Goal: Task Accomplishment & Management: Manage account settings

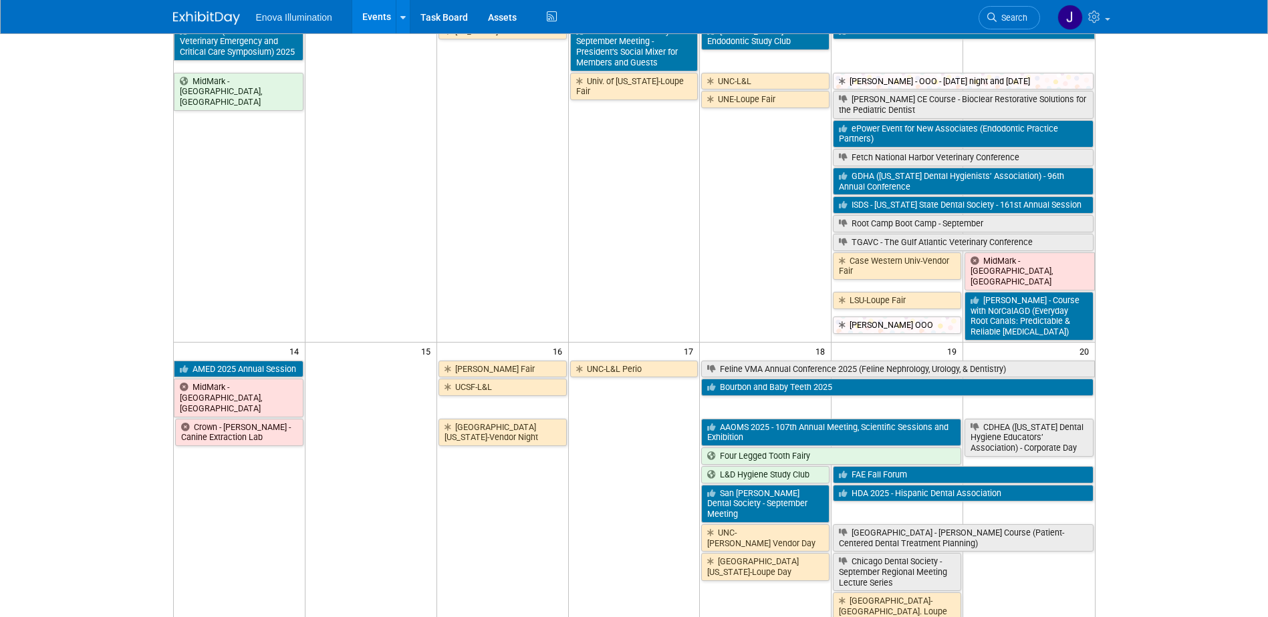
scroll to position [401, 0]
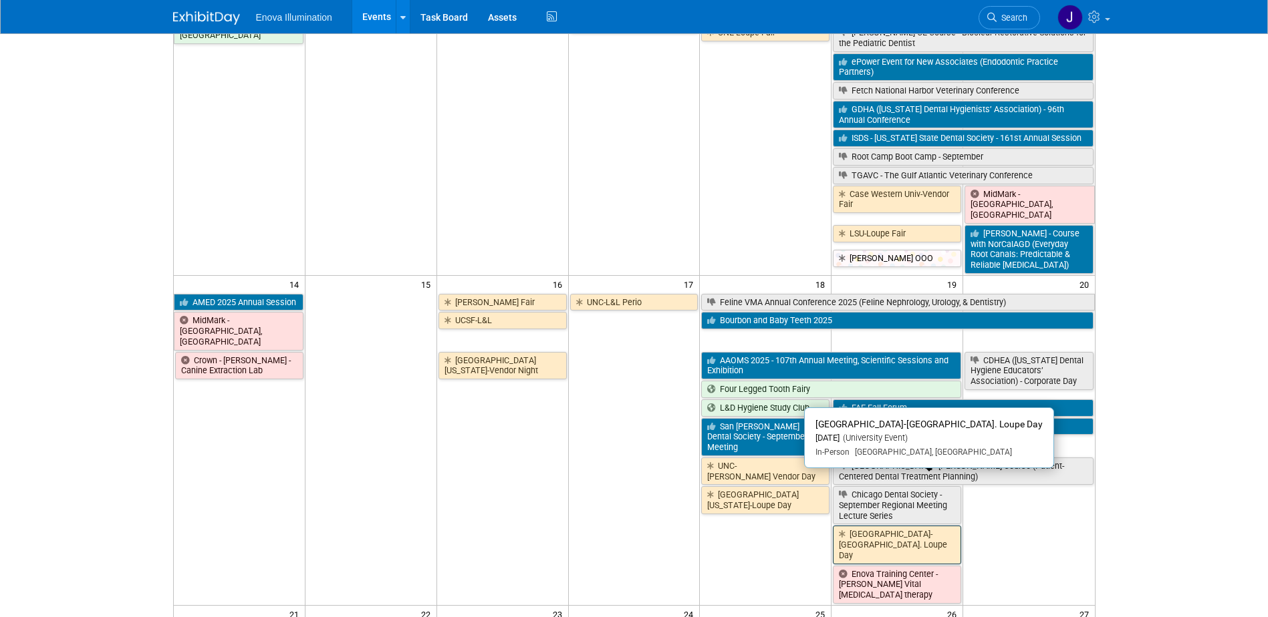
click at [850, 526] on link "Columbia Basin College-Hyg. Loupe Day" at bounding box center [897, 545] width 128 height 38
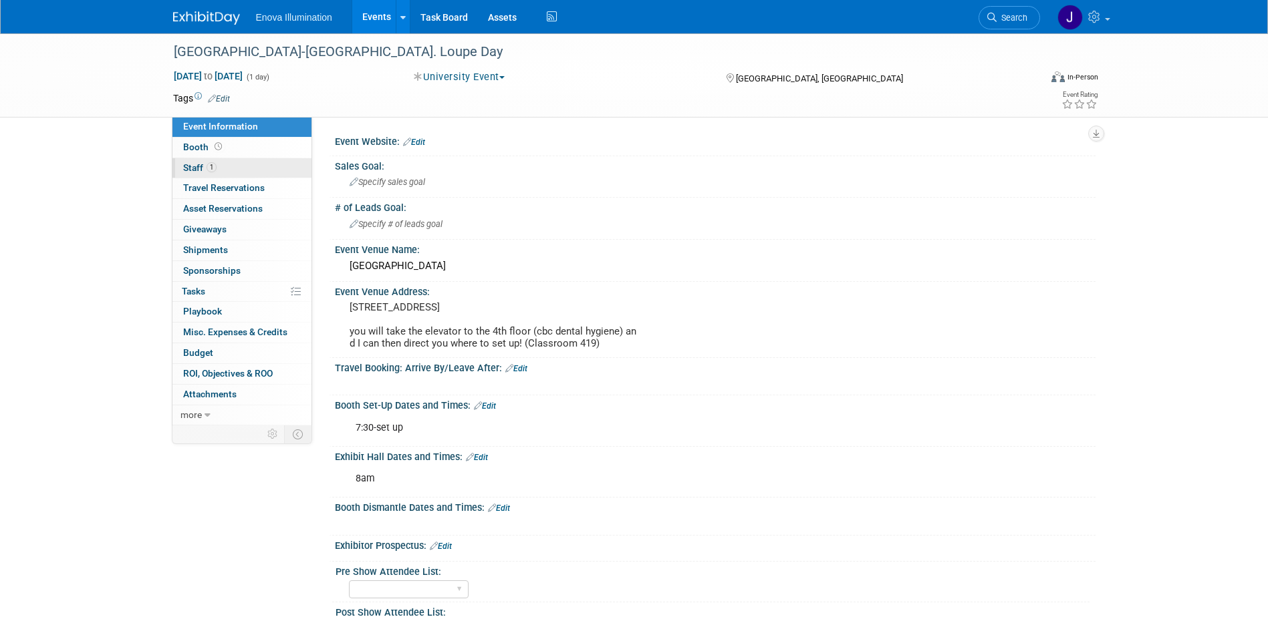
click at [217, 168] on link "1 Staff 1" at bounding box center [241, 168] width 139 height 20
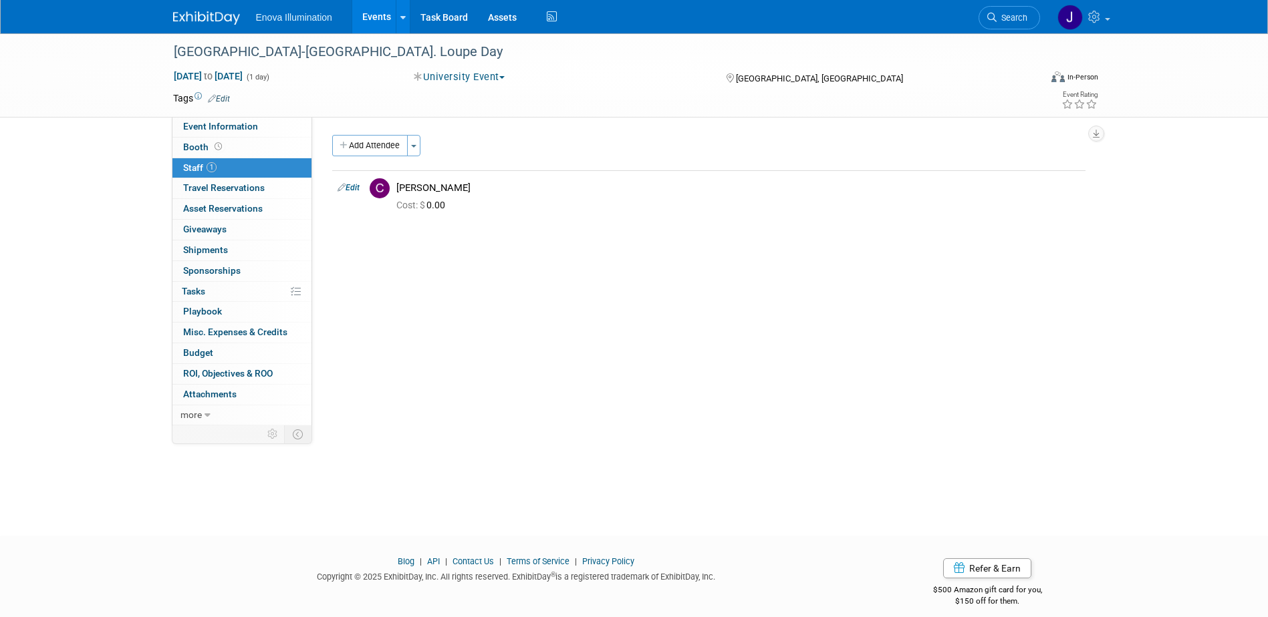
click at [219, 15] on img at bounding box center [206, 17] width 67 height 13
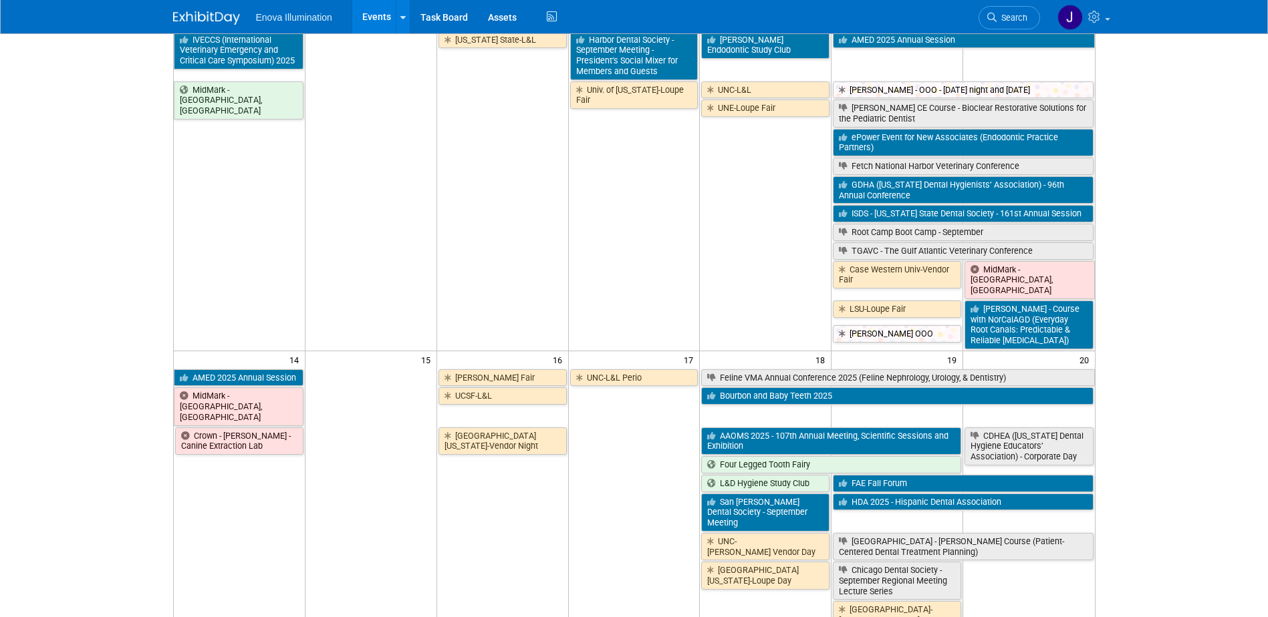
scroll to position [334, 0]
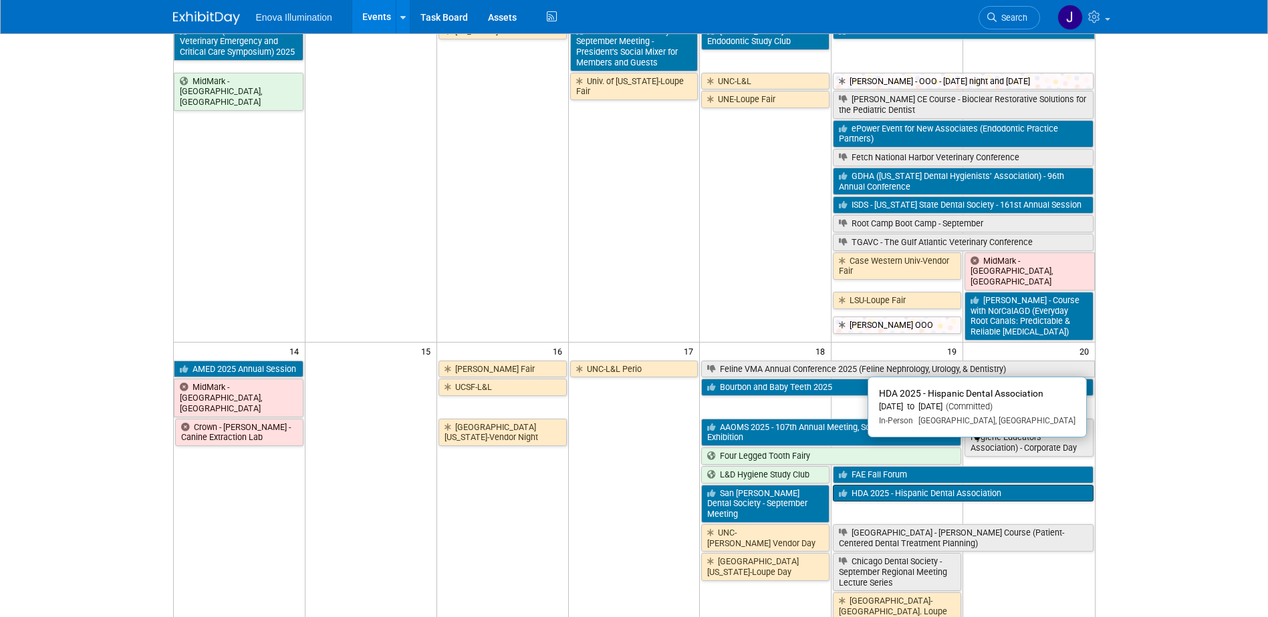
click at [893, 485] on link "HDA 2025 - Hispanic Dental Association" at bounding box center [963, 493] width 260 height 17
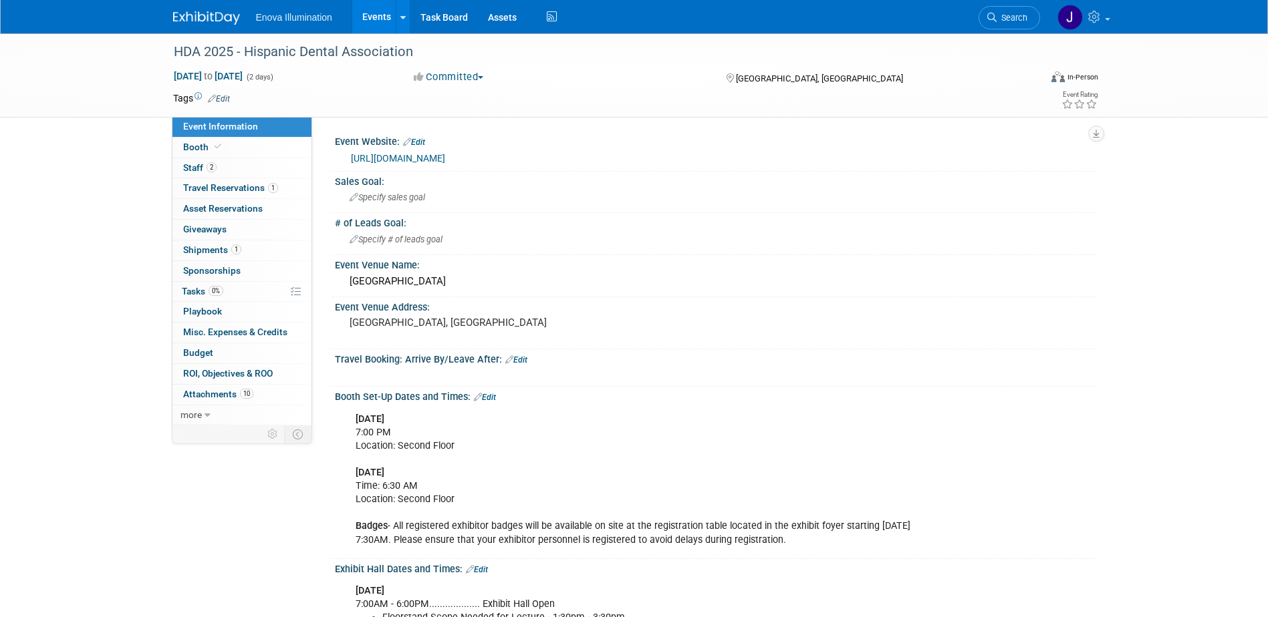
scroll to position [67, 0]
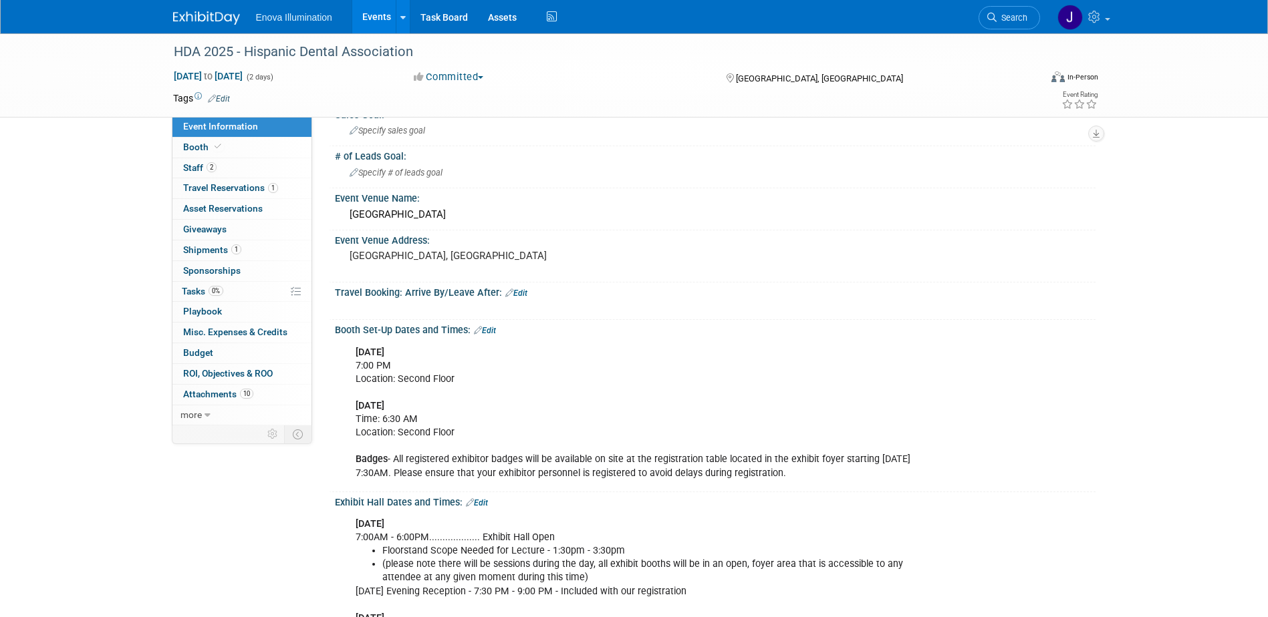
click at [217, 9] on link at bounding box center [214, 11] width 83 height 11
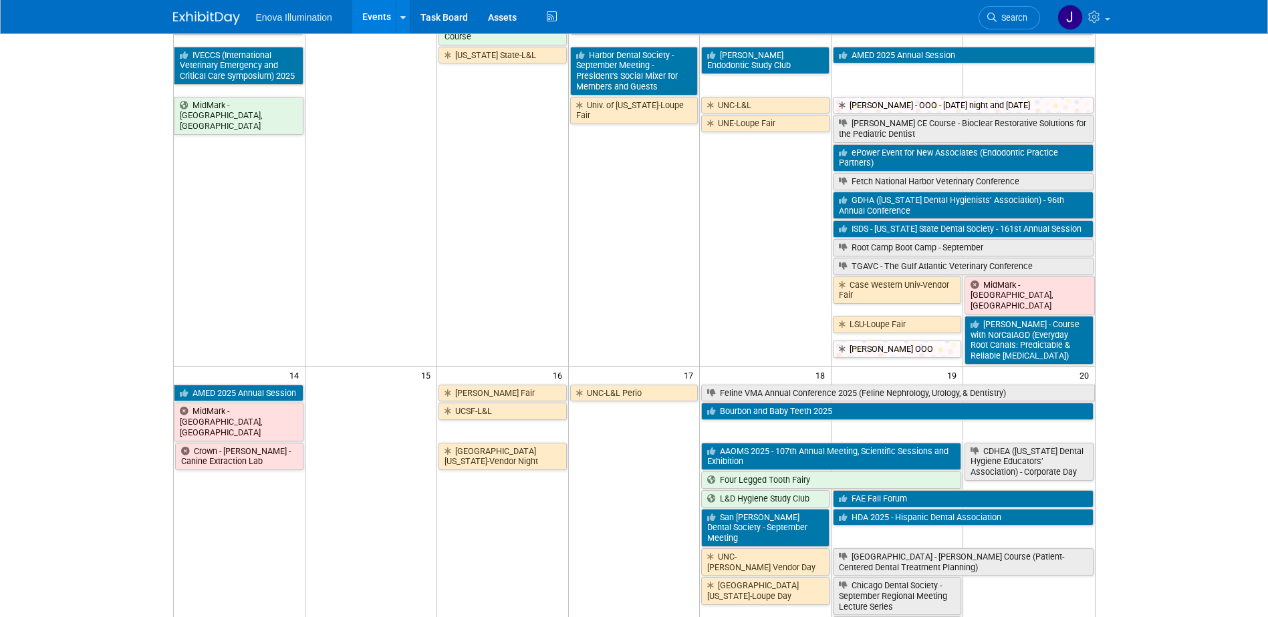
scroll to position [334, 0]
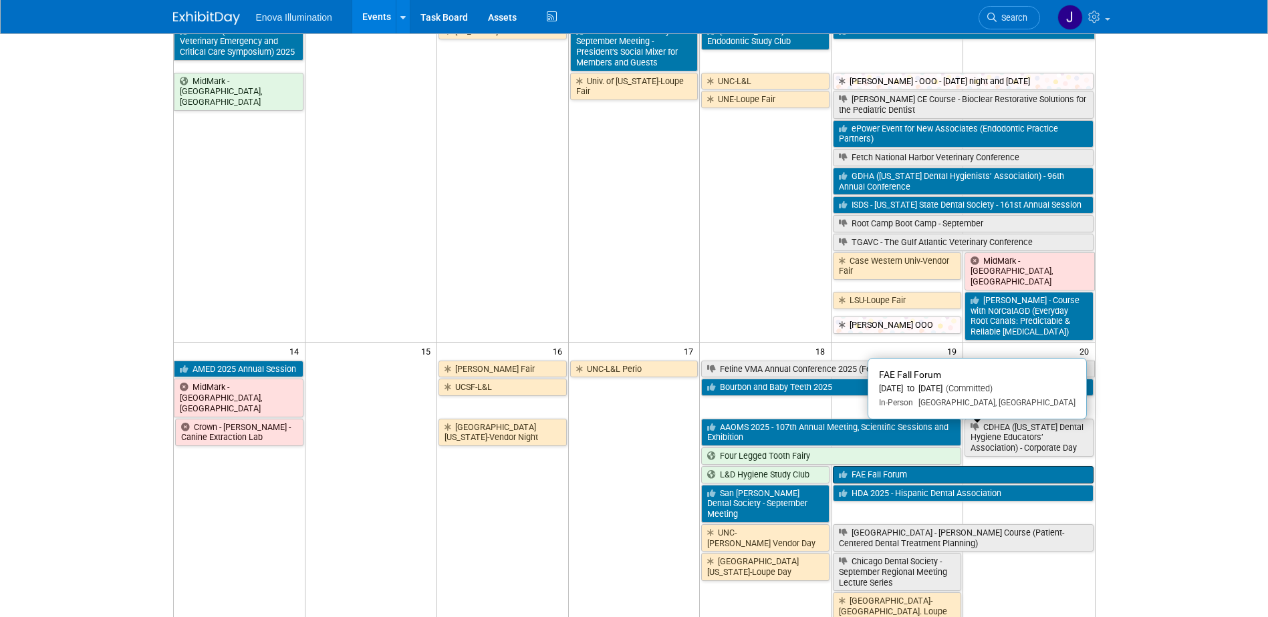
click at [851, 466] on link "FAE Fall Forum" at bounding box center [963, 474] width 260 height 17
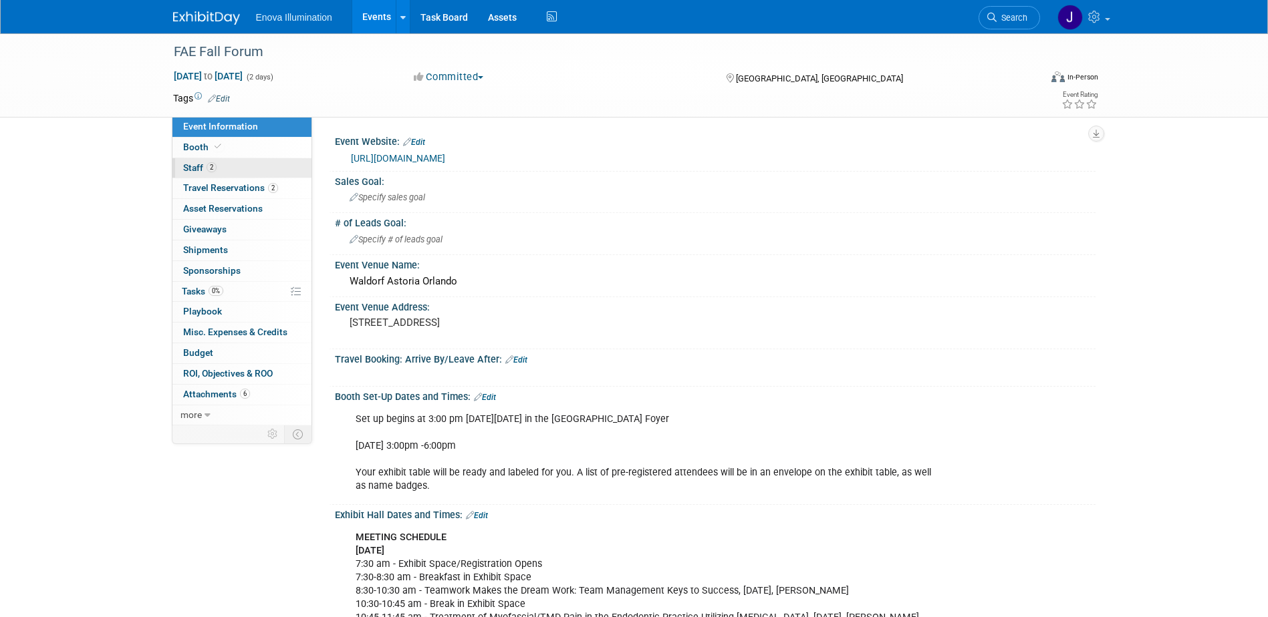
click at [241, 166] on link "2 Staff 2" at bounding box center [241, 168] width 139 height 20
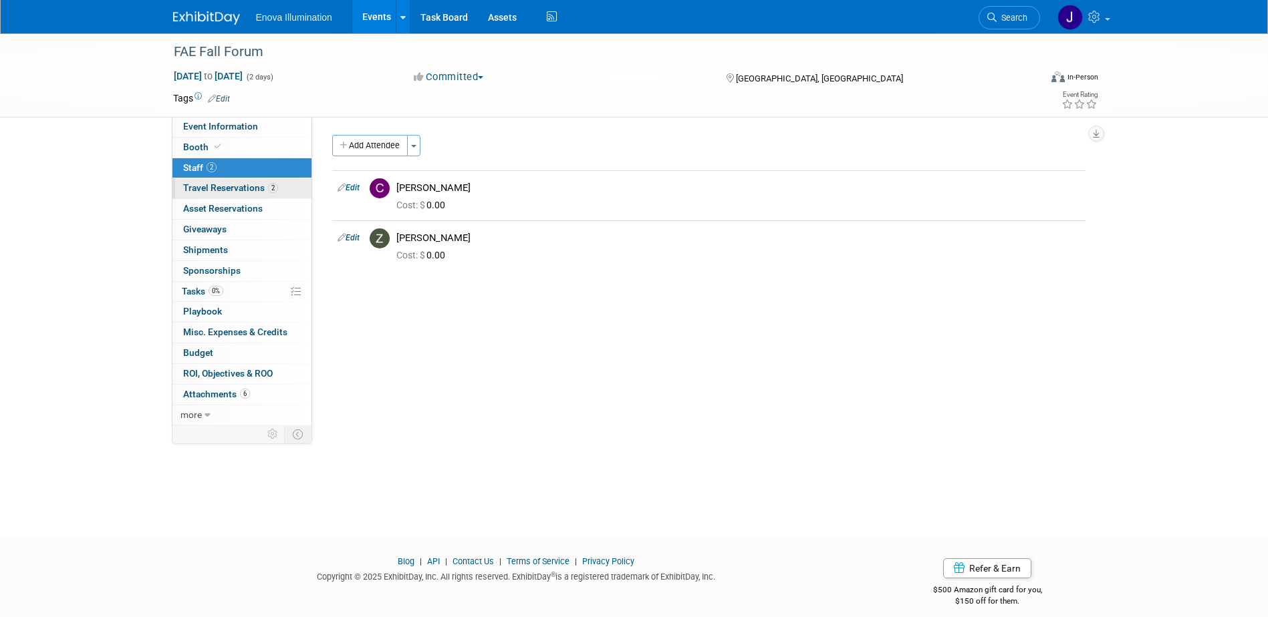
click at [239, 186] on span "Travel Reservations 2" at bounding box center [230, 187] width 95 height 11
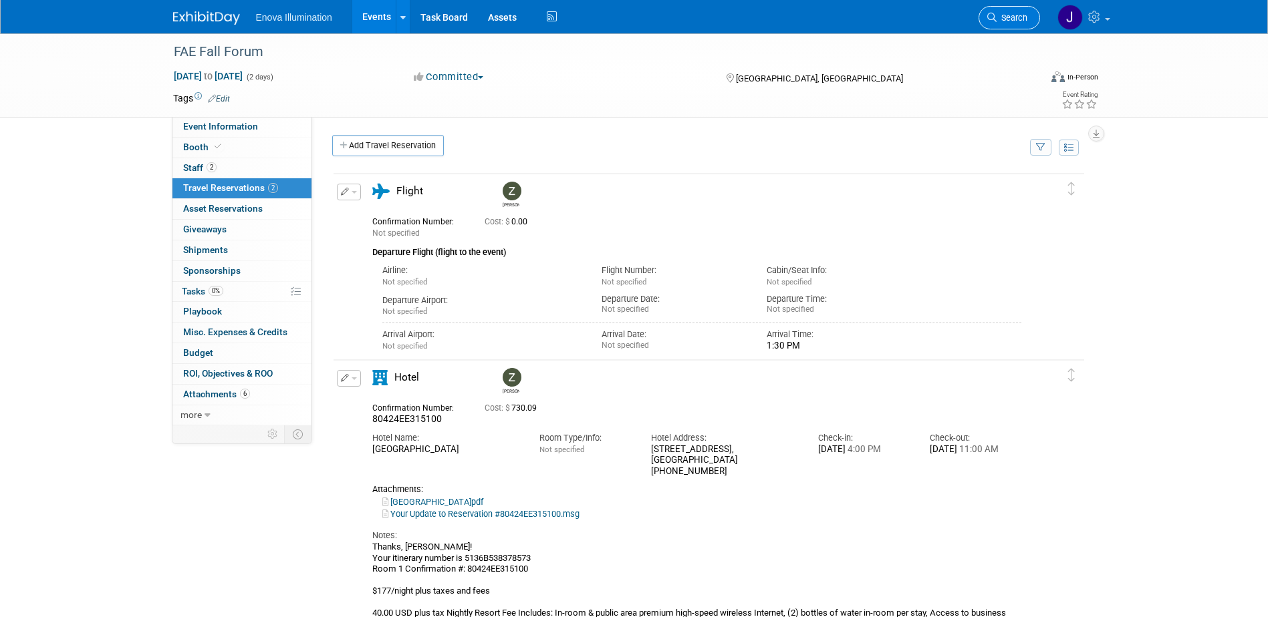
click at [1014, 14] on span "Search" at bounding box center [1011, 18] width 31 height 10
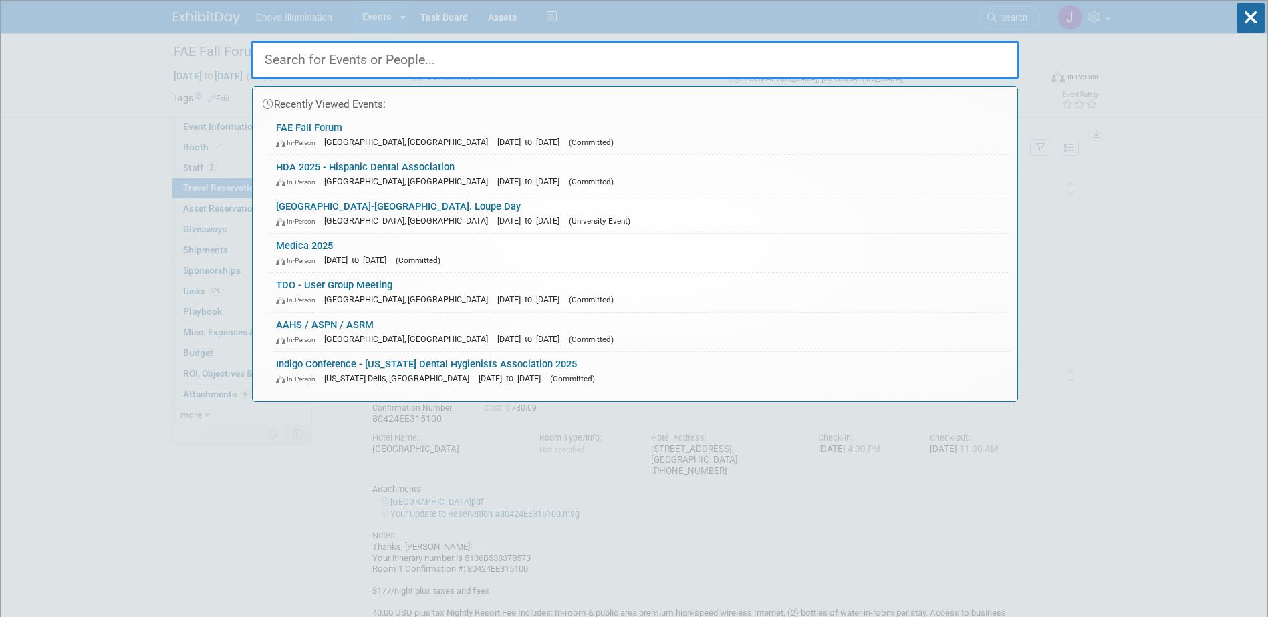
click at [1004, 68] on input "text" at bounding box center [635, 60] width 768 height 39
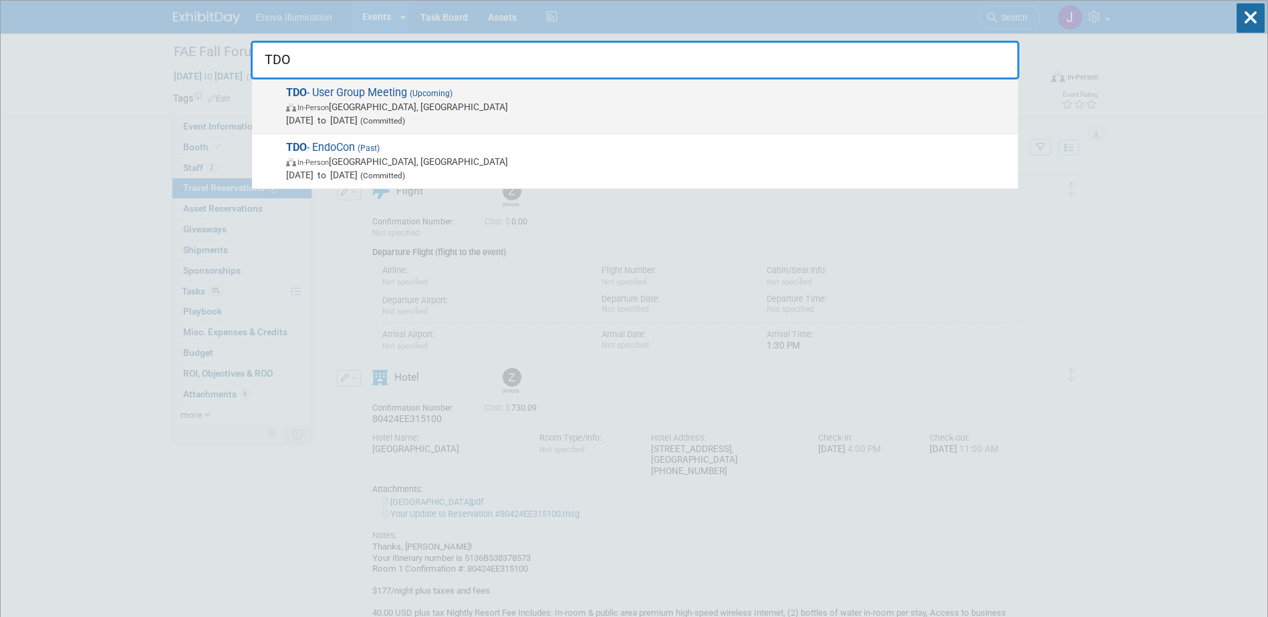
type input "TDO"
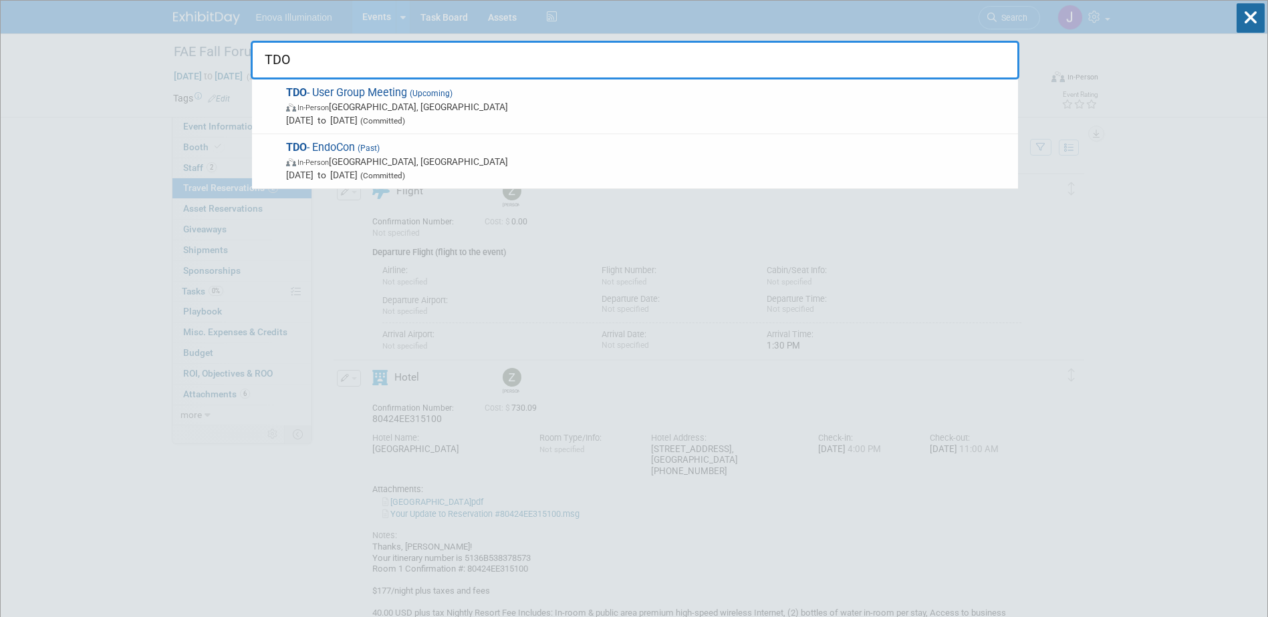
click at [414, 105] on span "In-Person San Diego, CA" at bounding box center [648, 106] width 725 height 13
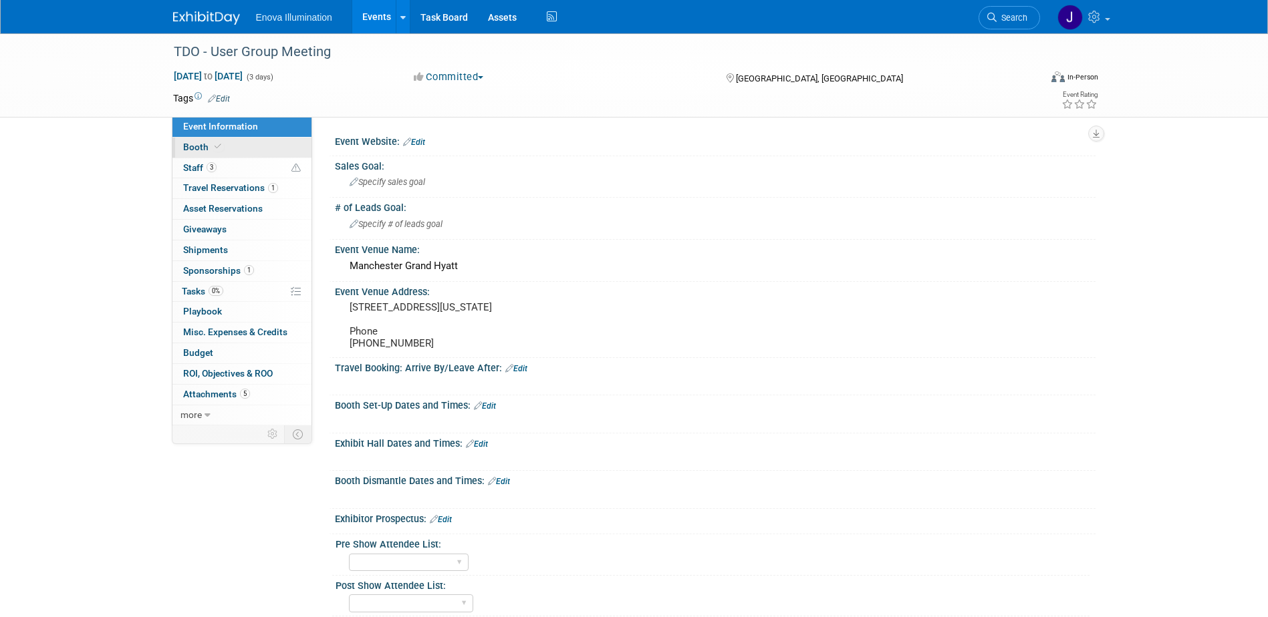
click at [242, 145] on link "Booth" at bounding box center [241, 148] width 139 height 20
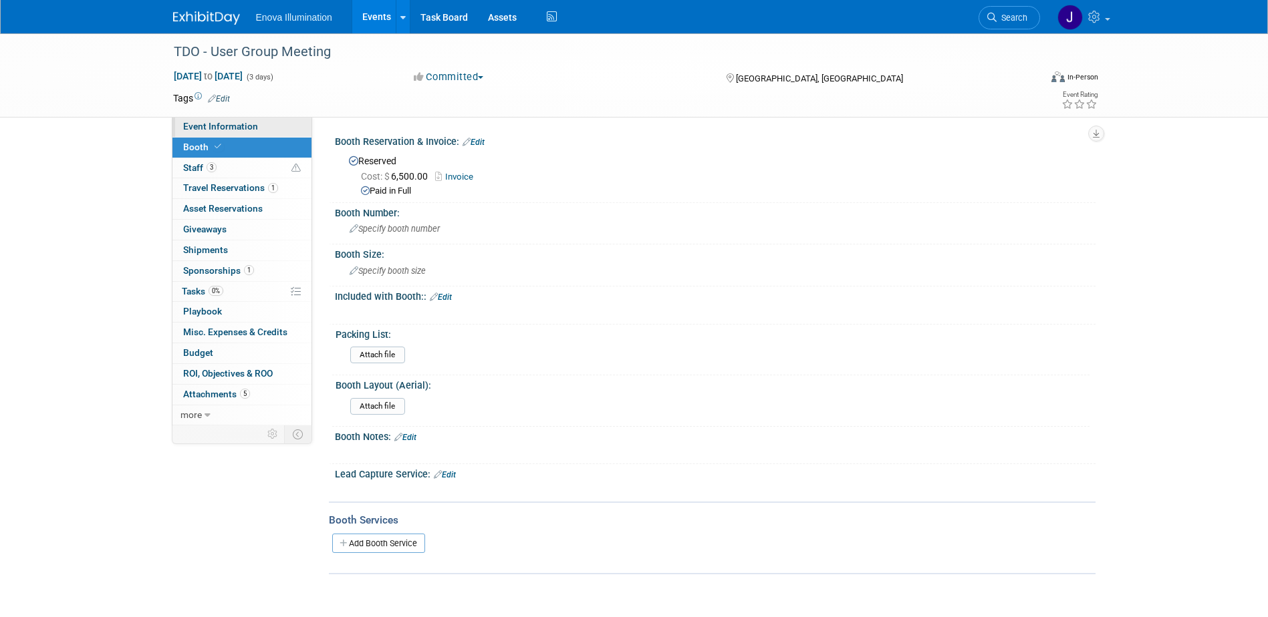
click at [253, 126] on span "Event Information" at bounding box center [220, 126] width 75 height 11
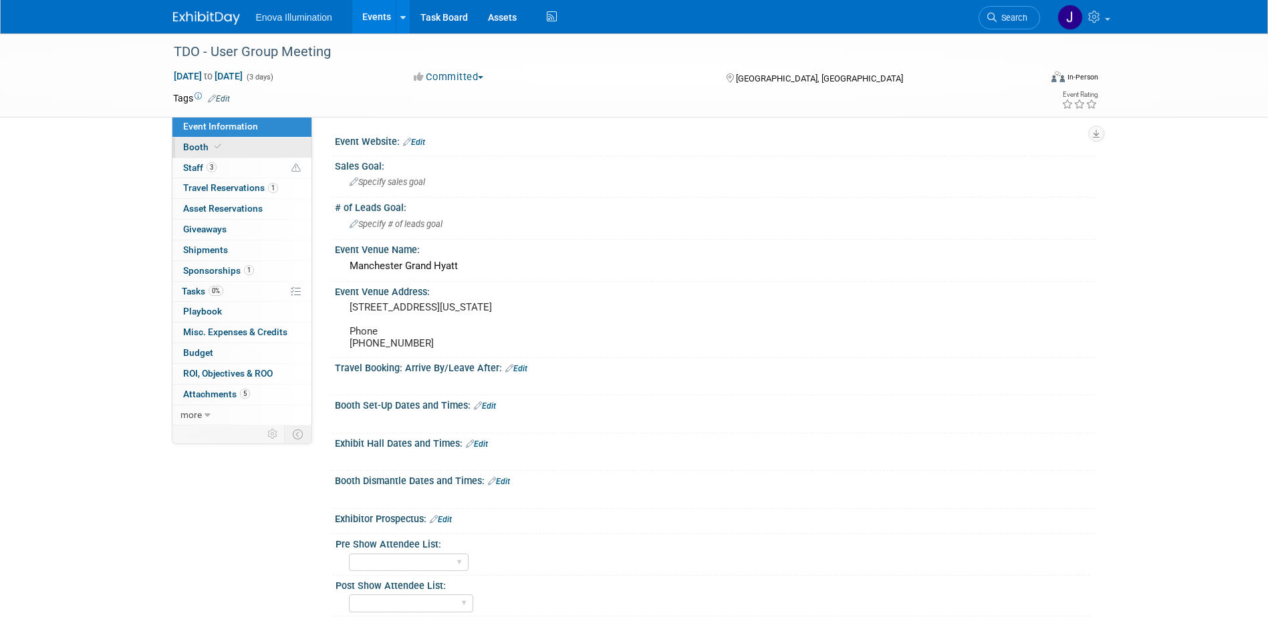
click at [252, 142] on link "Booth" at bounding box center [241, 148] width 139 height 20
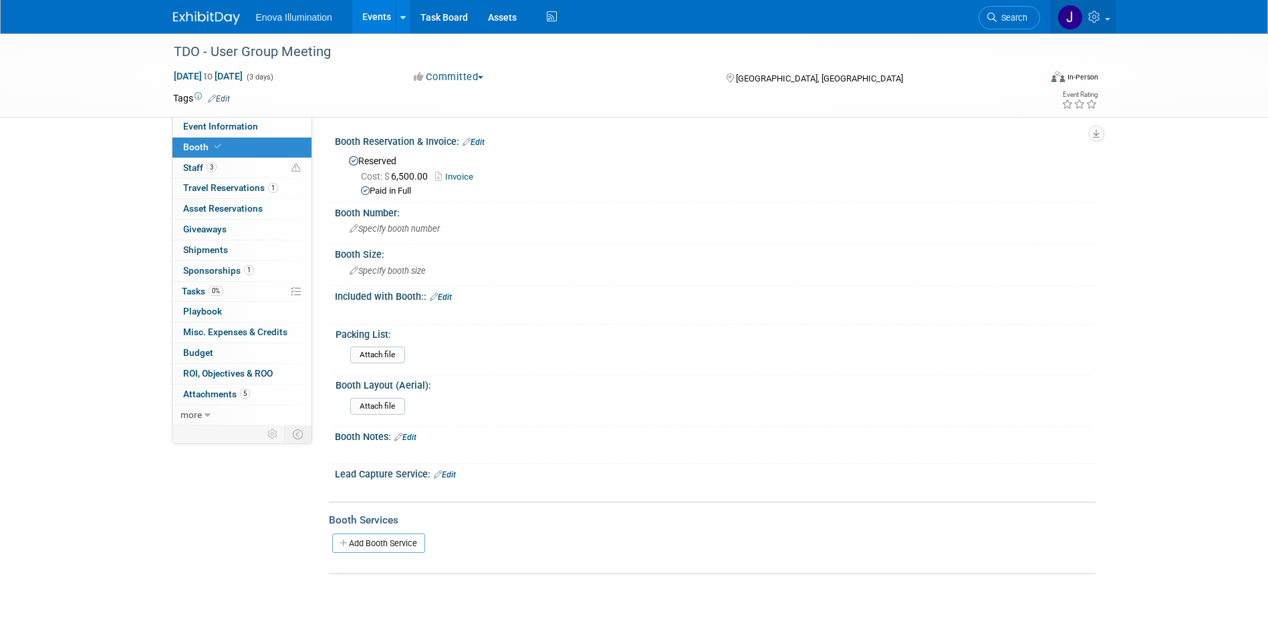
click at [1095, 23] on link at bounding box center [1082, 16] width 65 height 33
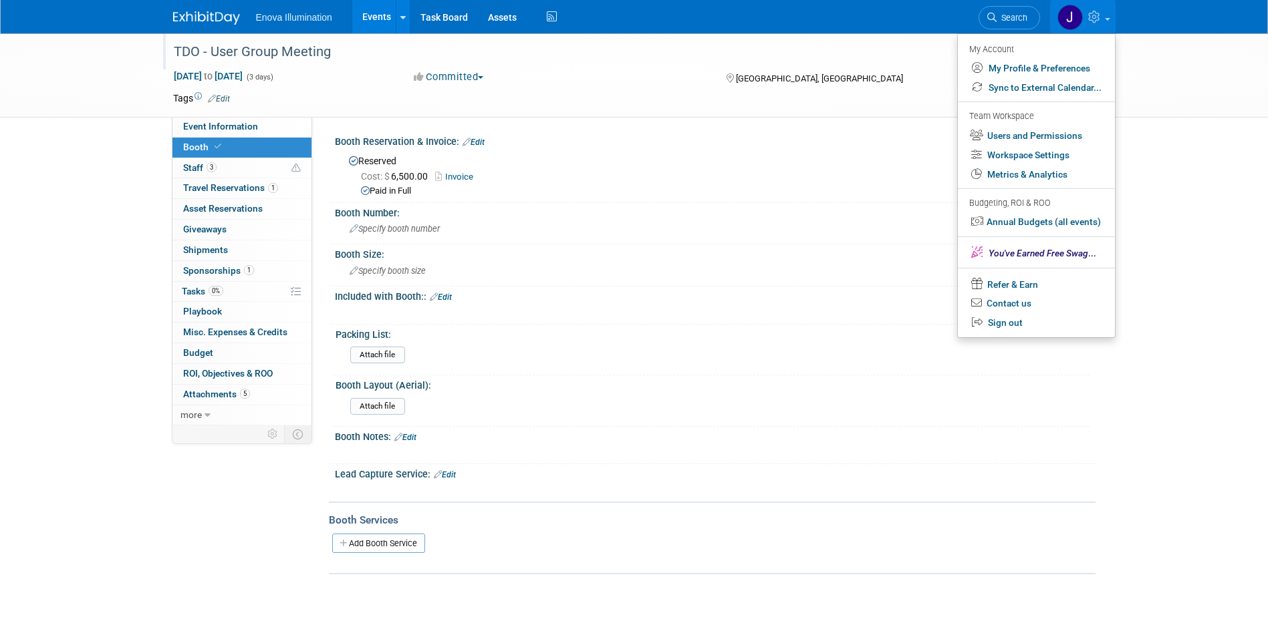
click at [869, 55] on div "TDO - User Group Meeting" at bounding box center [594, 52] width 851 height 24
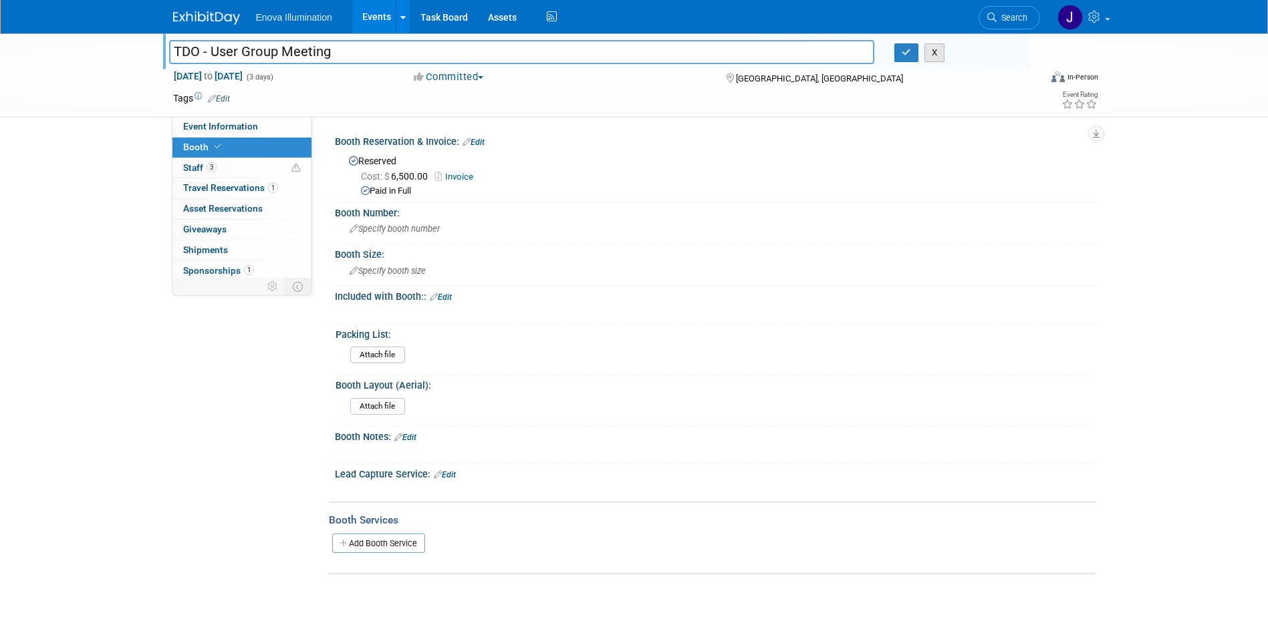
click at [942, 53] on button "X" at bounding box center [934, 52] width 21 height 19
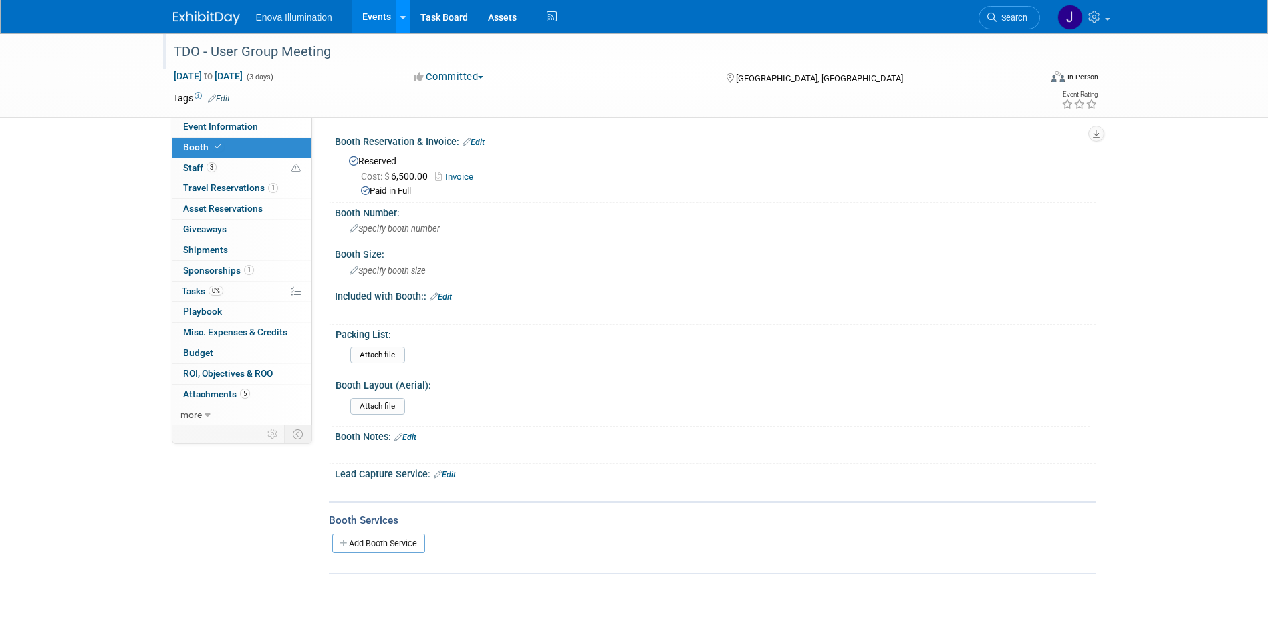
click at [400, 18] on icon at bounding box center [402, 17] width 5 height 9
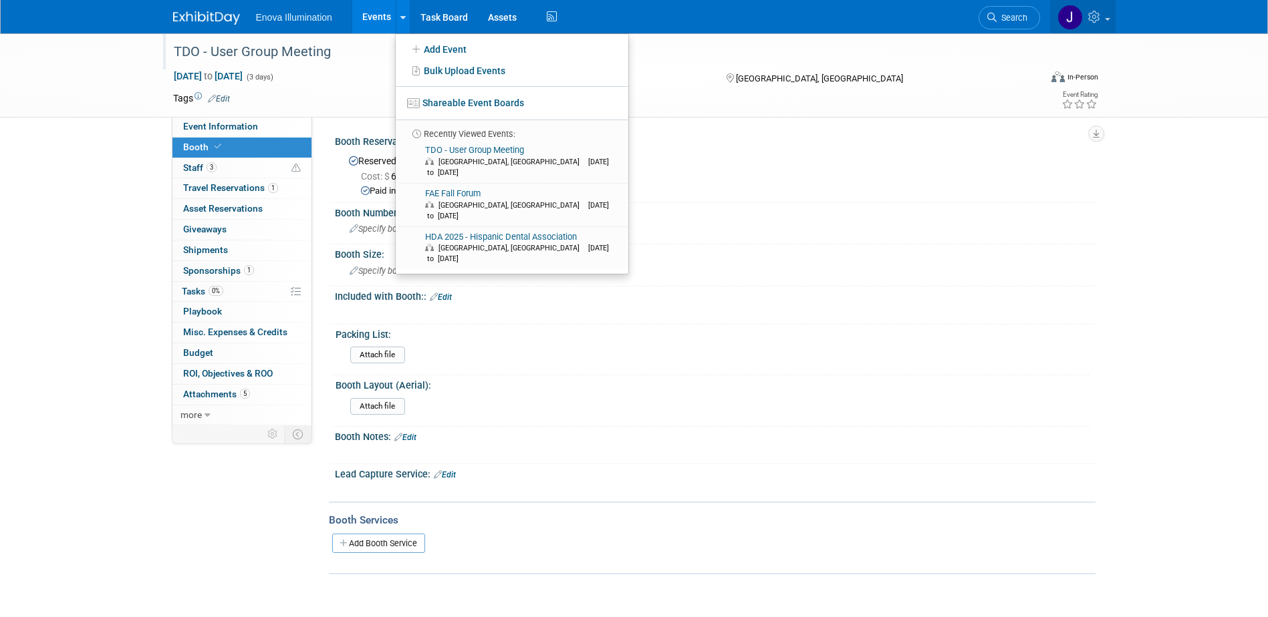
click at [1094, 21] on icon at bounding box center [1095, 17] width 15 height 12
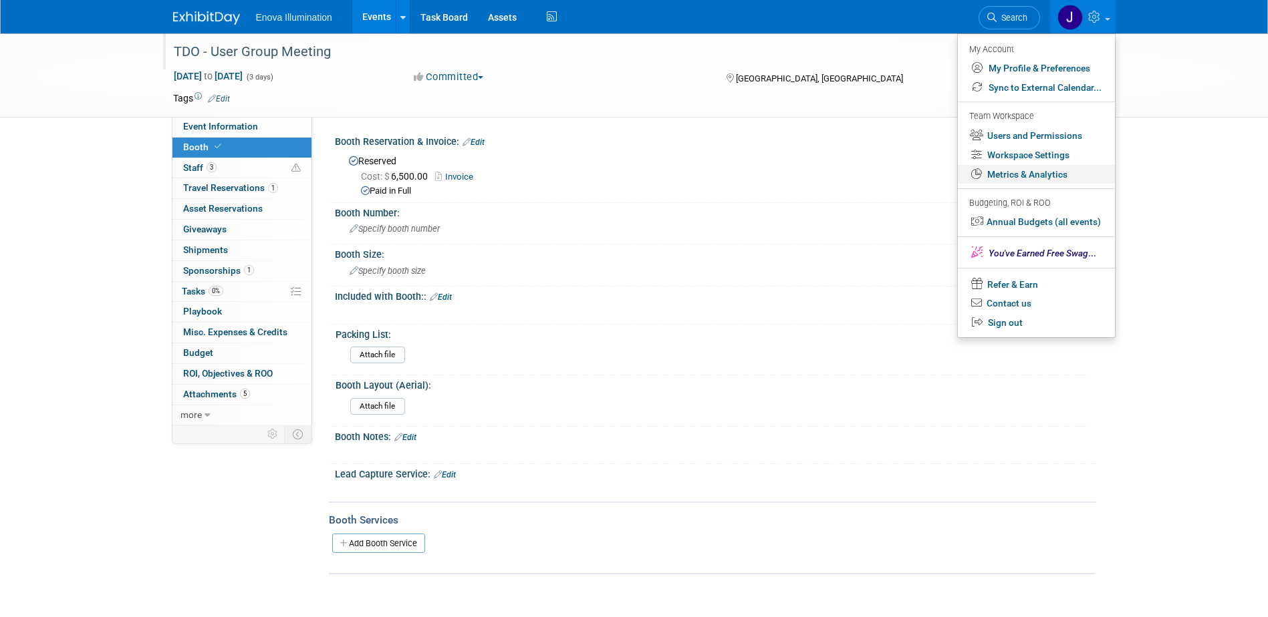
click at [1002, 176] on link "Metrics & Analytics" at bounding box center [1036, 174] width 157 height 19
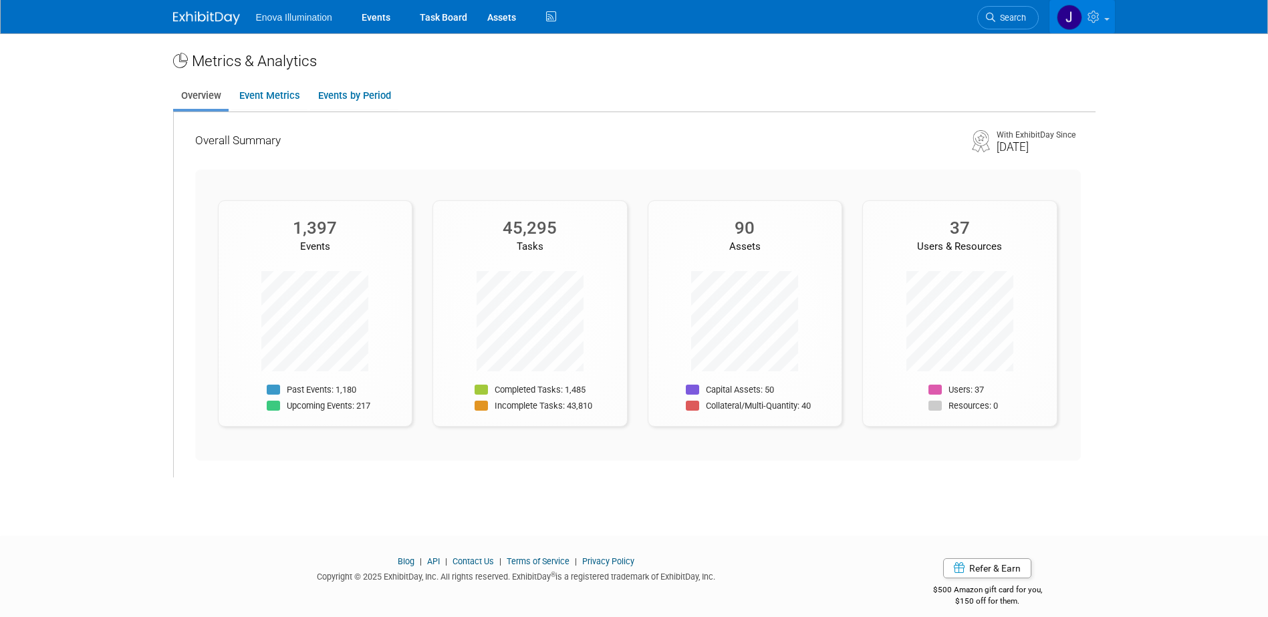
click at [1095, 13] on icon at bounding box center [1094, 17] width 15 height 12
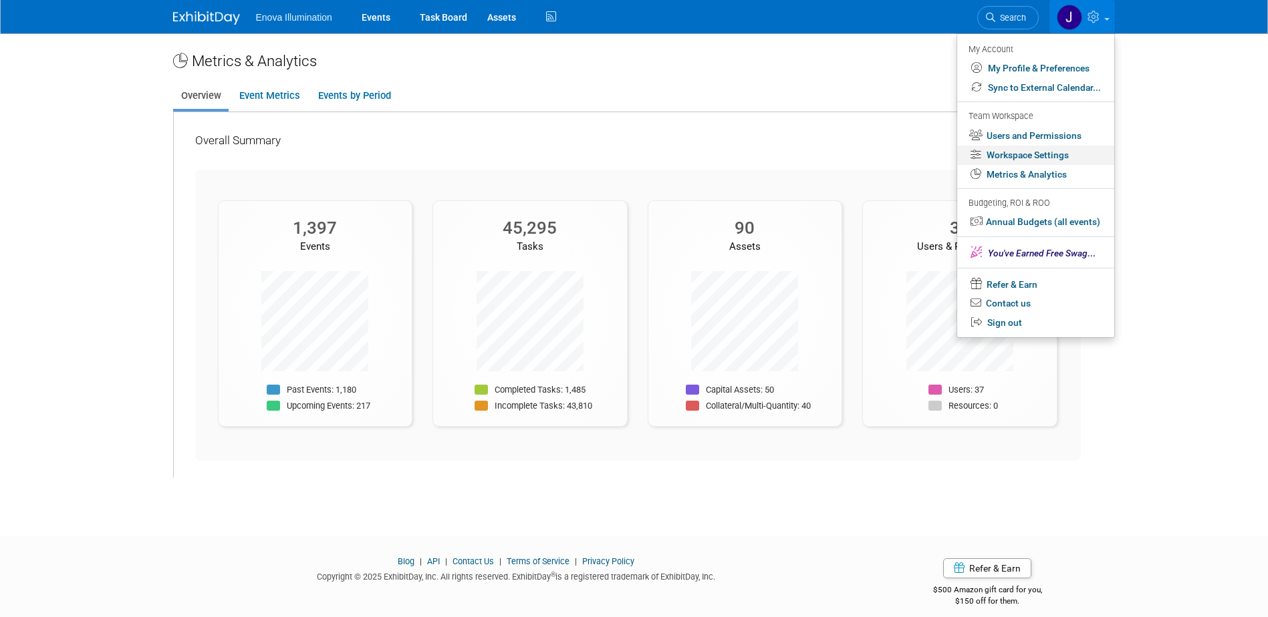
click at [1018, 160] on link "Workspace Settings" at bounding box center [1035, 155] width 157 height 19
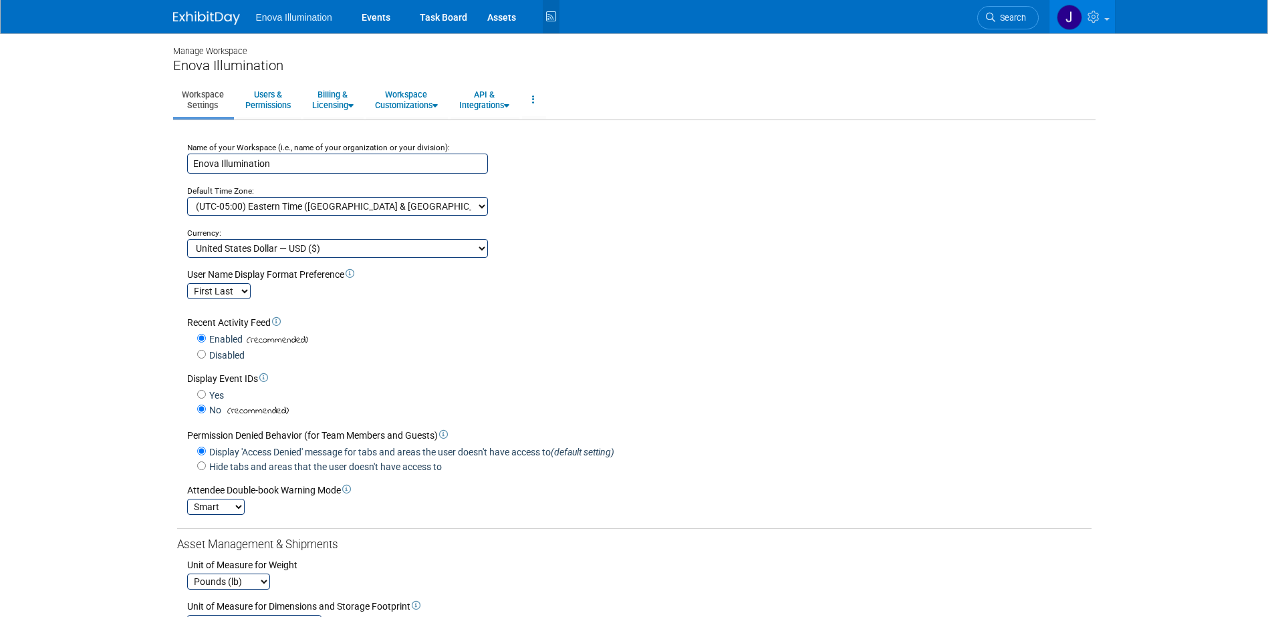
click at [551, 17] on icon at bounding box center [551, 17] width 17 height 21
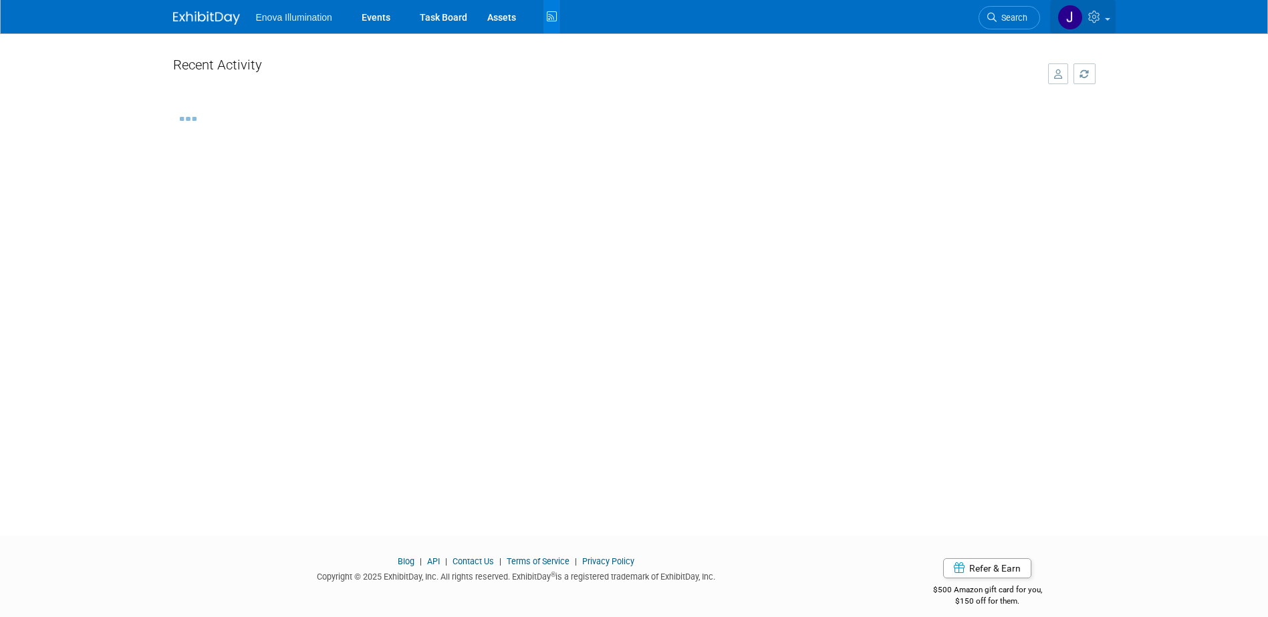
click at [1088, 19] on icon at bounding box center [1095, 17] width 15 height 12
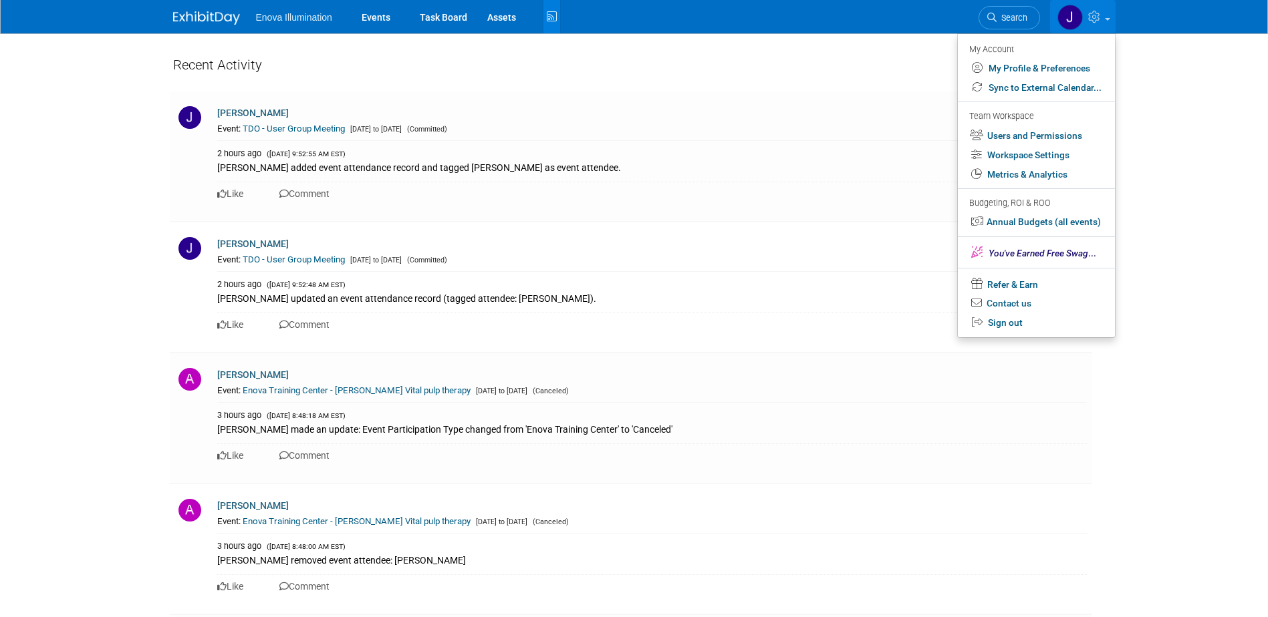
click at [196, 13] on img at bounding box center [206, 17] width 67 height 13
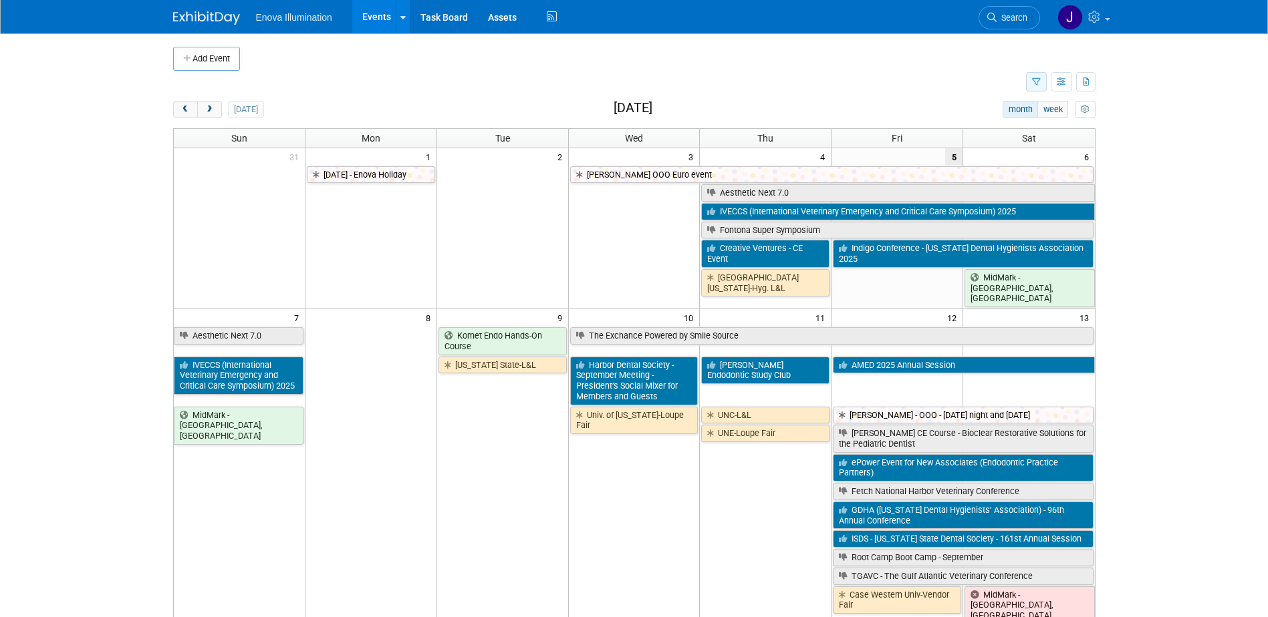
click at [1036, 82] on icon "button" at bounding box center [1036, 82] width 9 height 9
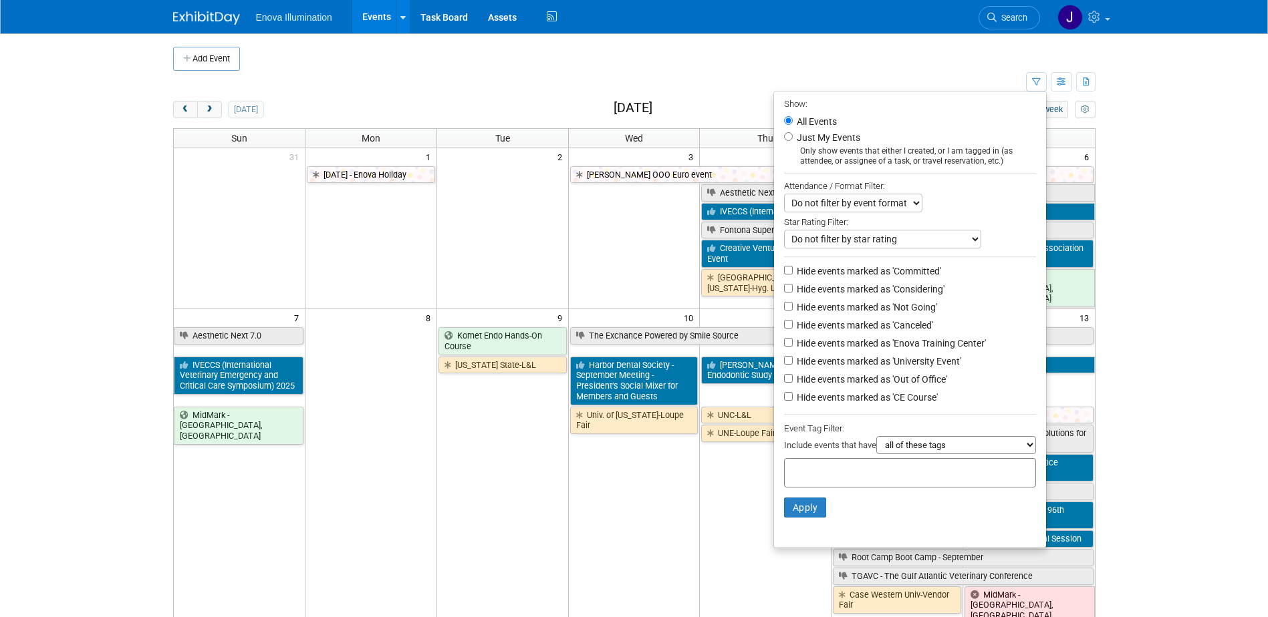
click at [909, 66] on td at bounding box center [645, 59] width 811 height 24
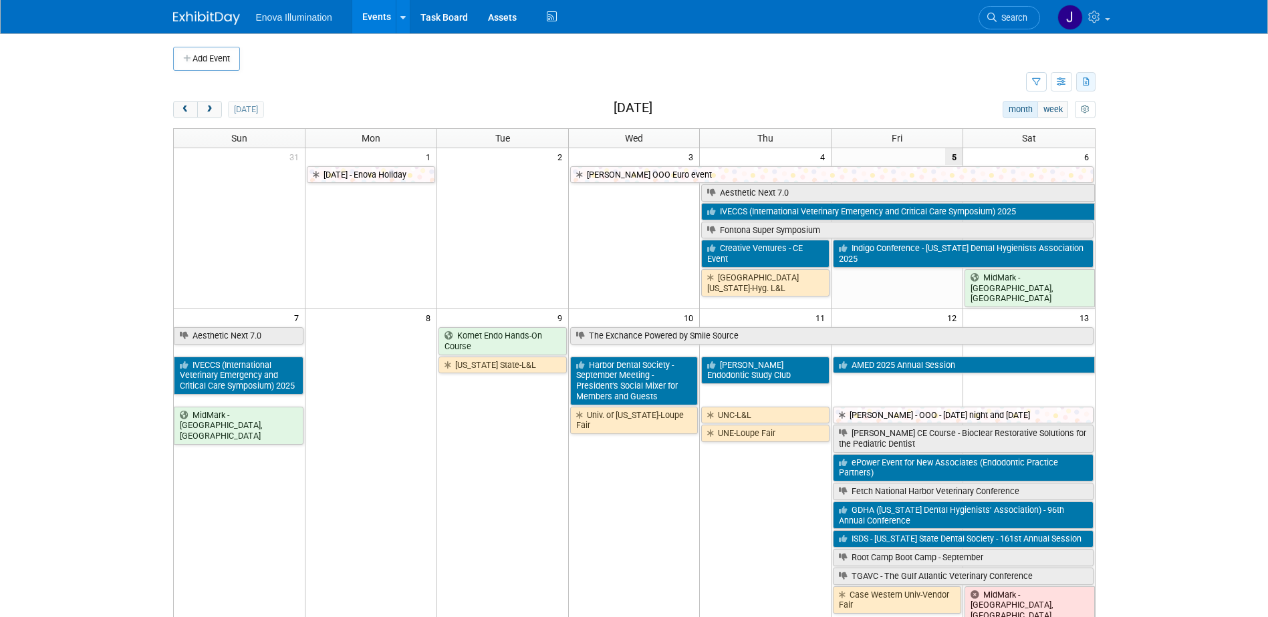
click at [1085, 84] on icon "button" at bounding box center [1085, 82] width 7 height 9
click at [987, 125] on link "Export All (1397 Events)" at bounding box center [1028, 124] width 112 height 19
drag, startPoint x: 1122, startPoint y: 129, endPoint x: 1093, endPoint y: 116, distance: 31.7
click at [1122, 129] on body "Enova Illumination Events Add Event Bulk Upload Events Shareable Event Boards R…" at bounding box center [634, 308] width 1268 height 617
click at [1083, 107] on icon "myCustomButton" at bounding box center [1084, 110] width 9 height 9
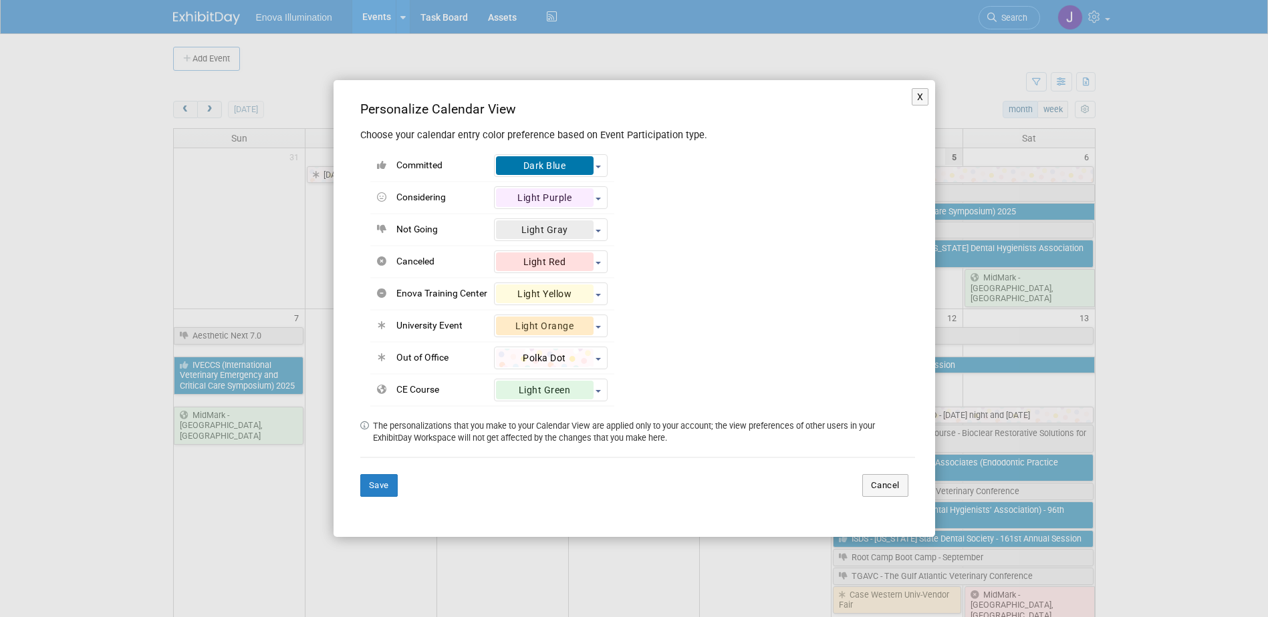
click at [1154, 111] on div "X Personalize Calendar View Choose your calendar entry color preference based o…" at bounding box center [634, 308] width 1268 height 617
click at [915, 98] on button "X" at bounding box center [919, 96] width 17 height 17
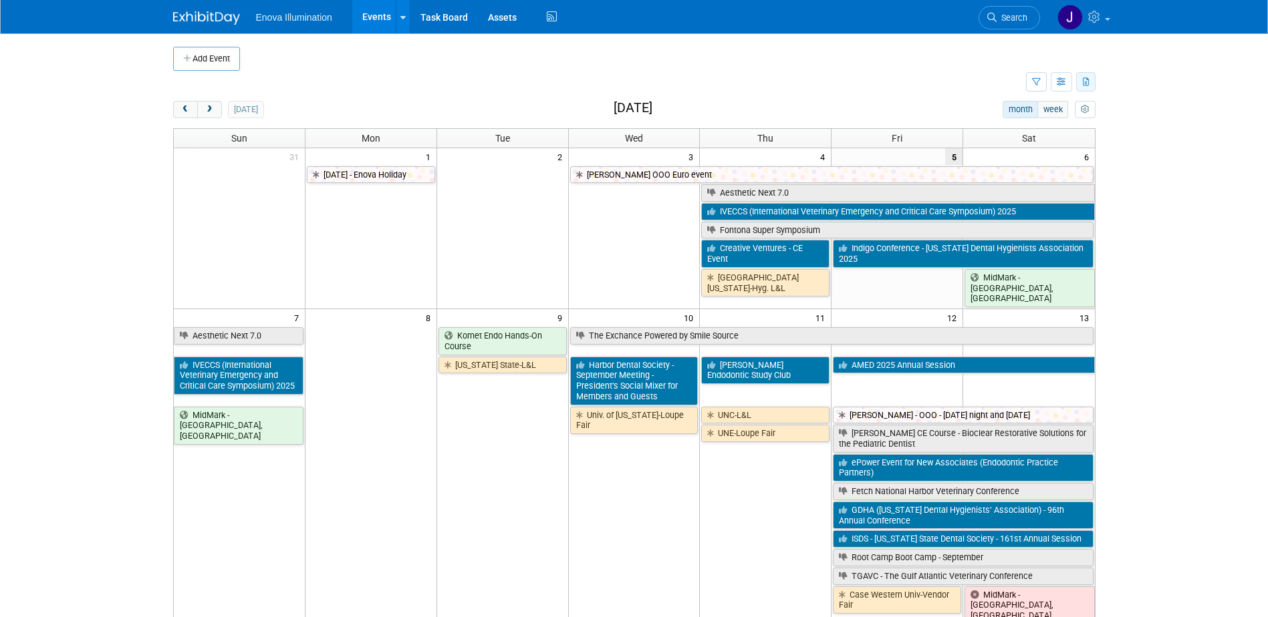
click at [1082, 86] on icon "button" at bounding box center [1085, 82] width 7 height 9
click at [1014, 124] on link "Export All (1397 Events)" at bounding box center [1028, 124] width 112 height 19
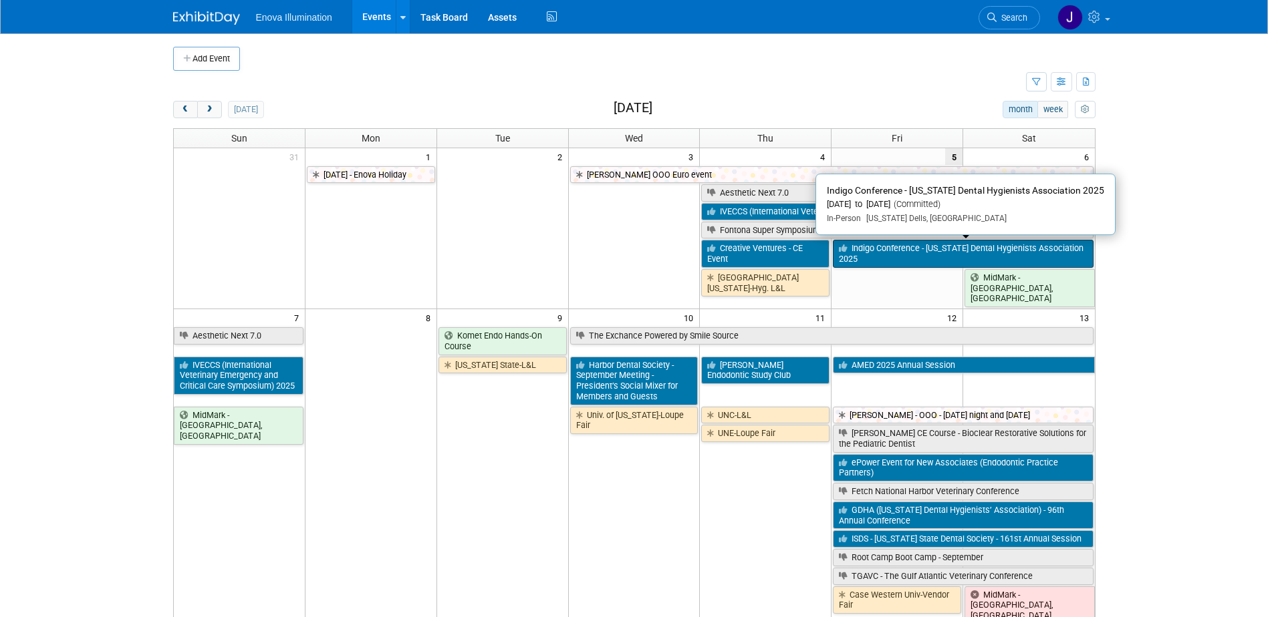
click at [881, 248] on link "Indigo Conference - [US_STATE] Dental Hygienists Association 2025" at bounding box center [963, 253] width 260 height 27
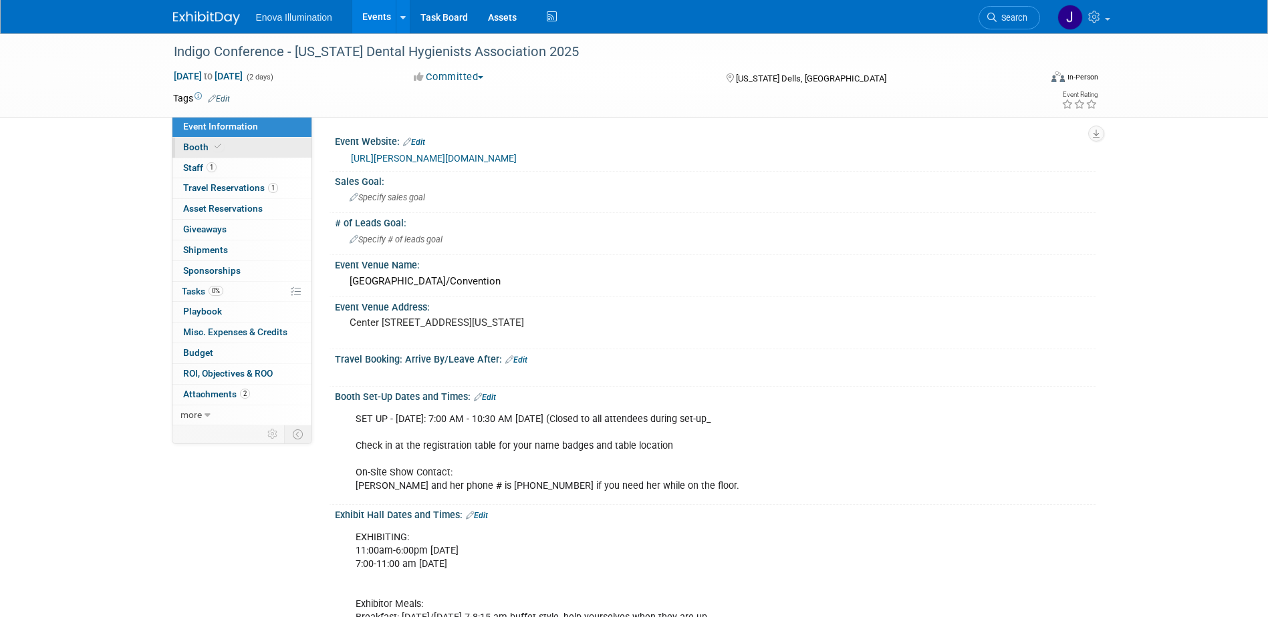
click at [190, 147] on span "Booth" at bounding box center [203, 147] width 41 height 11
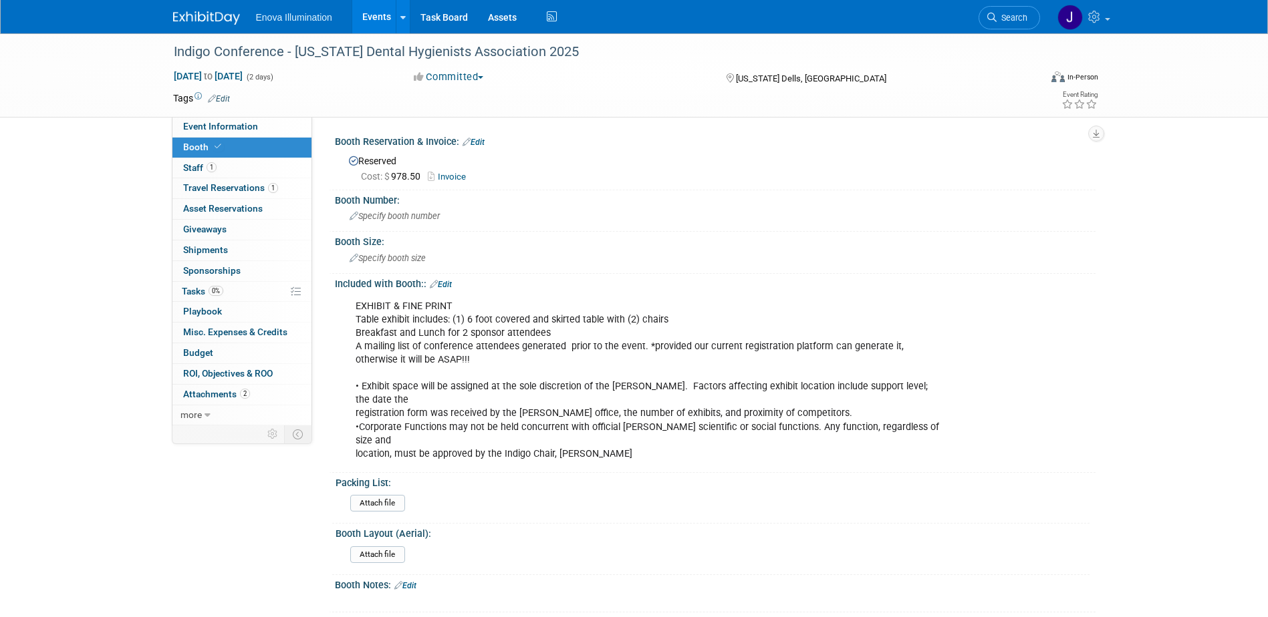
click at [1001, 21] on span "Search" at bounding box center [1011, 18] width 31 height 10
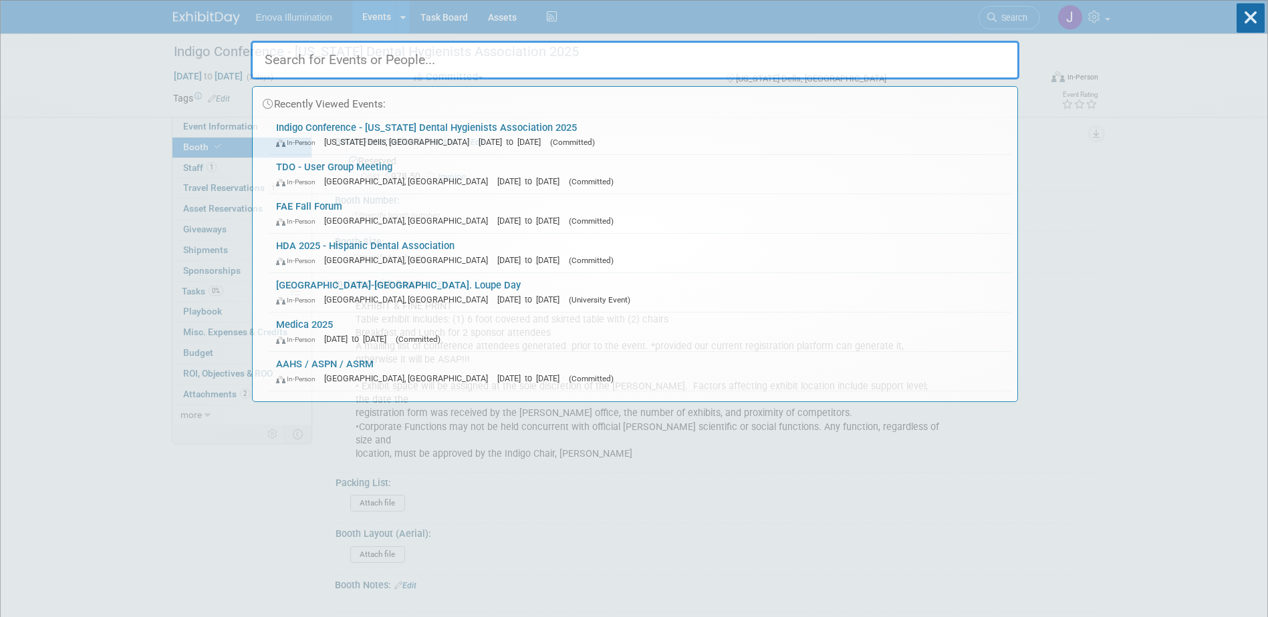
click at [962, 48] on input "text" at bounding box center [635, 60] width 768 height 39
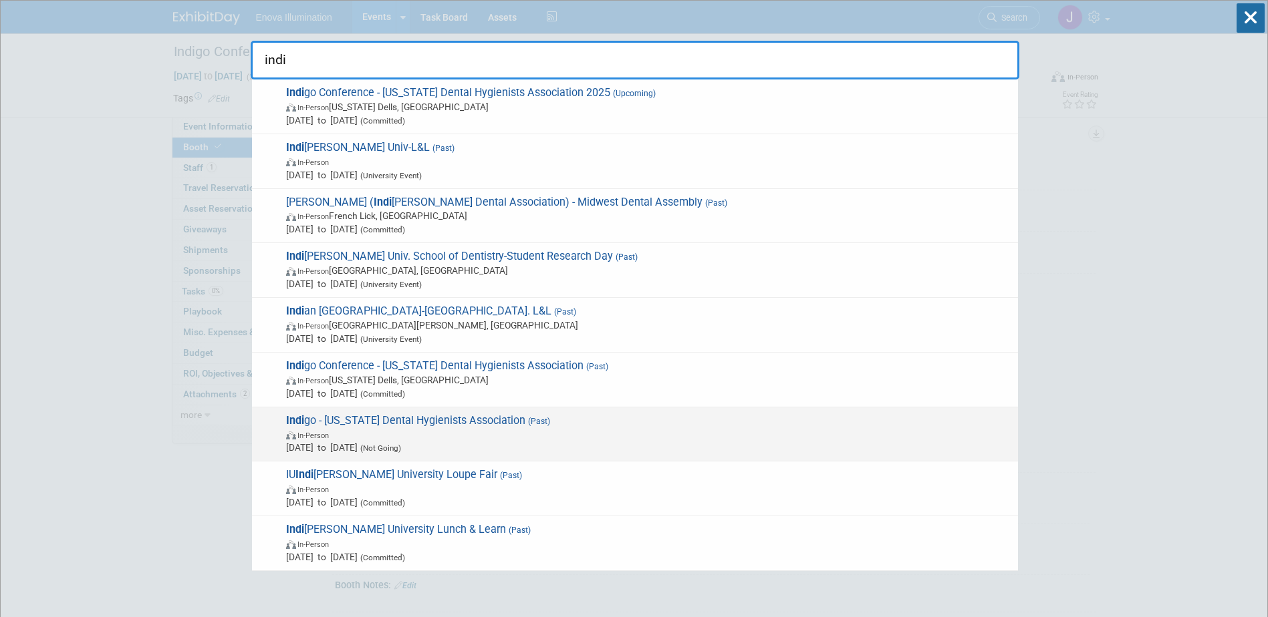
type input "indi"
click at [329, 436] on span "In-Person" at bounding box center [312, 436] width 31 height 9
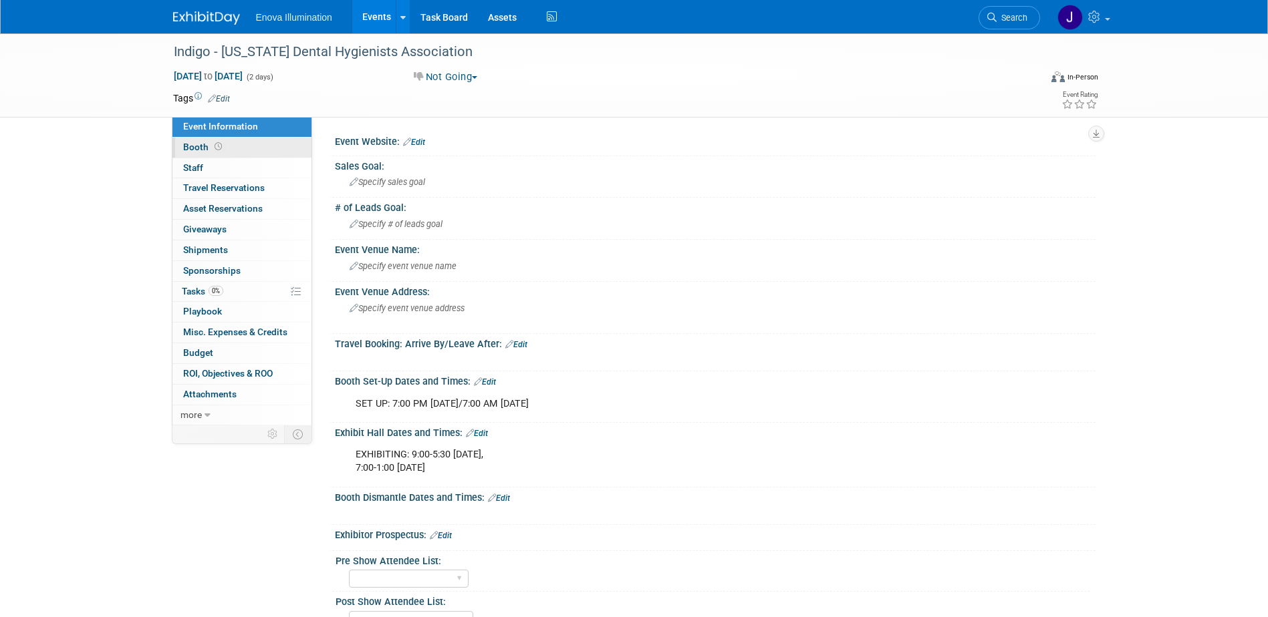
click at [243, 154] on link "Booth" at bounding box center [241, 148] width 139 height 20
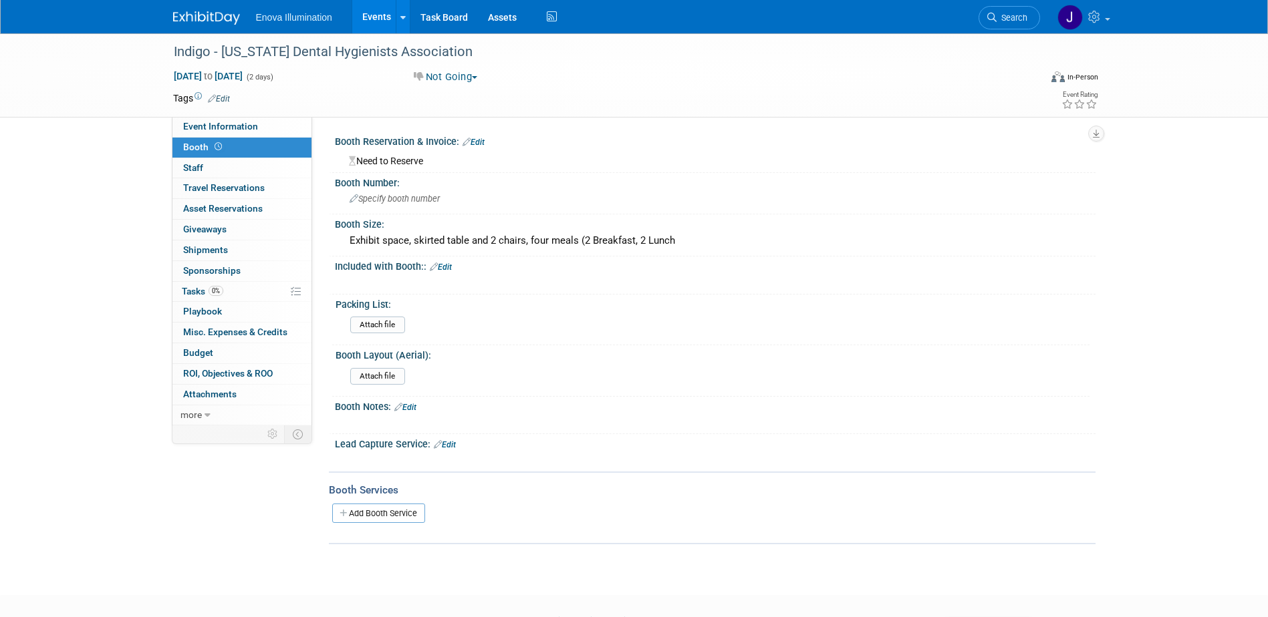
click at [1003, 24] on link "Search" at bounding box center [1008, 17] width 61 height 23
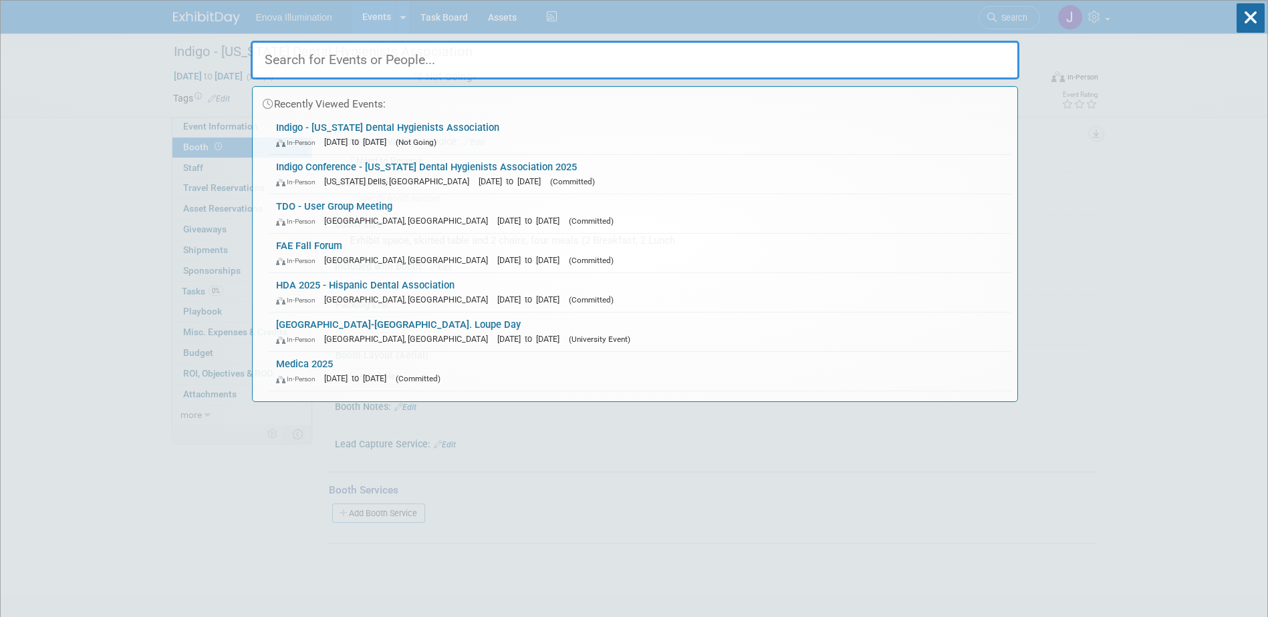
click at [950, 67] on input "text" at bounding box center [635, 60] width 768 height 39
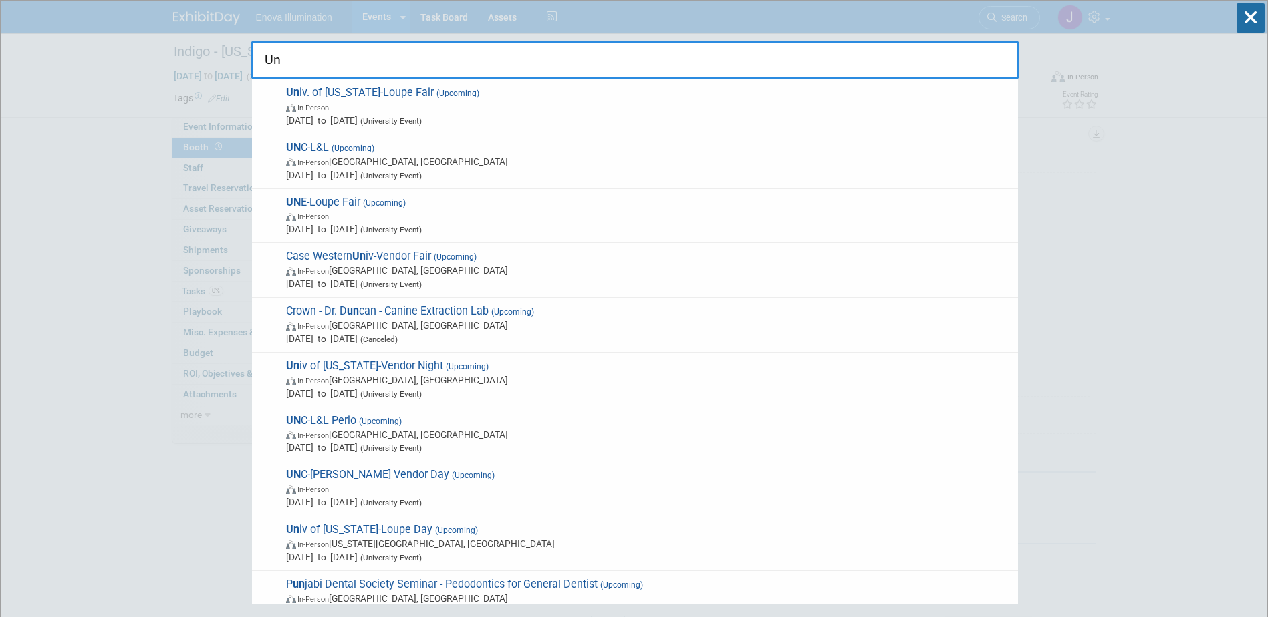
type input "U"
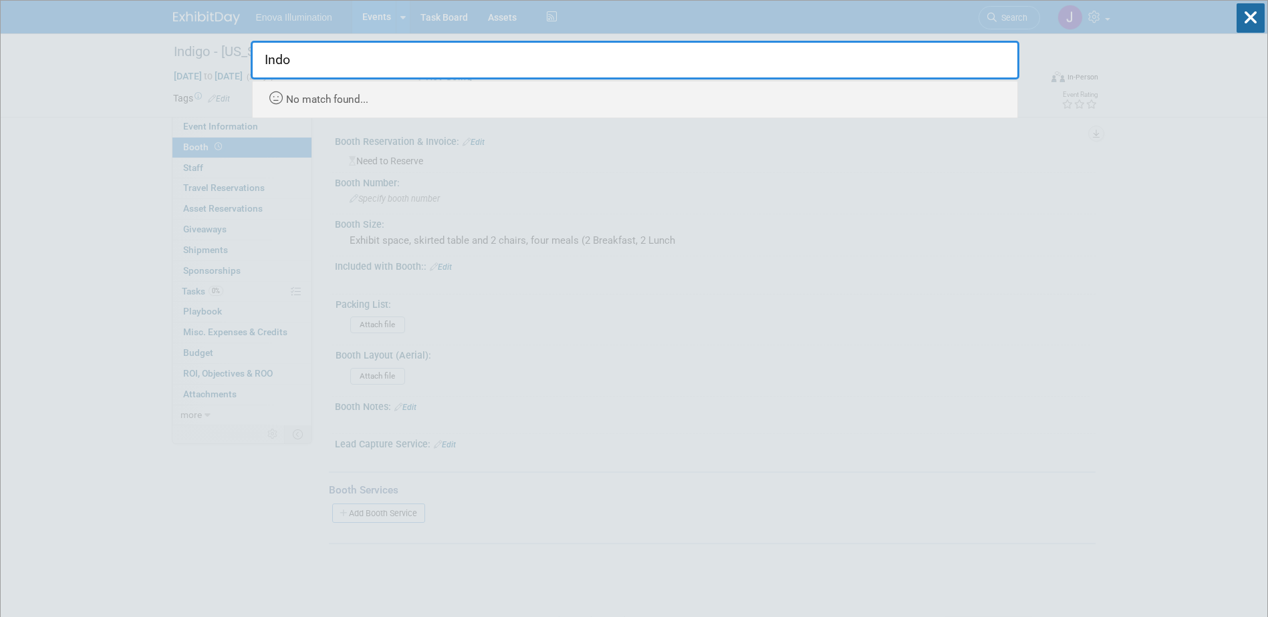
type input "Indo"
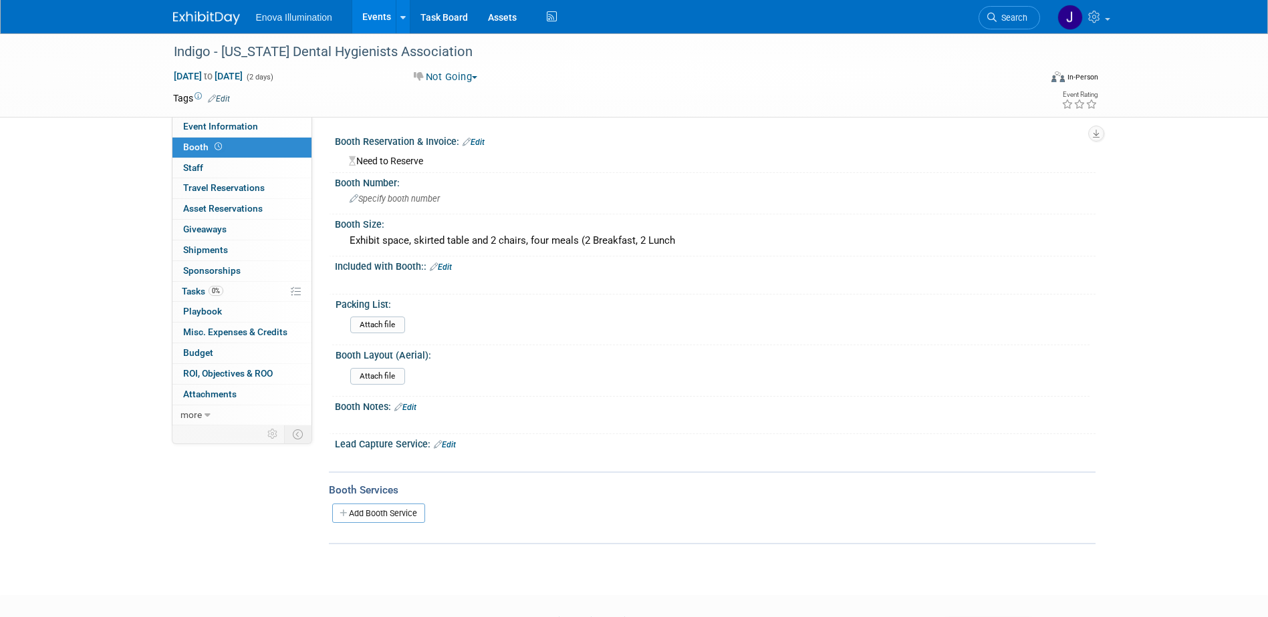
drag, startPoint x: 1017, startPoint y: 19, endPoint x: 966, endPoint y: 22, distance: 50.9
click at [1018, 19] on span "Search" at bounding box center [1011, 18] width 31 height 10
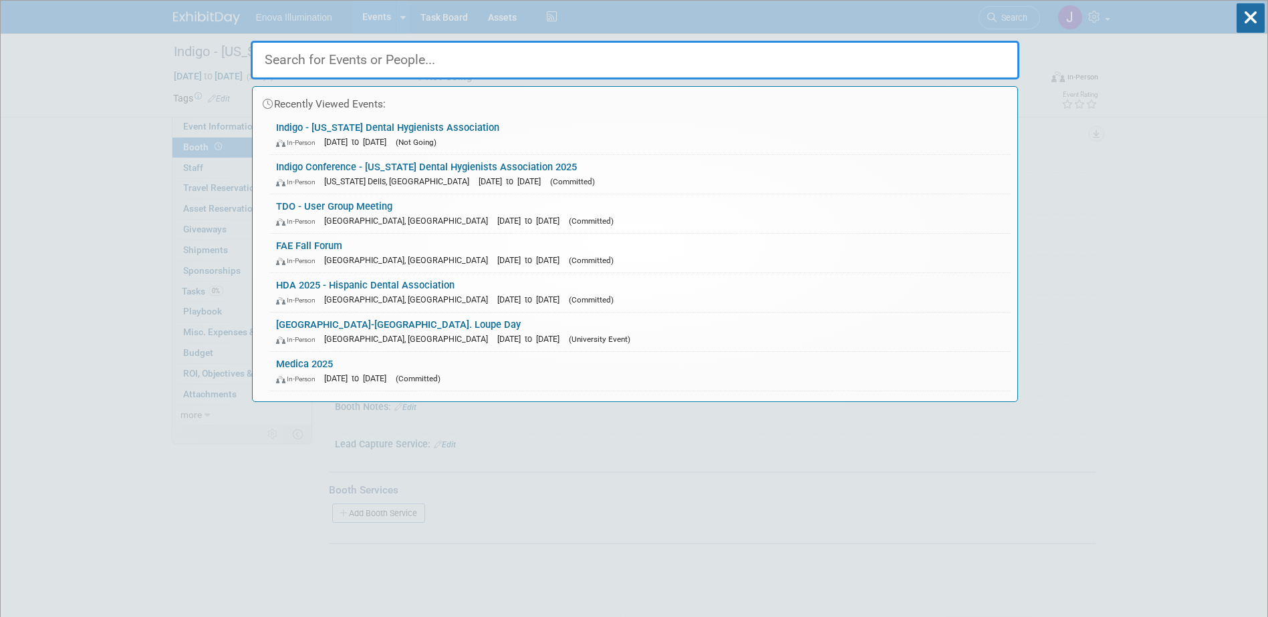
click at [427, 59] on input "text" at bounding box center [635, 60] width 768 height 39
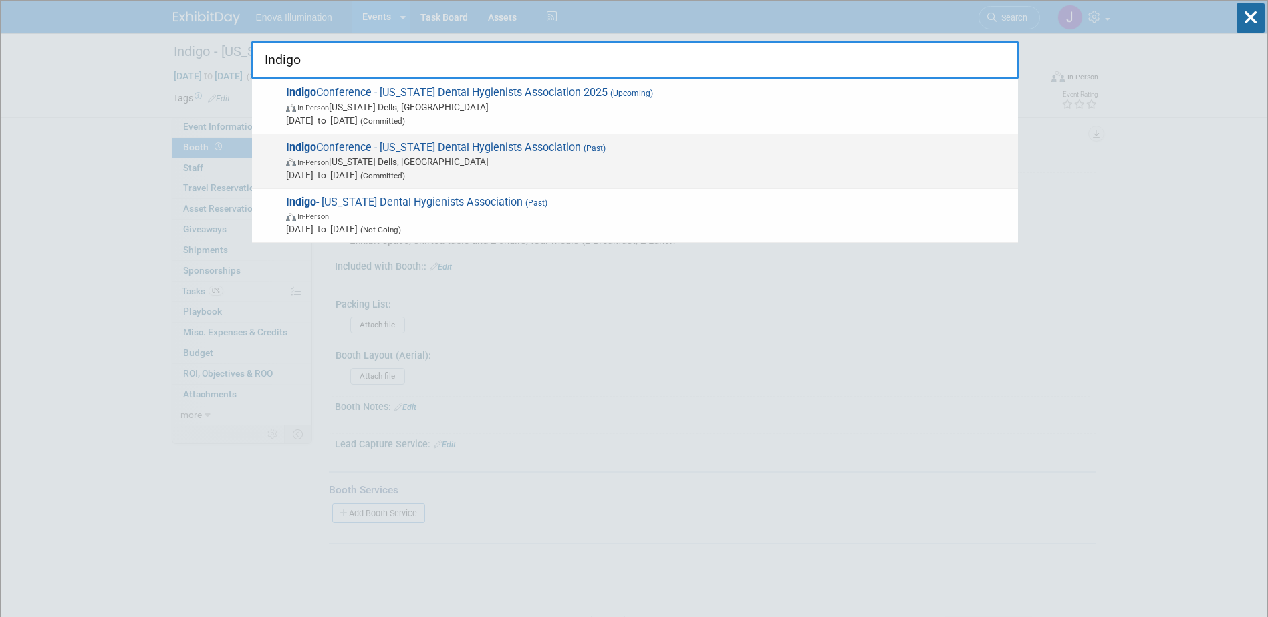
type input "Indigo"
click at [368, 149] on span "Indigo Conference - Wisconsin Dental Hygienists Association (Past) In-Person Wi…" at bounding box center [646, 161] width 729 height 41
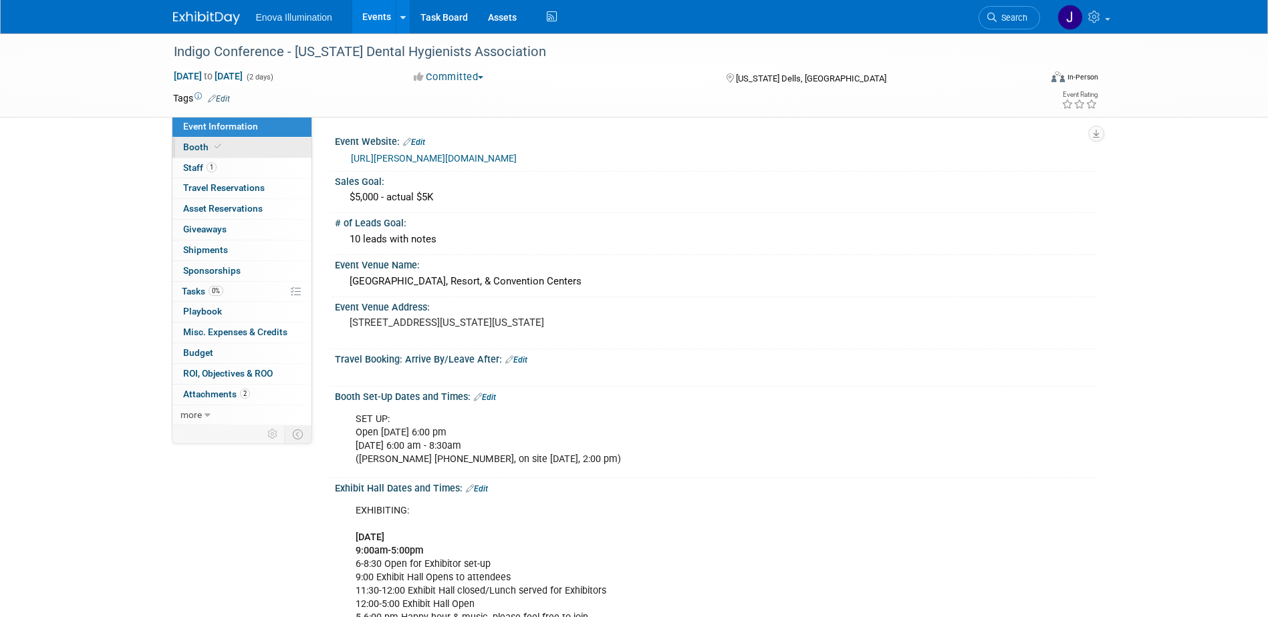
click at [268, 144] on link "Booth" at bounding box center [241, 148] width 139 height 20
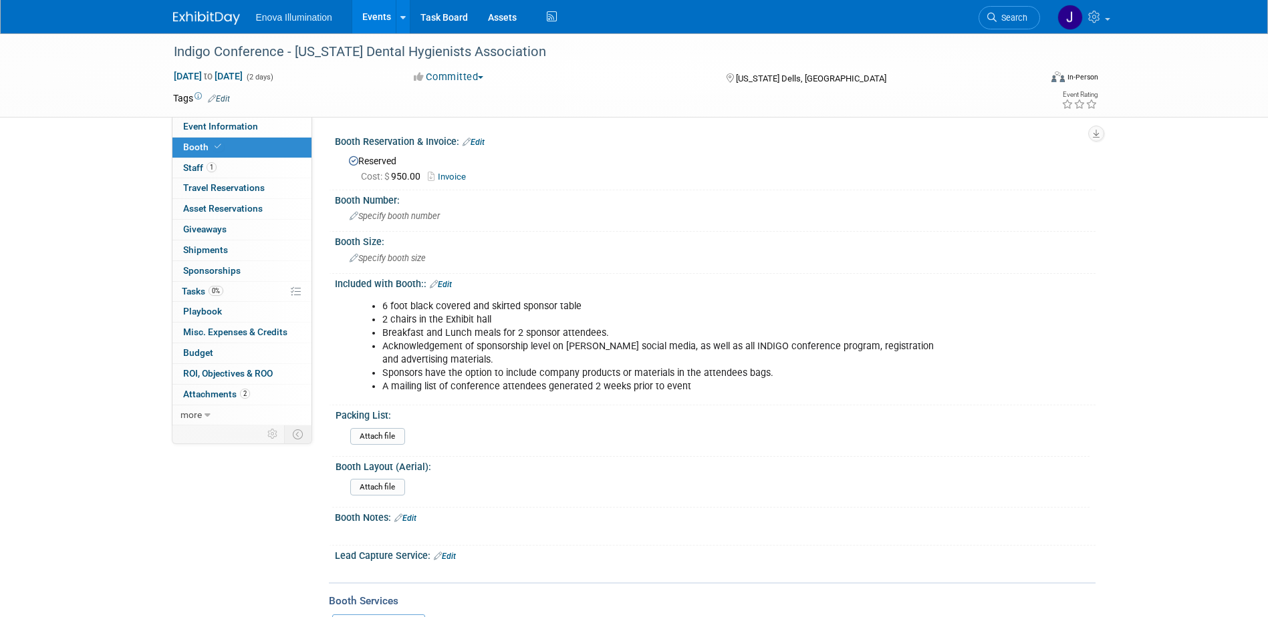
drag, startPoint x: 1025, startPoint y: 17, endPoint x: 998, endPoint y: 21, distance: 27.6
click at [1025, 17] on span "Search" at bounding box center [1011, 18] width 31 height 10
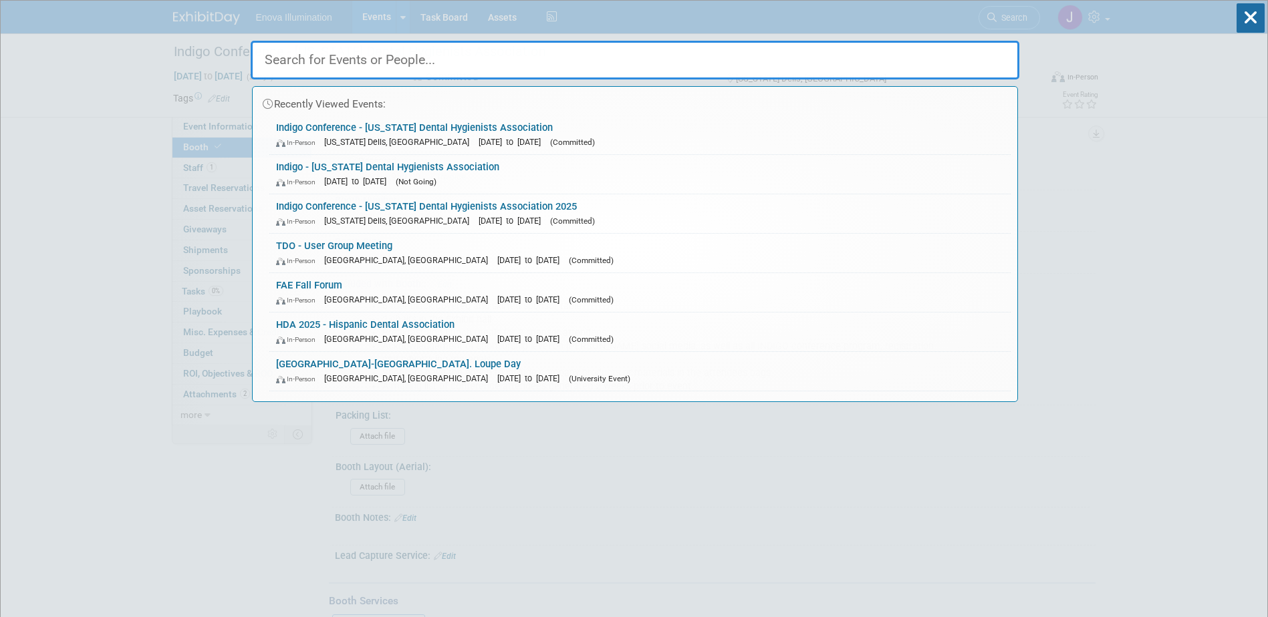
click at [907, 58] on input "text" at bounding box center [635, 60] width 768 height 39
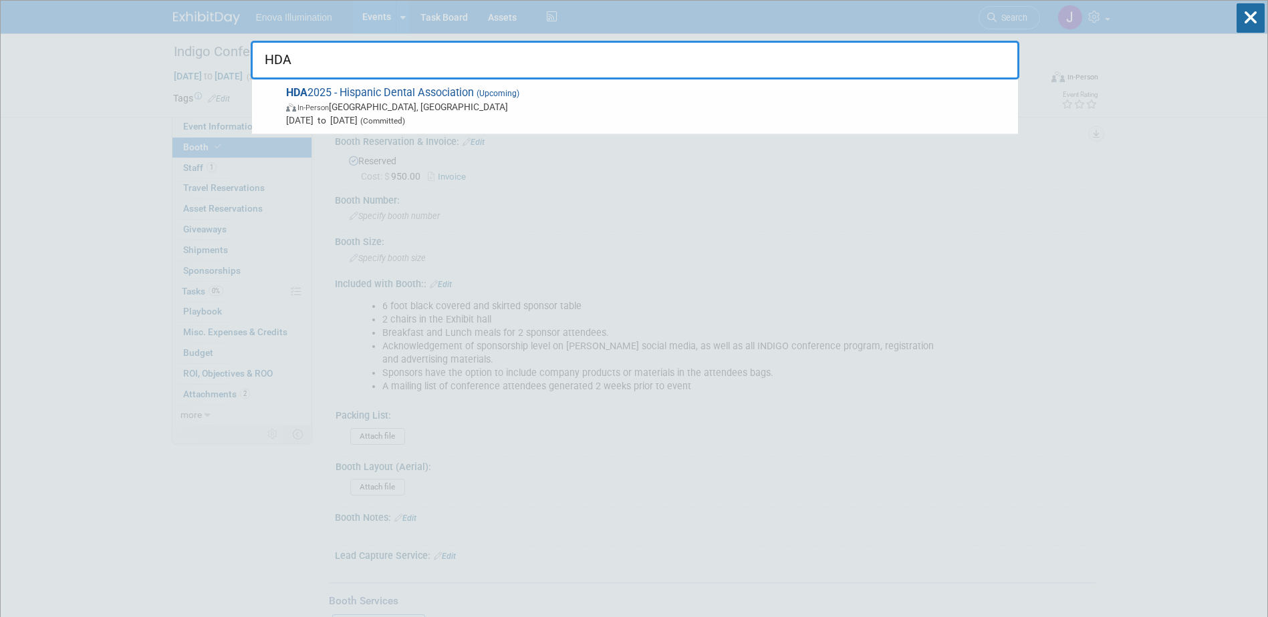
type input "HDA"
click at [396, 111] on span "In-Person Fort Lauderdale, FL" at bounding box center [648, 106] width 725 height 13
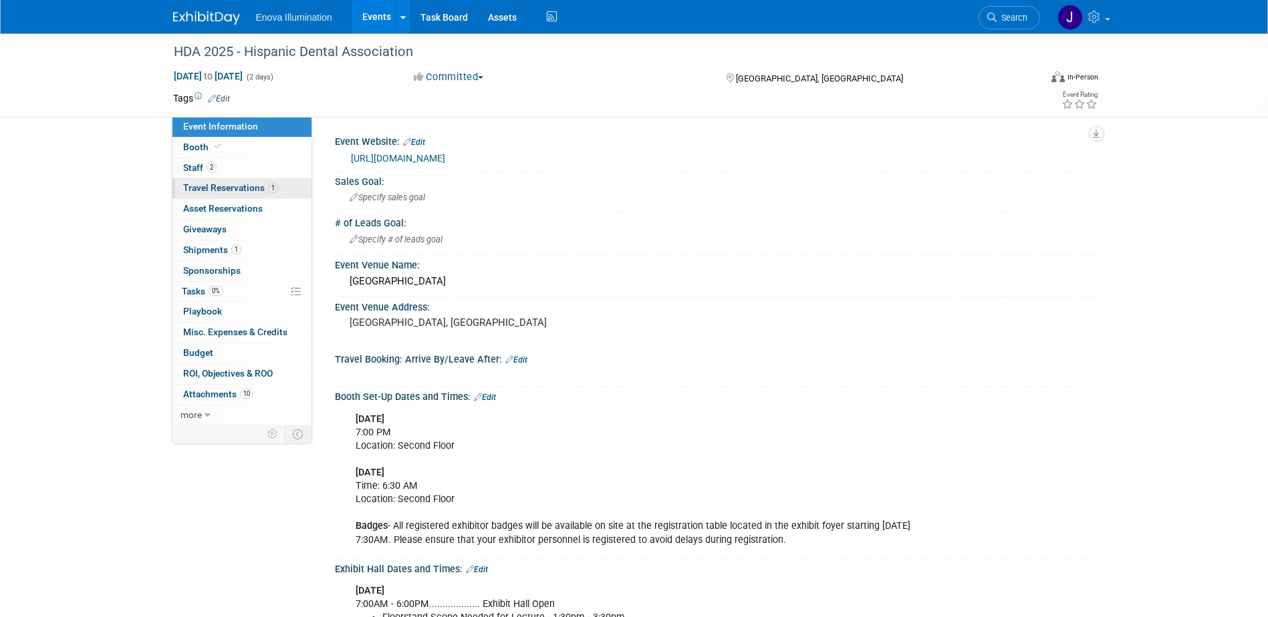
click at [240, 189] on span "Travel Reservations 1" at bounding box center [230, 187] width 95 height 11
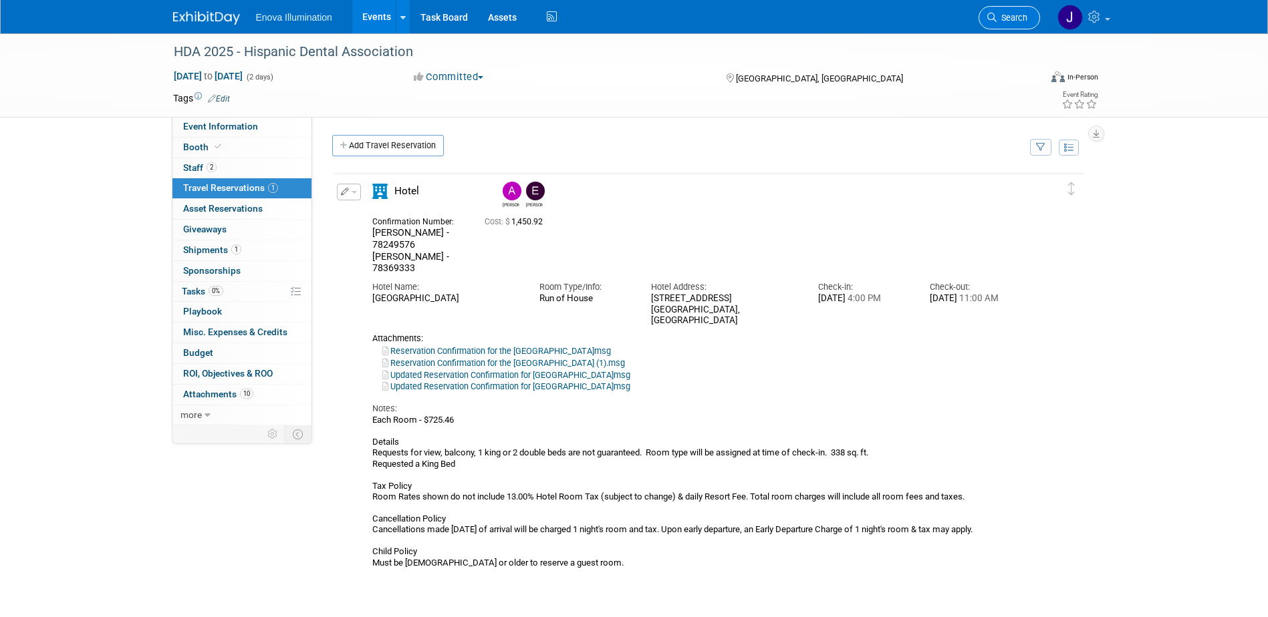
click at [996, 15] on span "Search" at bounding box center [1011, 18] width 31 height 10
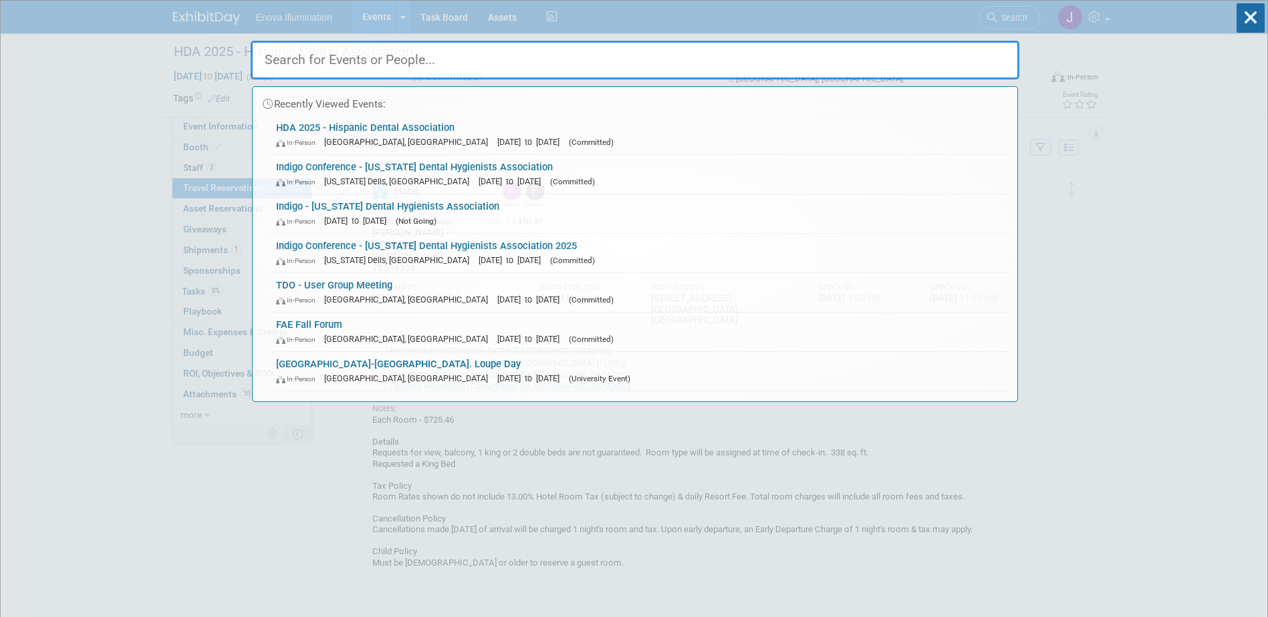
click at [972, 62] on input "text" at bounding box center [635, 60] width 768 height 39
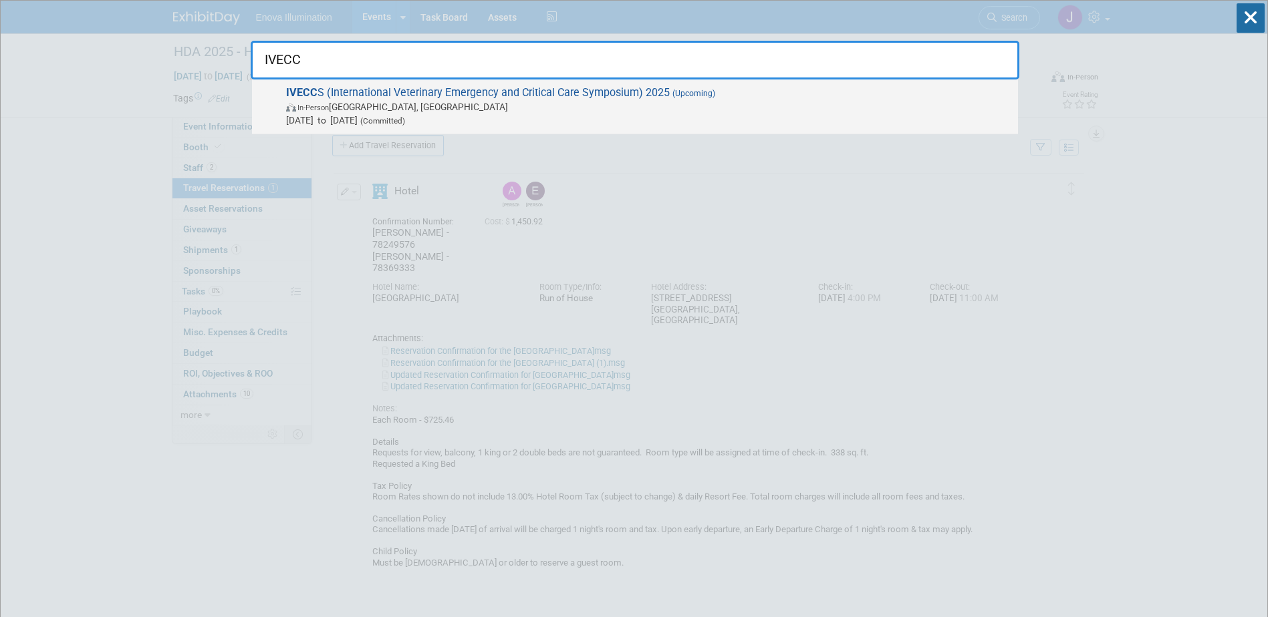
type input "IVECC"
click at [345, 85] on div "IVECC S (International Veterinary Emergency and Critical Care Symposium) 2025 (…" at bounding box center [635, 107] width 766 height 55
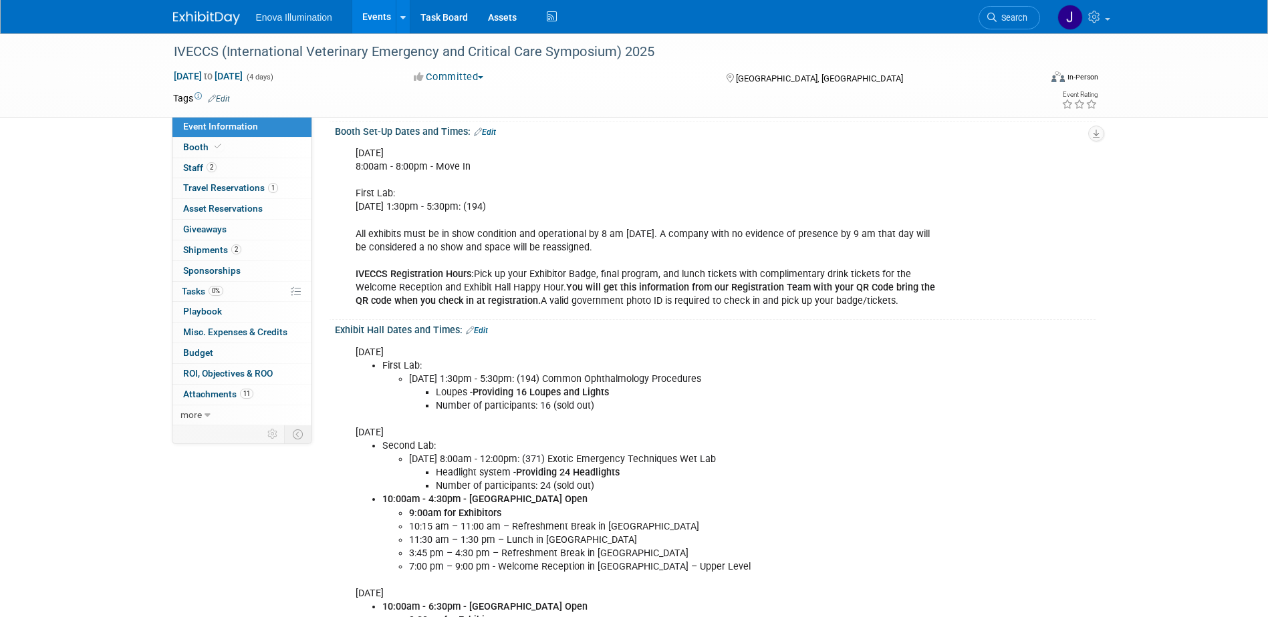
scroll to position [334, 0]
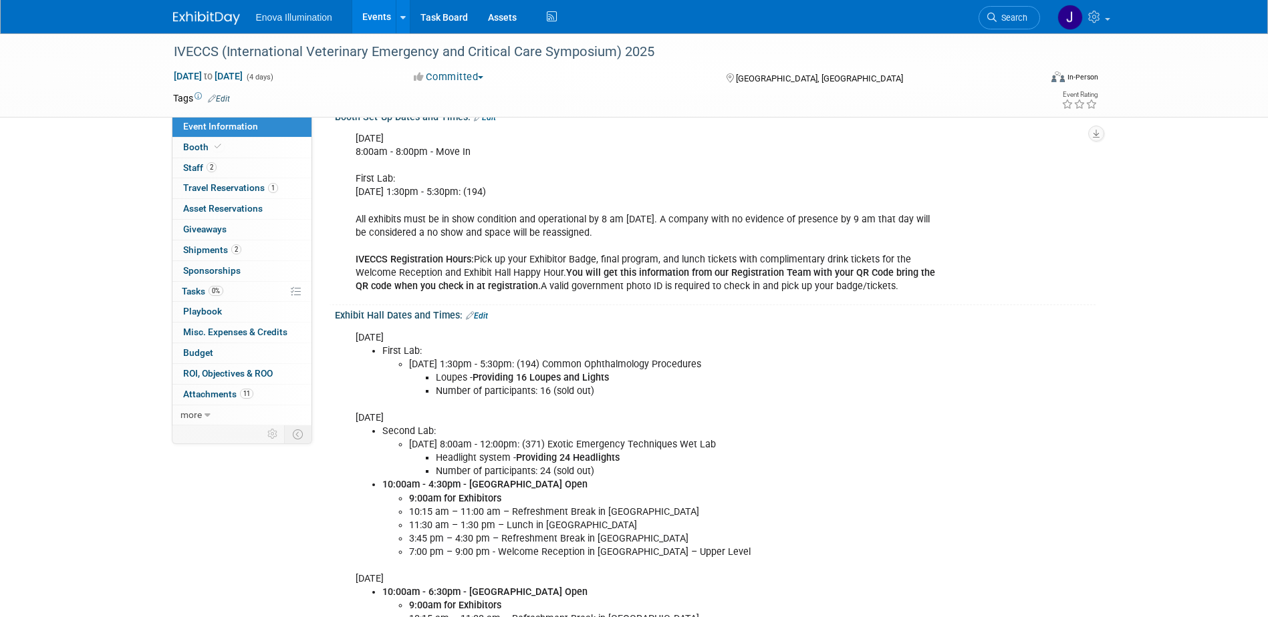
click at [197, 13] on img at bounding box center [206, 17] width 67 height 13
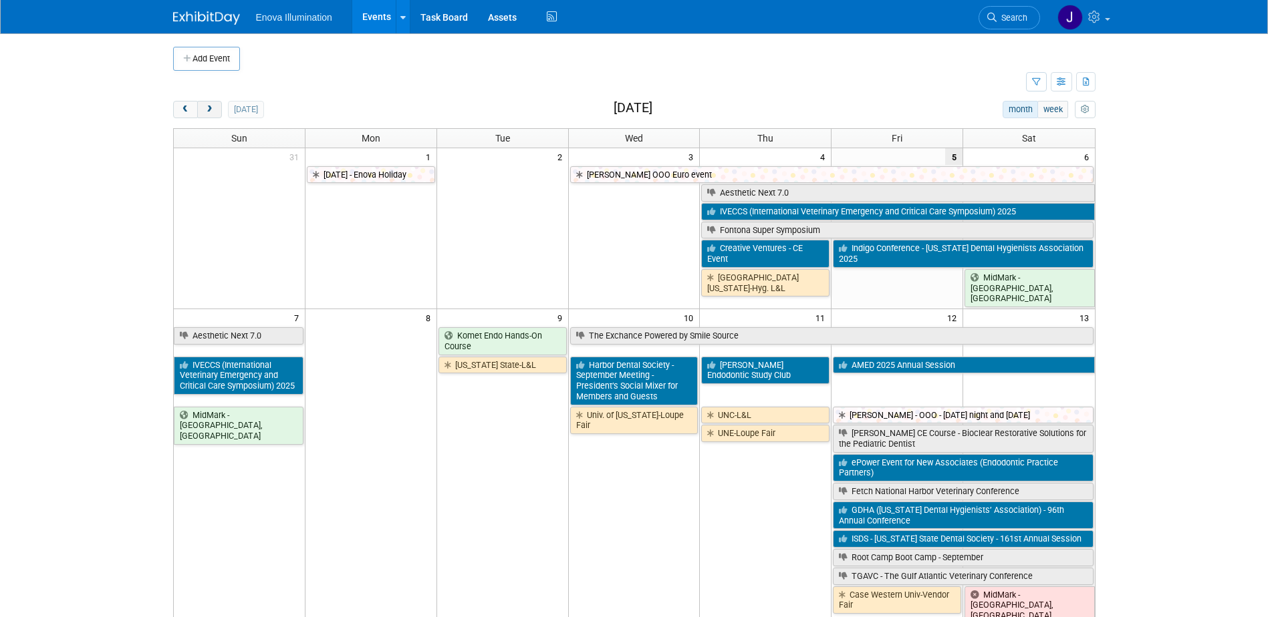
click at [210, 117] on button "next" at bounding box center [209, 109] width 25 height 17
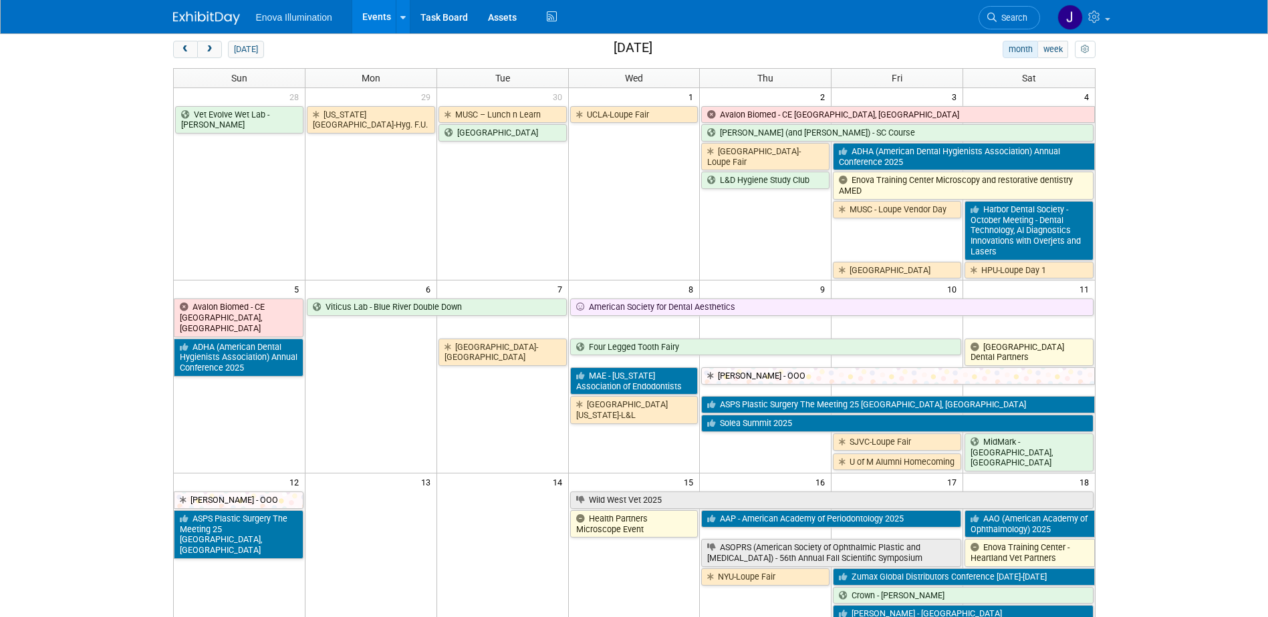
scroll to position [55, 0]
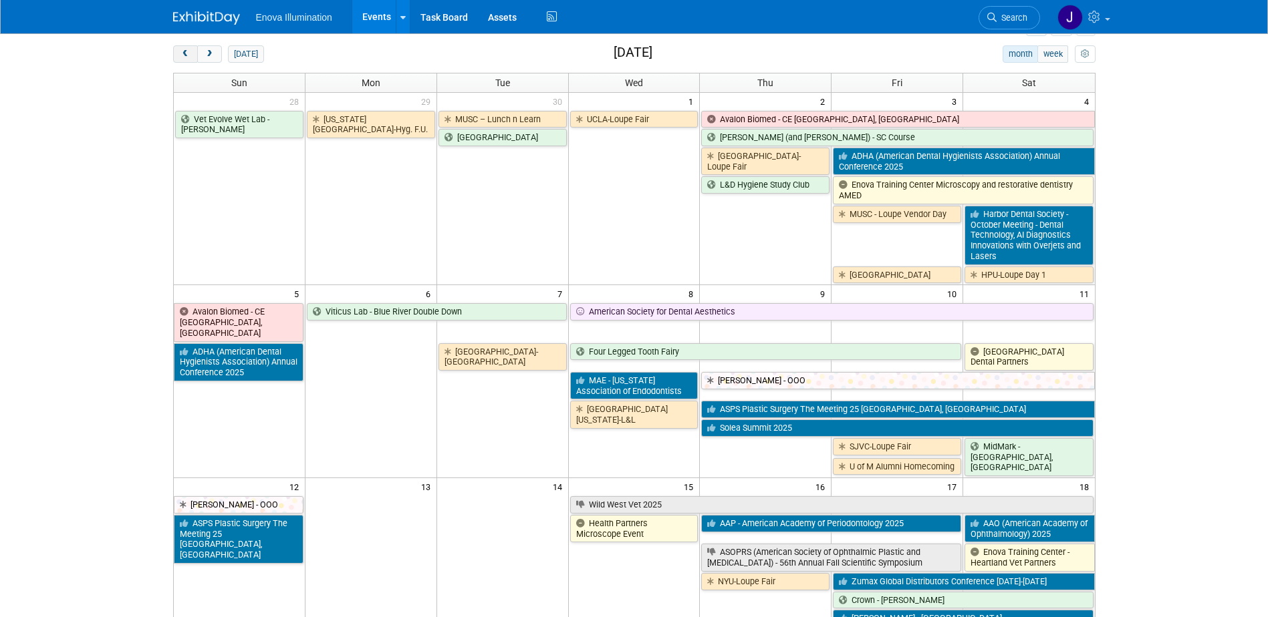
click at [188, 53] on span "prev" at bounding box center [185, 54] width 10 height 9
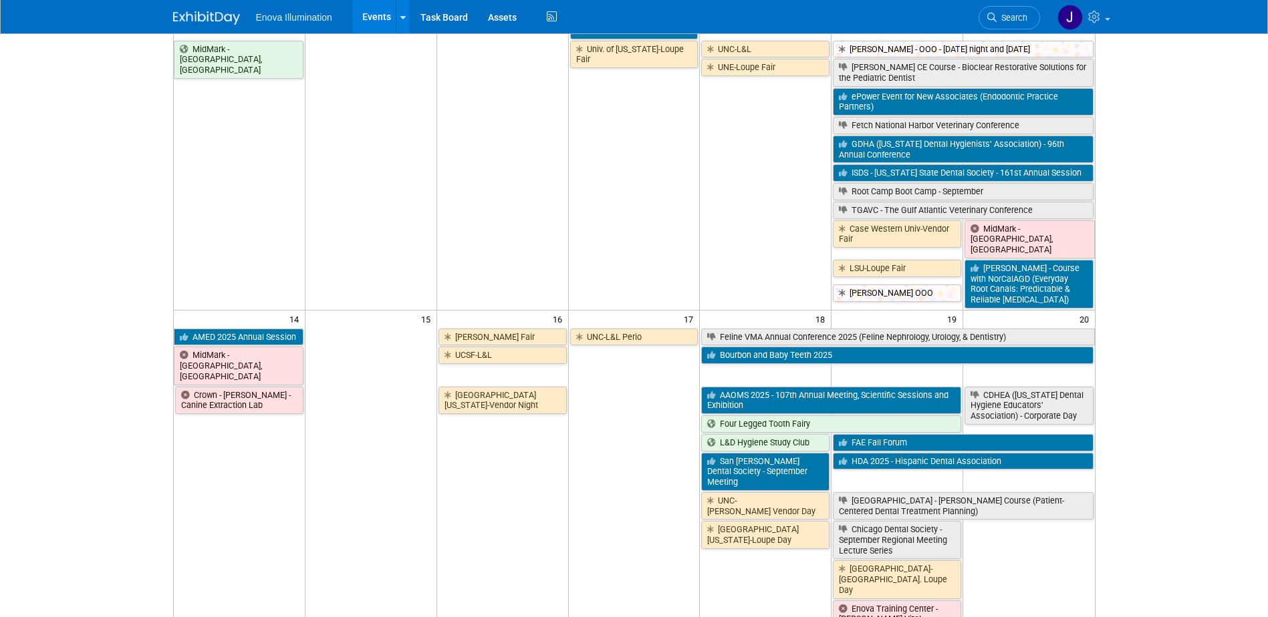
scroll to position [390, 0]
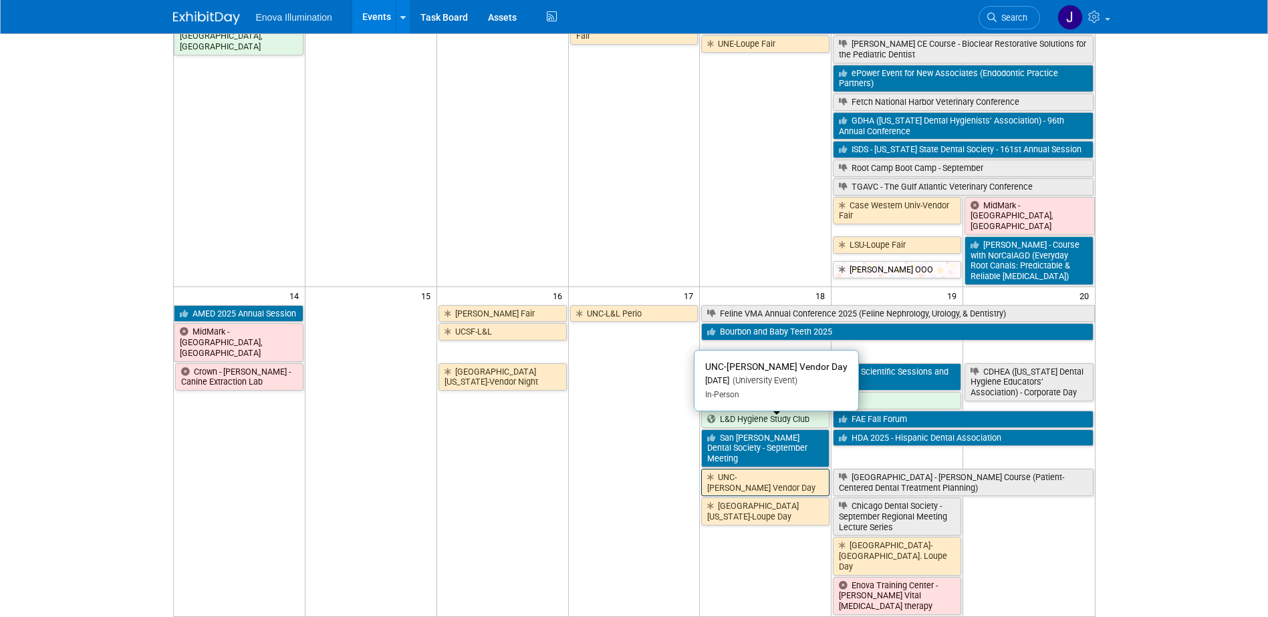
click at [745, 469] on link "UNC-[PERSON_NAME] Vendor Day" at bounding box center [765, 482] width 128 height 27
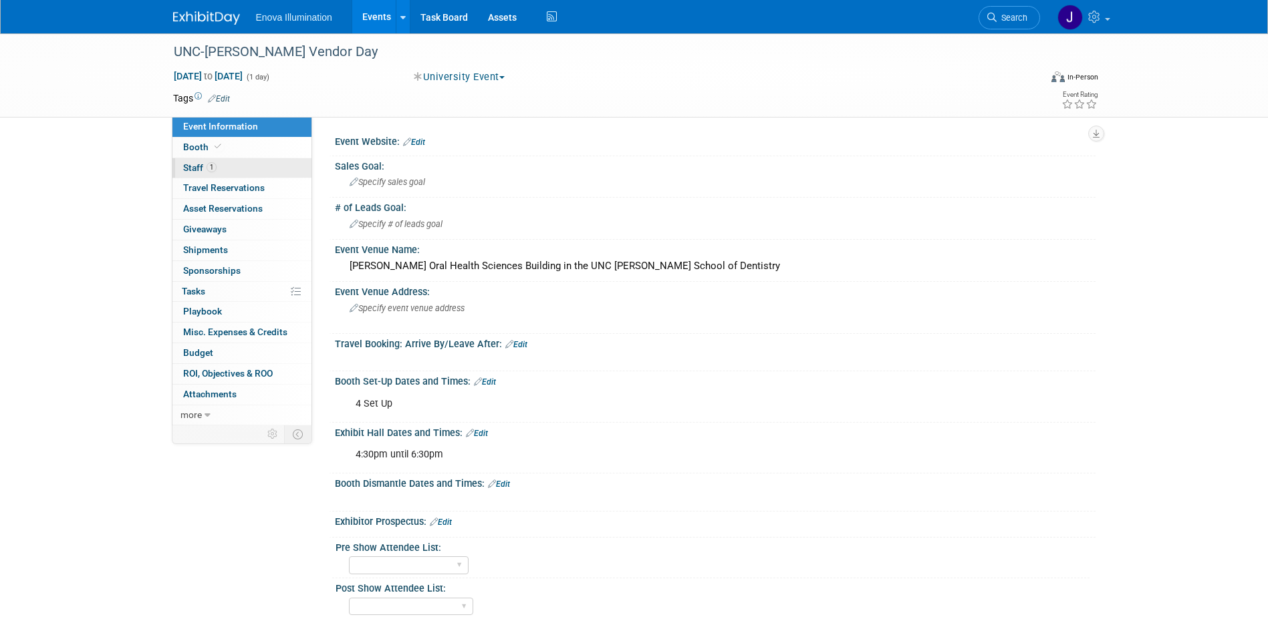
click at [239, 164] on link "1 Staff 1" at bounding box center [241, 168] width 139 height 20
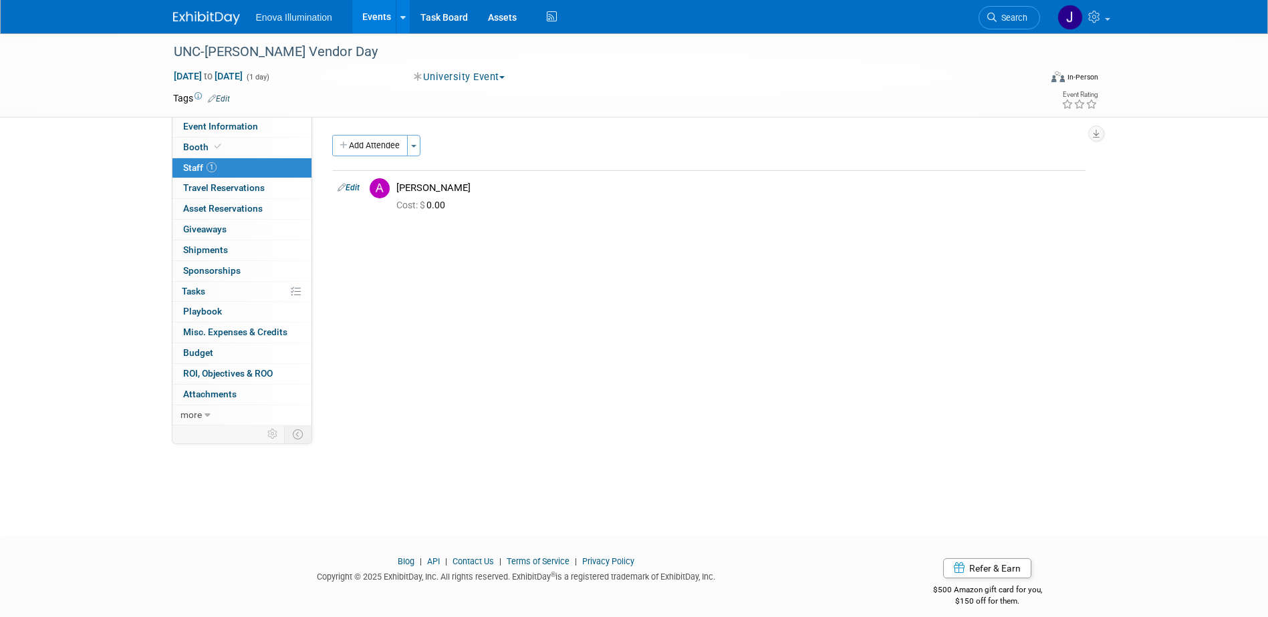
click at [219, 17] on img at bounding box center [206, 17] width 67 height 13
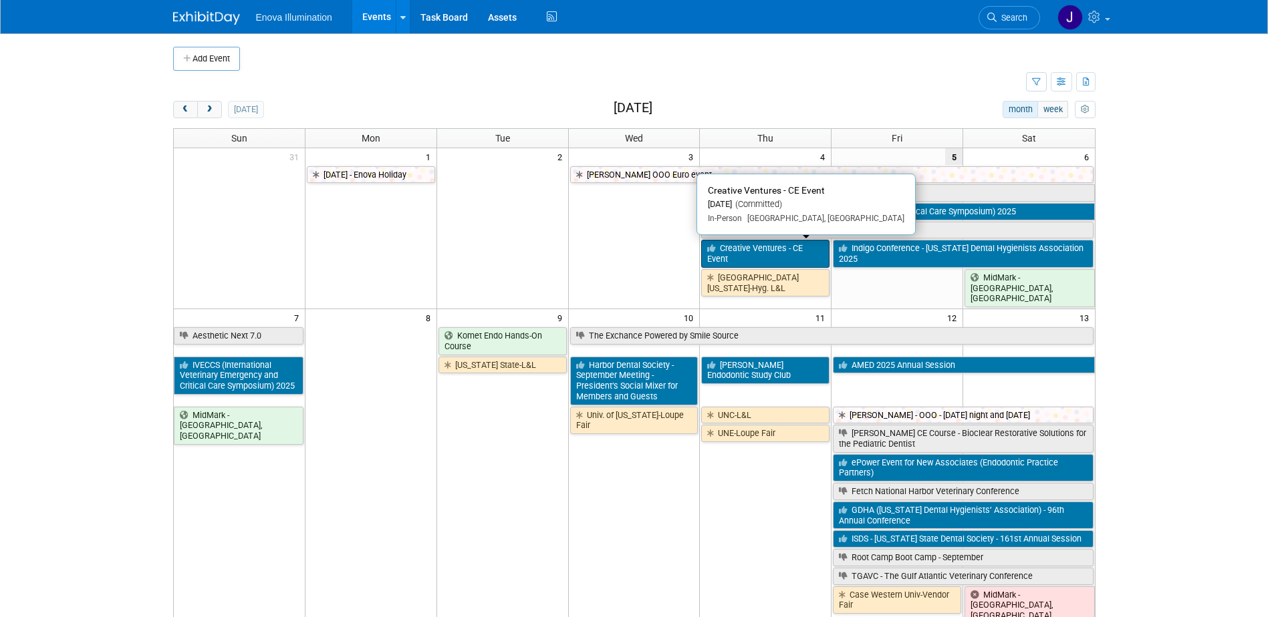
click at [743, 255] on link "Creative Ventures - CE Event" at bounding box center [765, 253] width 128 height 27
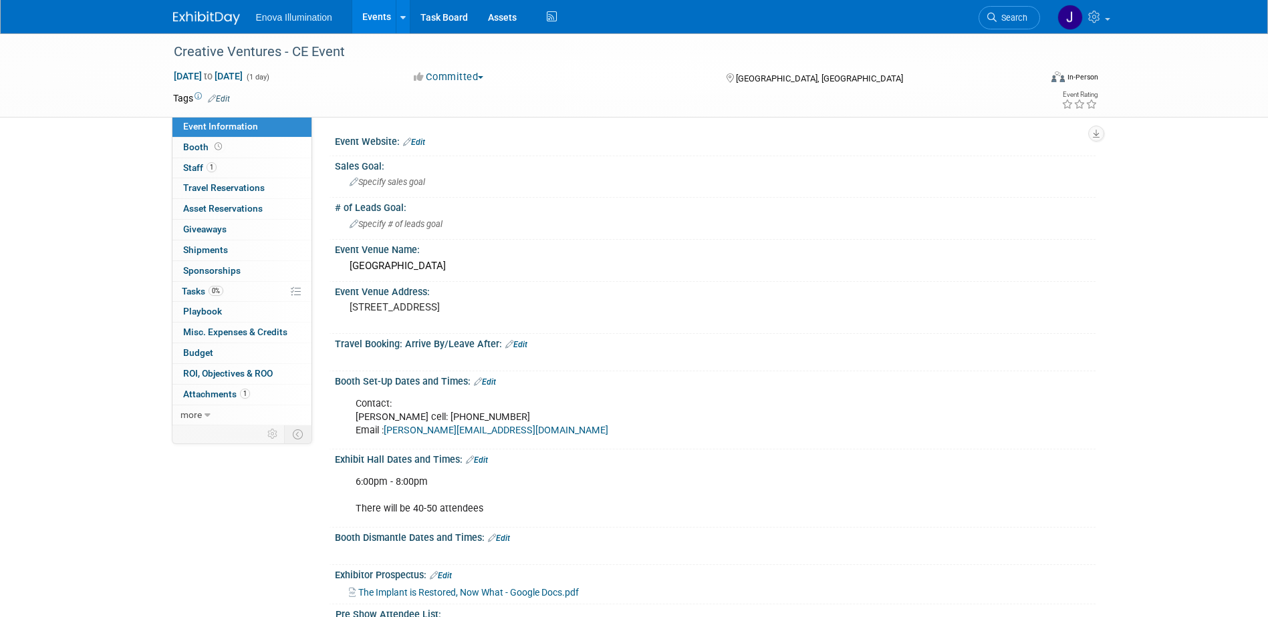
click at [257, 170] on link "1 Staff 1" at bounding box center [241, 168] width 139 height 20
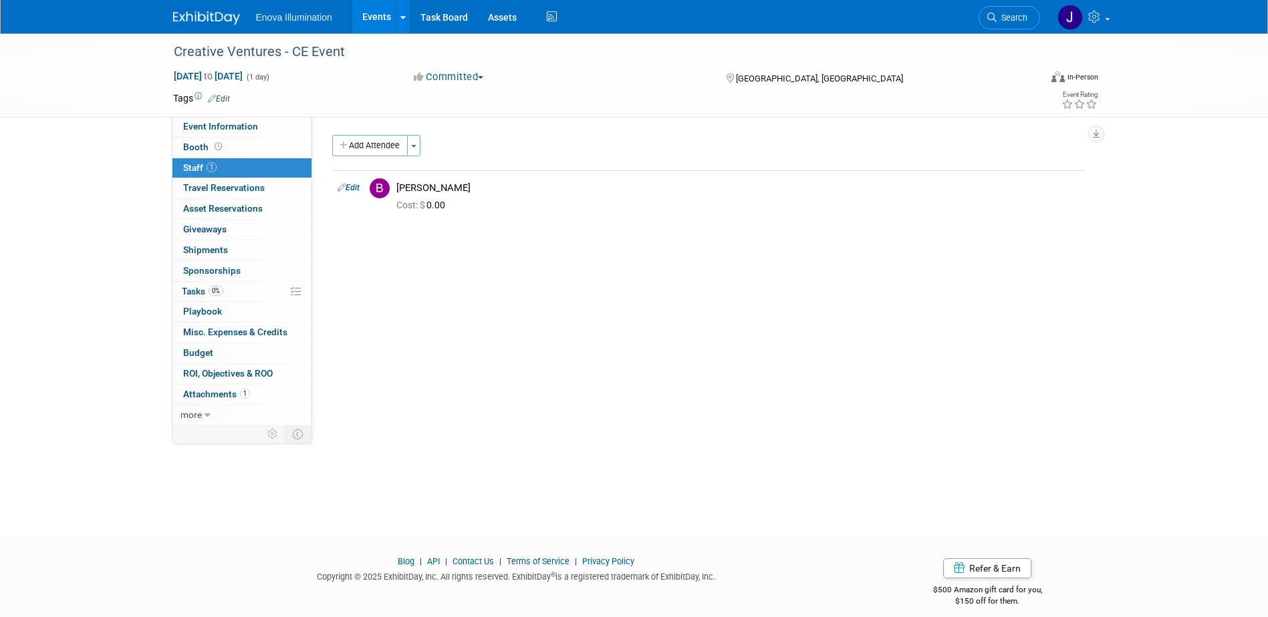
click at [225, 10] on link at bounding box center [214, 11] width 83 height 11
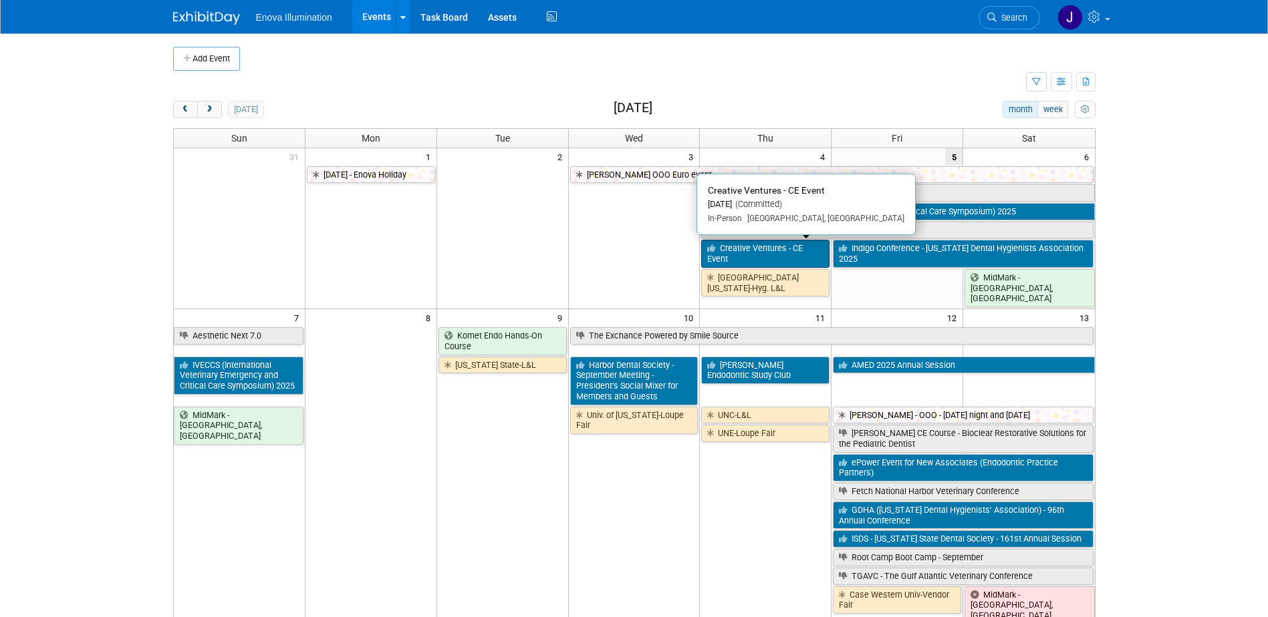
click at [749, 251] on link "Creative Ventures - CE Event" at bounding box center [765, 253] width 128 height 27
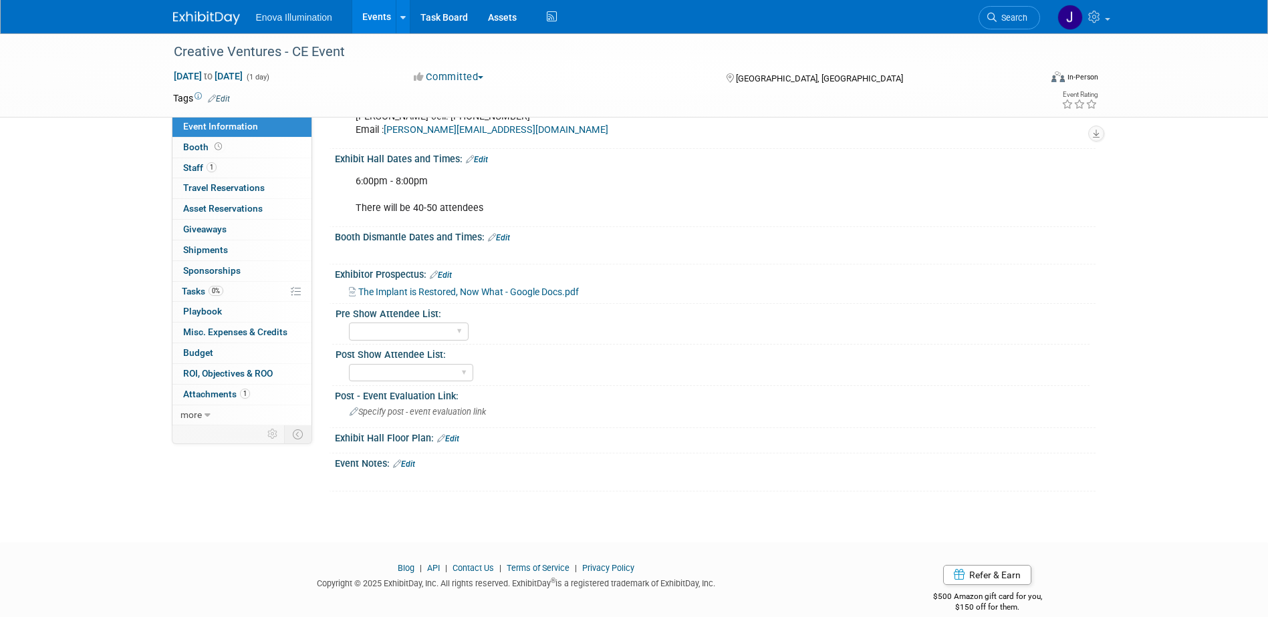
scroll to position [319, 0]
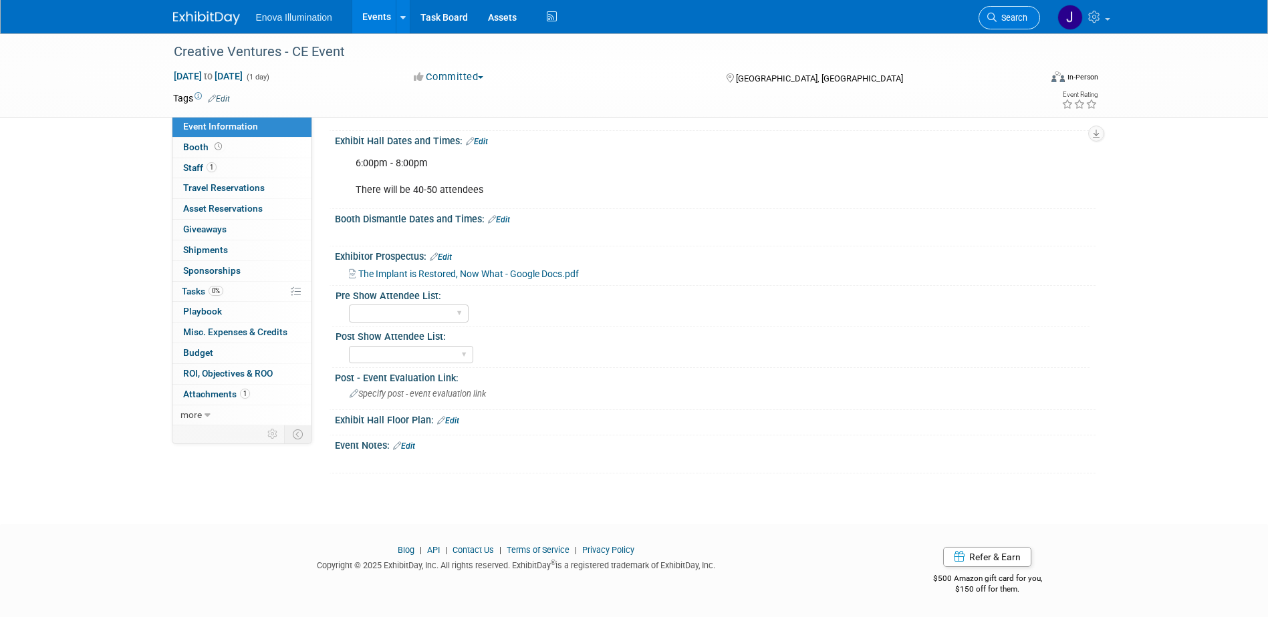
click at [1010, 15] on span "Search" at bounding box center [1011, 18] width 31 height 10
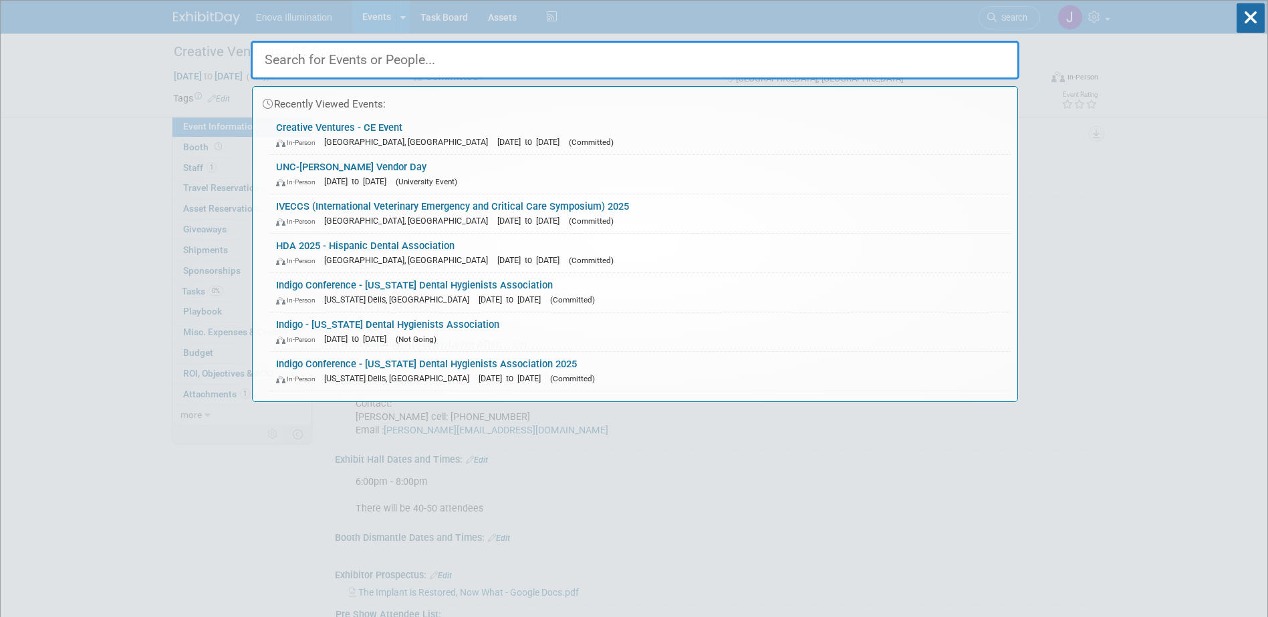
click at [923, 51] on input "text" at bounding box center [635, 60] width 768 height 39
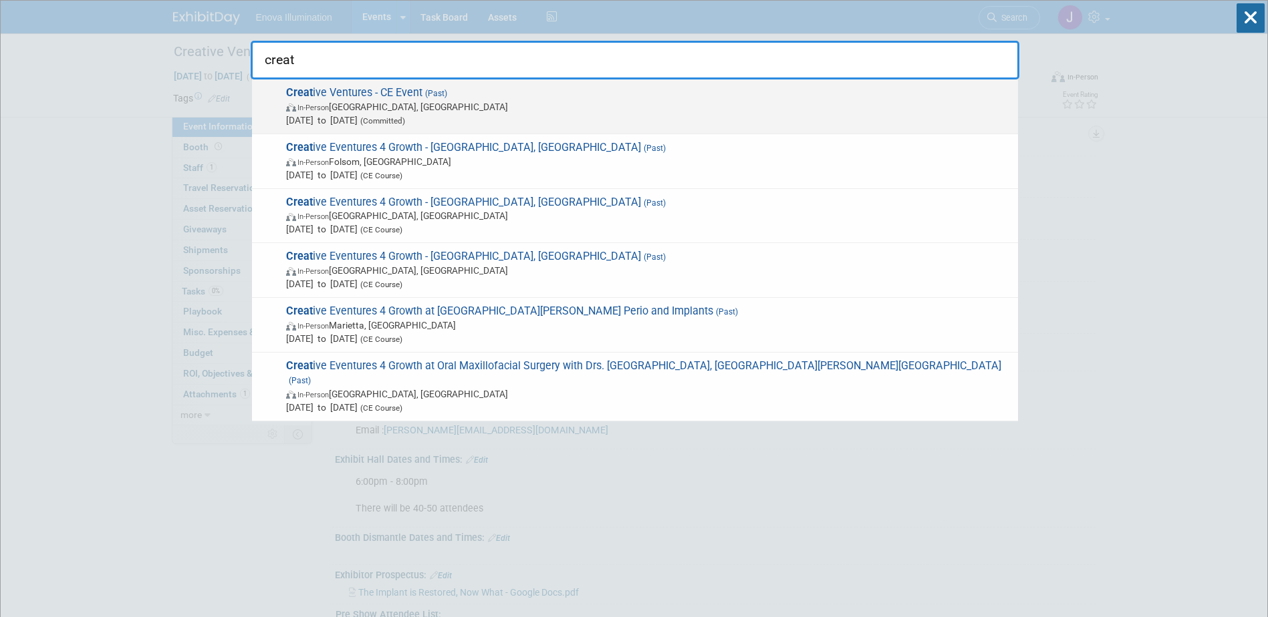
type input "creat"
click at [378, 121] on span "Sep 4, 2025 to Sep 4, 2025 (Committed)" at bounding box center [648, 120] width 725 height 13
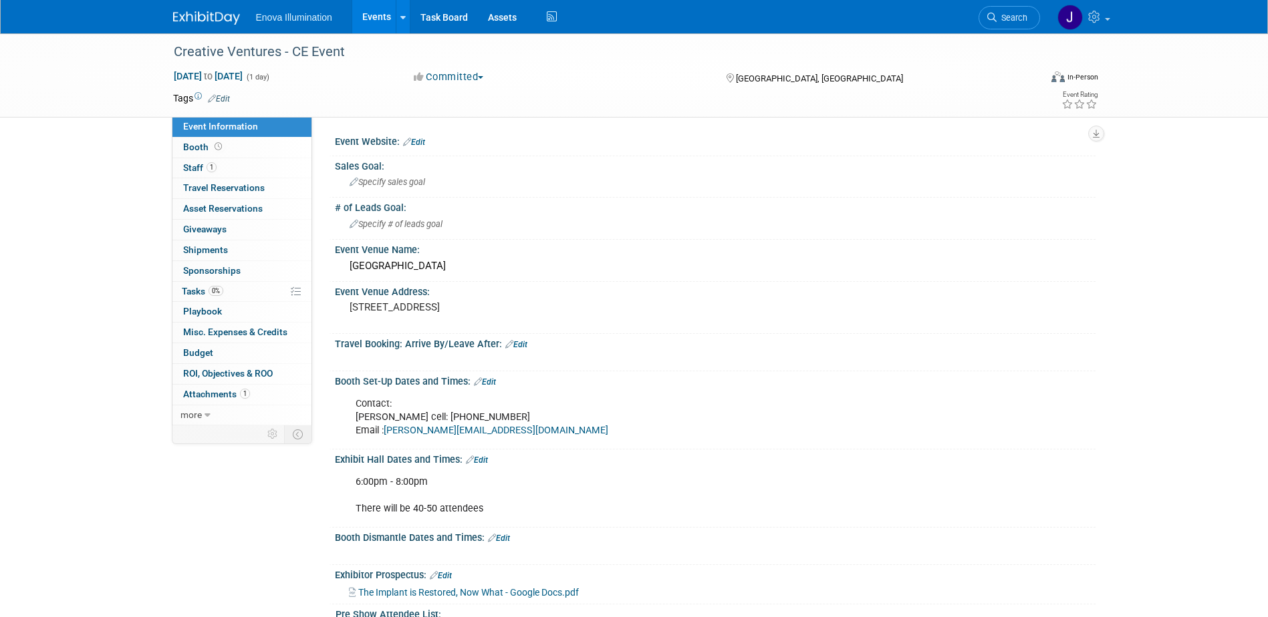
click at [443, 80] on button "Committed" at bounding box center [449, 77] width 80 height 14
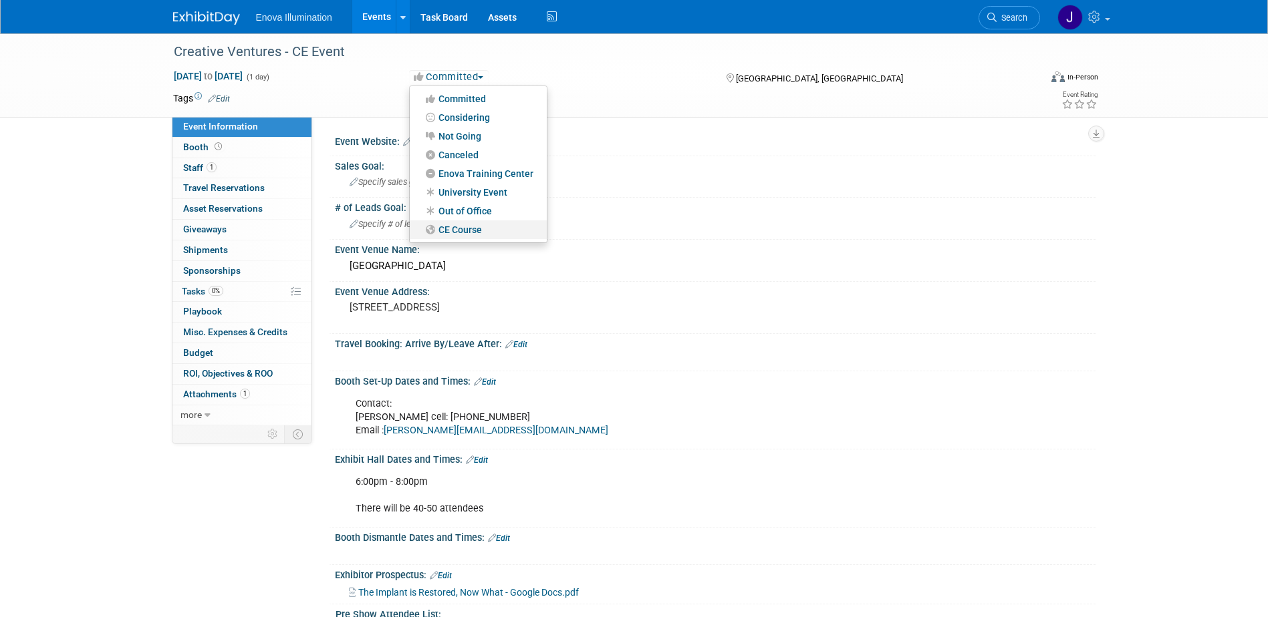
click at [465, 225] on link "CE Course" at bounding box center [478, 230] width 137 height 19
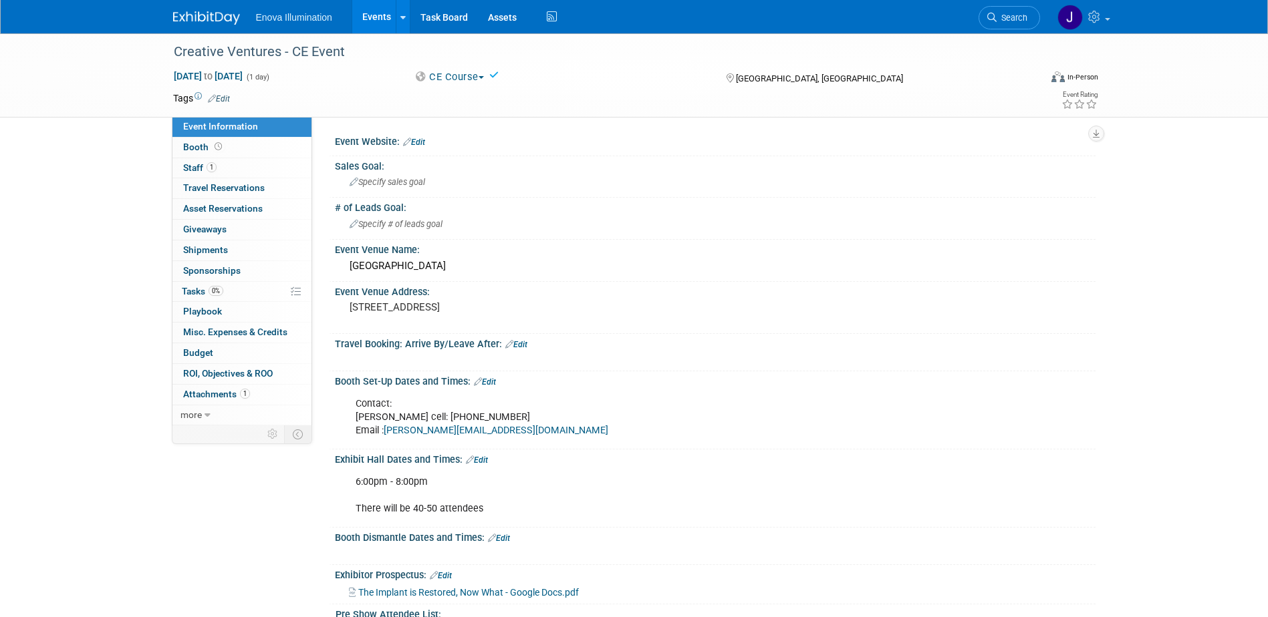
click at [227, 18] on img at bounding box center [206, 17] width 67 height 13
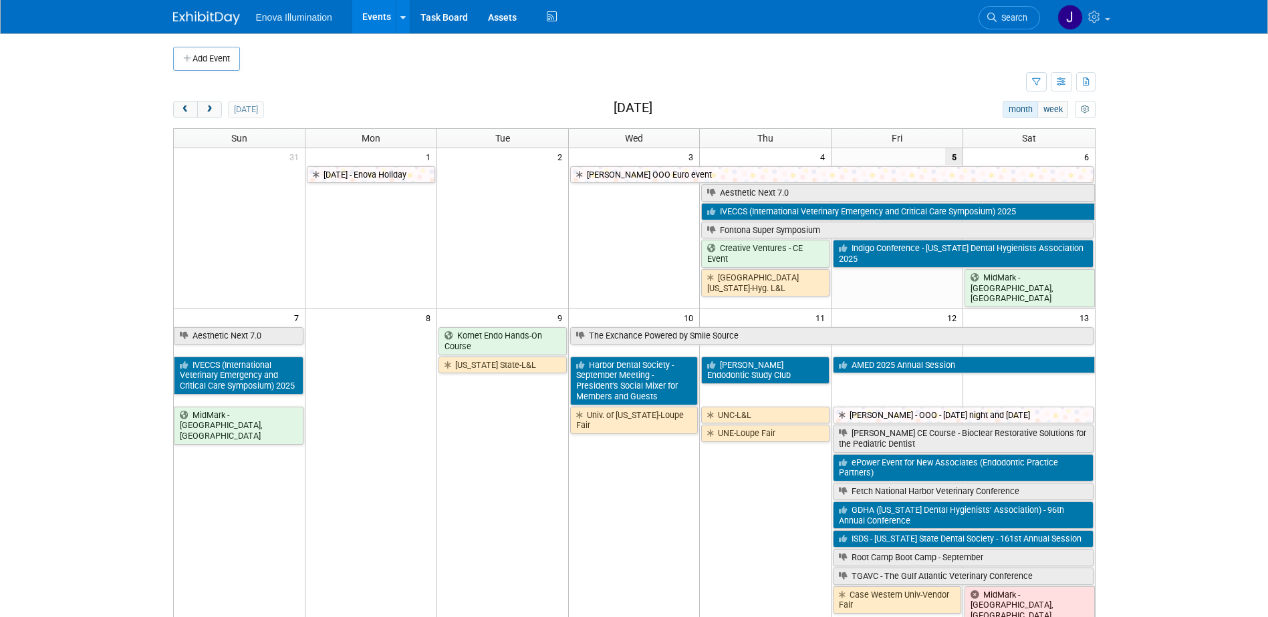
click at [996, 19] on span "Search" at bounding box center [1011, 18] width 31 height 10
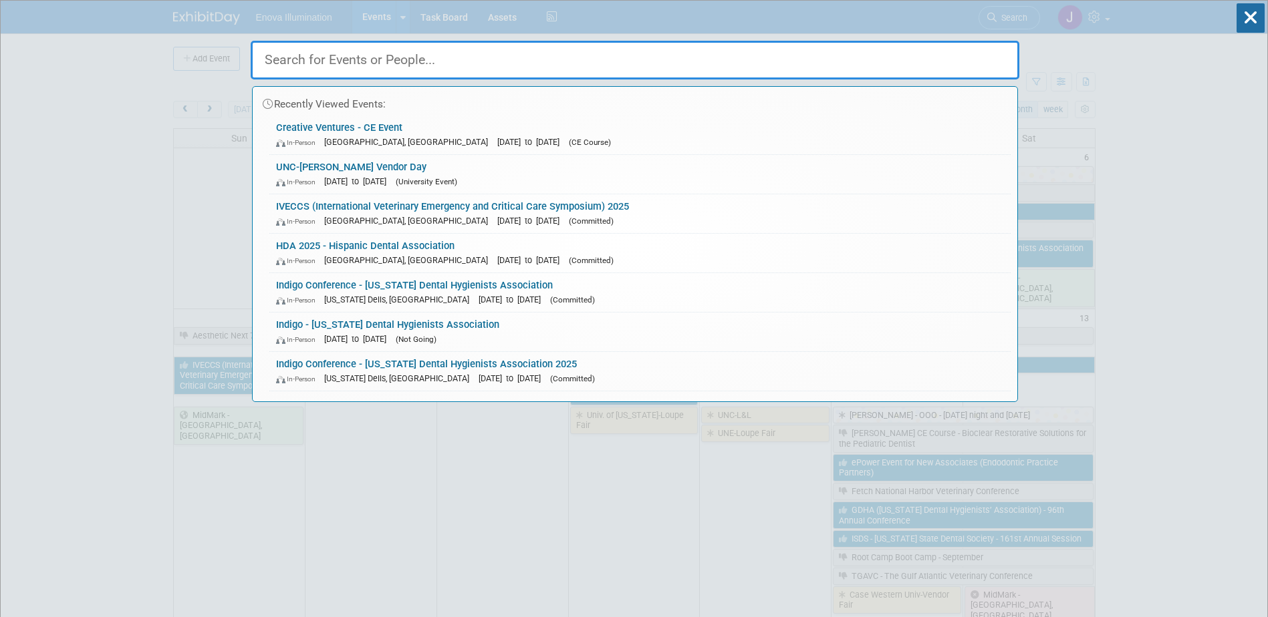
click at [900, 55] on input "text" at bounding box center [635, 60] width 768 height 39
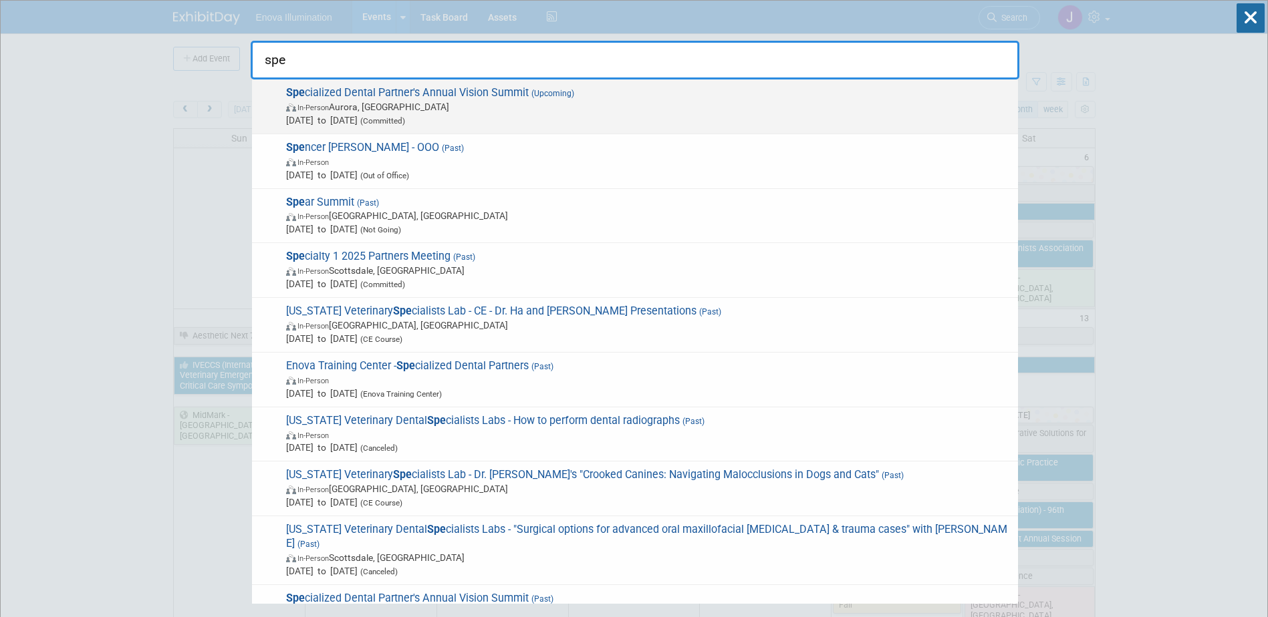
type input "spe"
click at [305, 110] on span "In-Person" at bounding box center [312, 108] width 31 height 9
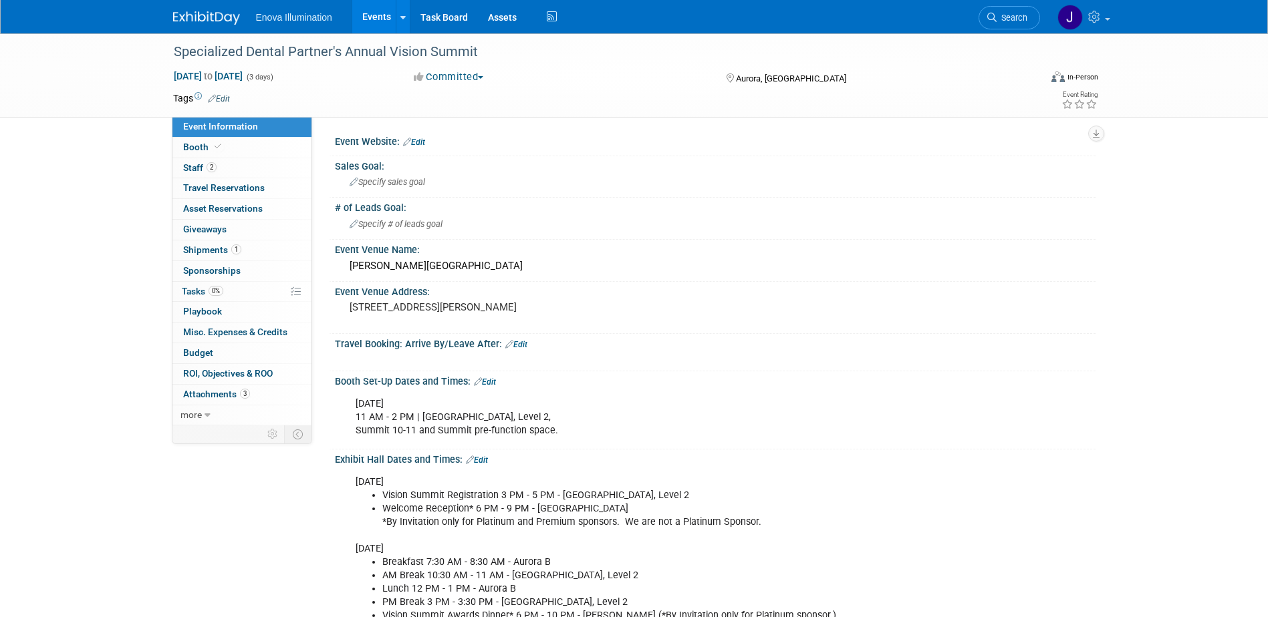
drag, startPoint x: 1024, startPoint y: 13, endPoint x: 946, endPoint y: 25, distance: 79.1
click at [1024, 13] on span "Search" at bounding box center [1011, 18] width 31 height 10
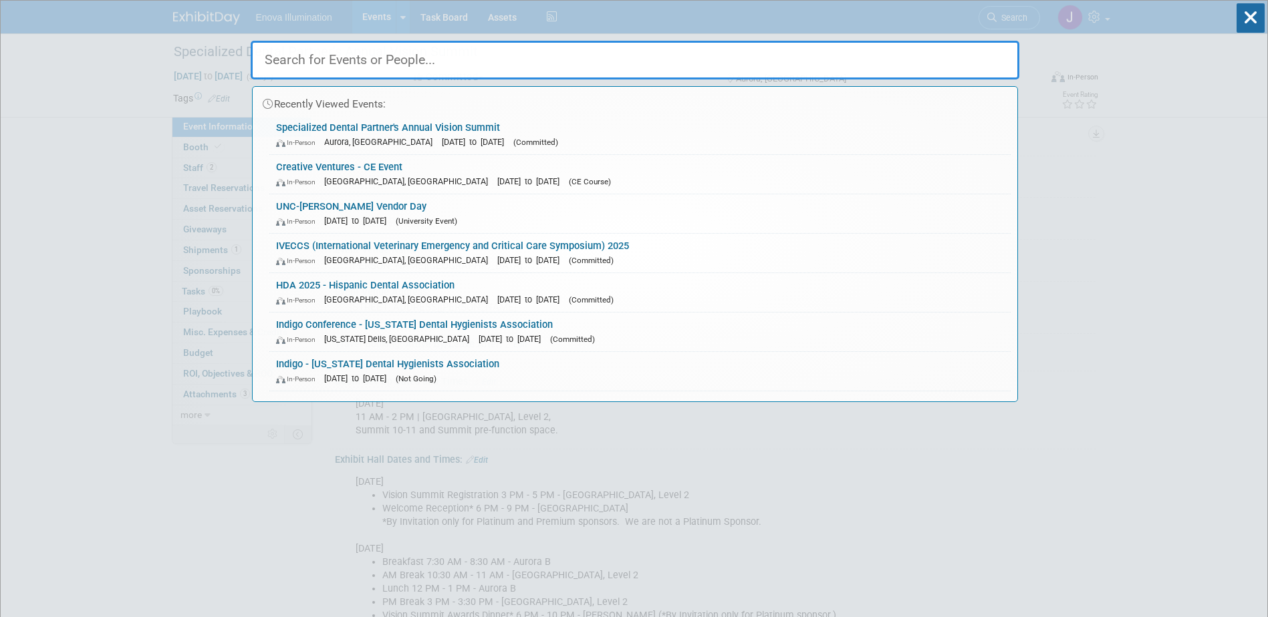
click at [867, 47] on input "text" at bounding box center [635, 60] width 768 height 39
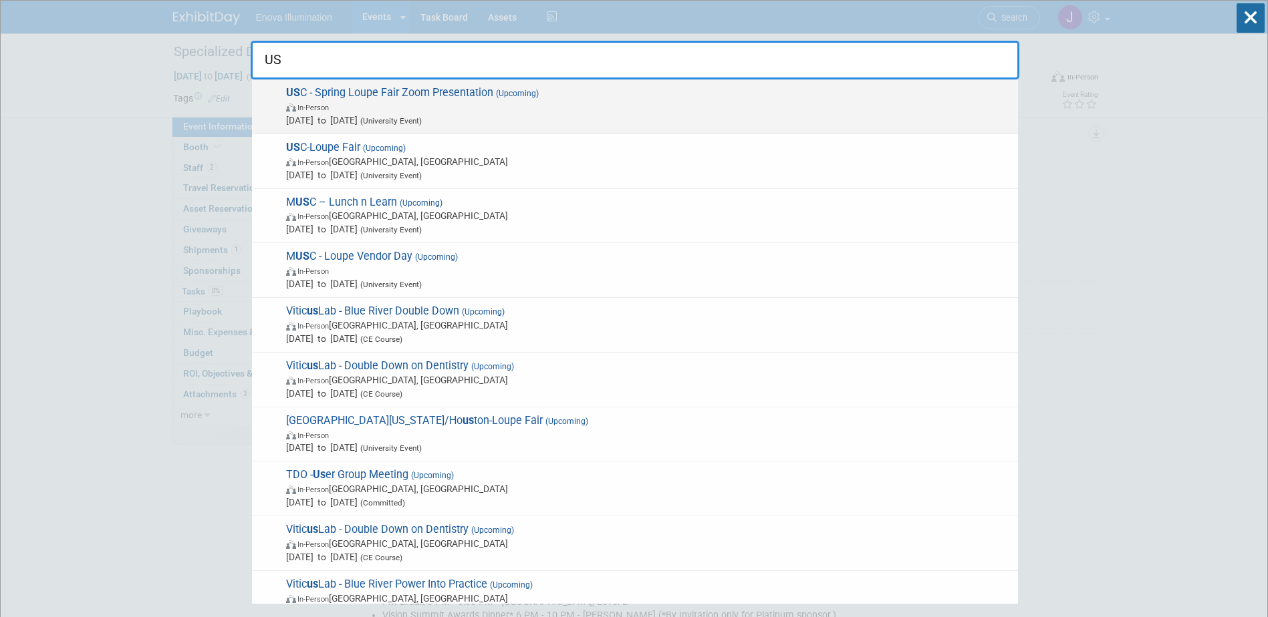
type input "US"
click at [341, 114] on span "Sep 22, 2025 to Sep 22, 2025 (University Event)" at bounding box center [648, 120] width 725 height 13
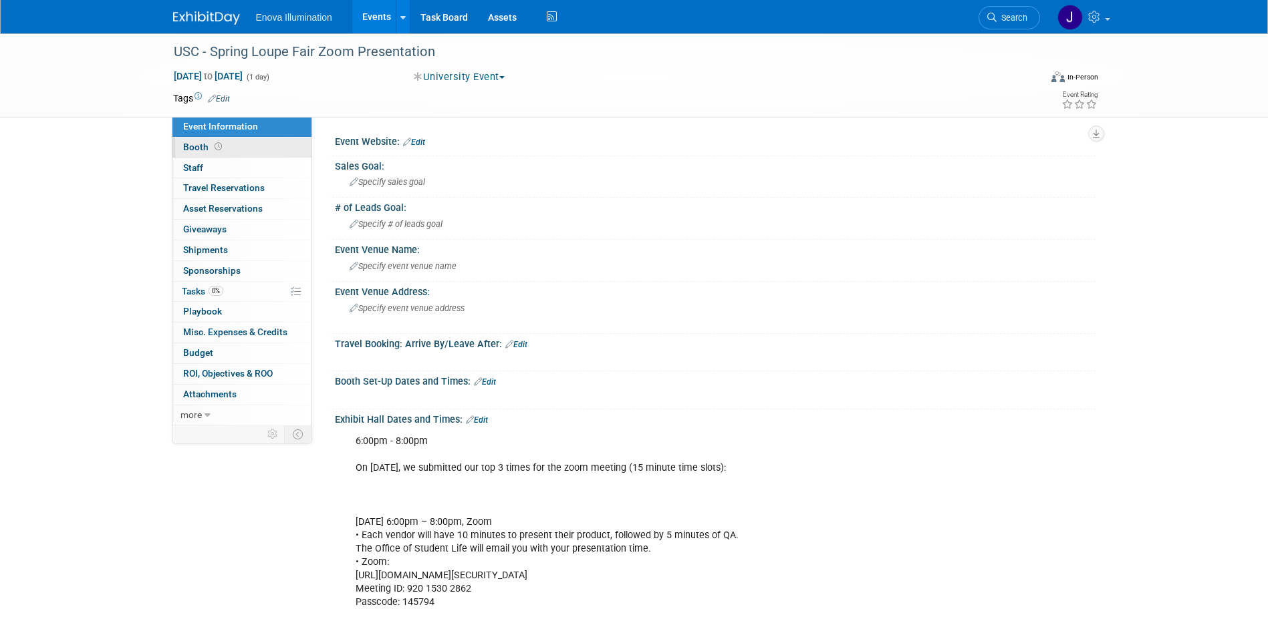
click at [238, 146] on link "Booth" at bounding box center [241, 148] width 139 height 20
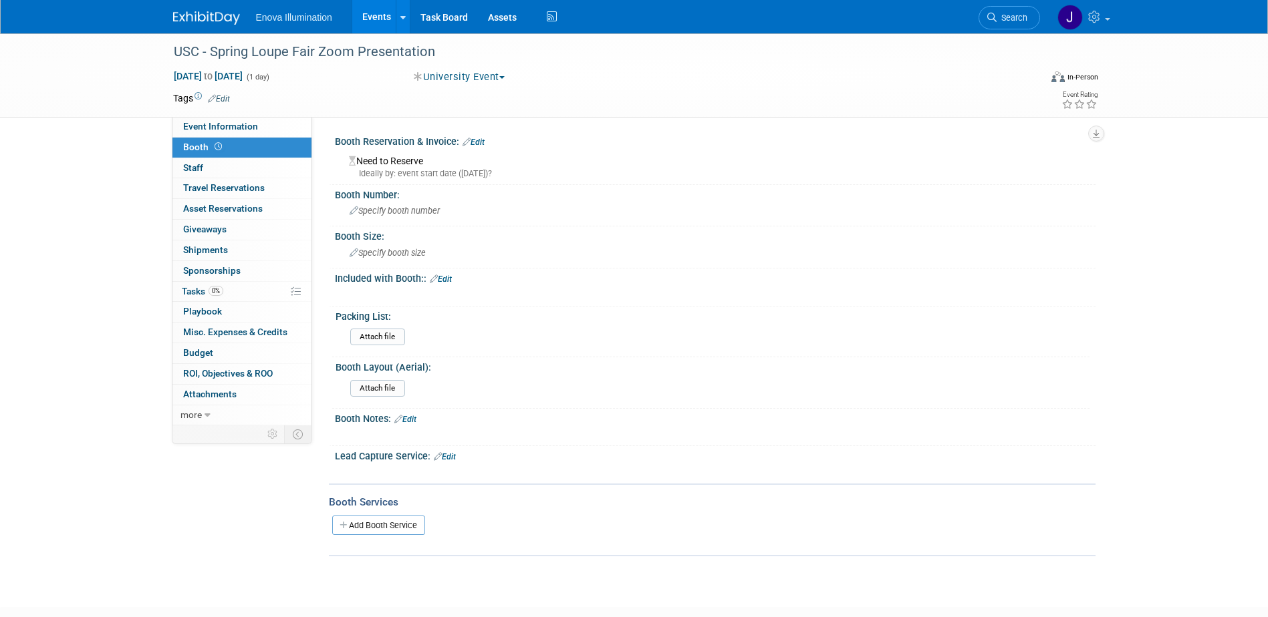
click at [478, 142] on link "Edit" at bounding box center [473, 142] width 22 height 9
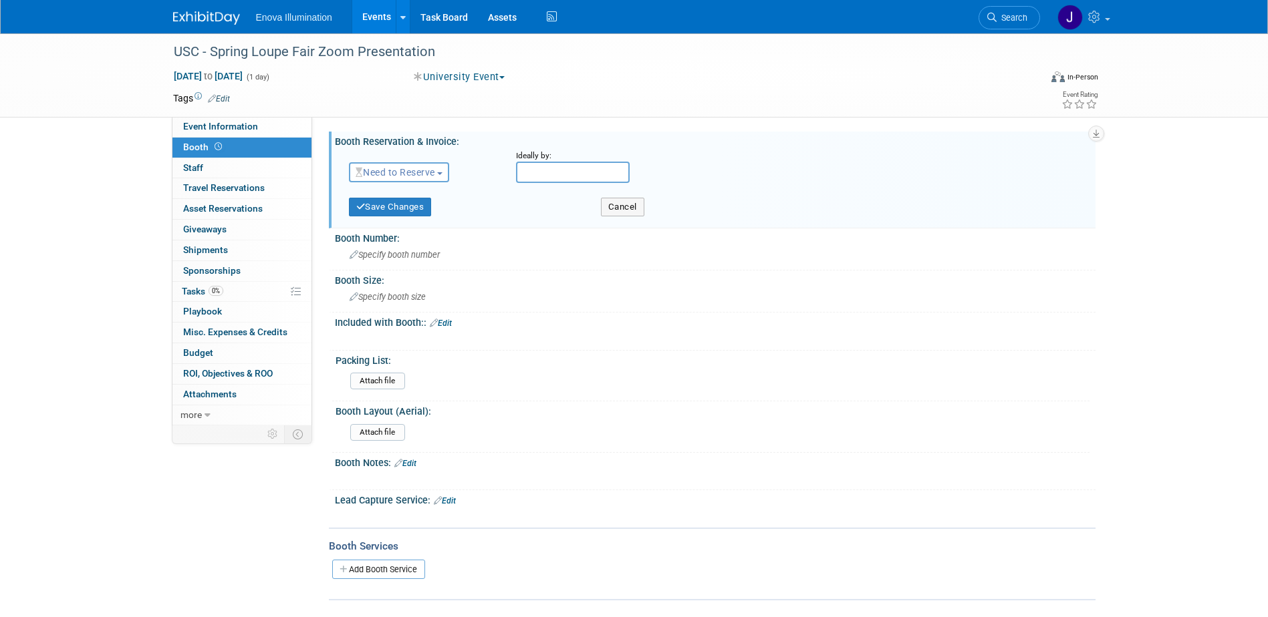
click at [401, 175] on span "Need to Reserve" at bounding box center [395, 172] width 80 height 11
click at [396, 212] on link "Reserved" at bounding box center [420, 213] width 143 height 19
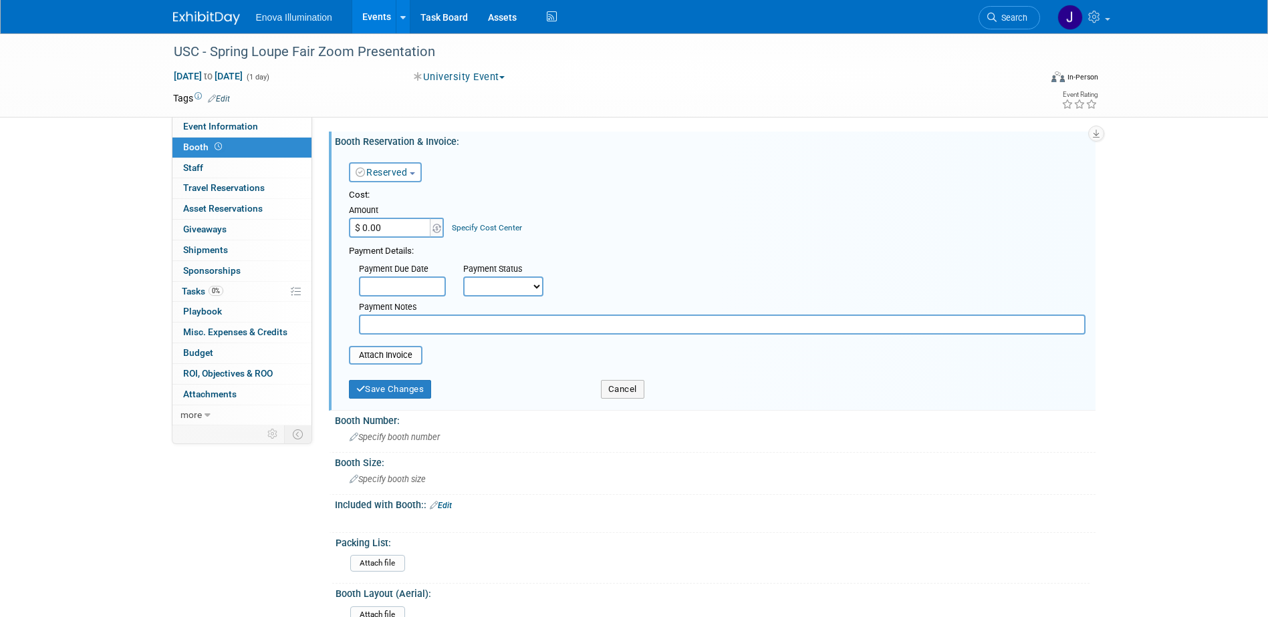
click at [392, 223] on input "$ 0.00" at bounding box center [391, 228] width 84 height 20
type input "$ 1,400.00"
click at [387, 386] on button "Save Changes" at bounding box center [390, 389] width 83 height 19
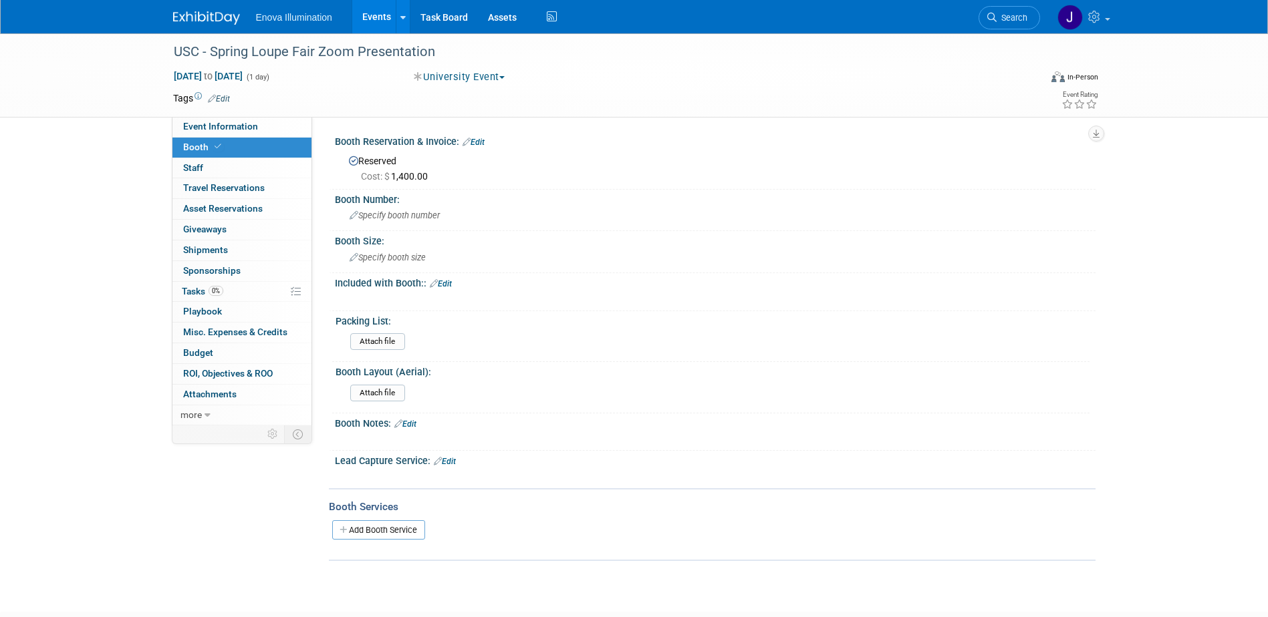
click at [482, 141] on link "Edit" at bounding box center [473, 142] width 22 height 9
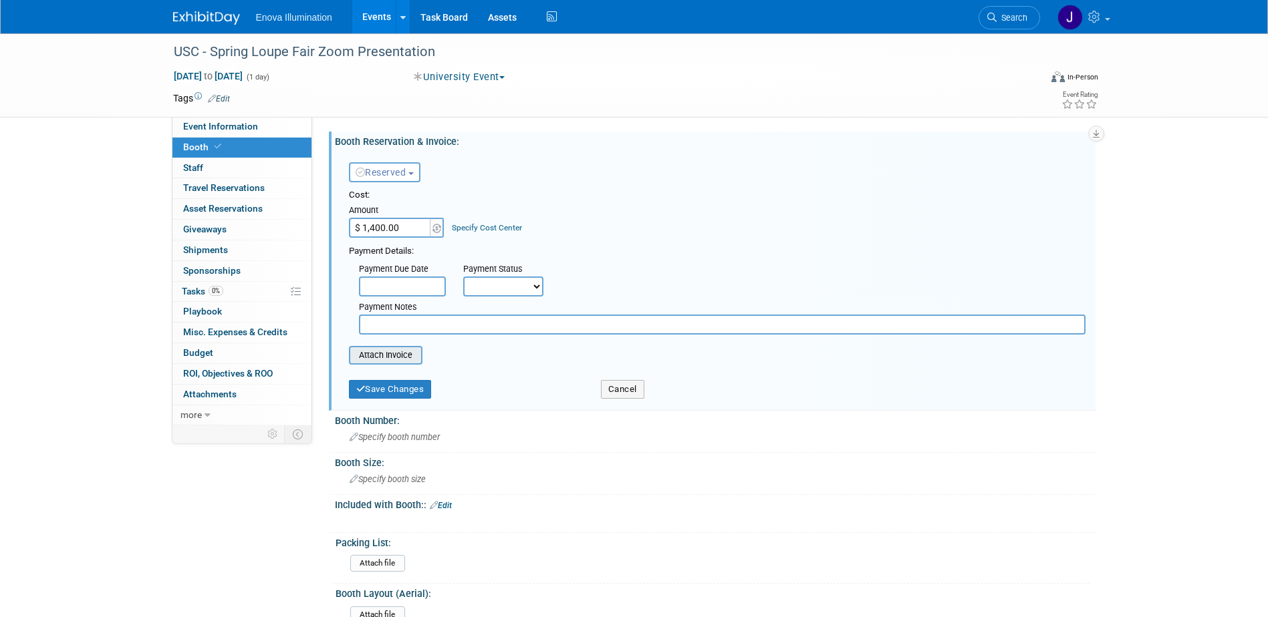
click at [382, 357] on input "file" at bounding box center [341, 355] width 159 height 16
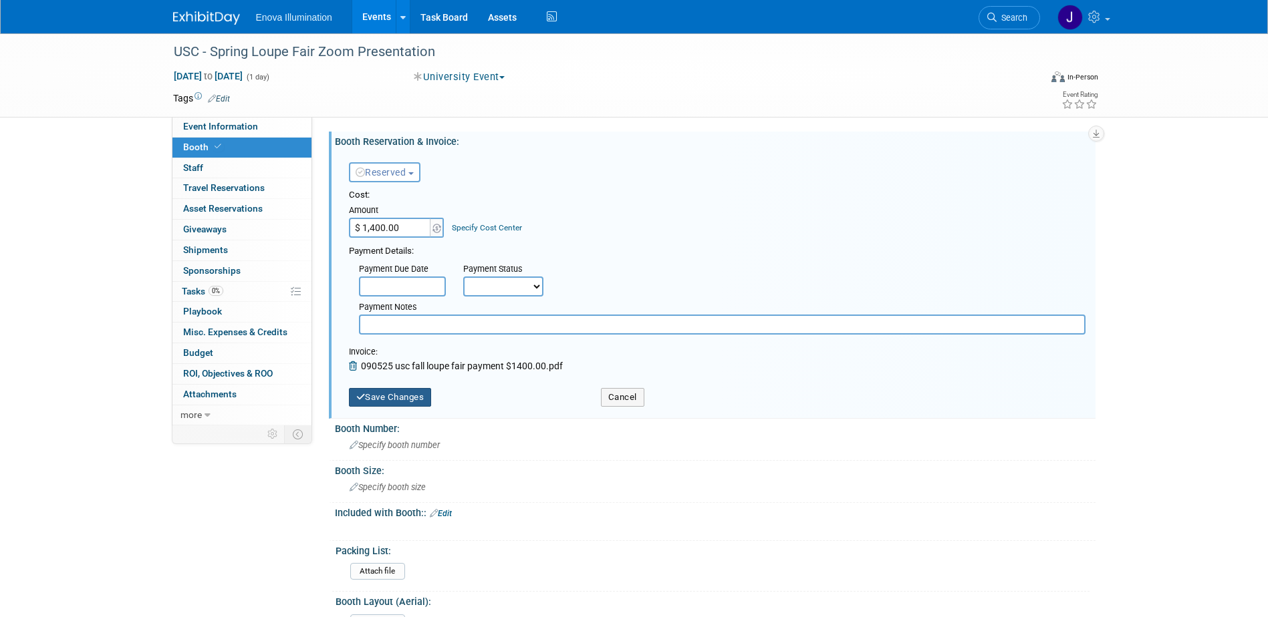
click at [404, 391] on button "Save Changes" at bounding box center [390, 397] width 83 height 19
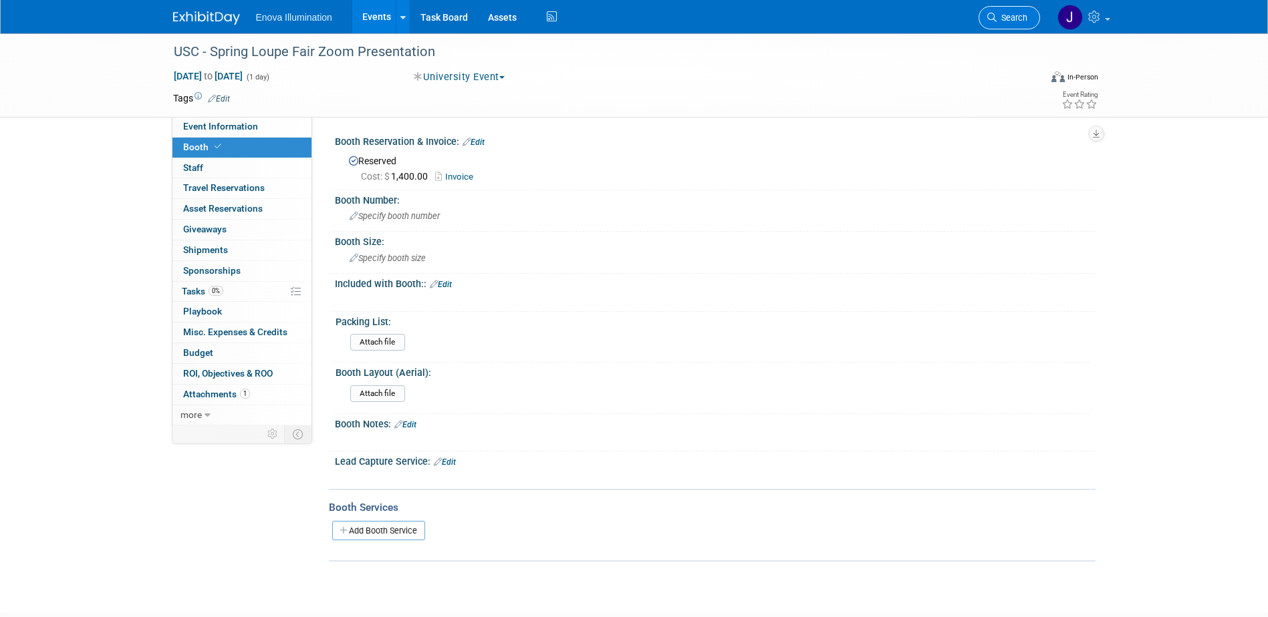
click at [1015, 21] on span "Search" at bounding box center [1011, 18] width 31 height 10
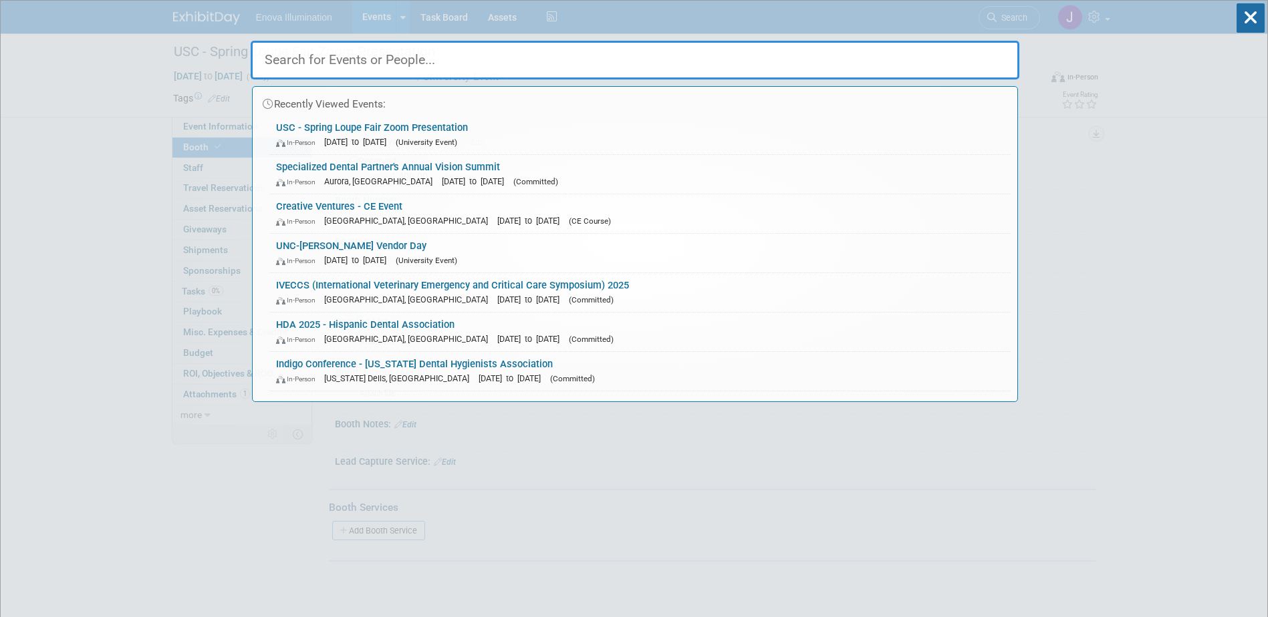
click at [941, 55] on input "text" at bounding box center [635, 60] width 768 height 39
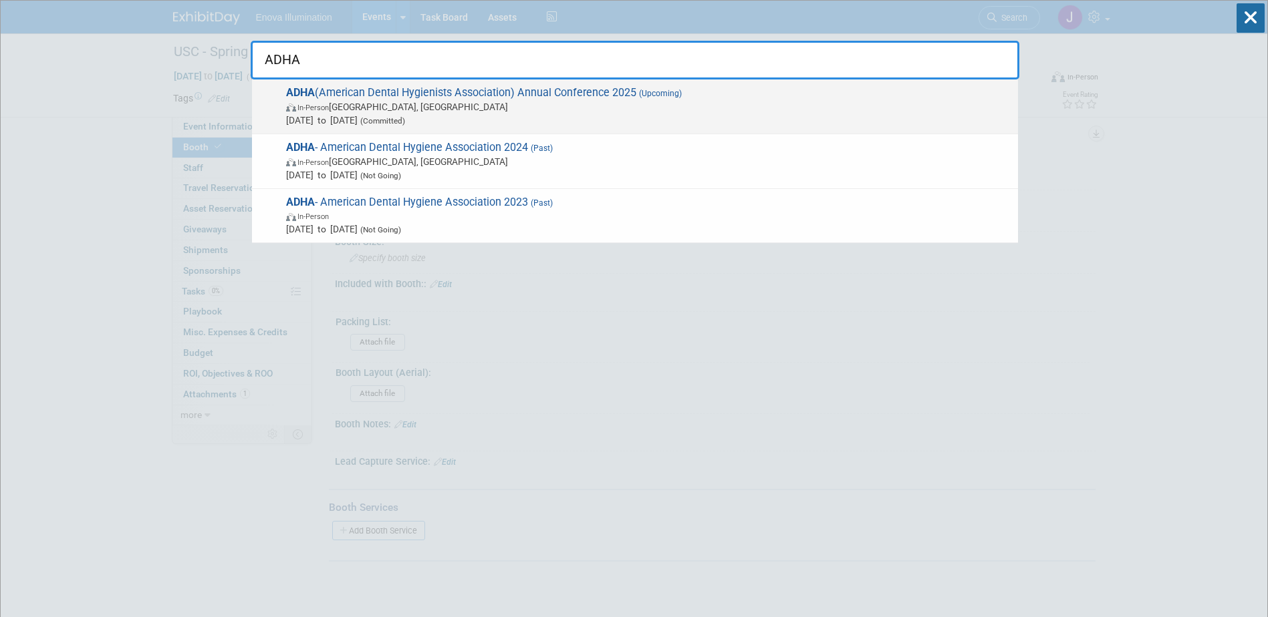
type input "ADHA"
click at [414, 112] on span "In-Person Long Beach, CA" at bounding box center [648, 106] width 725 height 13
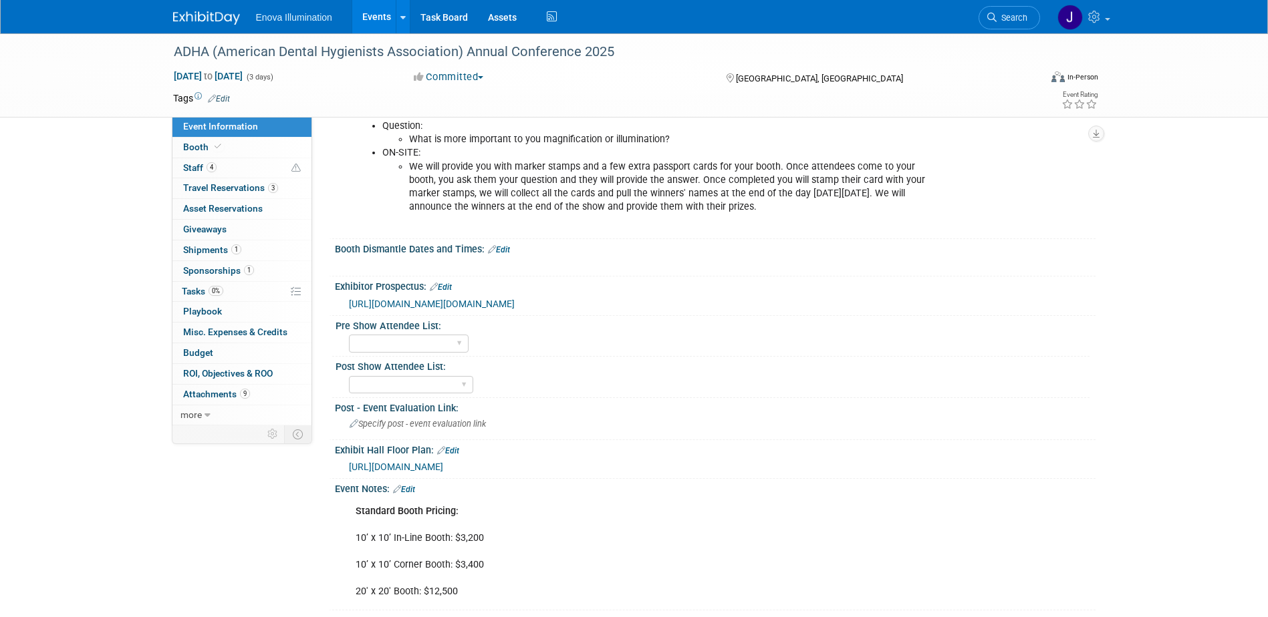
scroll to position [668, 0]
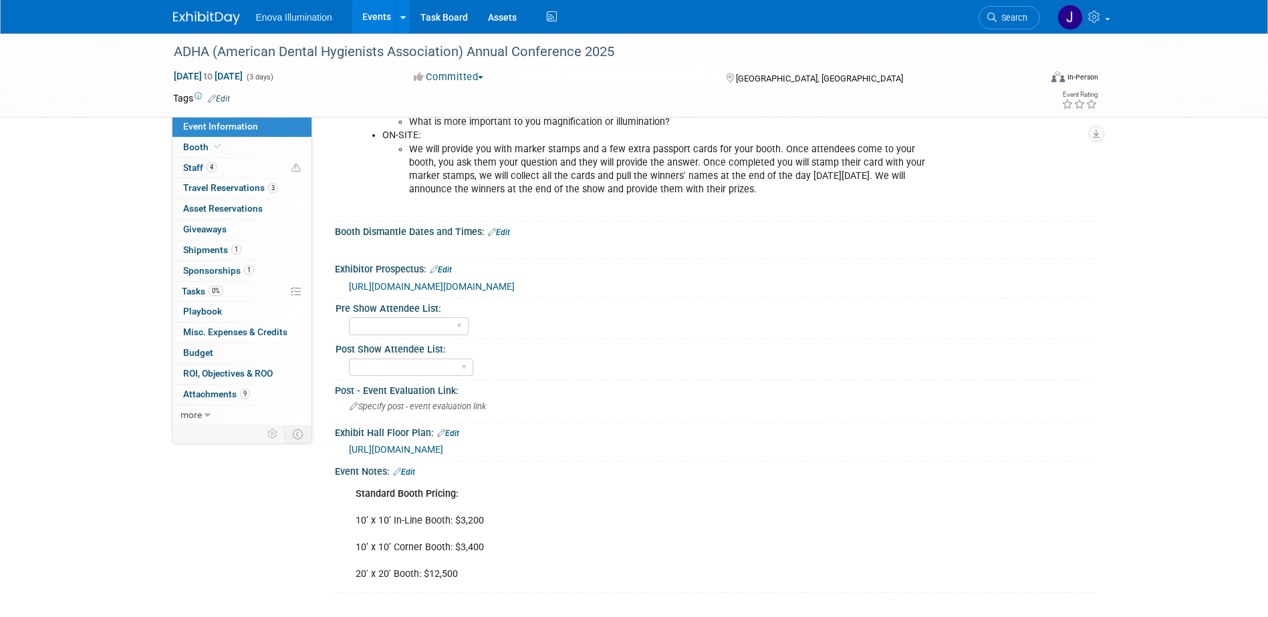
click at [426, 455] on span "[URL][DOMAIN_NAME]" at bounding box center [396, 449] width 94 height 11
click at [1018, 16] on span "Search" at bounding box center [1011, 18] width 31 height 10
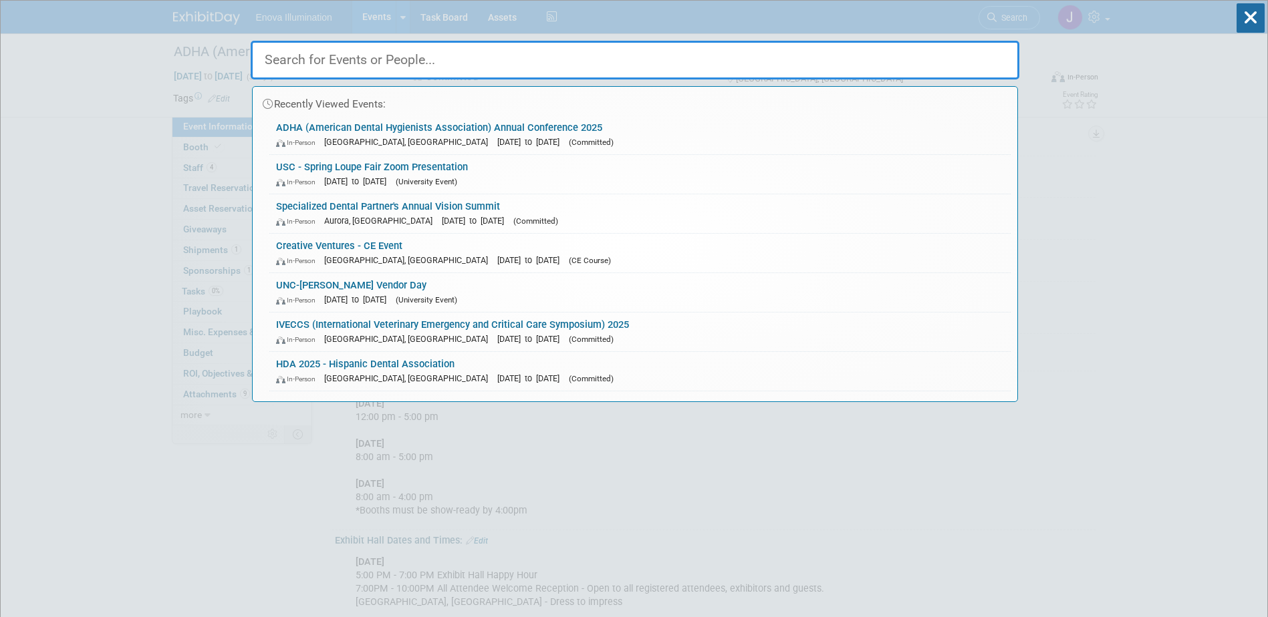
click at [362, 75] on input "text" at bounding box center [635, 60] width 768 height 39
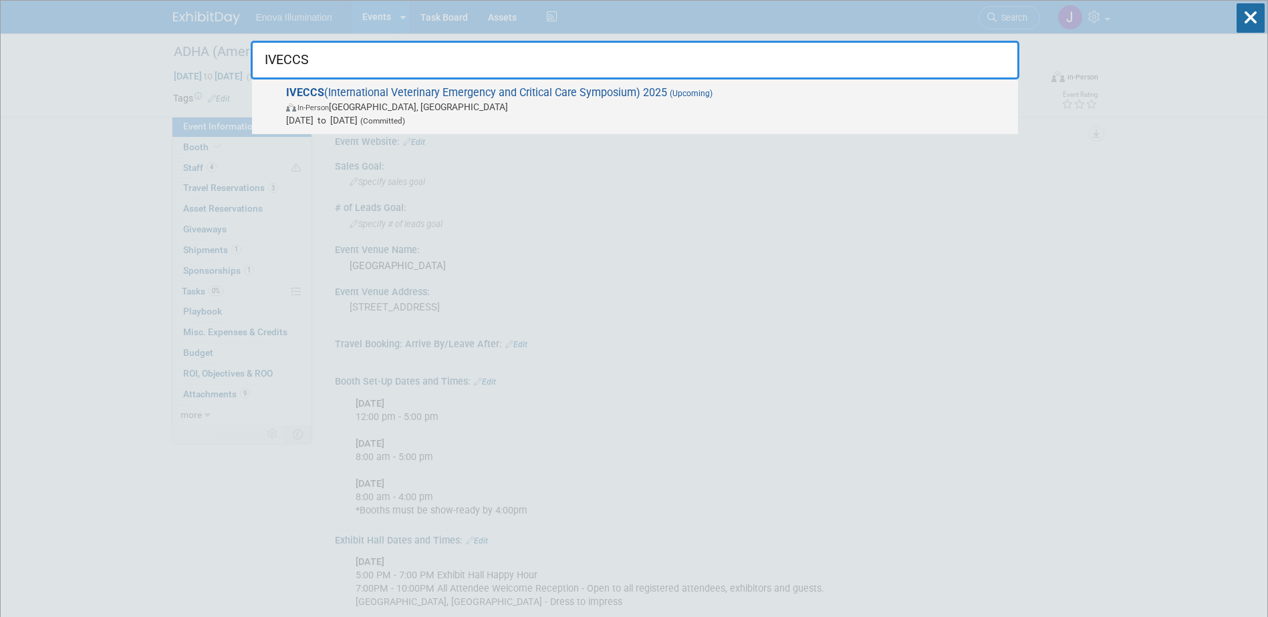
type input "IVECCS"
click at [306, 84] on div "IVECCS (International Veterinary Emergency and Critical Care Symposium) 2025 (U…" at bounding box center [635, 107] width 766 height 55
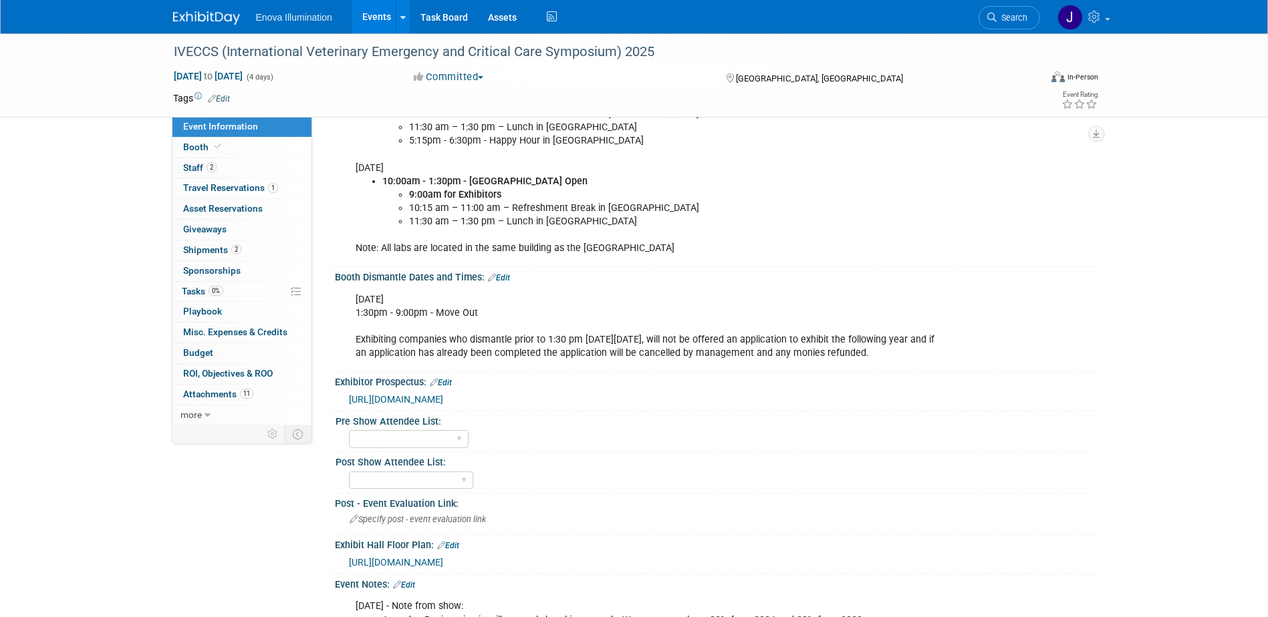
scroll to position [869, 0]
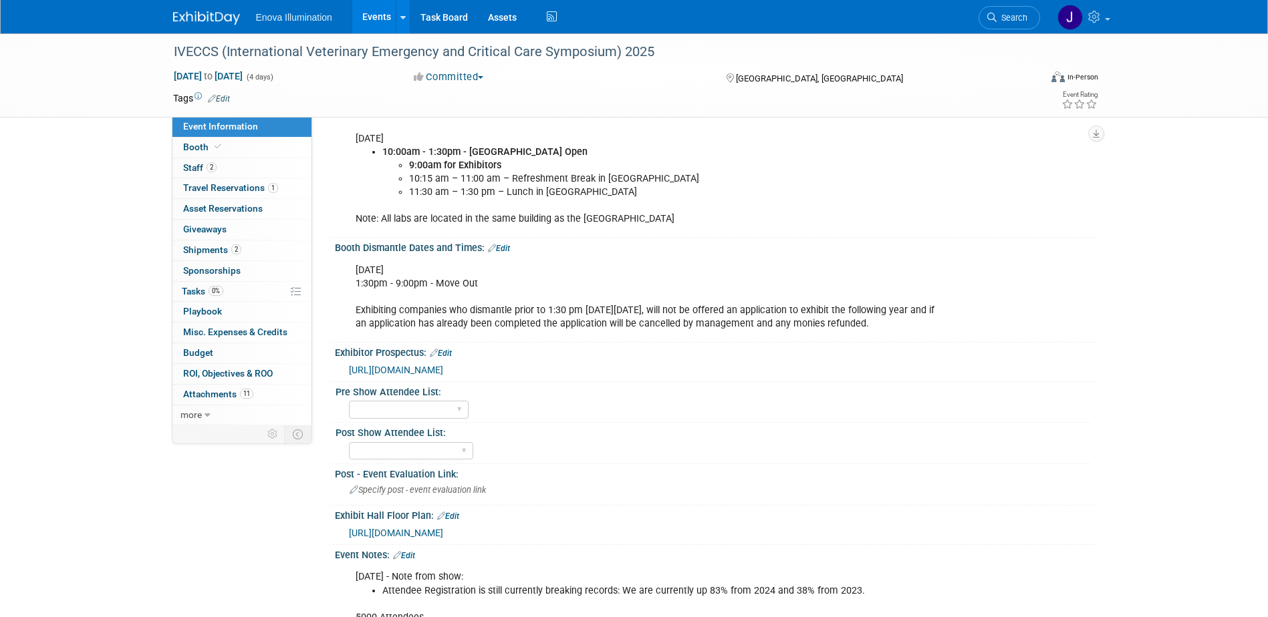
click at [424, 539] on span "https://iveccs2025.mapyourshow.com/8_0/floorplan/" at bounding box center [396, 533] width 94 height 11
drag, startPoint x: 1012, startPoint y: 21, endPoint x: 992, endPoint y: 23, distance: 20.1
click at [1012, 21] on span "Search" at bounding box center [1011, 18] width 31 height 10
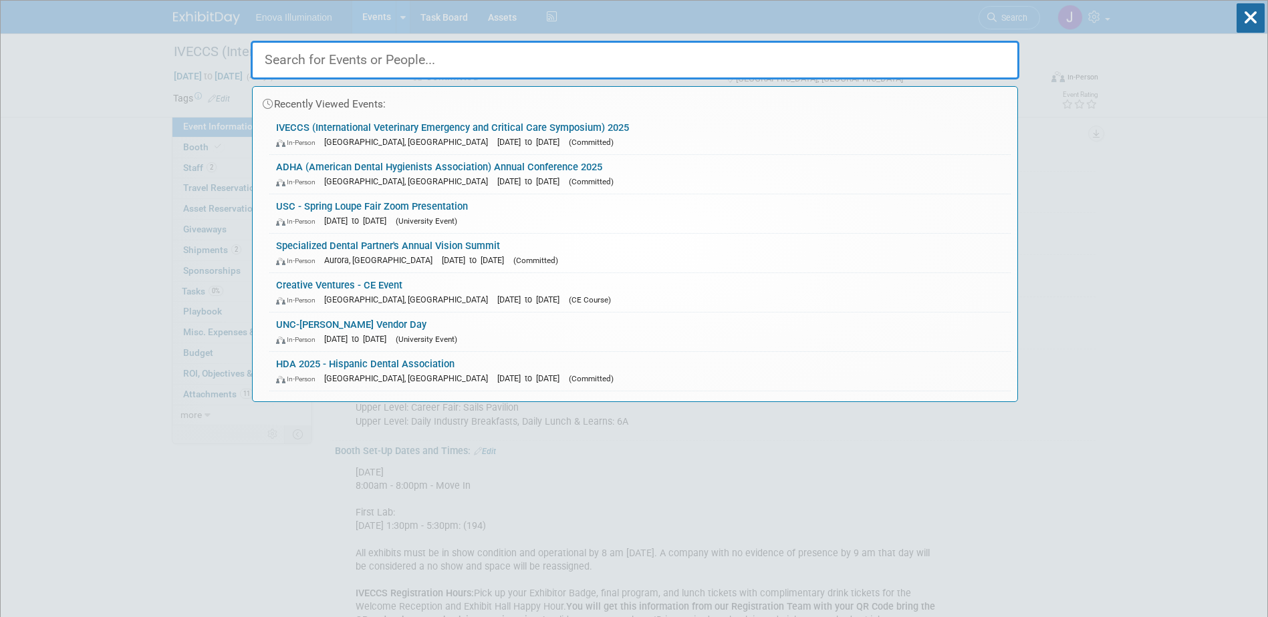
click at [708, 55] on input "text" at bounding box center [635, 60] width 768 height 39
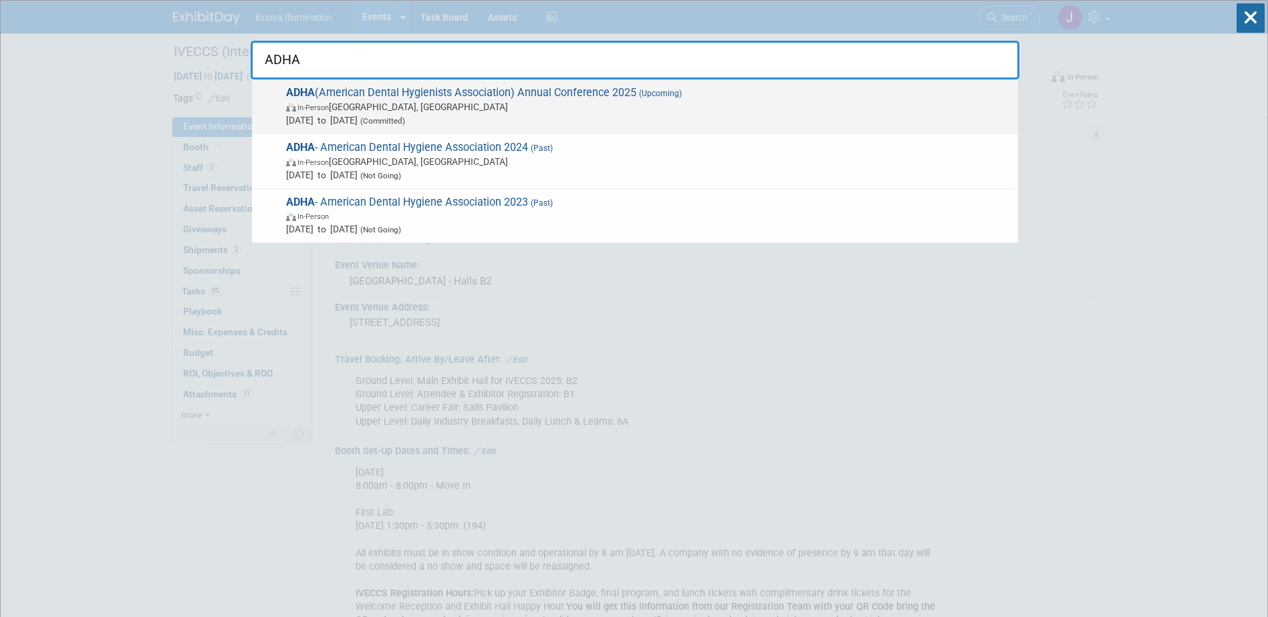
type input "ADHA"
click at [388, 82] on div "ADHA (American Dental Hygienists Association) Annual Conference 2025 (Upcoming)…" at bounding box center [635, 107] width 766 height 55
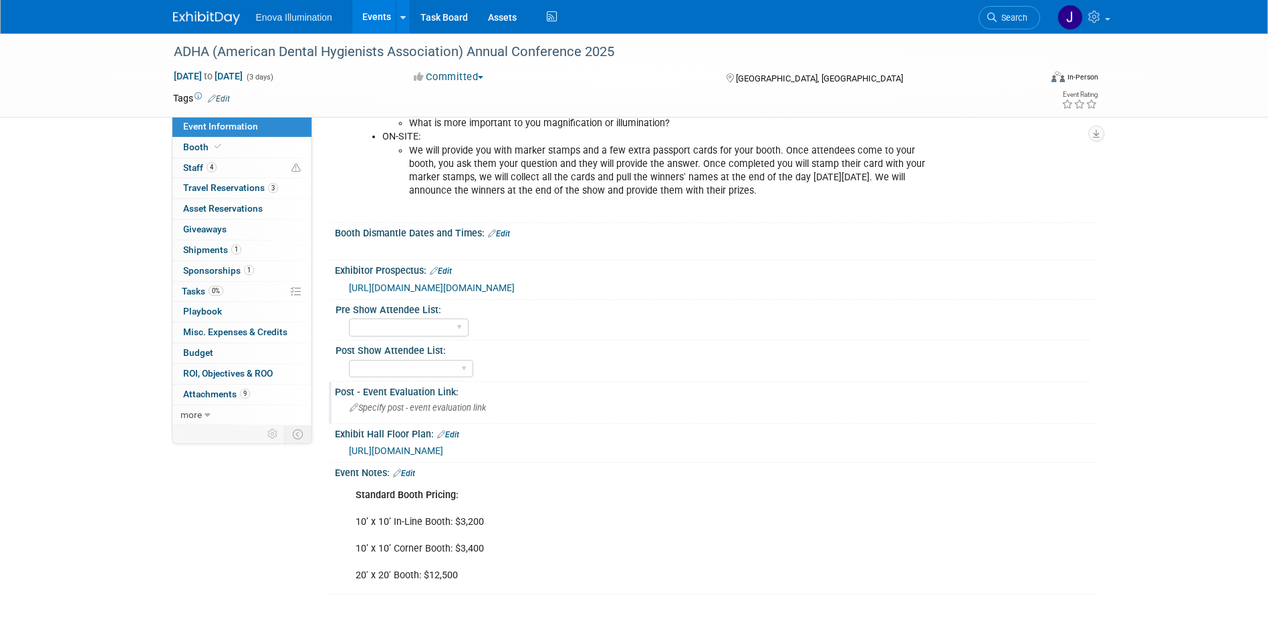
scroll to position [735, 0]
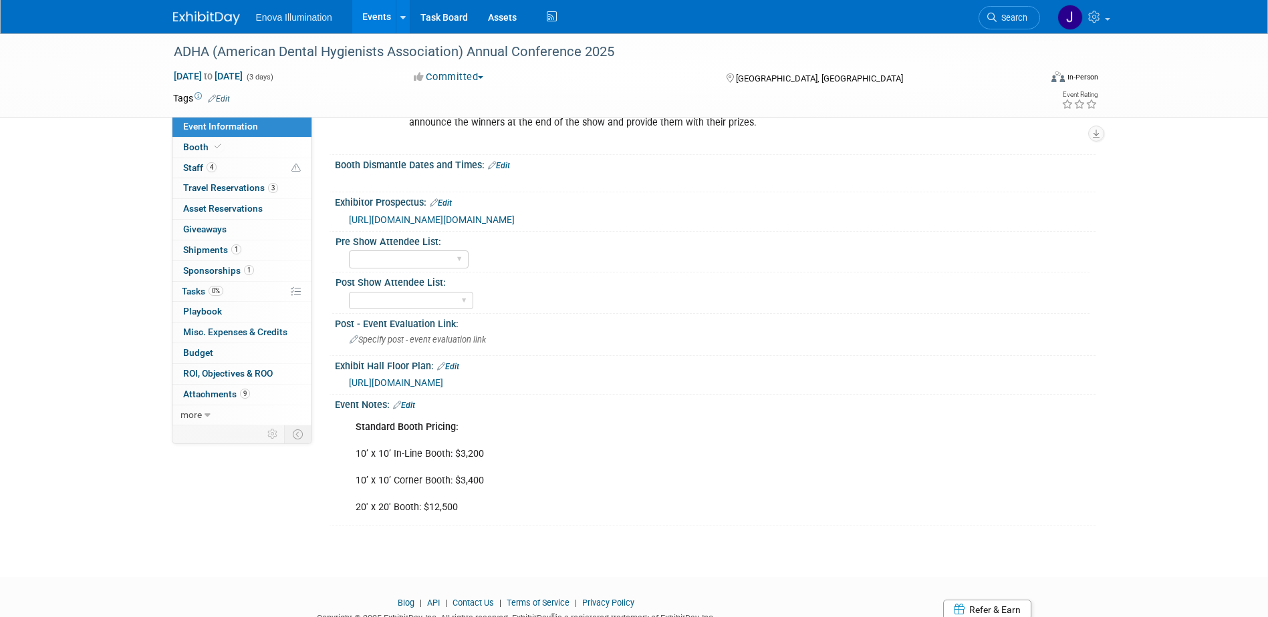
click at [415, 388] on span "[URL][DOMAIN_NAME]" at bounding box center [396, 383] width 94 height 11
click at [1009, 21] on span "Search" at bounding box center [1011, 18] width 31 height 10
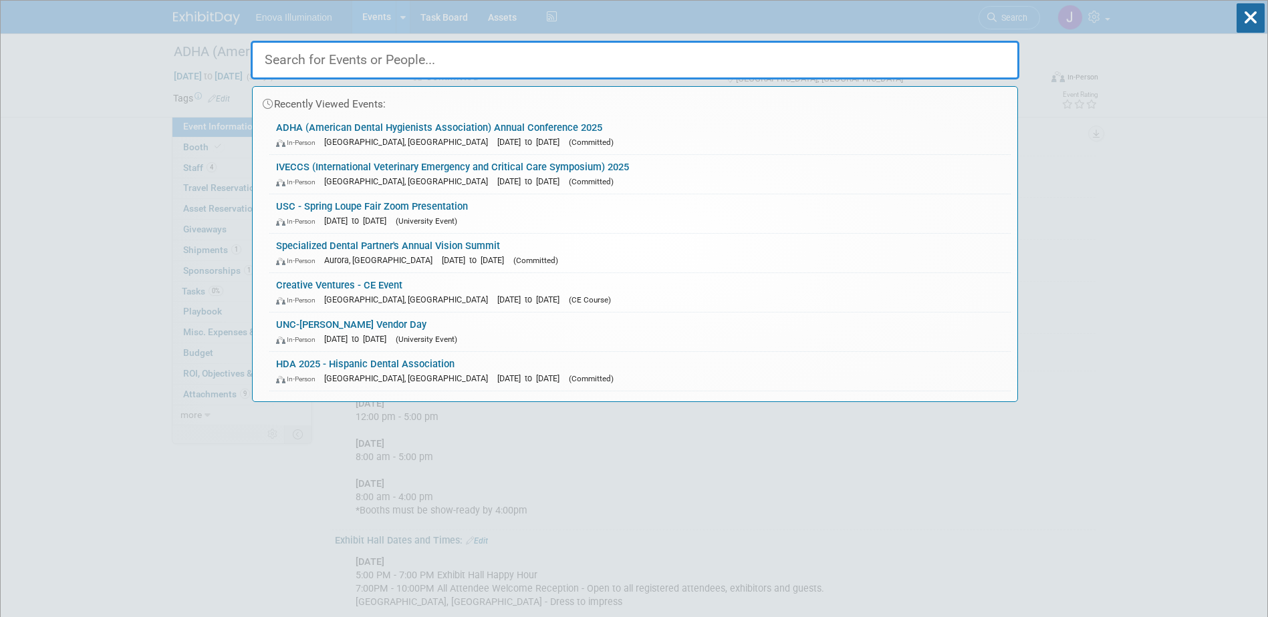
click at [957, 64] on input "text" at bounding box center [635, 60] width 768 height 39
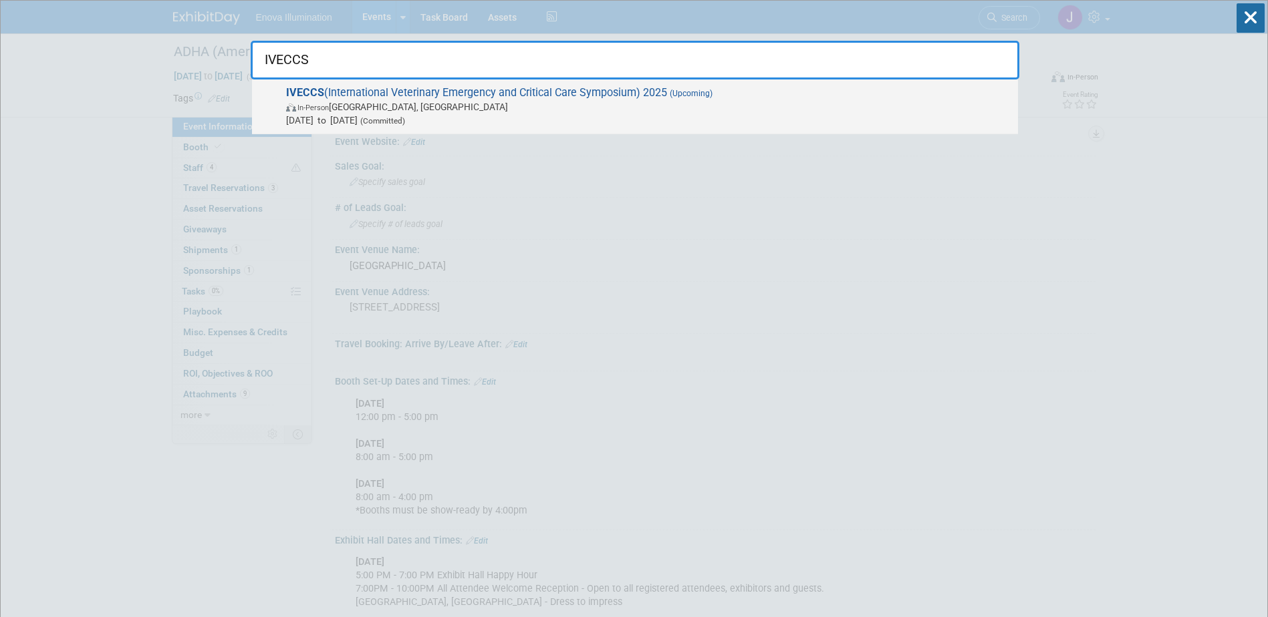
type input "IVECCS"
click at [394, 109] on span "In-Person [GEOGRAPHIC_DATA], [GEOGRAPHIC_DATA]" at bounding box center [648, 106] width 725 height 13
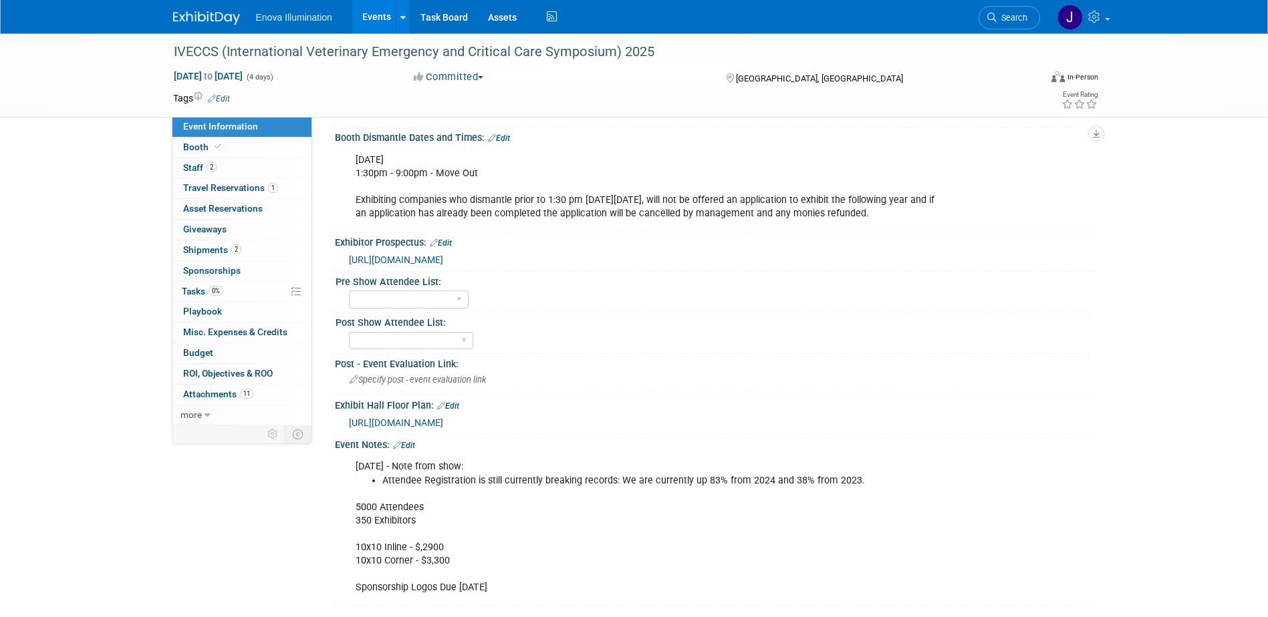
scroll to position [1002, 0]
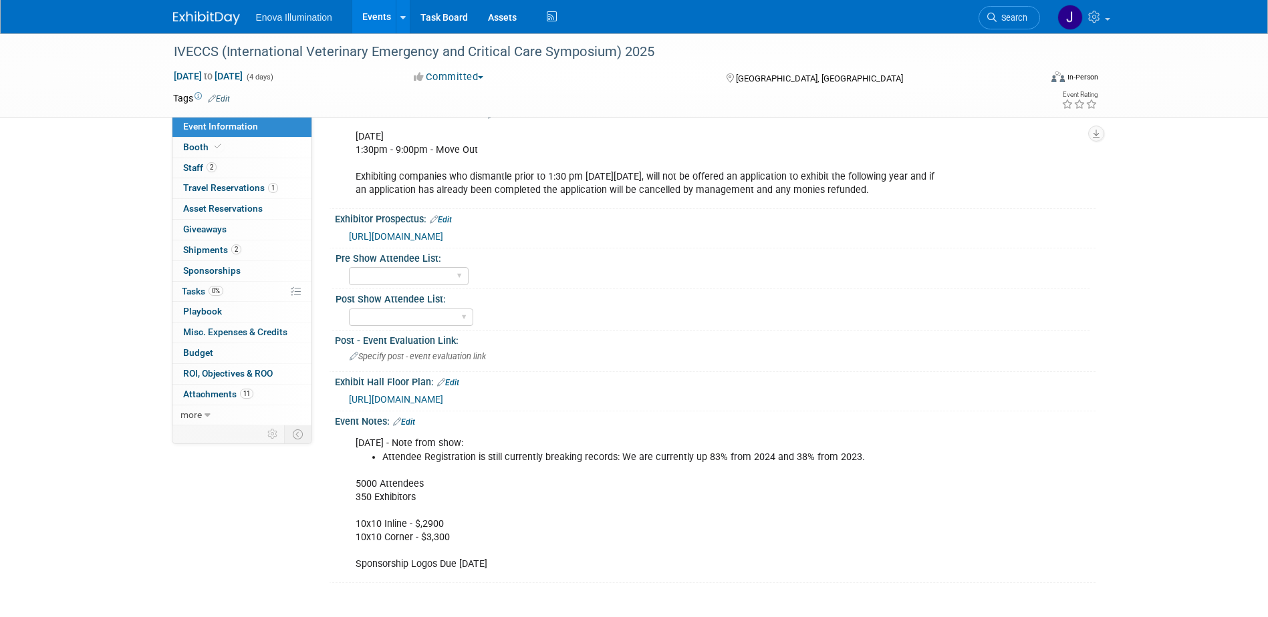
click at [406, 405] on span "https://iveccs2025.mapyourshow.com/8_0/floorplan/" at bounding box center [396, 399] width 94 height 11
click at [1018, 12] on link "Search" at bounding box center [1008, 17] width 61 height 23
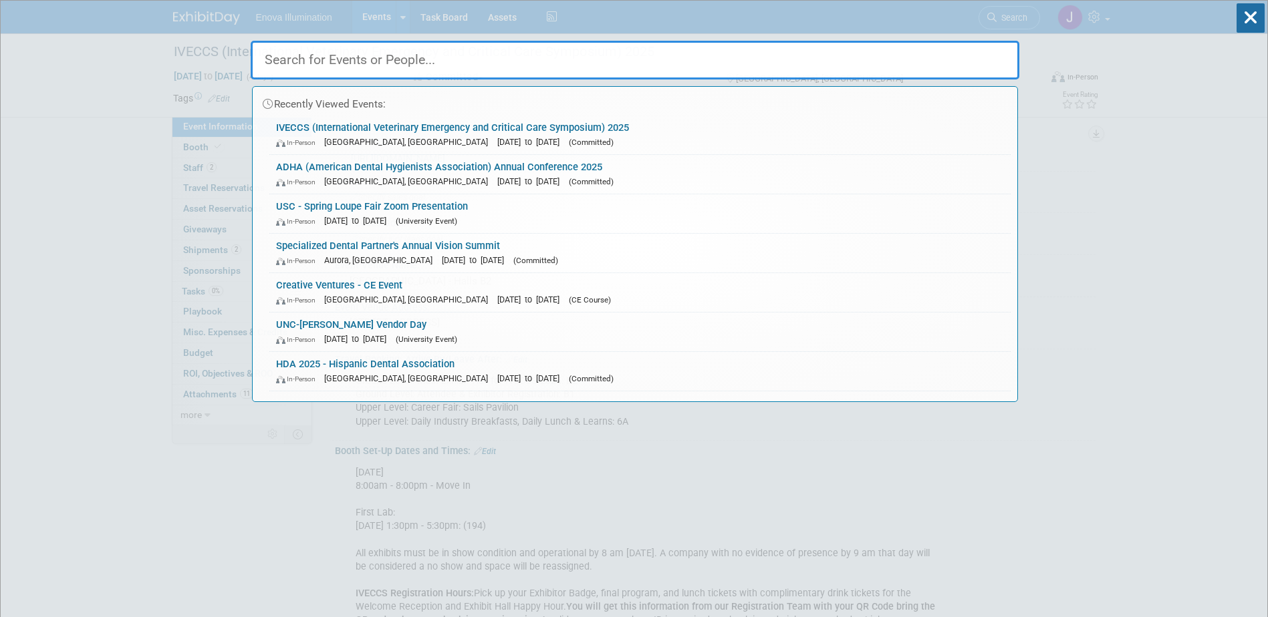
click at [901, 54] on input "text" at bounding box center [635, 60] width 768 height 39
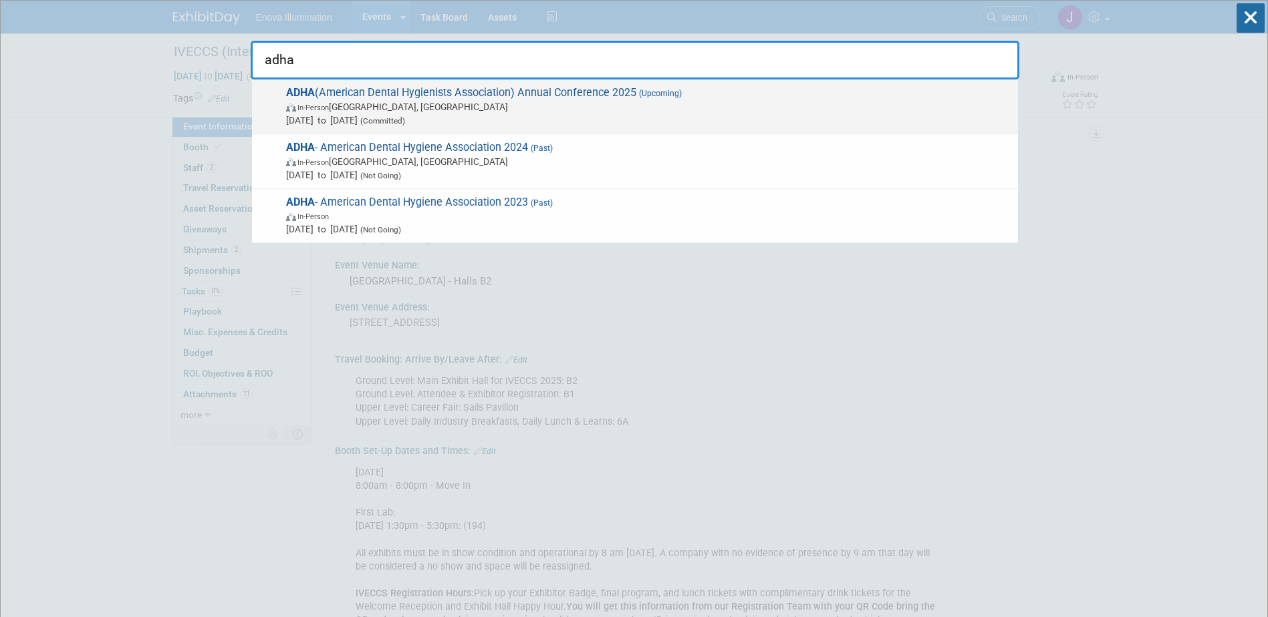
type input "adha"
click at [329, 104] on span "In-Person" at bounding box center [312, 108] width 31 height 9
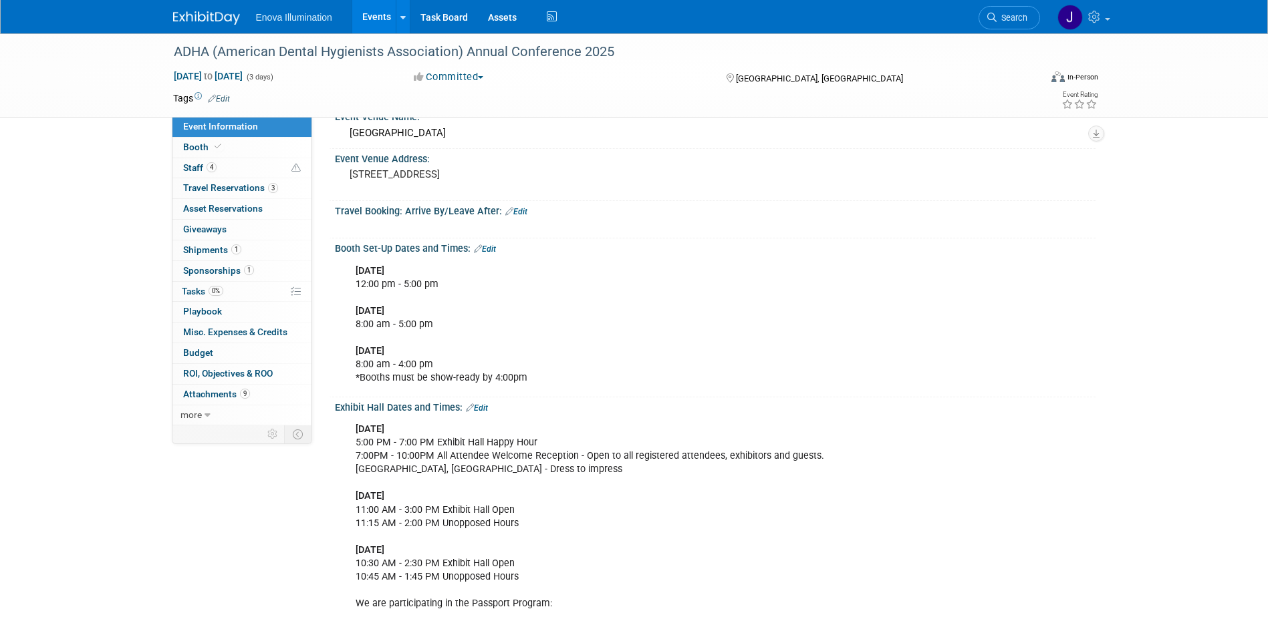
scroll to position [134, 0]
click at [203, 253] on span "Shipments 1" at bounding box center [212, 250] width 58 height 11
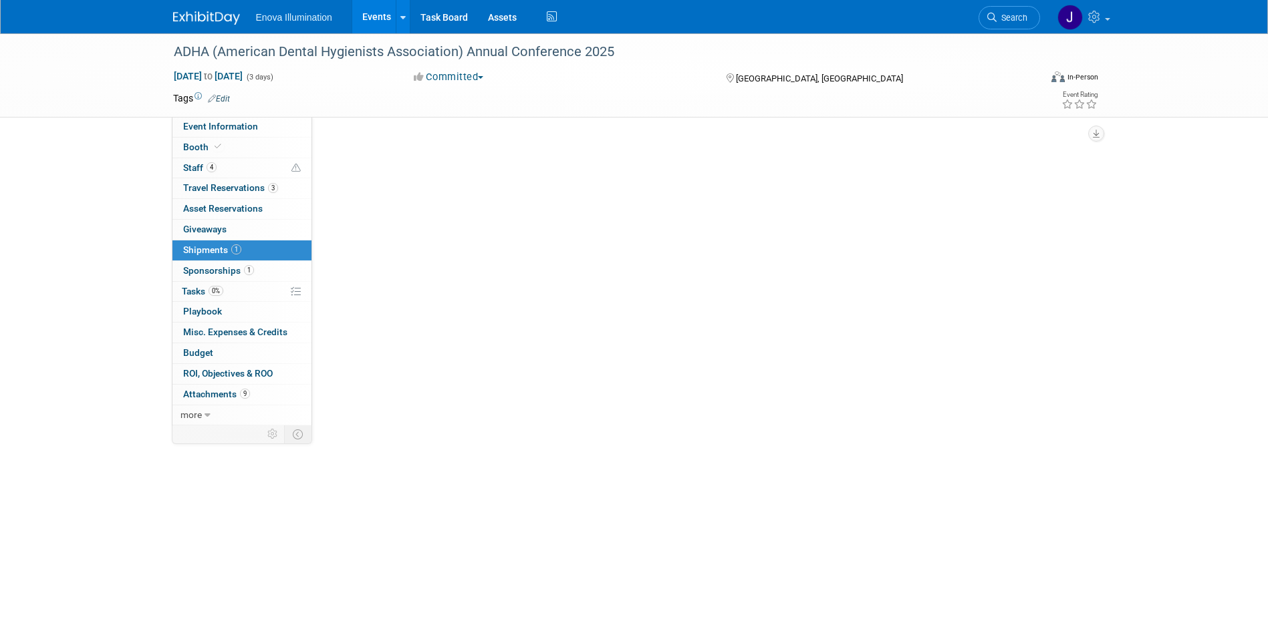
scroll to position [0, 0]
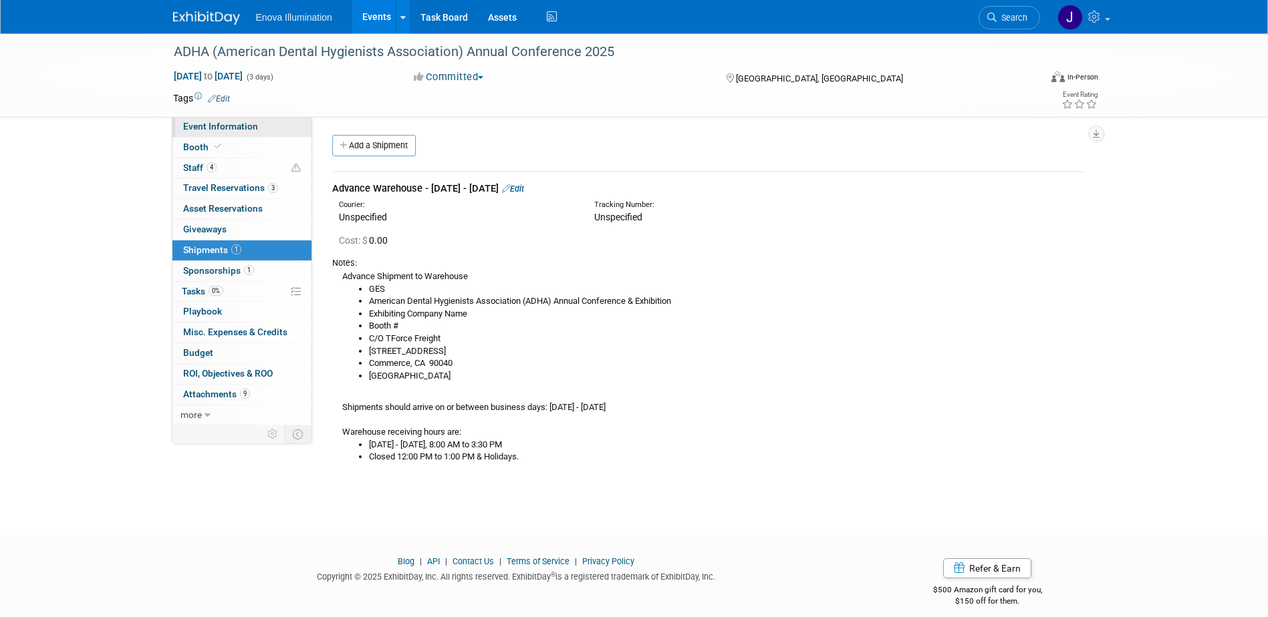
click at [192, 127] on span "Event Information" at bounding box center [220, 126] width 75 height 11
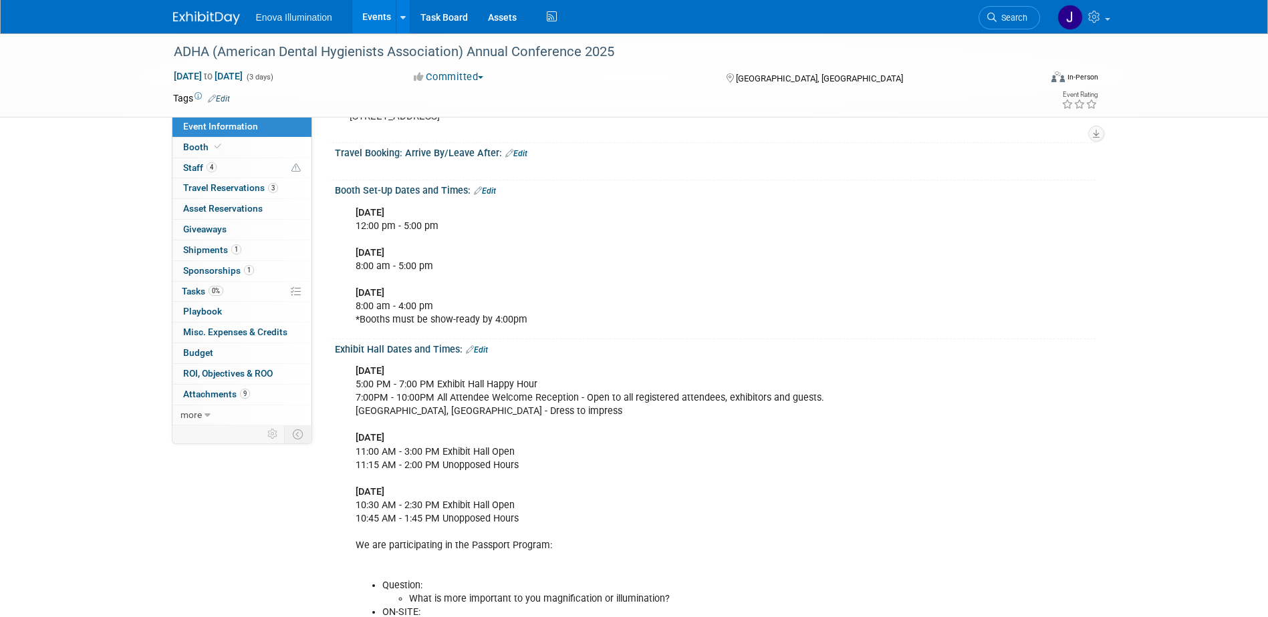
scroll to position [200, 0]
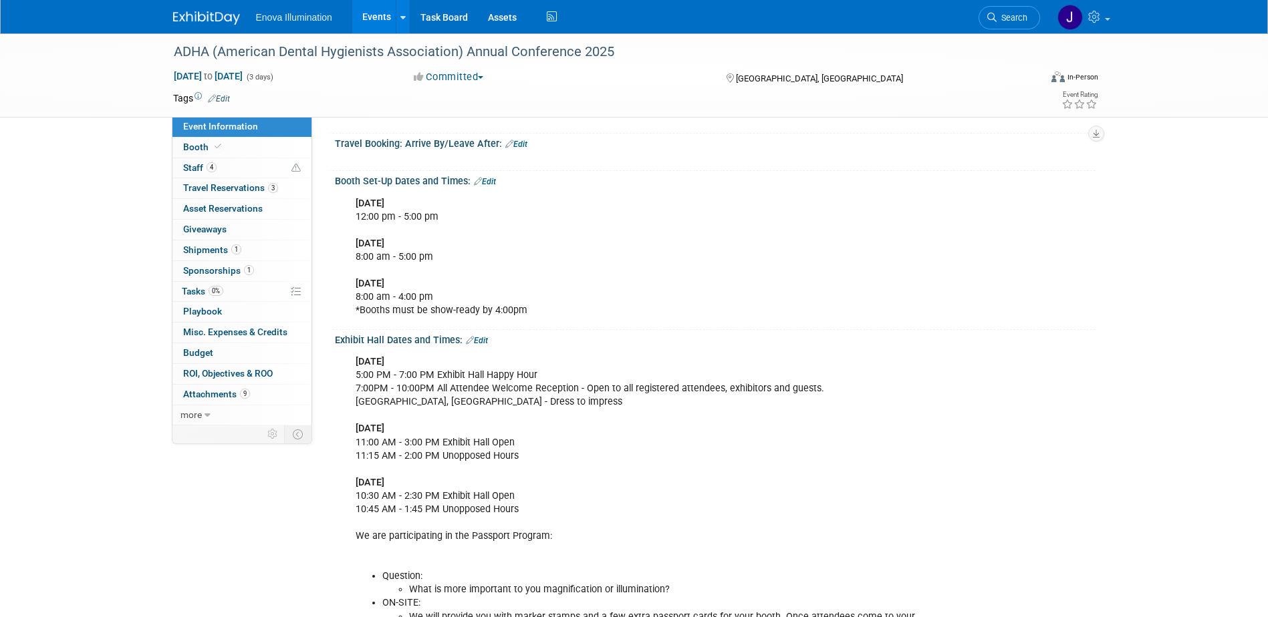
click at [486, 183] on link "Edit" at bounding box center [485, 181] width 22 height 9
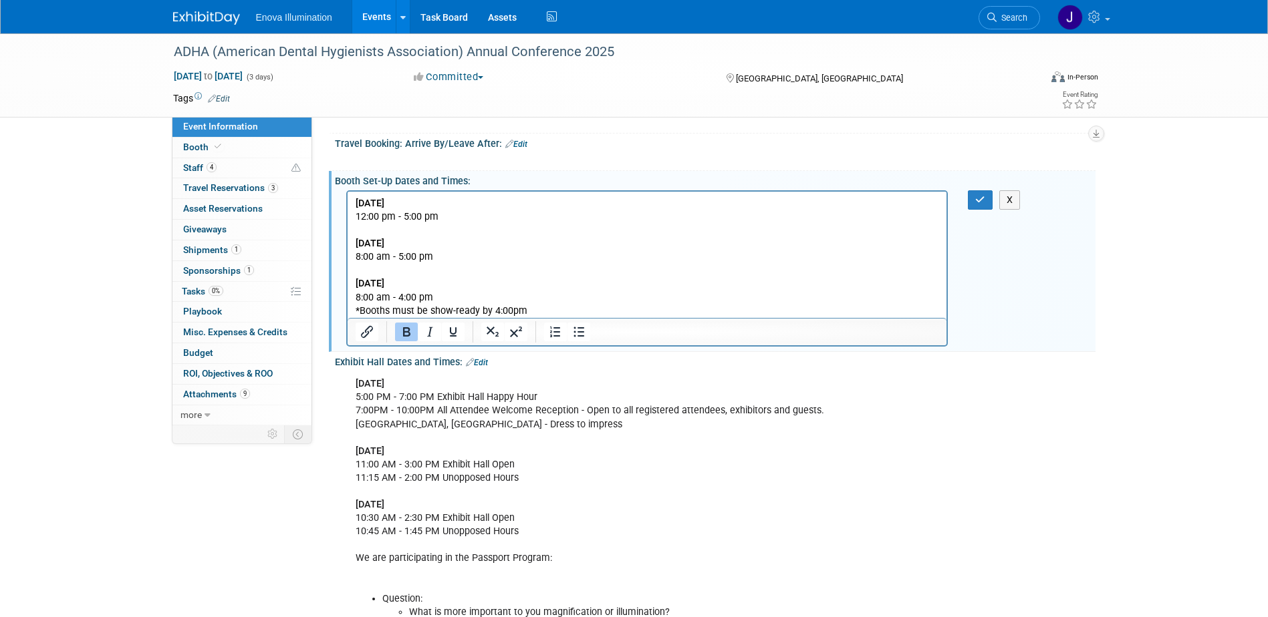
scroll to position [0, 0]
drag, startPoint x: 442, startPoint y: 219, endPoint x: 338, endPoint y: 196, distance: 106.7
click at [347, 196] on html "[DATE] 12:00 pm - 5:00 pm [DATE] 8:00 am - 5:00 pm [DATE] 8:00 am - 4:00 pm *Bo…" at bounding box center [646, 254] width 599 height 126
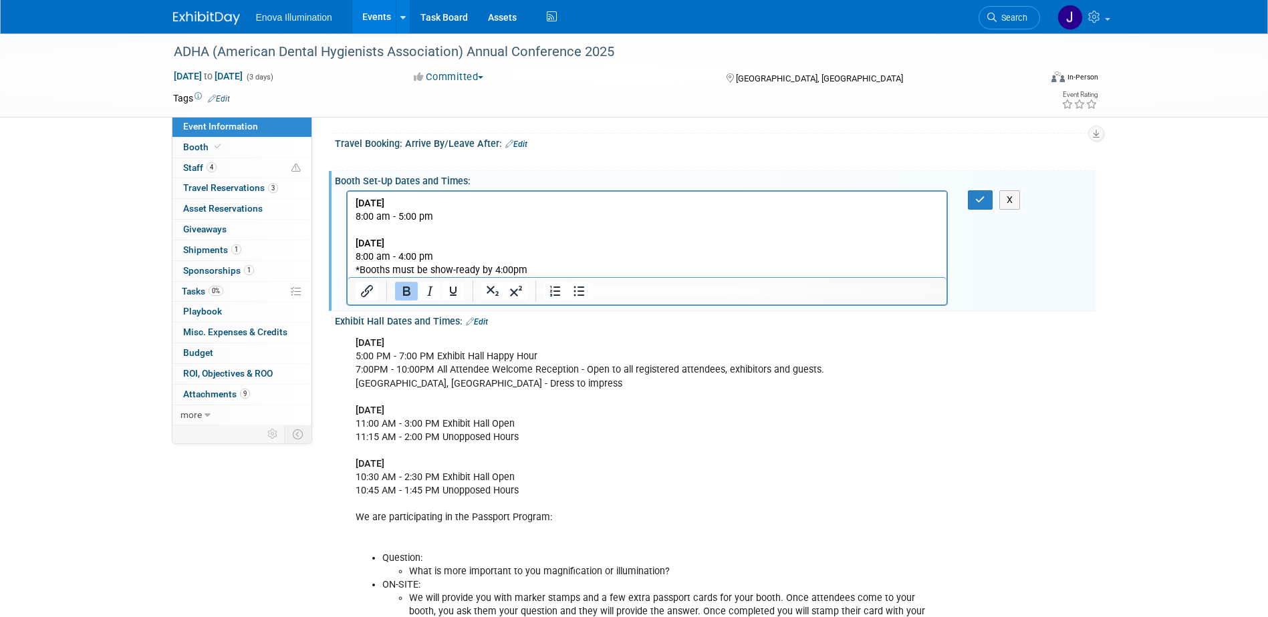
click at [452, 218] on p "THURSDAY, OCTOBER 2, 2025 8:00 am - 5:00 pm FRIDAY, OCTOBER 3, 2025 8:00 am - 4…" at bounding box center [647, 236] width 584 height 80
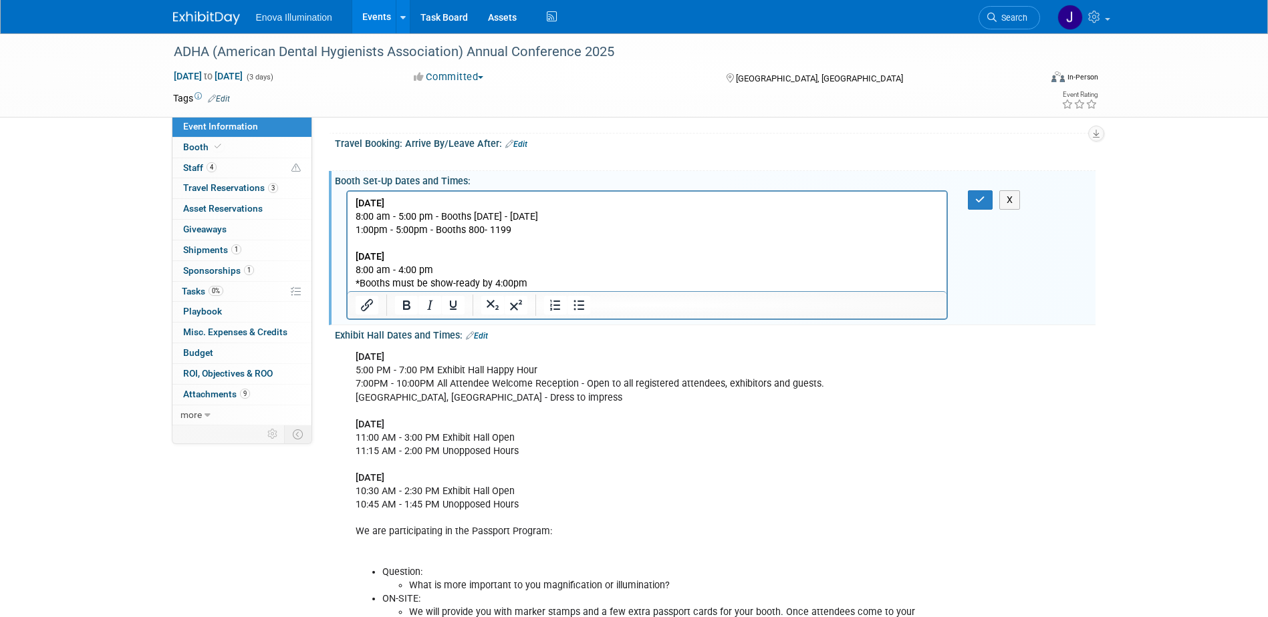
click at [481, 232] on p "1:00pm - 5:00pm - Booths 800- 1199 FRIDAY, OCTOBER 3, 2025 8:00 am - 4:00 pm *B…" at bounding box center [647, 256] width 584 height 67
click at [976, 202] on icon "button" at bounding box center [980, 199] width 10 height 9
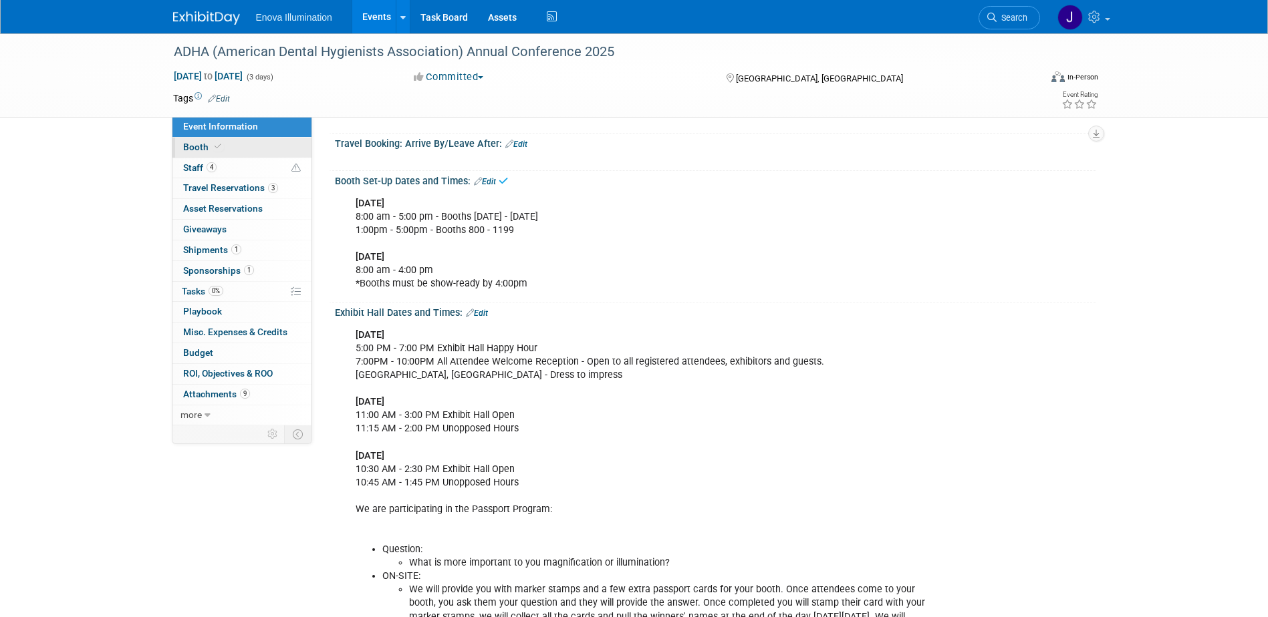
click at [243, 149] on link "Booth" at bounding box center [241, 148] width 139 height 20
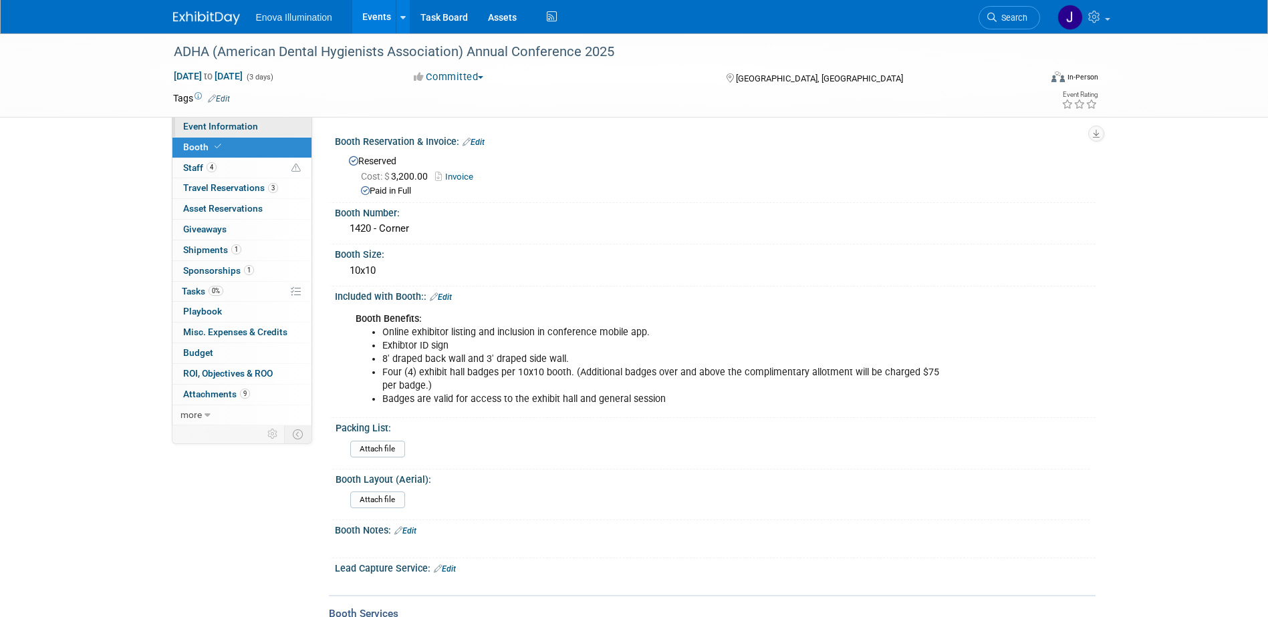
click at [243, 132] on link "Event Information" at bounding box center [241, 127] width 139 height 20
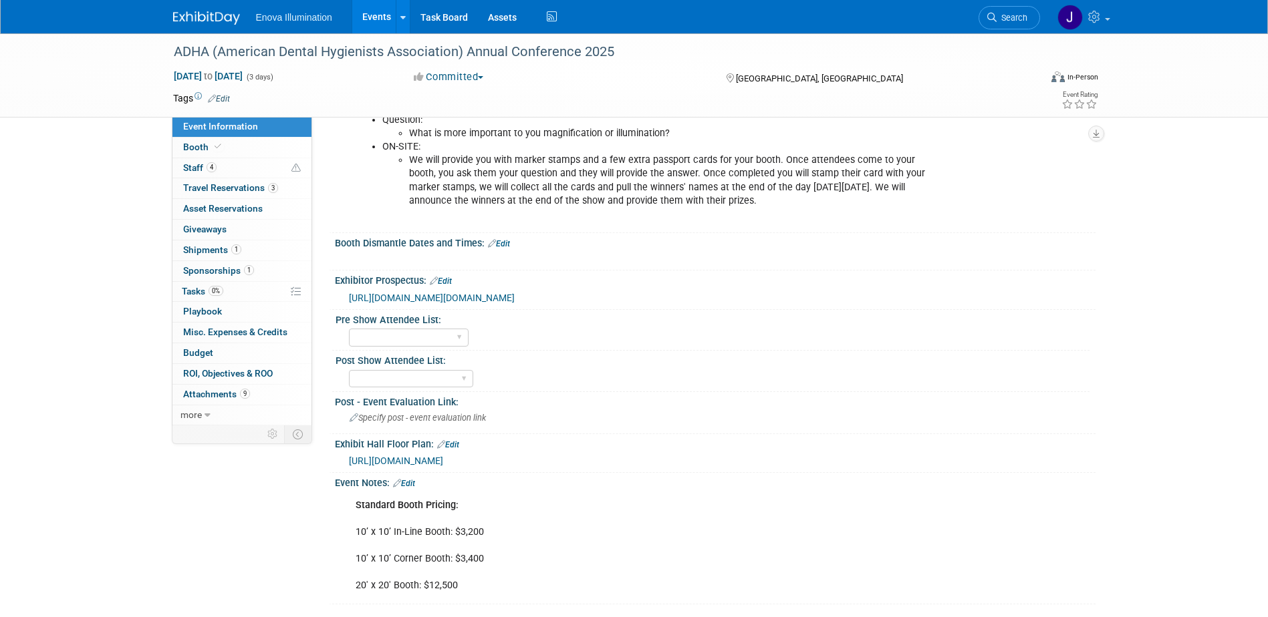
scroll to position [668, 0]
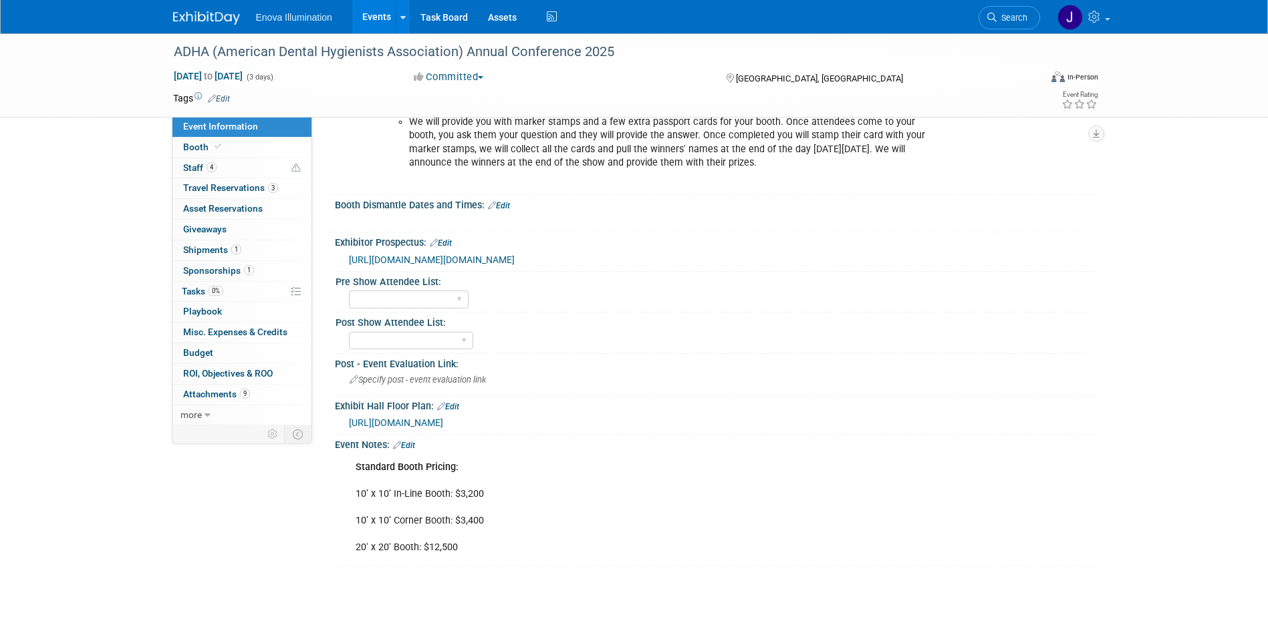
click at [425, 428] on span "https://www.conferenceharvester.com/floorplan/v2/index.asp?EventKey=JCIQIMOA" at bounding box center [396, 423] width 94 height 11
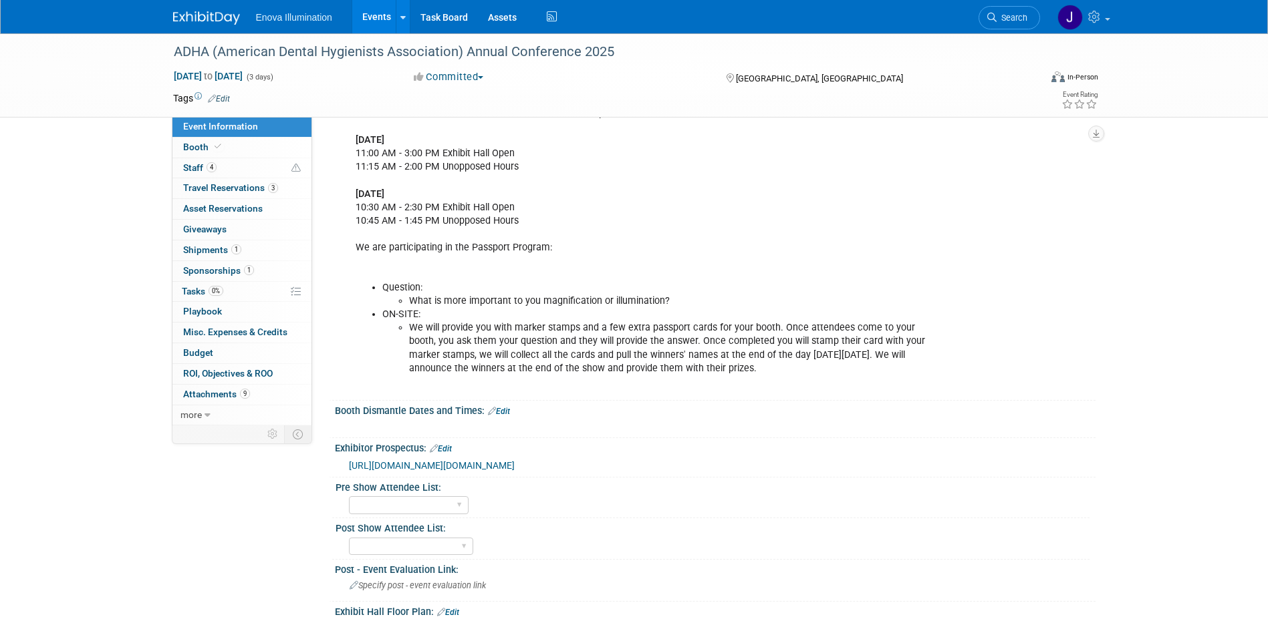
scroll to position [468, 0]
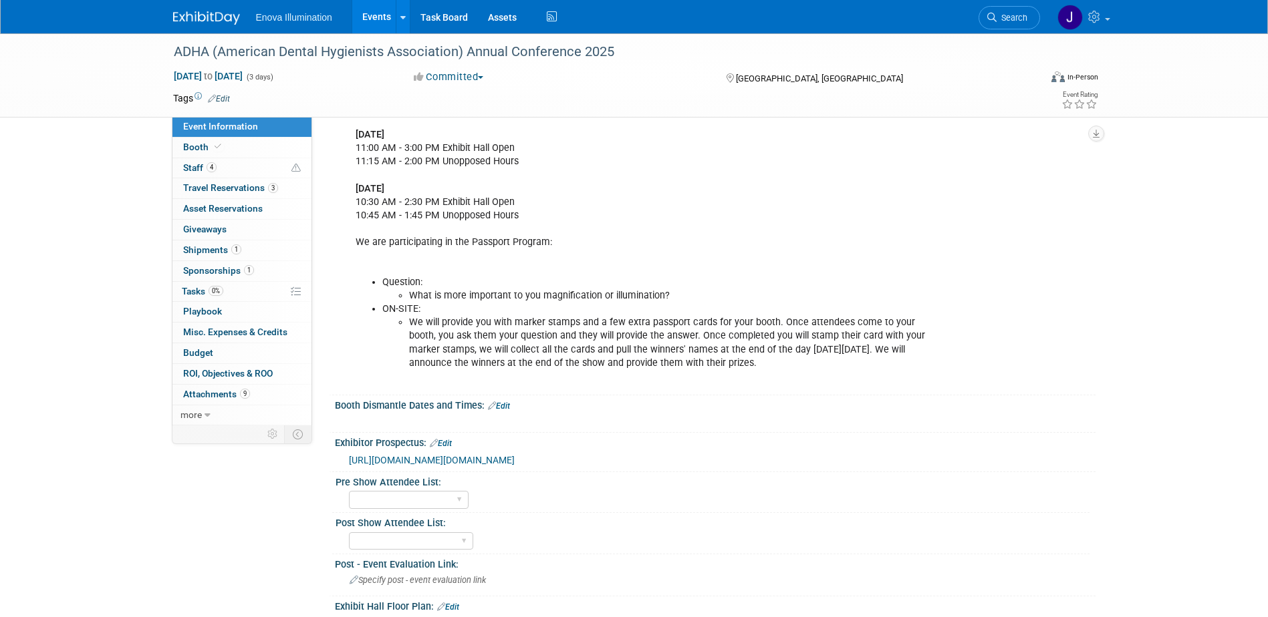
click at [504, 404] on link "Edit" at bounding box center [499, 406] width 22 height 9
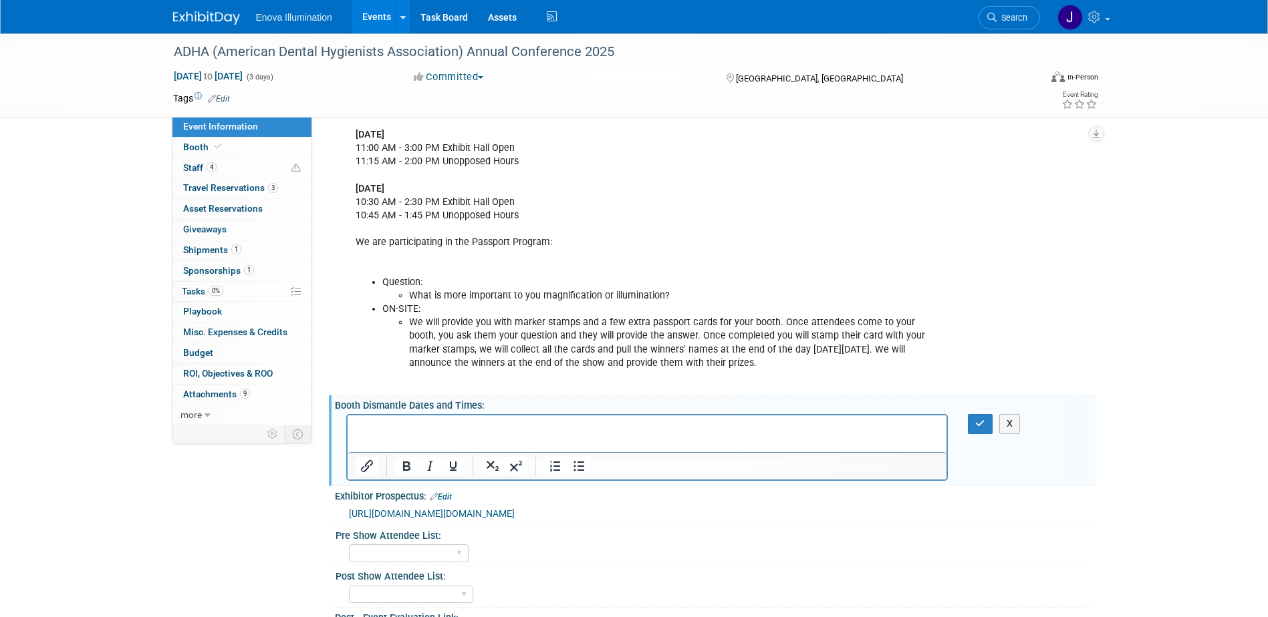
scroll to position [0, 0]
paste body "Rich Text Area. Press ALT-0 for help."
click at [438, 426] on p "Exhibitor Move-out Sun. Oct. 5, 2025 2:30 PM To 5:00 PM" at bounding box center [647, 427] width 584 height 13
click at [966, 426] on div "X" at bounding box center [988, 423] width 61 height 19
click at [970, 427] on button "button" at bounding box center [980, 423] width 25 height 19
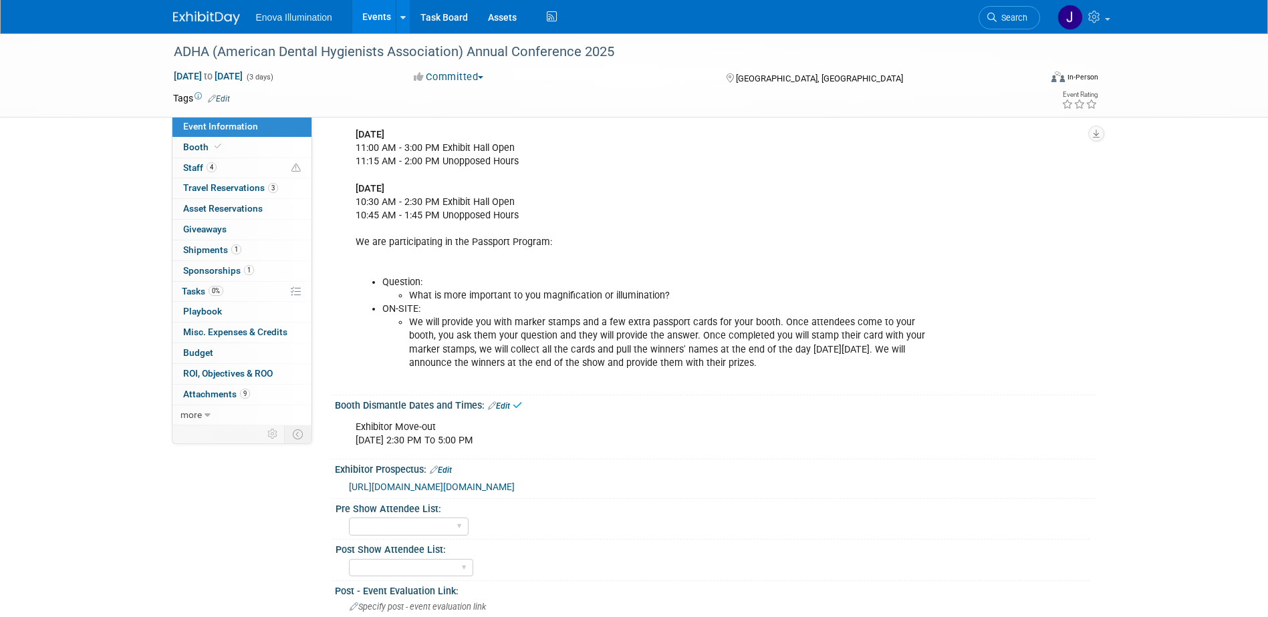
click at [504, 406] on link "Edit" at bounding box center [499, 406] width 22 height 9
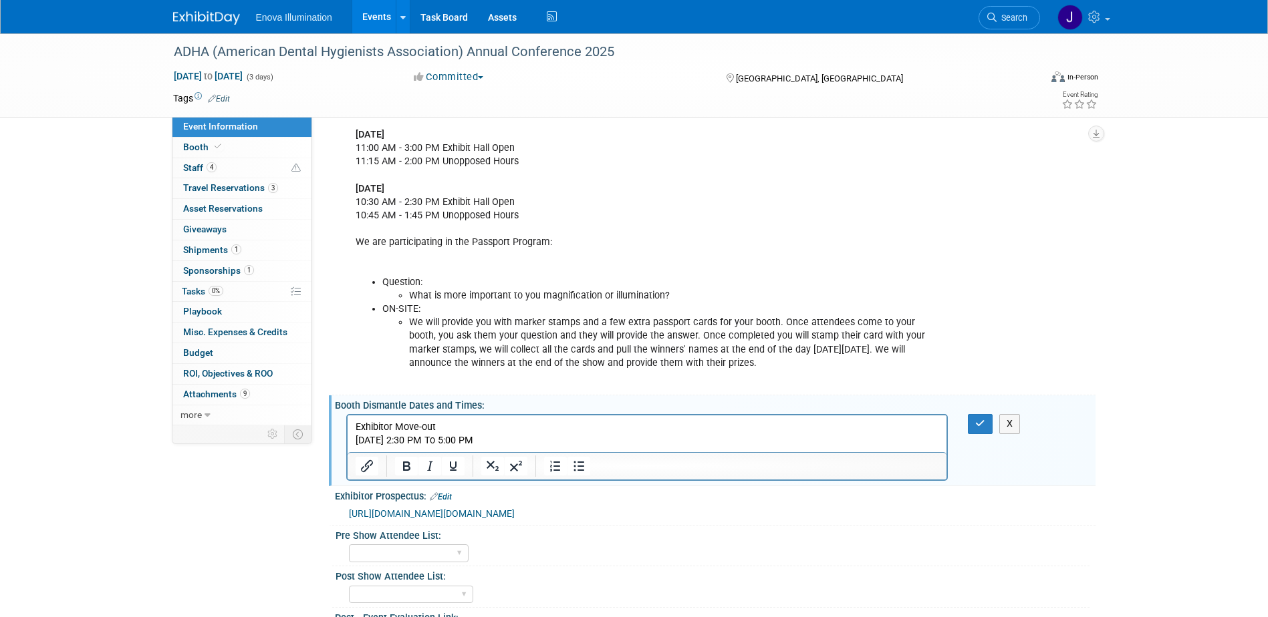
click at [454, 426] on p "Exhibitor Move-out Sun. Oct. 5, 2025 2:30 PM To 5:00 PM" at bounding box center [647, 434] width 584 height 27
drag, startPoint x: 535, startPoint y: 439, endPoint x: 336, endPoint y: 436, distance: 198.5
click at [347, 436] on html "Exhibitor Move-out Sun. Oct. 5, 2025 2:30 PM To 5:00 PM" at bounding box center [646, 432] width 599 height 32
click at [410, 462] on icon "Bold" at bounding box center [406, 466] width 16 height 16
click at [979, 418] on button "button" at bounding box center [980, 423] width 25 height 19
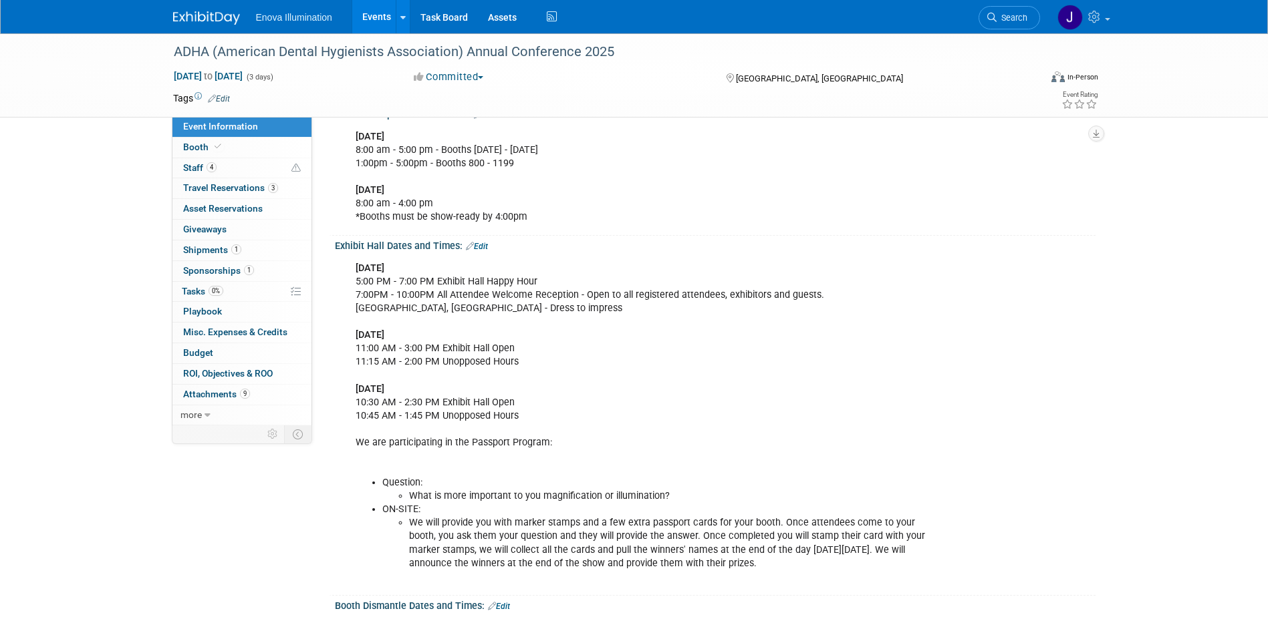
scroll to position [200, 0]
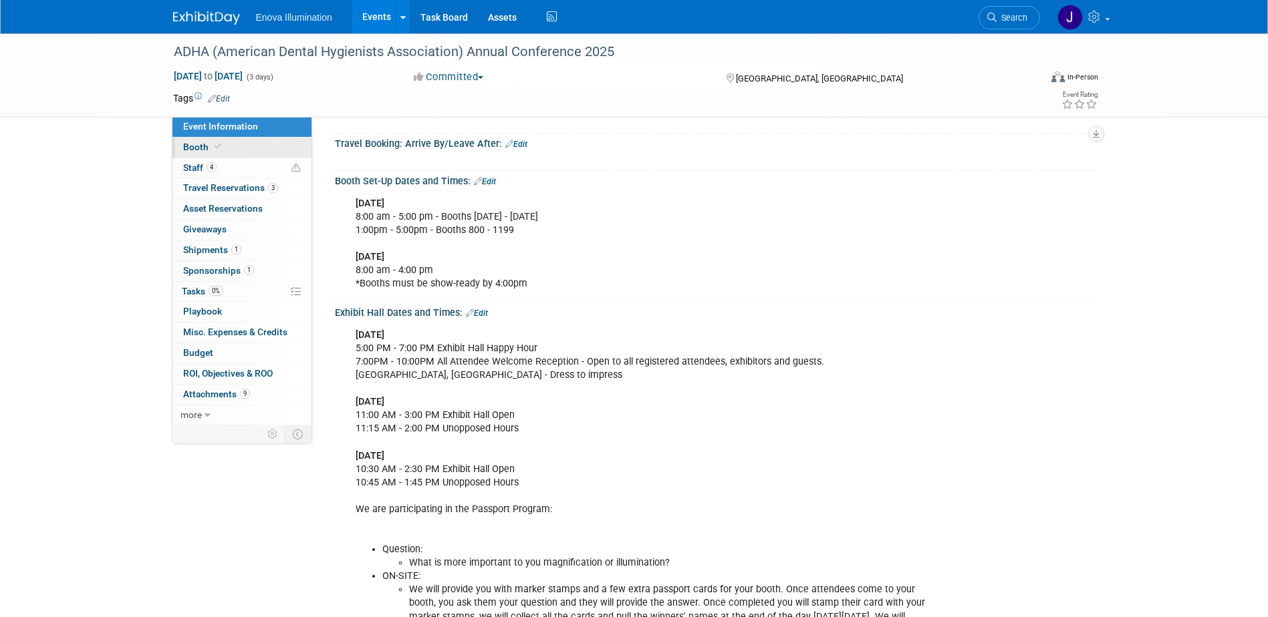
click at [249, 140] on link "Booth" at bounding box center [241, 148] width 139 height 20
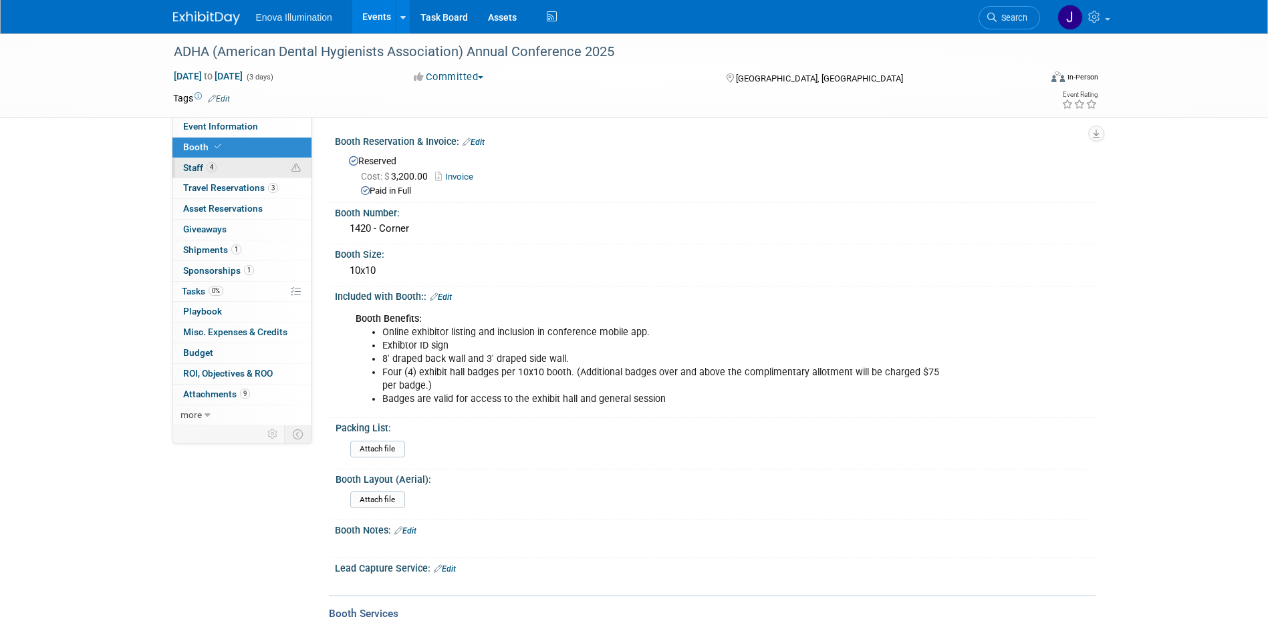
click at [256, 166] on link "4 Staff 4" at bounding box center [241, 168] width 139 height 20
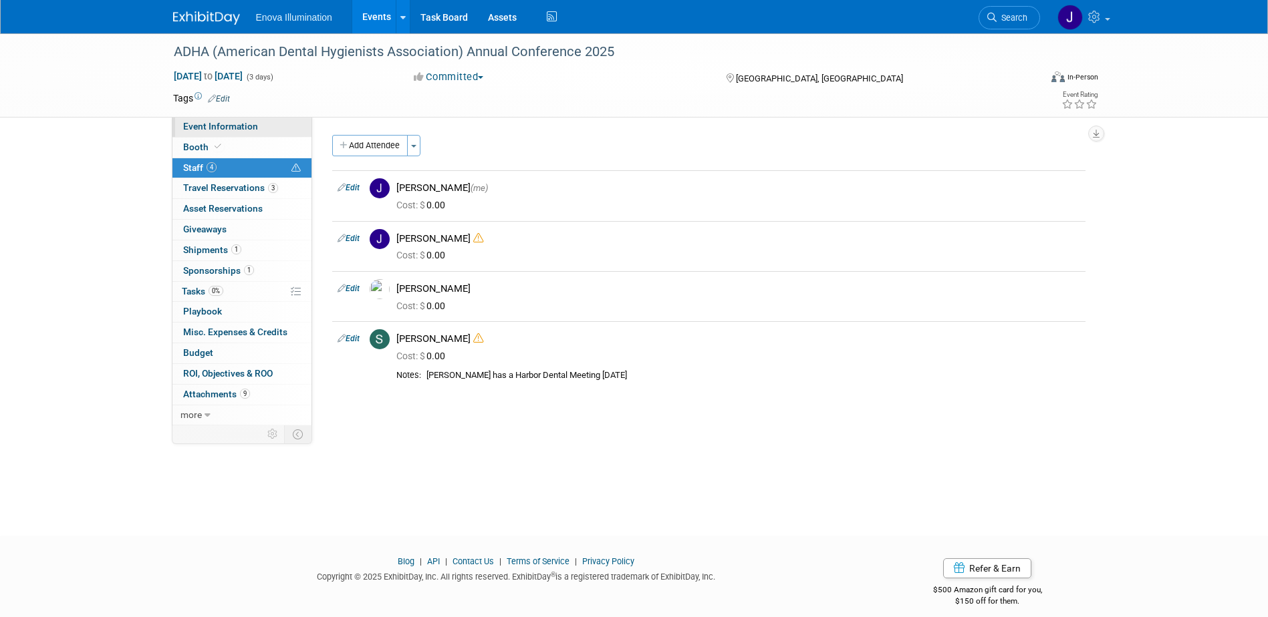
click at [279, 135] on link "Event Information" at bounding box center [241, 127] width 139 height 20
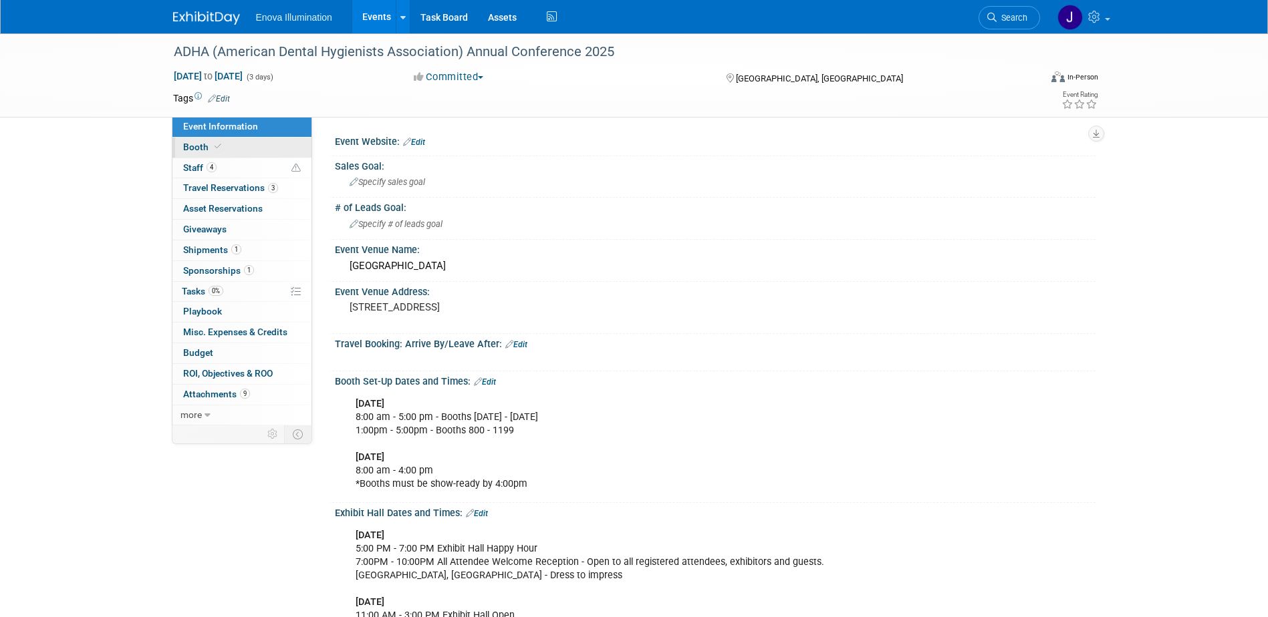
click at [200, 145] on span "Booth" at bounding box center [203, 147] width 41 height 11
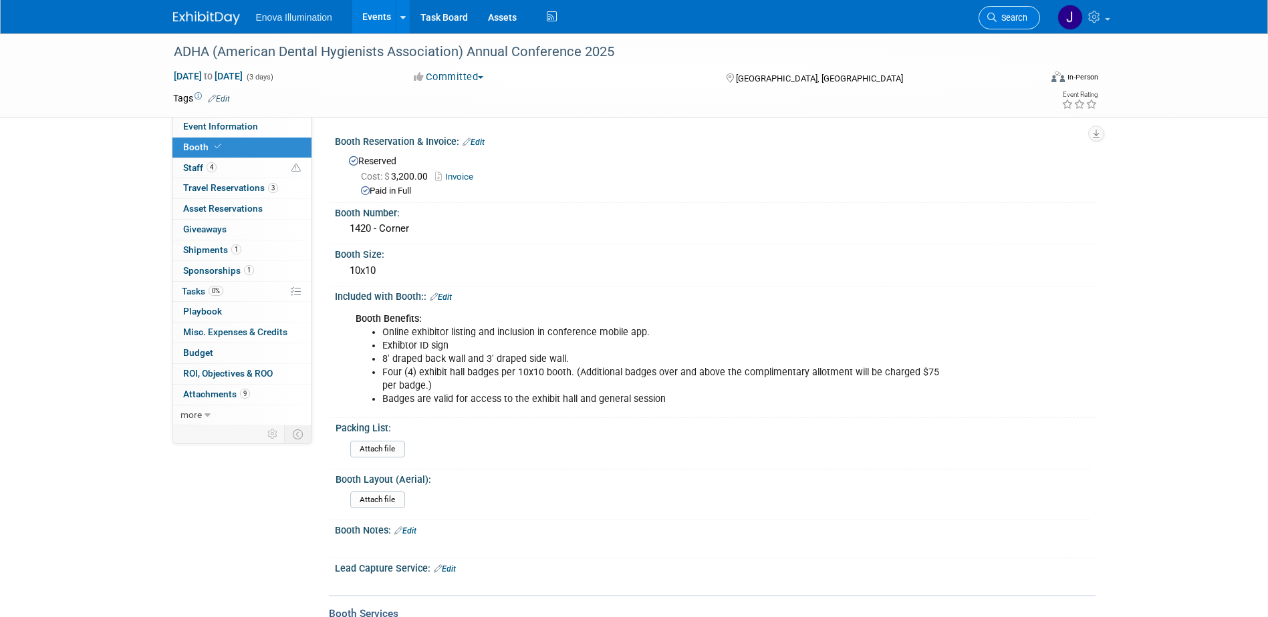
click at [1017, 18] on span "Search" at bounding box center [1011, 18] width 31 height 10
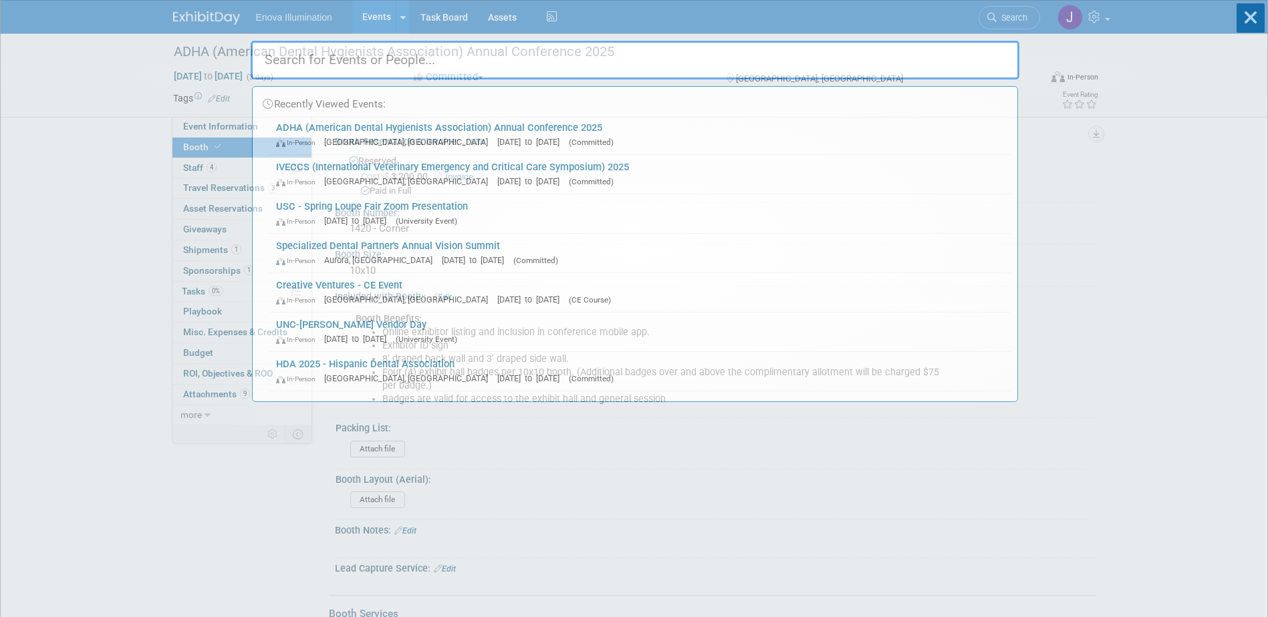
click at [877, 61] on input "text" at bounding box center [635, 60] width 768 height 39
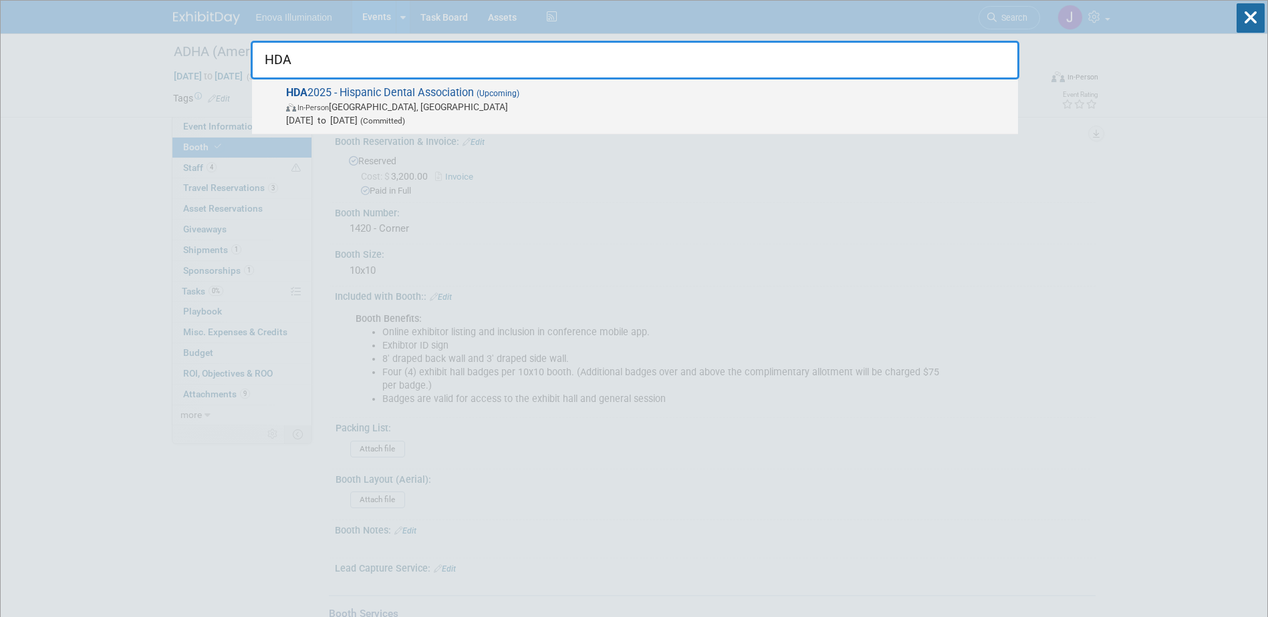
type input "HDA"
click at [424, 112] on span "In-Person Fort Lauderdale, FL" at bounding box center [648, 106] width 725 height 13
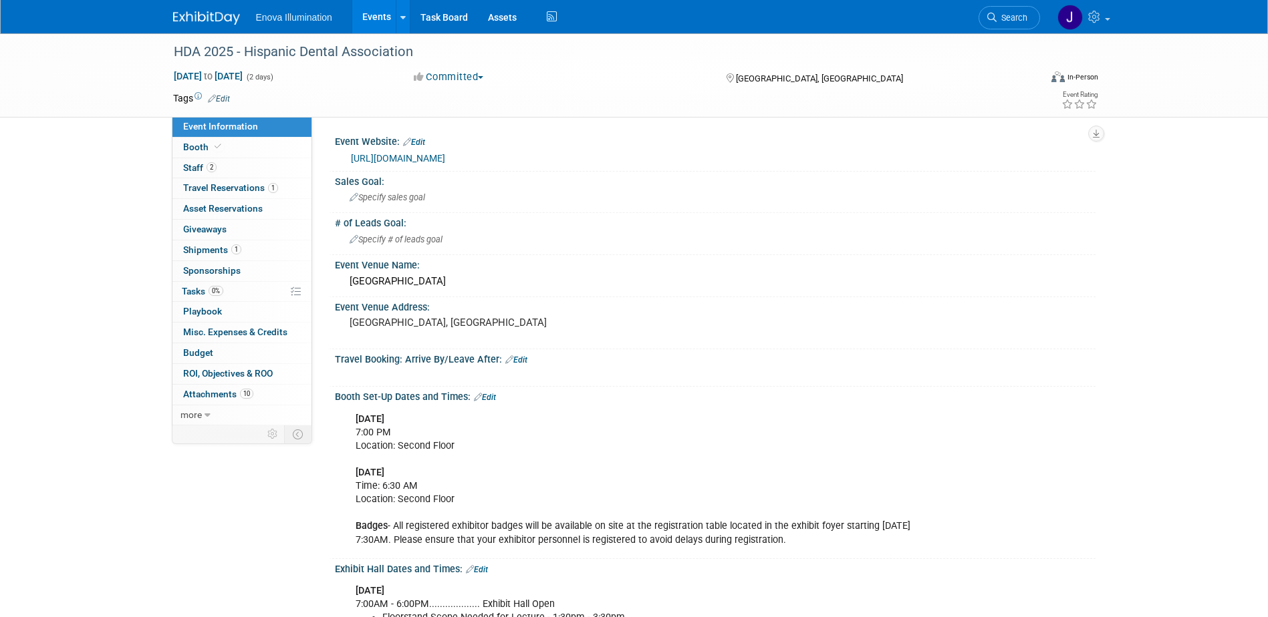
click at [200, 15] on img at bounding box center [206, 17] width 67 height 13
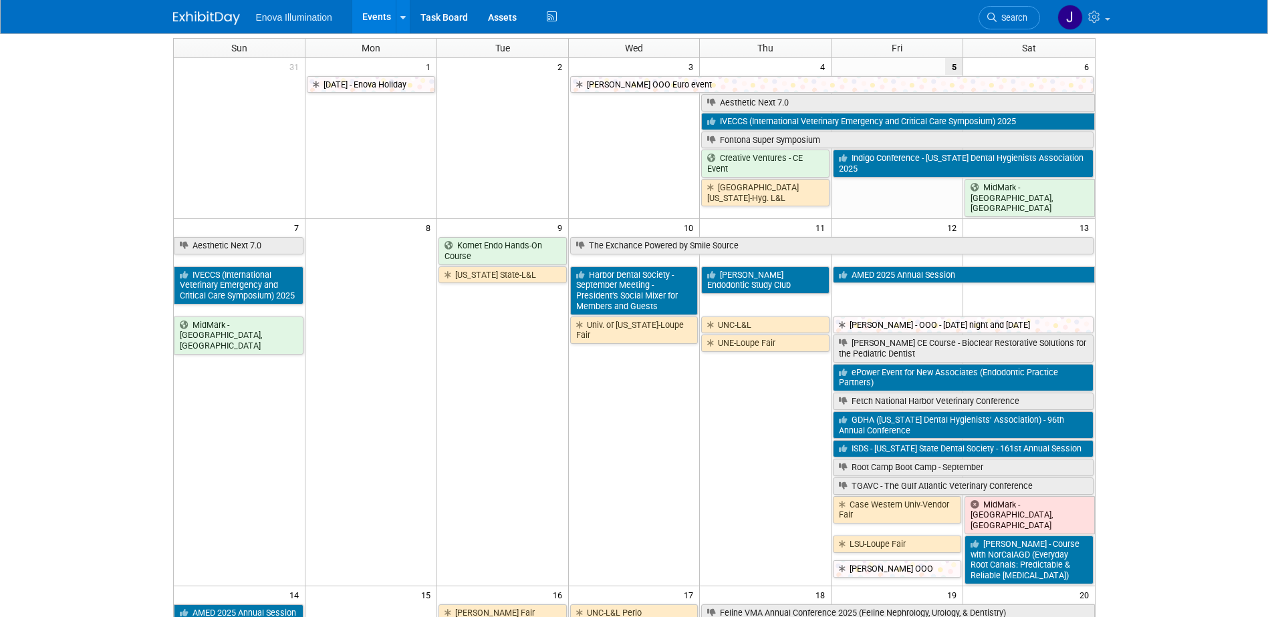
scroll to position [67, 0]
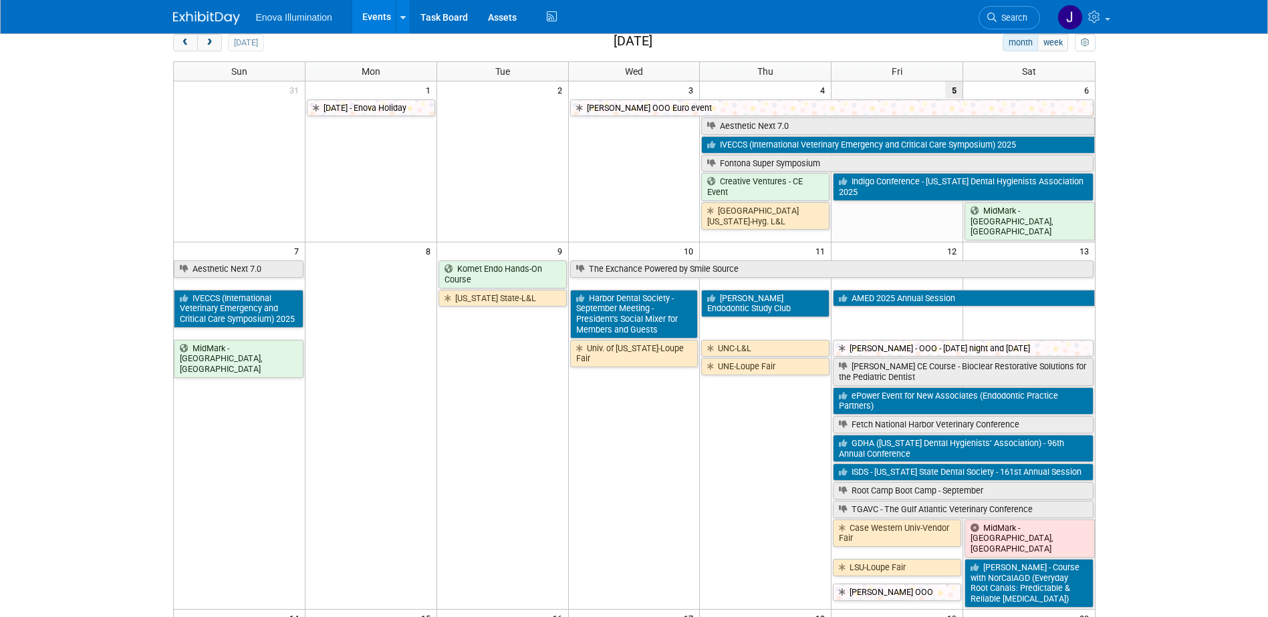
click at [1019, 15] on span "Search" at bounding box center [1011, 18] width 31 height 10
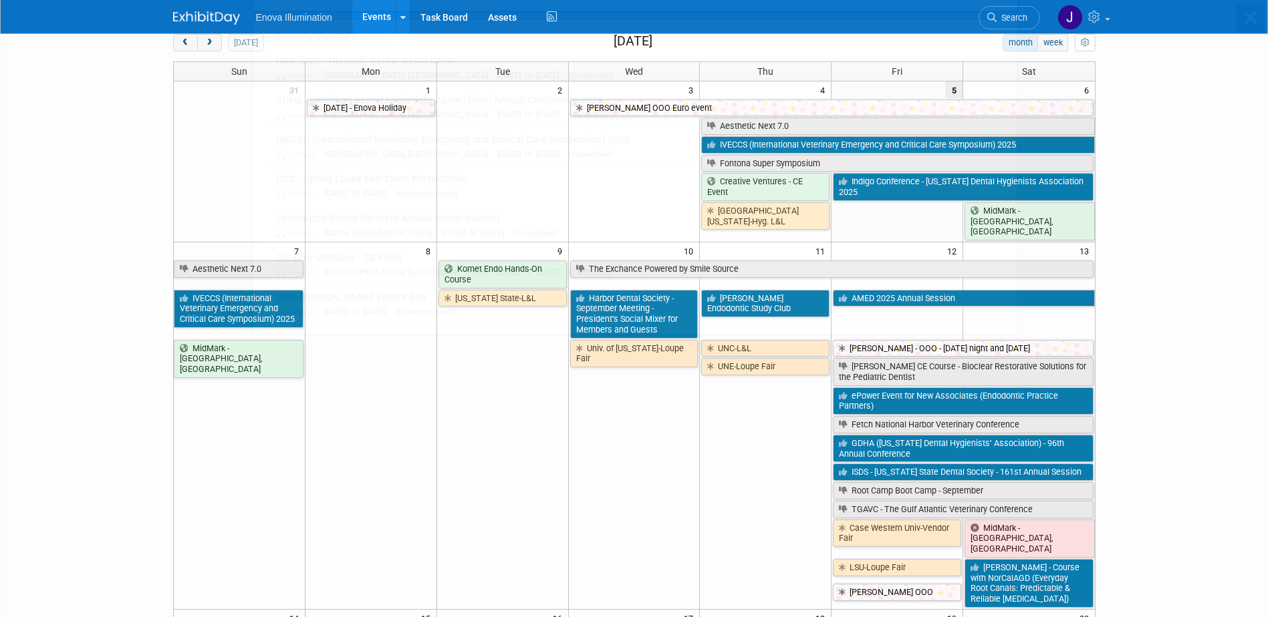
scroll to position [0, 0]
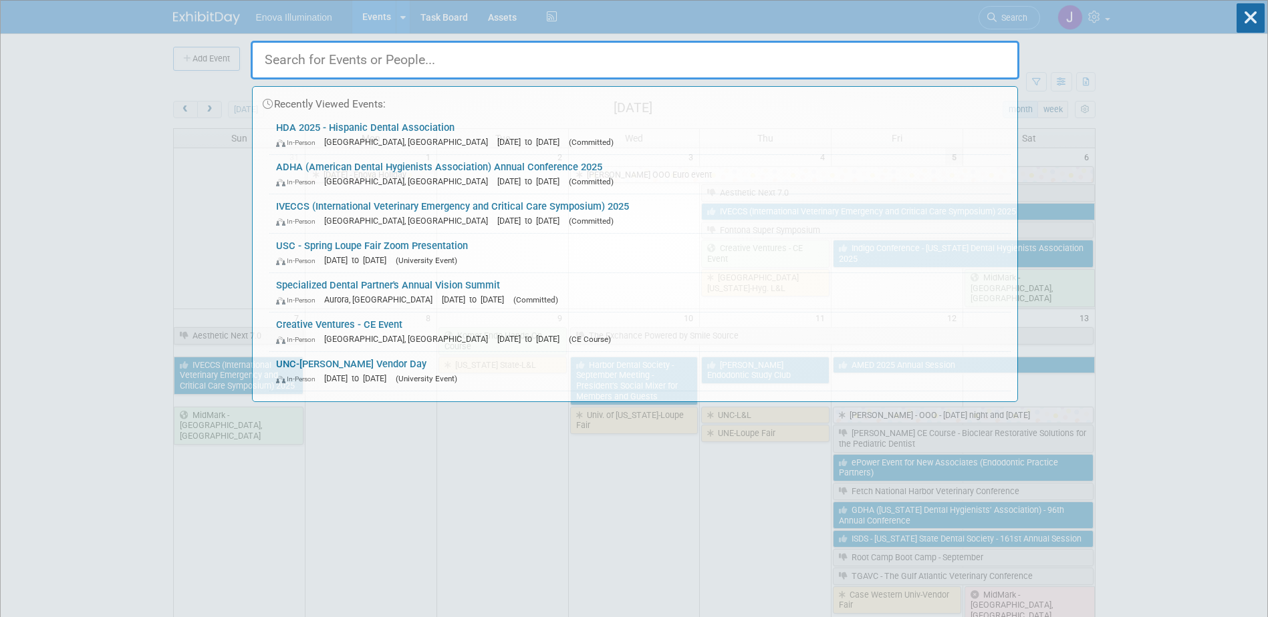
click at [931, 51] on input "text" at bounding box center [635, 60] width 768 height 39
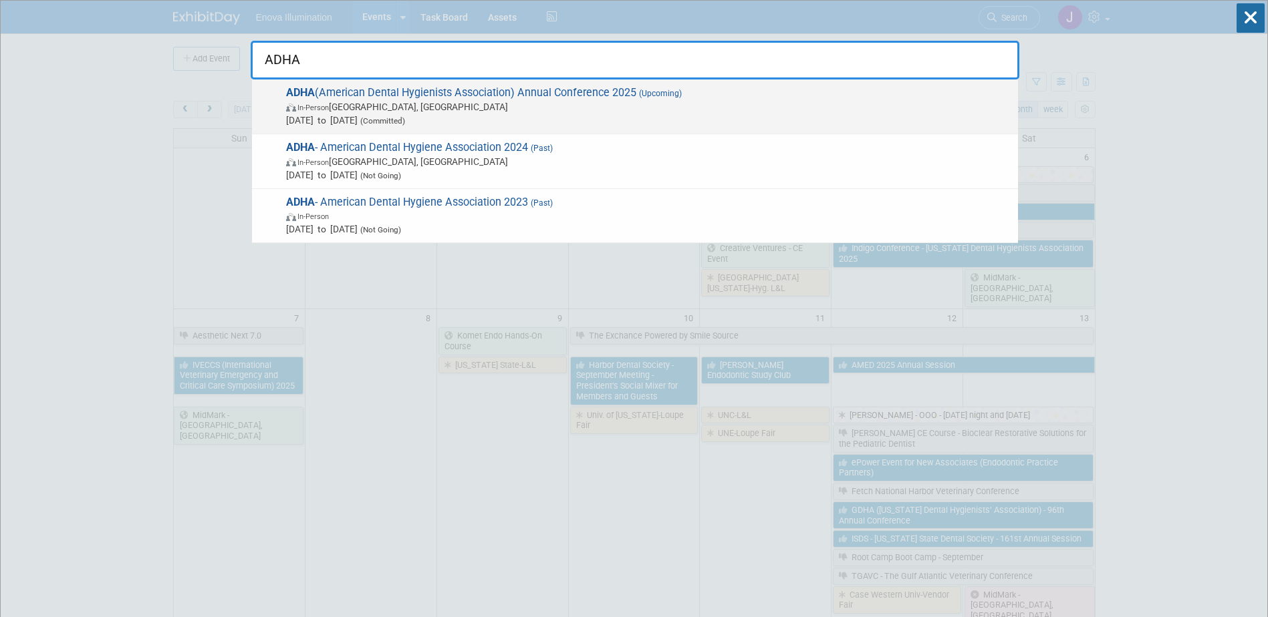
type input "ADHA"
click at [373, 90] on span "ADHA (American Dental Hygienists Association) Annual Conference 2025 (Upcoming)…" at bounding box center [646, 106] width 729 height 41
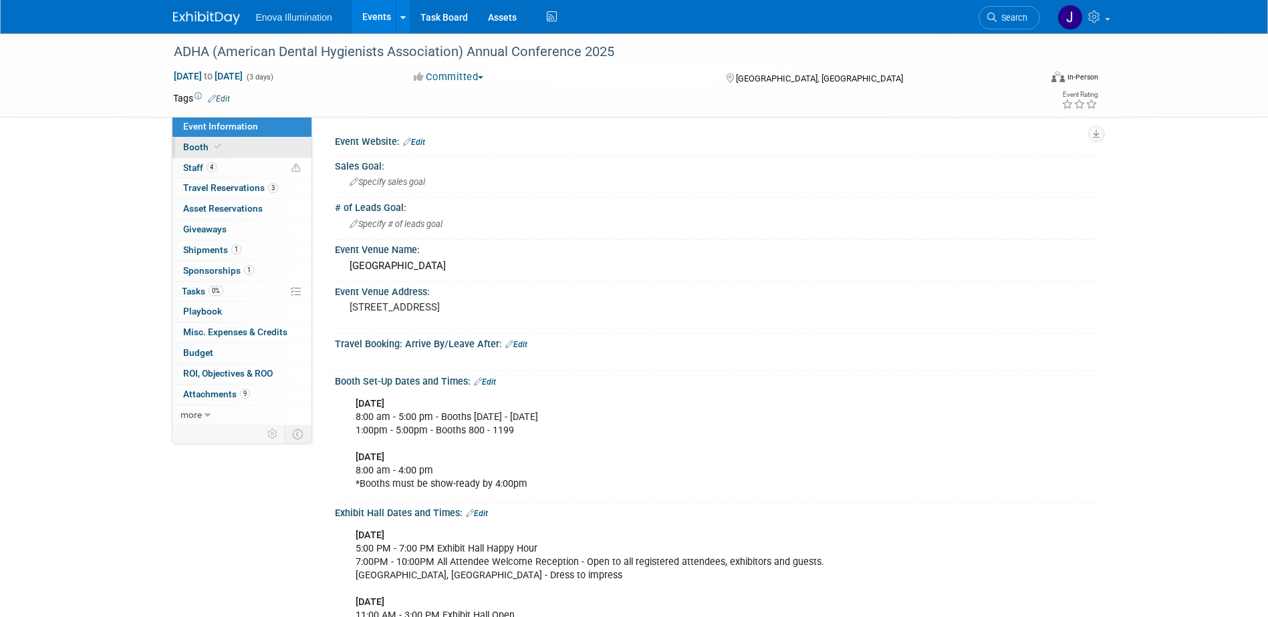
click at [243, 152] on link "Booth" at bounding box center [241, 148] width 139 height 20
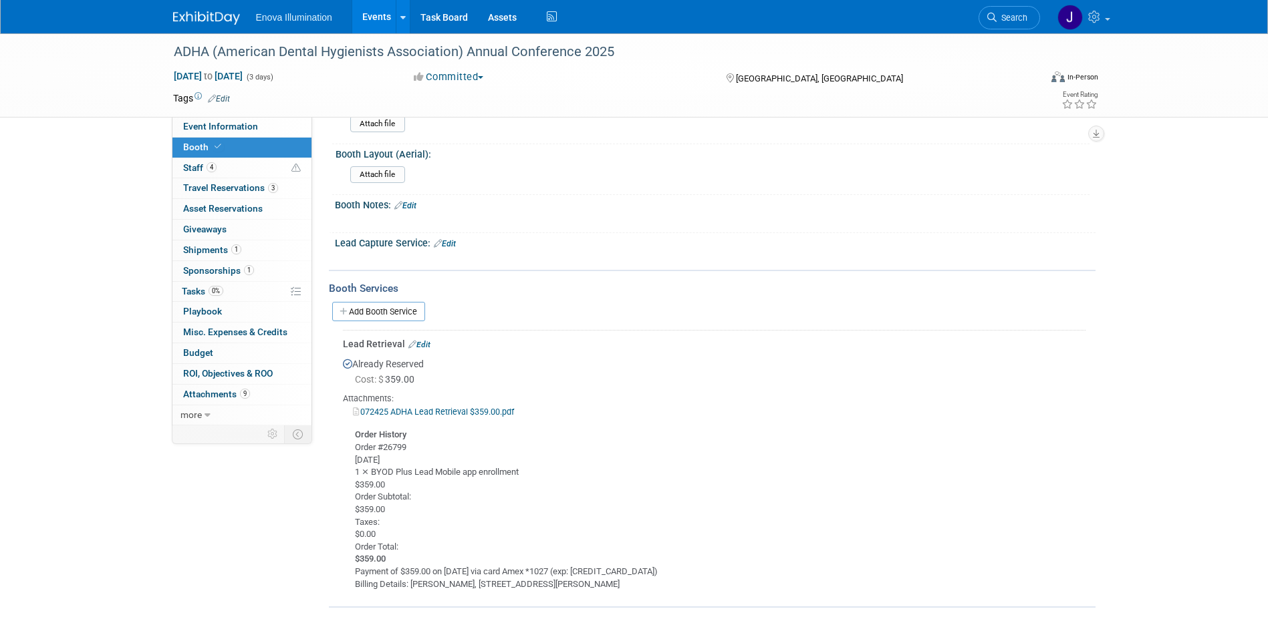
scroll to position [334, 0]
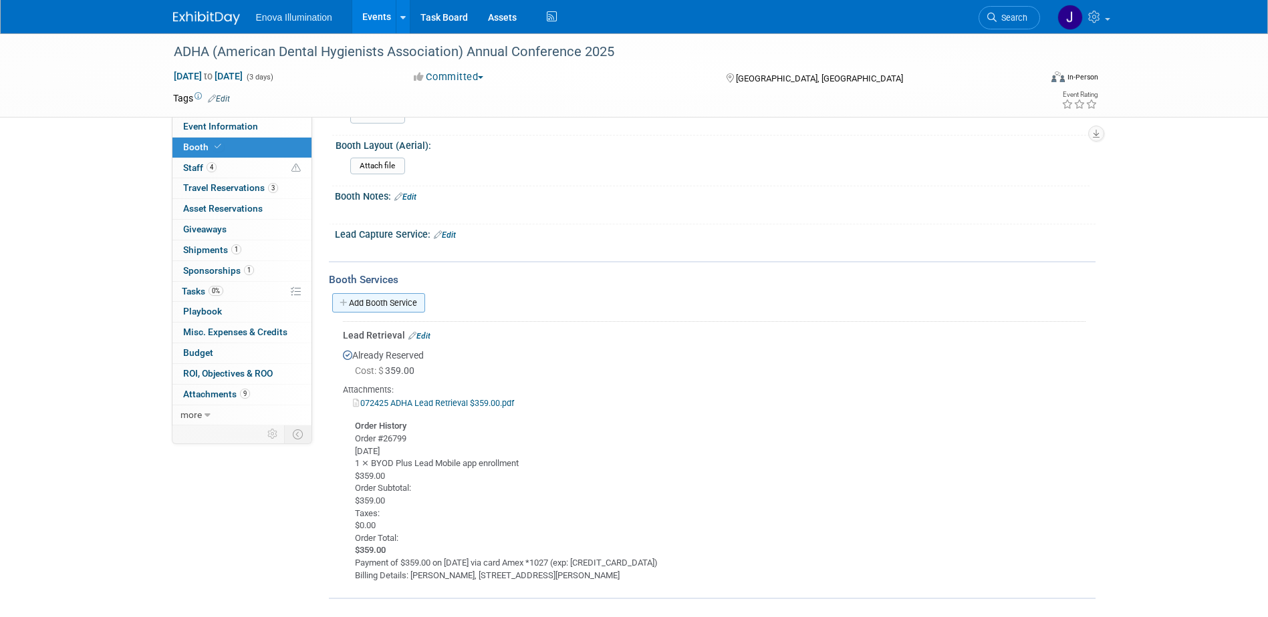
click at [368, 302] on link "Add Booth Service" at bounding box center [378, 302] width 93 height 19
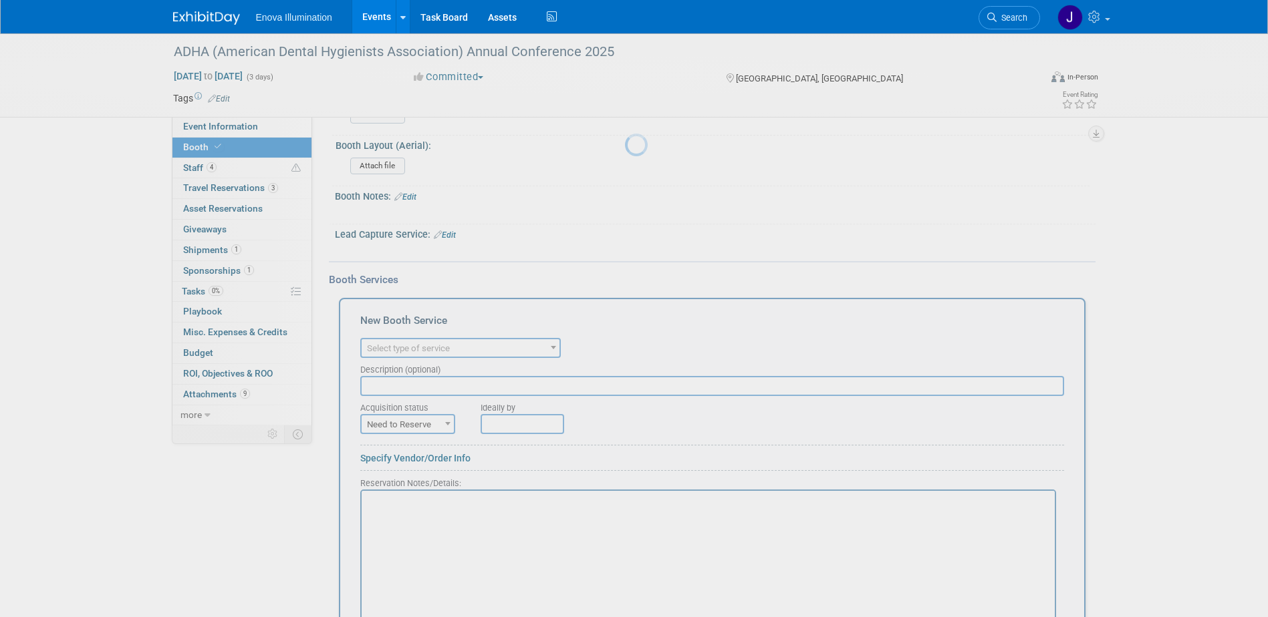
scroll to position [0, 0]
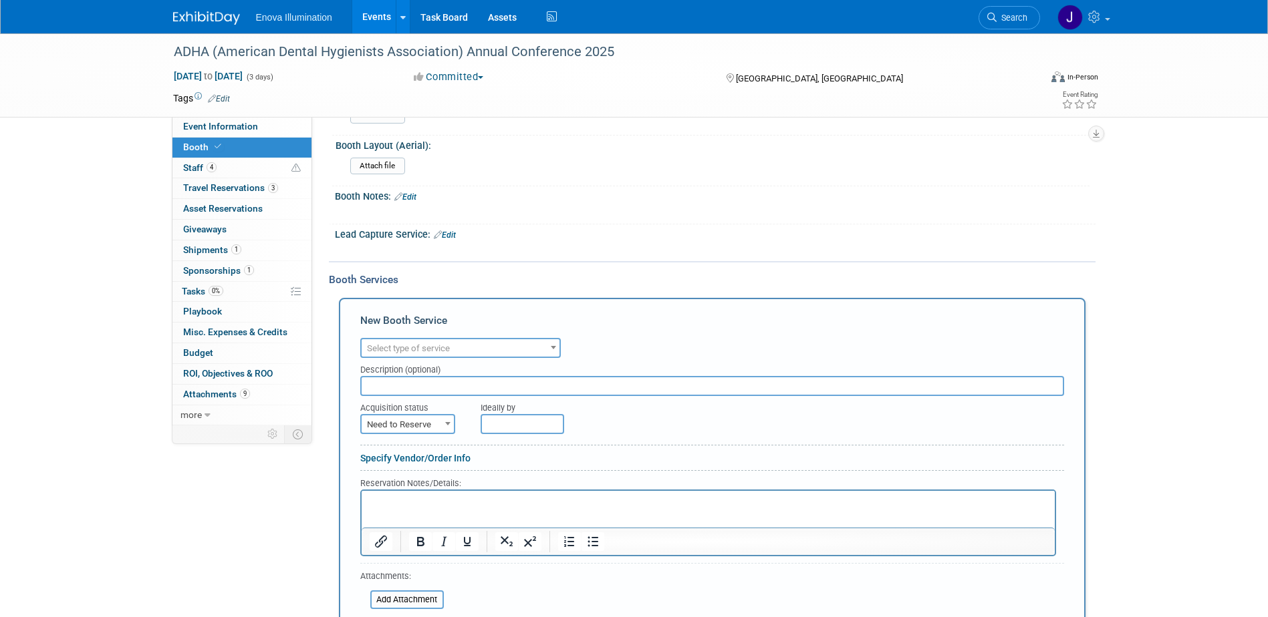
click at [404, 345] on span "Select type of service" at bounding box center [408, 348] width 83 height 10
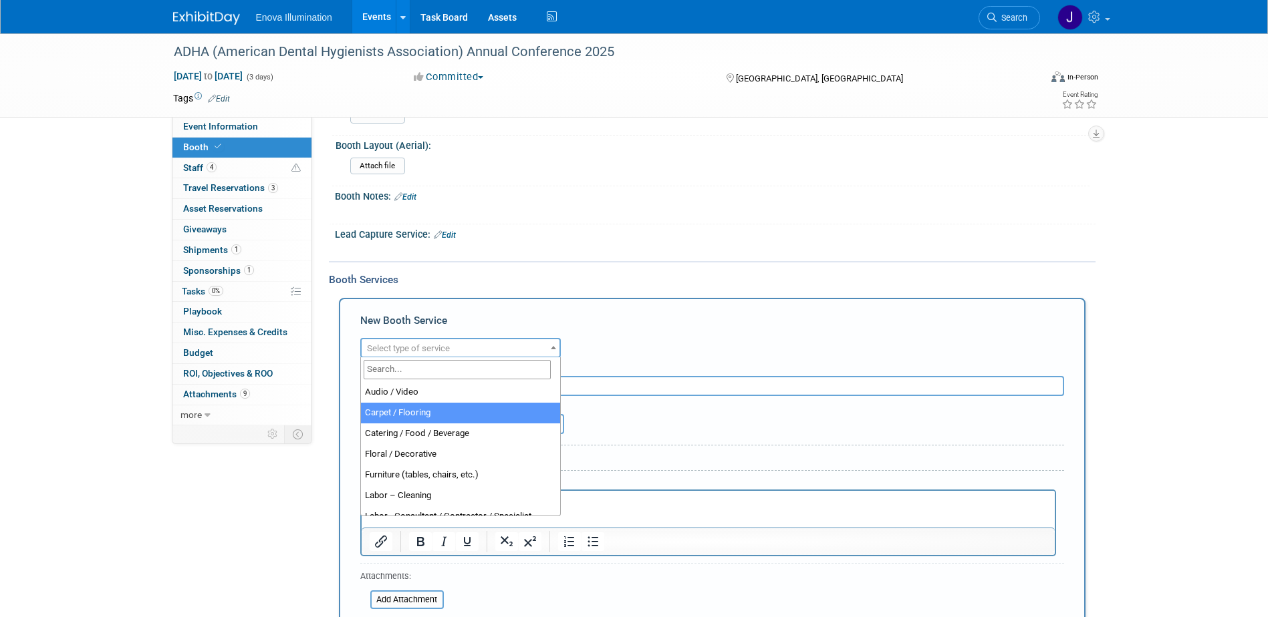
select select "4"
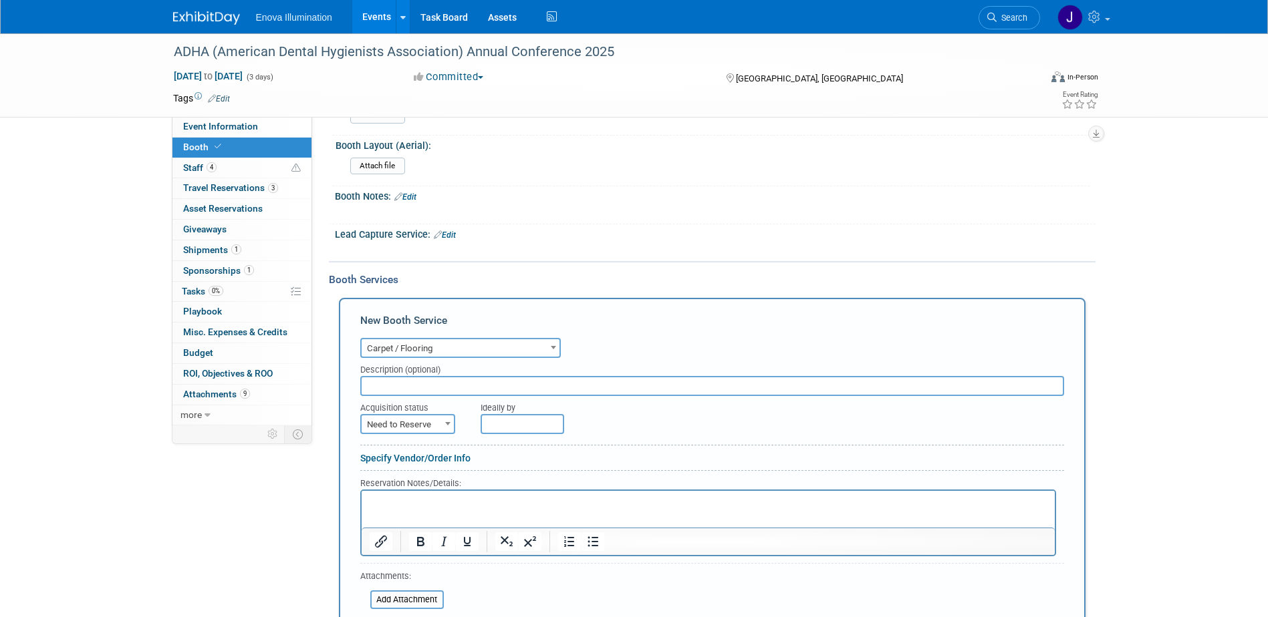
click at [415, 386] on input "text" at bounding box center [712, 386] width 704 height 20
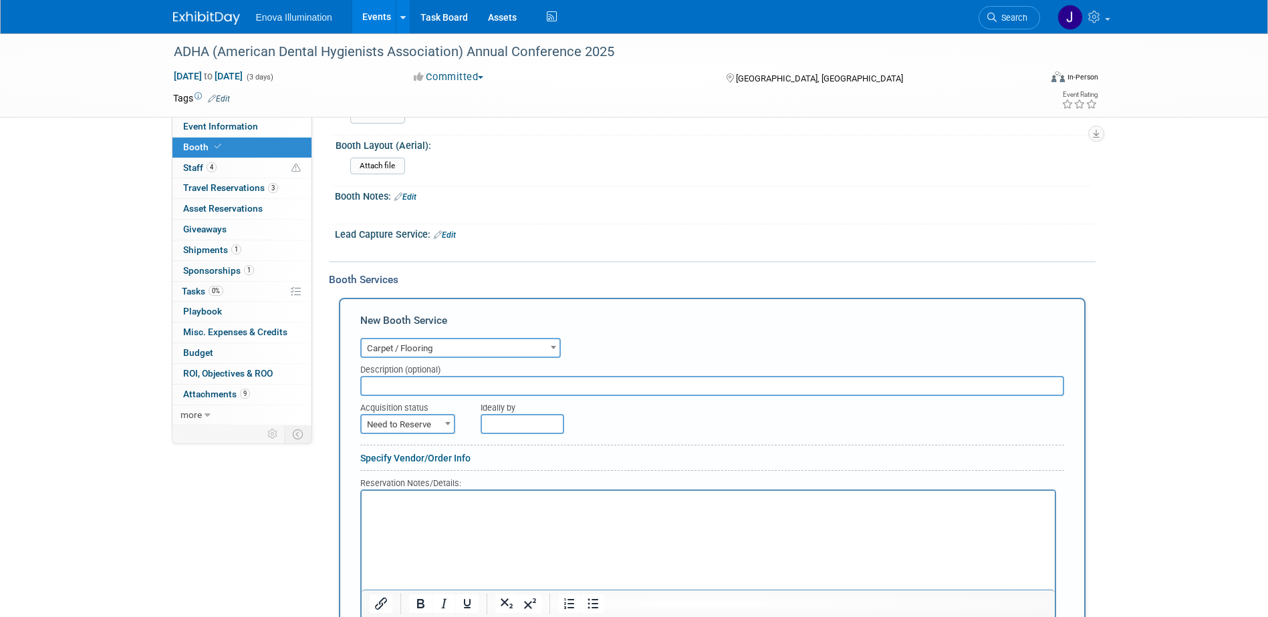
scroll to position [340, 0]
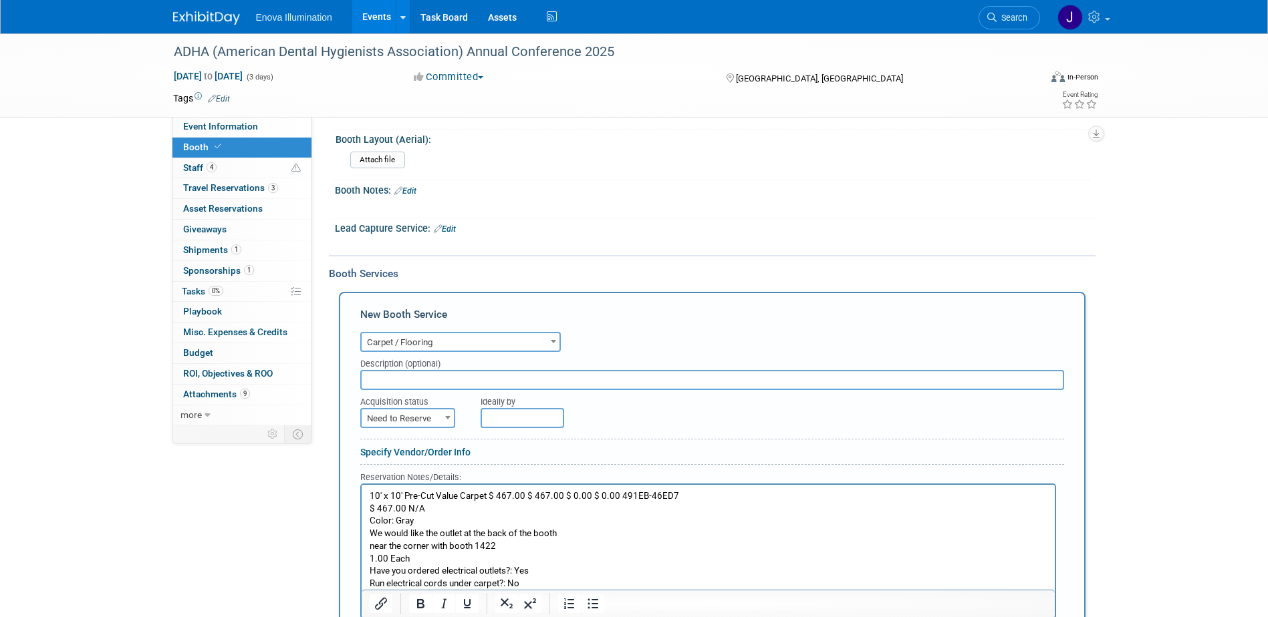
click at [428, 525] on p "10' x 10' Pre-Cut Value Carpet $ 467.00 $ 467.00 $ 0.00 $ 0.00 491EB-46ED7 $ 46…" at bounding box center [708, 540] width 678 height 100
click at [414, 421] on span "Need to Reserve" at bounding box center [407, 419] width 92 height 19
select select "2"
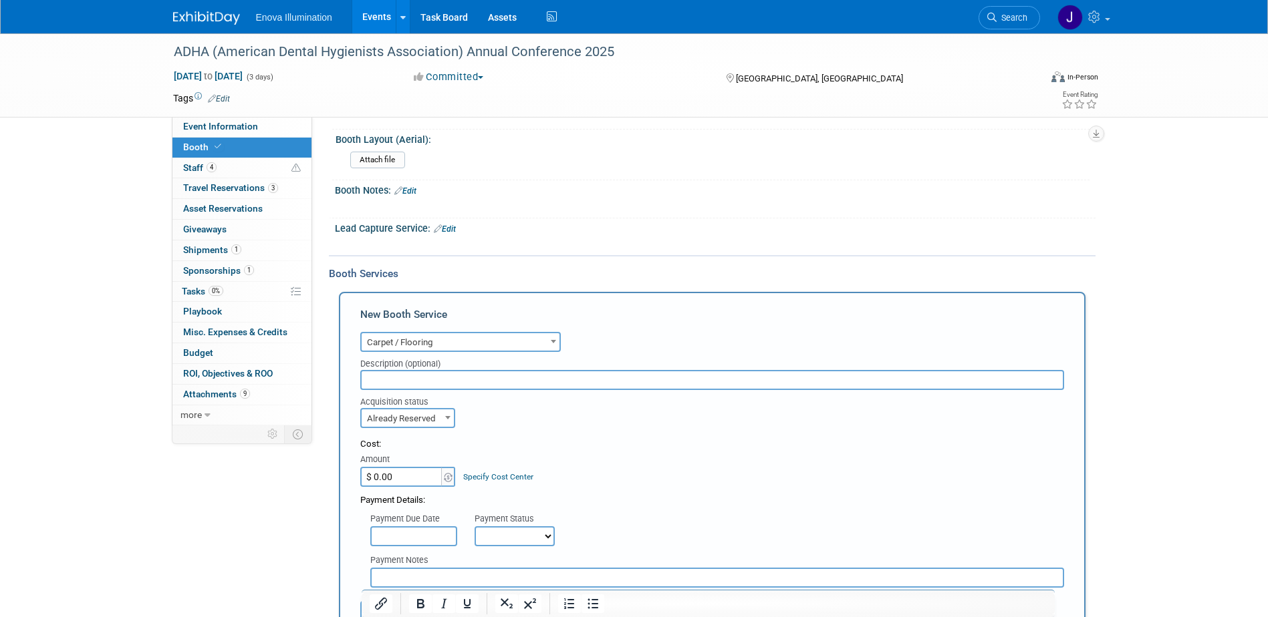
click at [406, 478] on input "$ 0.00" at bounding box center [402, 477] width 84 height 20
type input "$ 467.00"
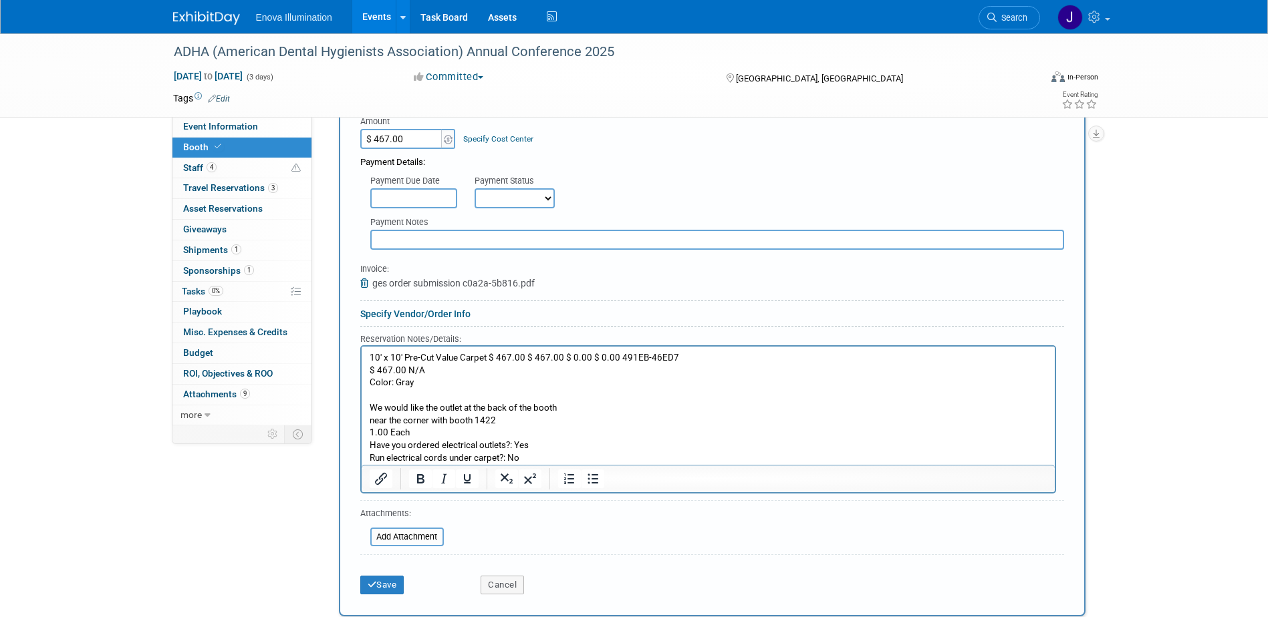
scroll to position [741, 0]
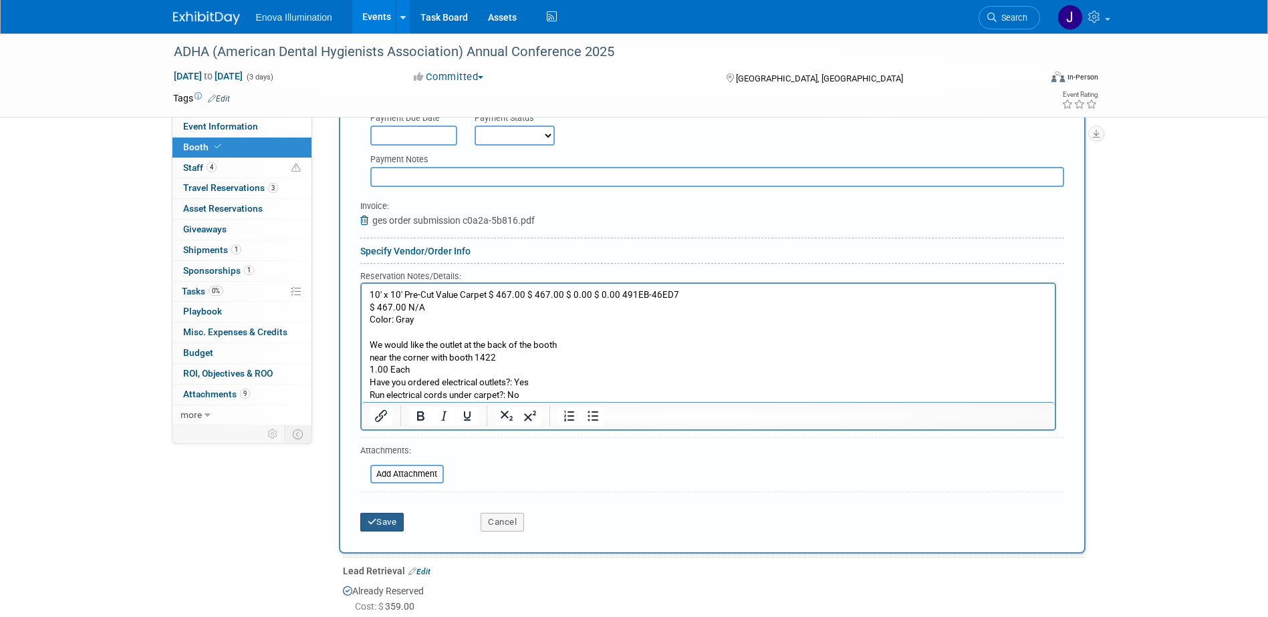
click at [371, 527] on button "Save" at bounding box center [382, 522] width 44 height 19
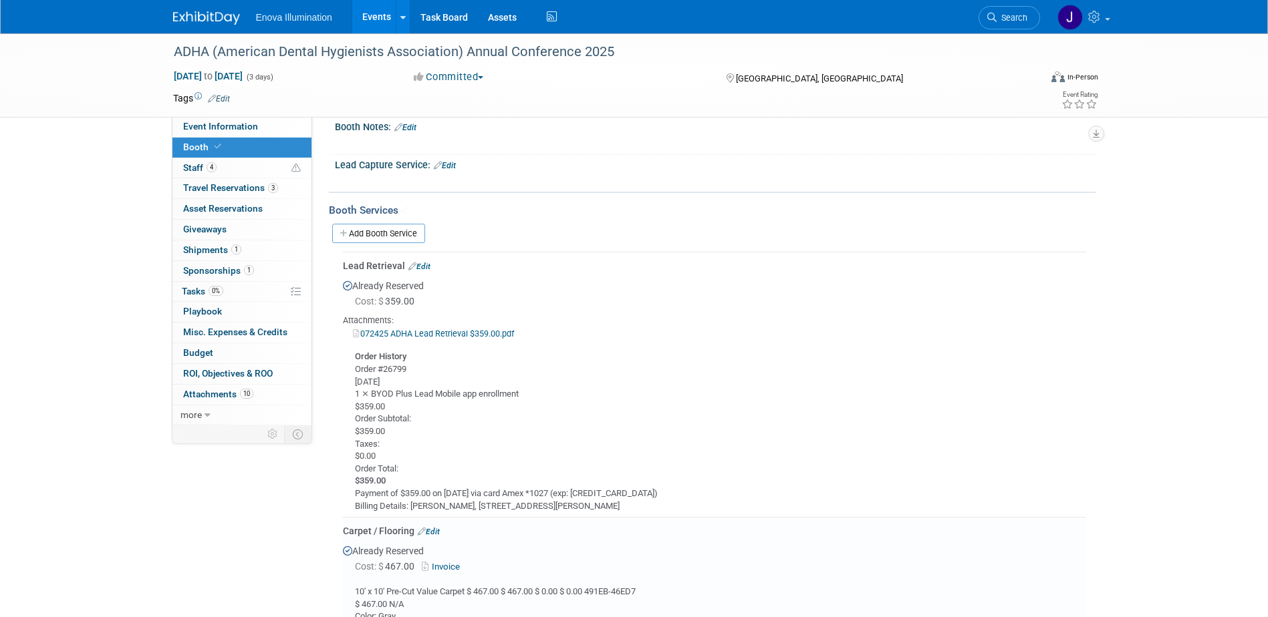
scroll to position [377, 0]
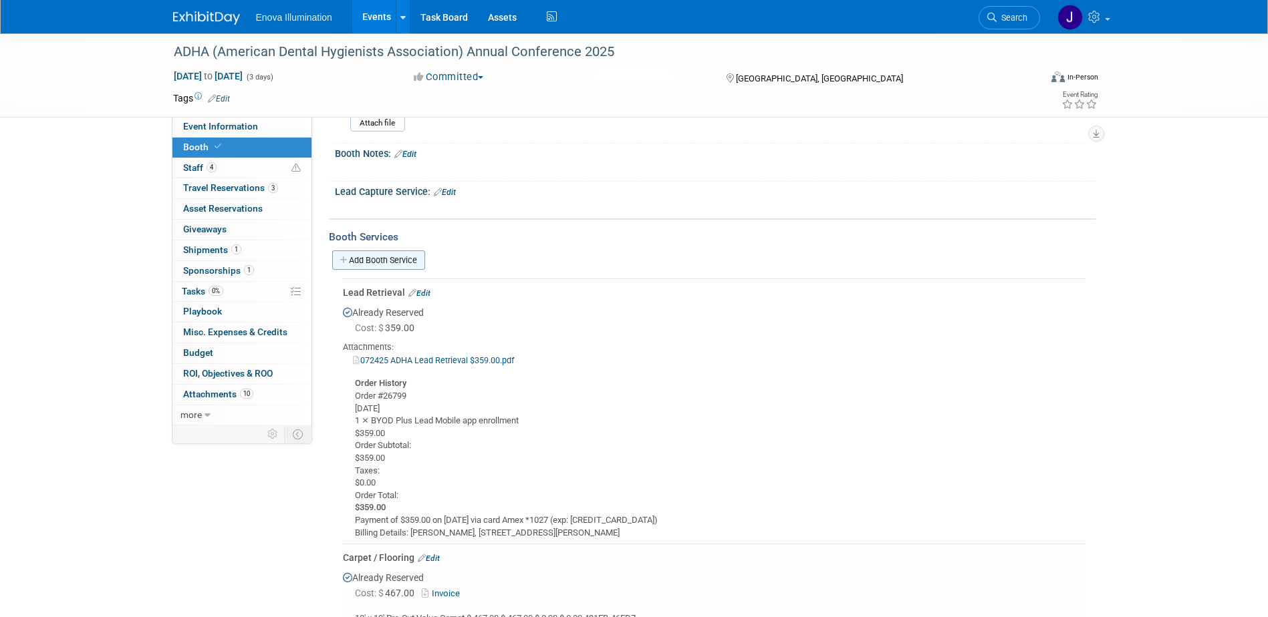
click at [366, 257] on link "Add Booth Service" at bounding box center [378, 260] width 93 height 19
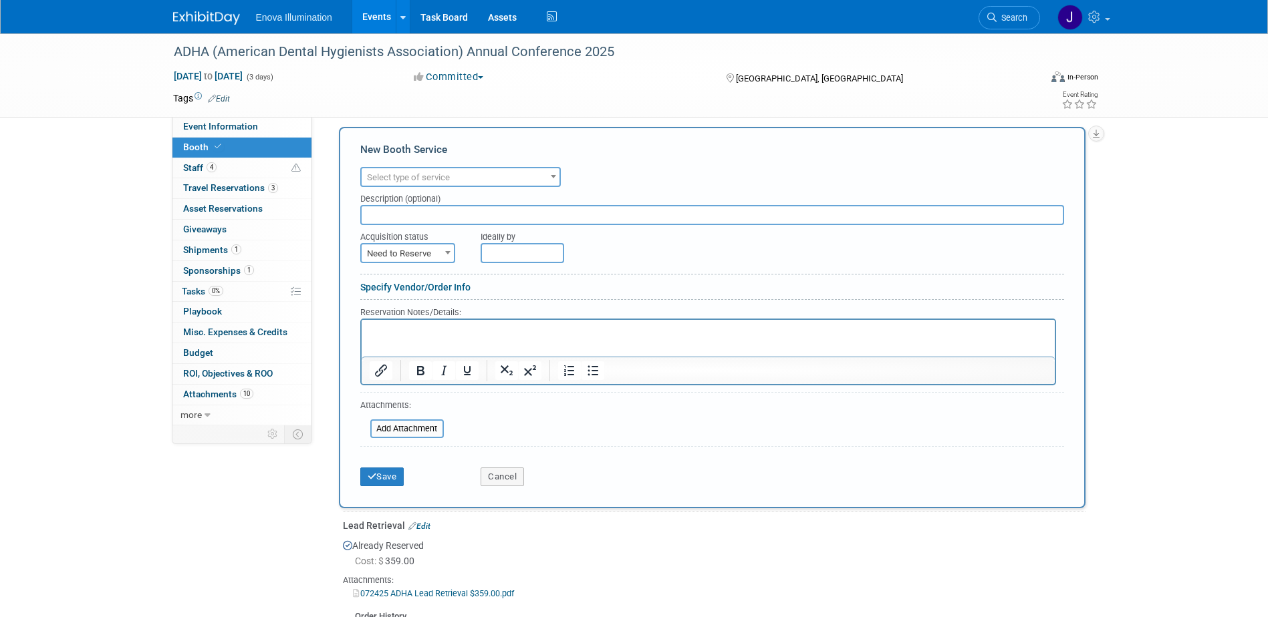
scroll to position [511, 0]
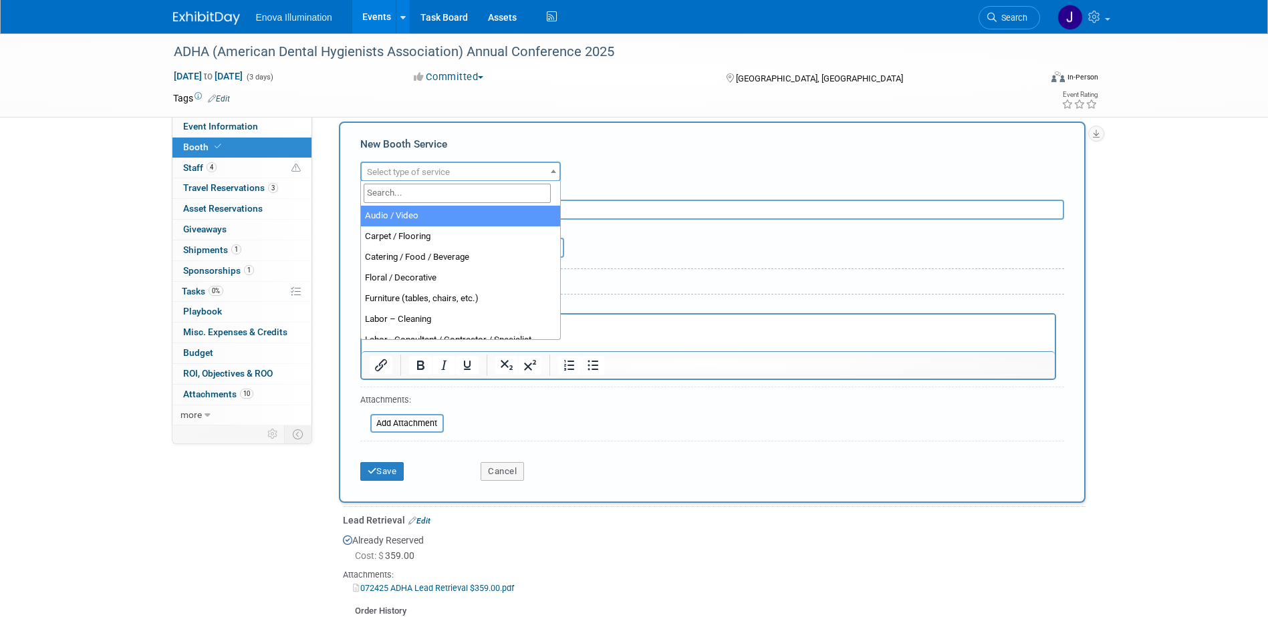
click at [398, 176] on span "Select type of service" at bounding box center [408, 172] width 83 height 10
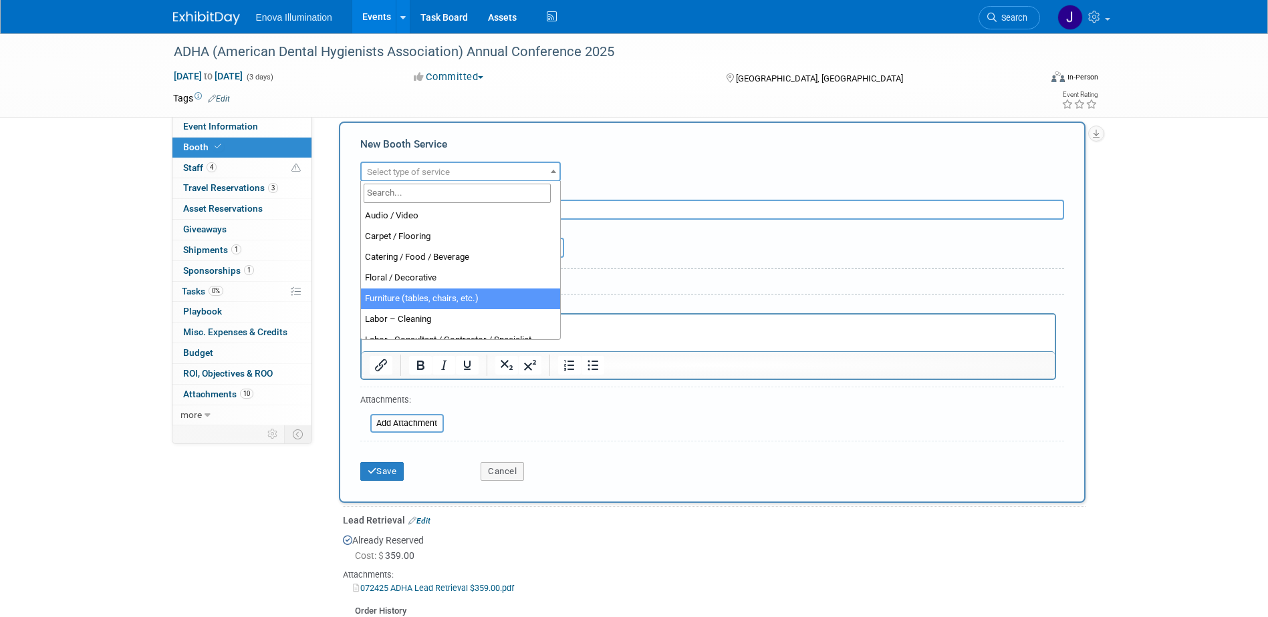
select select "6"
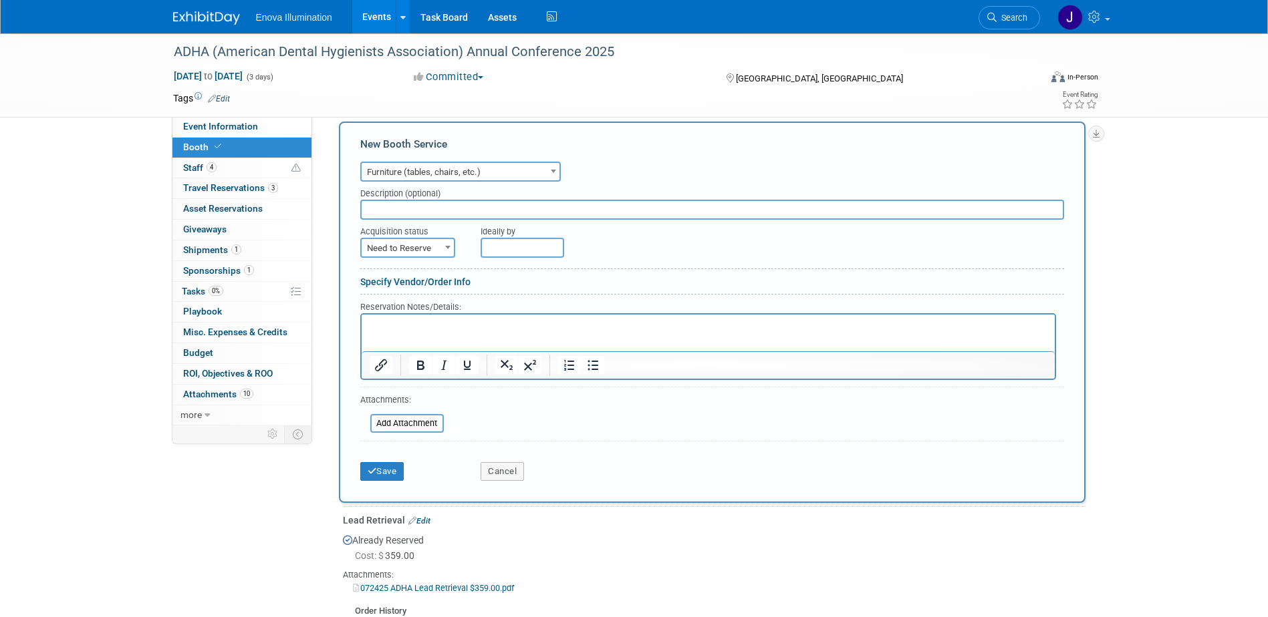
click at [411, 245] on span "Need to Reserve" at bounding box center [407, 248] width 92 height 19
select select "2"
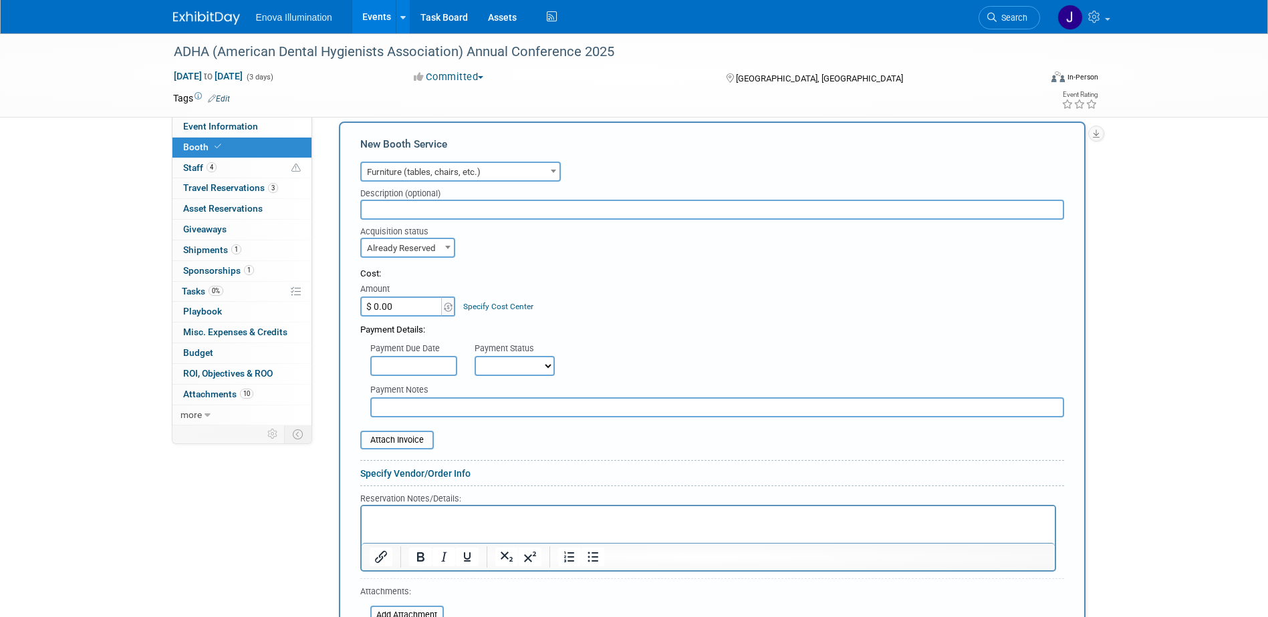
click at [496, 513] on p "Rich Text Area. Press ALT-0 for help." at bounding box center [708, 518] width 678 height 13
paste body "Rich Text Area. Press ALT-0 for help."
click at [502, 513] on p "Rich Text Area. Press ALT-0 for help." at bounding box center [708, 518] width 678 height 13
click at [548, 518] on p "8' Unskirted Counter $ 351.25 $ 351.25" at bounding box center [708, 518] width 678 height 13
click at [408, 529] on p "Rich Text Area. Press ALT-0 for help." at bounding box center [708, 531] width 678 height 13
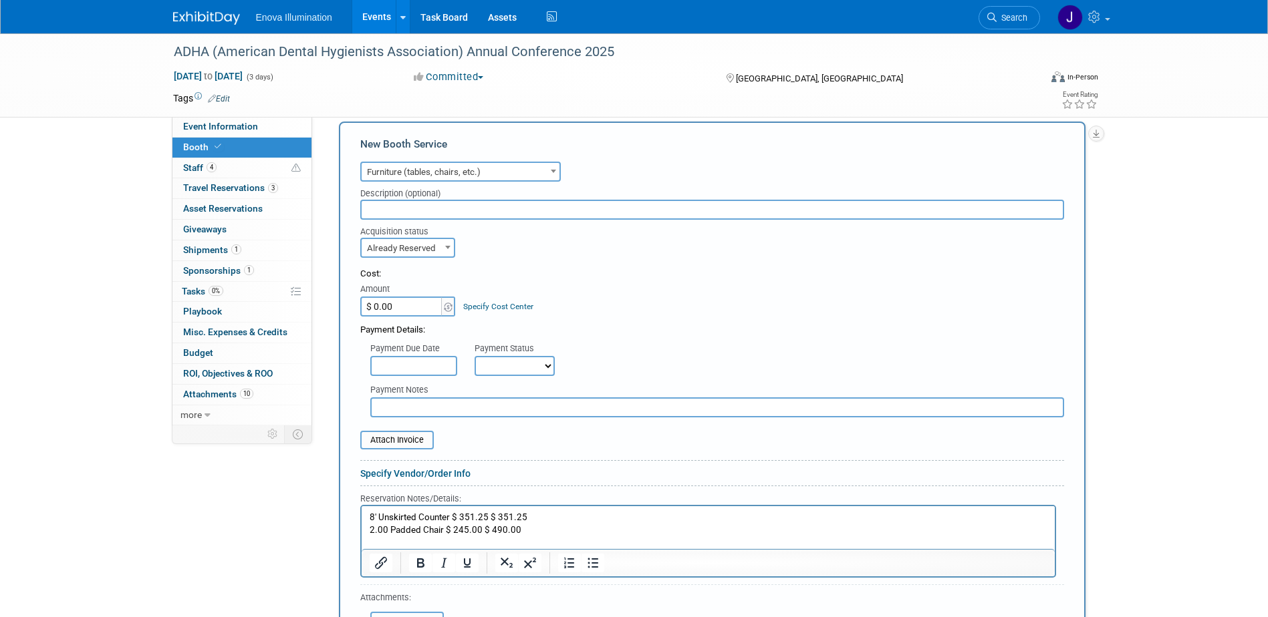
click at [416, 306] on input "$ 0.00" at bounding box center [402, 307] width 84 height 20
type input "$ 841.25"
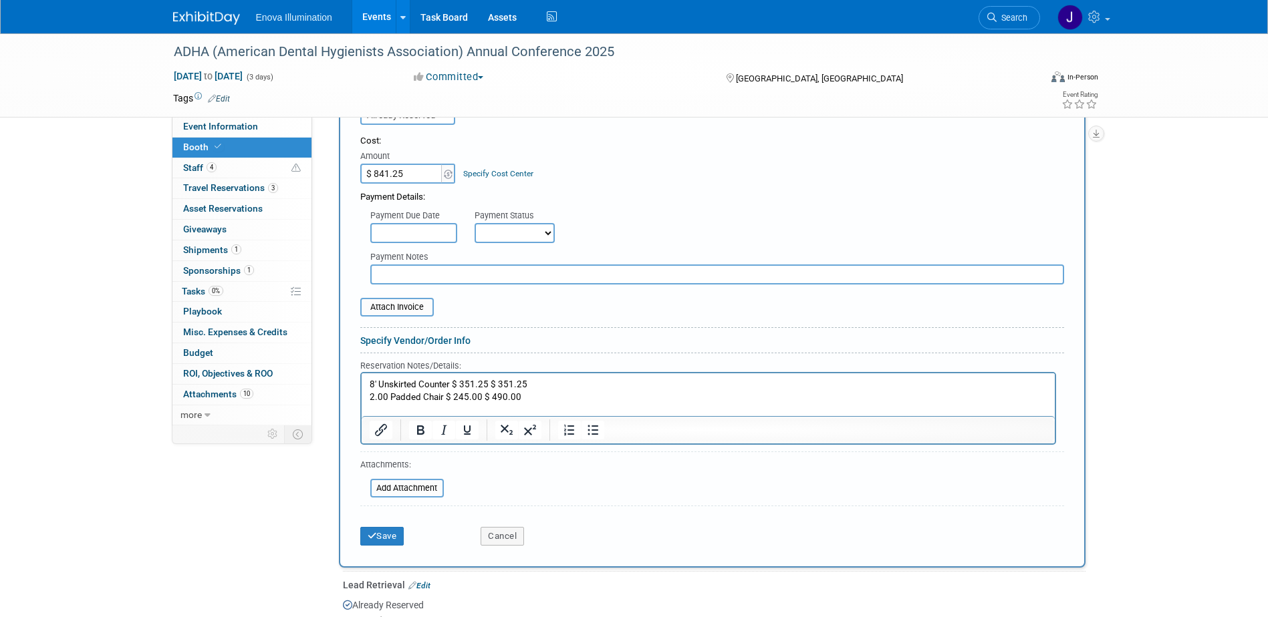
scroll to position [644, 0]
click at [369, 529] on button "Save" at bounding box center [382, 536] width 44 height 19
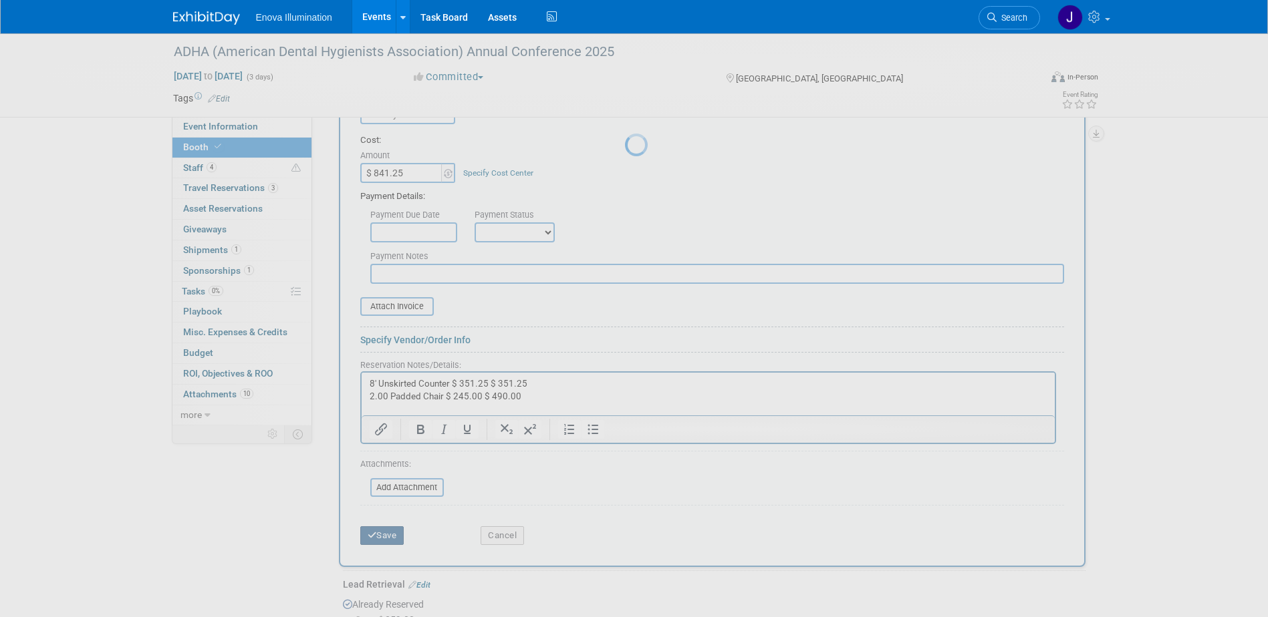
scroll to position [742, 0]
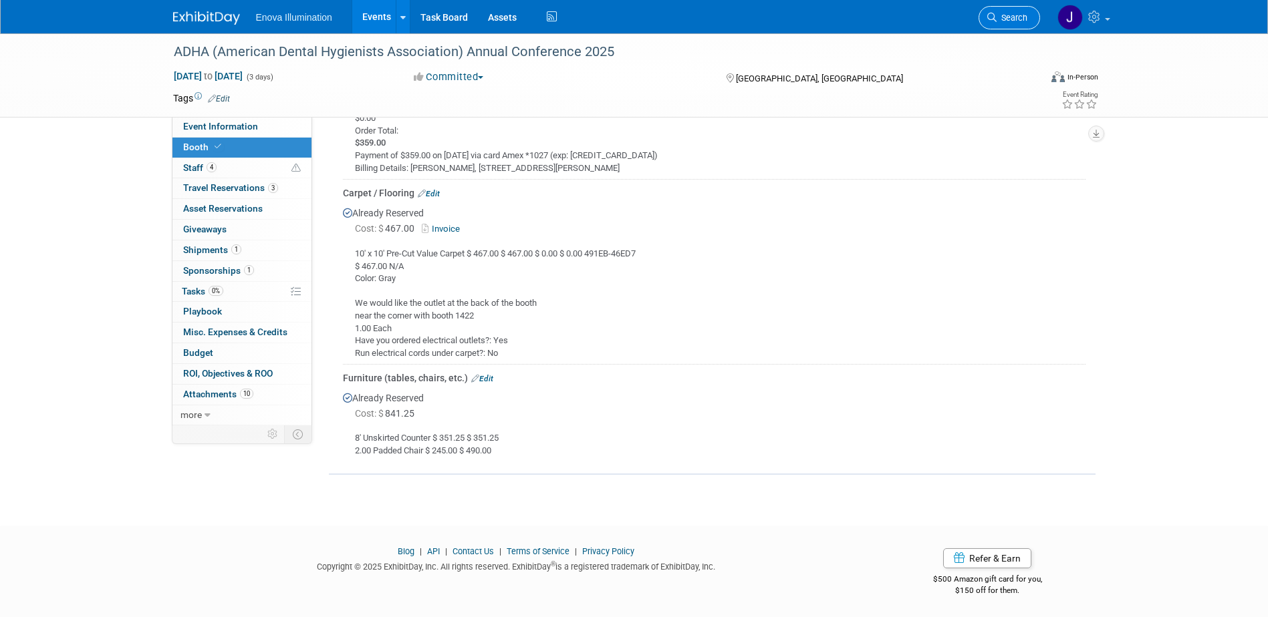
click at [996, 13] on span "Search" at bounding box center [1011, 18] width 31 height 10
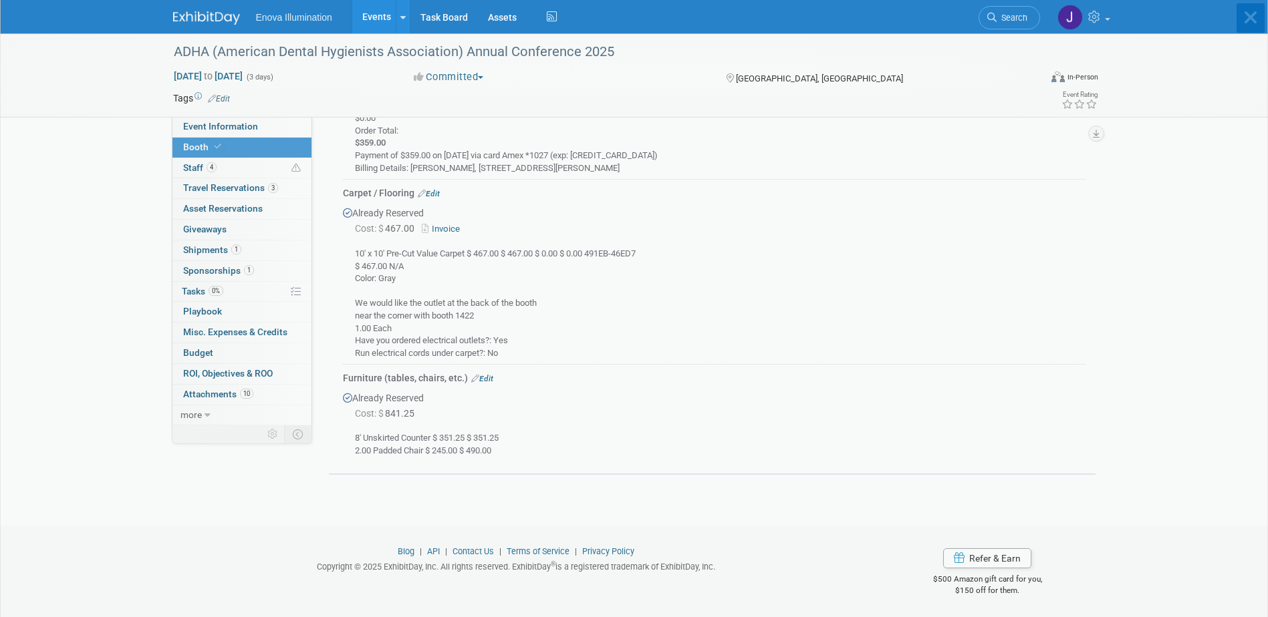
scroll to position [0, 0]
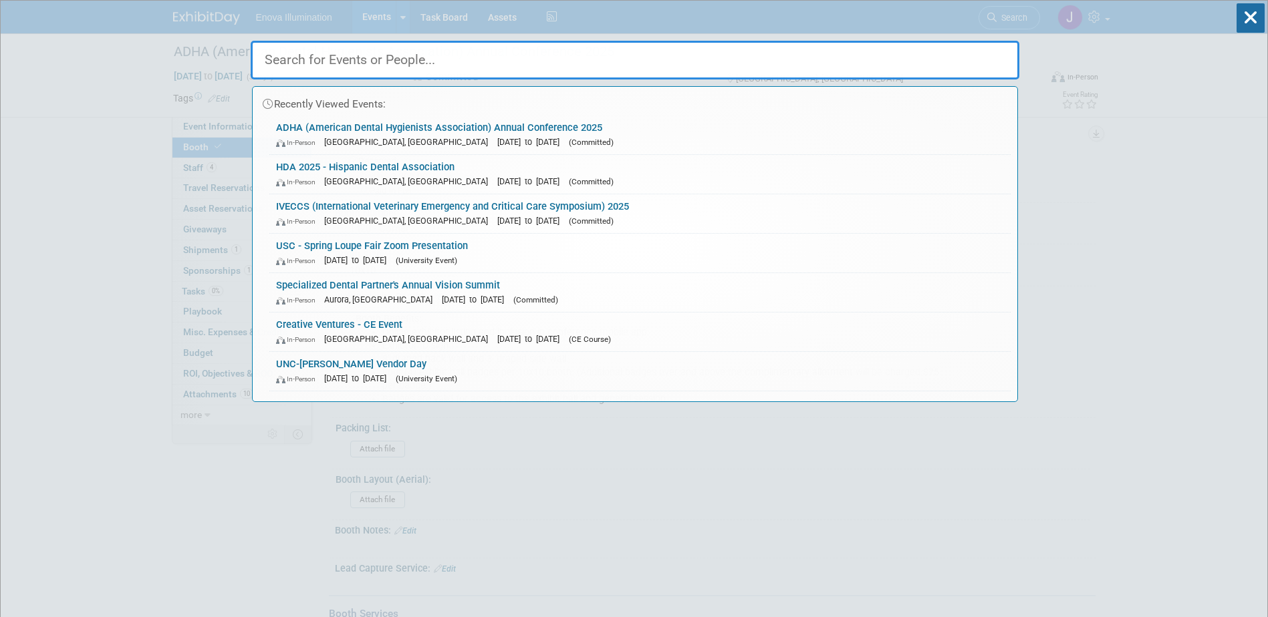
click at [921, 59] on input "text" at bounding box center [635, 60] width 768 height 39
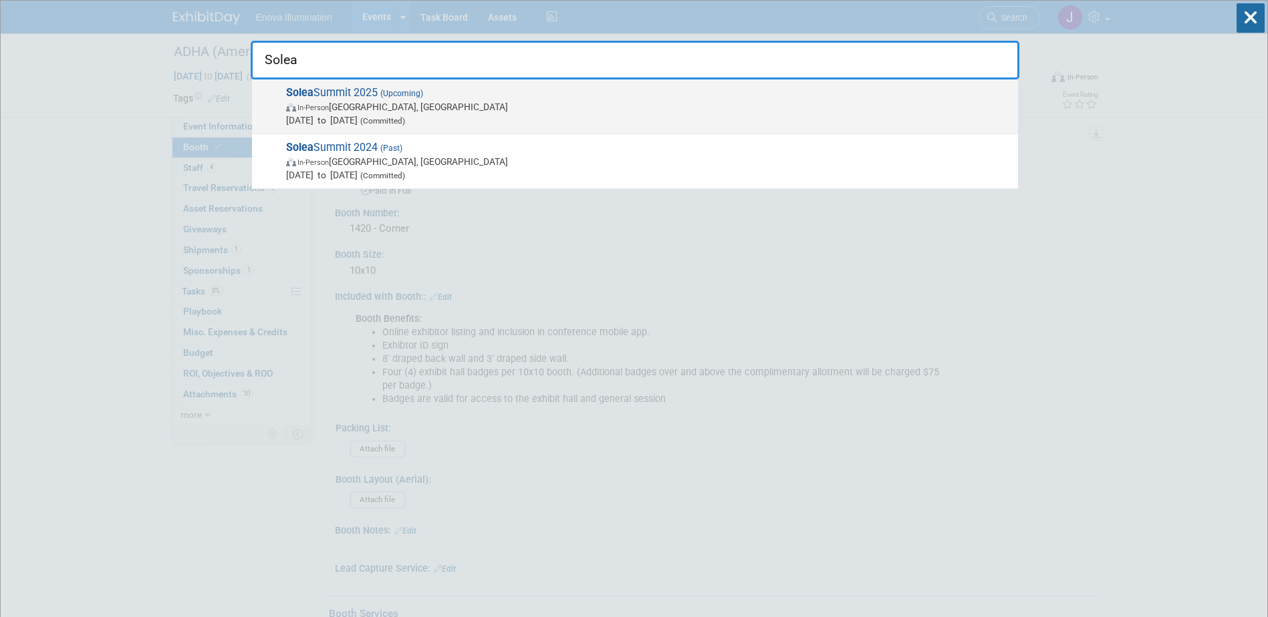
type input "Solea"
click at [329, 110] on span "In-Person" at bounding box center [312, 108] width 31 height 9
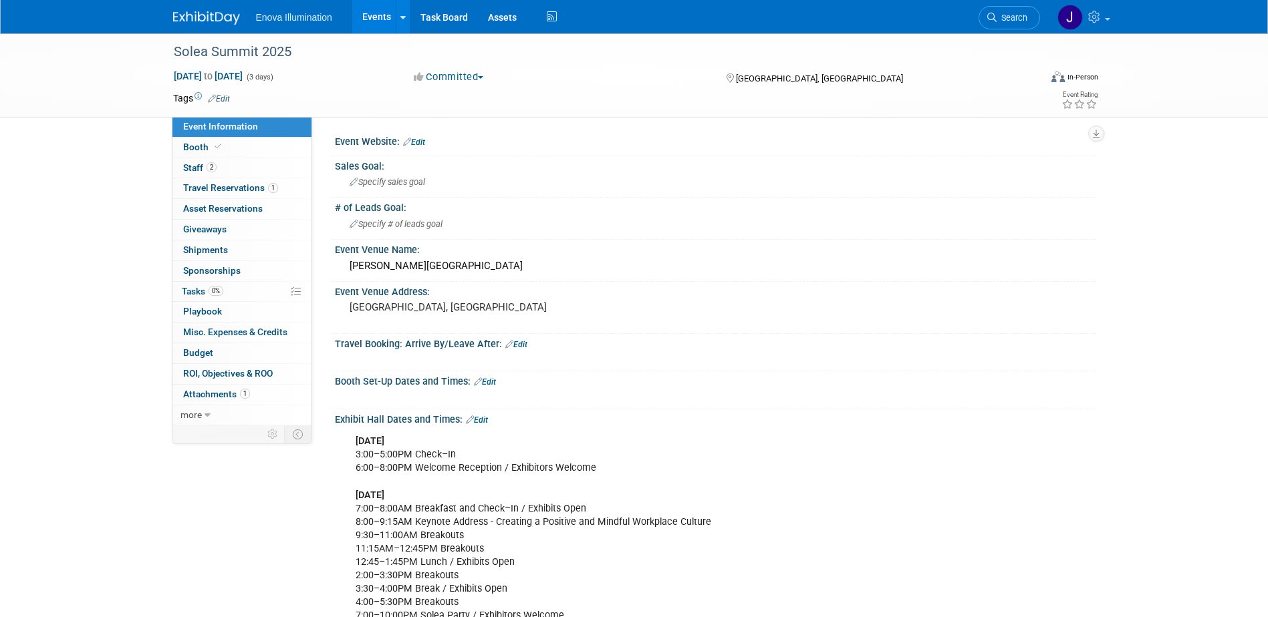
click at [209, 182] on span "Travel Reservations 1" at bounding box center [230, 187] width 95 height 11
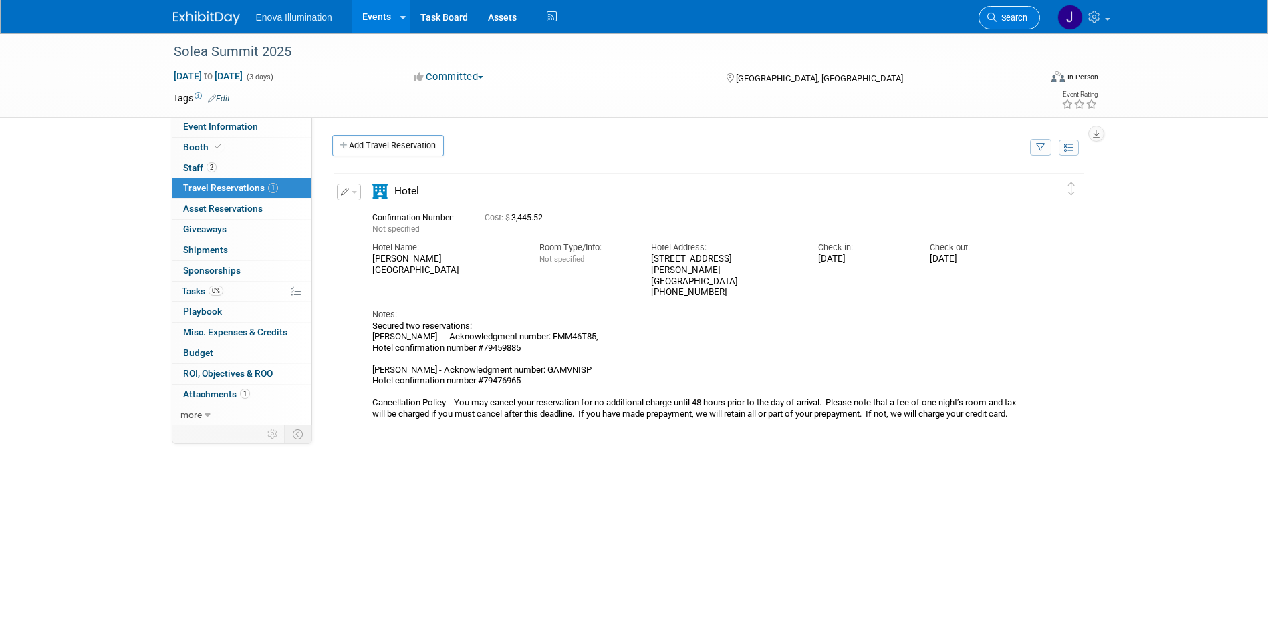
click at [1001, 21] on span "Search" at bounding box center [1011, 18] width 31 height 10
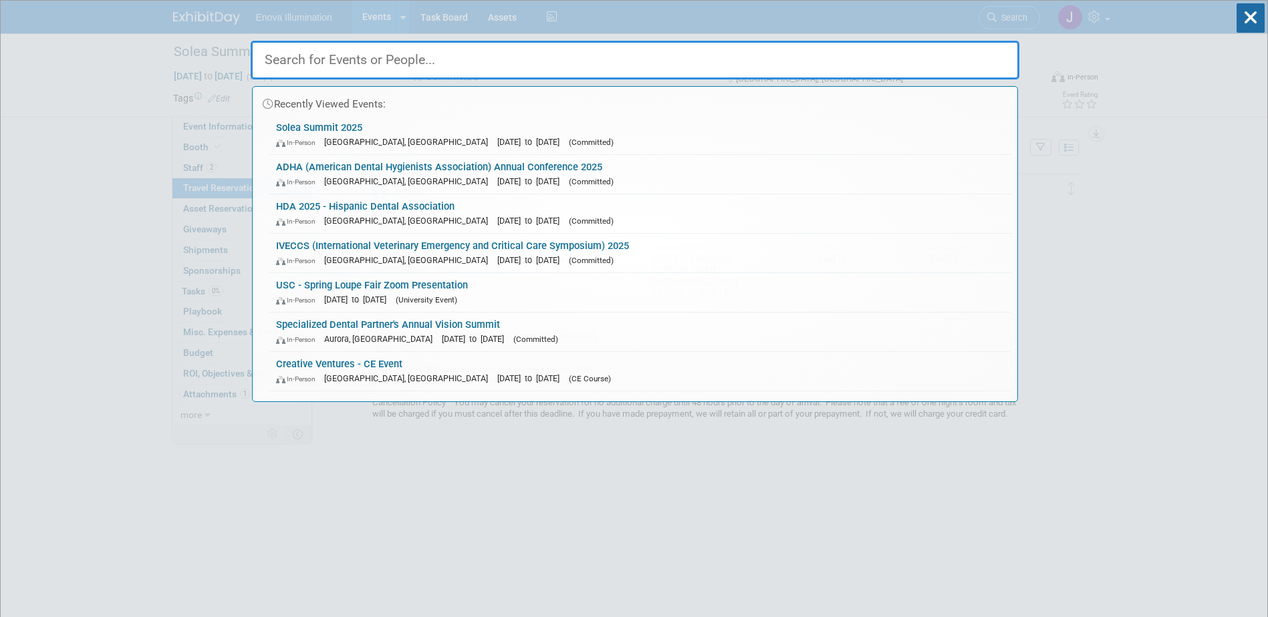
click at [943, 47] on input "text" at bounding box center [635, 60] width 768 height 39
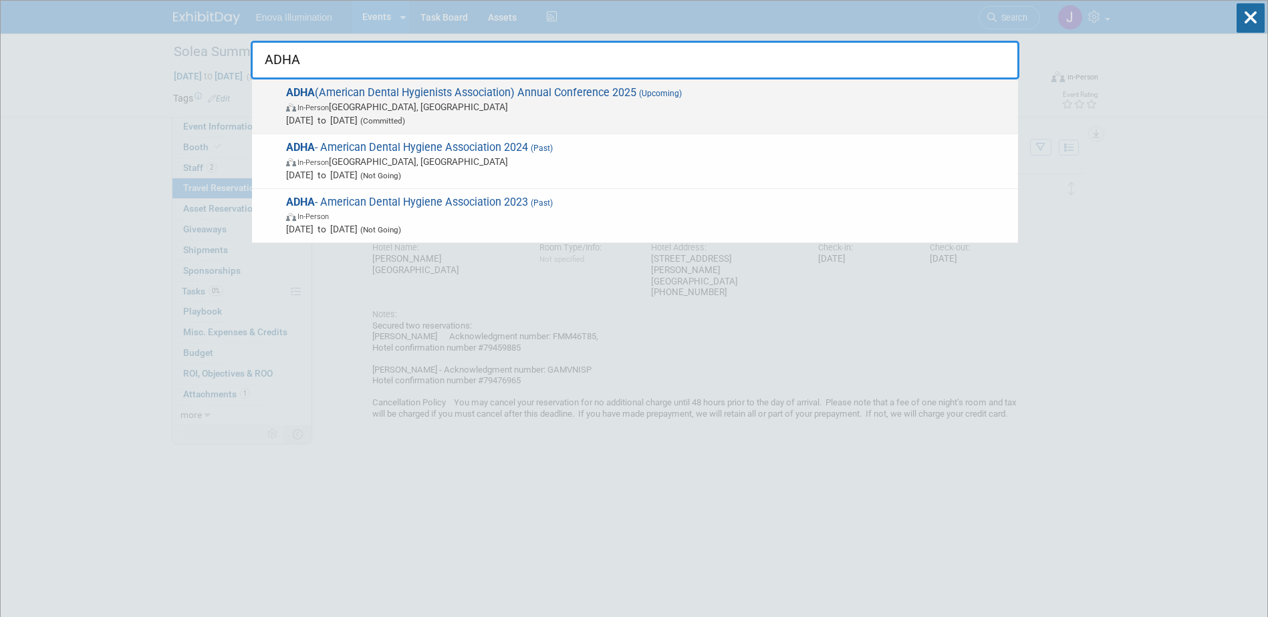
type input "ADHA"
click at [348, 113] on span "In-Person Long Beach, CA" at bounding box center [648, 106] width 725 height 13
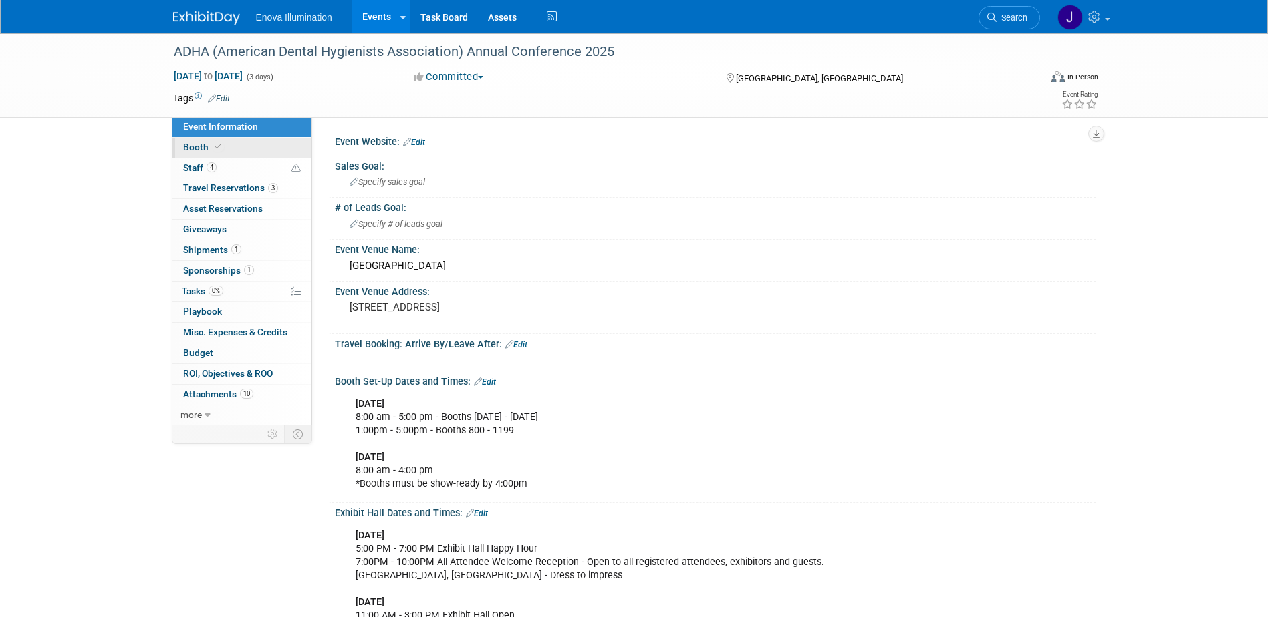
click at [264, 148] on link "Booth" at bounding box center [241, 148] width 139 height 20
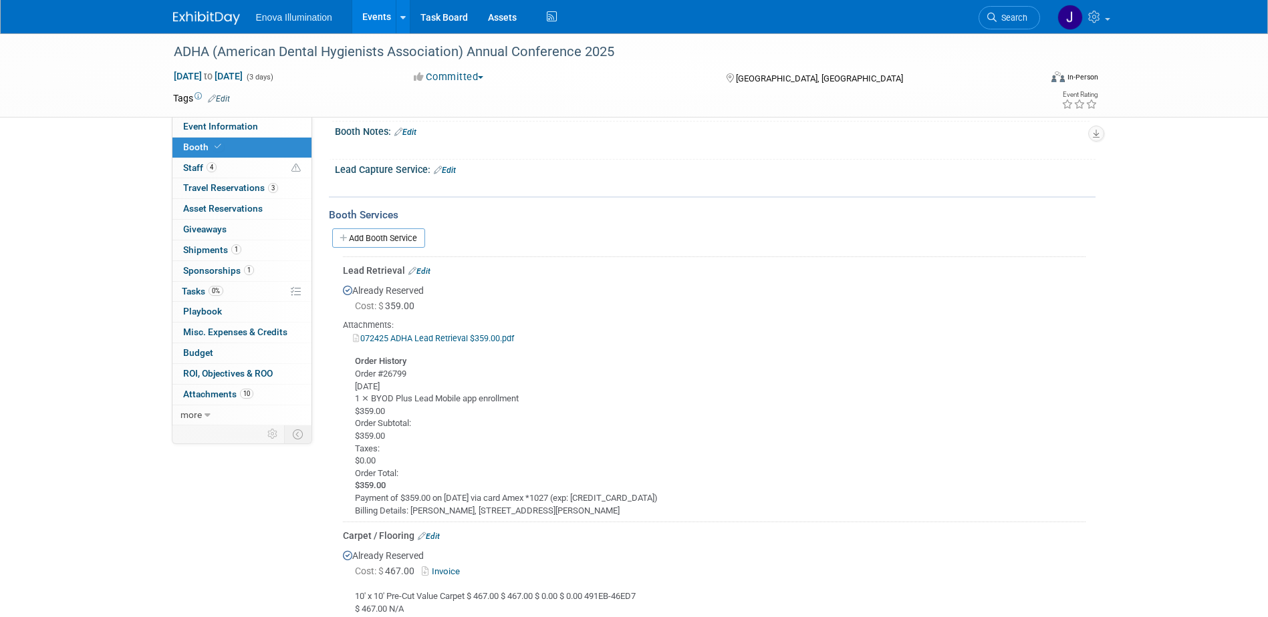
scroll to position [401, 0]
click at [402, 237] on link "Add Booth Service" at bounding box center [378, 236] width 93 height 19
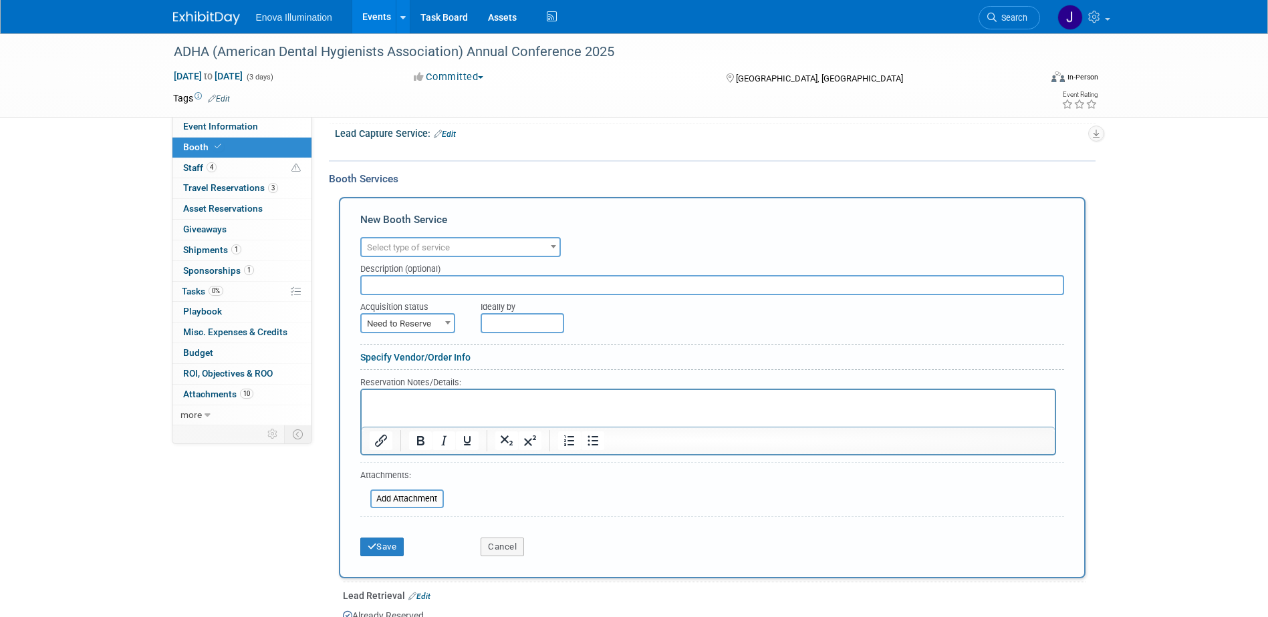
scroll to position [468, 0]
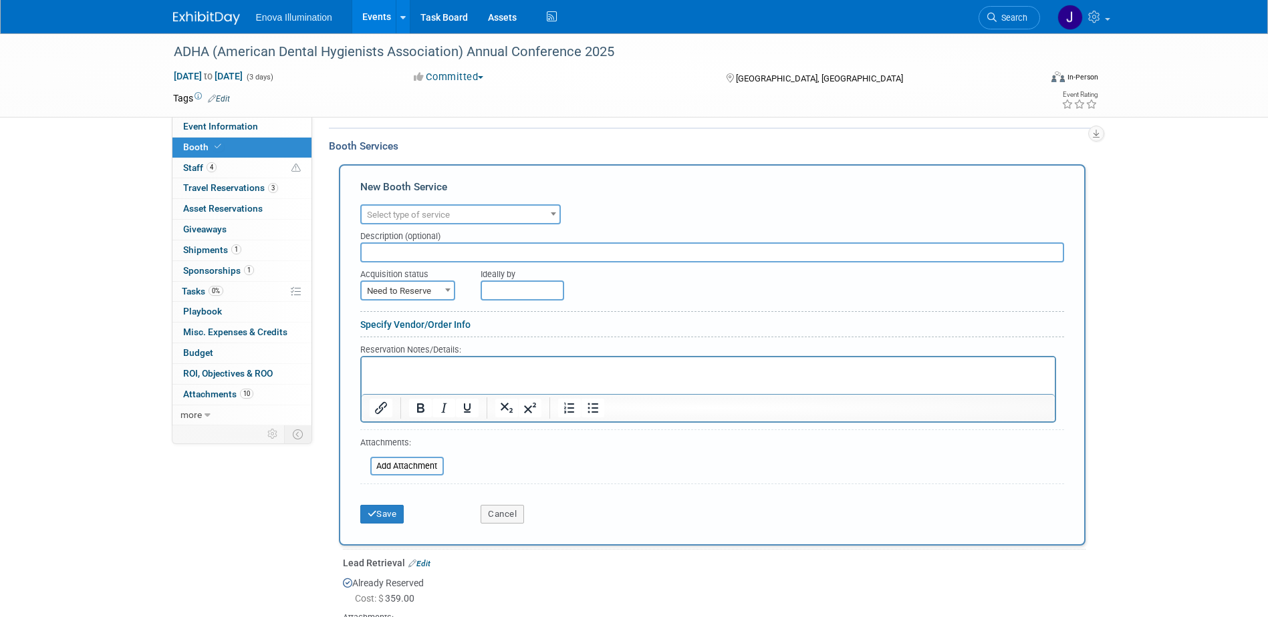
click at [408, 218] on span "Select type of service" at bounding box center [408, 215] width 83 height 10
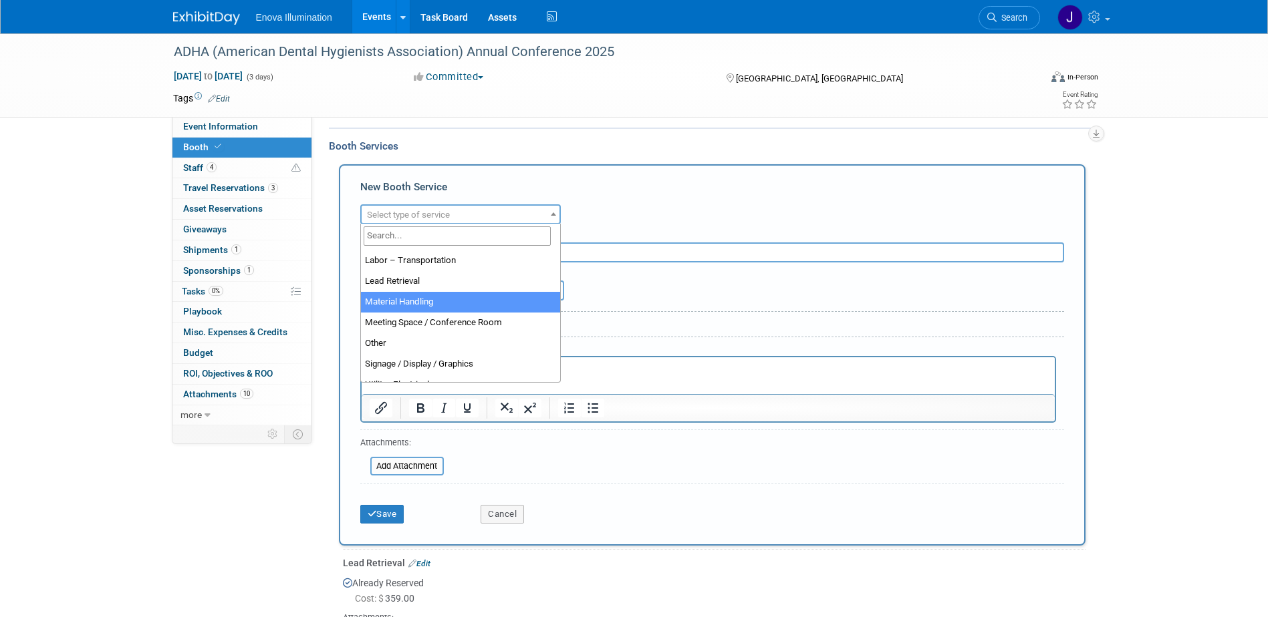
scroll to position [334, 0]
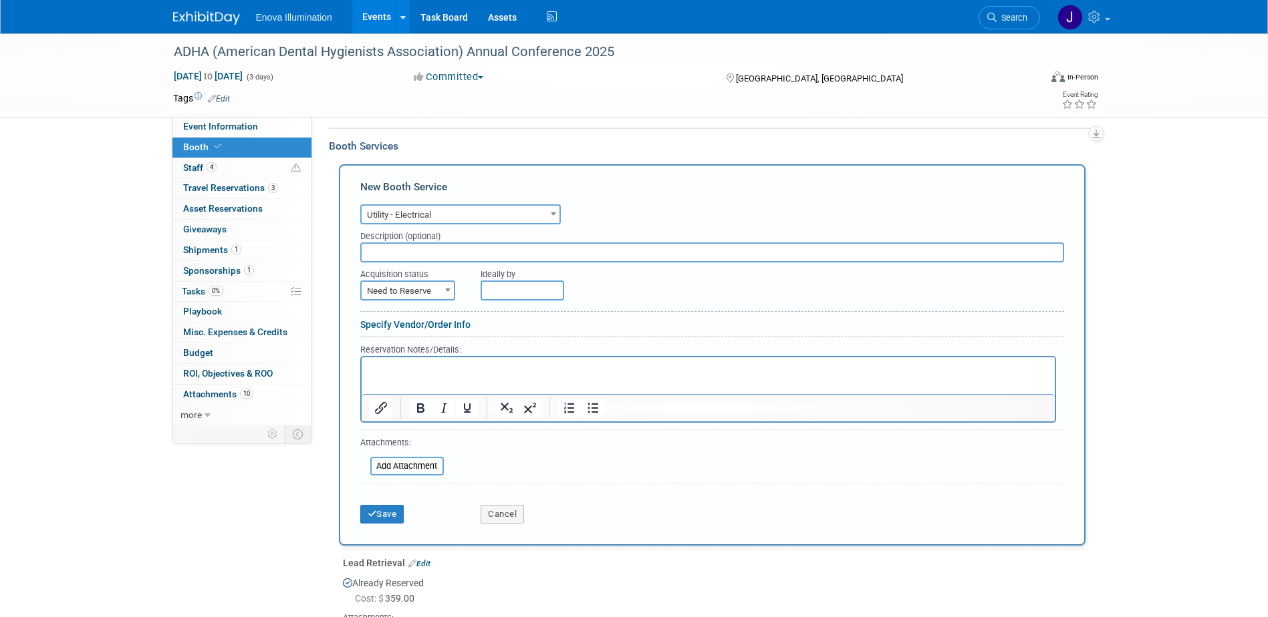
select select "8"
click at [388, 291] on span "Need to Reserve" at bounding box center [407, 291] width 92 height 19
select select "2"
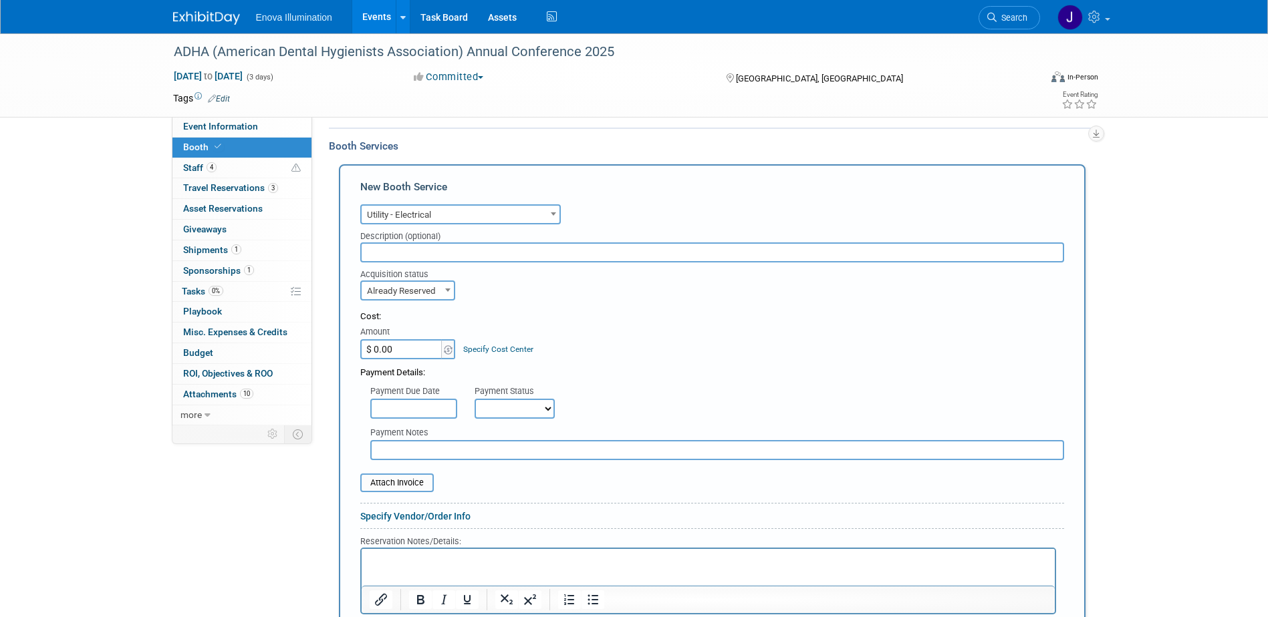
click at [404, 343] on input "$ 0.00" at bounding box center [402, 349] width 84 height 20
type input "$ 229.00"
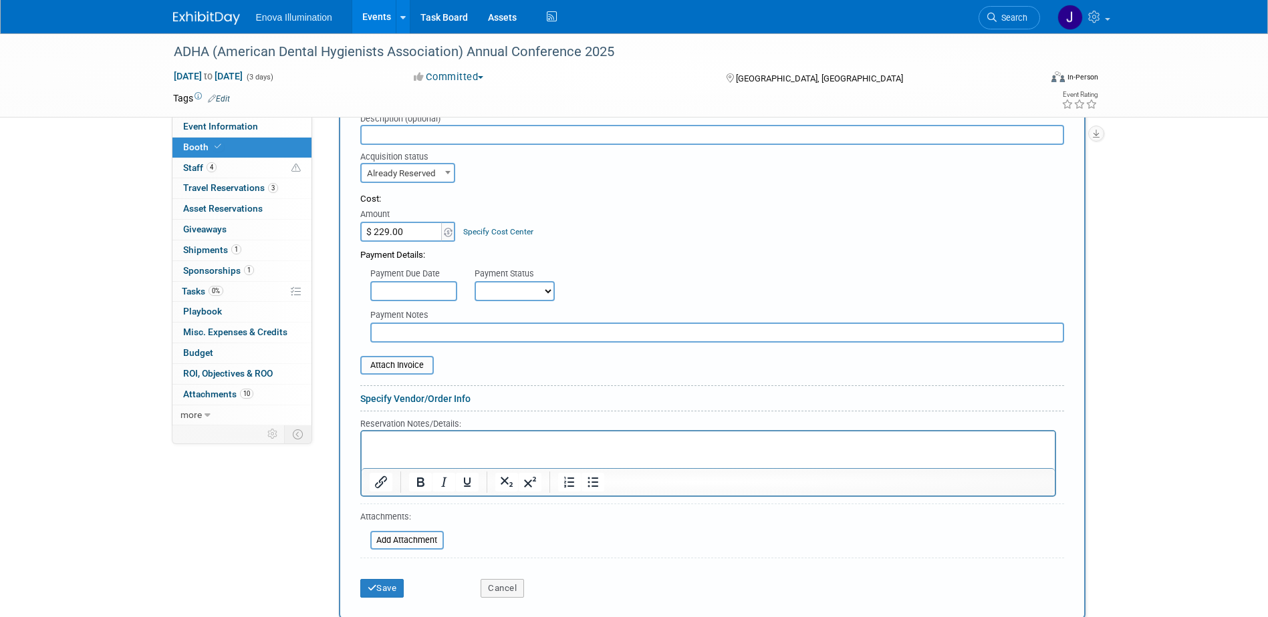
scroll to position [601, 0]
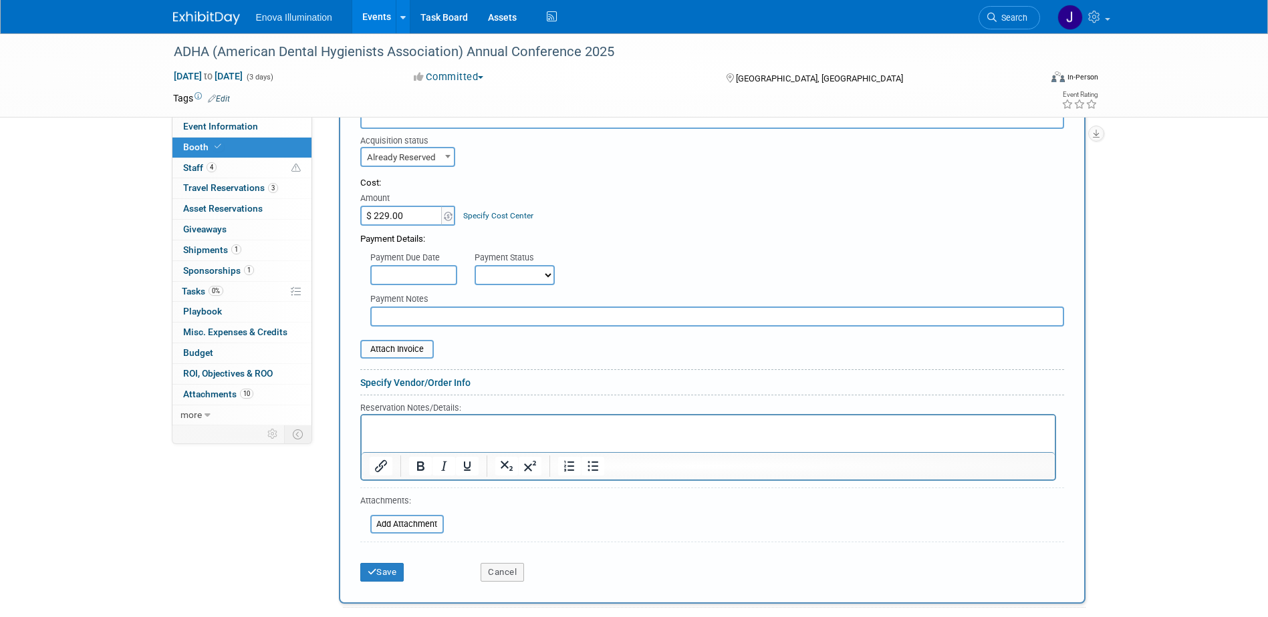
click at [381, 423] on p "Rich Text Area. Press ALT-0 for help." at bounding box center [708, 427] width 678 height 13
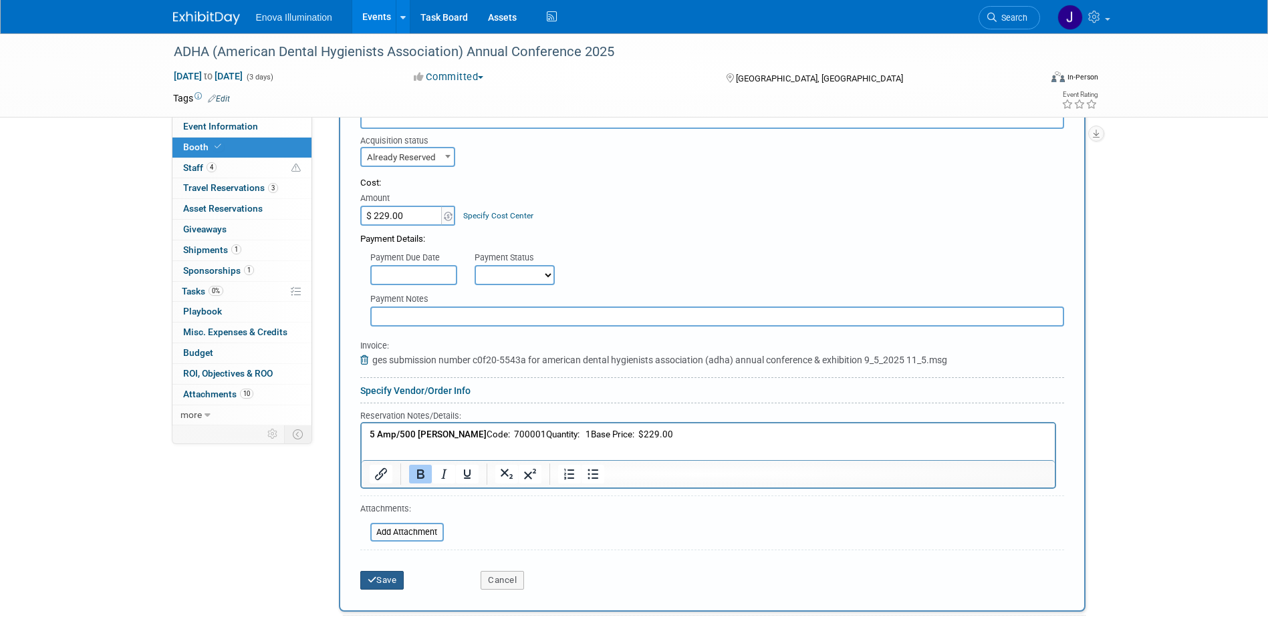
click at [387, 575] on button "Save" at bounding box center [382, 580] width 44 height 19
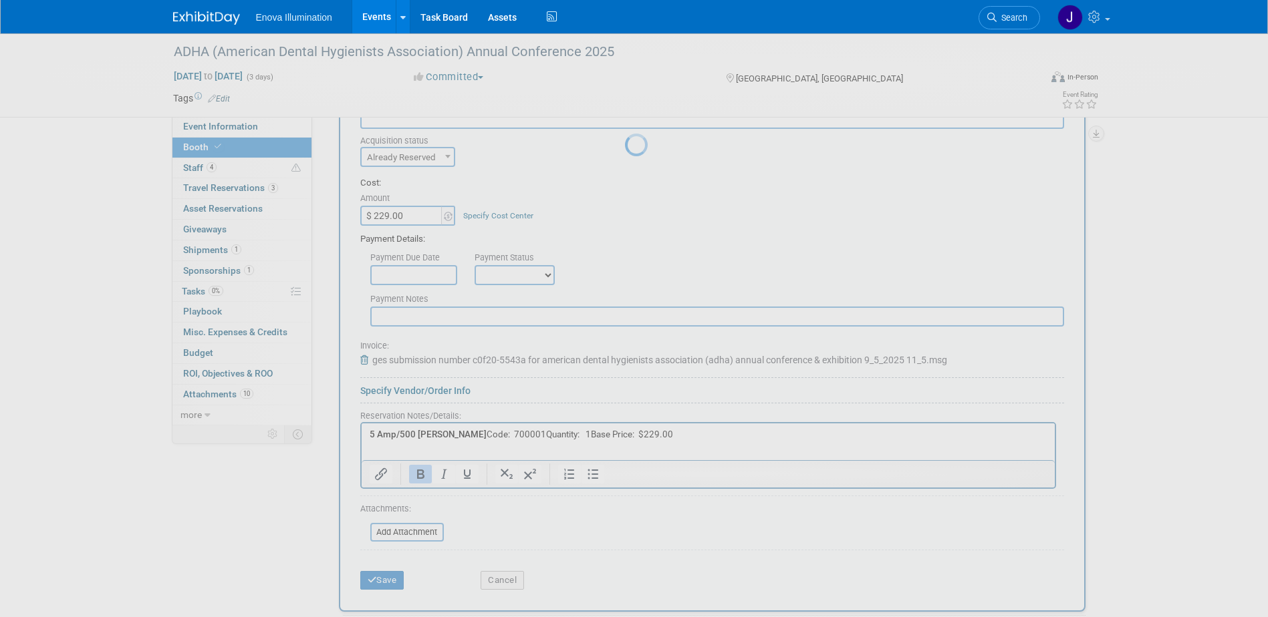
scroll to position [827, 0]
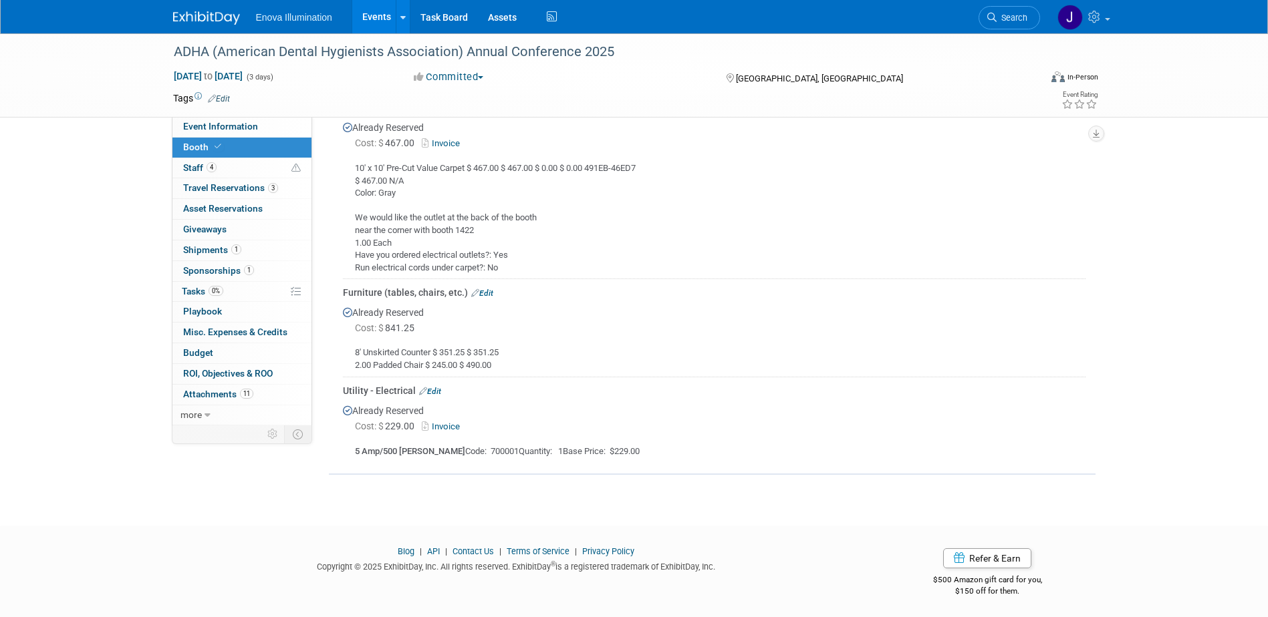
click at [212, 10] on link at bounding box center [214, 11] width 83 height 11
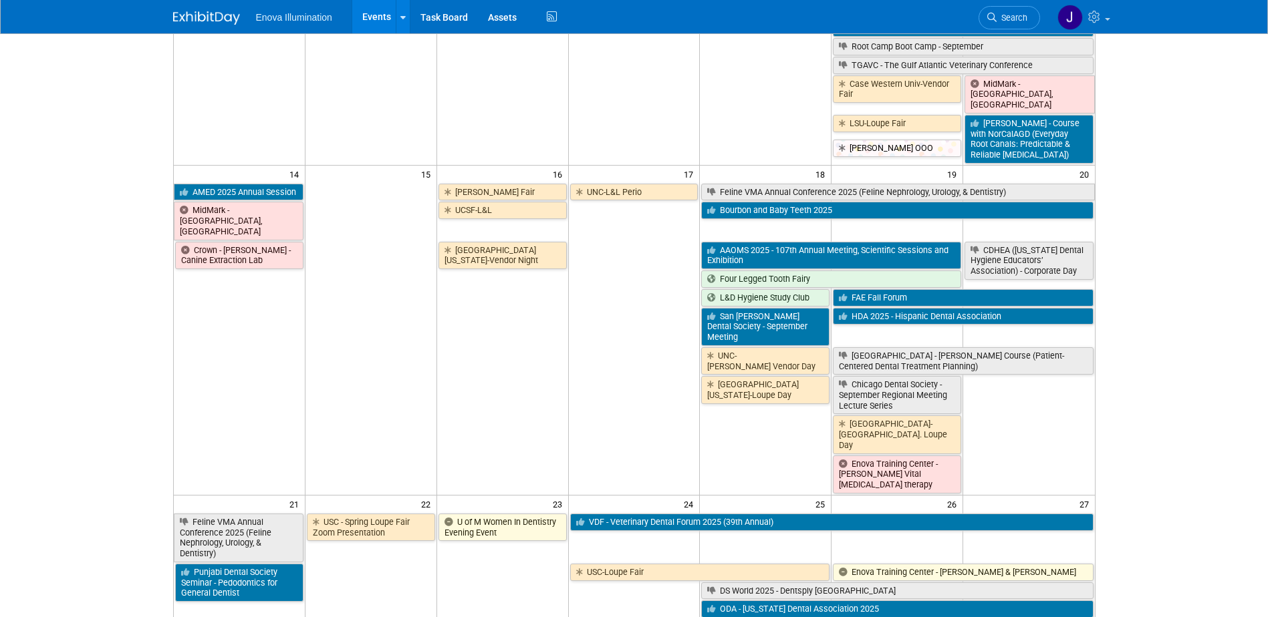
scroll to position [535, 0]
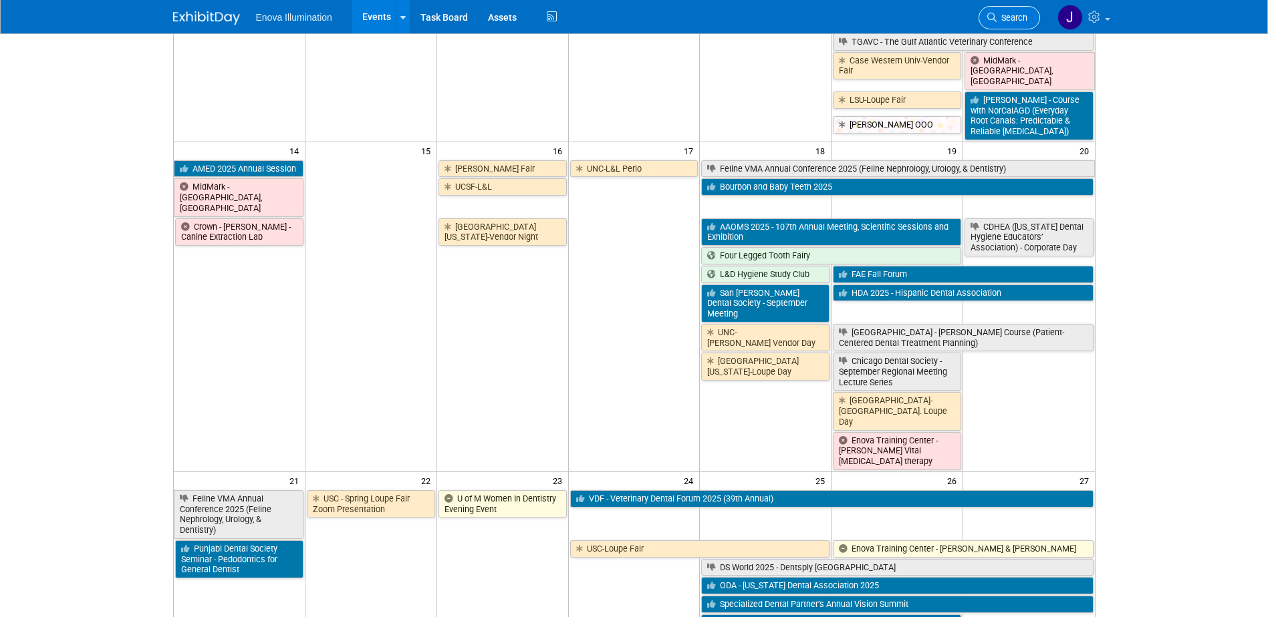
click at [1019, 19] on span "Search" at bounding box center [1011, 18] width 31 height 10
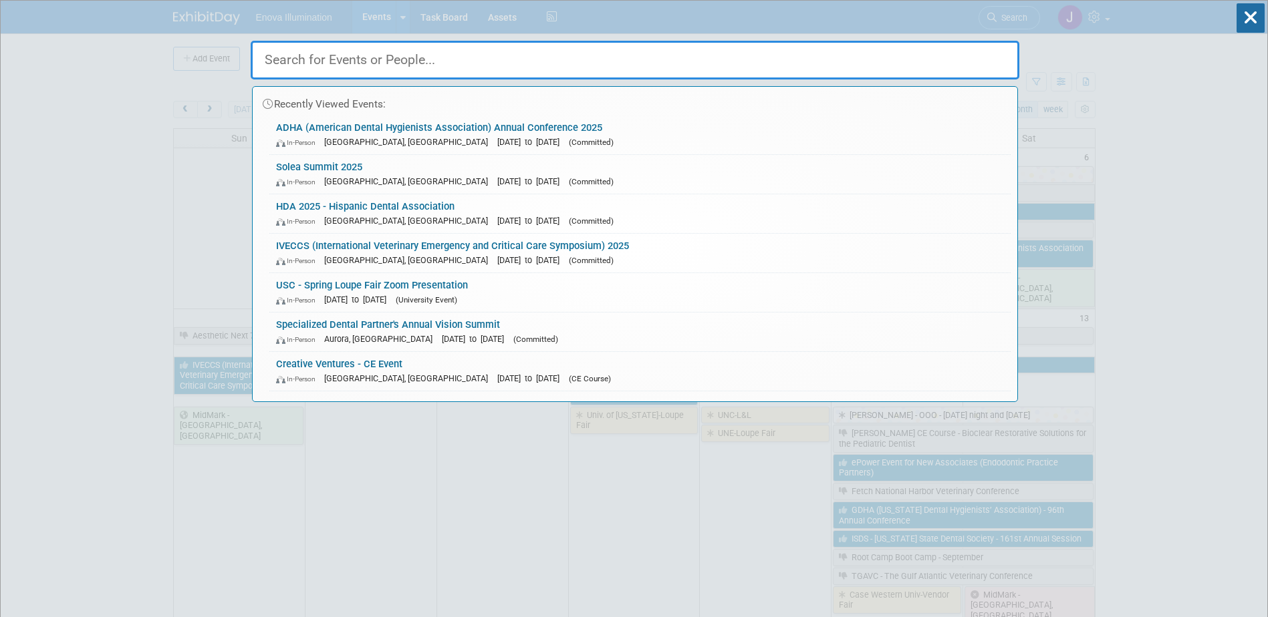
click at [979, 62] on input "text" at bounding box center [635, 60] width 768 height 39
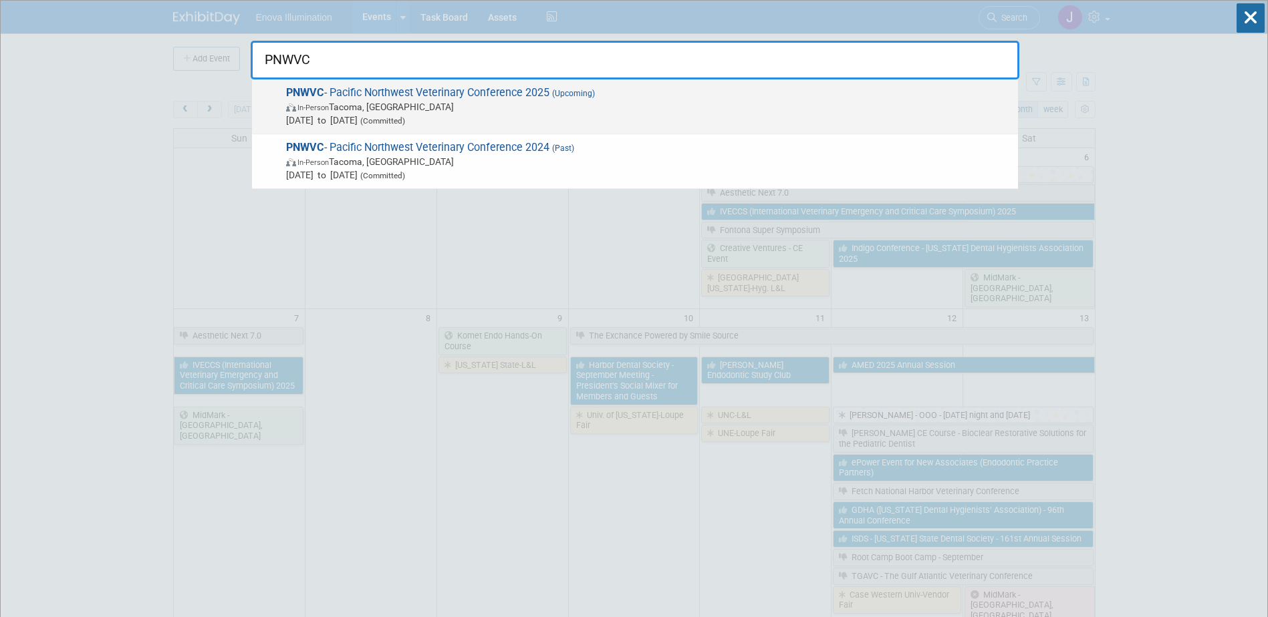
type input "PNWVC"
click at [355, 109] on span "In-Person Tacoma, [GEOGRAPHIC_DATA]" at bounding box center [648, 106] width 725 height 13
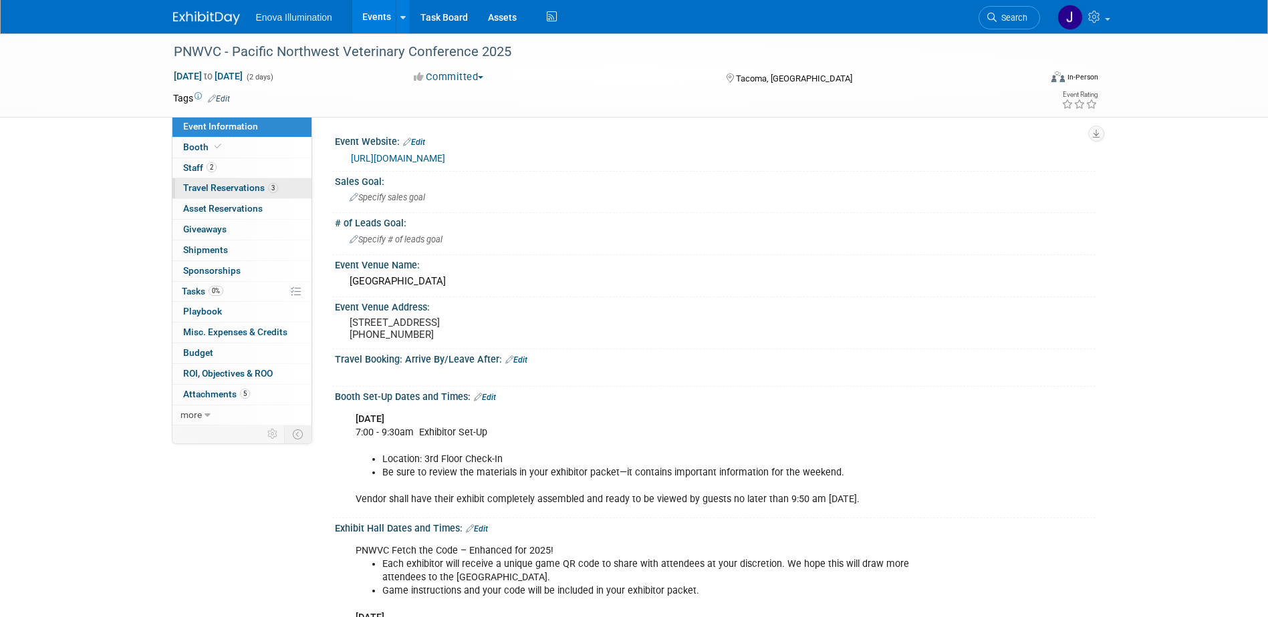
click at [216, 190] on span "Travel Reservations 3" at bounding box center [230, 187] width 95 height 11
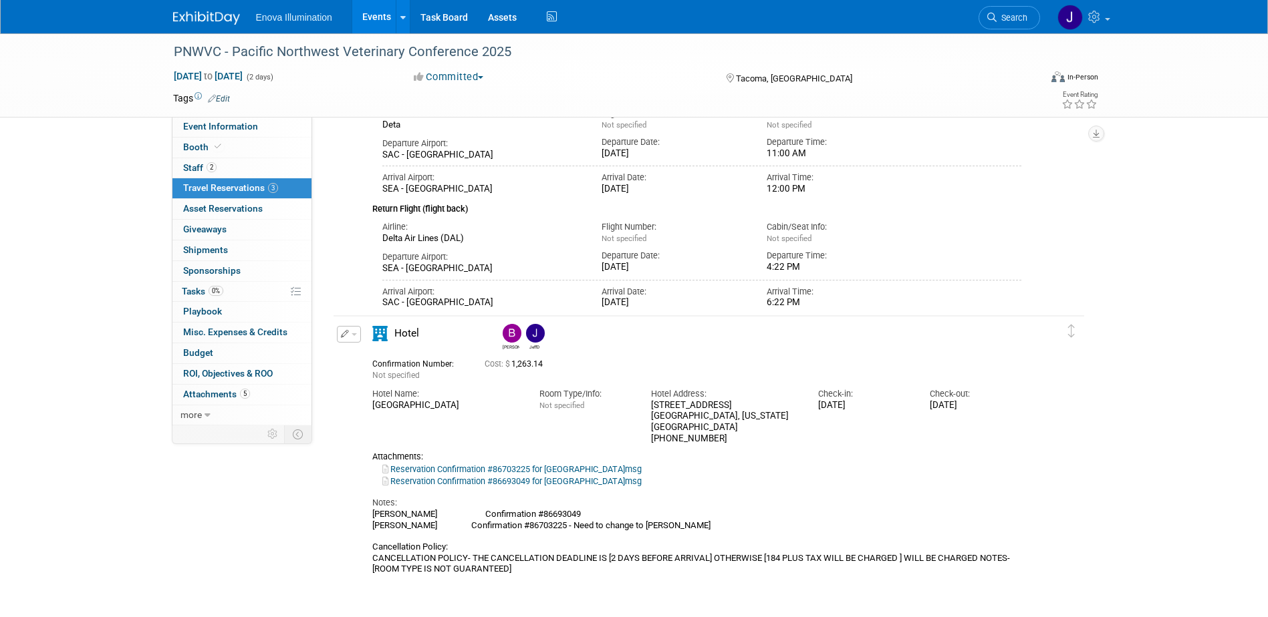
scroll to position [468, 0]
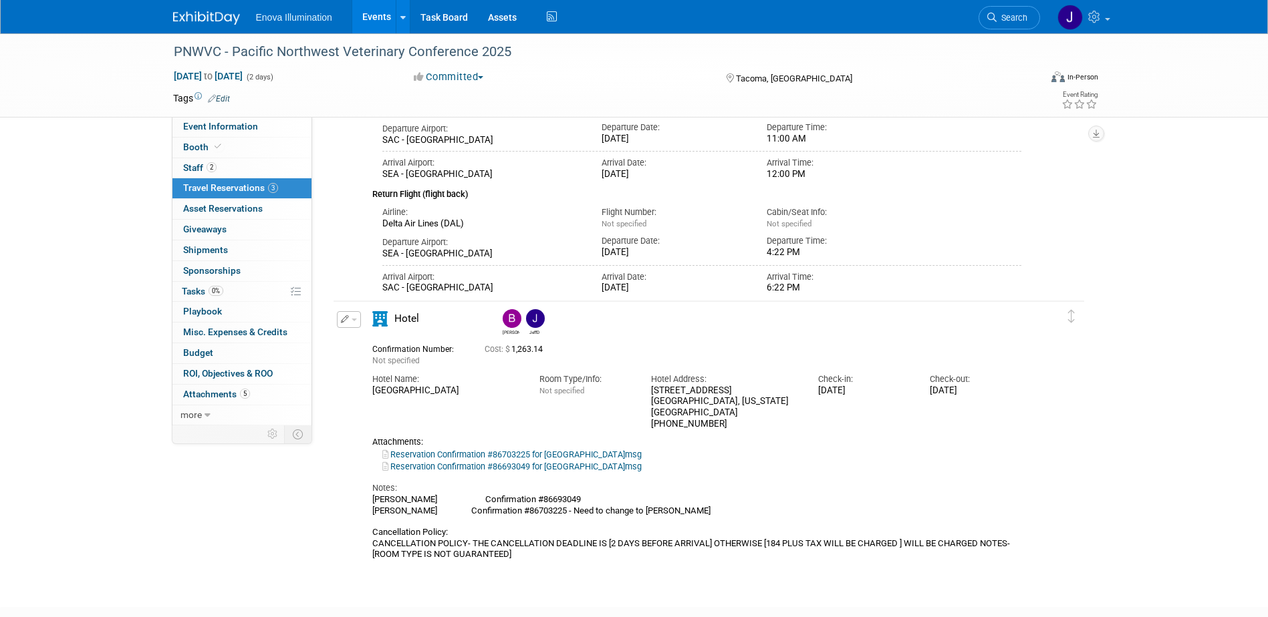
click at [351, 321] on span "button" at bounding box center [353, 320] width 5 height 3
click at [374, 337] on button "Edit Reservation" at bounding box center [393, 342] width 113 height 19
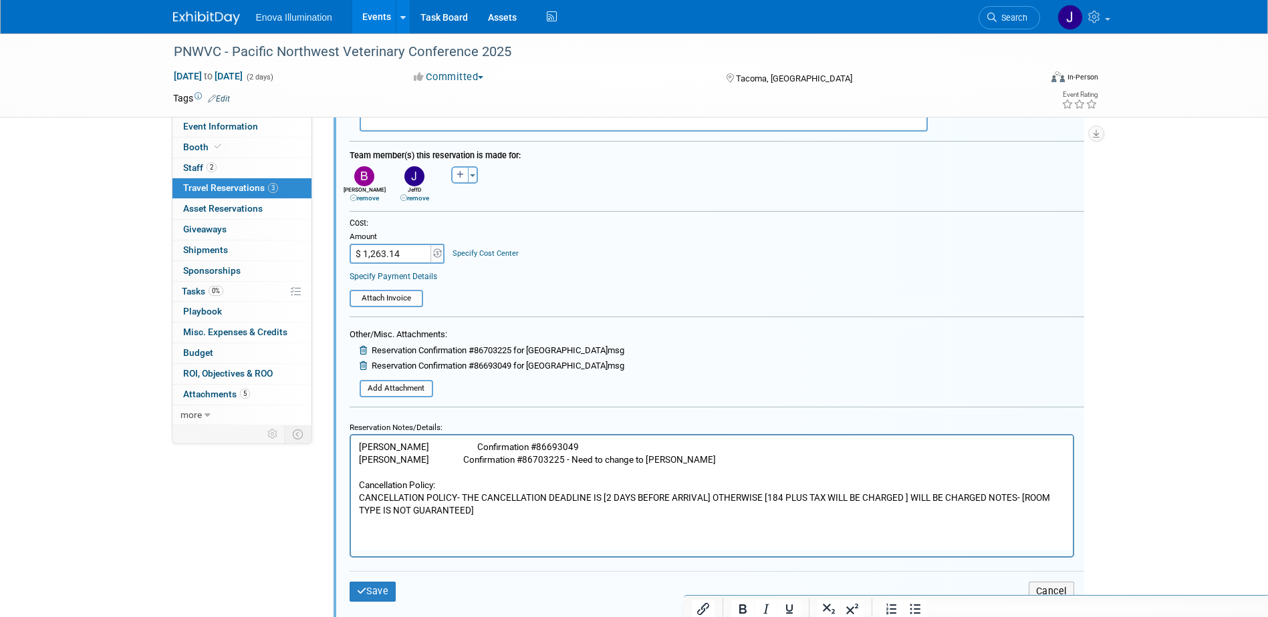
scroll to position [1020, 0]
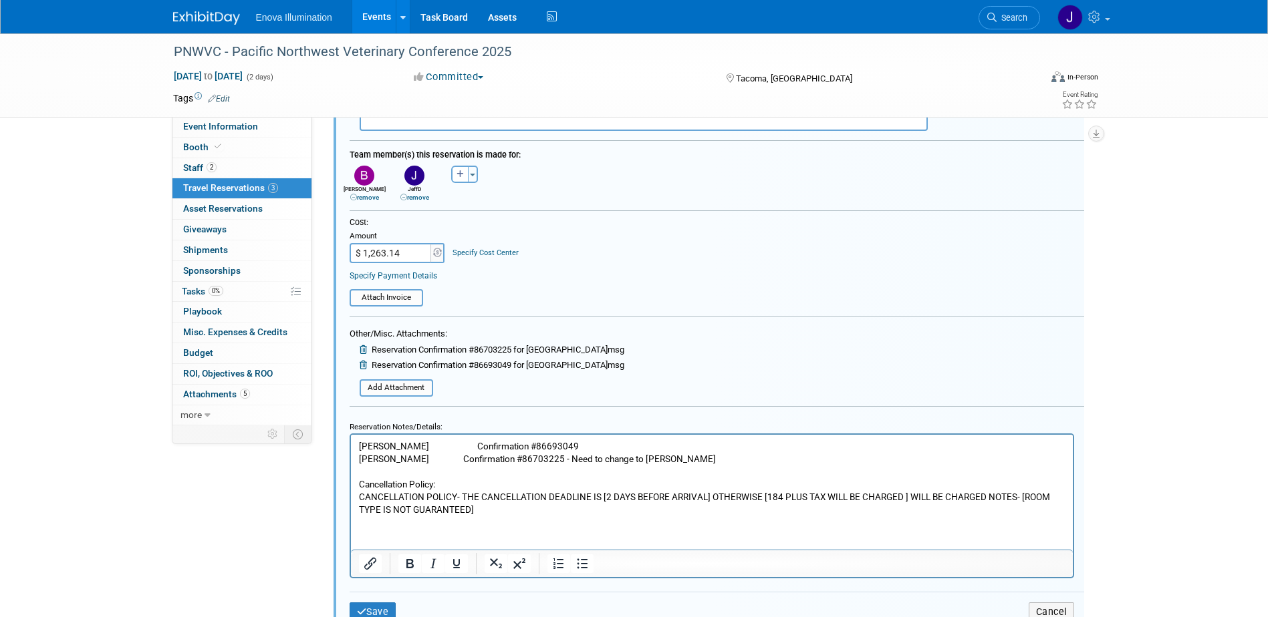
click at [575, 455] on p "Bryan Bertotti Confirmation #86693049 Cameron Condray Confirmation #86703225 - …" at bounding box center [711, 478] width 706 height 76
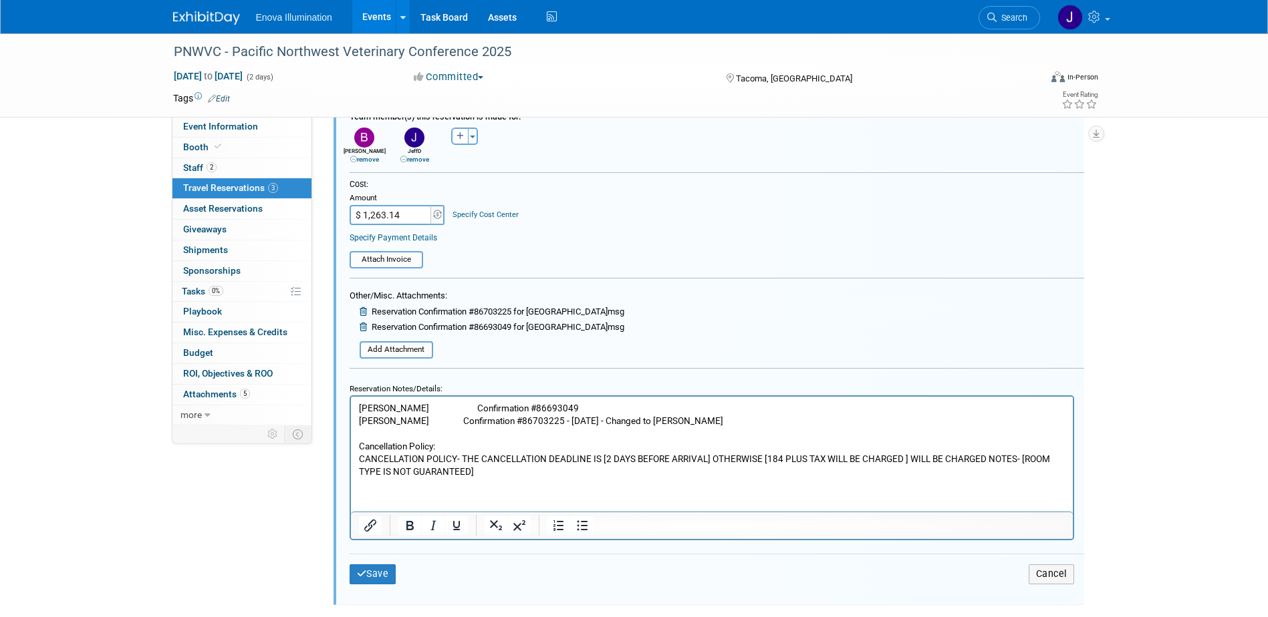
scroll to position [1087, 0]
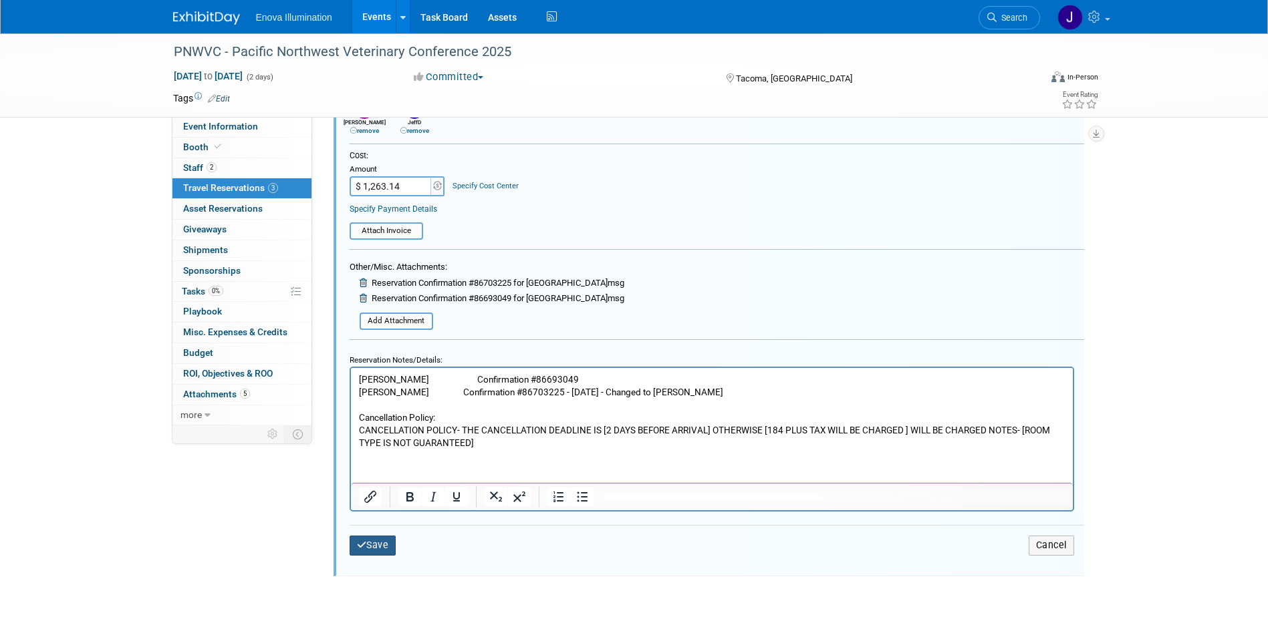
click at [382, 545] on button "Save" at bounding box center [372, 545] width 47 height 19
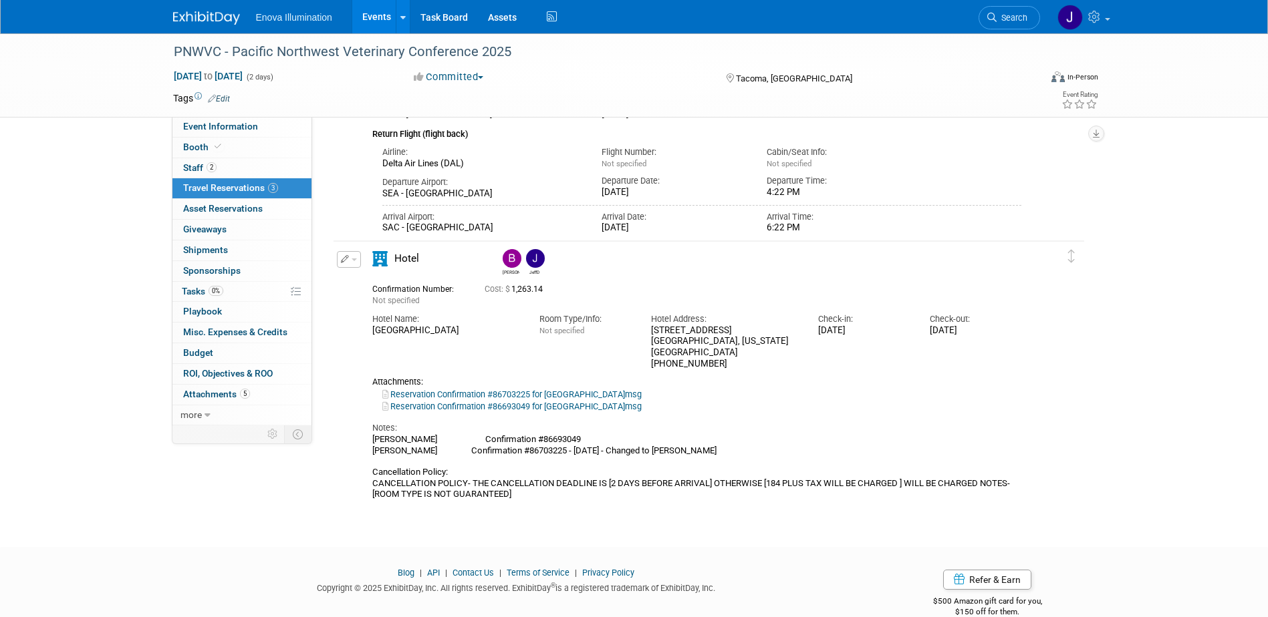
scroll to position [486, 0]
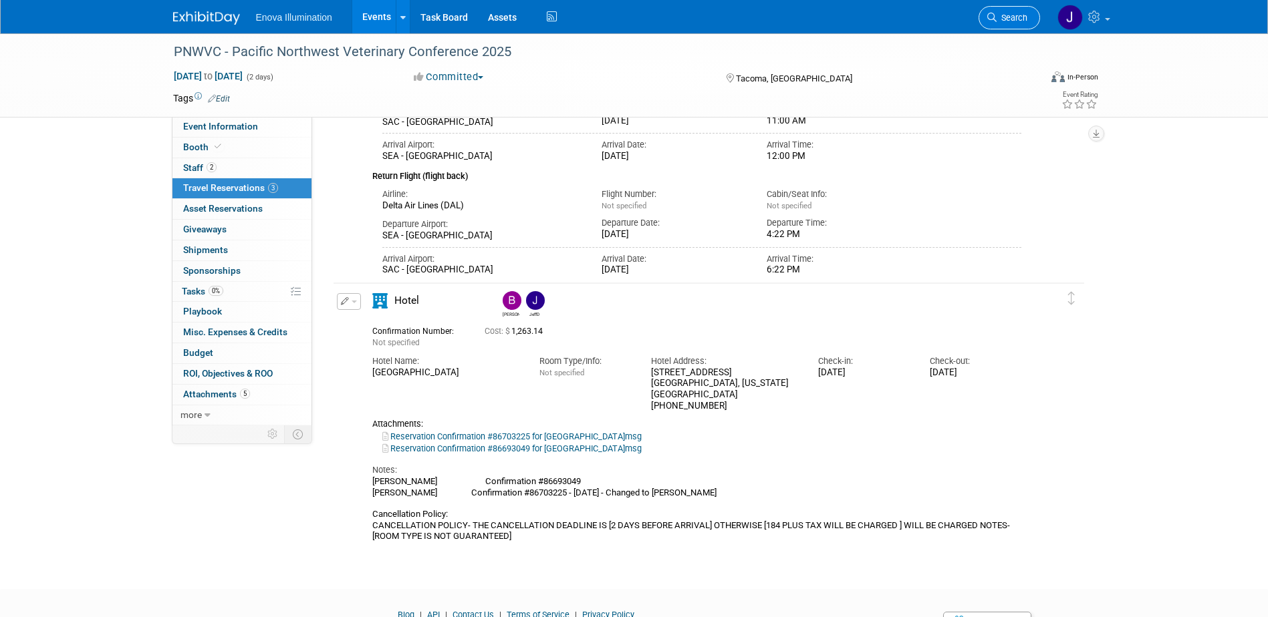
click at [1020, 14] on span "Search" at bounding box center [1011, 18] width 31 height 10
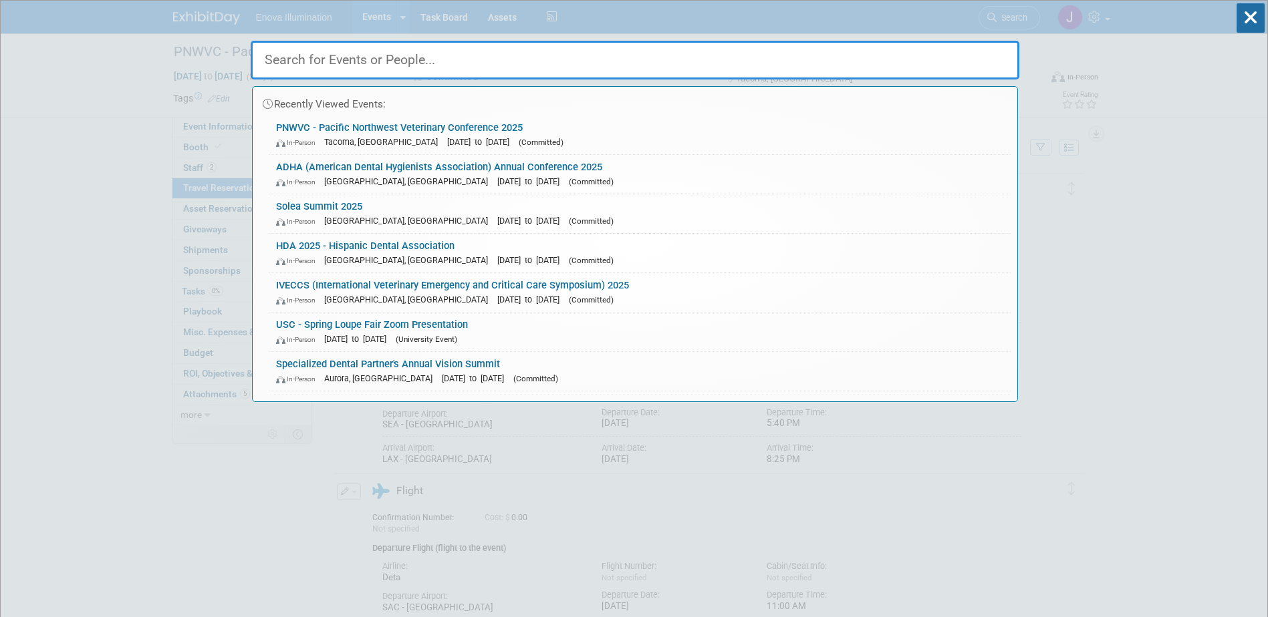
click at [857, 63] on input "text" at bounding box center [635, 60] width 768 height 39
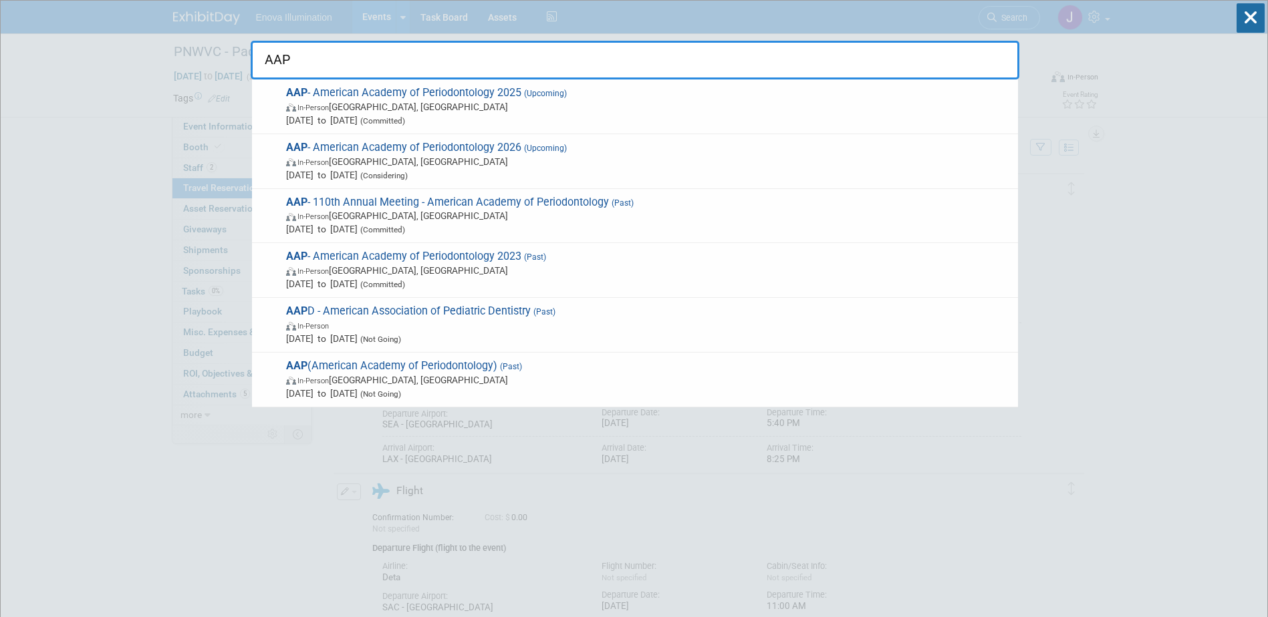
type input "AAP"
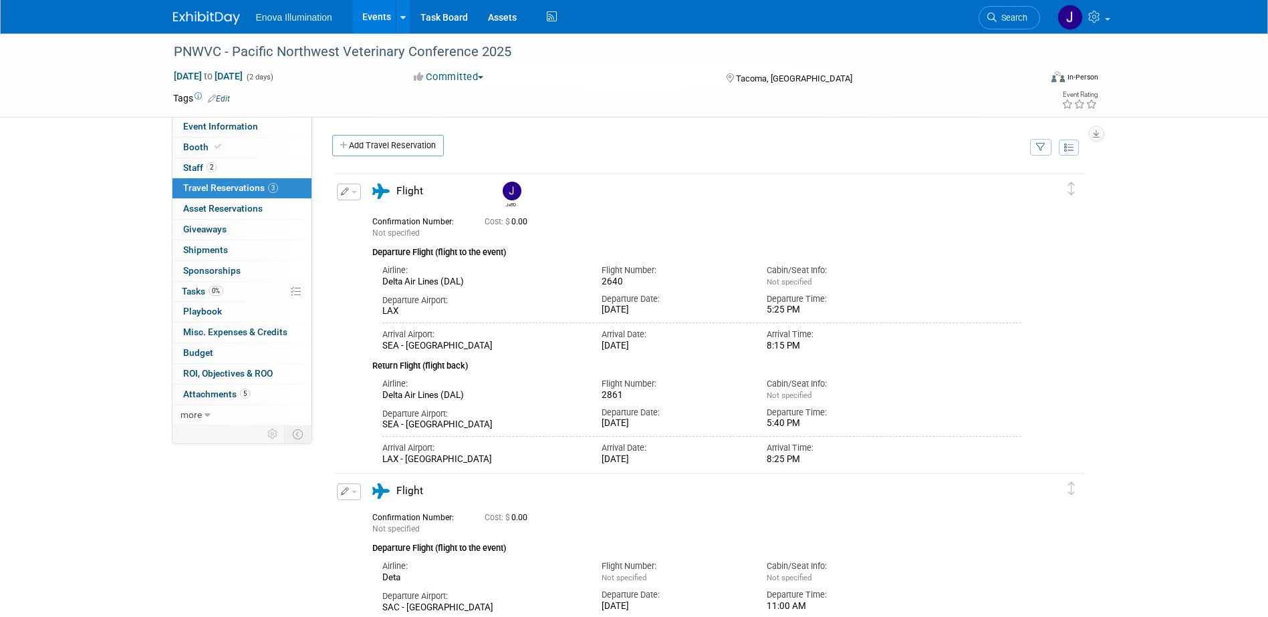
click at [201, 12] on img at bounding box center [206, 17] width 67 height 13
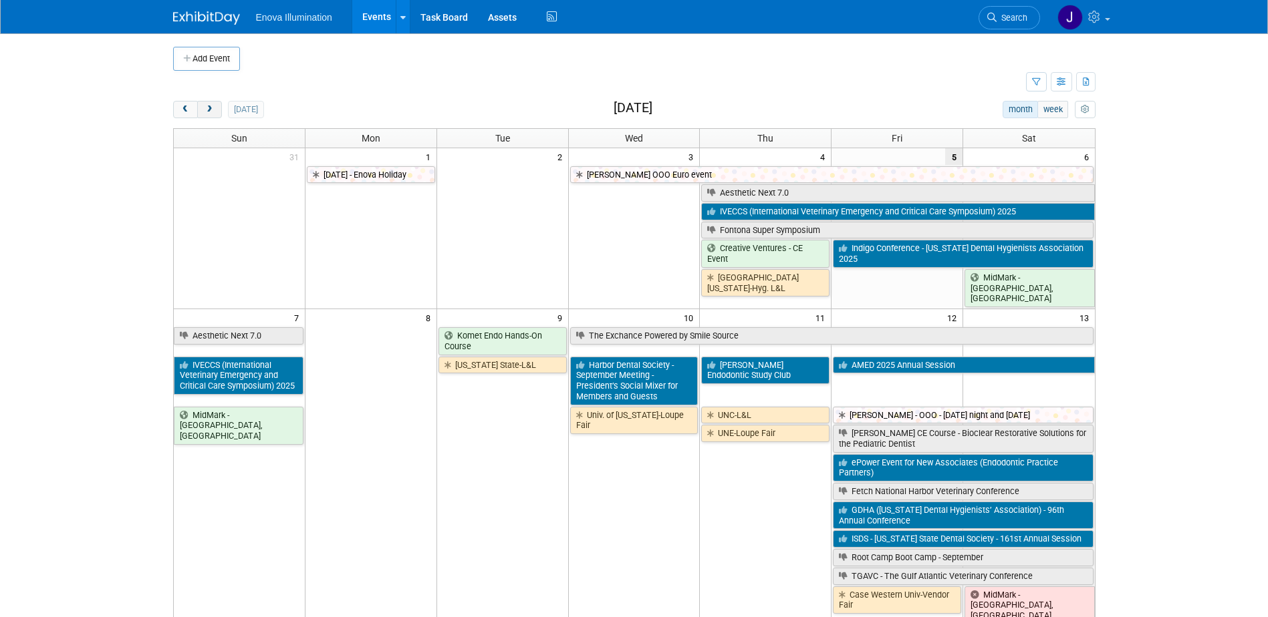
click at [212, 108] on span "next" at bounding box center [209, 110] width 10 height 9
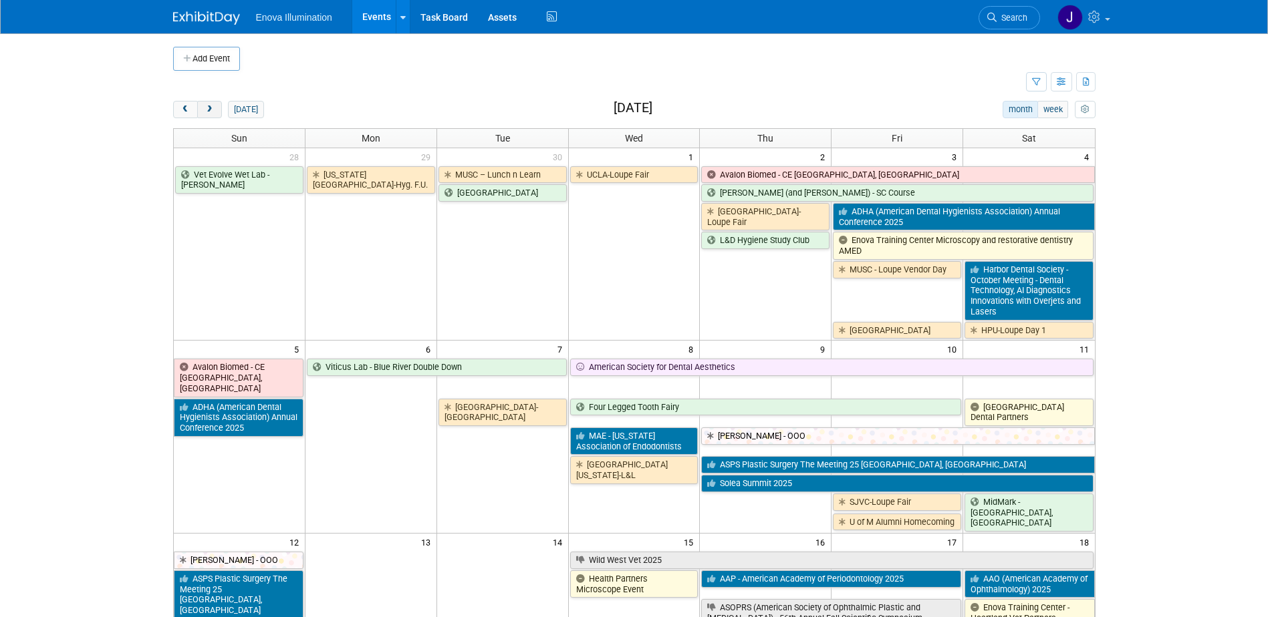
click at [212, 108] on span "next" at bounding box center [209, 110] width 10 height 9
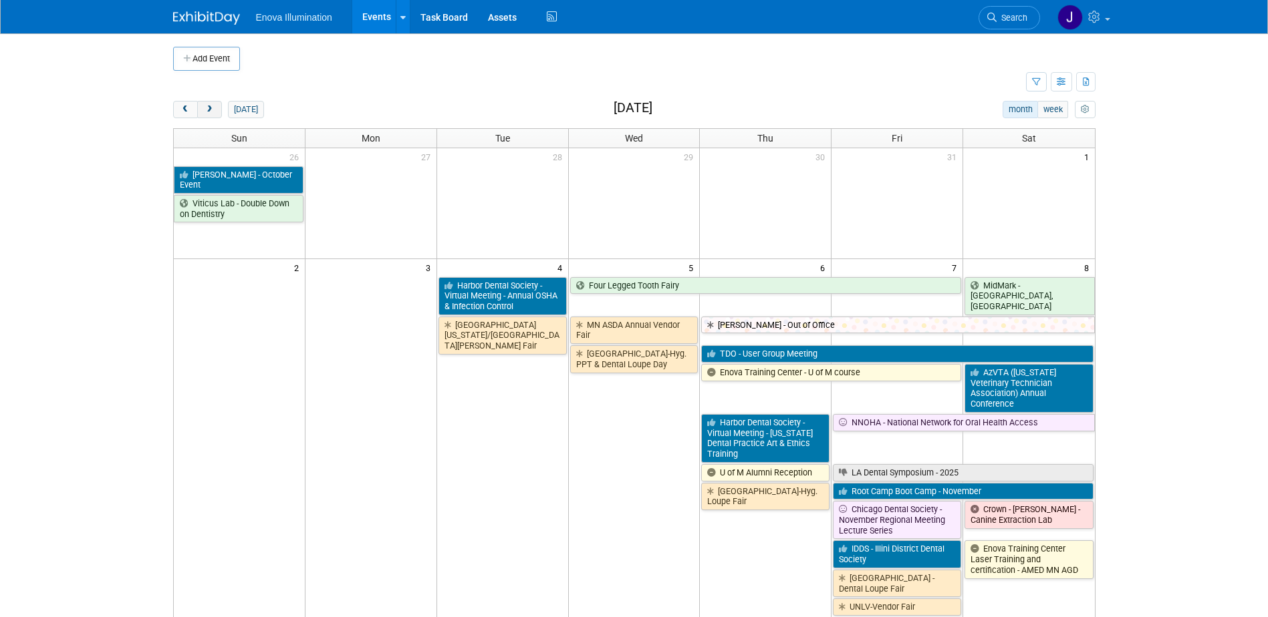
click at [212, 108] on span "next" at bounding box center [209, 110] width 10 height 9
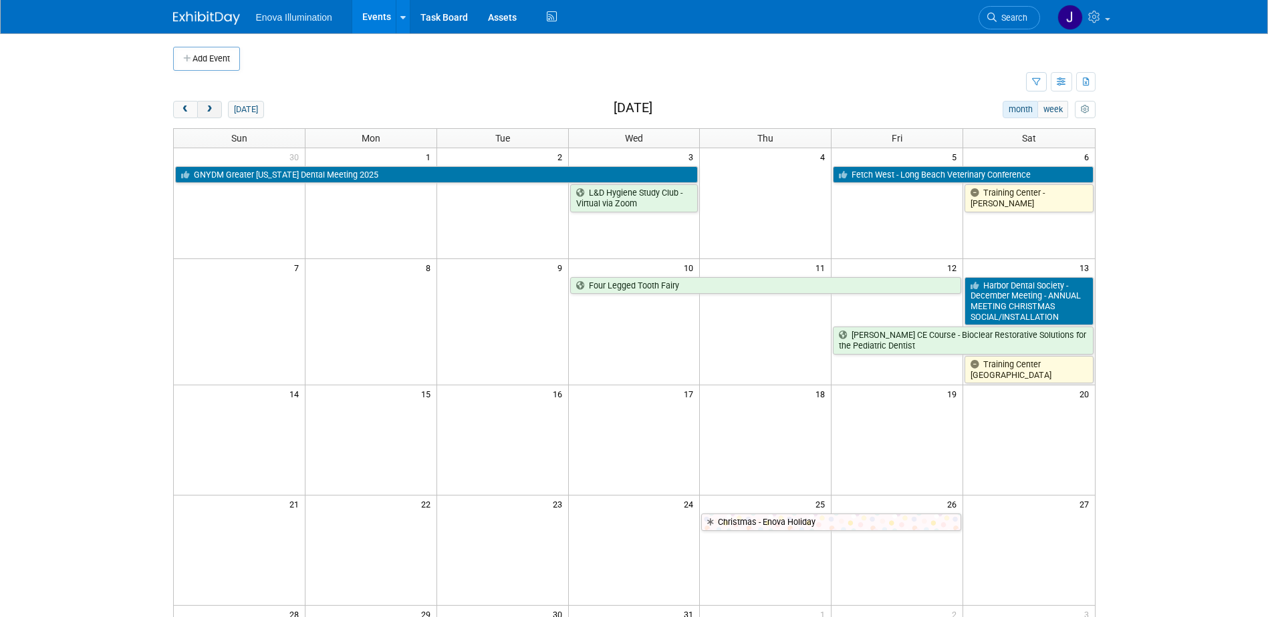
click at [212, 108] on span "next" at bounding box center [209, 110] width 10 height 9
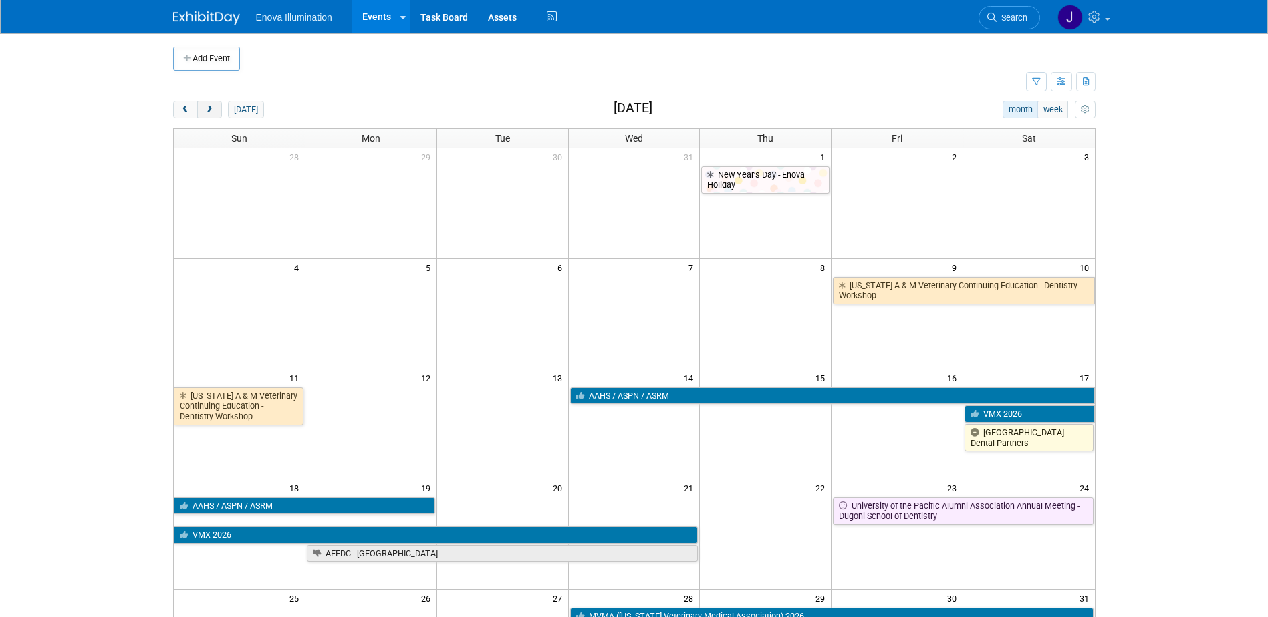
click at [212, 108] on span "next" at bounding box center [209, 110] width 10 height 9
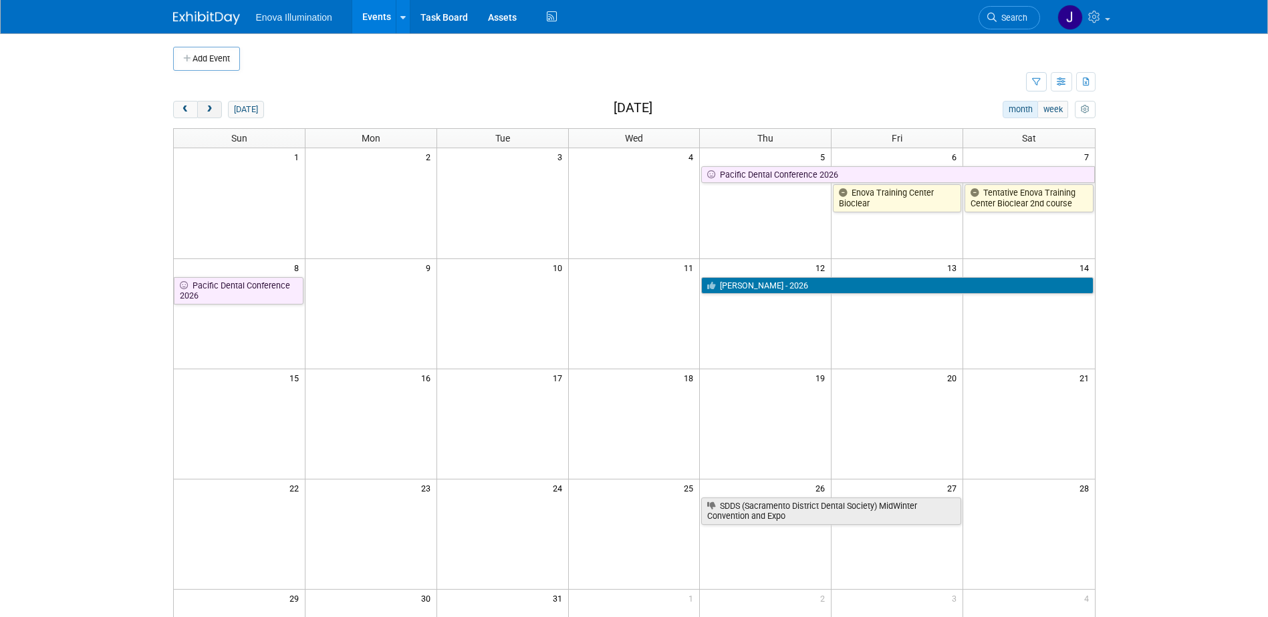
click at [212, 108] on span "next" at bounding box center [209, 110] width 10 height 9
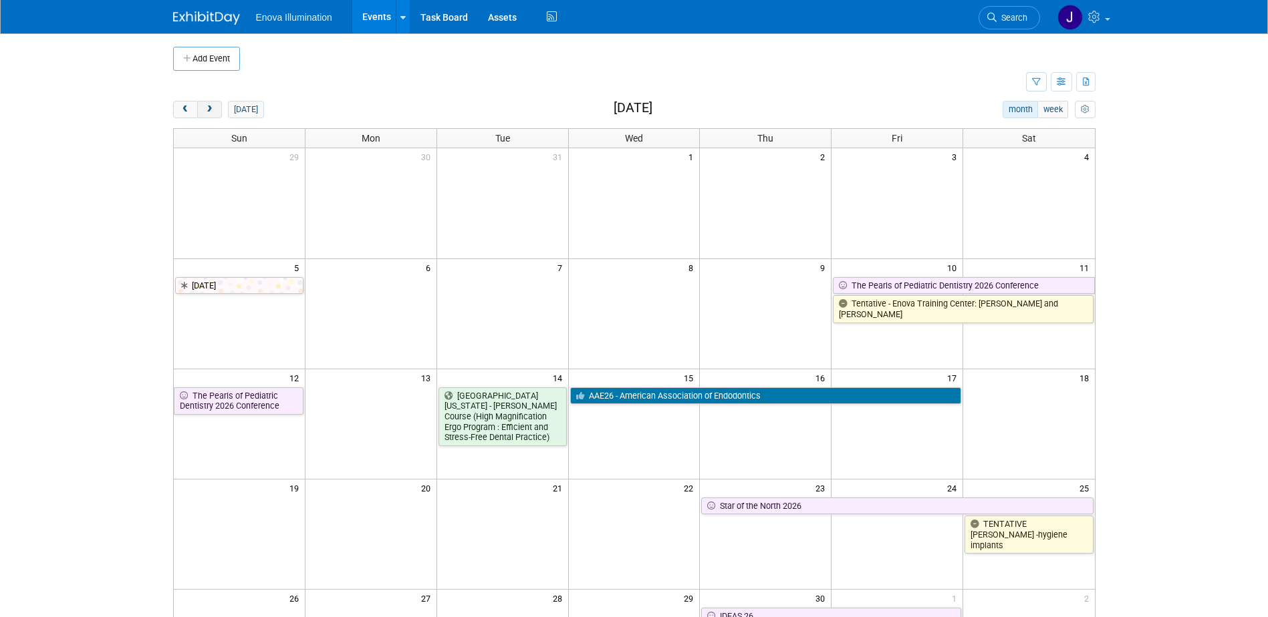
click at [212, 108] on span "next" at bounding box center [209, 110] width 10 height 9
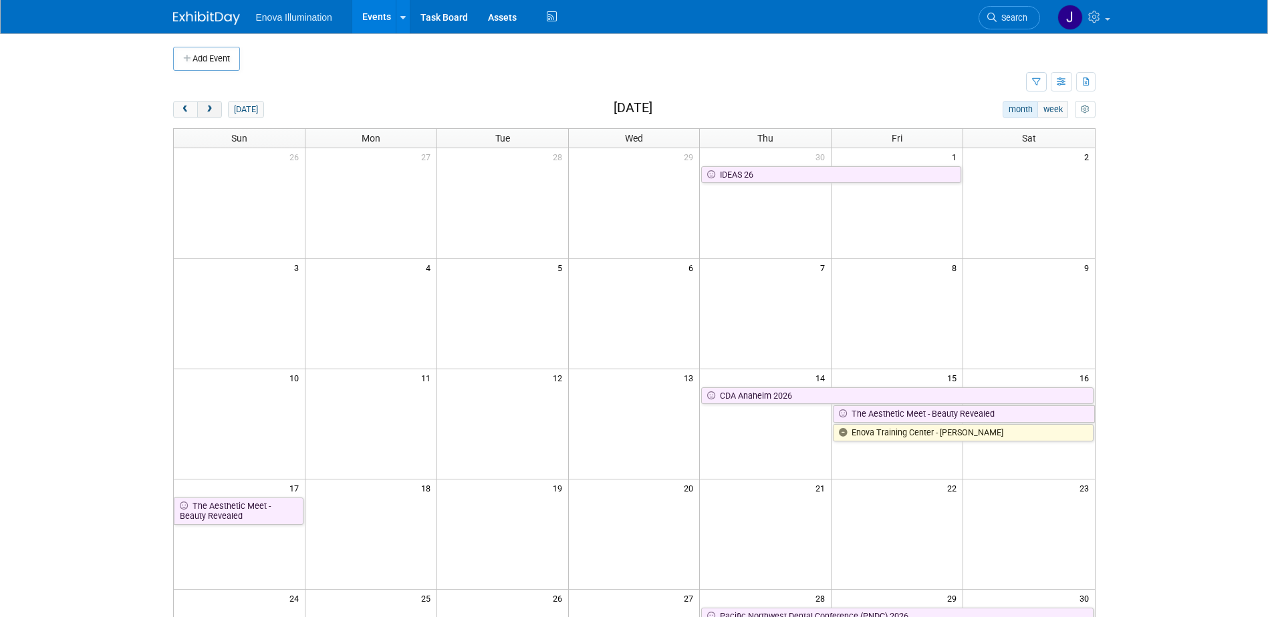
click at [212, 108] on span "next" at bounding box center [209, 110] width 10 height 9
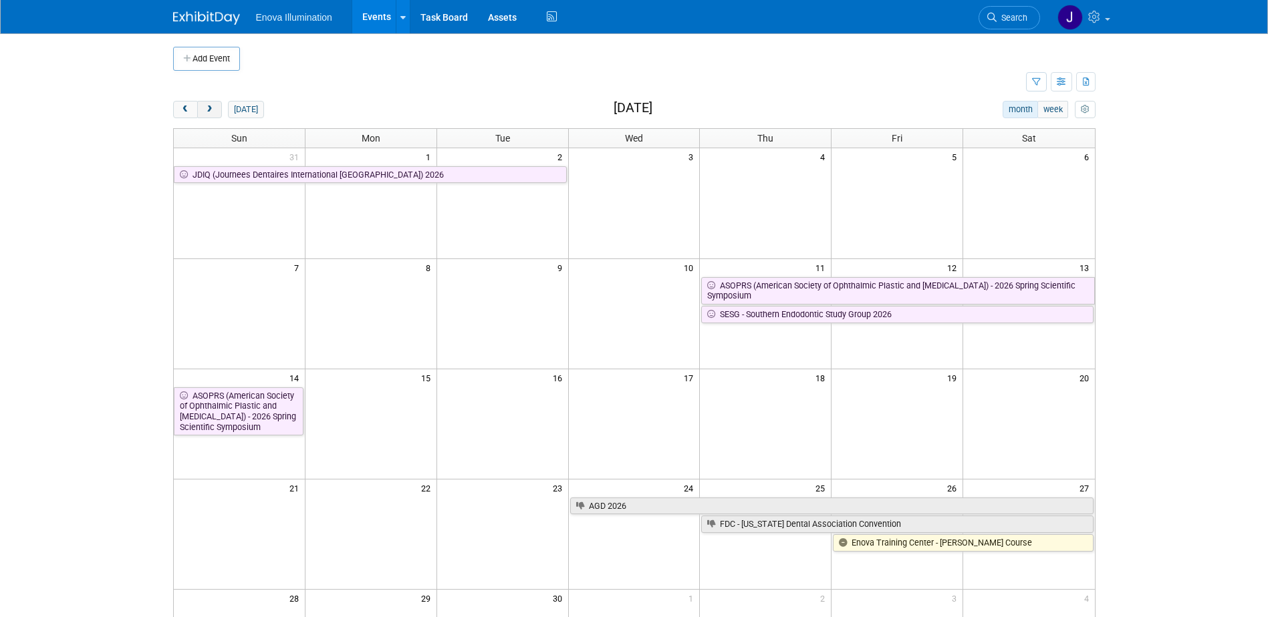
click at [212, 108] on span "next" at bounding box center [209, 110] width 10 height 9
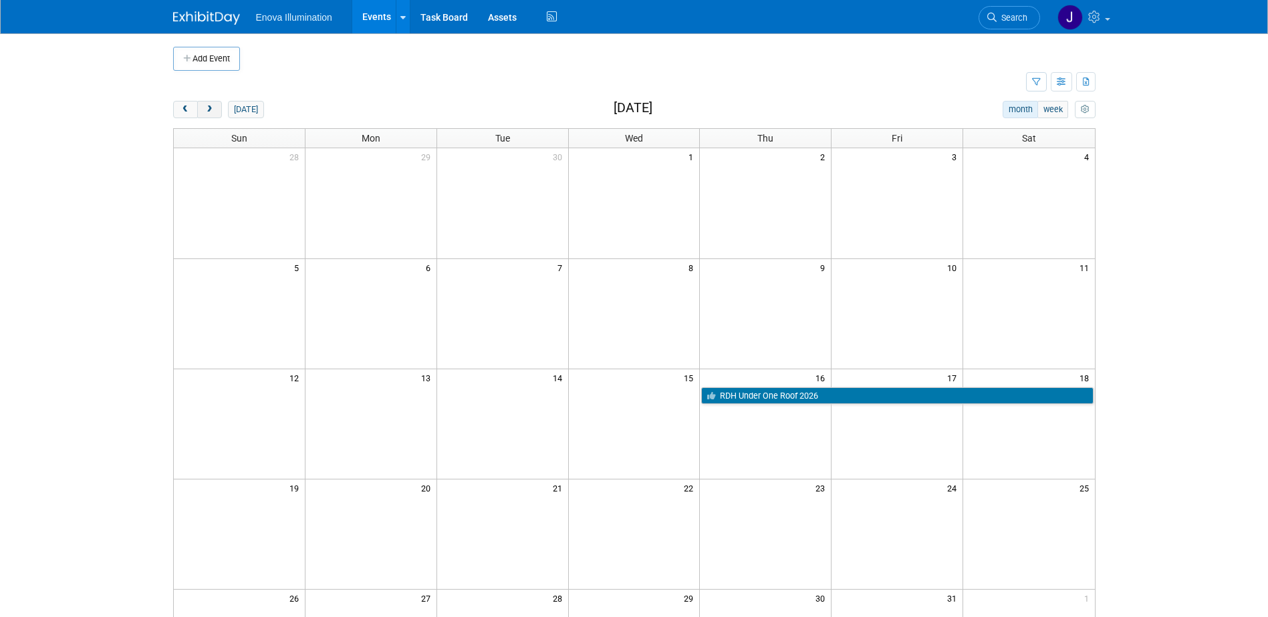
click at [212, 108] on span "next" at bounding box center [209, 110] width 10 height 9
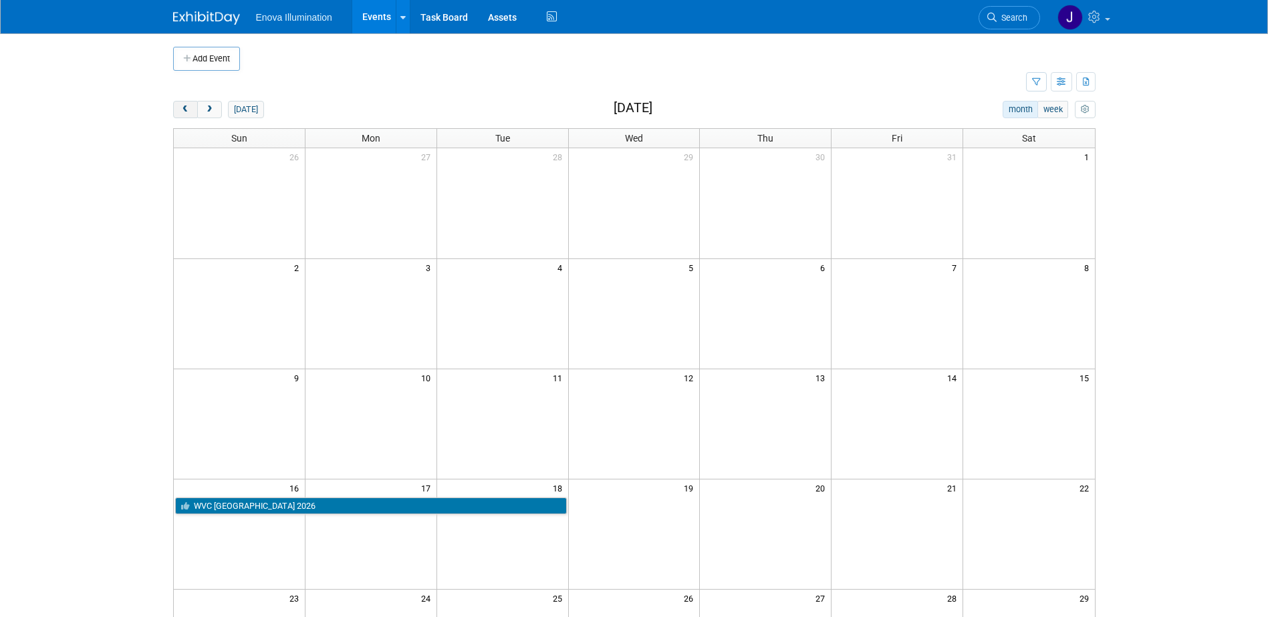
click at [180, 112] on span "prev" at bounding box center [185, 110] width 10 height 9
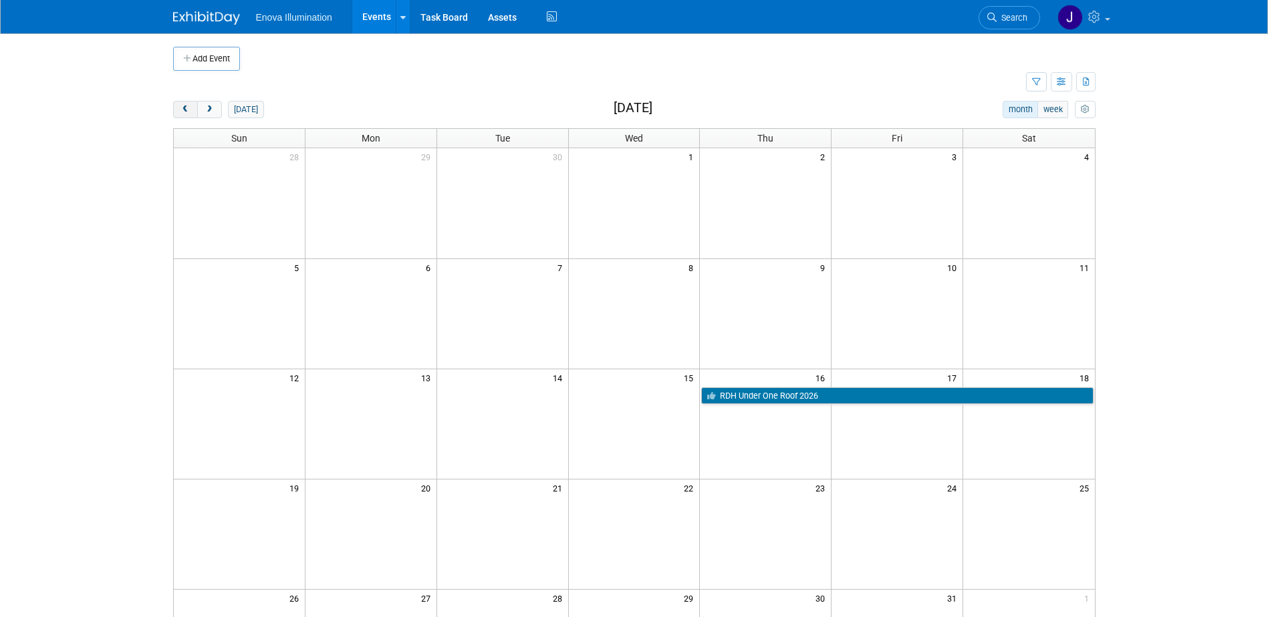
click at [180, 112] on span "prev" at bounding box center [185, 110] width 10 height 9
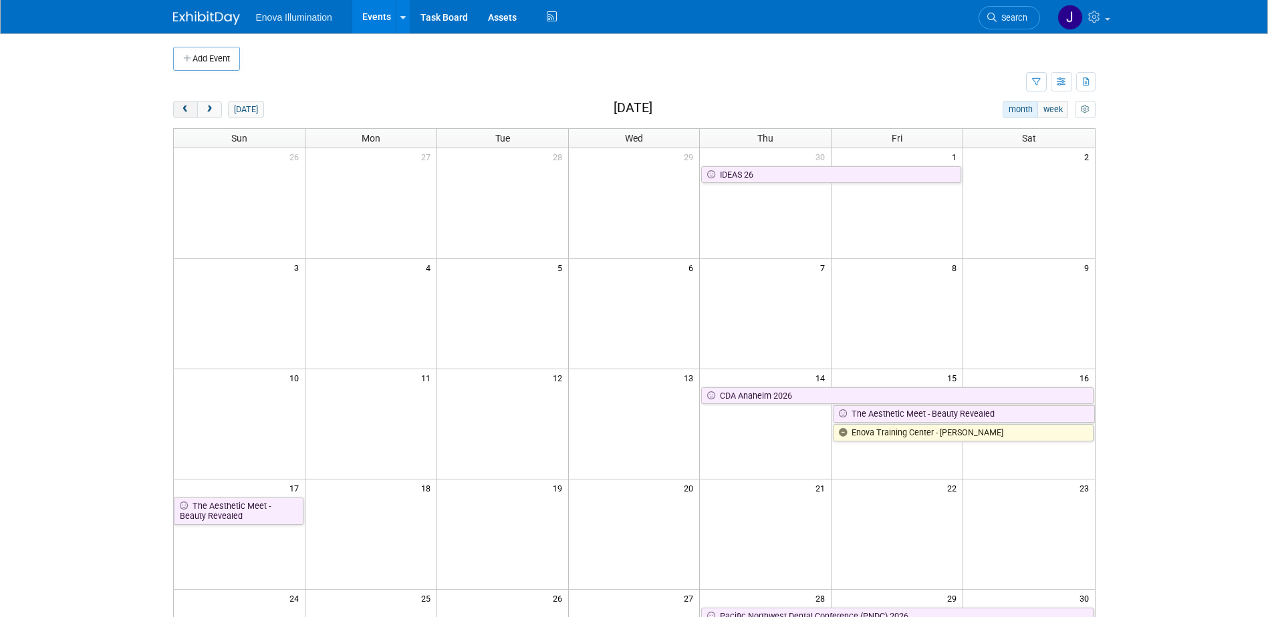
click at [180, 112] on span "prev" at bounding box center [185, 110] width 10 height 9
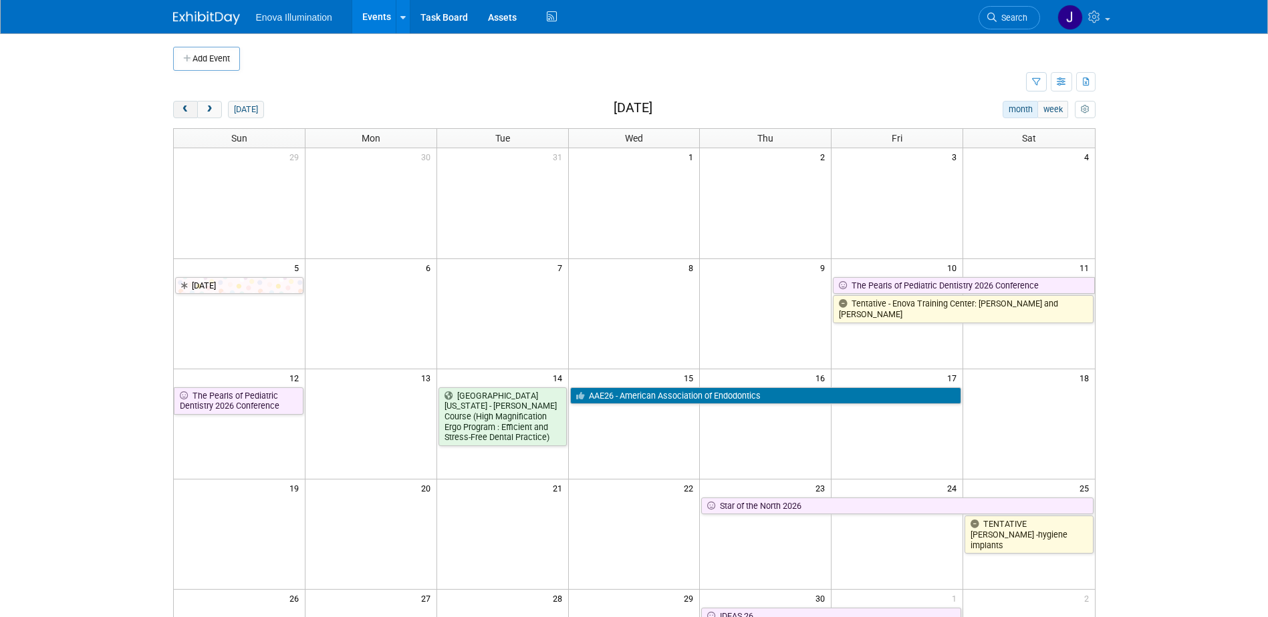
click at [180, 112] on span "prev" at bounding box center [185, 110] width 10 height 9
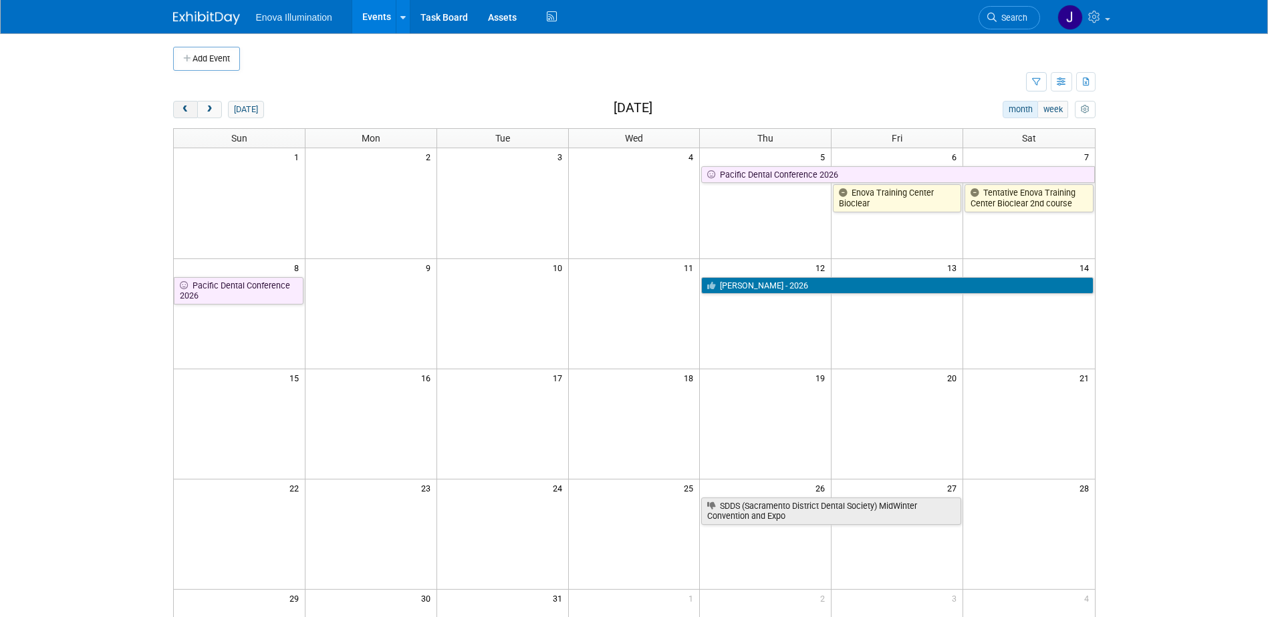
click at [180, 112] on span "prev" at bounding box center [185, 110] width 10 height 9
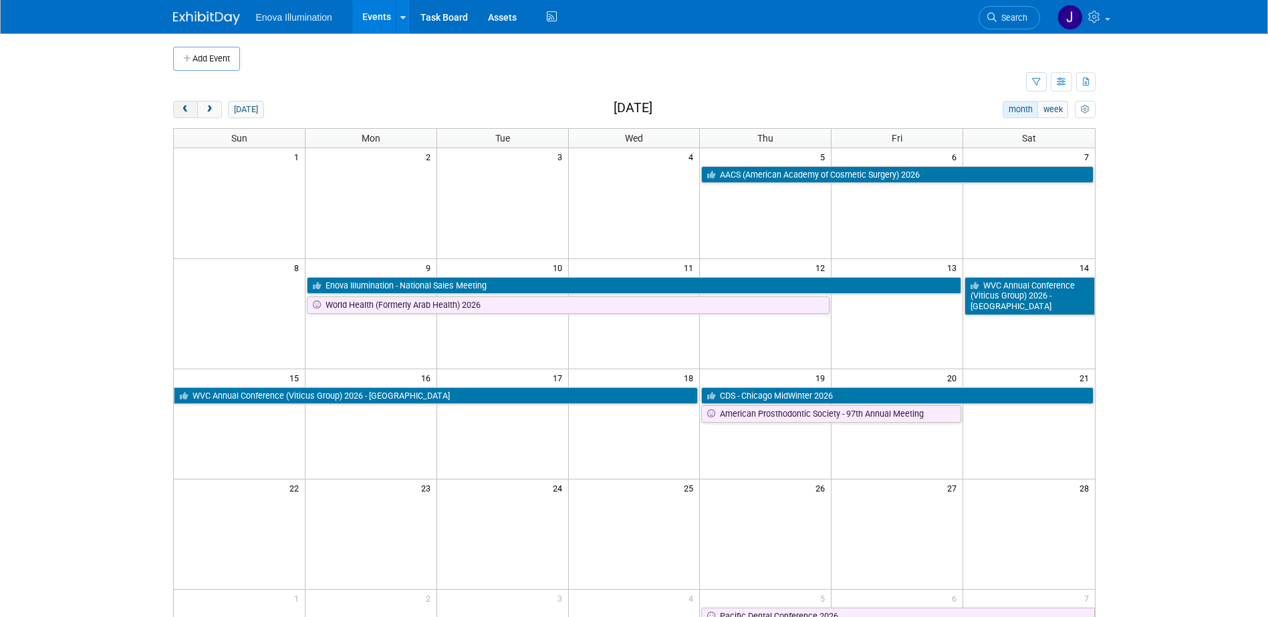
click at [180, 111] on span "prev" at bounding box center [185, 110] width 10 height 9
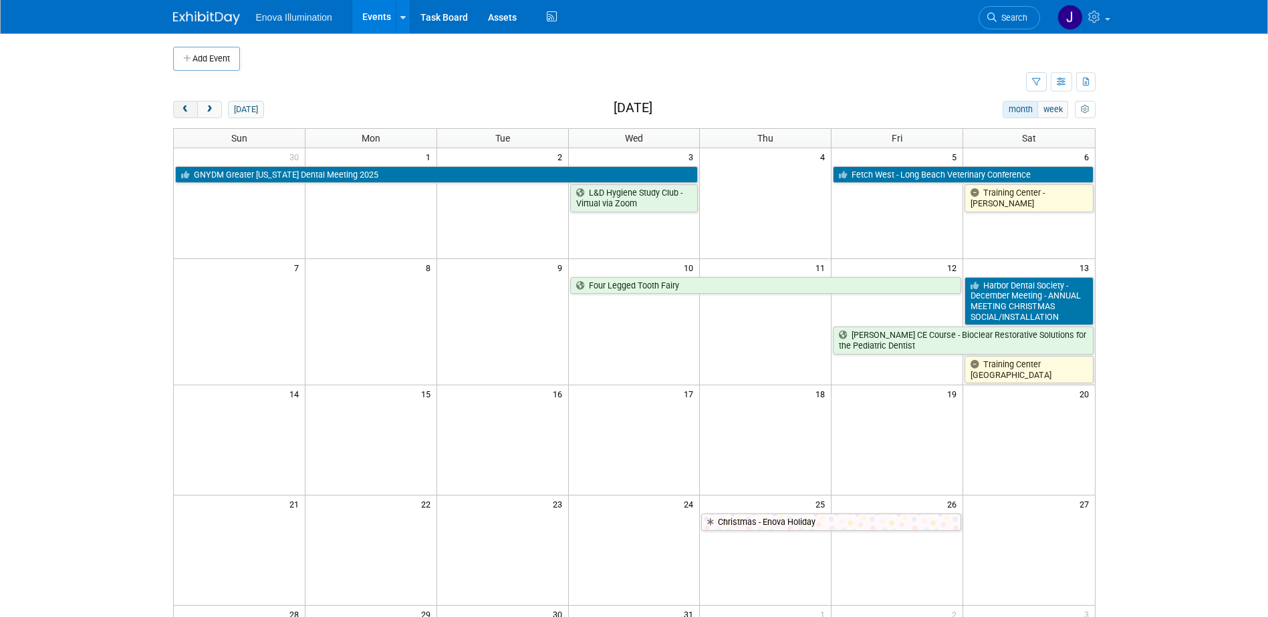
click at [180, 111] on span "prev" at bounding box center [185, 110] width 10 height 9
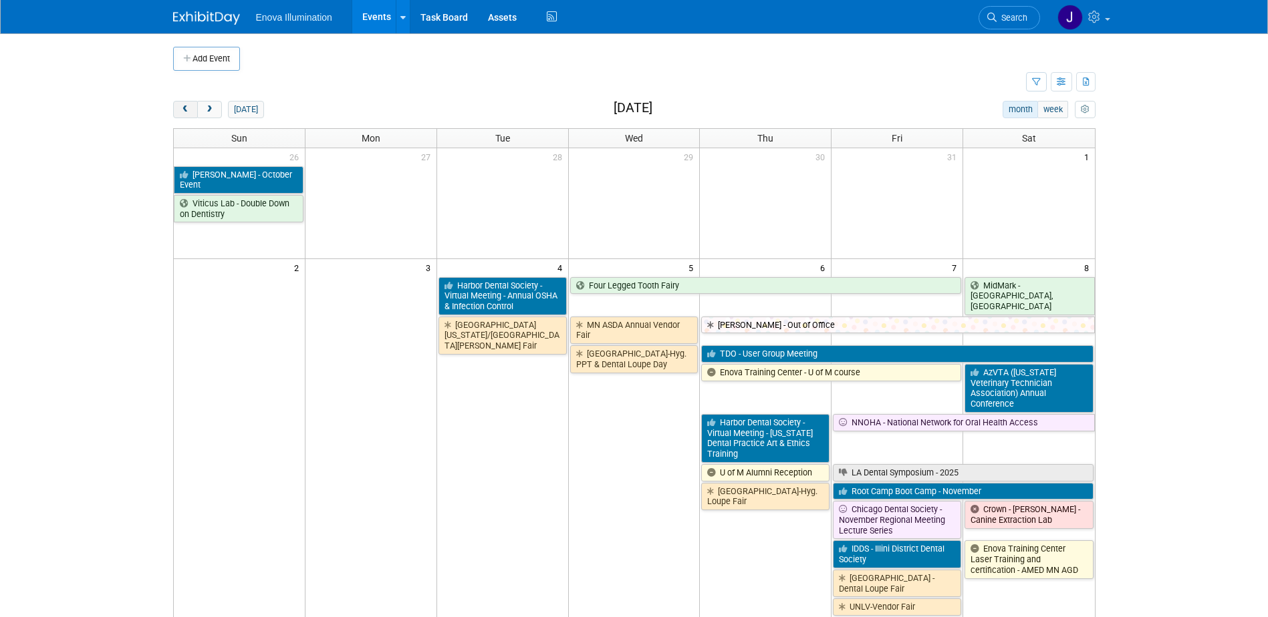
click at [180, 111] on span "prev" at bounding box center [185, 110] width 10 height 9
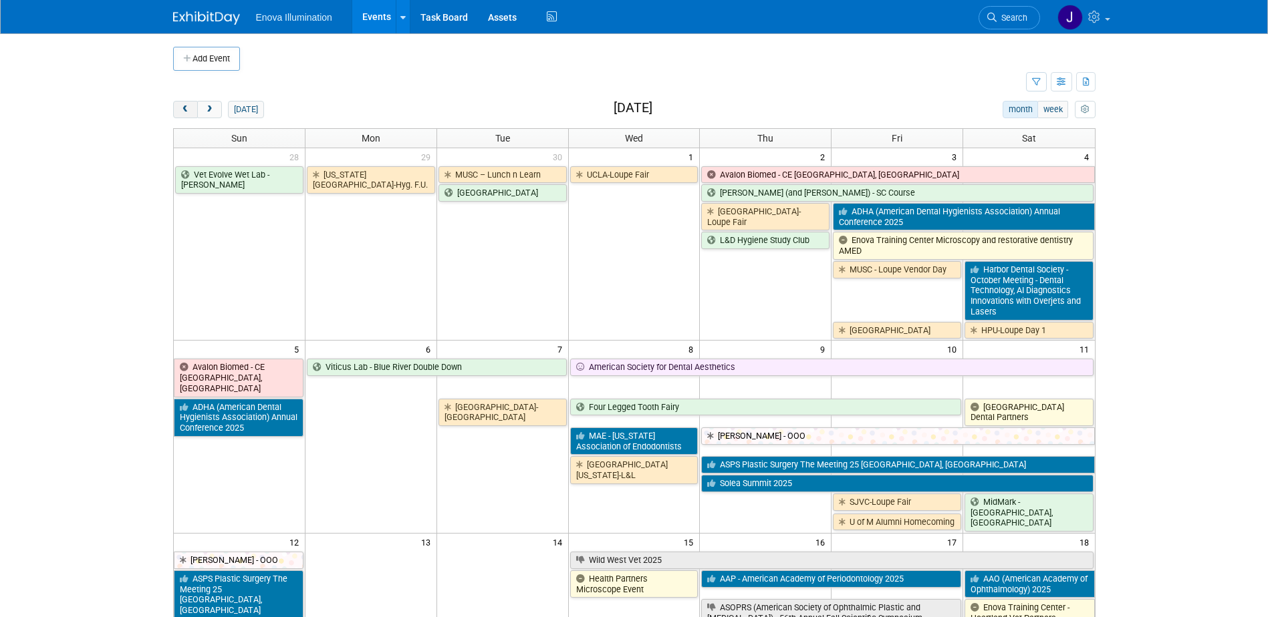
click at [180, 111] on span "prev" at bounding box center [185, 110] width 10 height 9
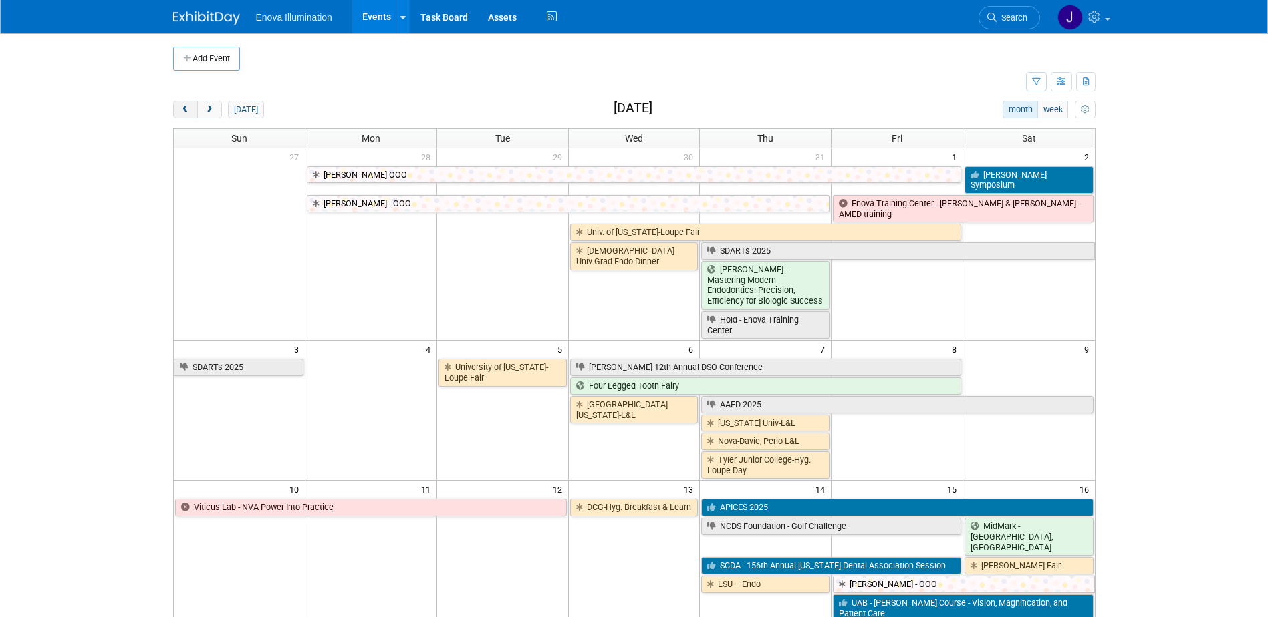
click at [180, 111] on span "prev" at bounding box center [185, 110] width 10 height 9
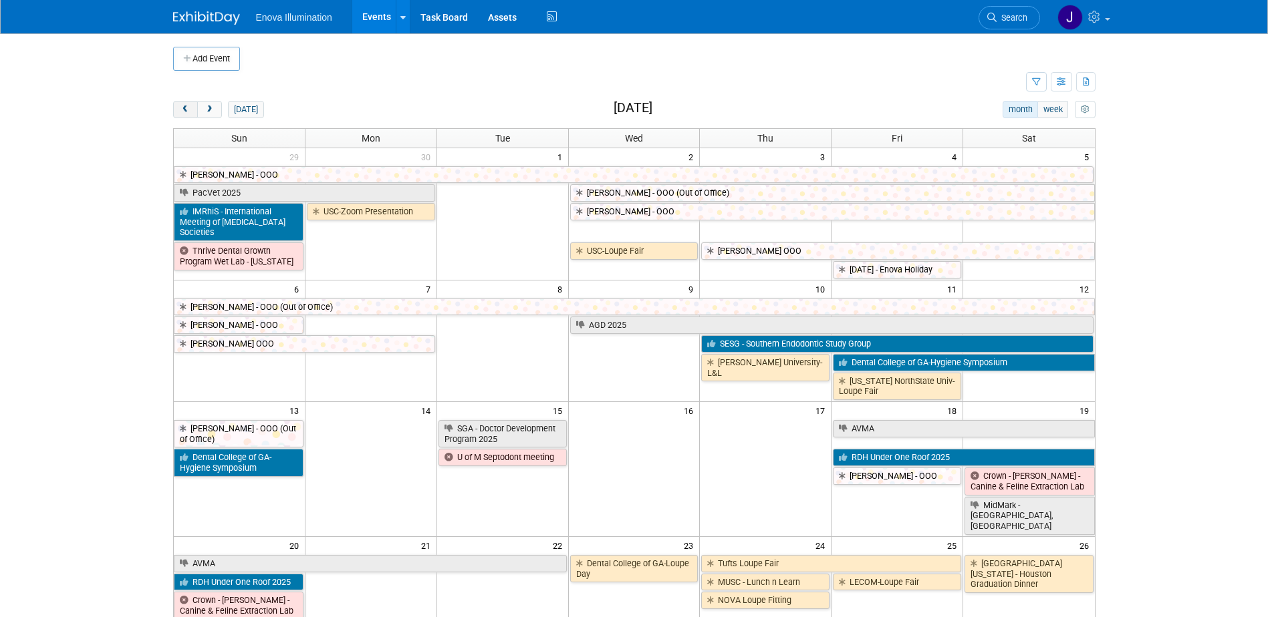
click at [180, 111] on span "prev" at bounding box center [185, 110] width 10 height 9
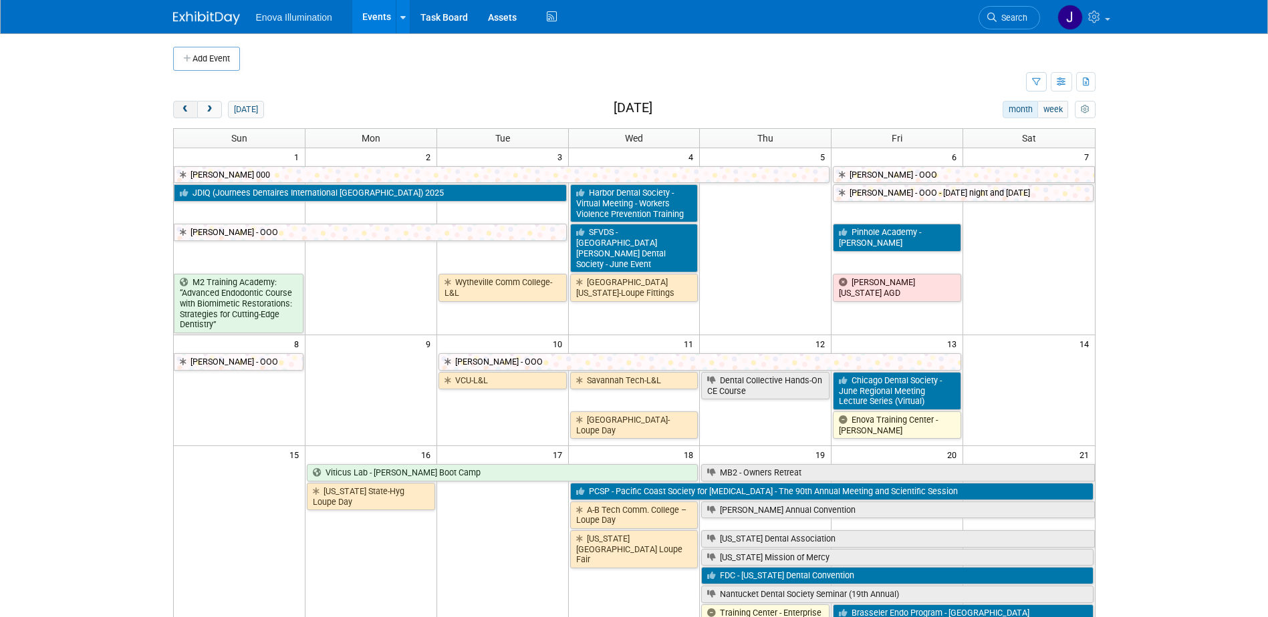
click at [180, 111] on span "prev" at bounding box center [185, 110] width 10 height 9
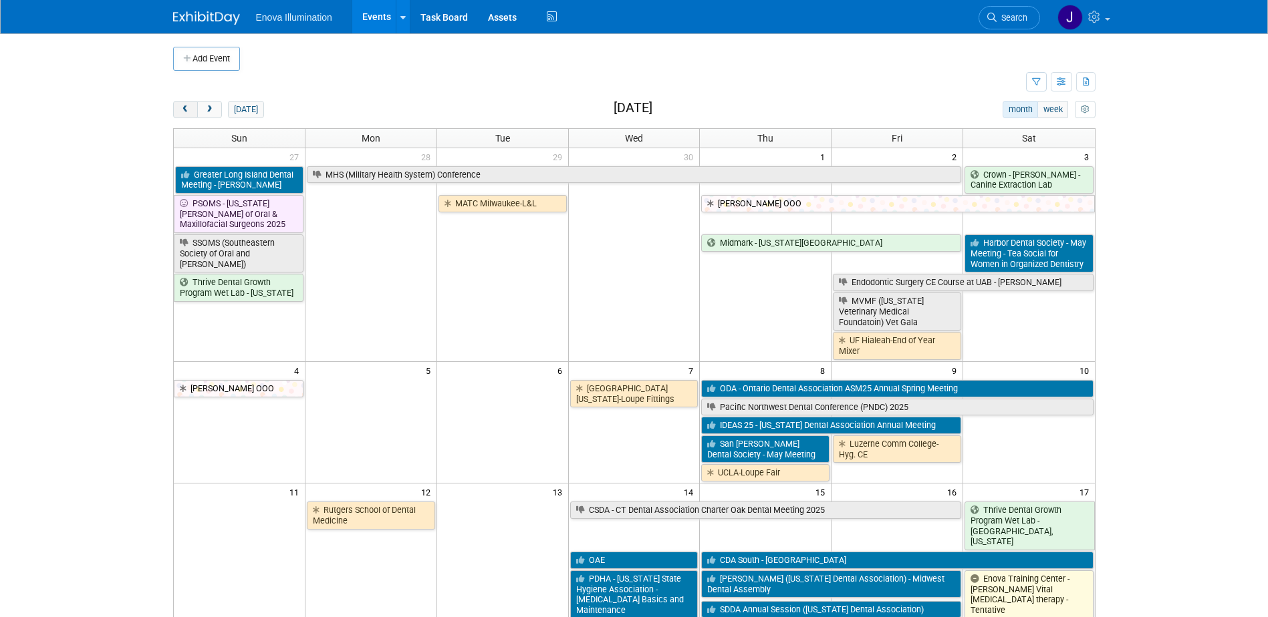
click at [180, 111] on span "prev" at bounding box center [185, 110] width 10 height 9
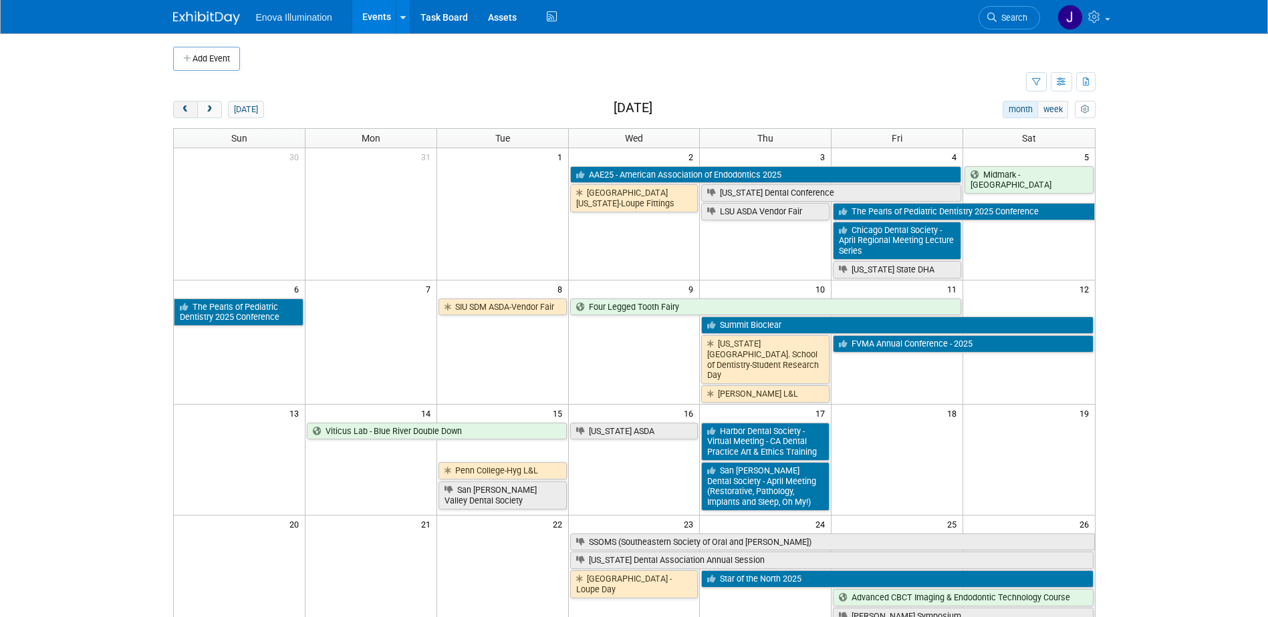
click at [180, 111] on span "prev" at bounding box center [185, 110] width 10 height 9
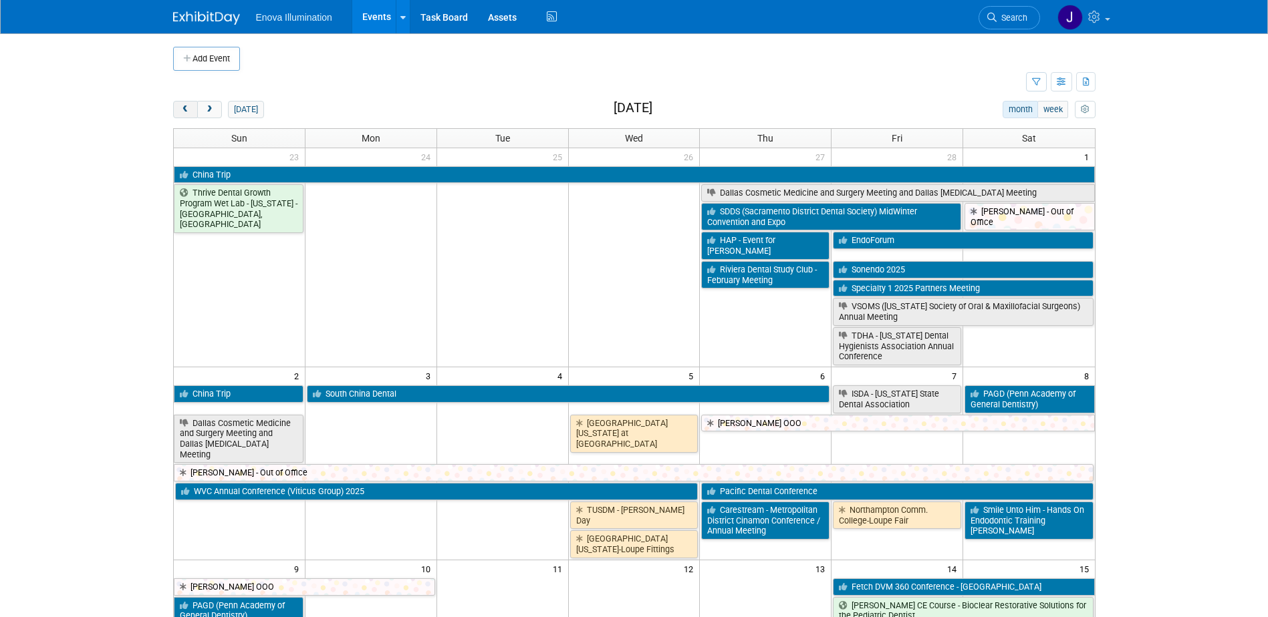
click at [180, 111] on span "prev" at bounding box center [185, 110] width 10 height 9
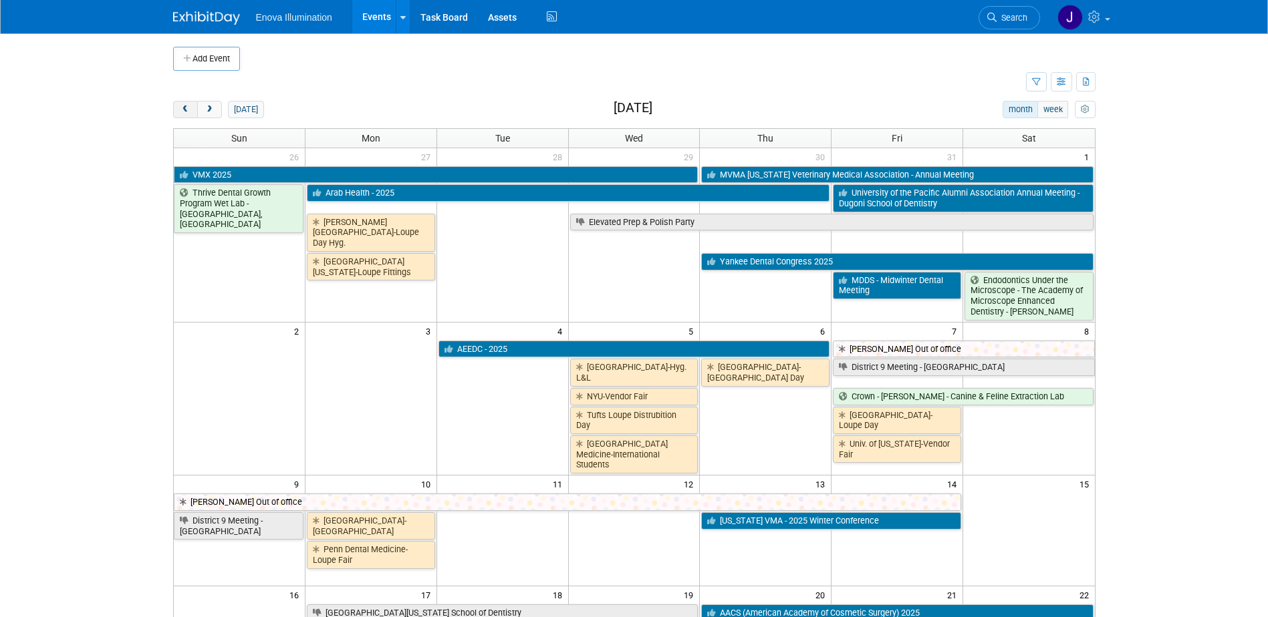
click at [180, 111] on span "prev" at bounding box center [185, 110] width 10 height 9
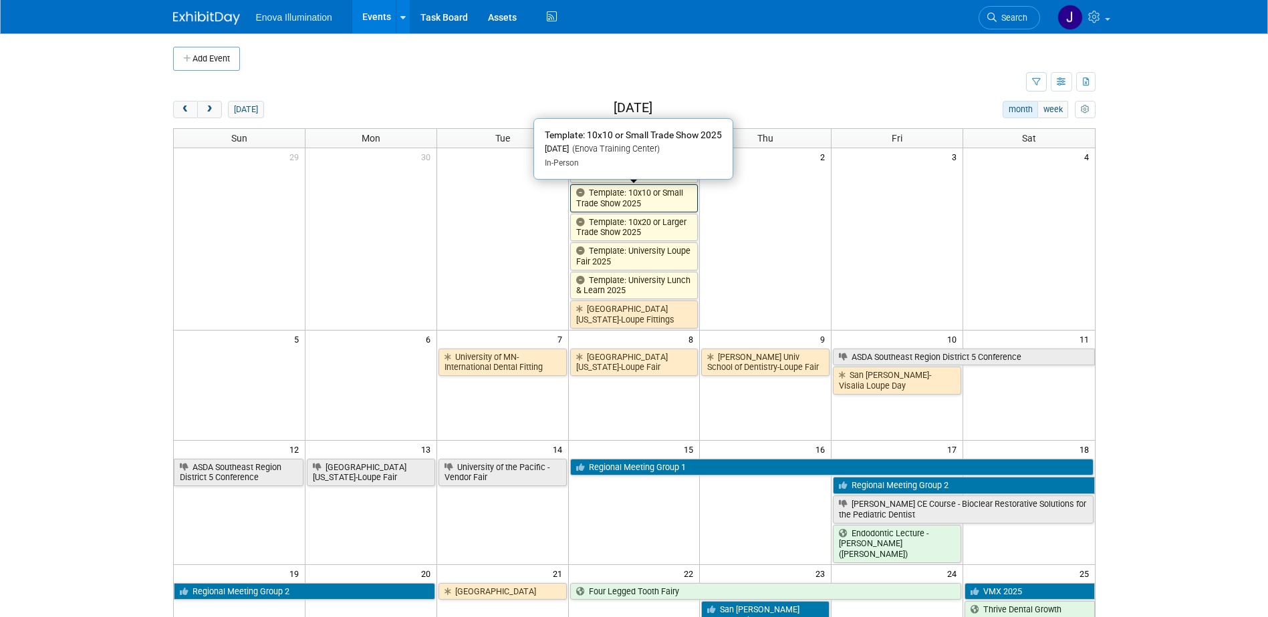
click at [583, 202] on link "Template: 10x10 or Small Trade Show 2025" at bounding box center [634, 197] width 128 height 27
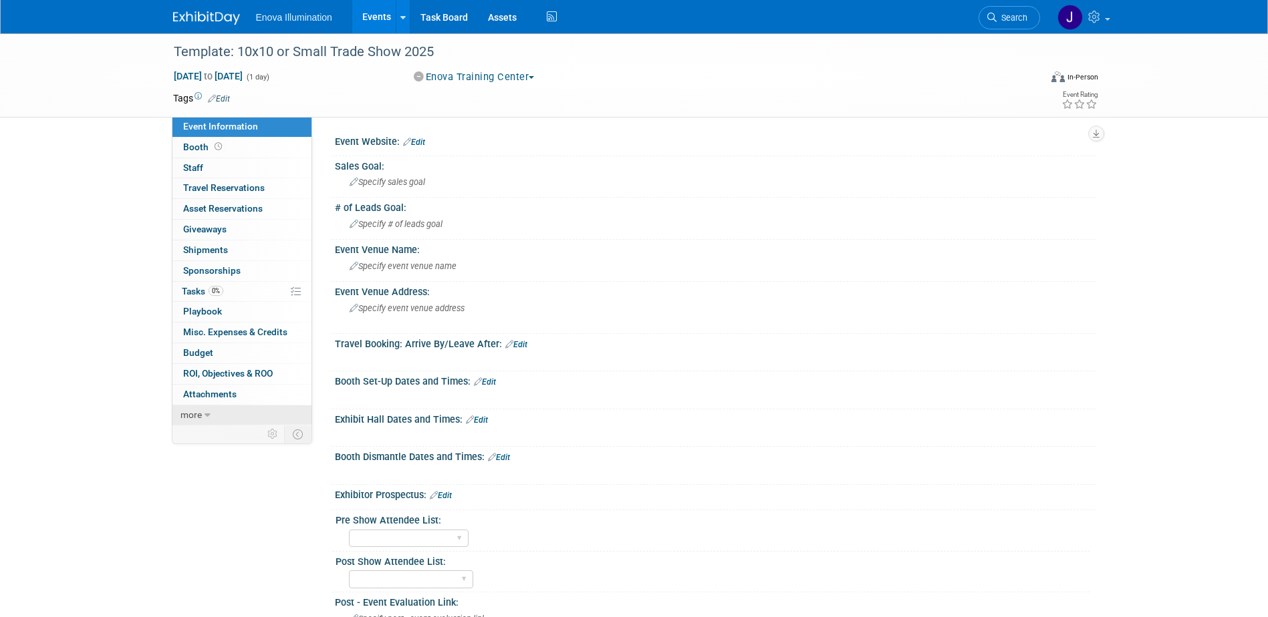
click at [251, 414] on link "more" at bounding box center [241, 416] width 139 height 20
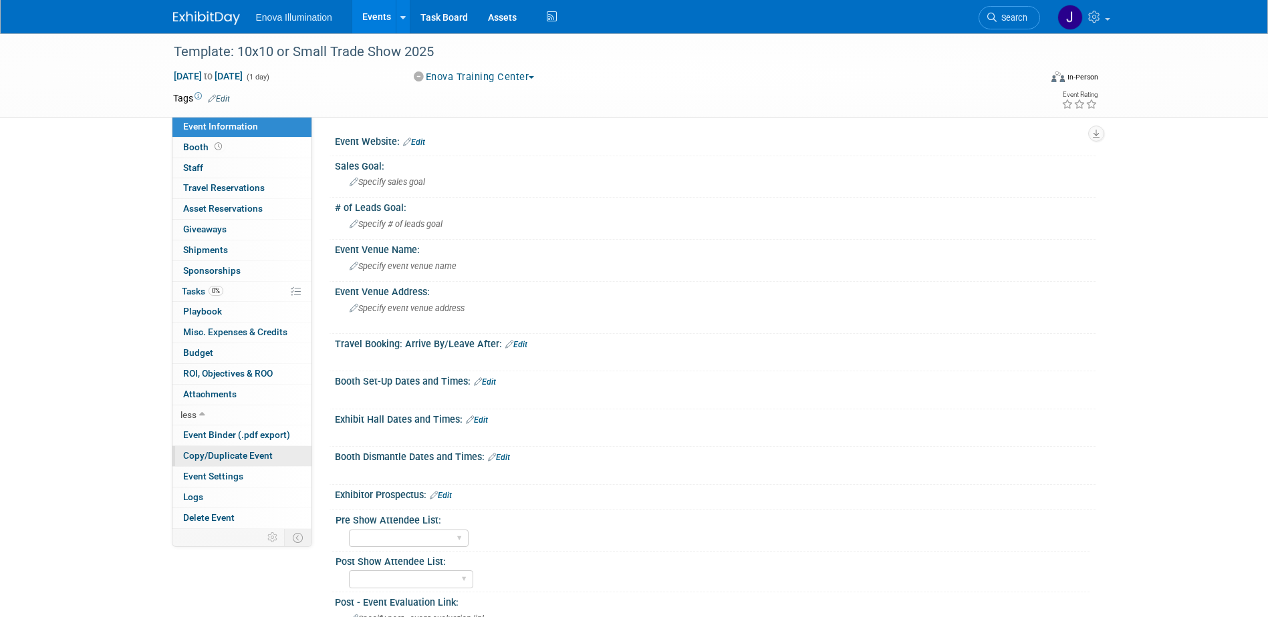
click at [242, 452] on span "Copy/Duplicate Event" at bounding box center [228, 455] width 90 height 11
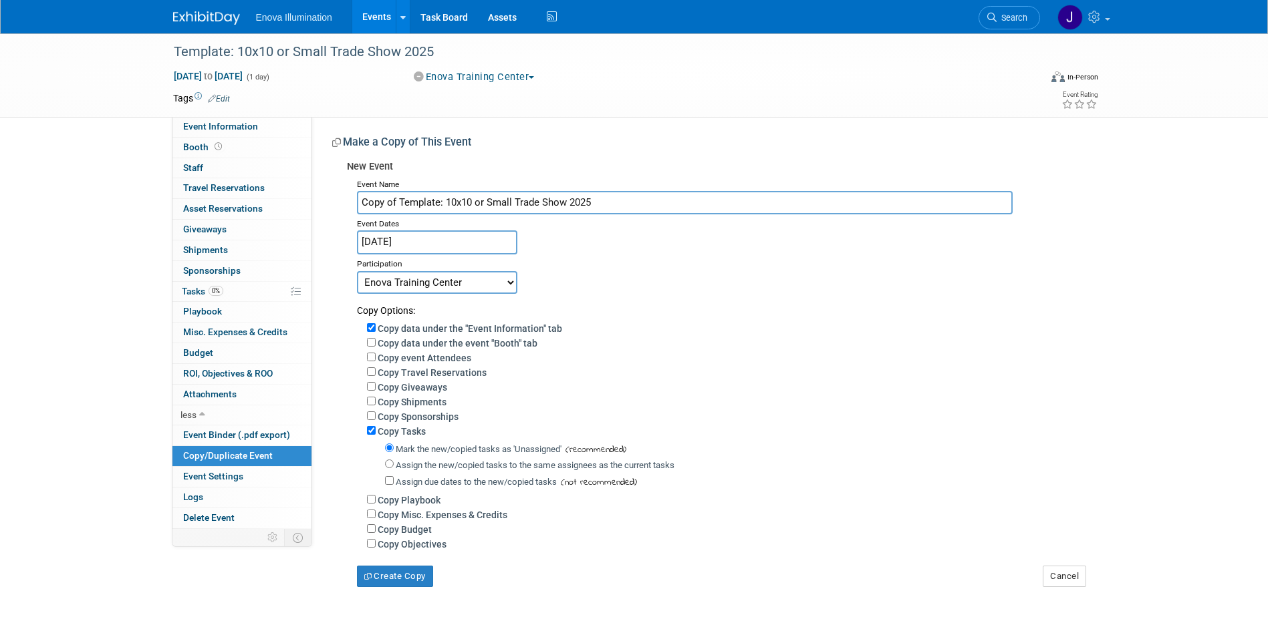
drag, startPoint x: 619, startPoint y: 200, endPoint x: 5, endPoint y: 291, distance: 620.2
click at [71, 278] on div "Template: 10x10 or Small Trade Show 2025 [DATE] to [DATE] (1 day) [DATE] to [DA…" at bounding box center [634, 323] width 1268 height 581
type input "Dimensions Discovery Expo"
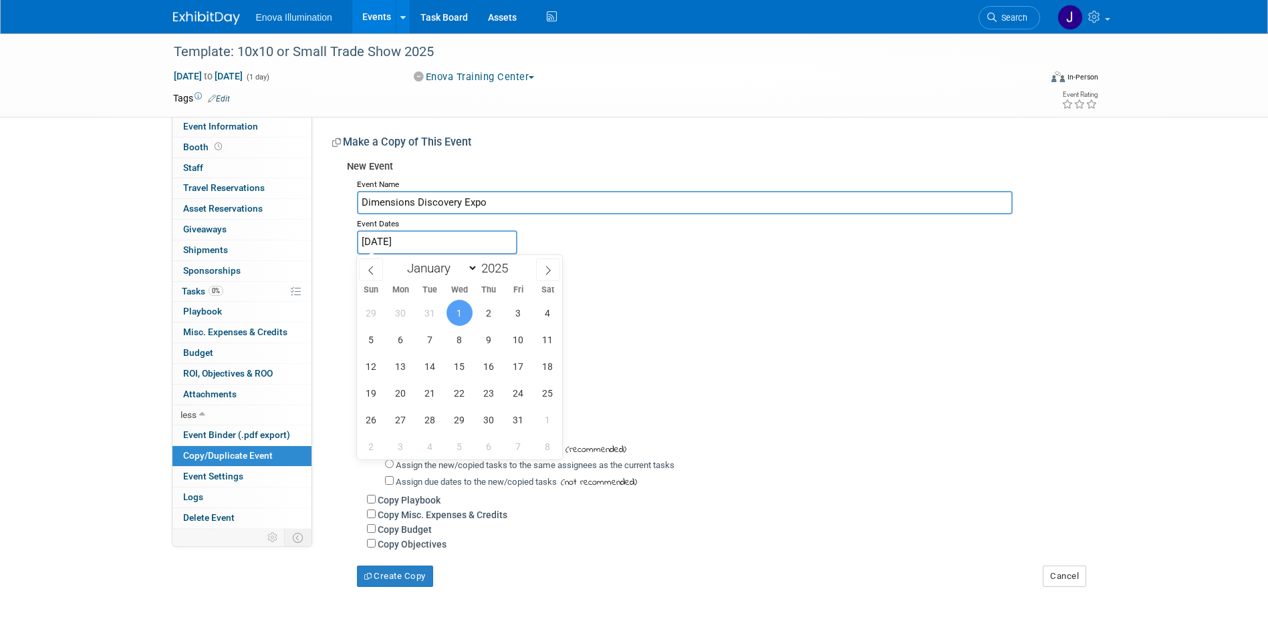
click at [412, 235] on input "[DATE]" at bounding box center [437, 242] width 160 height 23
click at [515, 263] on span at bounding box center [513, 265] width 9 height 8
type input "2026"
click at [452, 268] on select "January February March April May June July August September October November De…" at bounding box center [439, 268] width 77 height 17
select select "7"
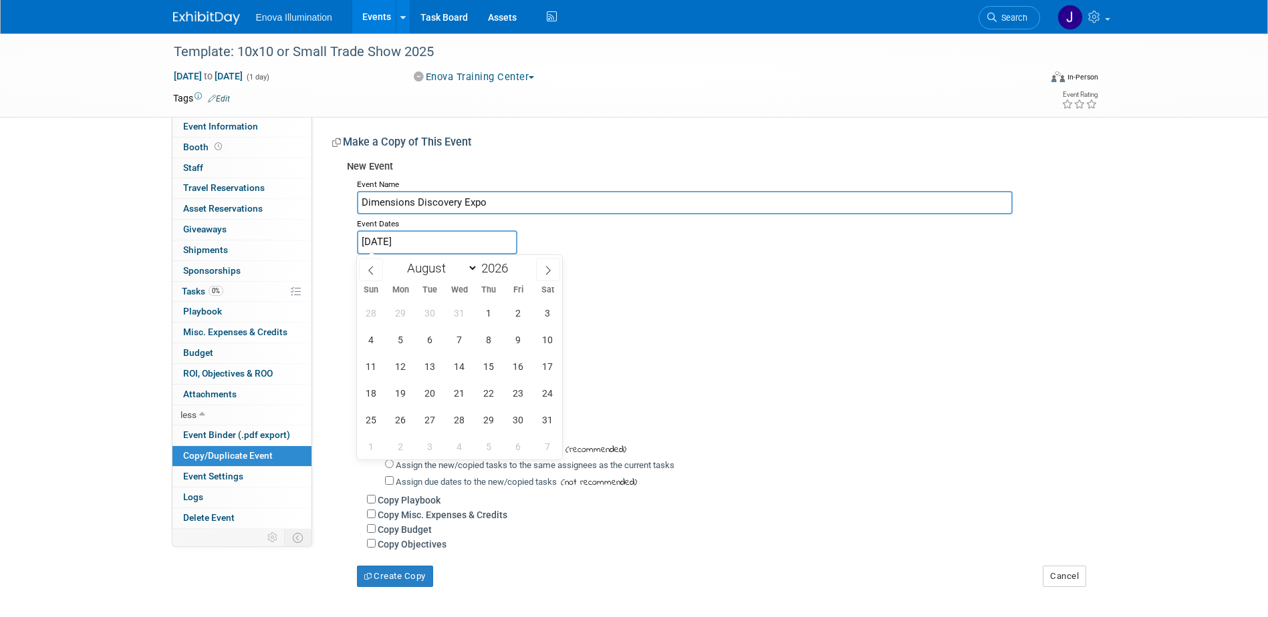
click at [401, 260] on select "January February March April May June July August September October November De…" at bounding box center [439, 268] width 77 height 17
click at [486, 341] on span "6" at bounding box center [489, 340] width 26 height 26
click at [517, 340] on span "7" at bounding box center [518, 340] width 26 height 26
type input "[DATE] to [DATE]"
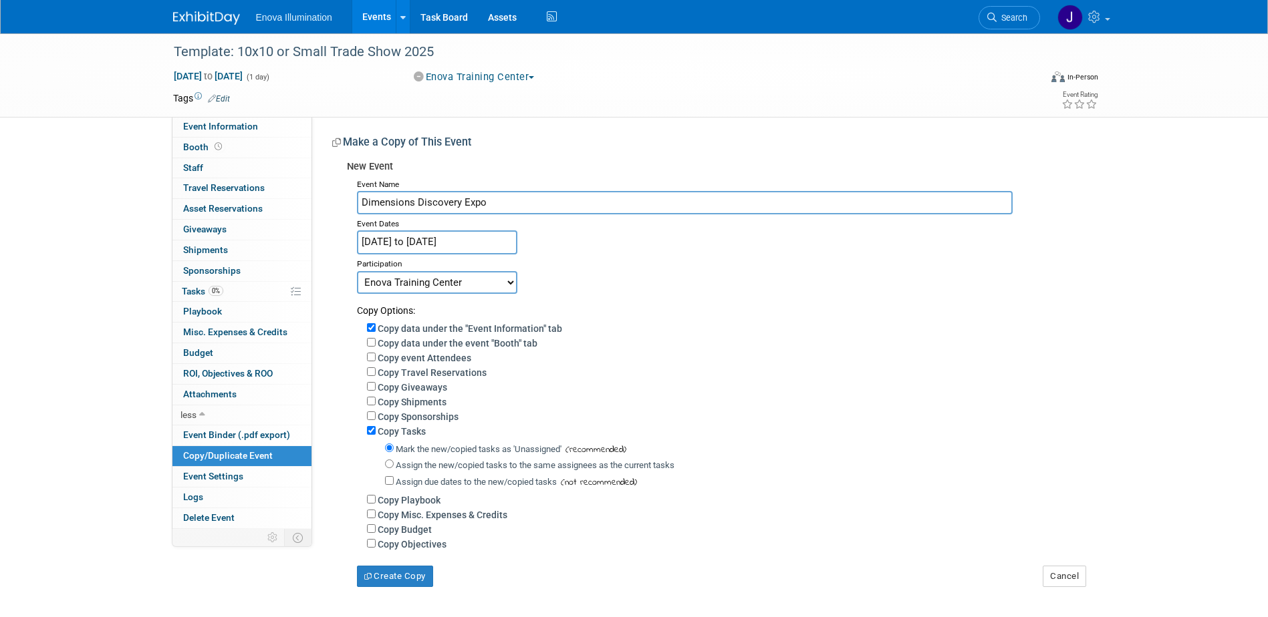
click at [436, 283] on select "Committed Considering Not Going Canceled Enova Training Center University Event…" at bounding box center [437, 282] width 160 height 23
select select "2"
click at [357, 271] on select "Committed Considering Not Going Canceled Enova Training Center University Event…" at bounding box center [437, 282] width 160 height 23
click at [390, 468] on input "Assign the new/copied tasks to the same assignees as the current tasks" at bounding box center [389, 464] width 9 height 9
radio input "true"
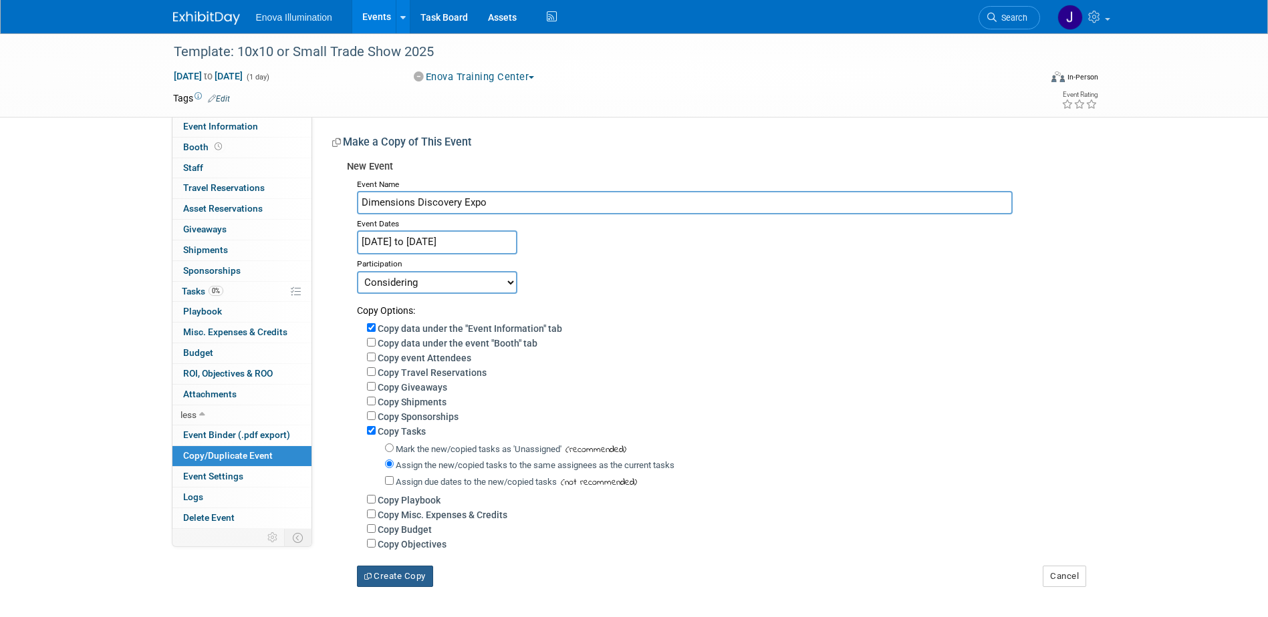
click at [386, 587] on button "Create Copy" at bounding box center [395, 576] width 76 height 21
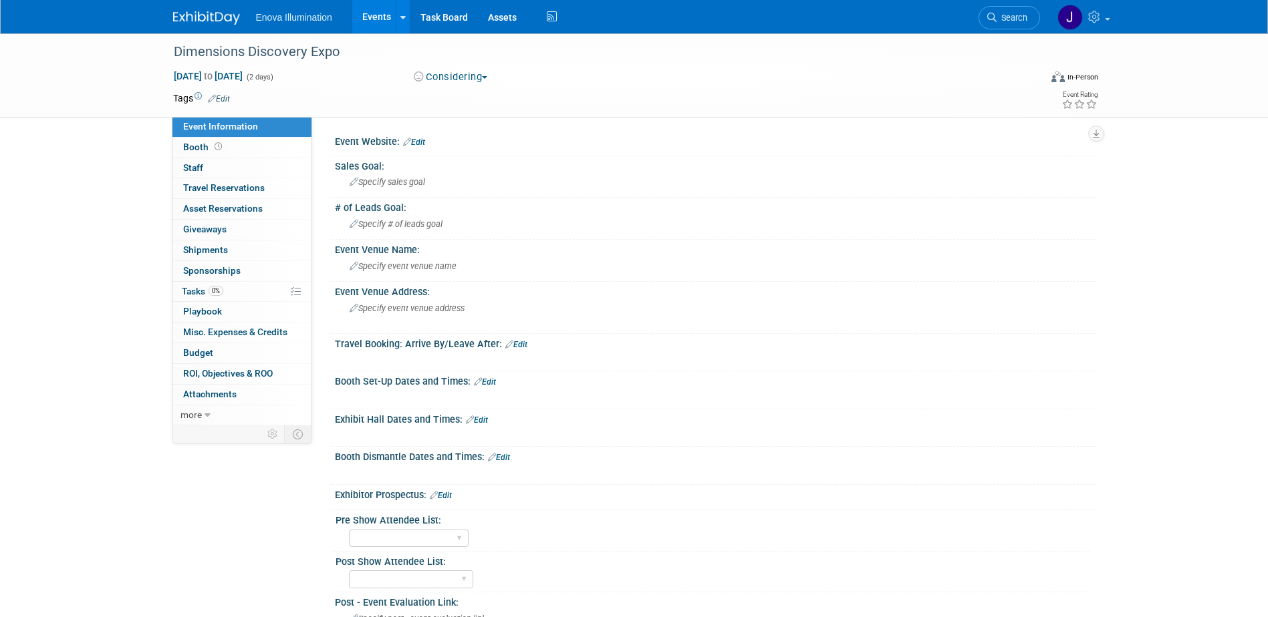
click at [446, 495] on link "Edit" at bounding box center [441, 495] width 22 height 9
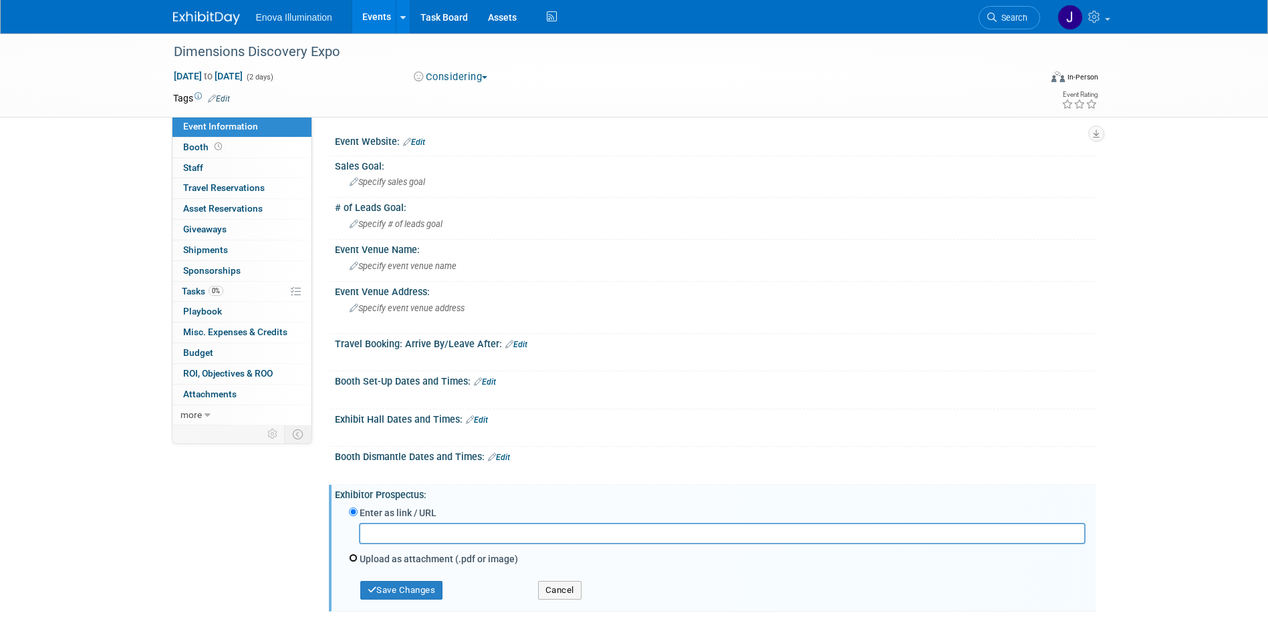
click at [355, 559] on input "Upload as attachment (.pdf or image)" at bounding box center [353, 558] width 9 height 9
radio input "true"
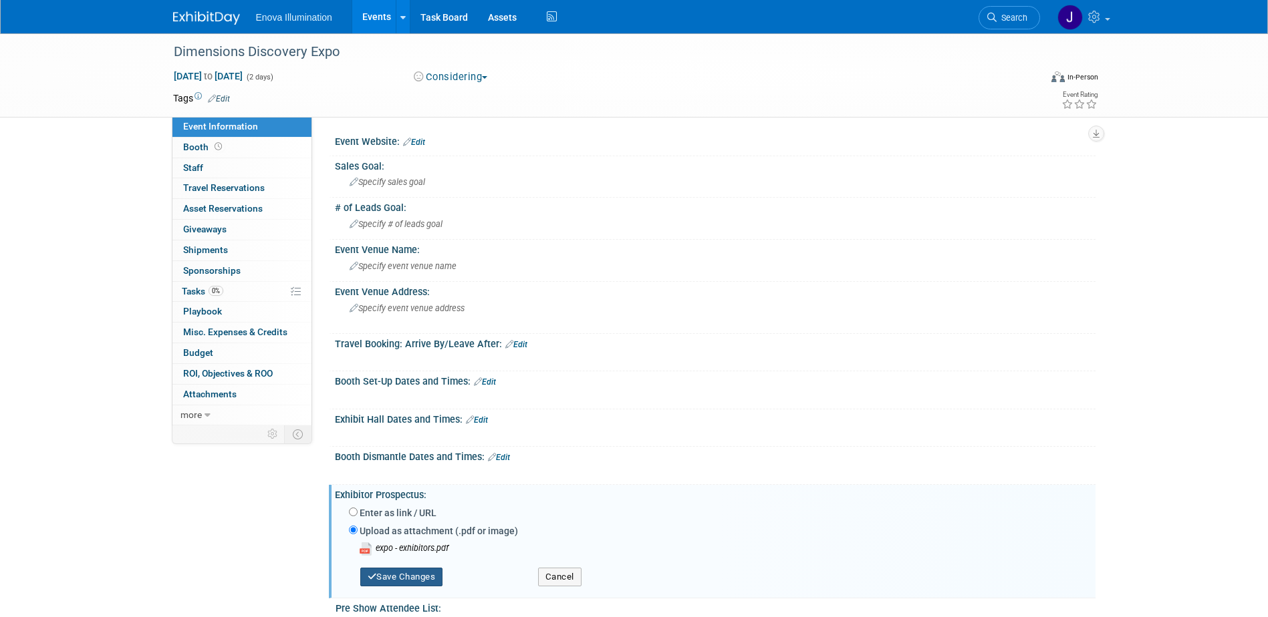
click at [389, 571] on button "Save Changes" at bounding box center [401, 577] width 83 height 19
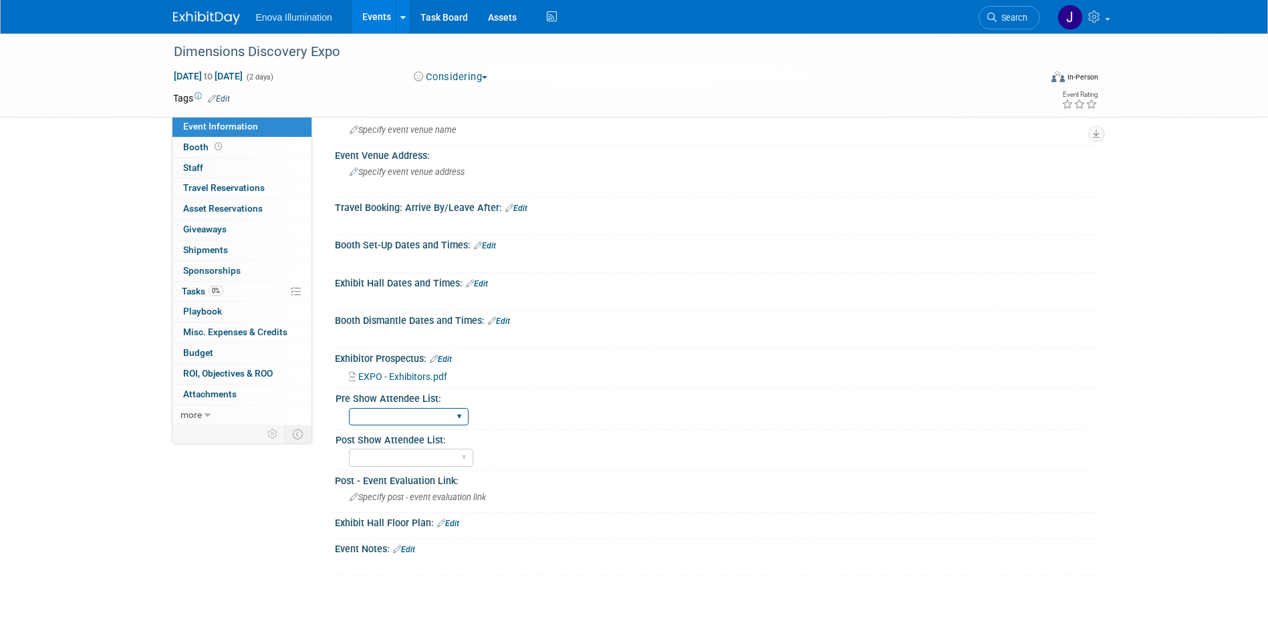
scroll to position [240, 0]
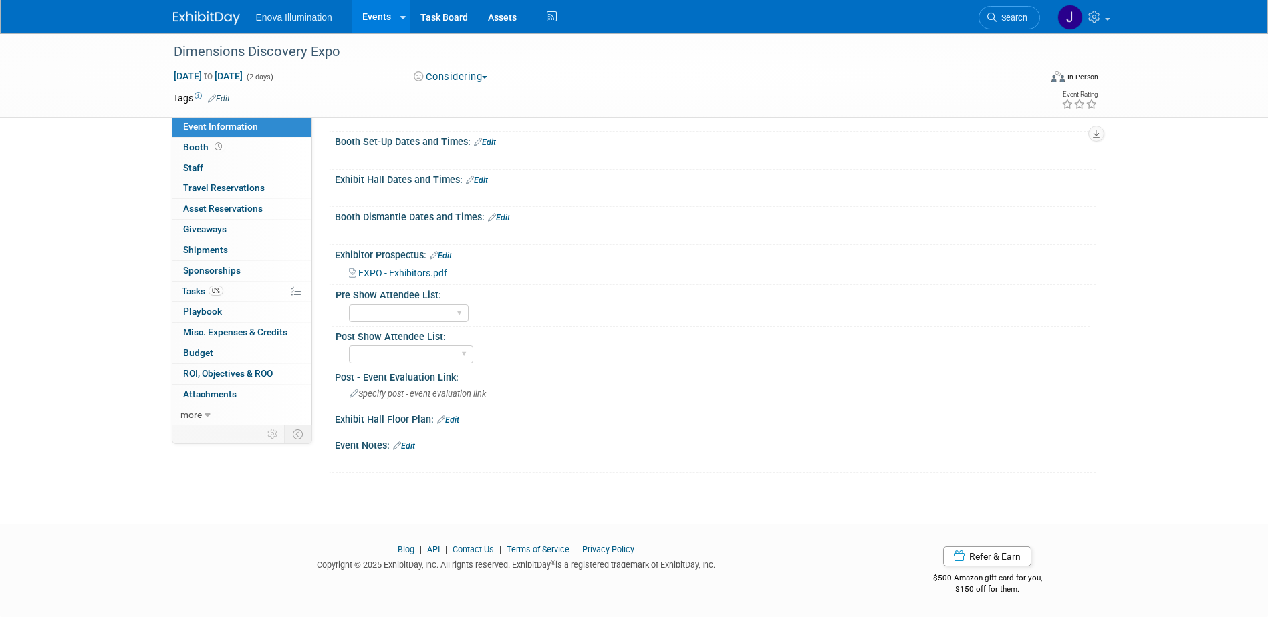
click at [409, 444] on link "Edit" at bounding box center [404, 446] width 22 height 9
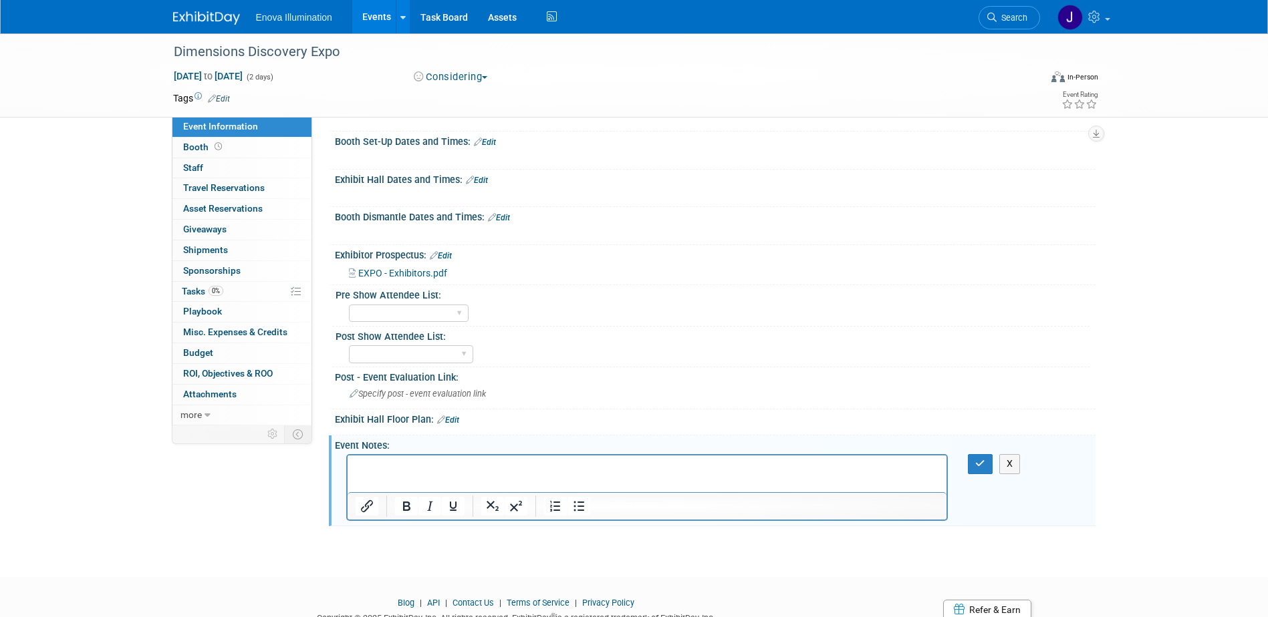
scroll to position [0, 0]
click at [521, 464] on p "2026 Exhibitor Booth, Early Bird 2026 Exhibitor Booth, Regular Pricing" at bounding box center [647, 474] width 584 height 27
click at [521, 480] on p "2026 Exhibitor Booth, Early Bird - $2,000 2026 Exhibitor Booth, Regular Pricing" at bounding box center [647, 474] width 584 height 27
click at [976, 462] on icon "button" at bounding box center [980, 463] width 10 height 9
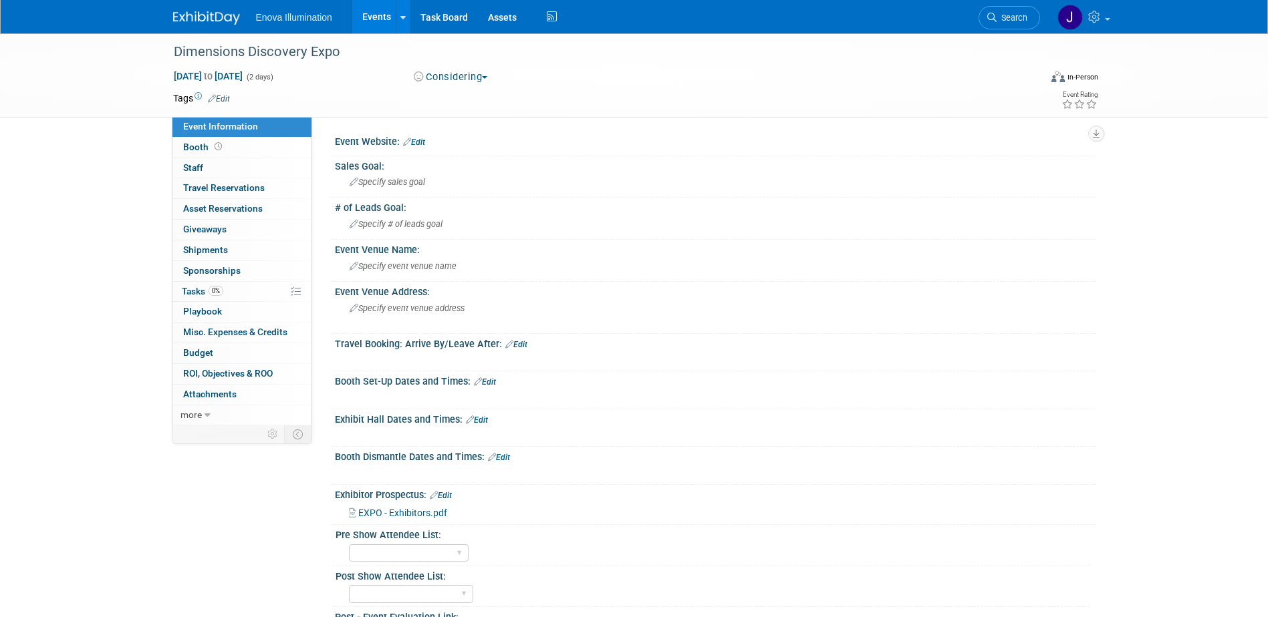
click at [419, 144] on link "Edit" at bounding box center [414, 142] width 22 height 9
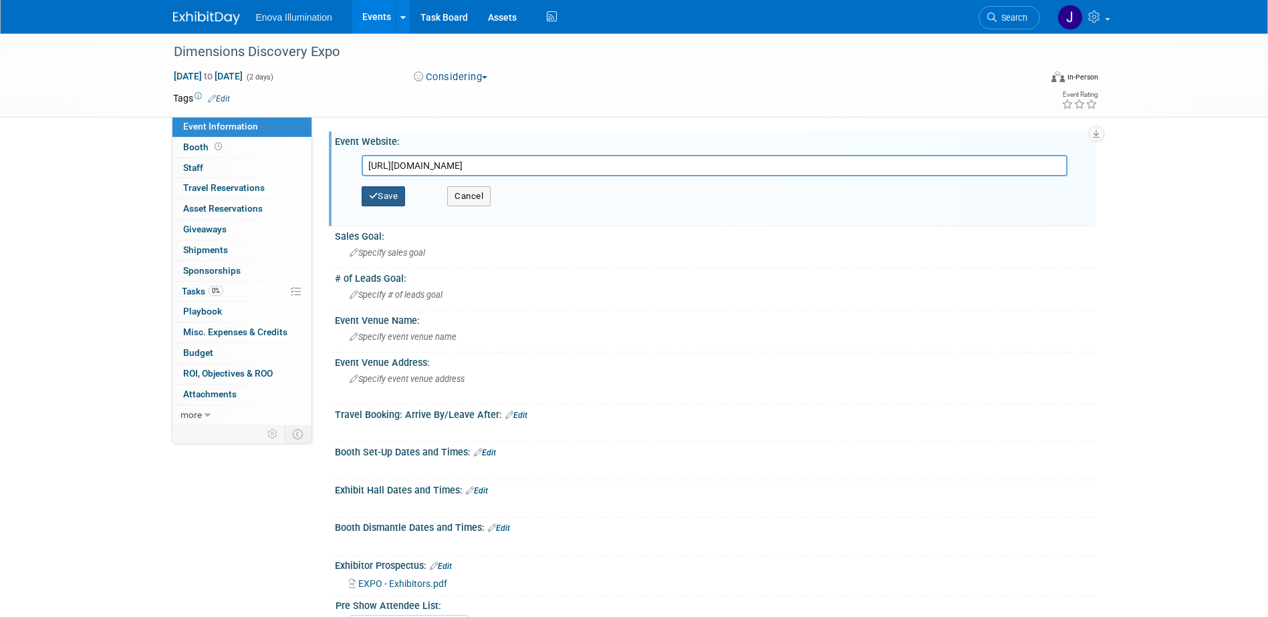
type input "[URL][DOMAIN_NAME]"
click at [389, 196] on button "Save" at bounding box center [383, 196] width 44 height 20
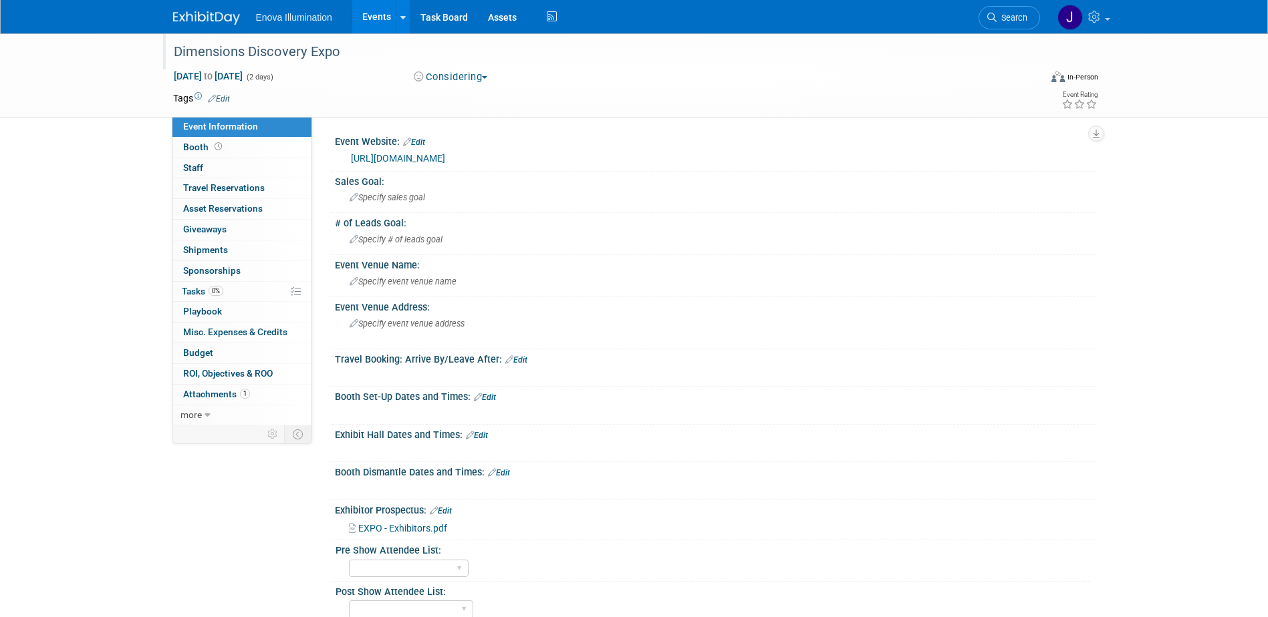
click at [325, 55] on div "Dimensions Discovery Expo" at bounding box center [594, 52] width 851 height 24
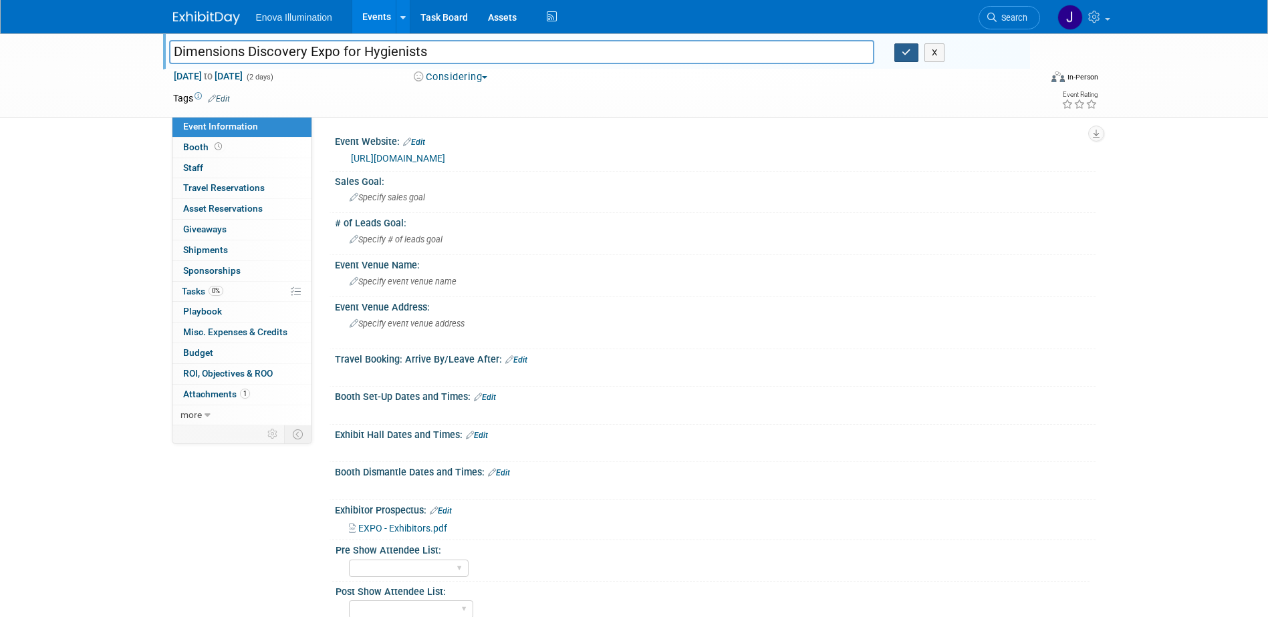
type input "Dimensions Discovery Expo for Hygienists"
click at [895, 52] on button "button" at bounding box center [906, 52] width 24 height 19
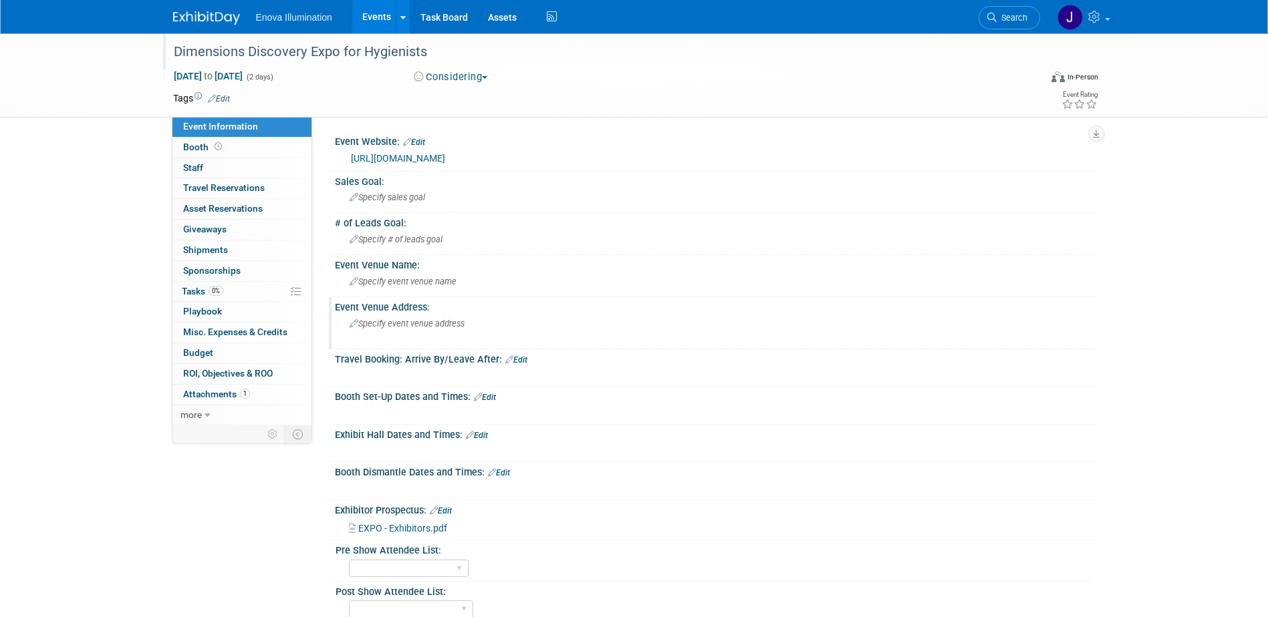
drag, startPoint x: 394, startPoint y: 322, endPoint x: 361, endPoint y: 311, distance: 35.3
click at [361, 311] on div "Event Venue Address:" at bounding box center [715, 305] width 760 height 17
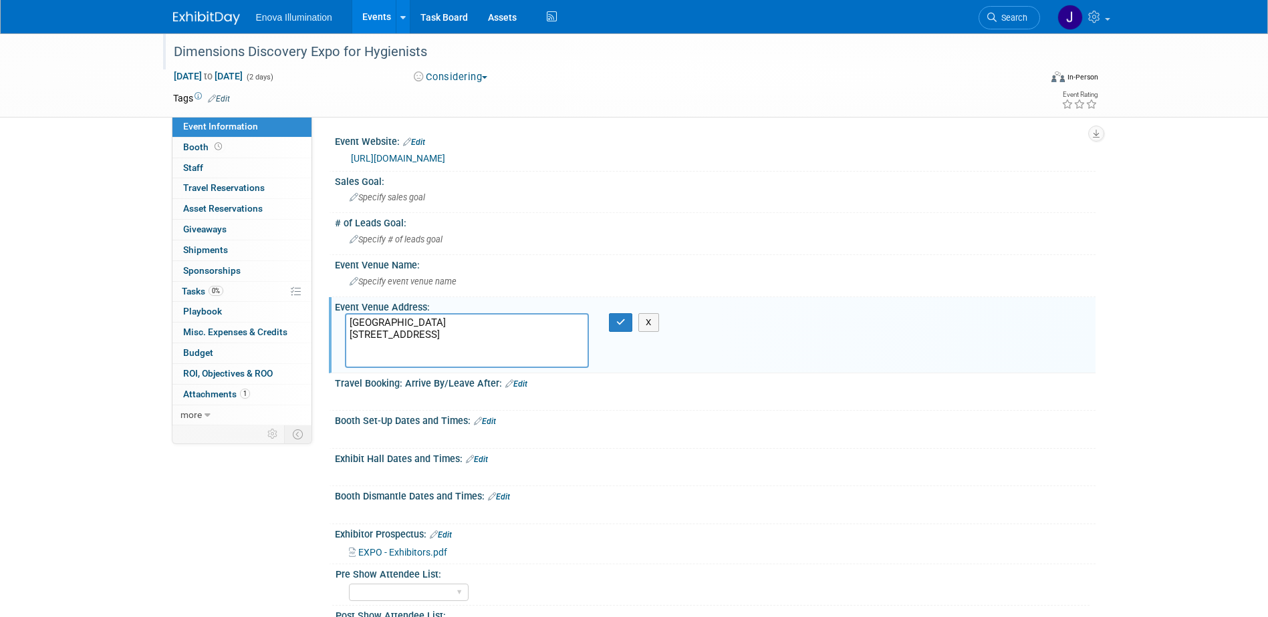
drag, startPoint x: 436, startPoint y: 322, endPoint x: 336, endPoint y: 322, distance: 100.2
click at [337, 322] on div "Hilton Anaheim 777 West Convention Way 2nd Floor Anaheim, CA 92802" at bounding box center [467, 340] width 264 height 55
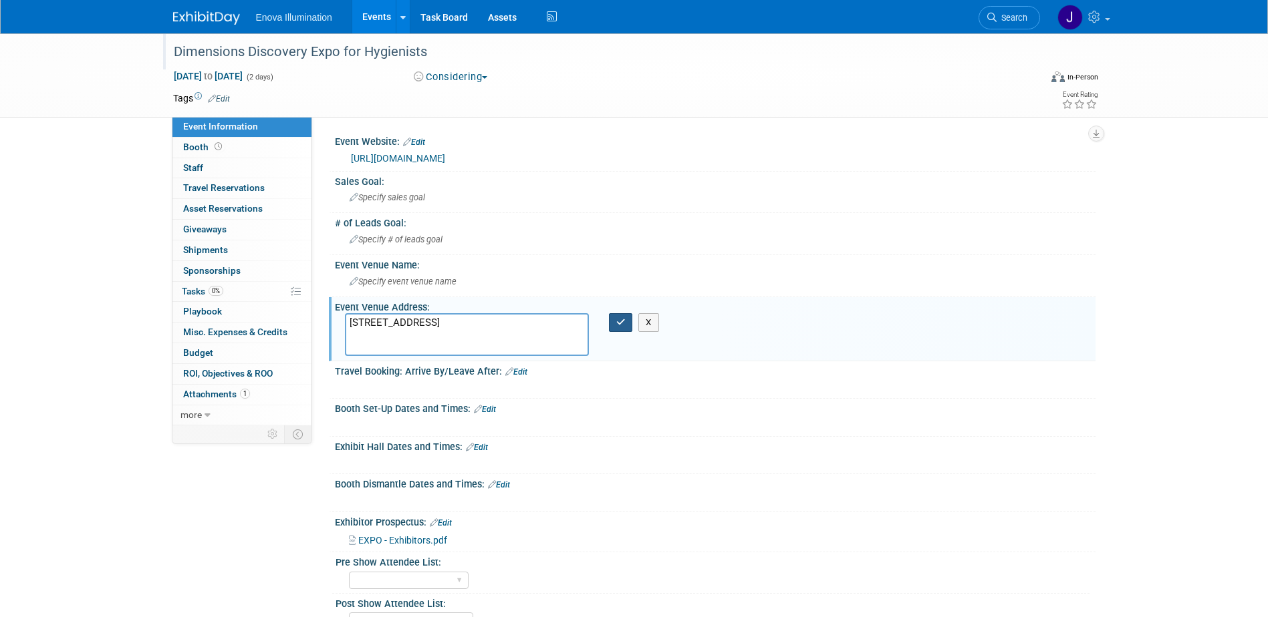
type textarea "777 West Convention Way 2nd Floor Anaheim, CA 92802"
click at [615, 330] on button "button" at bounding box center [621, 322] width 24 height 19
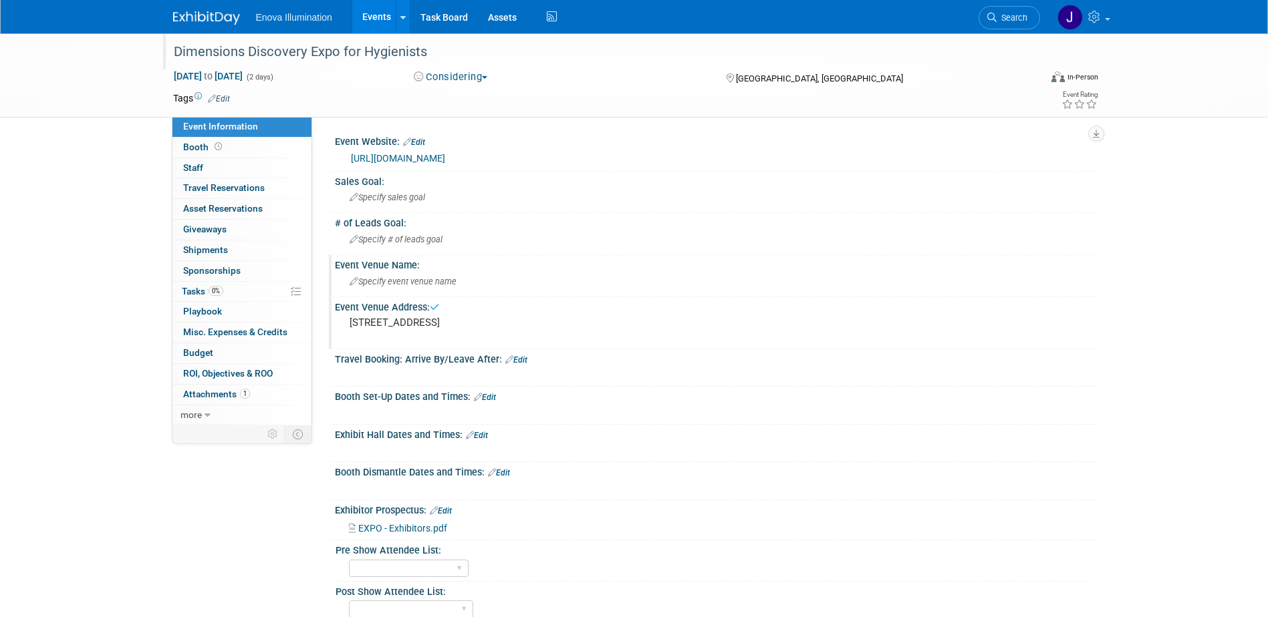
click at [412, 283] on span "Specify event venue name" at bounding box center [402, 282] width 107 height 10
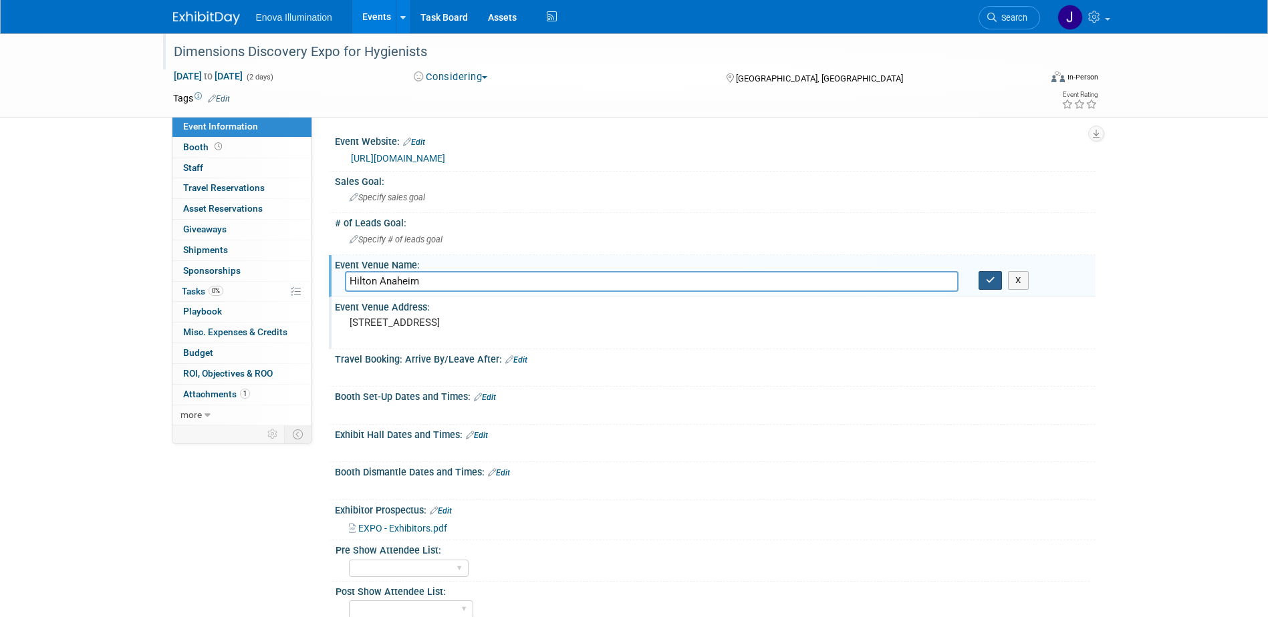
type input "Hilton Anaheim"
click at [984, 282] on button "button" at bounding box center [990, 280] width 24 height 19
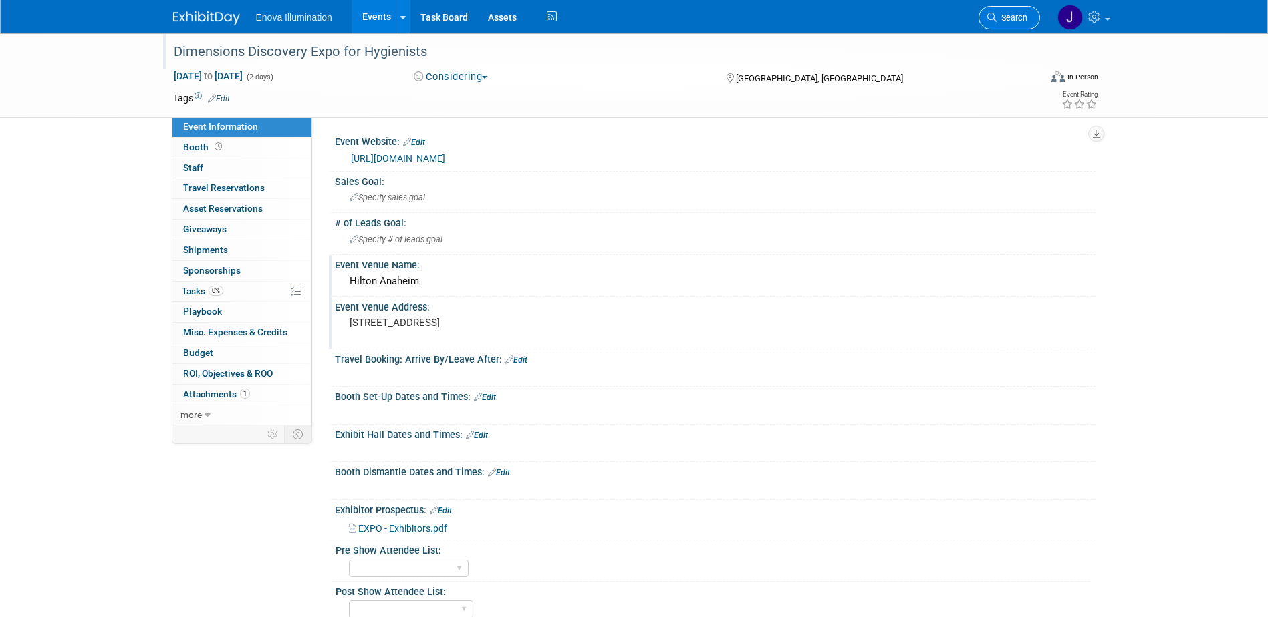
click at [998, 13] on span "Search" at bounding box center [1011, 18] width 31 height 10
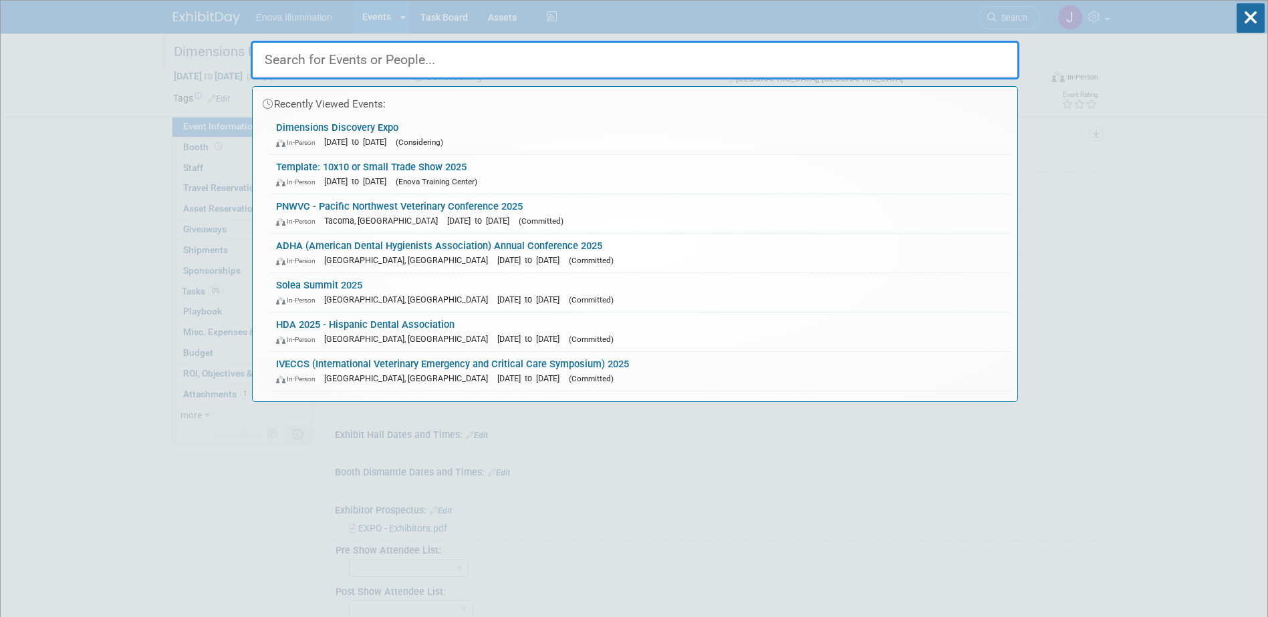
click at [962, 44] on input "text" at bounding box center [635, 60] width 768 height 39
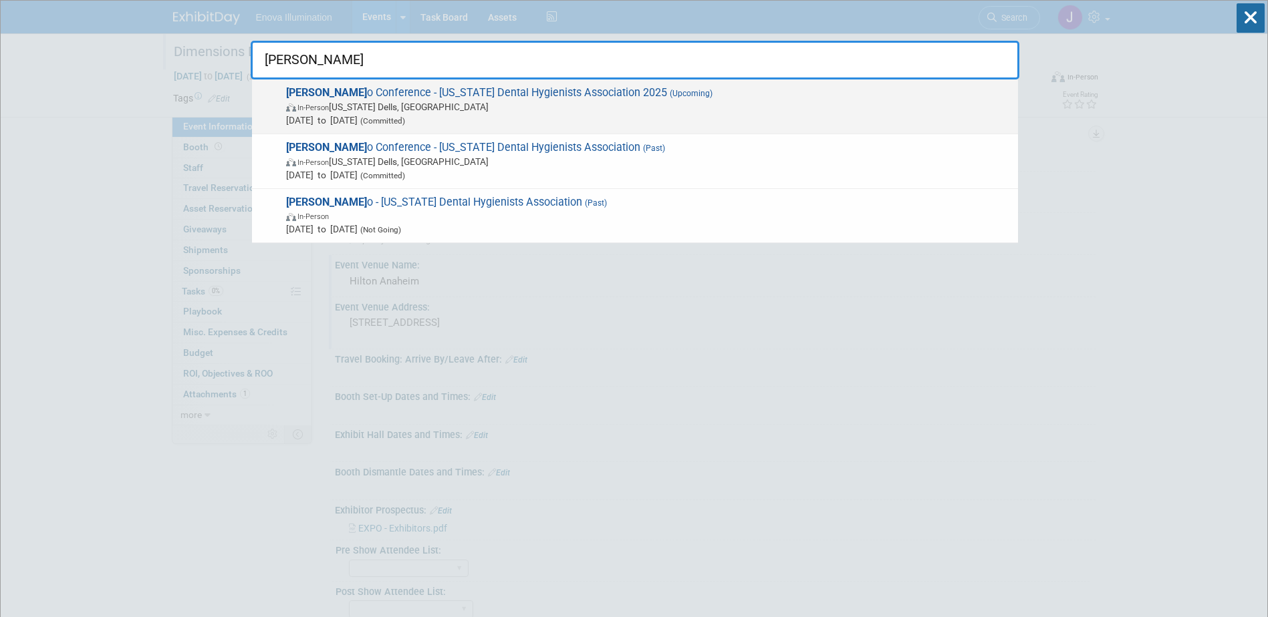
type input "Indig"
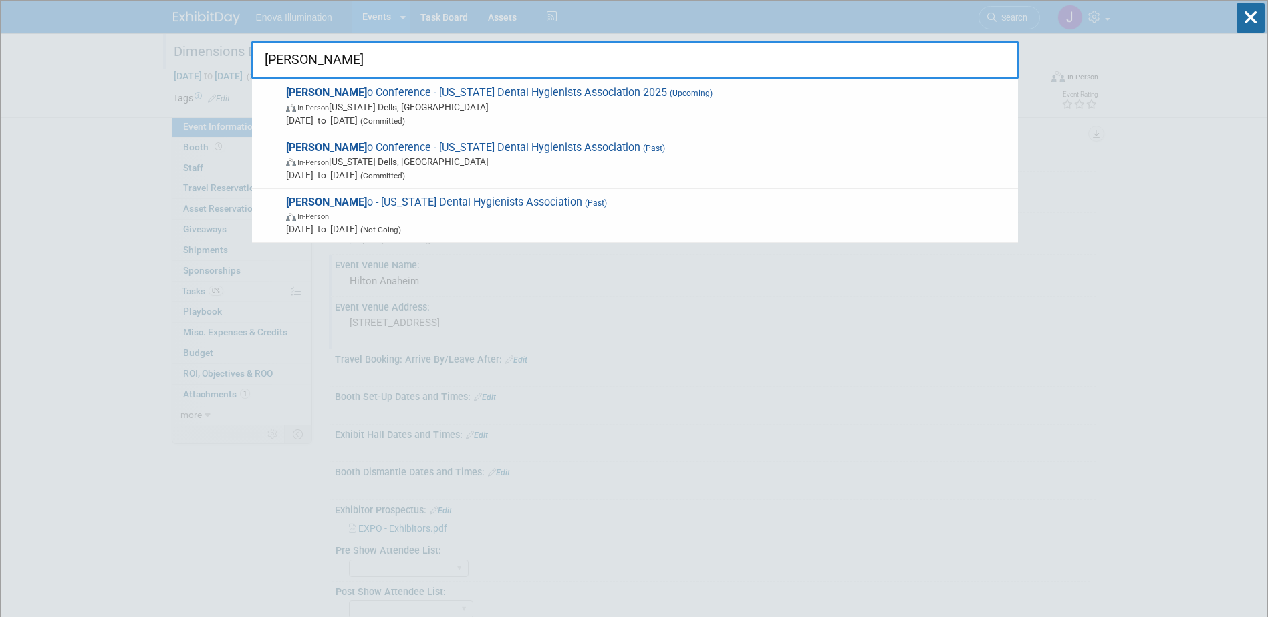
click at [302, 98] on strong "Indig" at bounding box center [326, 92] width 81 height 13
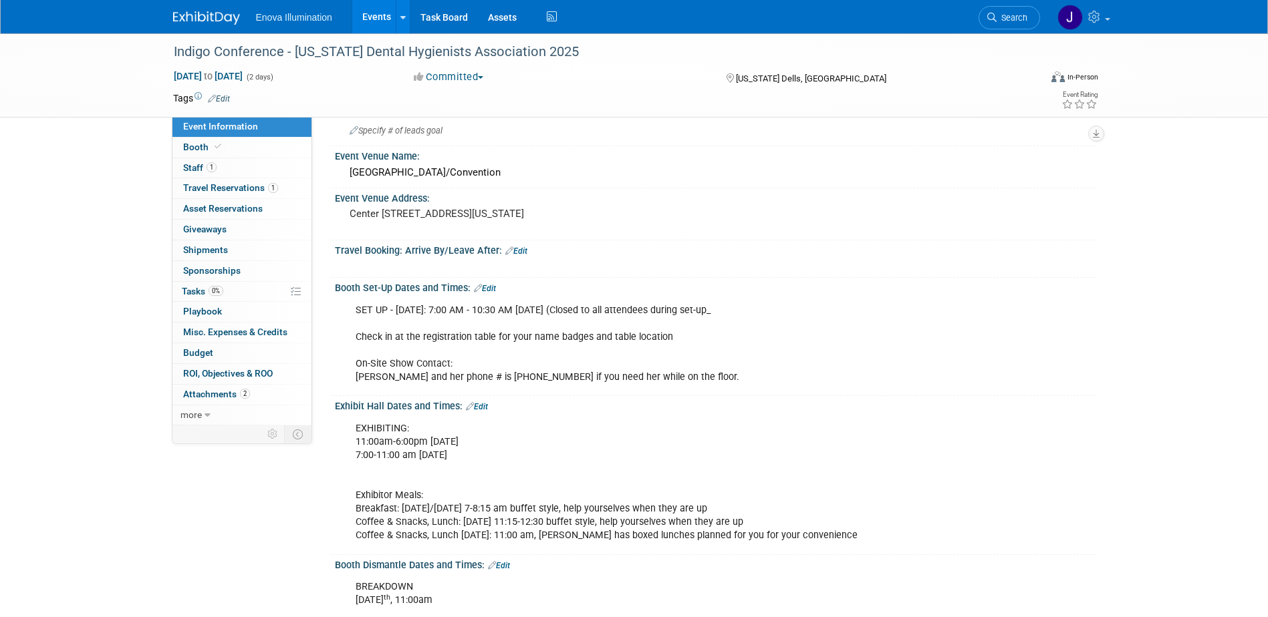
scroll to position [134, 0]
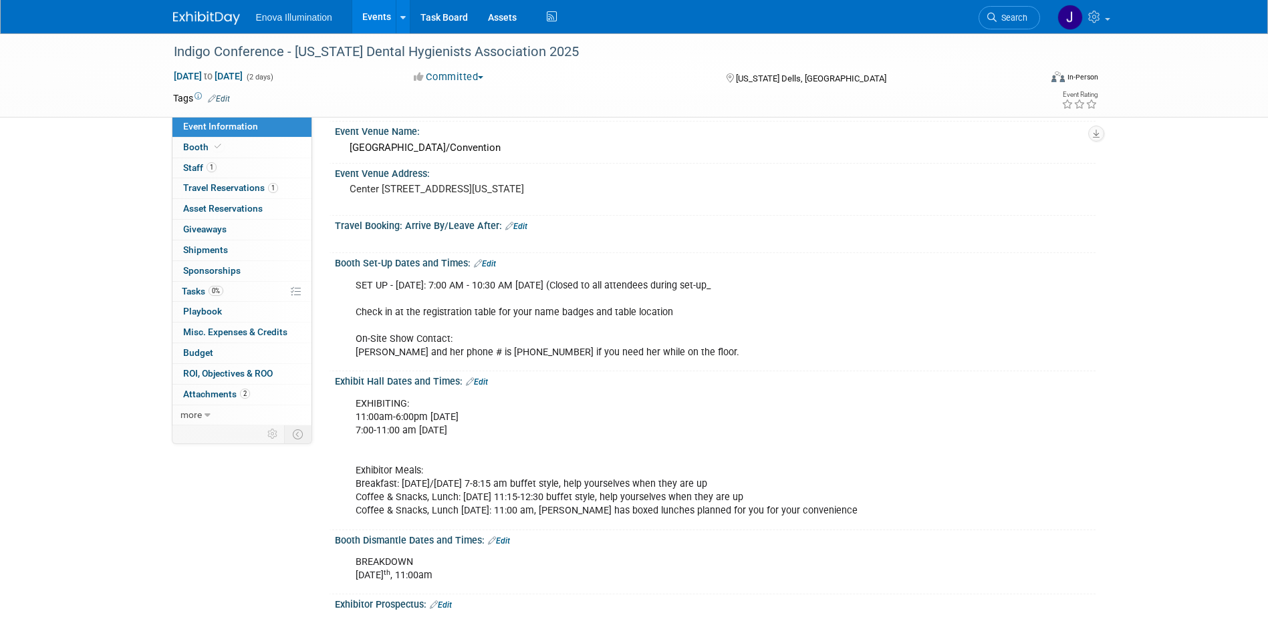
click at [205, 14] on img at bounding box center [206, 17] width 67 height 13
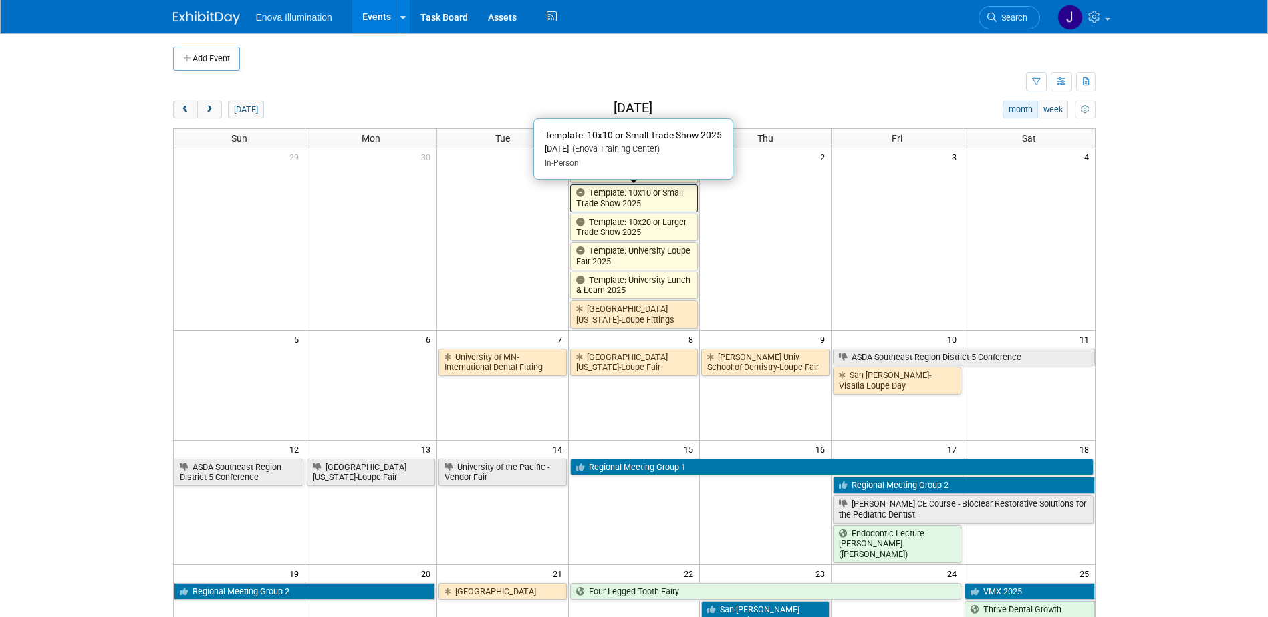
click at [600, 198] on link "Template: 10x10 or Small Trade Show 2025" at bounding box center [634, 197] width 128 height 27
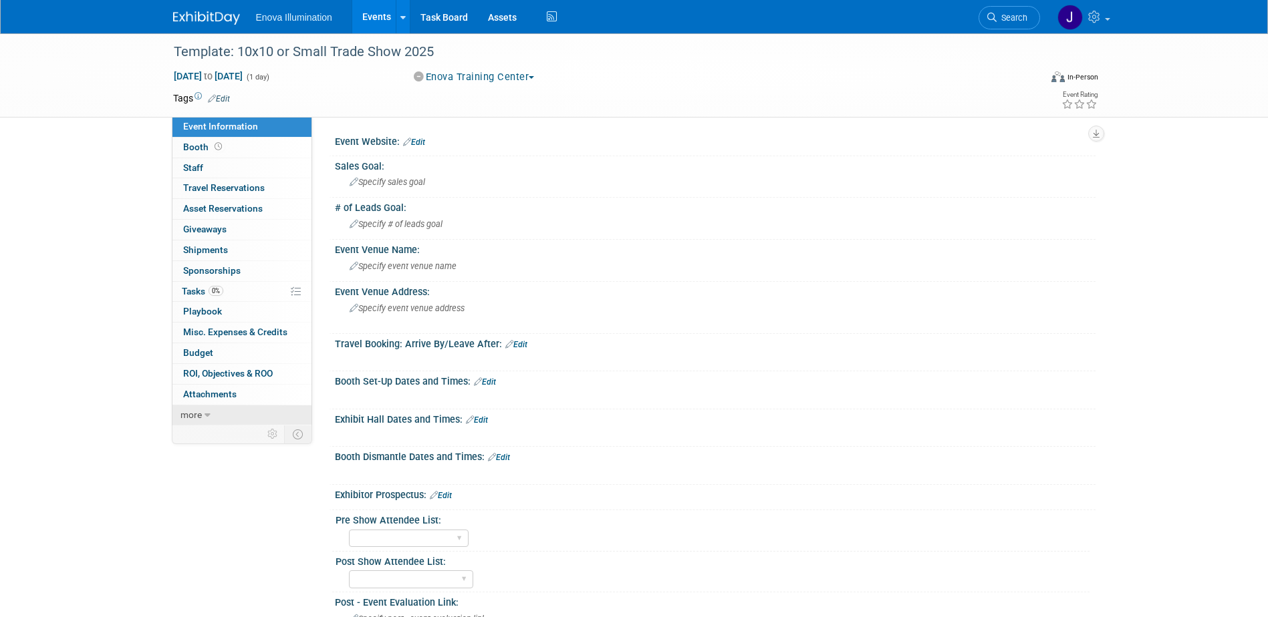
click at [242, 411] on link "more" at bounding box center [241, 416] width 139 height 20
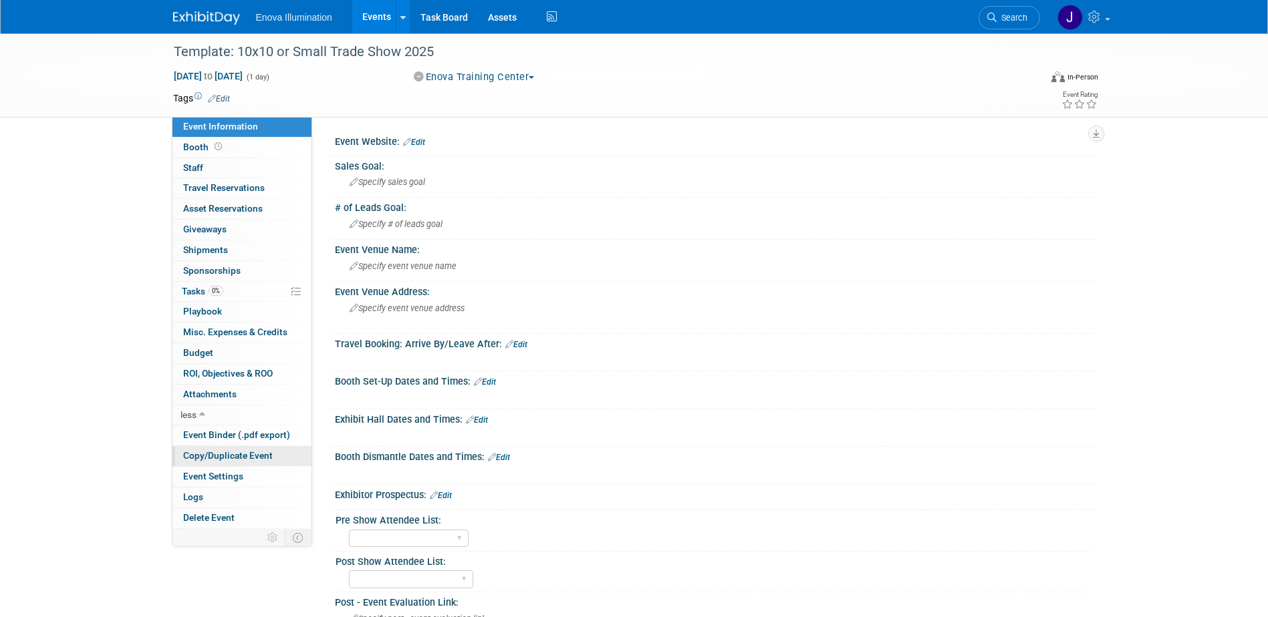
click at [234, 452] on span "Copy/Duplicate Event" at bounding box center [228, 455] width 90 height 11
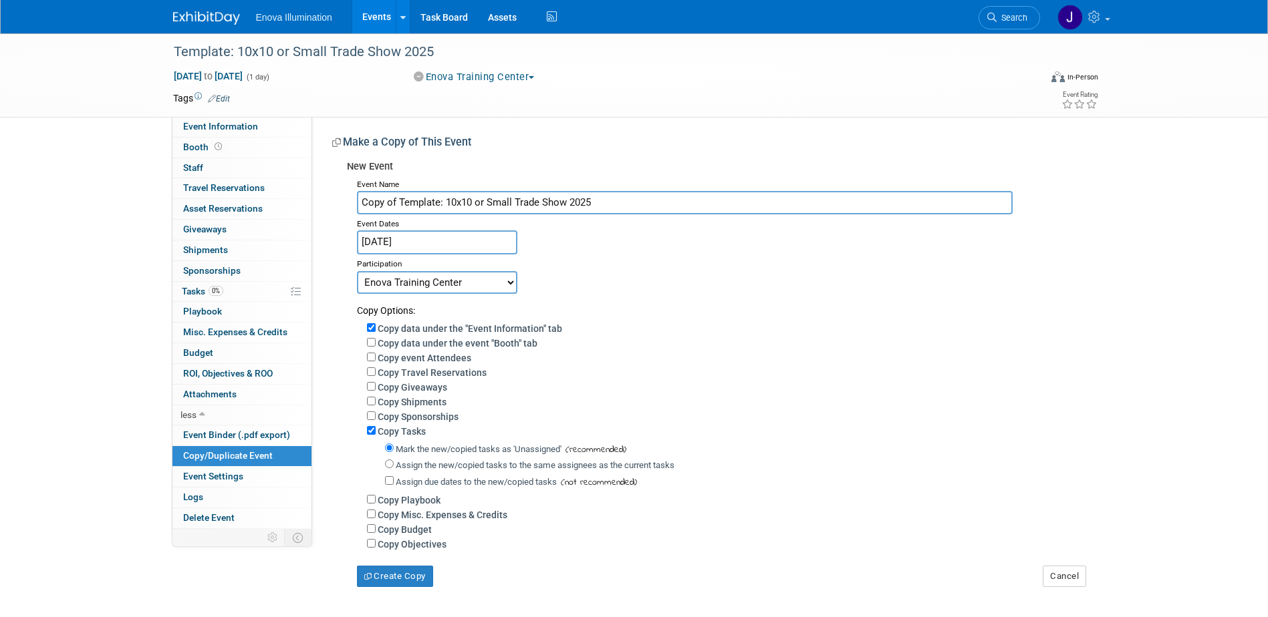
drag, startPoint x: 488, startPoint y: 202, endPoint x: 299, endPoint y: 208, distance: 189.2
click at [466, 202] on input "Copy of Template: 10x10 or Small Trade Show 2025" at bounding box center [685, 202] width 656 height 23
click at [631, 206] on input "Copy of Template: 10x10 or Small Trade Show 2025" at bounding box center [685, 202] width 656 height 23
drag, startPoint x: 613, startPoint y: 202, endPoint x: 350, endPoint y: 200, distance: 262.6
click at [353, 199] on div "Event Name Copy of Template: 10x10 or Small Trade Show 2025 Event Dates Jan 1, …" at bounding box center [716, 381] width 738 height 412
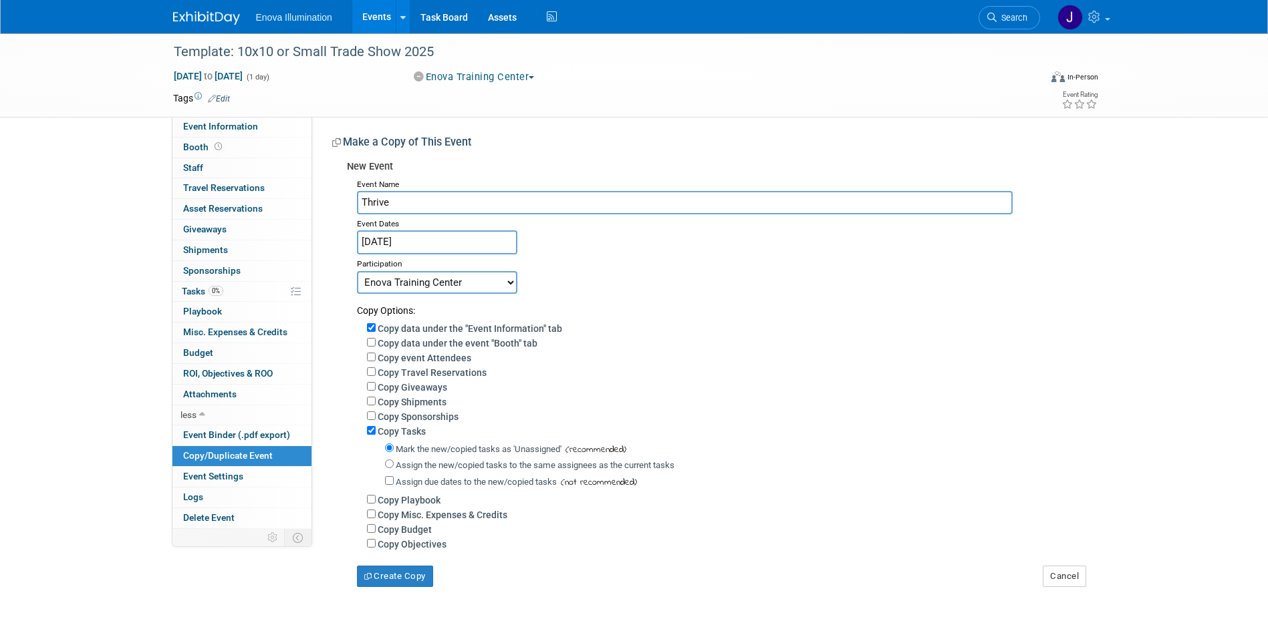
click at [394, 204] on input "Thrive" at bounding box center [685, 202] width 656 height 23
type input "Thrive Dental Growth Program Wet Lab - Feline Extraction Lab"
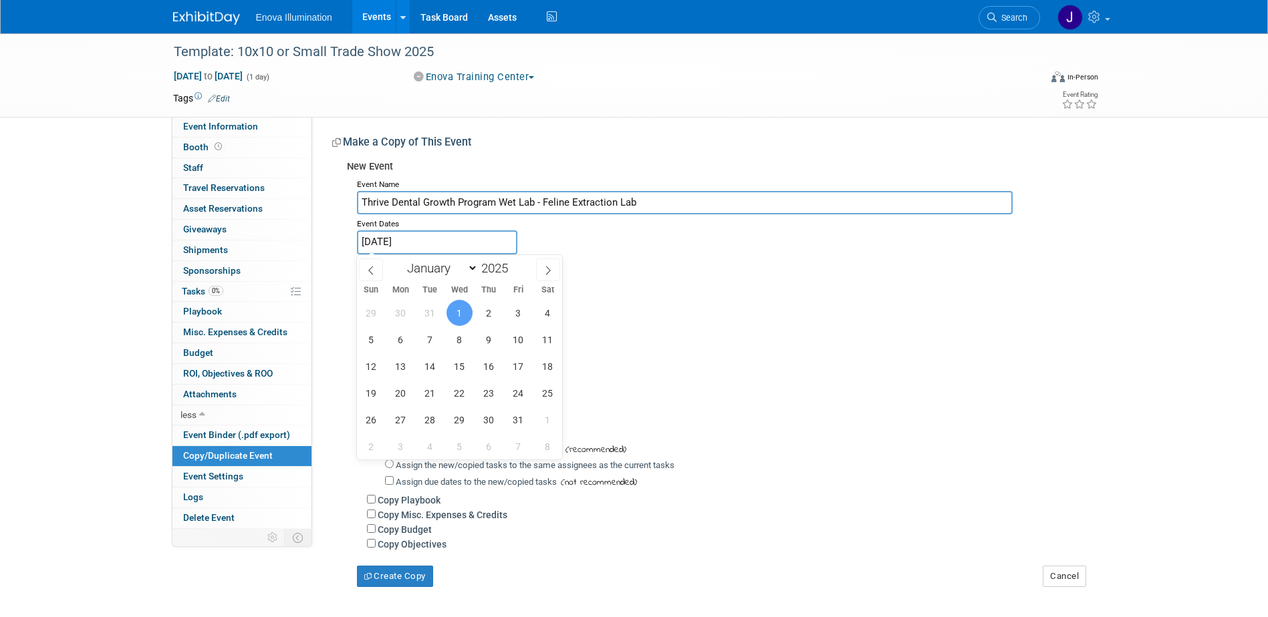
click at [403, 243] on input "Jan 1, 2025" at bounding box center [437, 242] width 160 height 23
click at [444, 273] on select "January February March April May June July August September October November De…" at bounding box center [439, 268] width 77 height 17
select select "10"
click at [401, 260] on select "January February March April May June July August September October November De…" at bounding box center [439, 268] width 77 height 17
click at [543, 311] on span "1" at bounding box center [548, 313] width 26 height 26
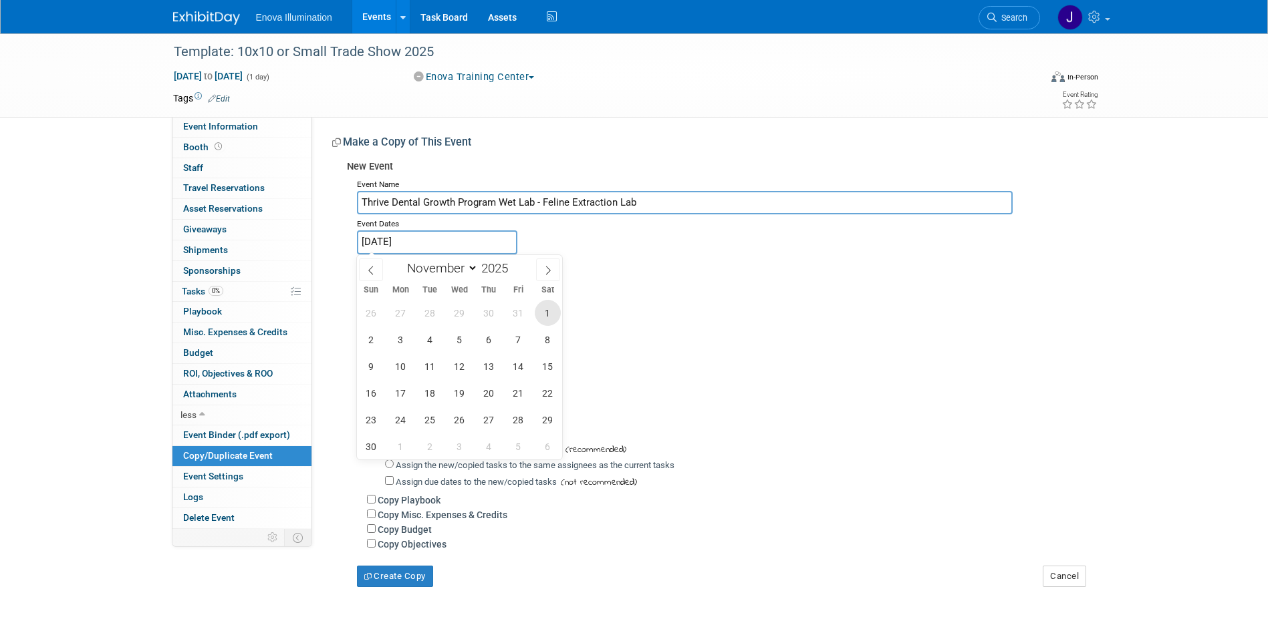
type input "[DATE]"
click at [543, 311] on span "1" at bounding box center [548, 313] width 26 height 26
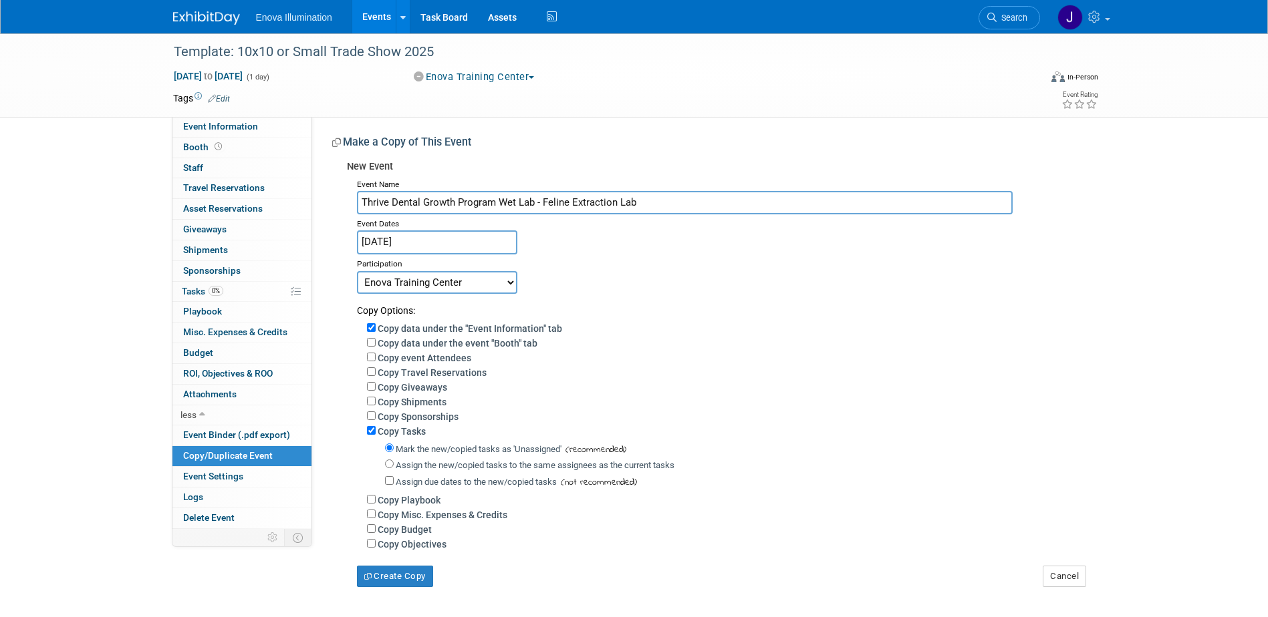
click at [414, 279] on select "Committed Considering Not Going Canceled Enova Training Center University Event…" at bounding box center [437, 282] width 160 height 23
select select "3"
click at [357, 271] on select "Committed Considering Not Going Canceled Enova Training Center University Event…" at bounding box center [437, 282] width 160 height 23
click at [388, 468] on input "Assign the new/copied tasks to the same assignees as the current tasks" at bounding box center [389, 464] width 9 height 9
radio input "true"
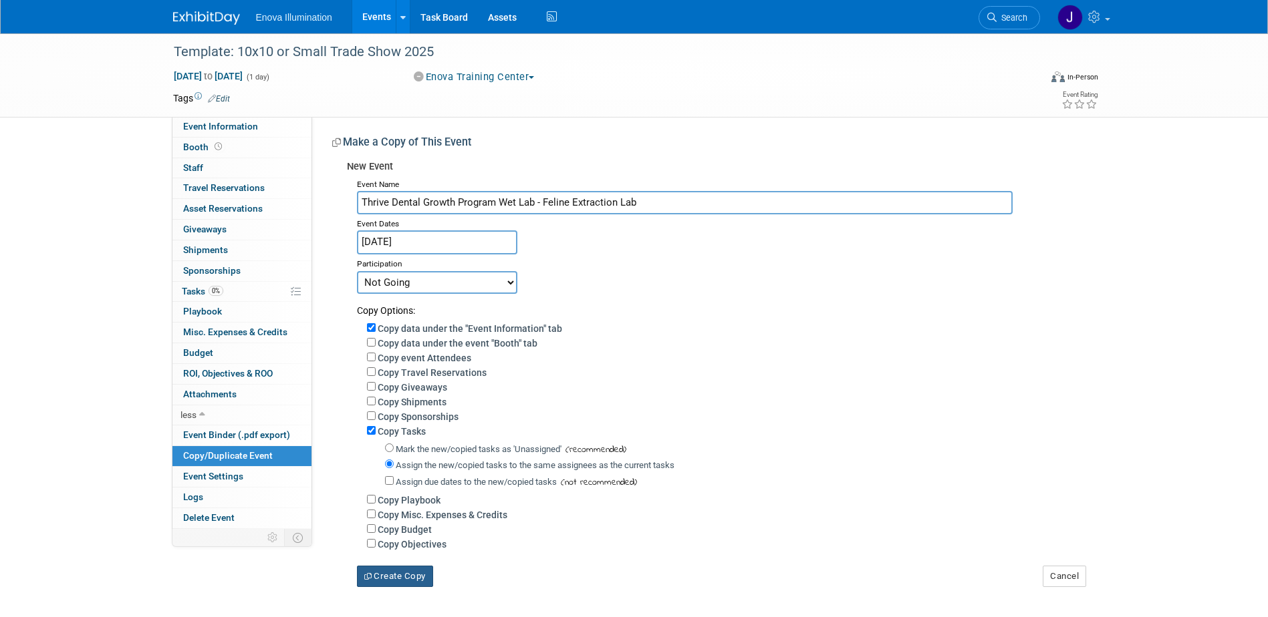
click at [394, 579] on button "Create Copy" at bounding box center [395, 576] width 76 height 21
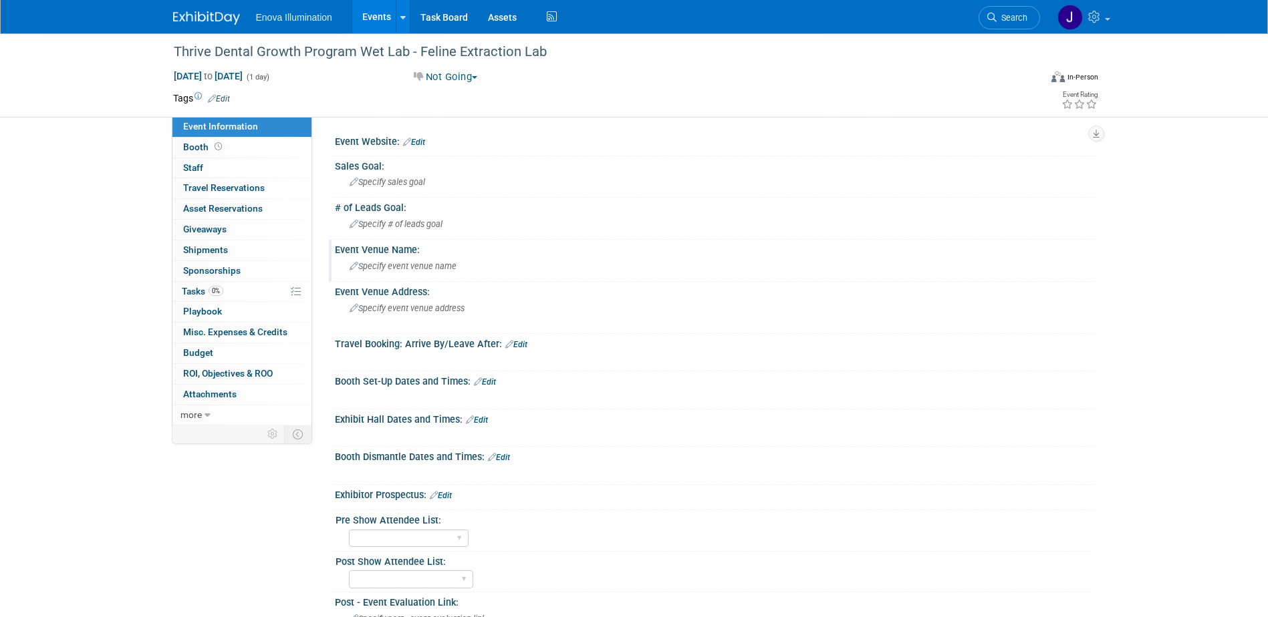
click at [384, 270] on span "Specify event venue name" at bounding box center [402, 266] width 107 height 10
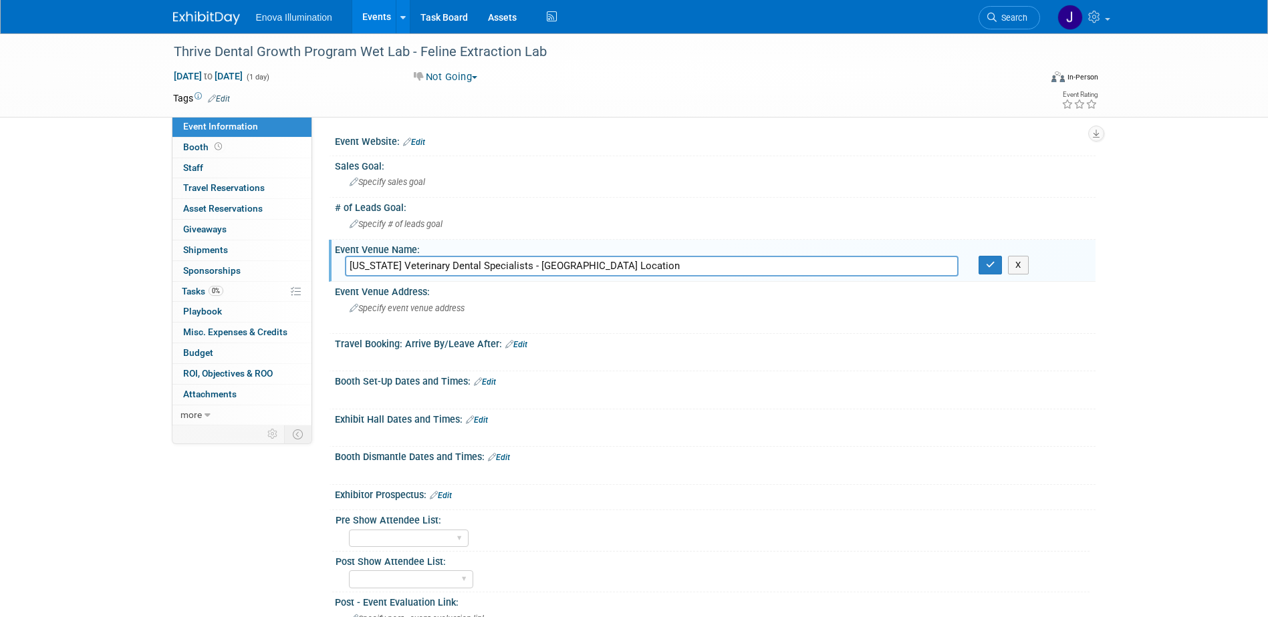
type input "[US_STATE] Veterinary Dental Specialists - [GEOGRAPHIC_DATA] Location"
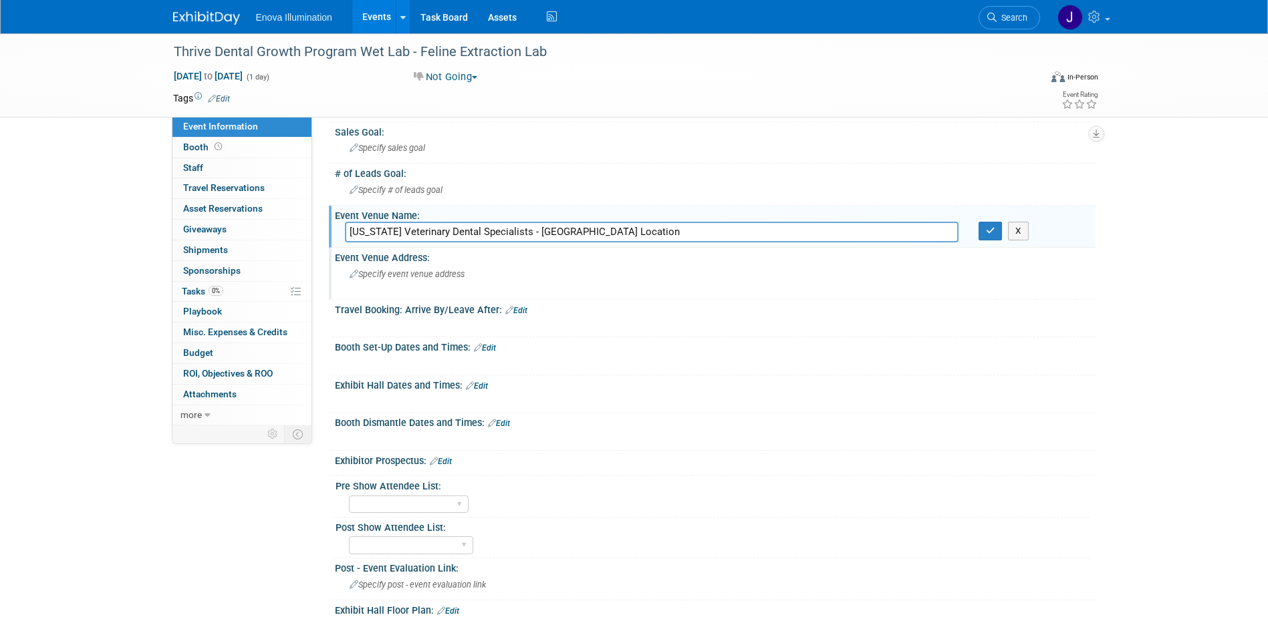
scroll to position [67, 0]
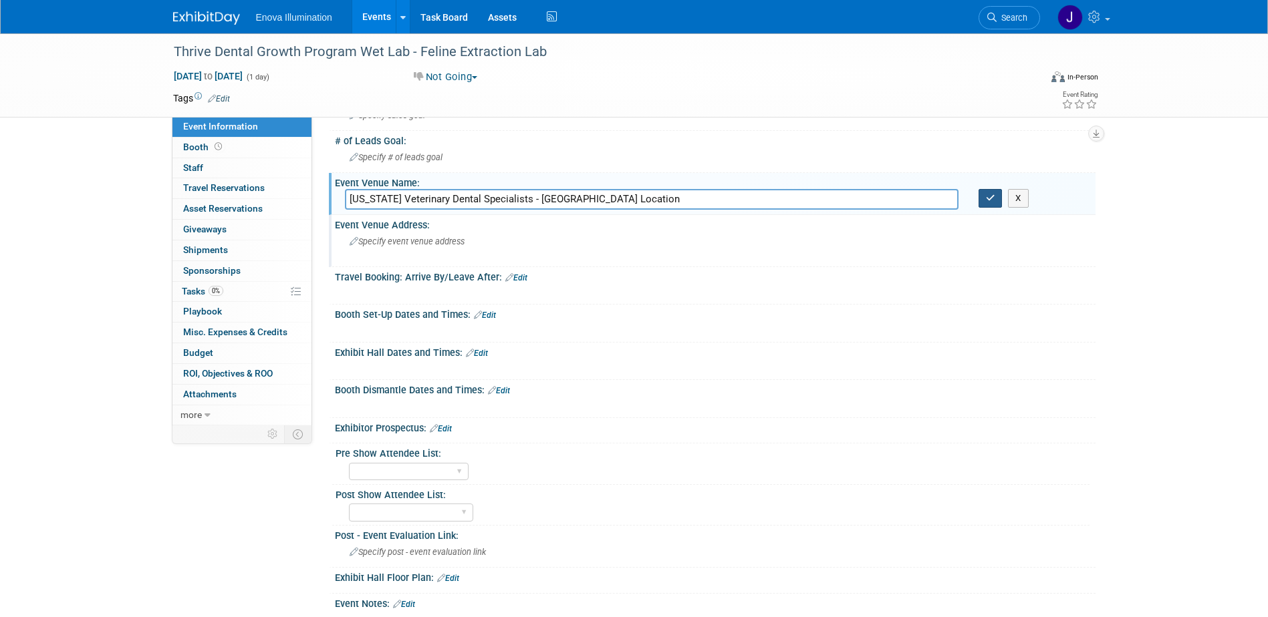
drag, startPoint x: 986, startPoint y: 199, endPoint x: 740, endPoint y: 263, distance: 253.3
click at [986, 199] on icon "button" at bounding box center [990, 198] width 9 height 9
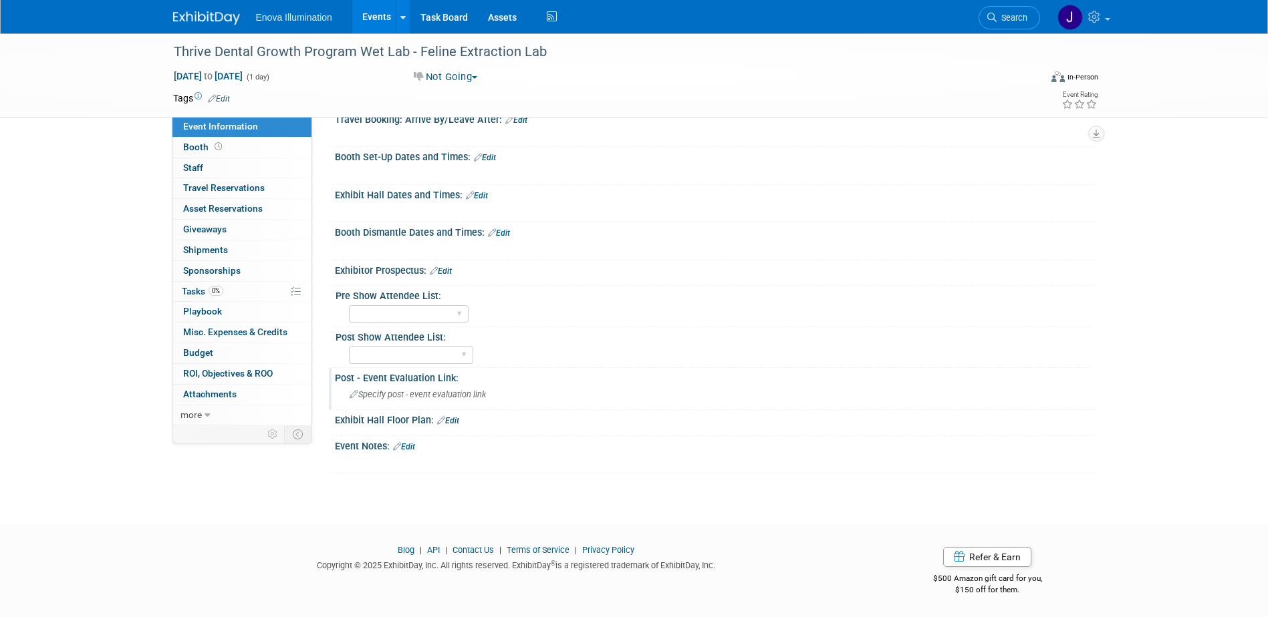
scroll to position [225, 0]
click at [409, 445] on link "Edit" at bounding box center [404, 446] width 22 height 9
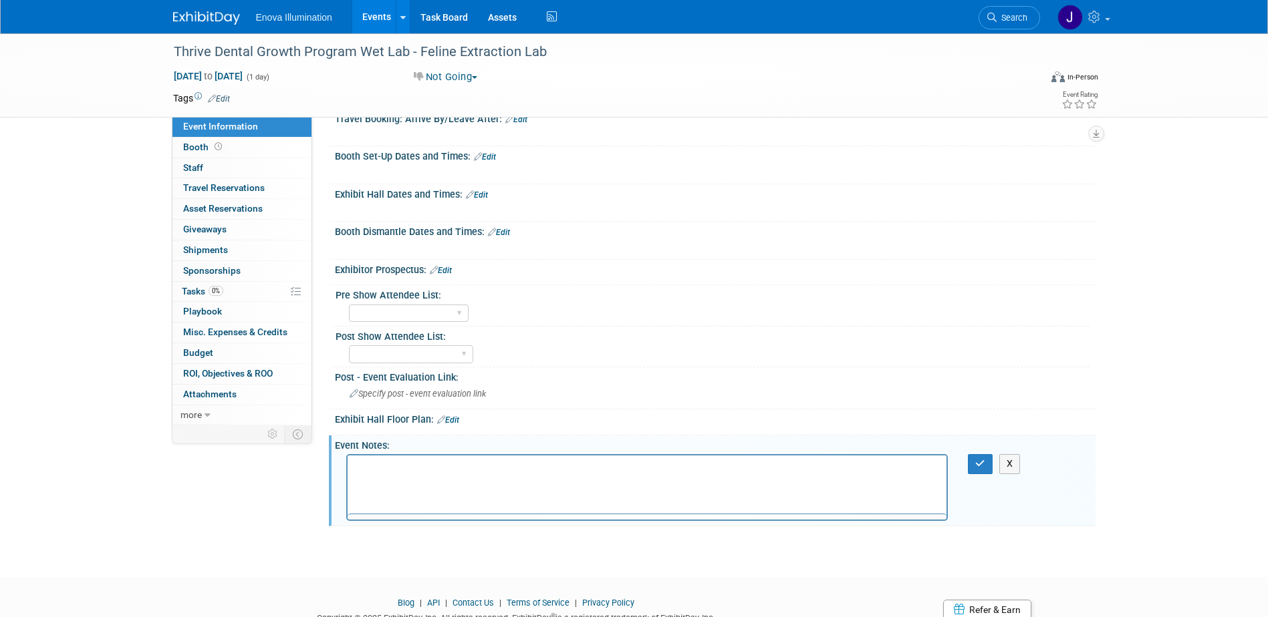
scroll to position [0, 0]
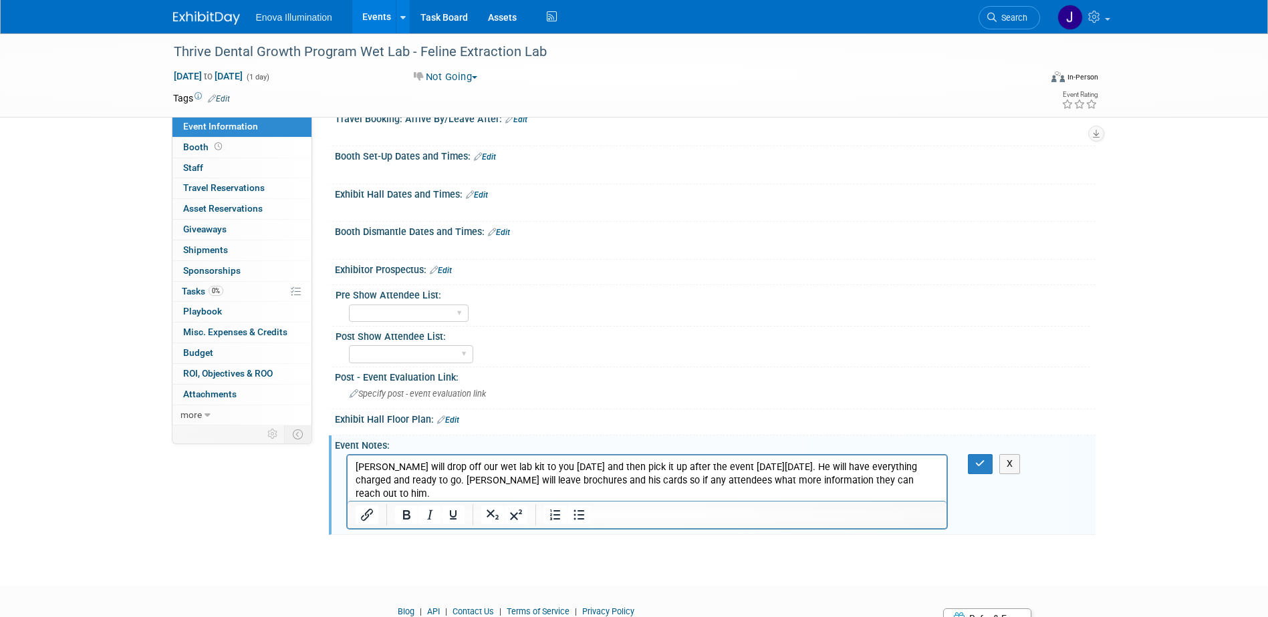
click at [515, 465] on p "[PERSON_NAME] will drop off our wet lab kit to you [DATE] and then pick it up a…" at bounding box center [647, 481] width 584 height 40
click at [911, 469] on p "[PERSON_NAME] will drop off our wet lab kit to [PERSON_NAME] [DATE][DATE] and t…" at bounding box center [647, 481] width 584 height 40
click at [563, 482] on p "He will have everything charged and ready to go. Garrett will leave brochures a…" at bounding box center [647, 487] width 584 height 27
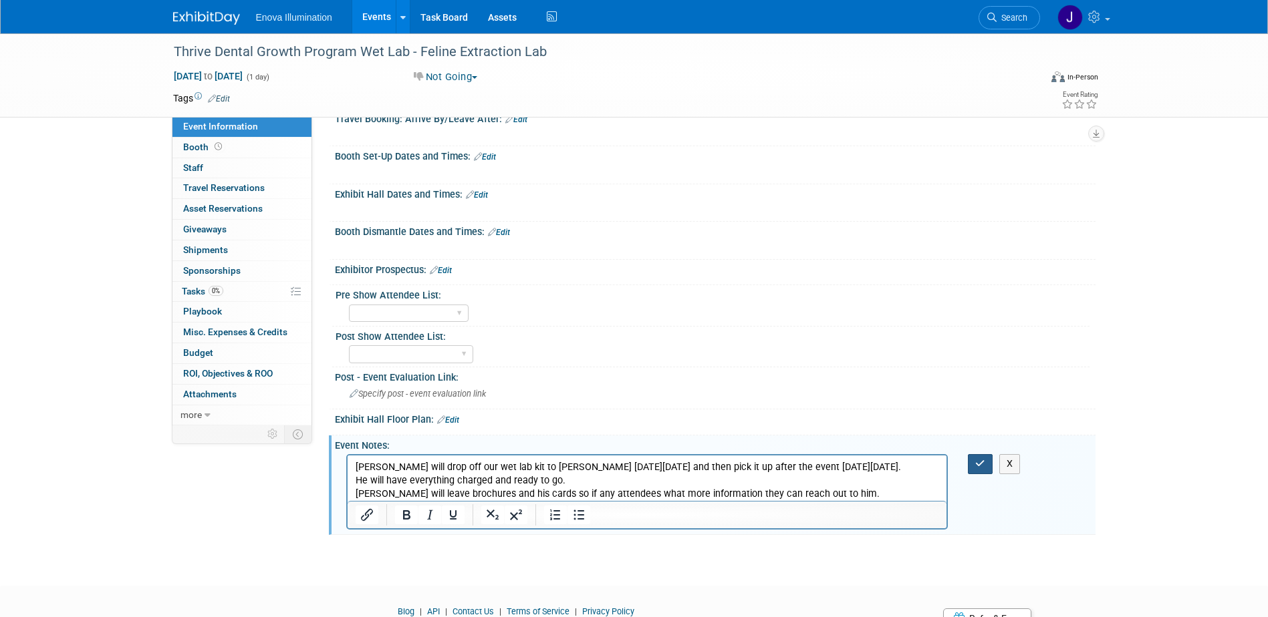
click at [976, 459] on icon "button" at bounding box center [980, 463] width 10 height 9
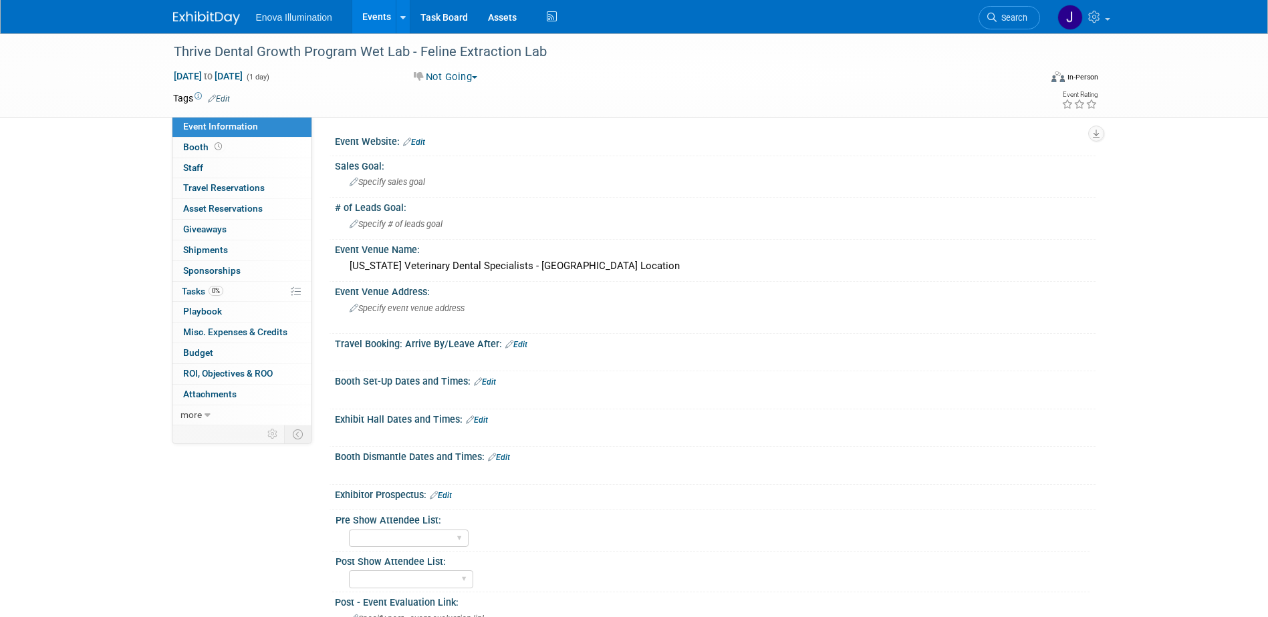
drag, startPoint x: 991, startPoint y: 16, endPoint x: 965, endPoint y: 23, distance: 26.9
click at [991, 16] on icon at bounding box center [991, 17] width 9 height 9
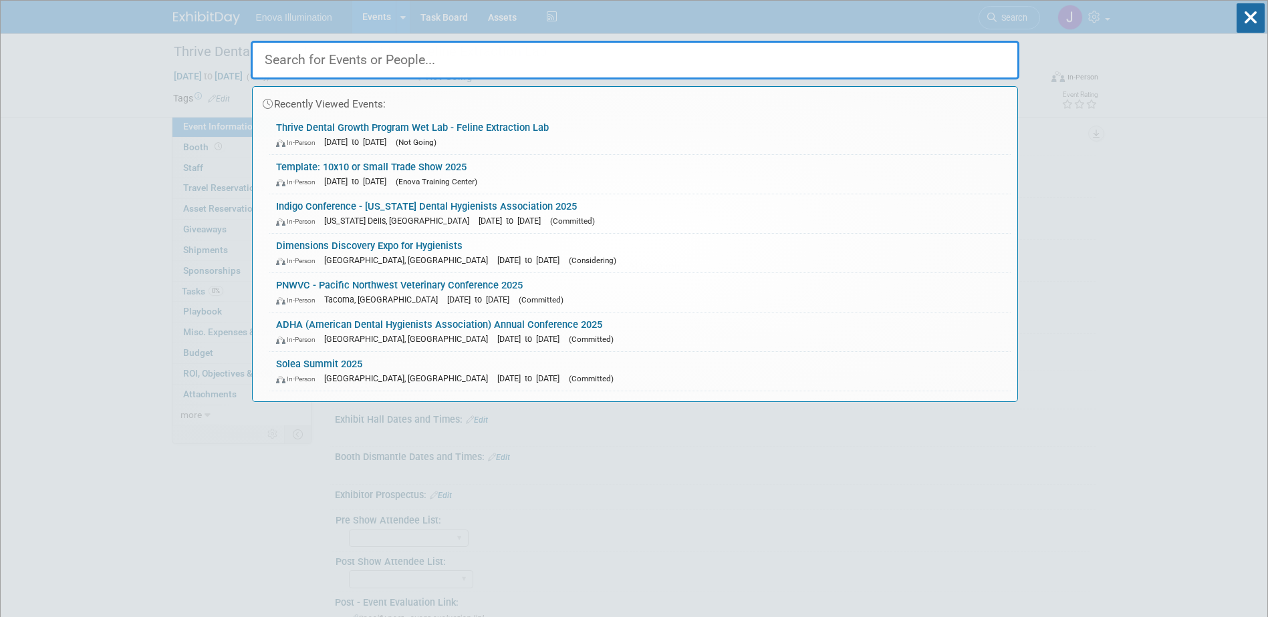
click at [876, 45] on input "text" at bounding box center [635, 60] width 768 height 39
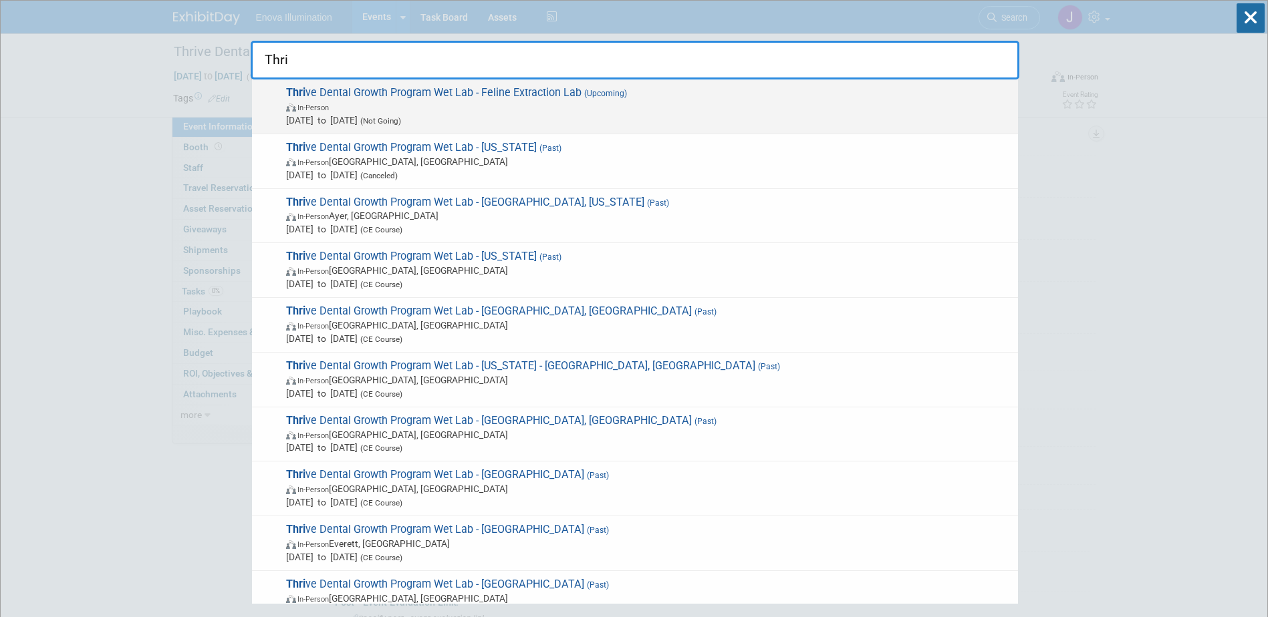
type input "Thri"
click at [396, 102] on span "In-Person" at bounding box center [648, 106] width 725 height 13
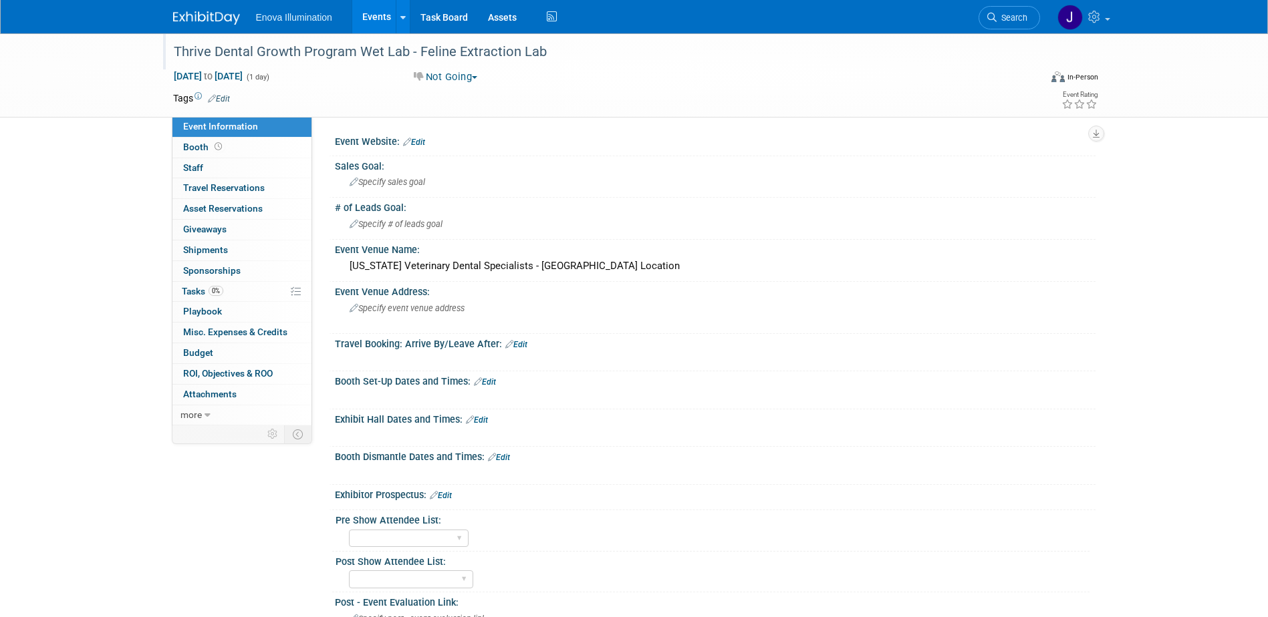
click at [410, 51] on div "Thrive Dental Growth Program Wet Lab - Feline Extraction Lab" at bounding box center [594, 52] width 851 height 24
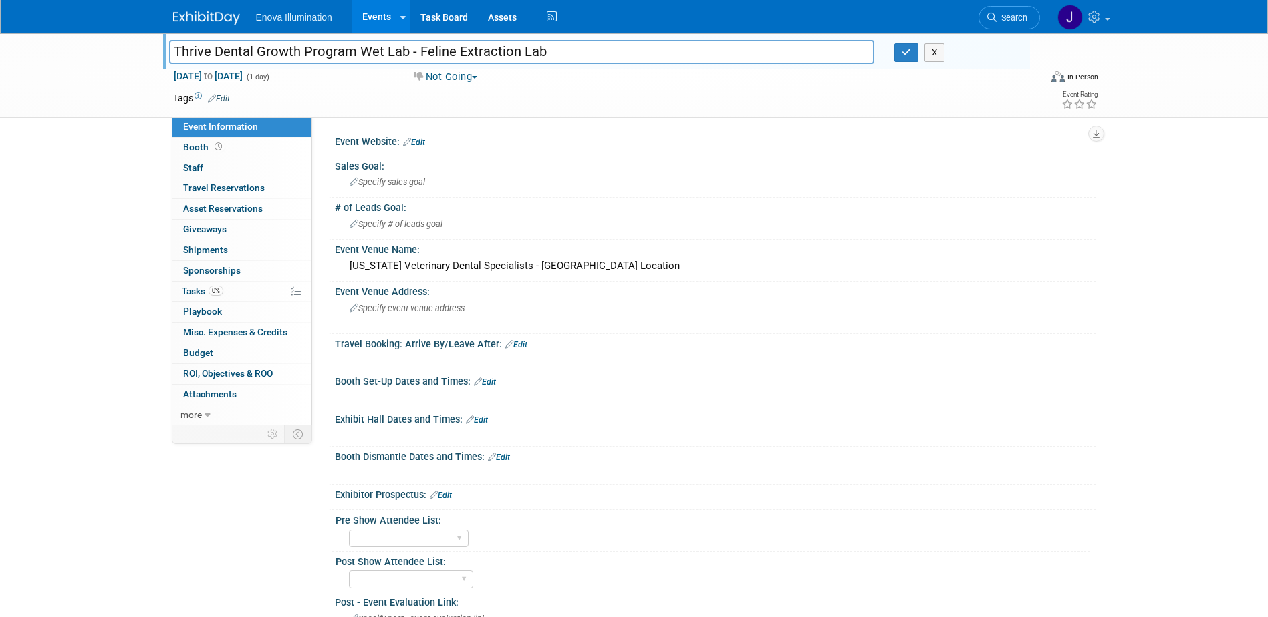
drag, startPoint x: 410, startPoint y: 51, endPoint x: 589, endPoint y: 57, distance: 179.2
click at [589, 57] on input "Thrive Dental Growth Program Wet Lab - Feline Extraction Lab" at bounding box center [522, 51] width 706 height 23
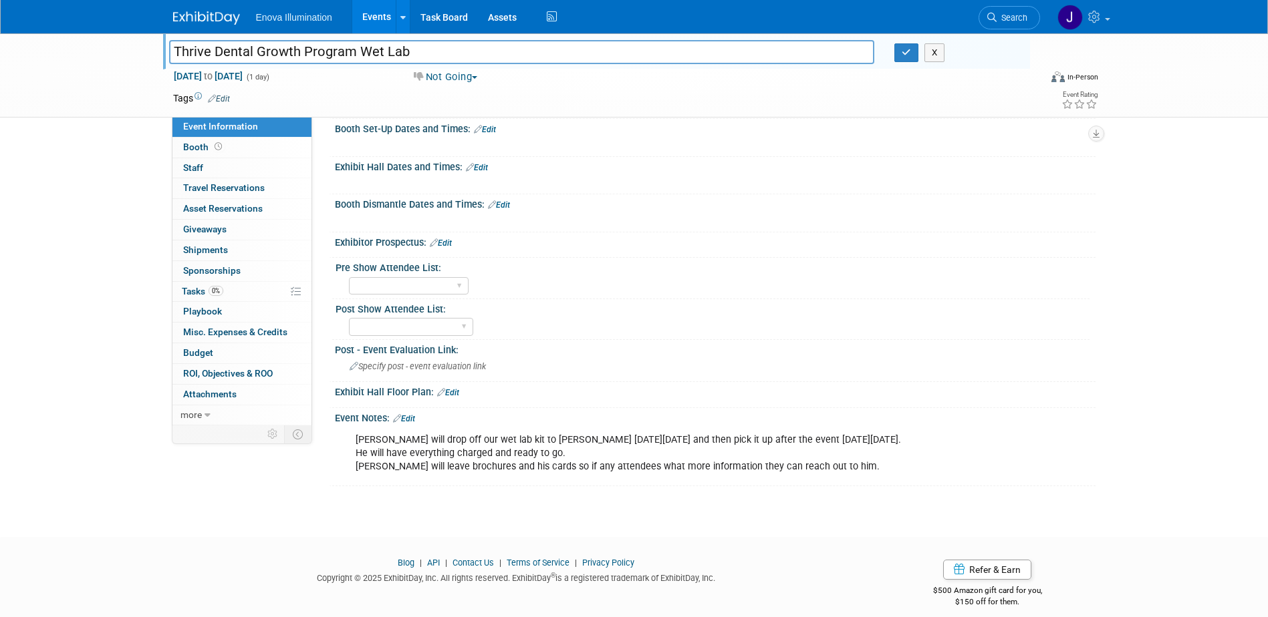
scroll to position [265, 0]
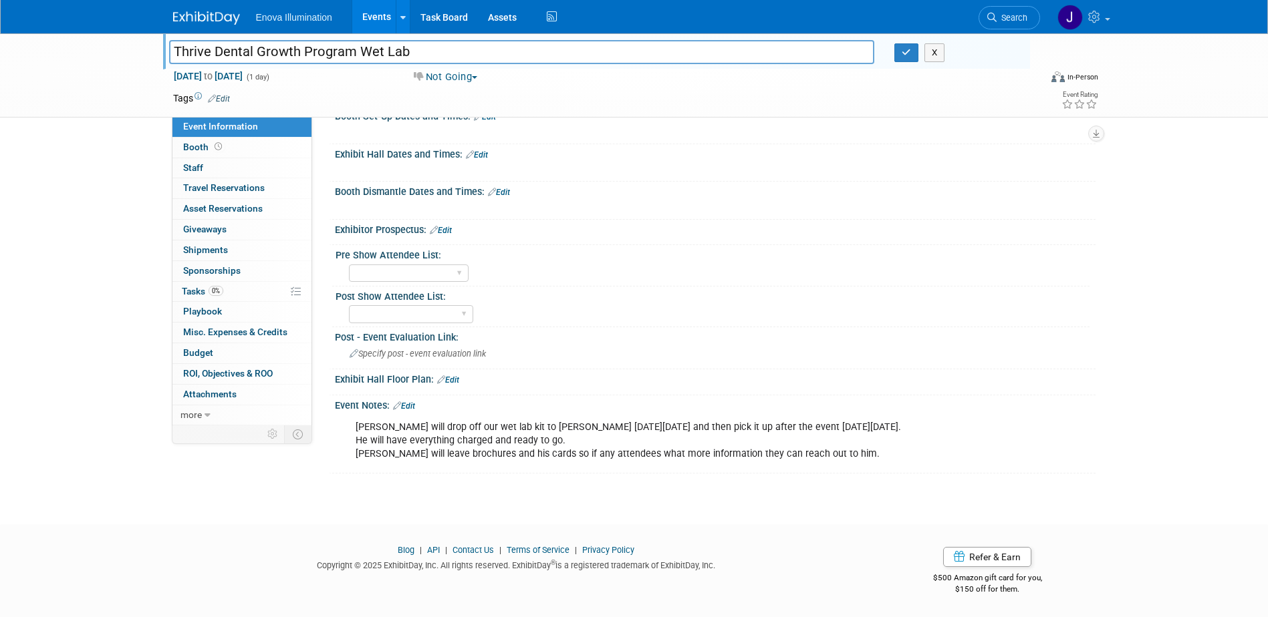
type input "Thrive Dental Growth Program Wet Lab"
click at [356, 427] on div "Garrett will drop off our wet lab kit to Carrie on Tuesday, October 28th and th…" at bounding box center [647, 440] width 602 height 53
click at [412, 407] on link "Edit" at bounding box center [404, 406] width 22 height 9
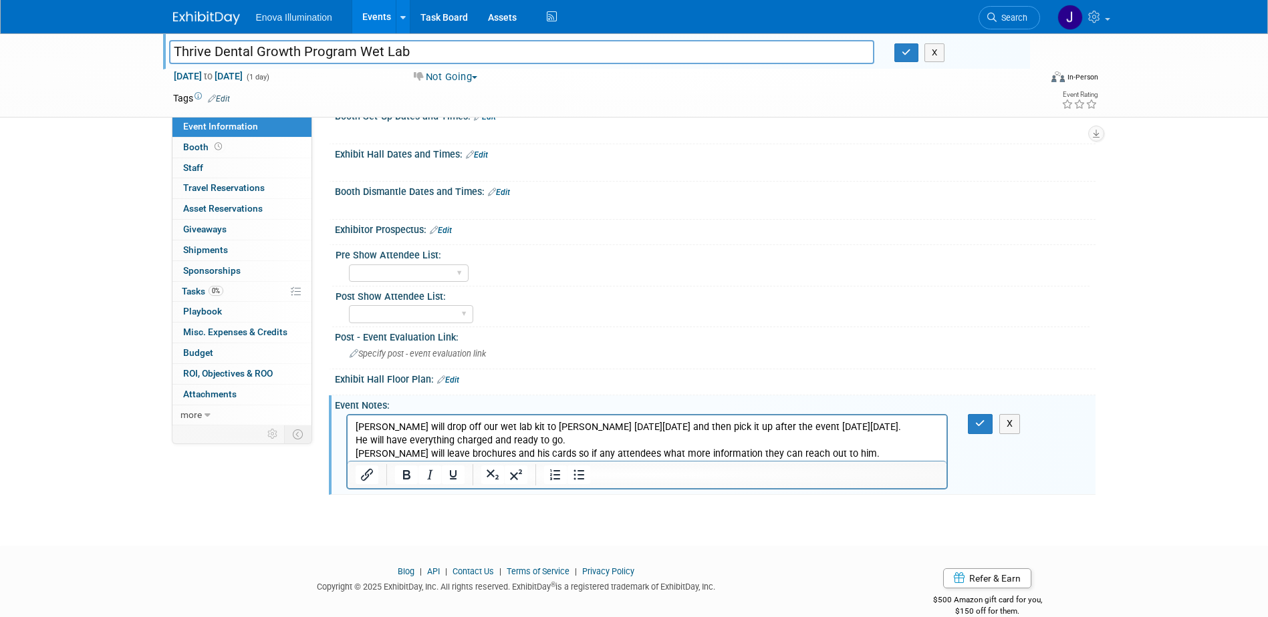
scroll to position [0, 0]
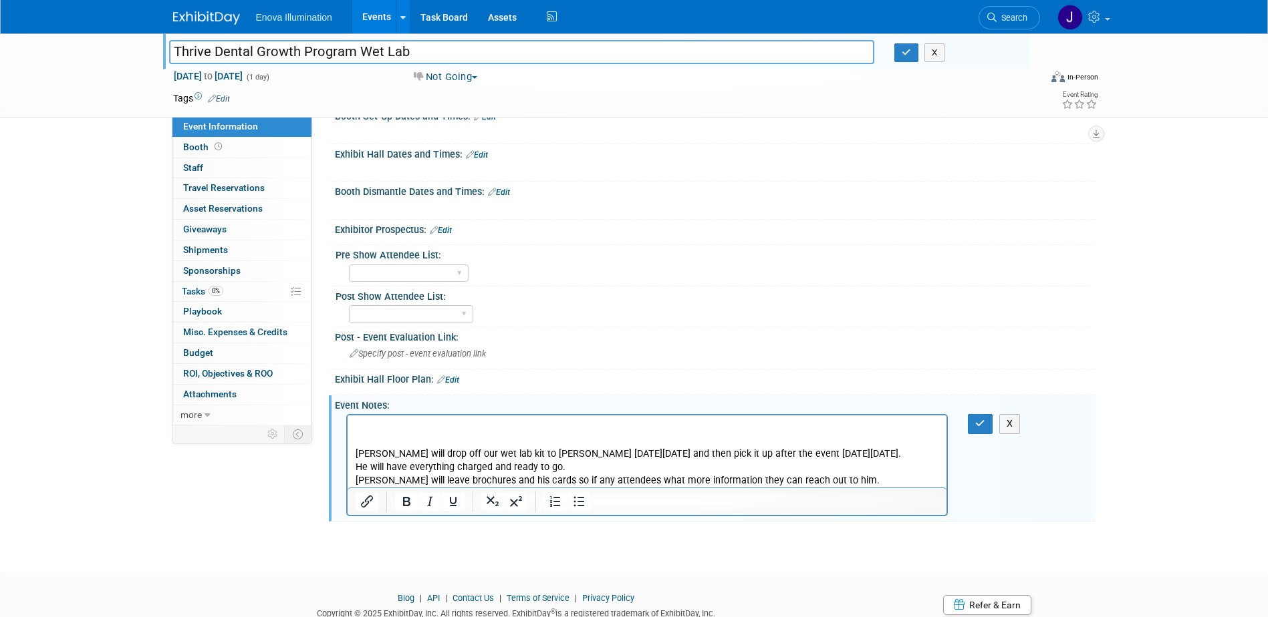
click at [359, 428] on p "Rich Text Area. Press ALT-0 for help." at bounding box center [647, 427] width 584 height 13
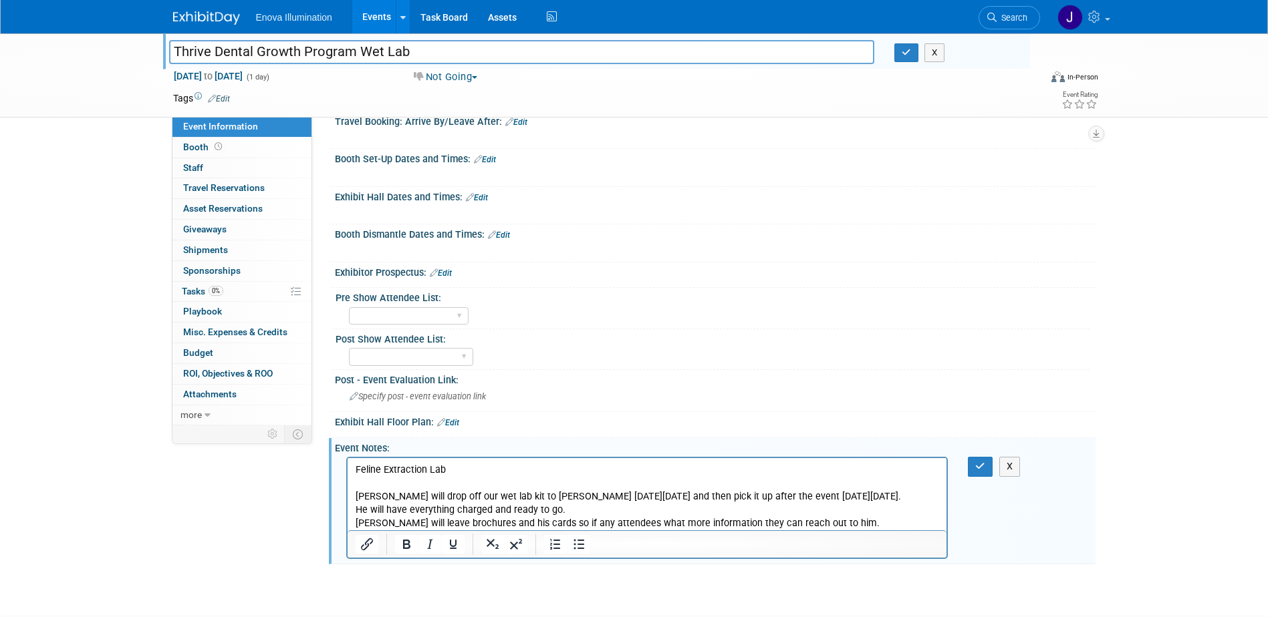
scroll to position [198, 0]
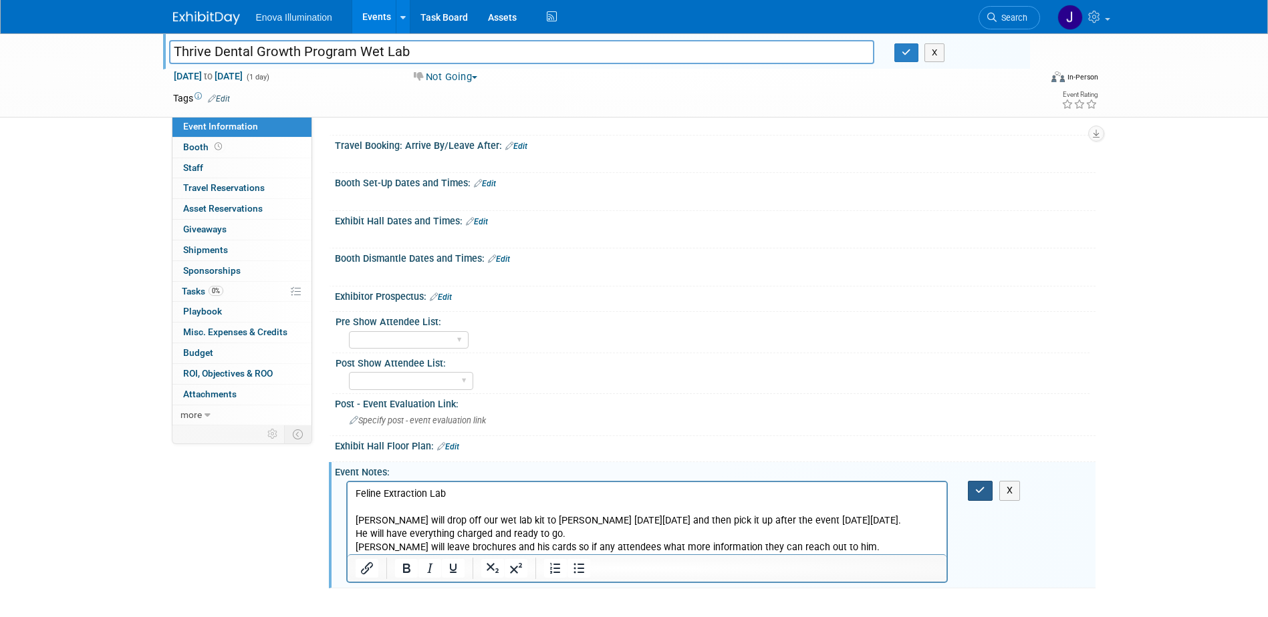
click at [975, 493] on icon "button" at bounding box center [980, 490] width 10 height 9
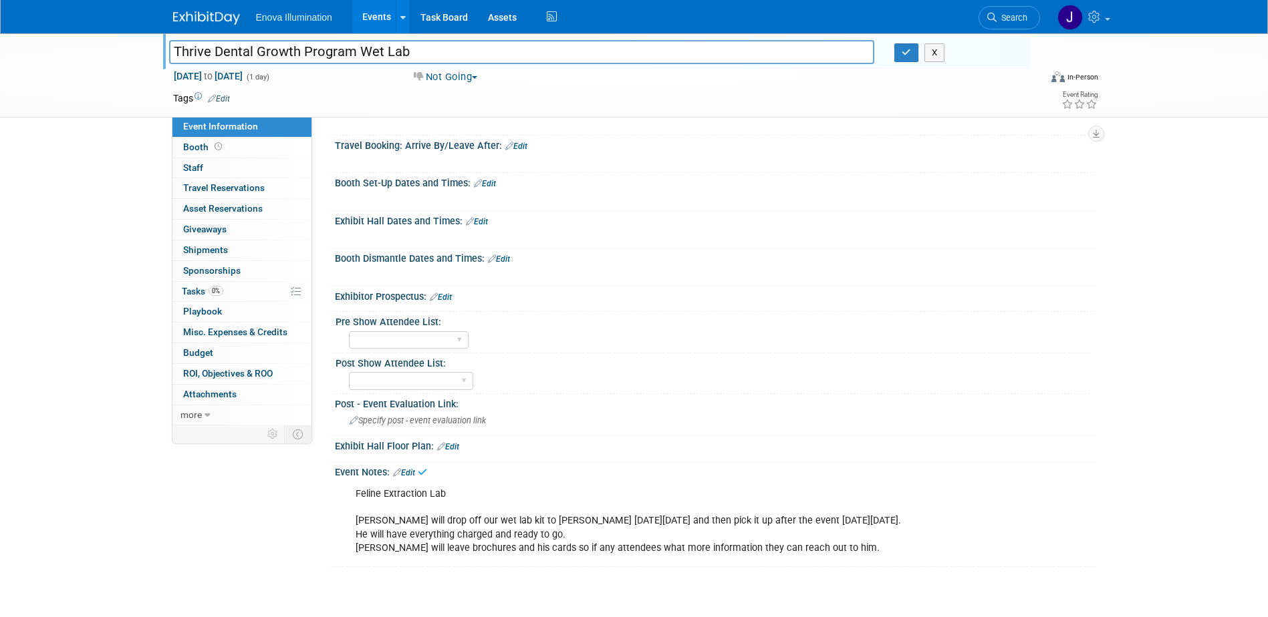
click at [473, 47] on input "Thrive Dental Growth Program Wet Lab" at bounding box center [522, 51] width 706 height 23
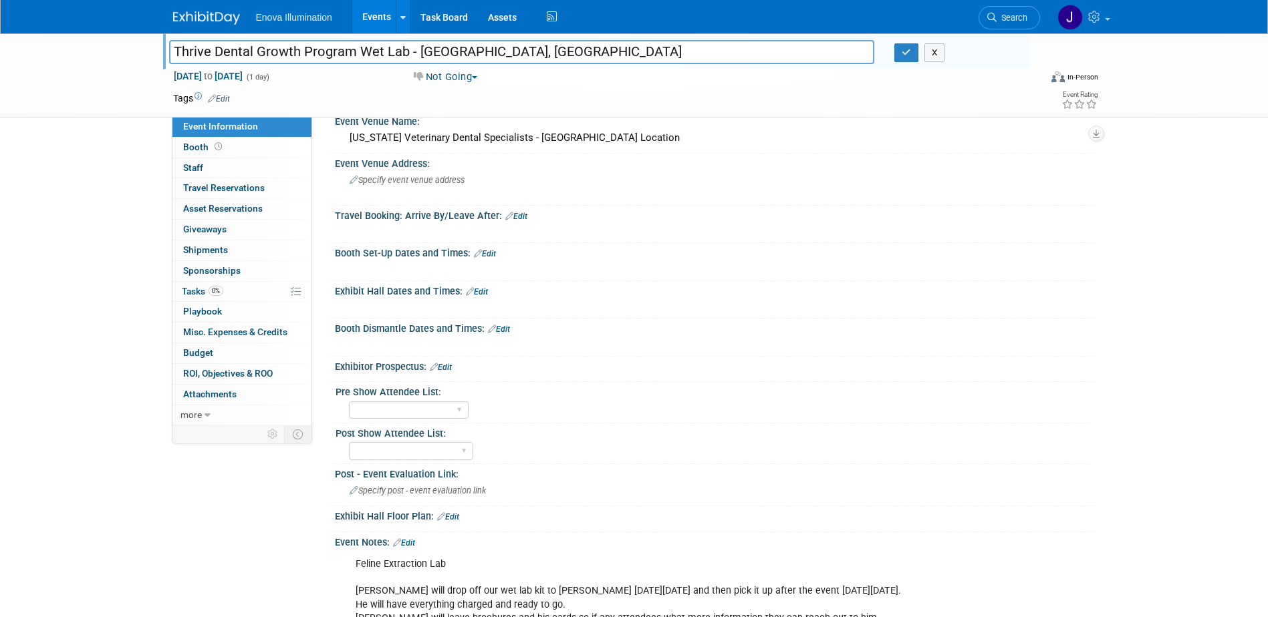
scroll to position [0, 0]
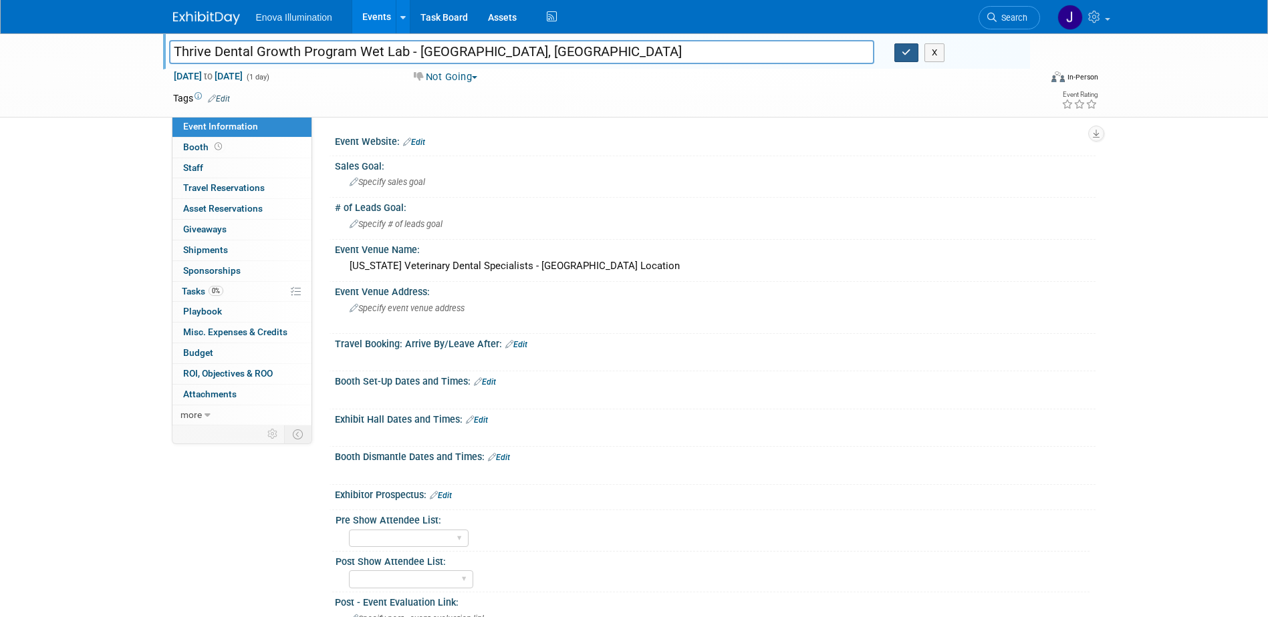
type input "Thrive Dental Growth Program Wet Lab - [GEOGRAPHIC_DATA], [GEOGRAPHIC_DATA]"
click at [902, 57] on icon "button" at bounding box center [905, 52] width 9 height 9
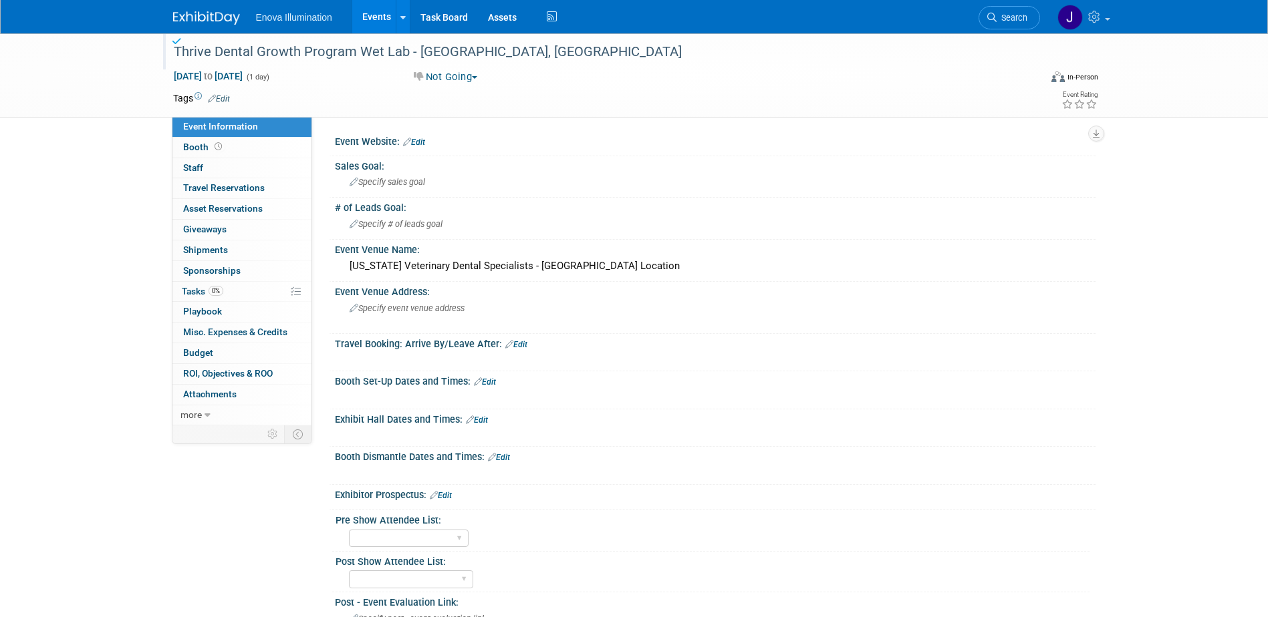
click at [204, 7] on link at bounding box center [214, 11] width 83 height 11
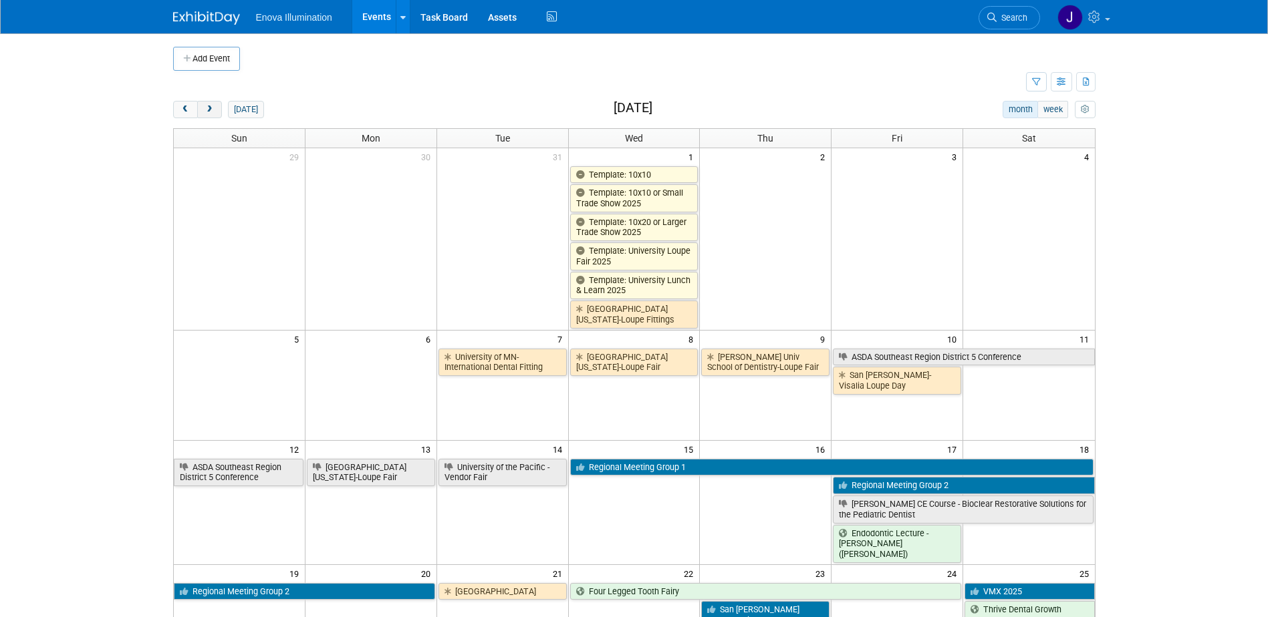
click at [207, 108] on span "next" at bounding box center [209, 110] width 10 height 9
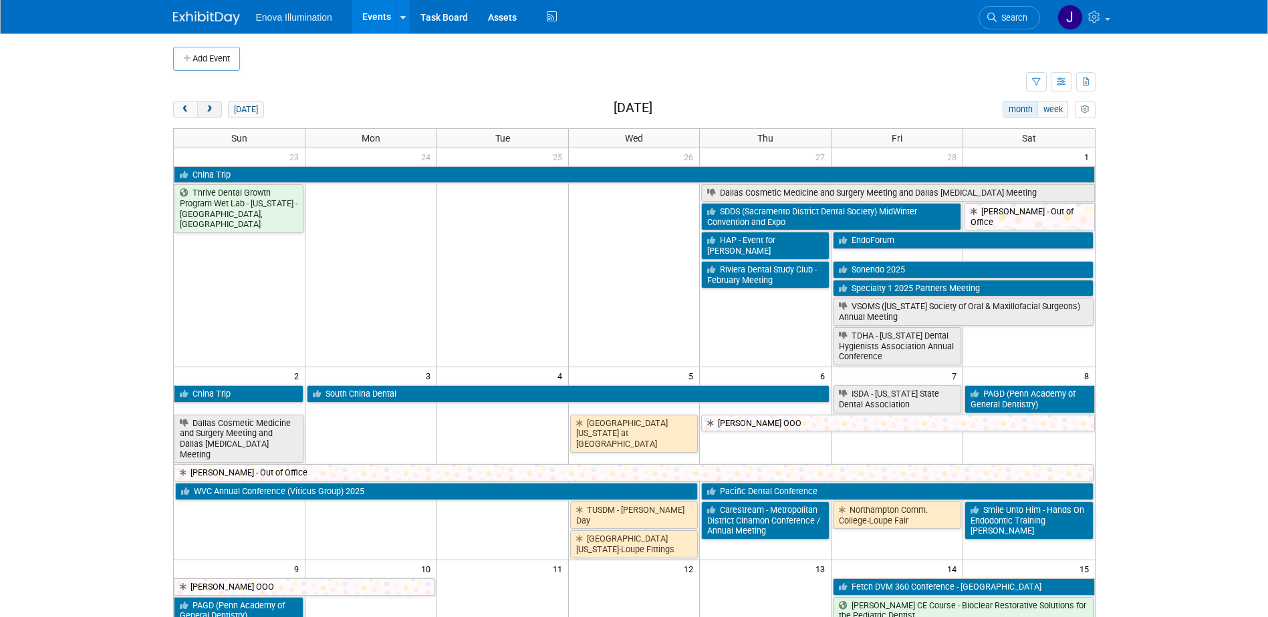
click at [207, 108] on span "next" at bounding box center [209, 110] width 10 height 9
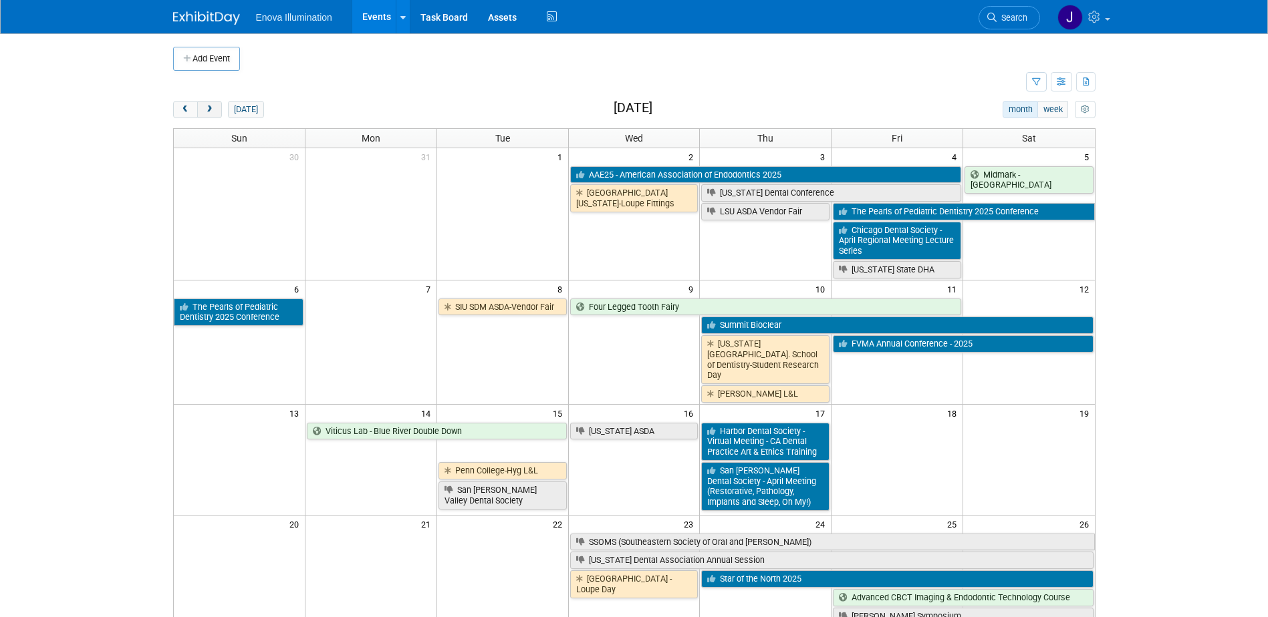
click at [207, 108] on span "next" at bounding box center [209, 110] width 10 height 9
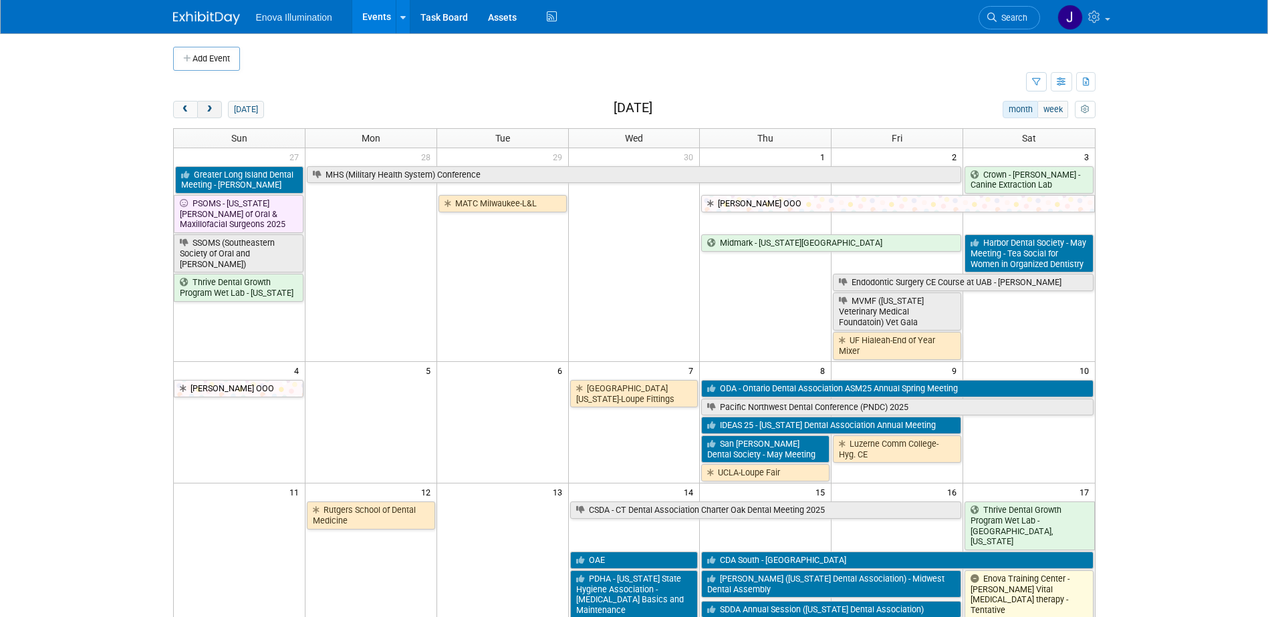
click at [207, 108] on span "next" at bounding box center [209, 110] width 10 height 9
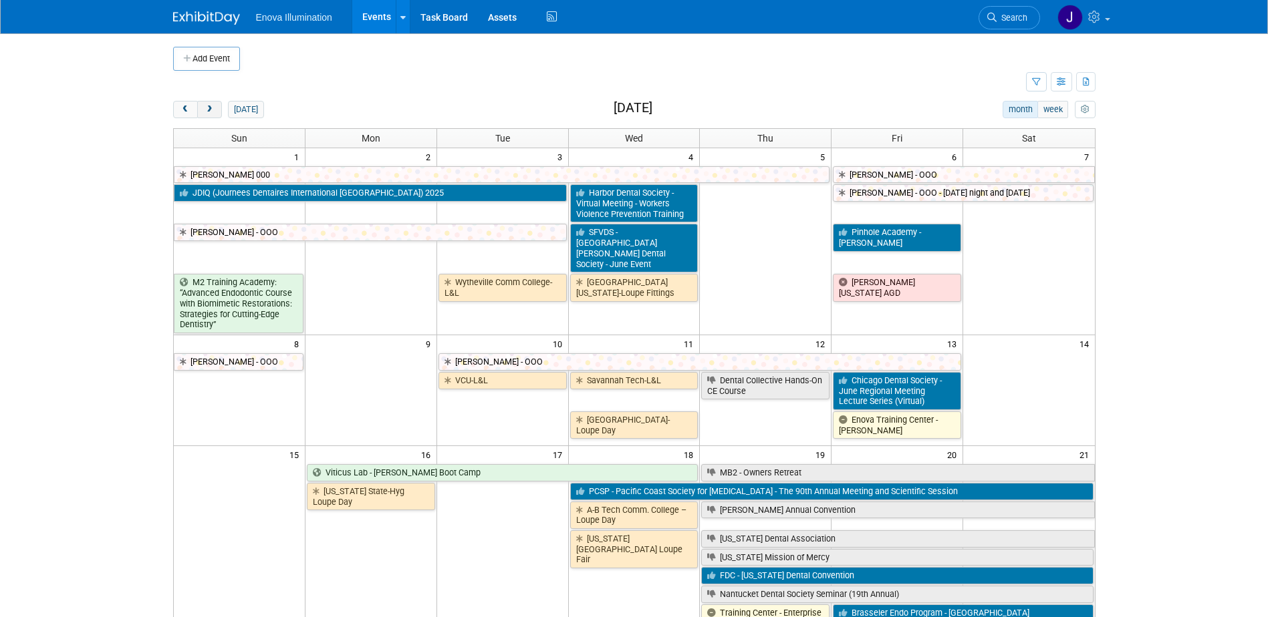
click at [207, 108] on span "next" at bounding box center [209, 110] width 10 height 9
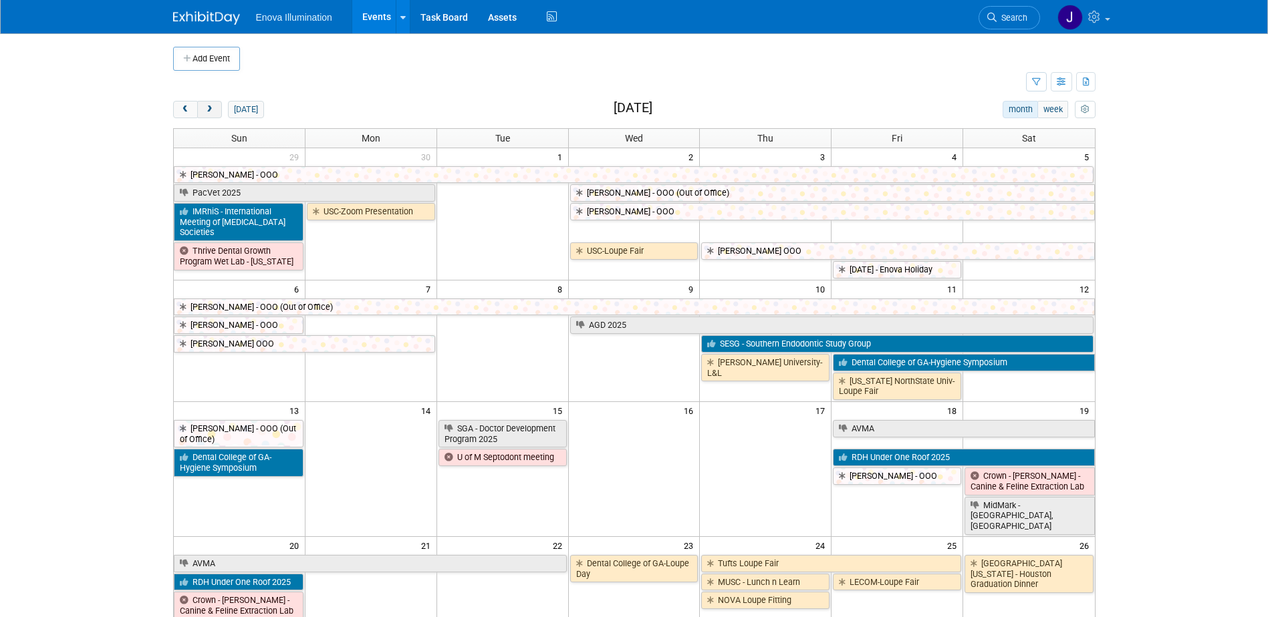
click at [207, 108] on span "next" at bounding box center [209, 110] width 10 height 9
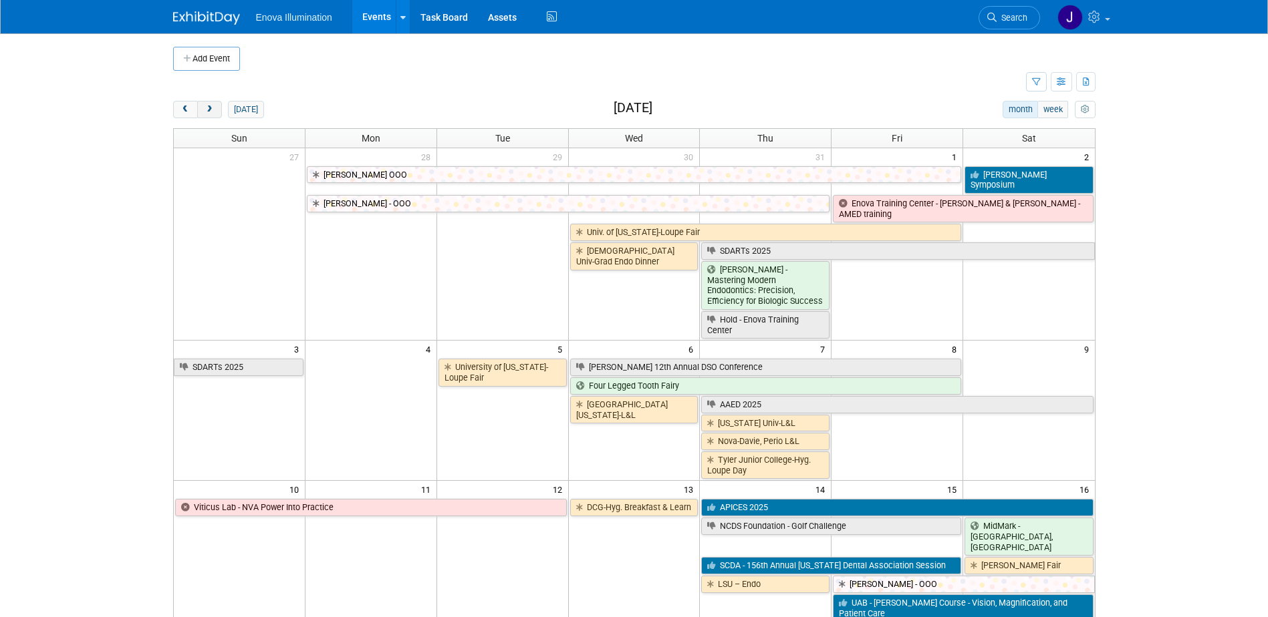
click at [207, 108] on span "next" at bounding box center [209, 110] width 10 height 9
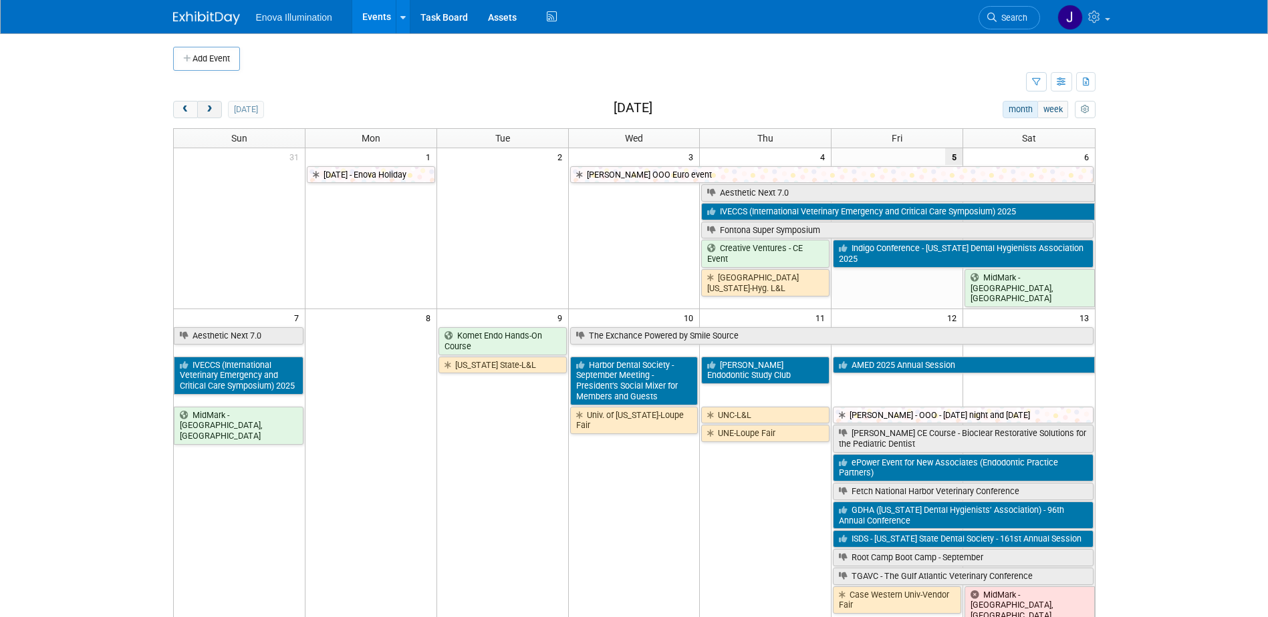
click at [207, 108] on span "next" at bounding box center [209, 110] width 10 height 9
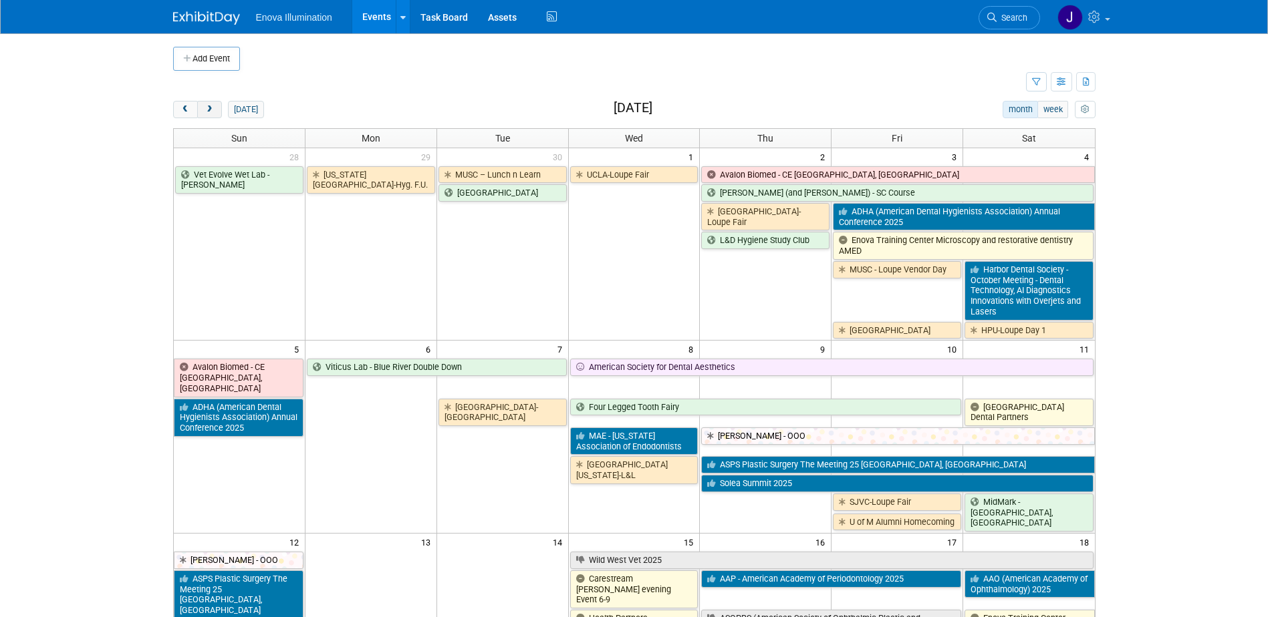
click at [207, 108] on span "next" at bounding box center [209, 110] width 10 height 9
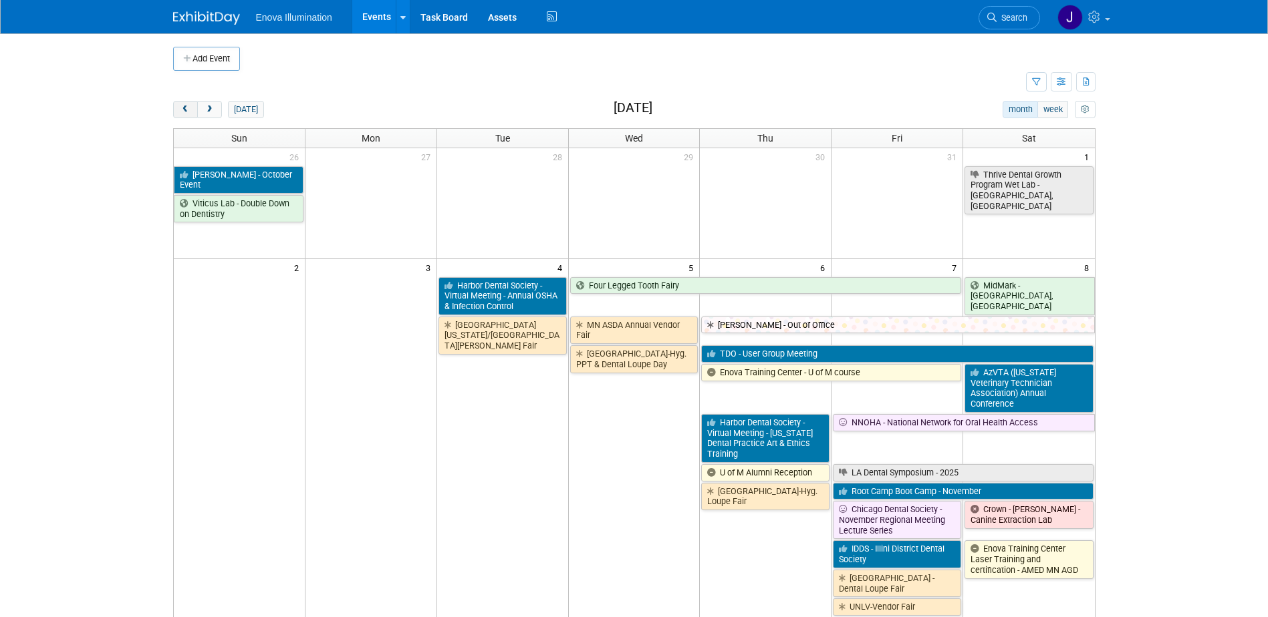
click at [190, 113] on span "prev" at bounding box center [185, 110] width 10 height 9
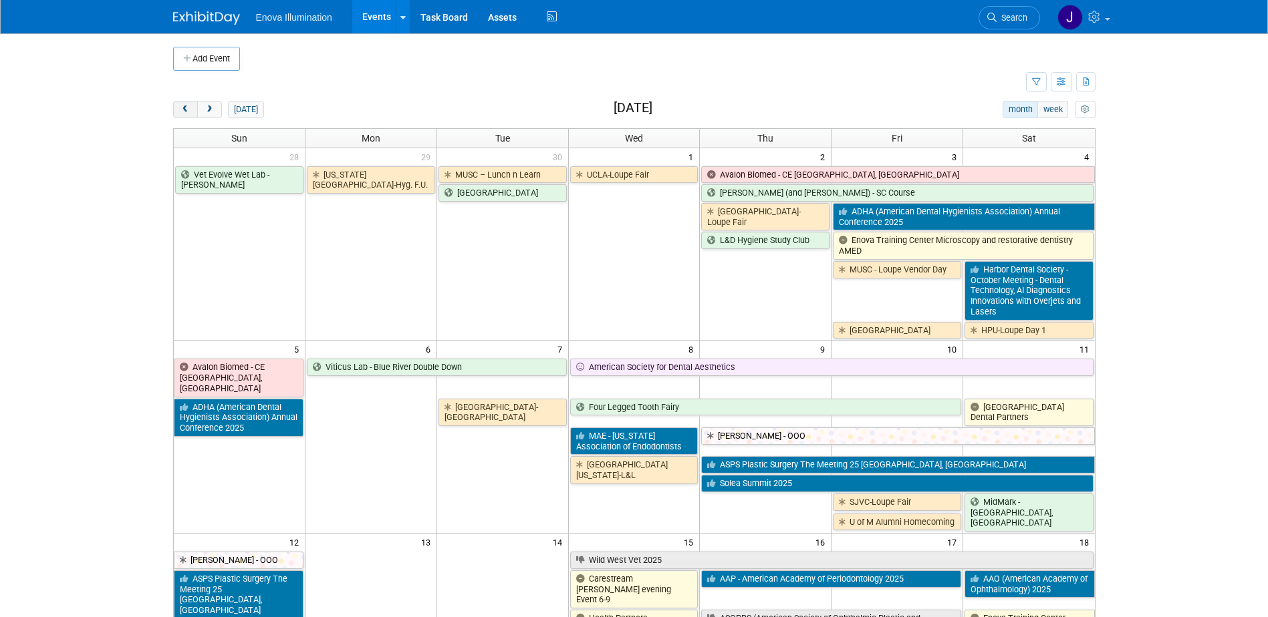
click at [190, 113] on span "prev" at bounding box center [185, 110] width 10 height 9
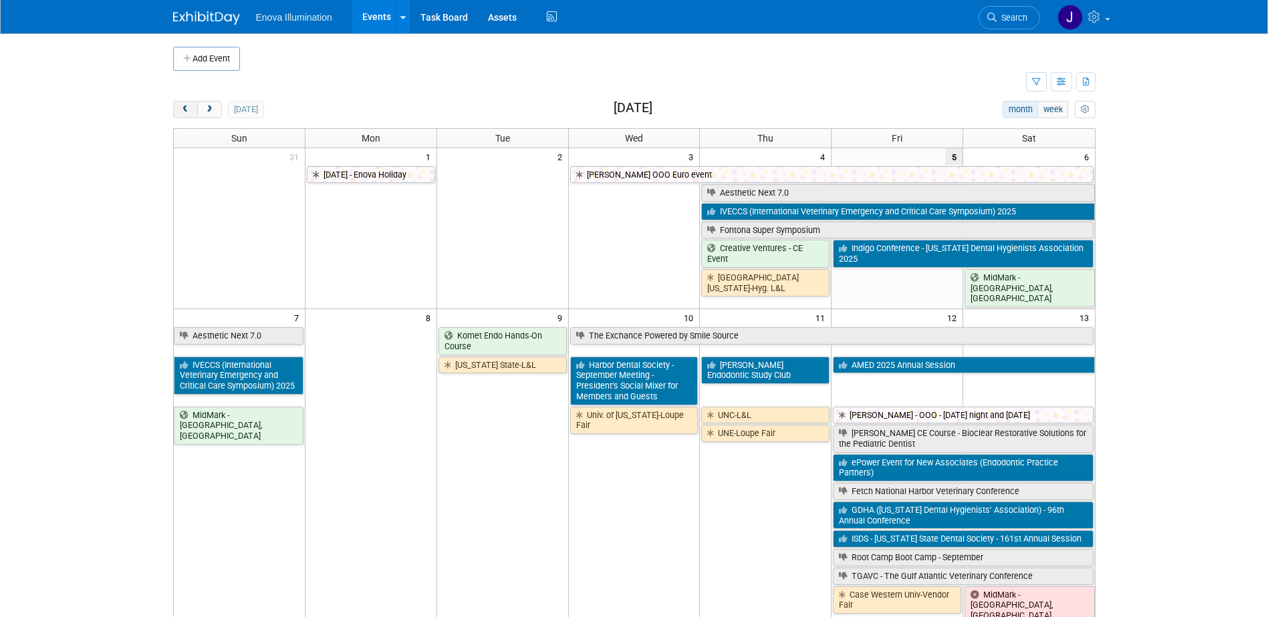
click at [190, 113] on span "prev" at bounding box center [185, 110] width 10 height 9
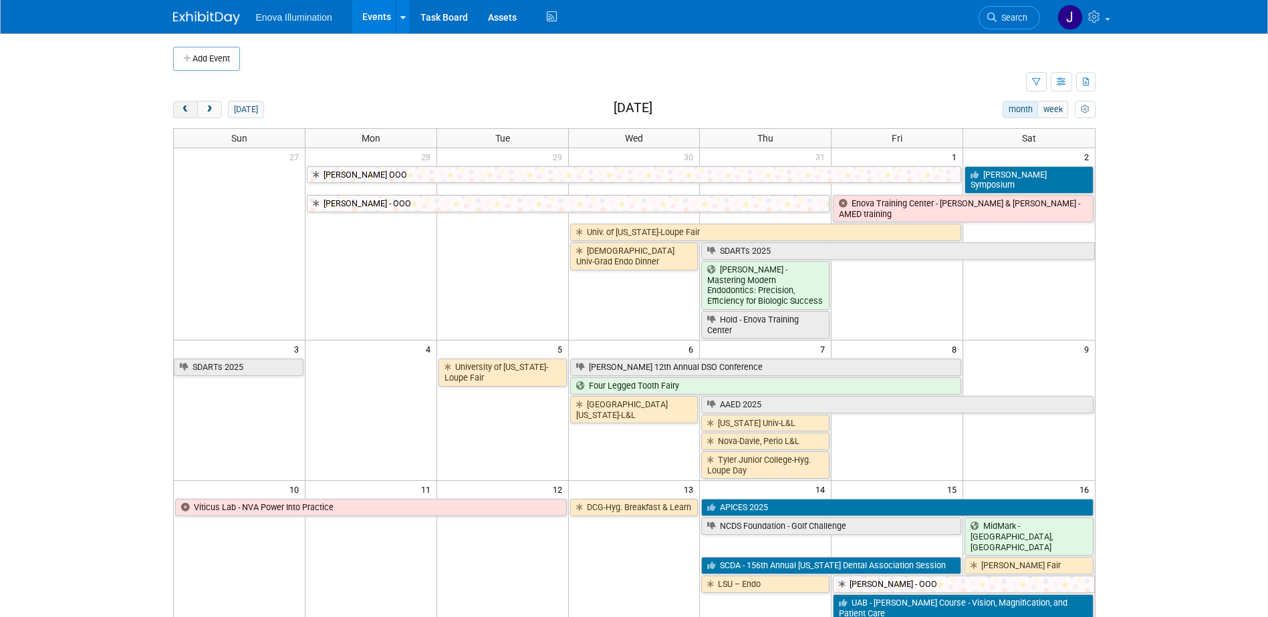
click at [189, 108] on span "prev" at bounding box center [185, 110] width 10 height 9
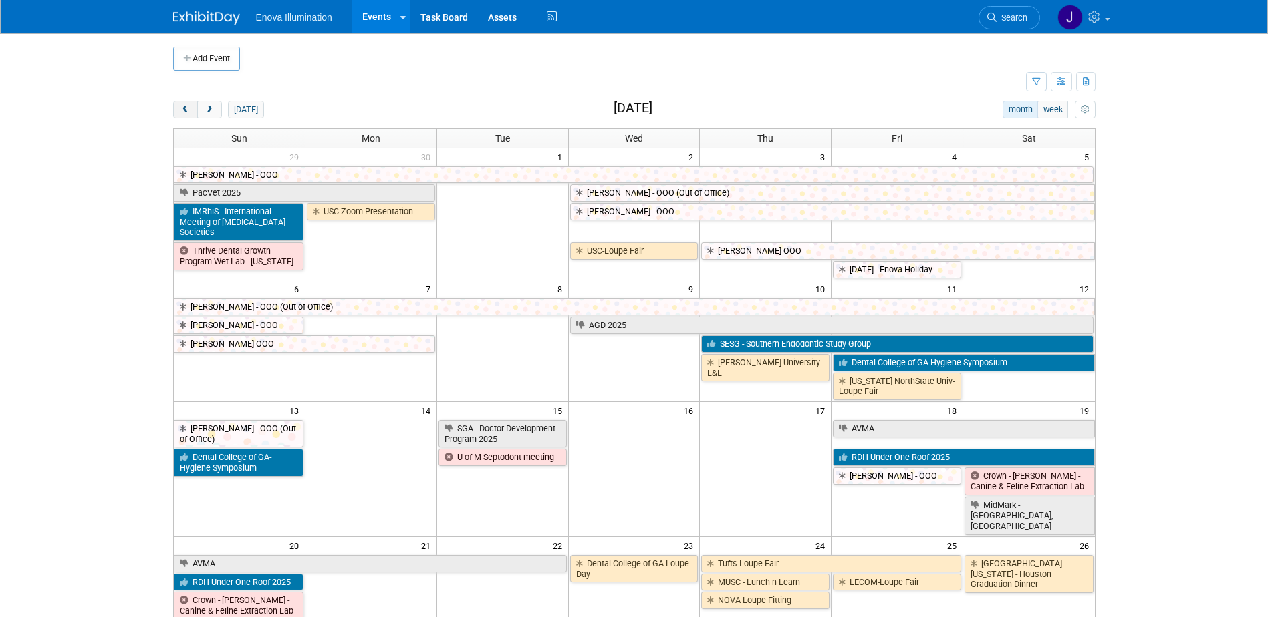
click at [189, 108] on span "prev" at bounding box center [185, 110] width 10 height 9
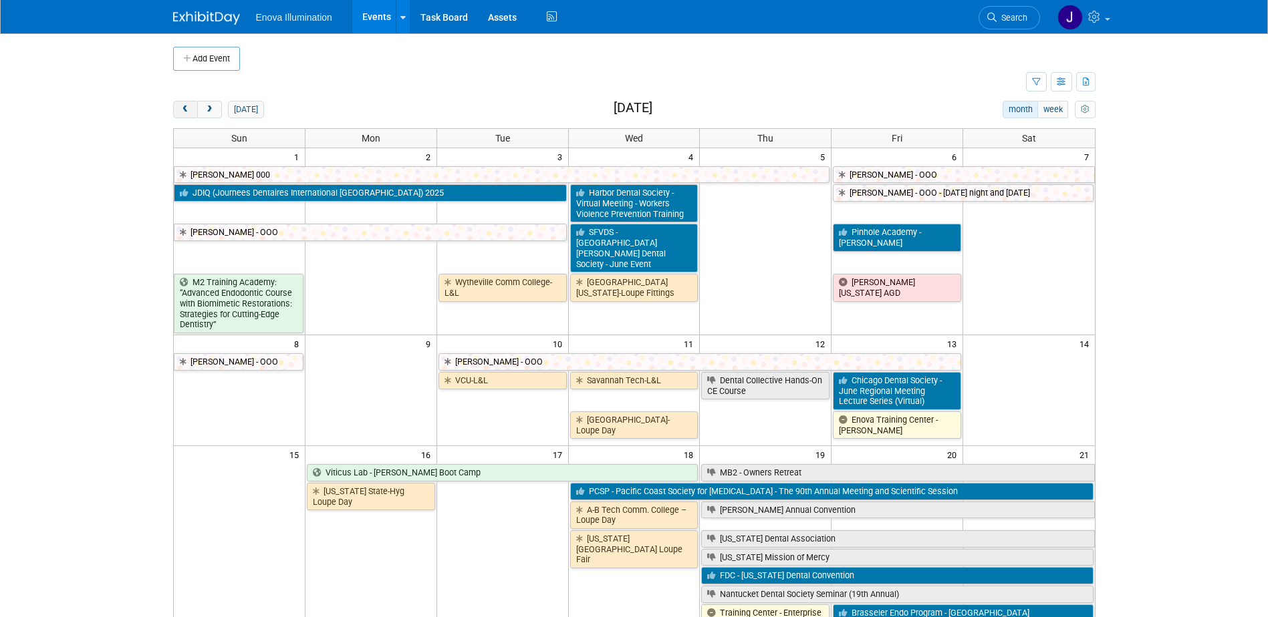
click at [189, 108] on span "prev" at bounding box center [185, 110] width 10 height 9
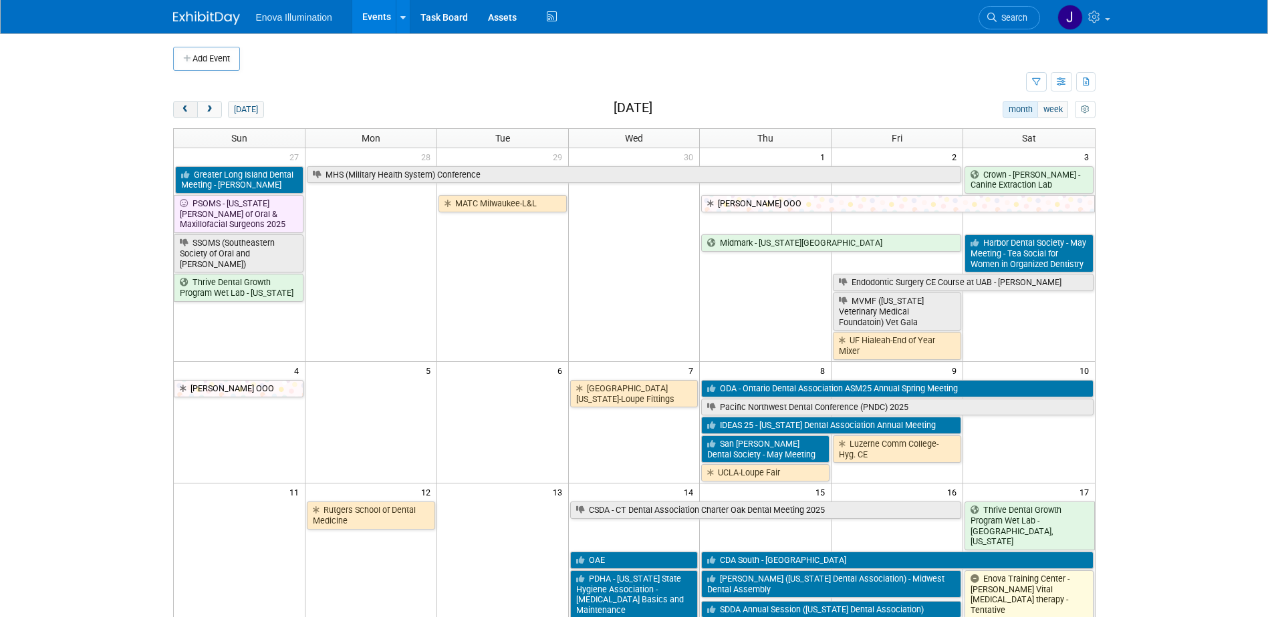
click at [189, 108] on span "prev" at bounding box center [185, 110] width 10 height 9
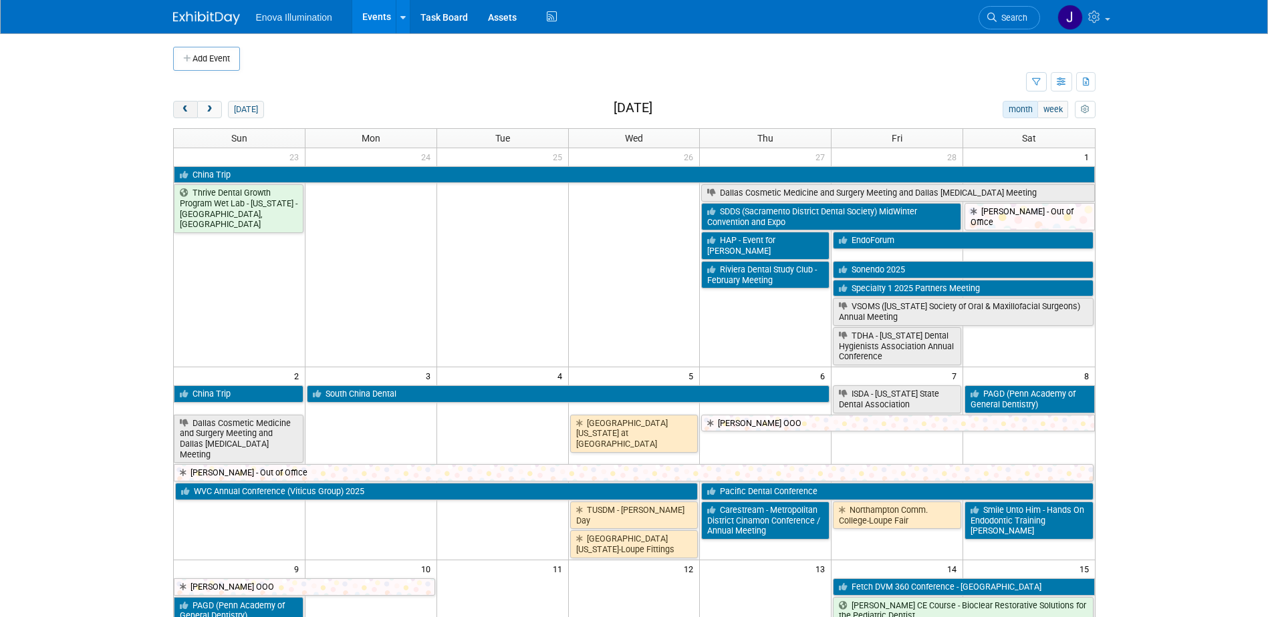
click at [189, 108] on span "prev" at bounding box center [185, 110] width 10 height 9
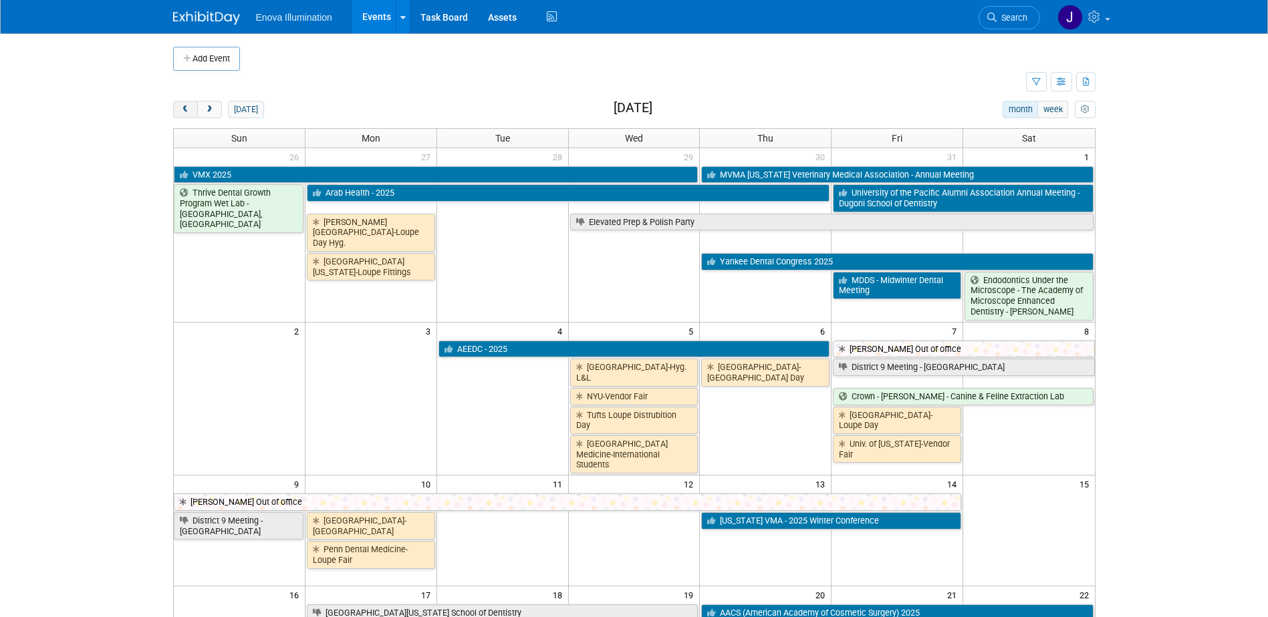
click at [189, 108] on span "prev" at bounding box center [185, 110] width 10 height 9
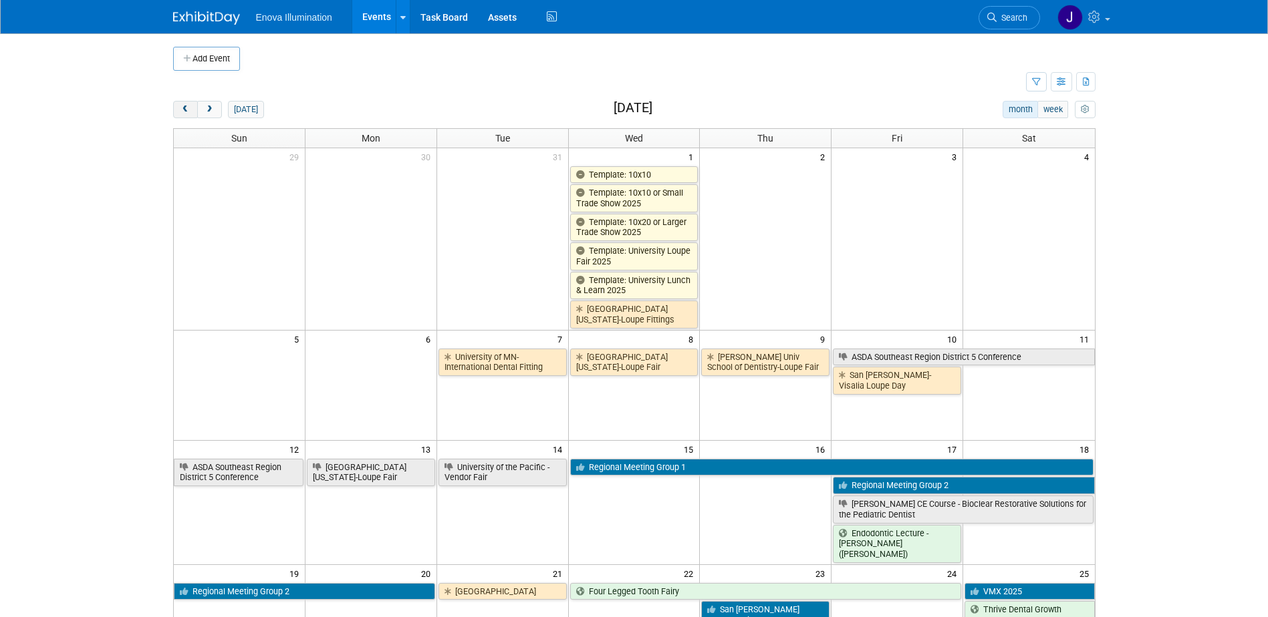
click at [189, 108] on span "prev" at bounding box center [185, 110] width 10 height 9
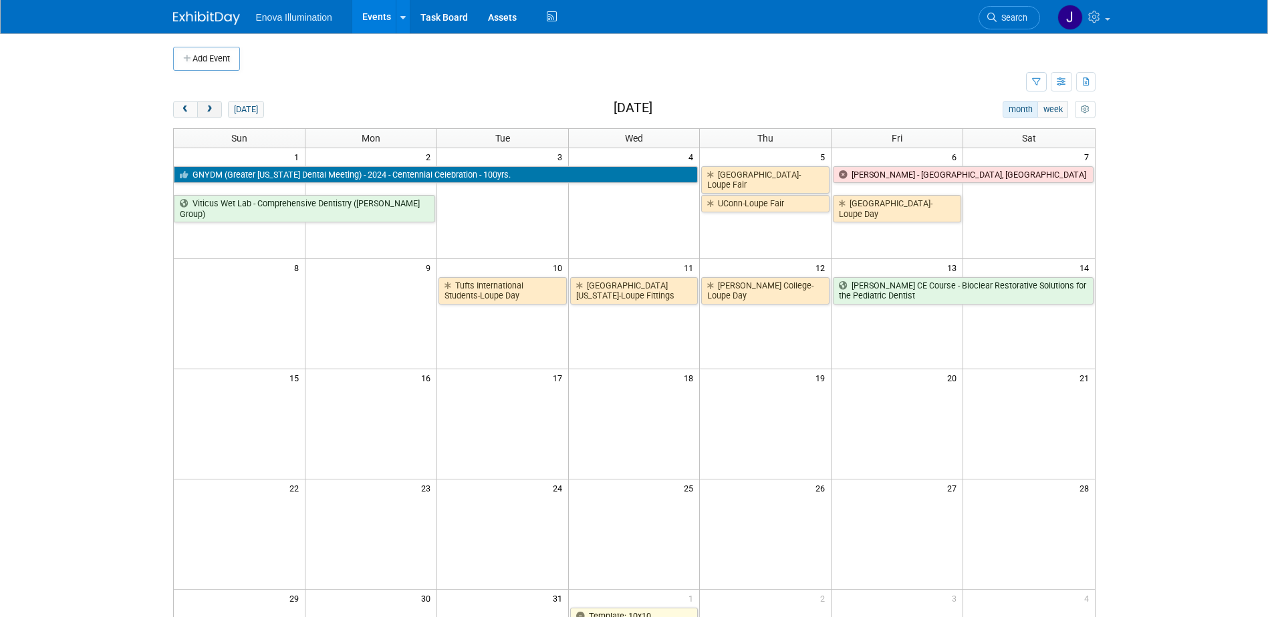
click at [210, 107] on span "next" at bounding box center [209, 110] width 10 height 9
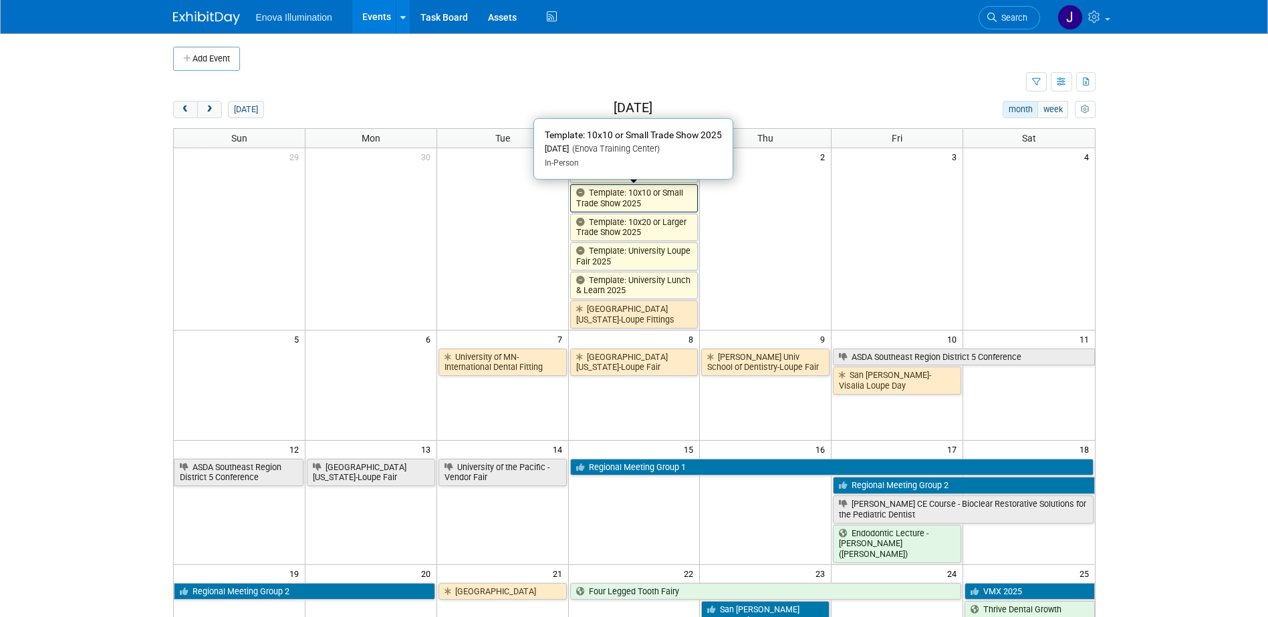
click at [608, 194] on link "Template: 10x10 or Small Trade Show 2025" at bounding box center [634, 197] width 128 height 27
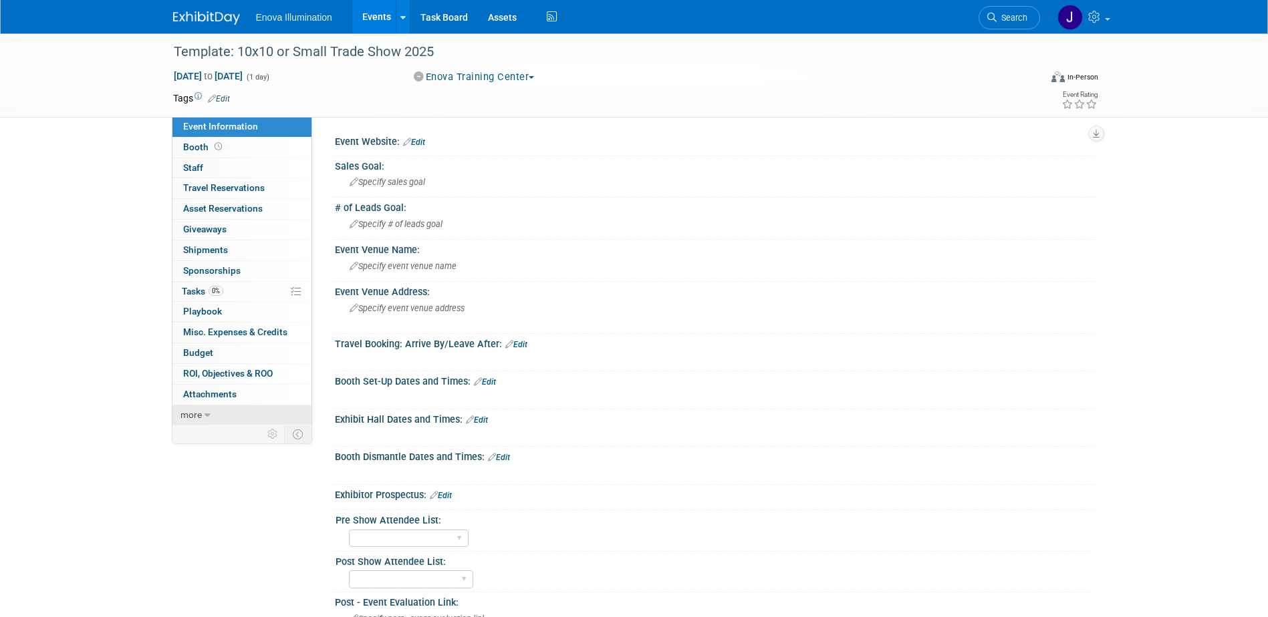
click at [214, 411] on link "more" at bounding box center [241, 416] width 139 height 20
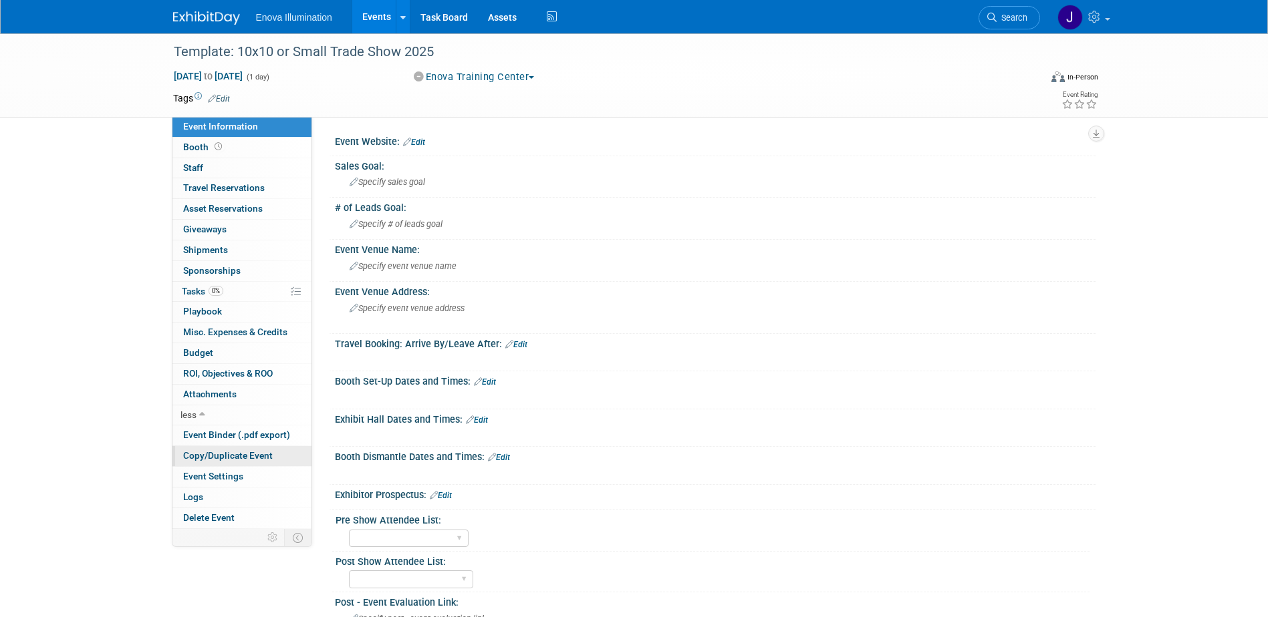
click at [237, 456] on span "Copy/Duplicate Event" at bounding box center [228, 455] width 90 height 11
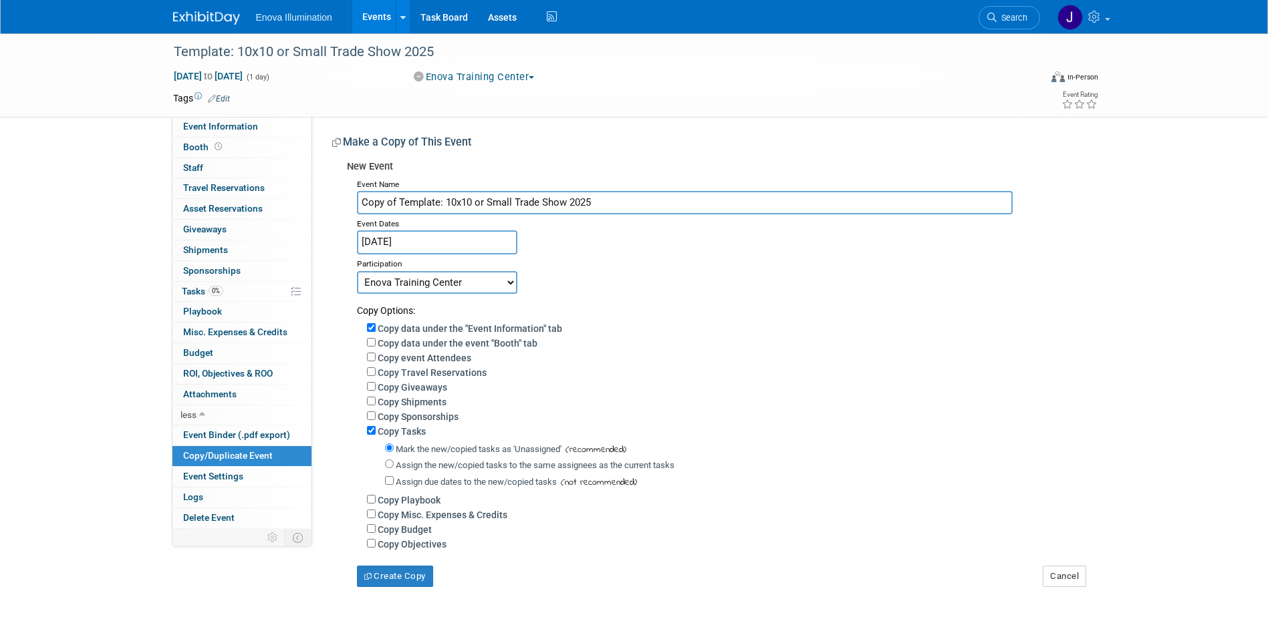
drag, startPoint x: 603, startPoint y: 203, endPoint x: 94, endPoint y: 208, distance: 509.2
click at [334, 206] on div "New Event Event Name Copy of Template: 10x10 or Small Trade Show 2025 Event Dat…" at bounding box center [708, 370] width 753 height 433
type input "Tufts Wide Open Golf Tournament"
click at [420, 240] on input "Jan 1, 2025" at bounding box center [437, 242] width 160 height 23
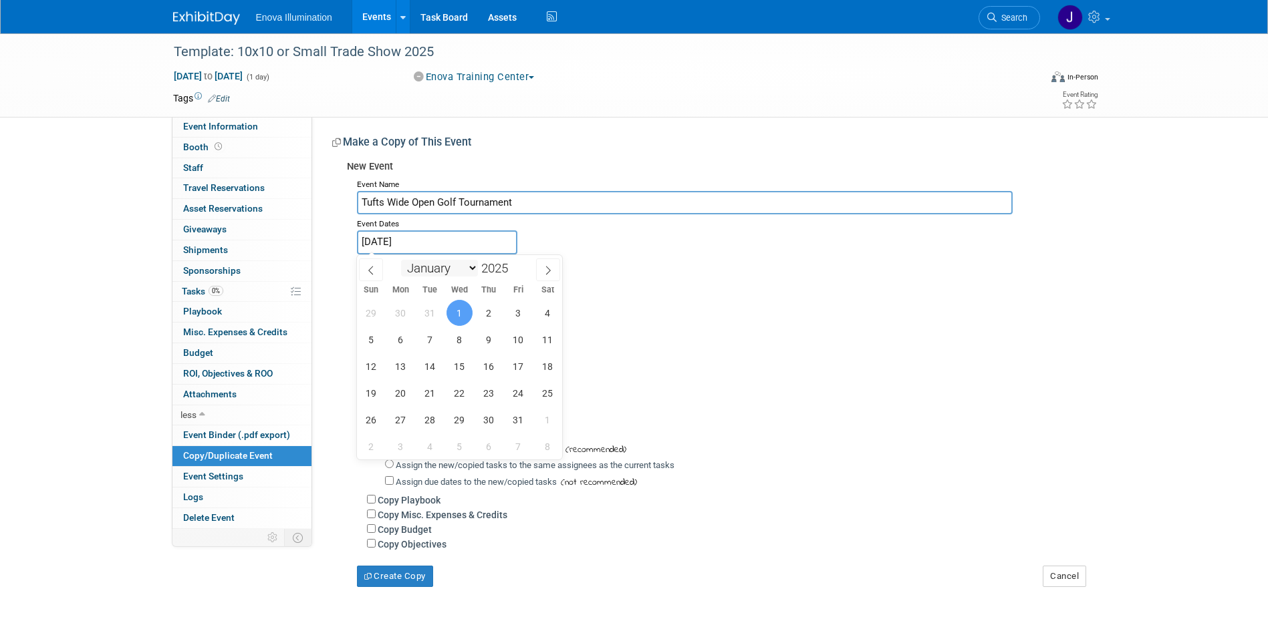
click at [432, 266] on select "January February March April May June July August September October November De…" at bounding box center [439, 268] width 77 height 17
select select "8"
click at [401, 260] on select "January February March April May June July August September October November De…" at bounding box center [439, 268] width 77 height 17
click at [407, 416] on span "29" at bounding box center [401, 420] width 26 height 26
type input "Sep 29, 2025"
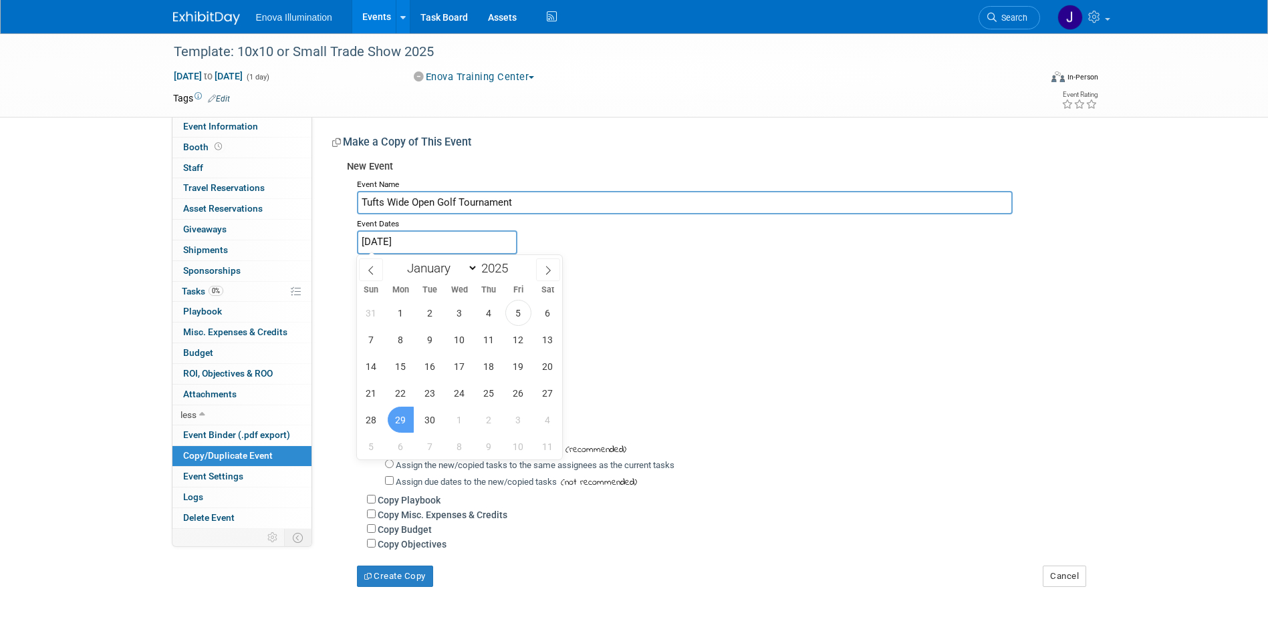
click at [407, 416] on span "29" at bounding box center [401, 420] width 26 height 26
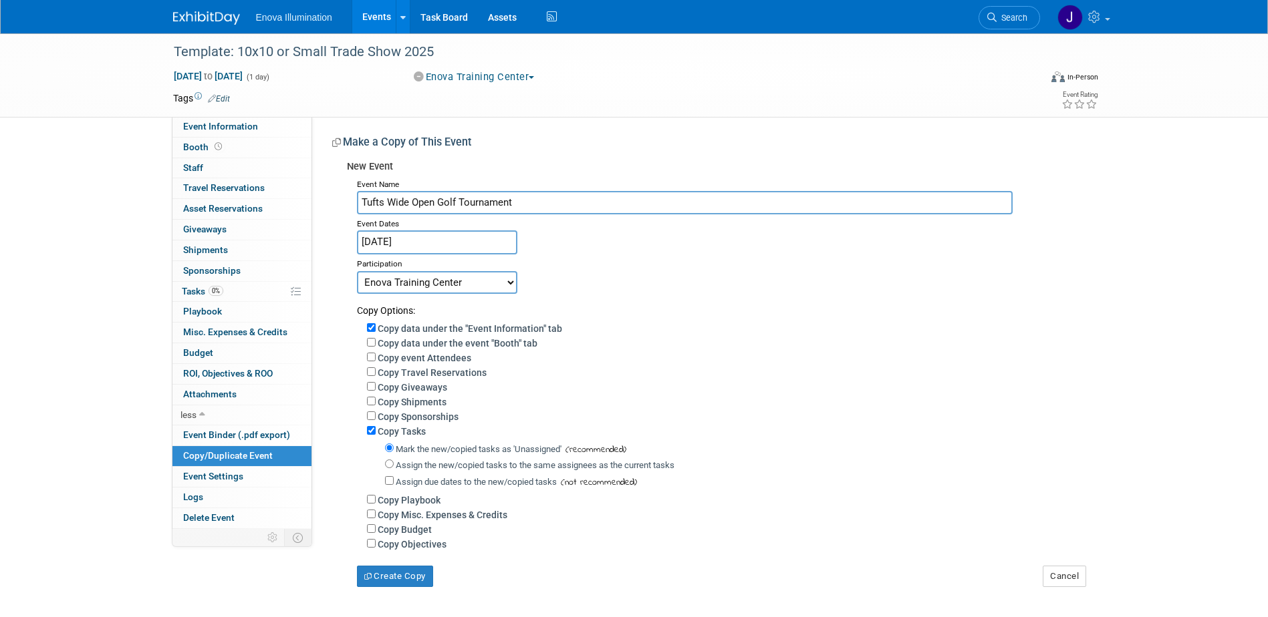
click at [410, 277] on select "Committed Considering Not Going Canceled Enova Training Center University Event…" at bounding box center [437, 282] width 160 height 23
select select "2"
click at [357, 271] on select "Committed Considering Not Going Canceled Enova Training Center University Event…" at bounding box center [437, 282] width 160 height 23
click at [391, 466] on input "Assign the new/copied tasks to the same assignees as the current tasks" at bounding box center [389, 464] width 9 height 9
radio input "true"
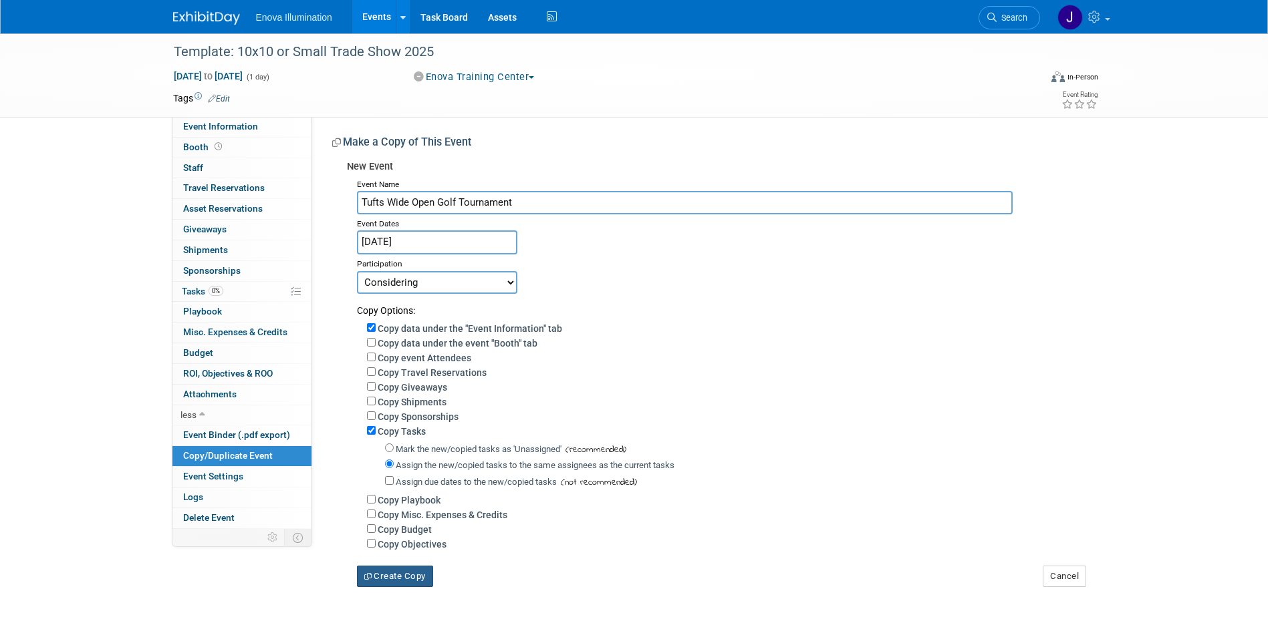
click at [417, 578] on button "Create Copy" at bounding box center [395, 576] width 76 height 21
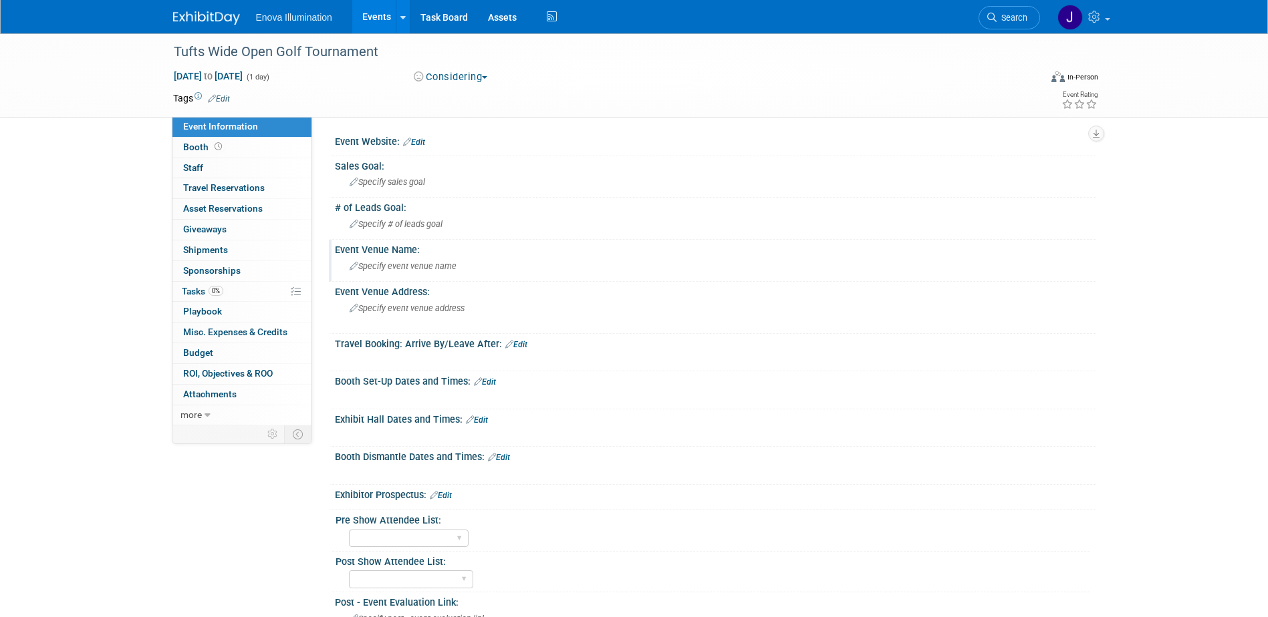
click at [386, 266] on span "Specify event venue name" at bounding box center [402, 266] width 107 height 10
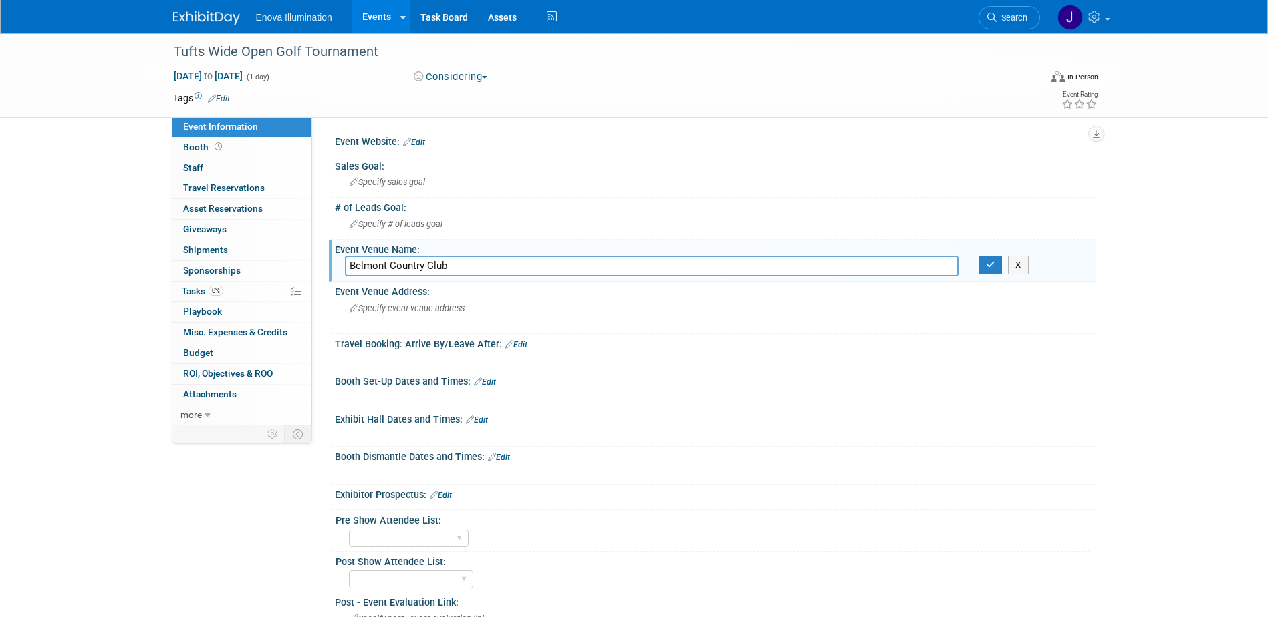
type input "Belmont Country Club"
drag, startPoint x: 996, startPoint y: 271, endPoint x: 976, endPoint y: 270, distance: 20.7
click at [996, 270] on button "button" at bounding box center [990, 265] width 24 height 19
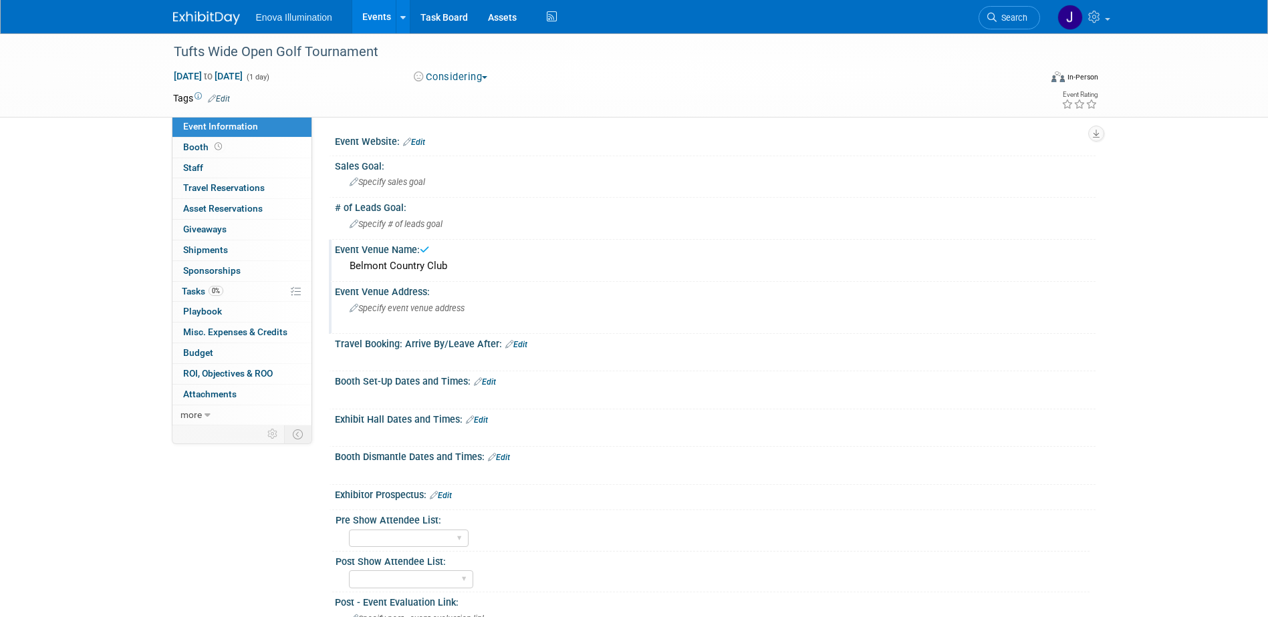
click at [496, 305] on div "Specify event venue address" at bounding box center [493, 313] width 297 height 31
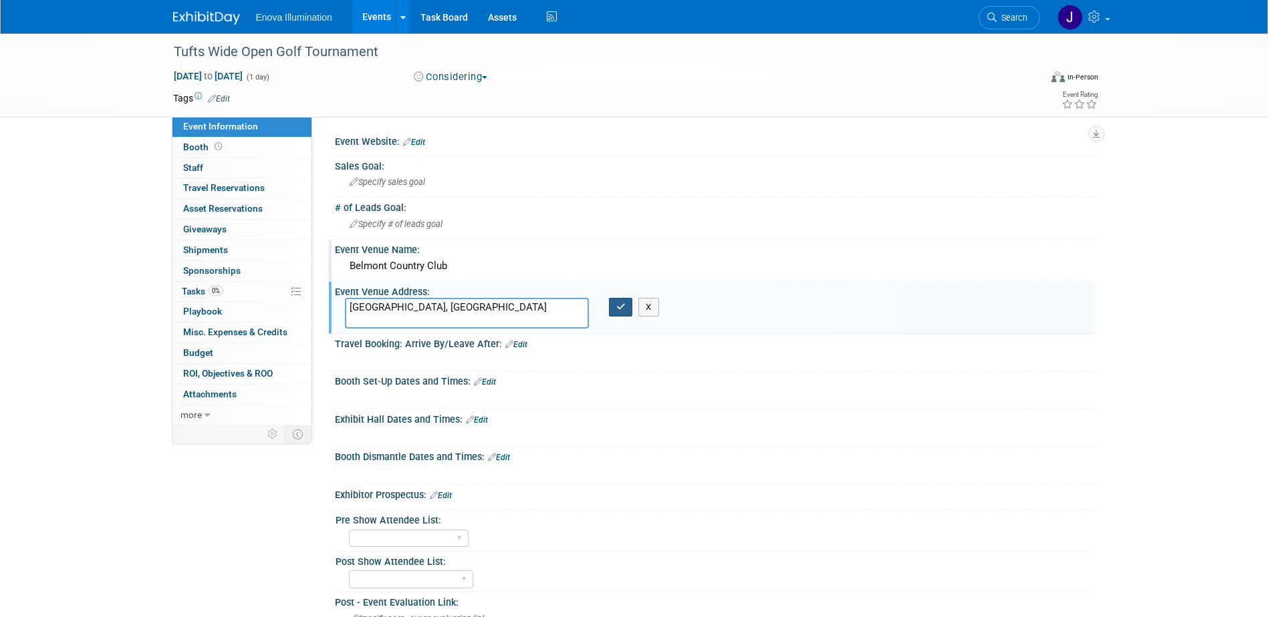
type textarea "[GEOGRAPHIC_DATA], [GEOGRAPHIC_DATA]"
click at [623, 307] on icon "button" at bounding box center [620, 307] width 9 height 9
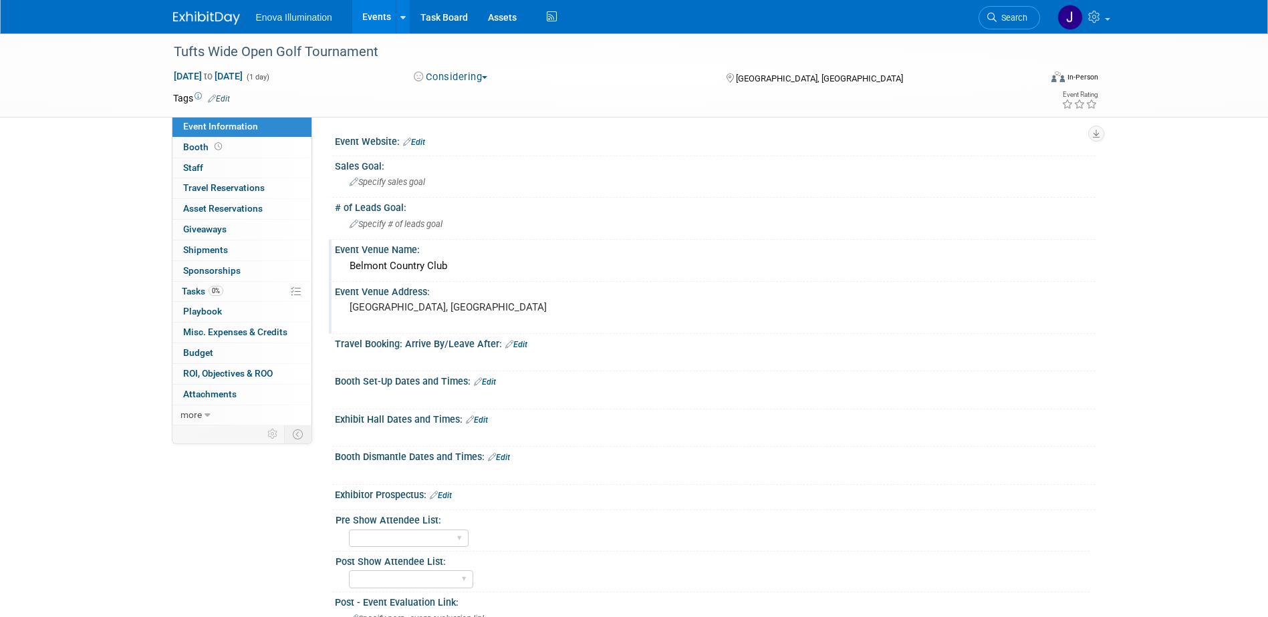
click at [480, 421] on link "Edit" at bounding box center [477, 420] width 22 height 9
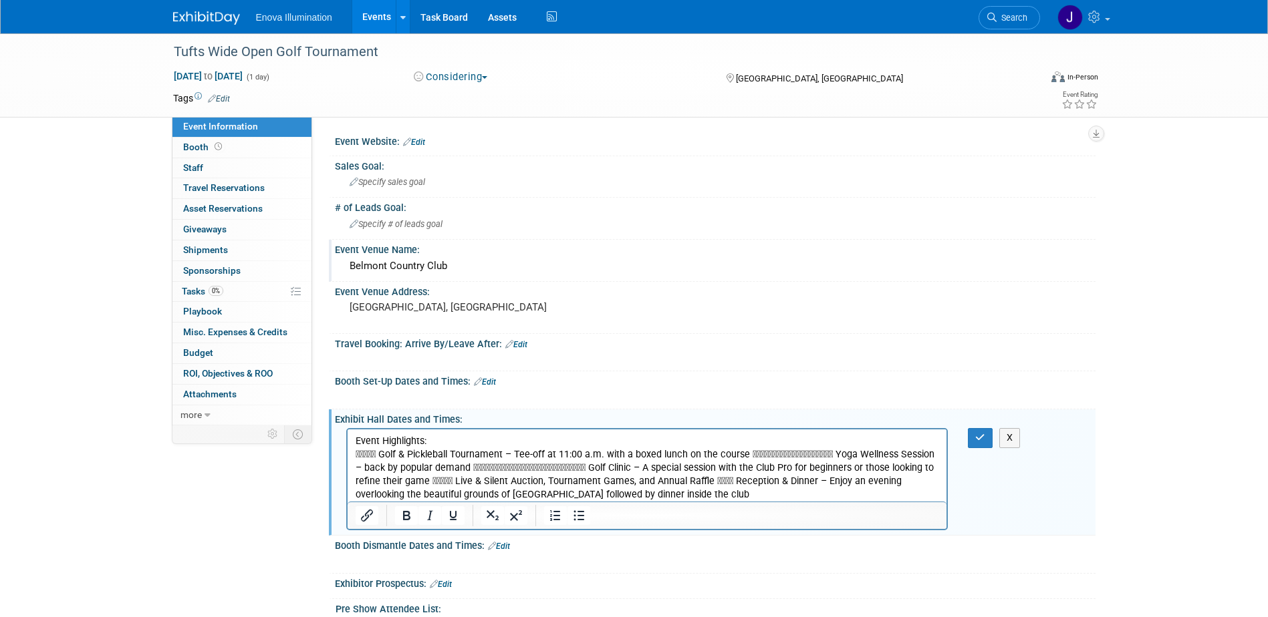
drag, startPoint x: 757, startPoint y: 497, endPoint x: 324, endPoint y: 442, distance: 436.5
click at [347, 442] on html "Event Highlights: 􎂯􎂰􎂱􎂳􎂲 Golf & Pickleball Tournament – Tee-off at 11:00 a.m. wi…" at bounding box center [646, 466] width 599 height 72
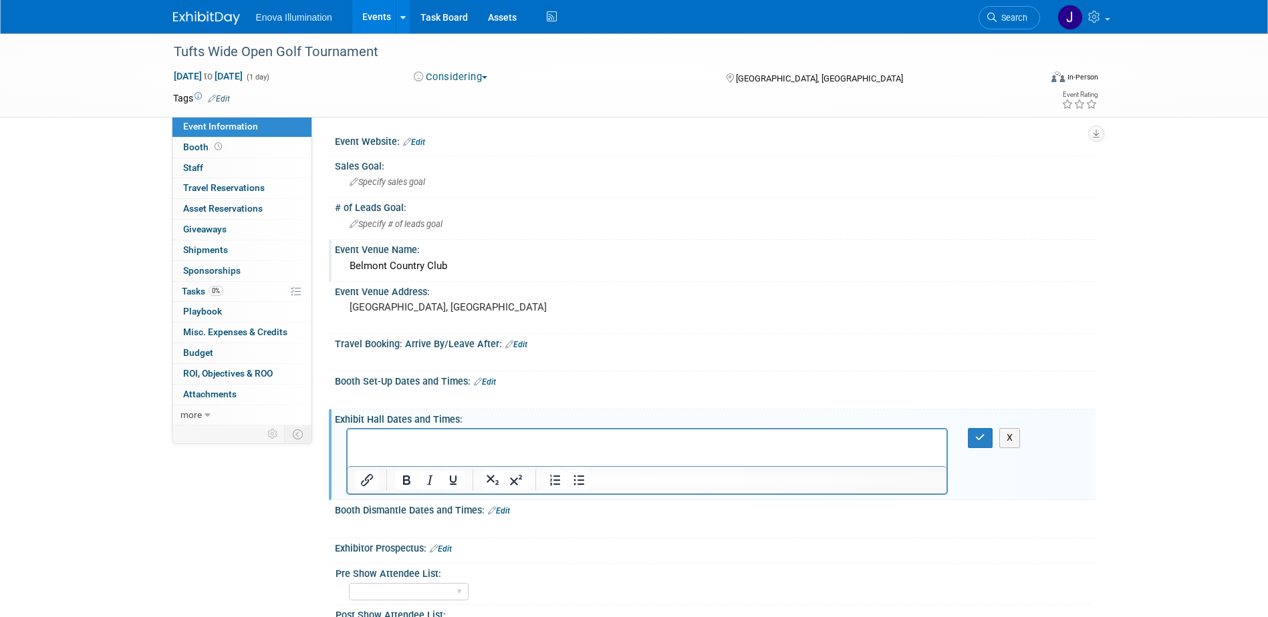
drag, startPoint x: 449, startPoint y: 431, endPoint x: 377, endPoint y: 439, distance: 72.6
click at [377, 439] on p "Rich Text Area. Press ALT-0 for help." at bounding box center [647, 441] width 584 height 13
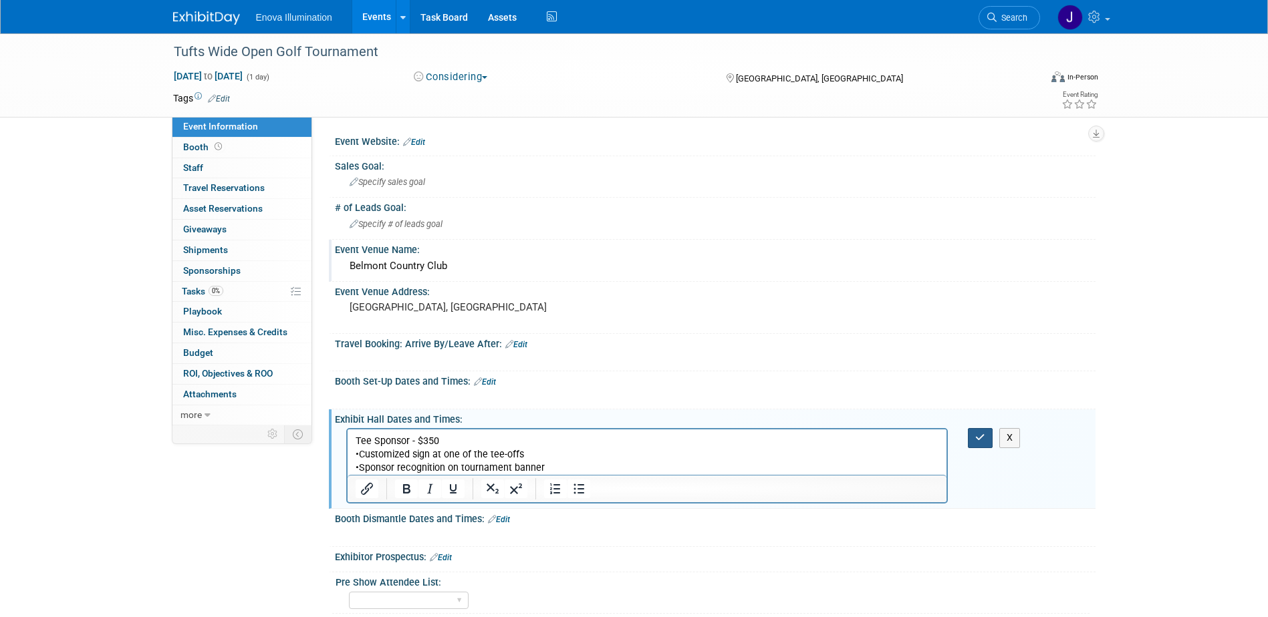
click at [971, 440] on button "button" at bounding box center [980, 437] width 25 height 19
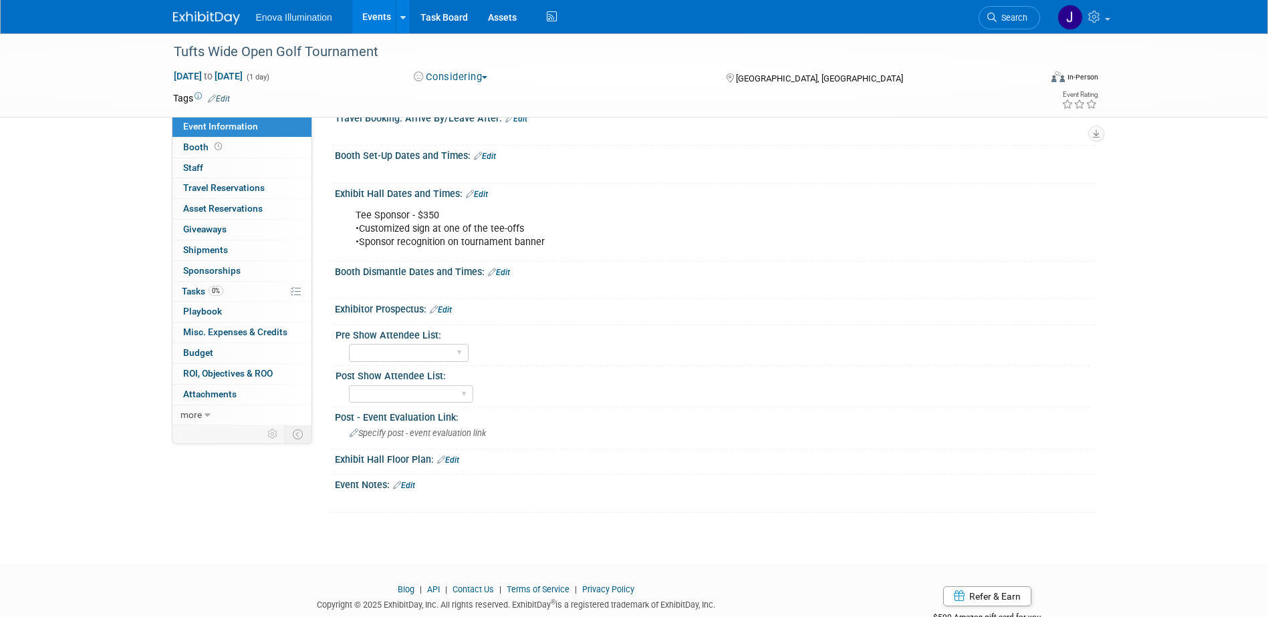
scroll to position [265, 0]
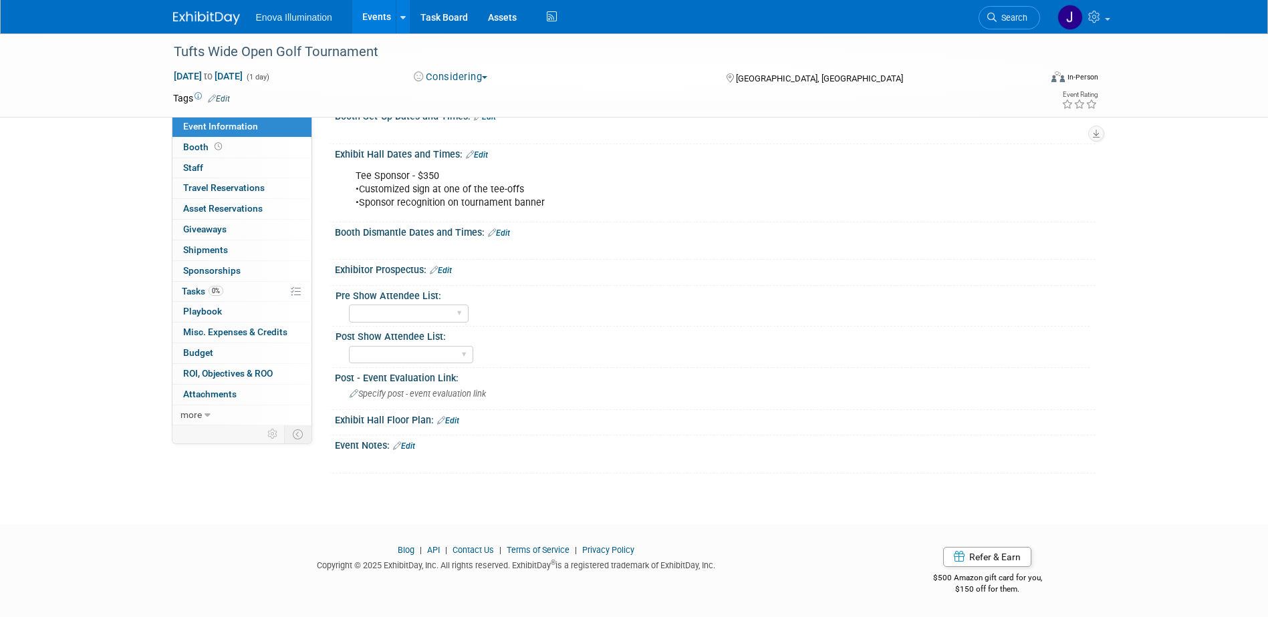
click at [445, 267] on link "Edit" at bounding box center [441, 270] width 22 height 9
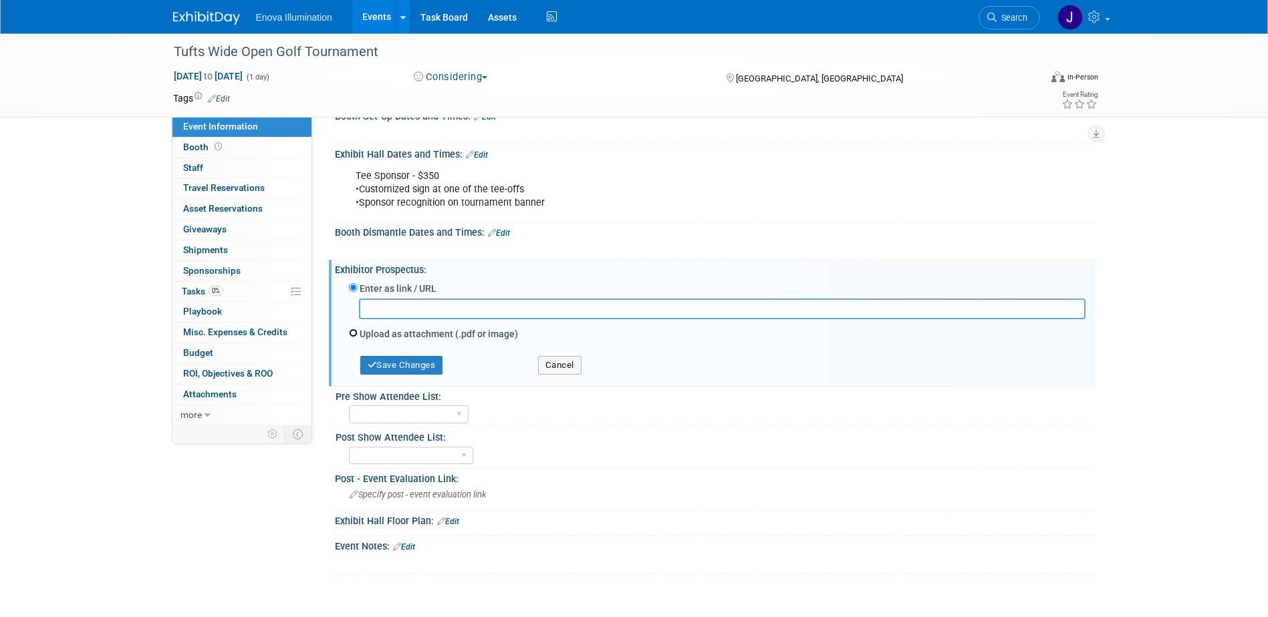
click at [351, 334] on input "Upload as attachment (.pdf or image)" at bounding box center [353, 333] width 9 height 9
radio input "true"
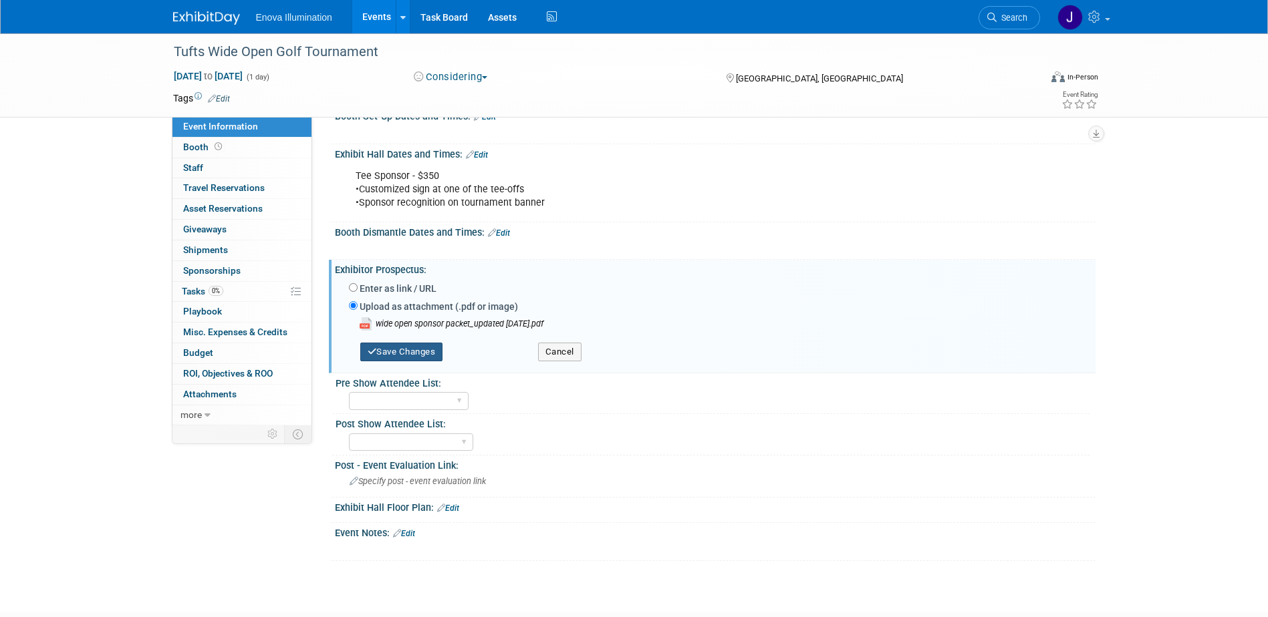
click at [425, 354] on button "Save Changes" at bounding box center [401, 352] width 83 height 19
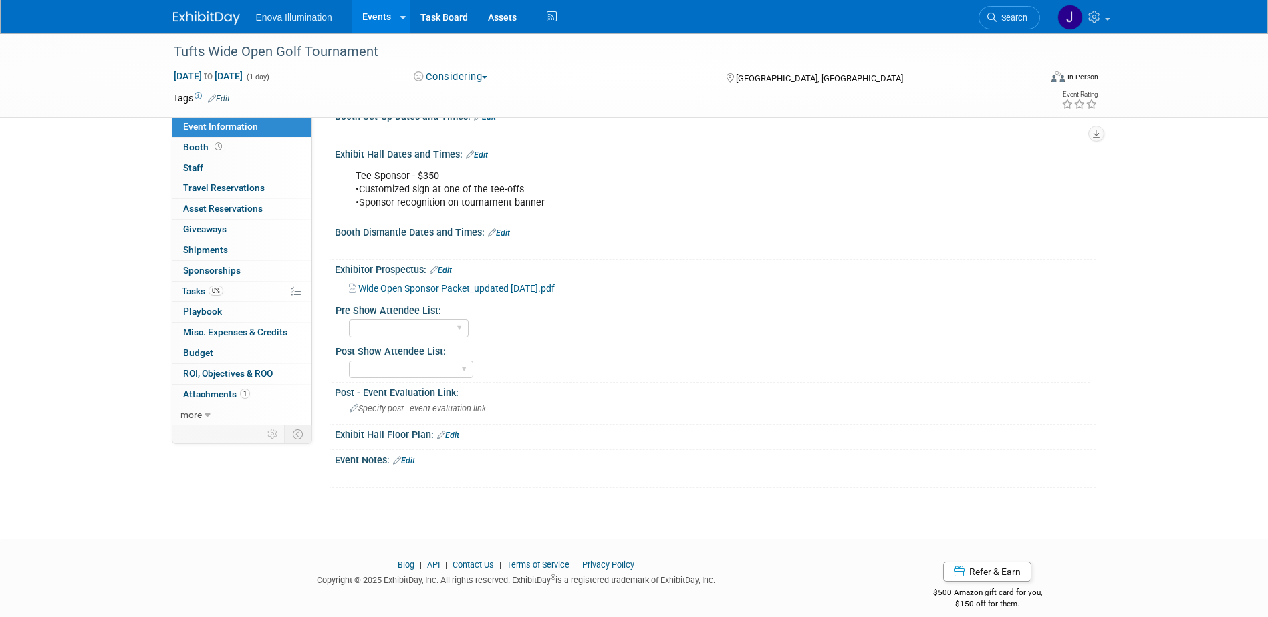
drag, startPoint x: 1025, startPoint y: 11, endPoint x: 996, endPoint y: 19, distance: 30.0
click at [1025, 11] on link "Search" at bounding box center [1008, 17] width 61 height 23
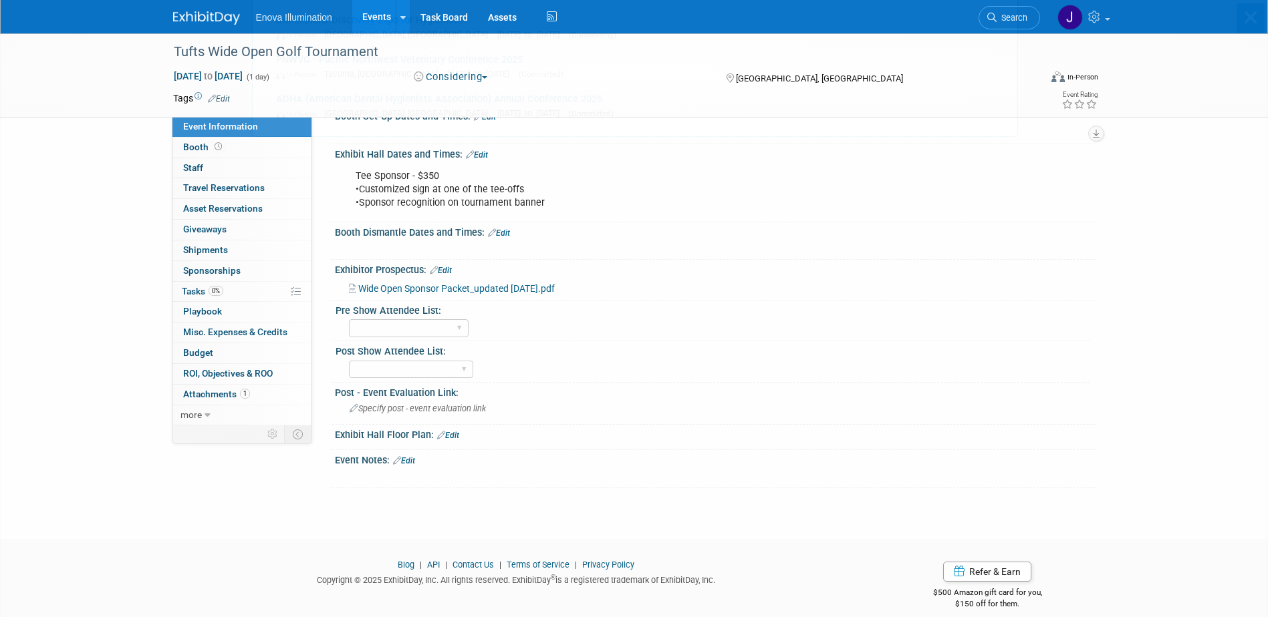
scroll to position [0, 0]
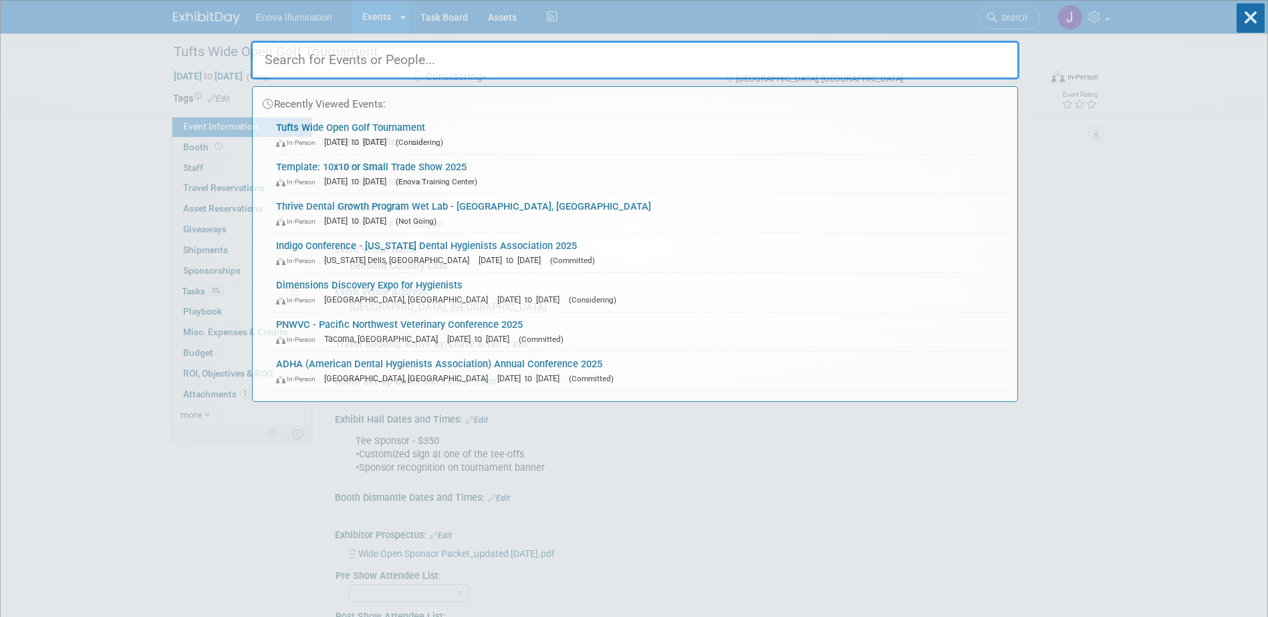
click at [871, 74] on input "text" at bounding box center [635, 60] width 768 height 39
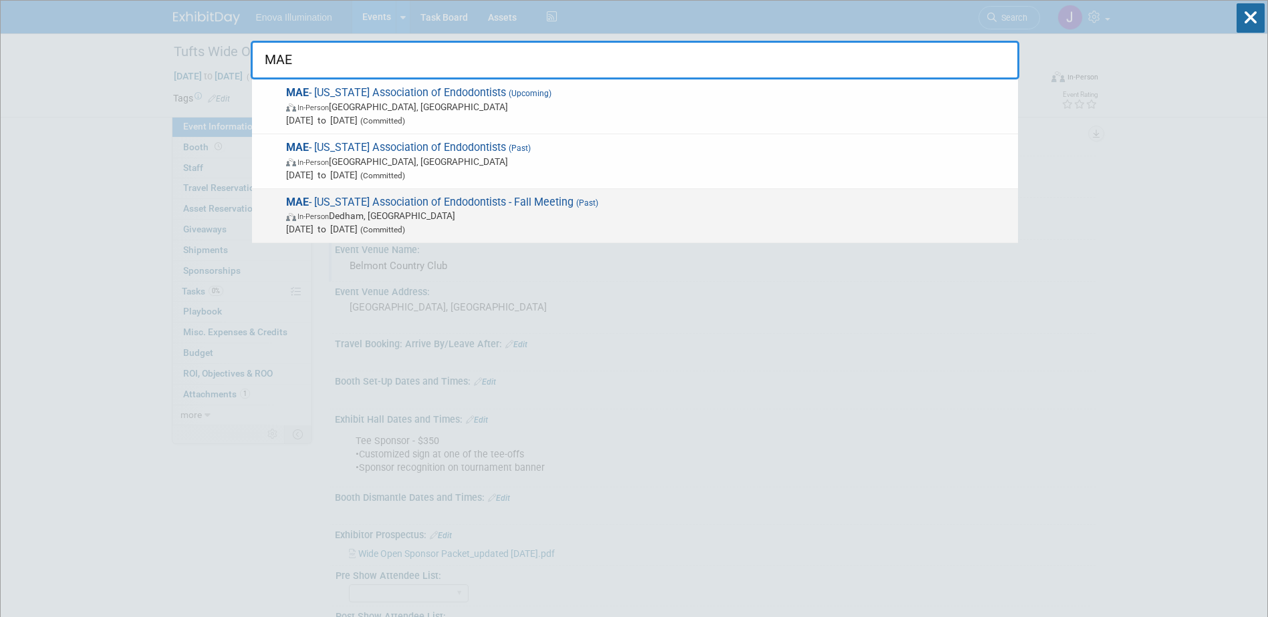
type input "MAE"
click at [355, 199] on span "MAE - Massachusetts Association of Endodontists - Fall Meeting (Past) In-Person…" at bounding box center [646, 216] width 729 height 41
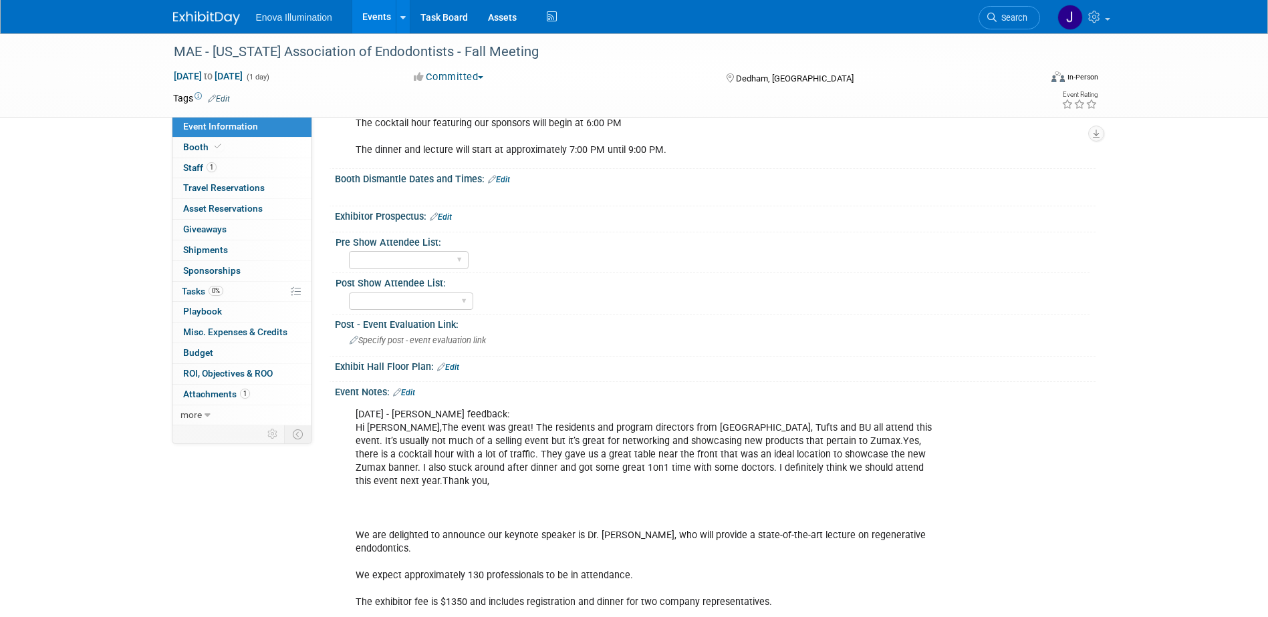
scroll to position [401, 0]
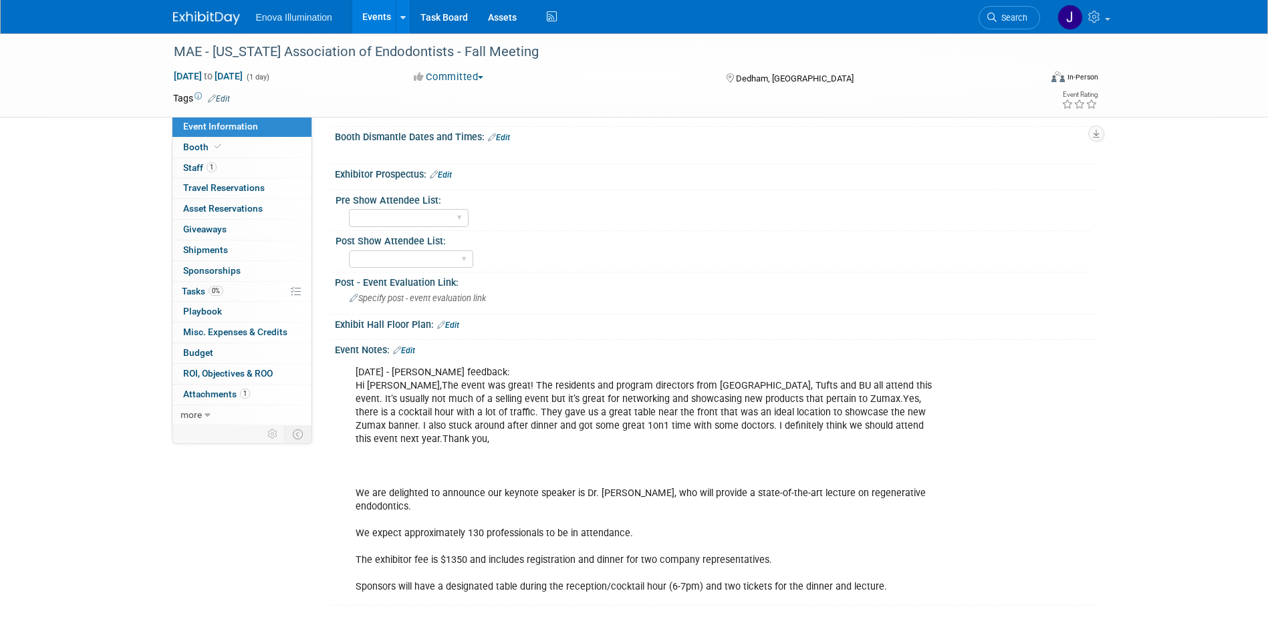
click at [227, 14] on img at bounding box center [206, 17] width 67 height 13
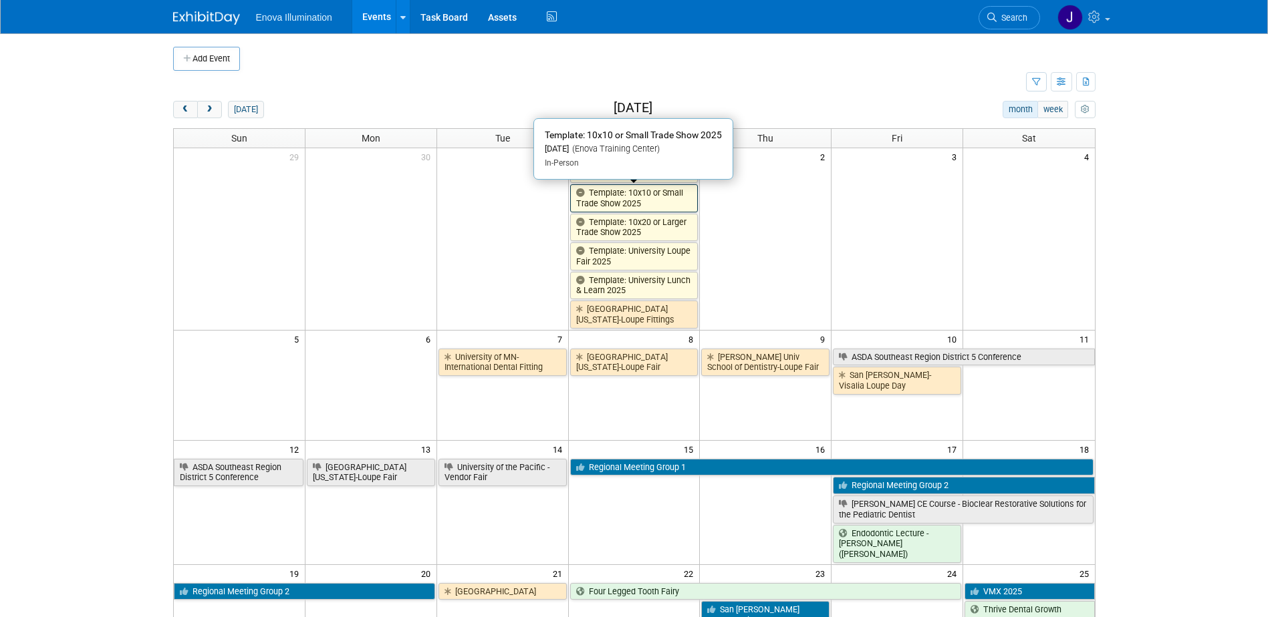
click at [611, 204] on link "Template: 10x10 or Small Trade Show 2025" at bounding box center [634, 197] width 128 height 27
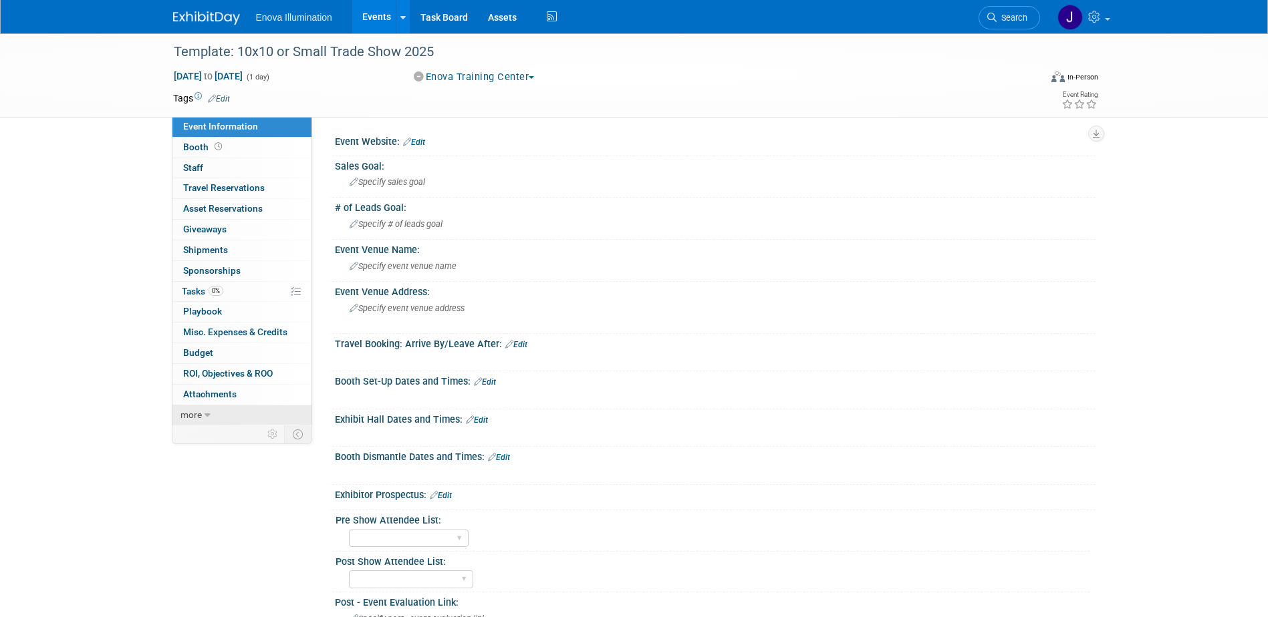
click at [205, 424] on link "more" at bounding box center [241, 416] width 139 height 20
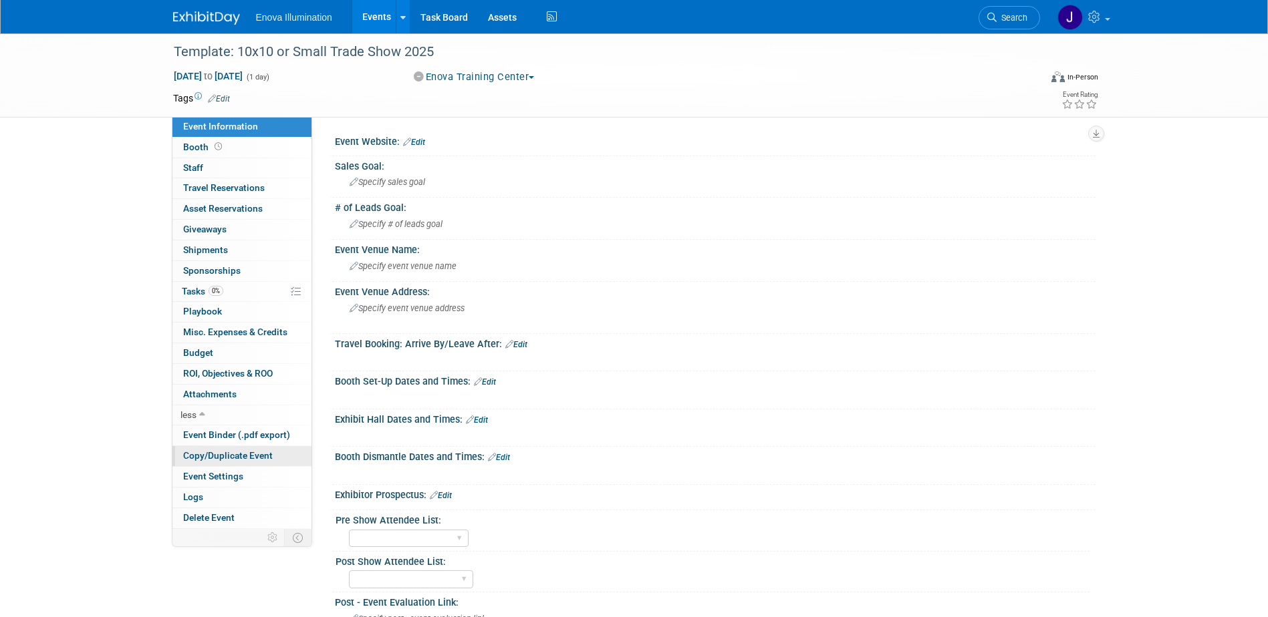
click at [234, 448] on link "Copy/Duplicate Event" at bounding box center [241, 456] width 139 height 20
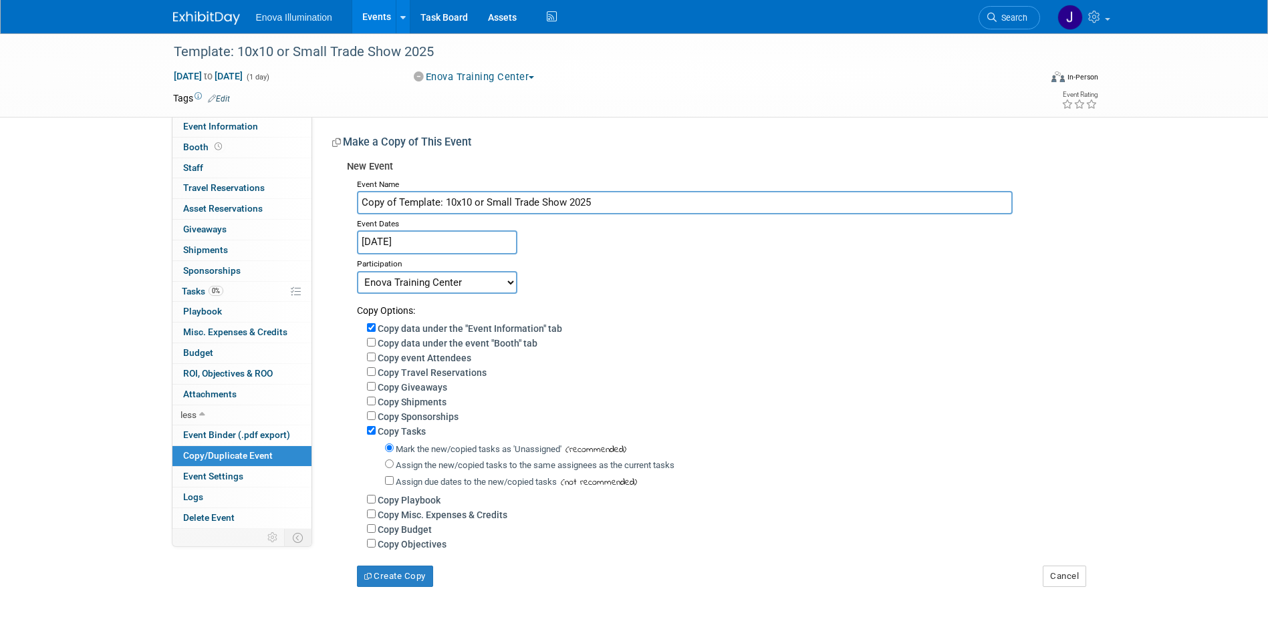
click at [615, 198] on input "Copy of Template: 10x10 or Small Trade Show 2025" at bounding box center [685, 202] width 656 height 23
type input "C"
type input "M"
click at [1009, 17] on span "Search" at bounding box center [1011, 18] width 31 height 10
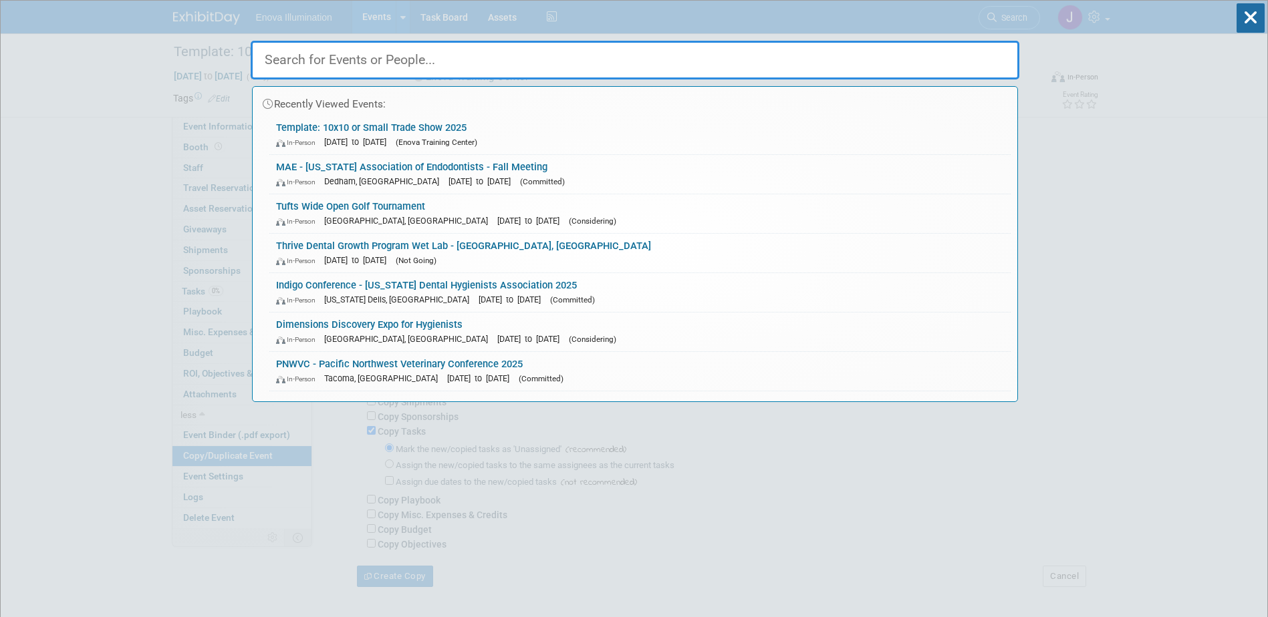
click at [925, 57] on input "text" at bounding box center [635, 60] width 768 height 39
type input "m"
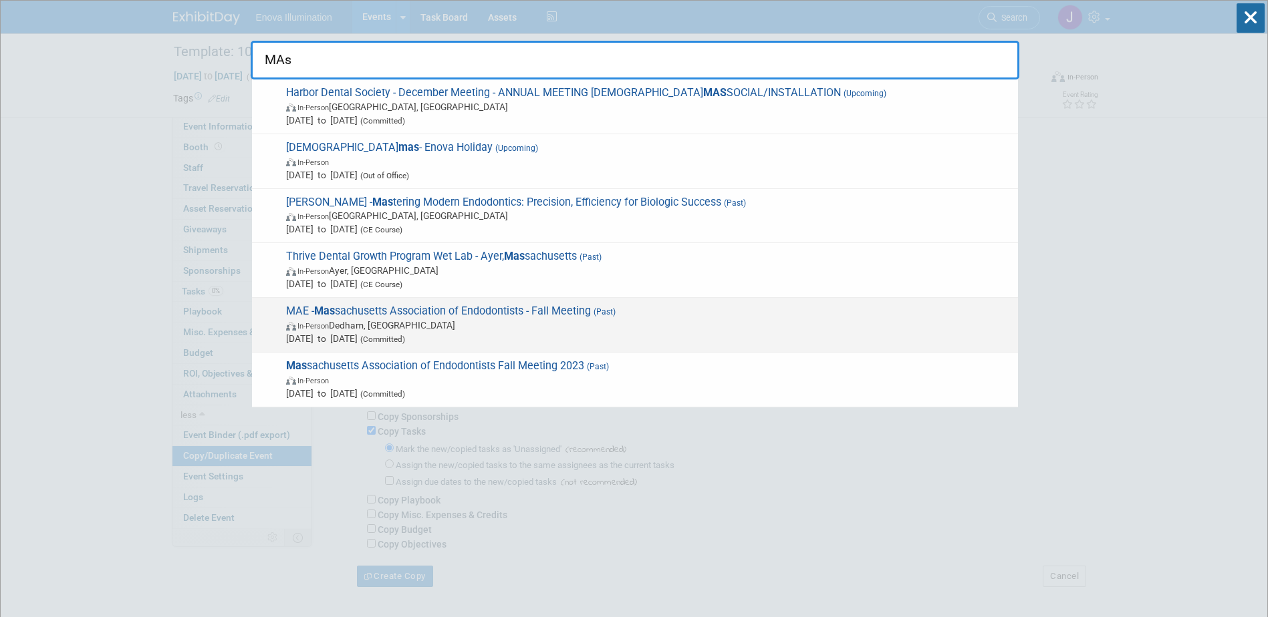
type input "MAs"
click at [331, 315] on strong "Mas" at bounding box center [324, 311] width 21 height 13
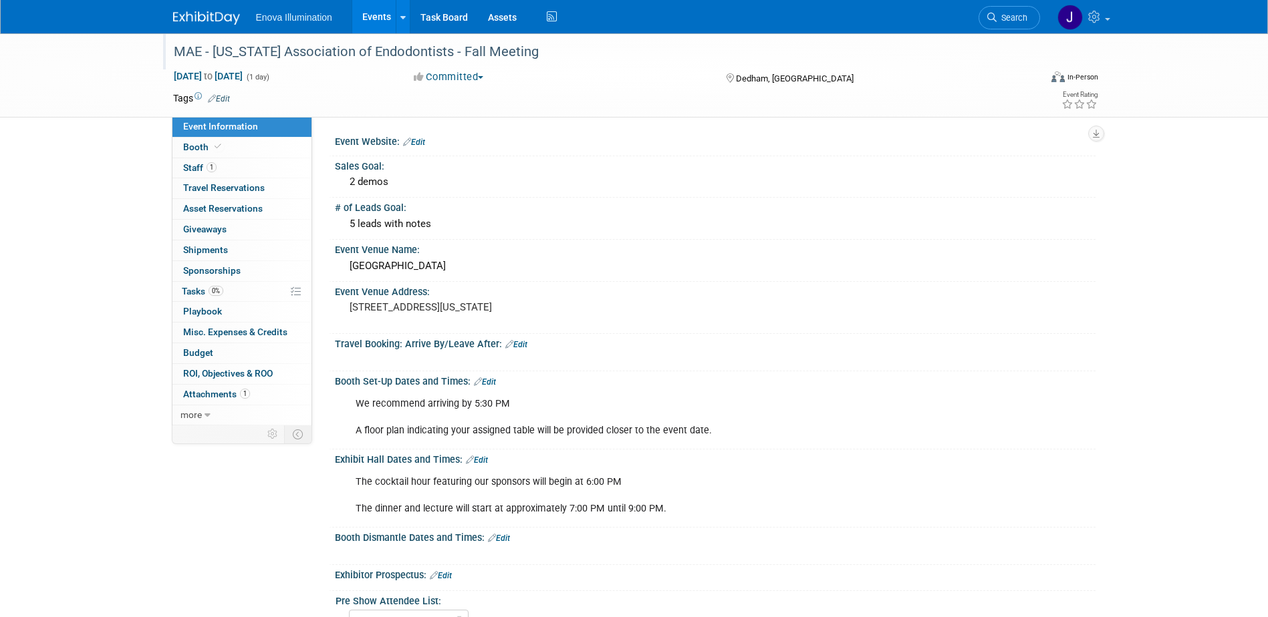
drag, startPoint x: 576, startPoint y: 55, endPoint x: 204, endPoint y: 43, distance: 372.4
click at [204, 43] on div "MAE - [US_STATE] Association of Endodontists - Fall Meeting" at bounding box center [594, 52] width 851 height 24
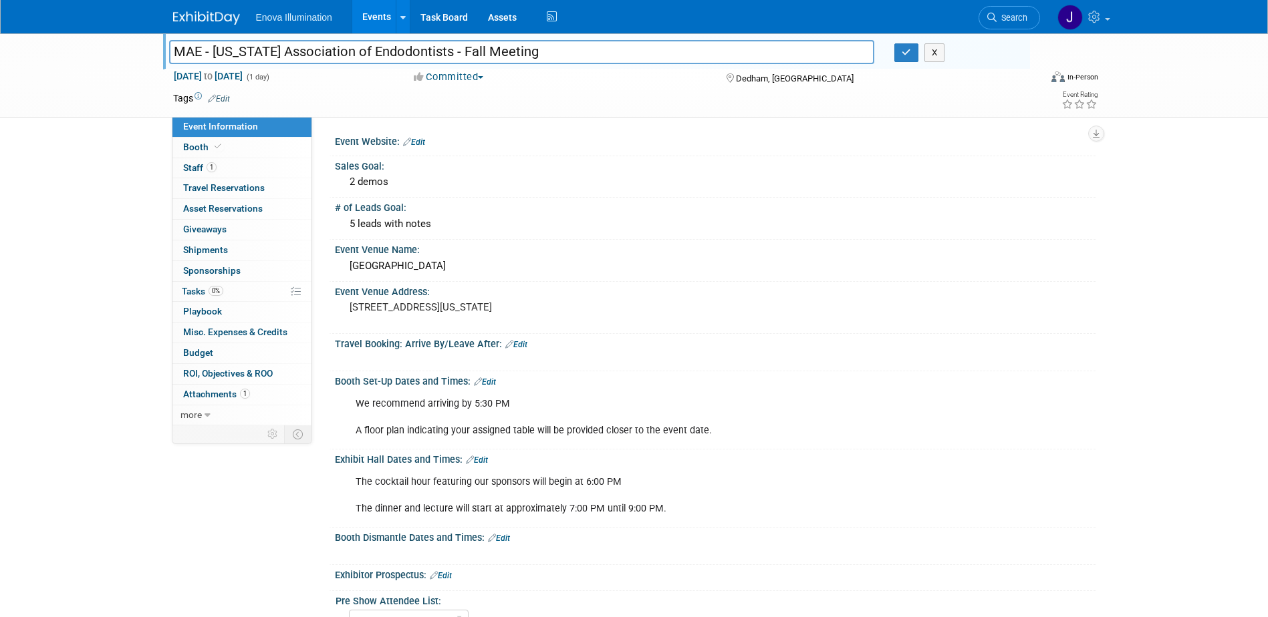
click at [205, 51] on input "MAE - [US_STATE] Association of Endodontists - Fall Meeting" at bounding box center [522, 51] width 706 height 23
drag, startPoint x: 213, startPoint y: 51, endPoint x: 560, endPoint y: 57, distance: 346.9
click at [560, 57] on input "MAE - [US_STATE] Association of Endodontists - Fall Meeting" at bounding box center [522, 51] width 706 height 23
click at [905, 45] on button "button" at bounding box center [906, 52] width 24 height 19
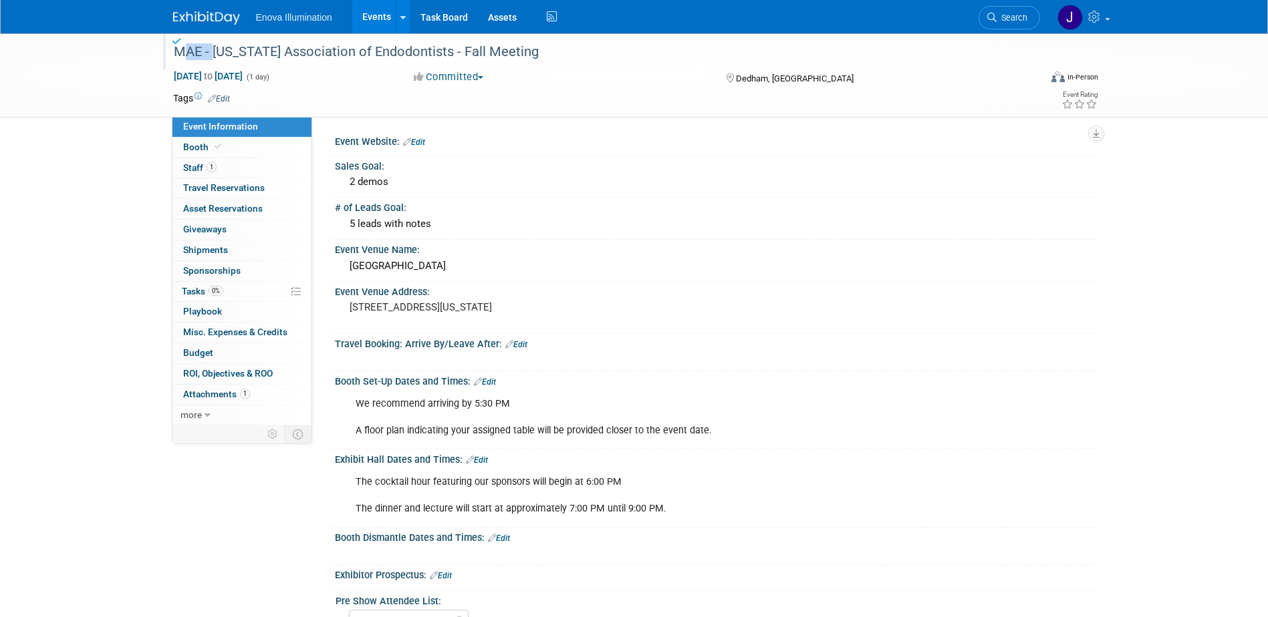
drag, startPoint x: 213, startPoint y: 47, endPoint x: 176, endPoint y: 49, distance: 36.8
click at [176, 49] on div "MAE - [US_STATE] Association of Endodontists - Fall Meeting" at bounding box center [594, 52] width 851 height 24
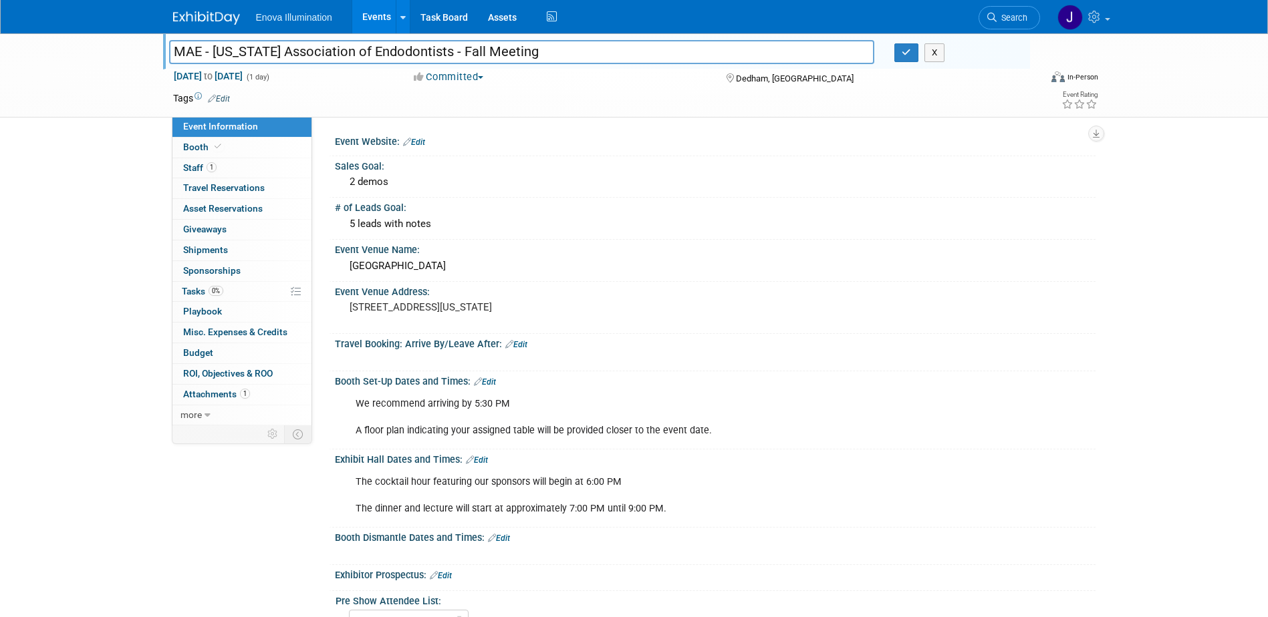
drag, startPoint x: 214, startPoint y: 50, endPoint x: 177, endPoint y: 51, distance: 36.8
click at [177, 51] on input "MAE - [US_STATE] Association of Endodontists - Fall Meeting" at bounding box center [522, 51] width 706 height 23
click at [913, 56] on button "button" at bounding box center [906, 52] width 24 height 19
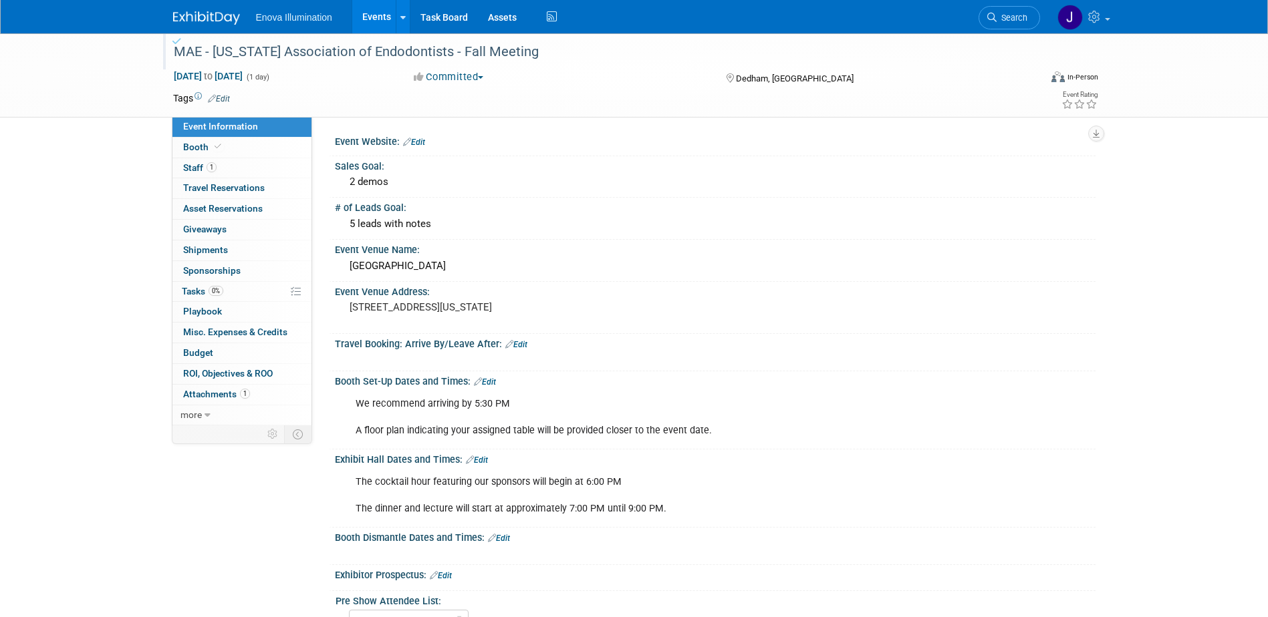
click at [193, 21] on img at bounding box center [206, 17] width 67 height 13
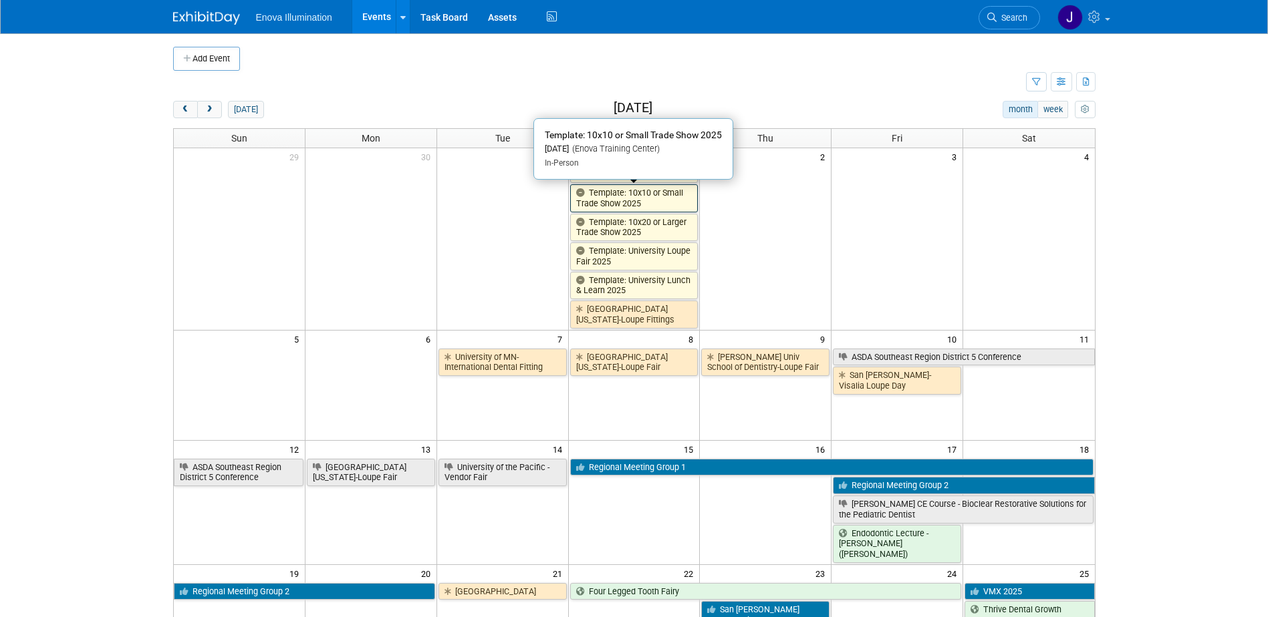
click at [610, 198] on link "Template: 10x10 or Small Trade Show 2025" at bounding box center [634, 197] width 128 height 27
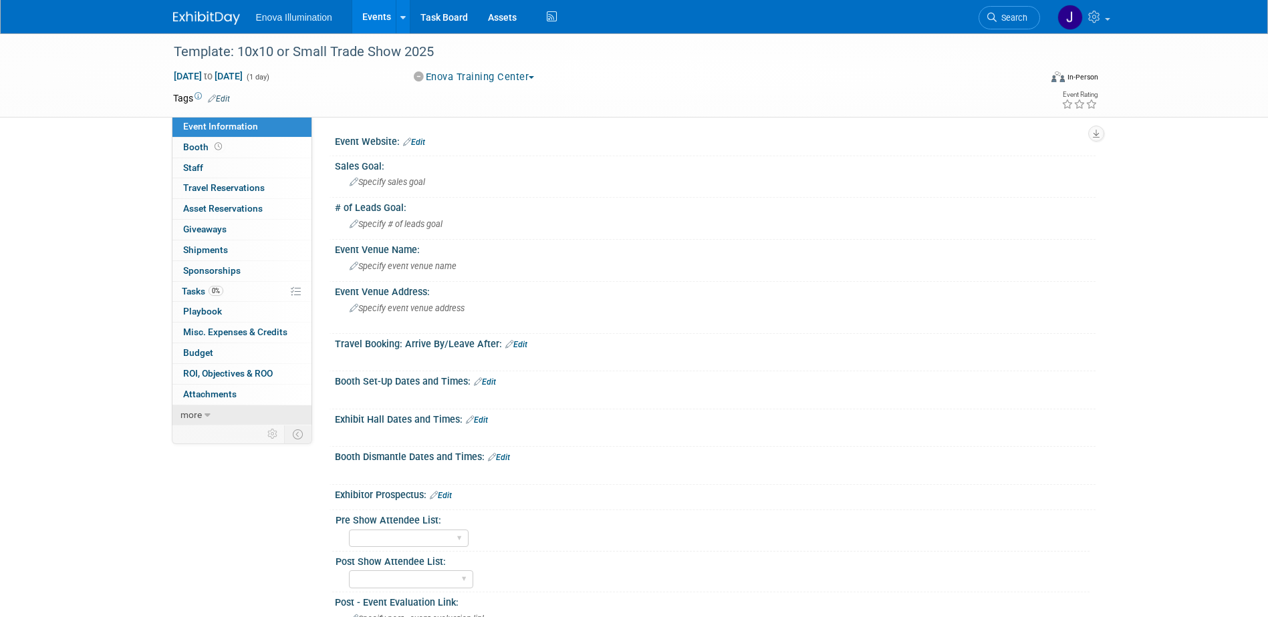
click at [221, 408] on link "more" at bounding box center [241, 416] width 139 height 20
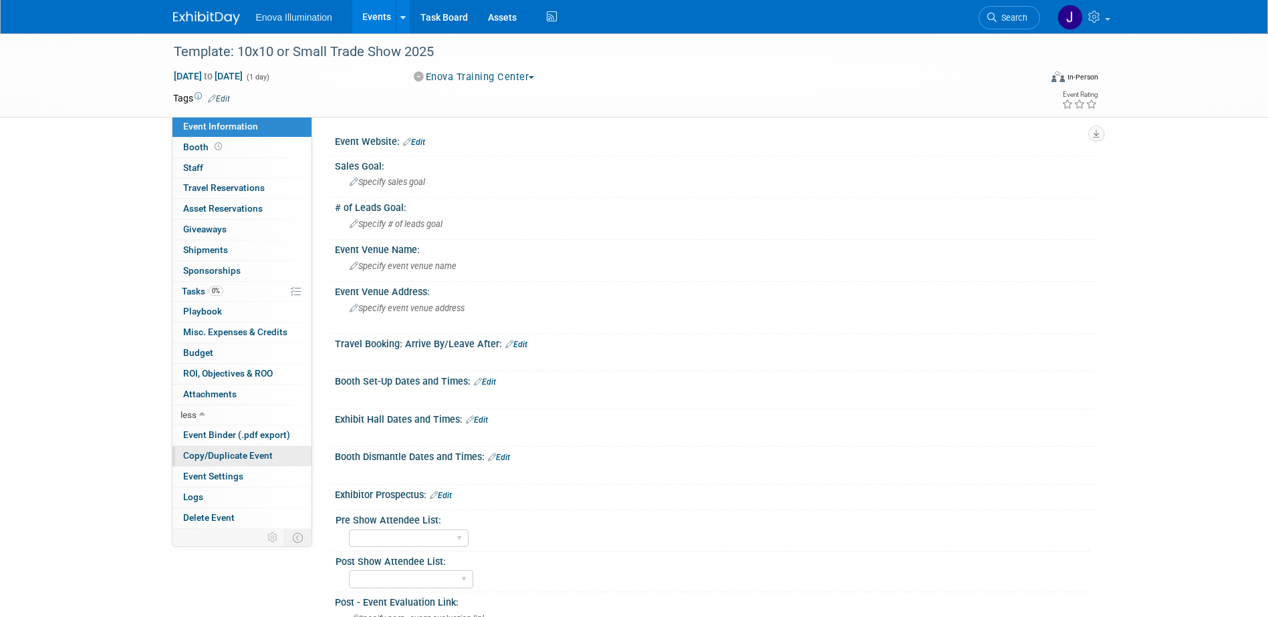
click at [221, 448] on link "Copy/Duplicate Event" at bounding box center [241, 456] width 139 height 20
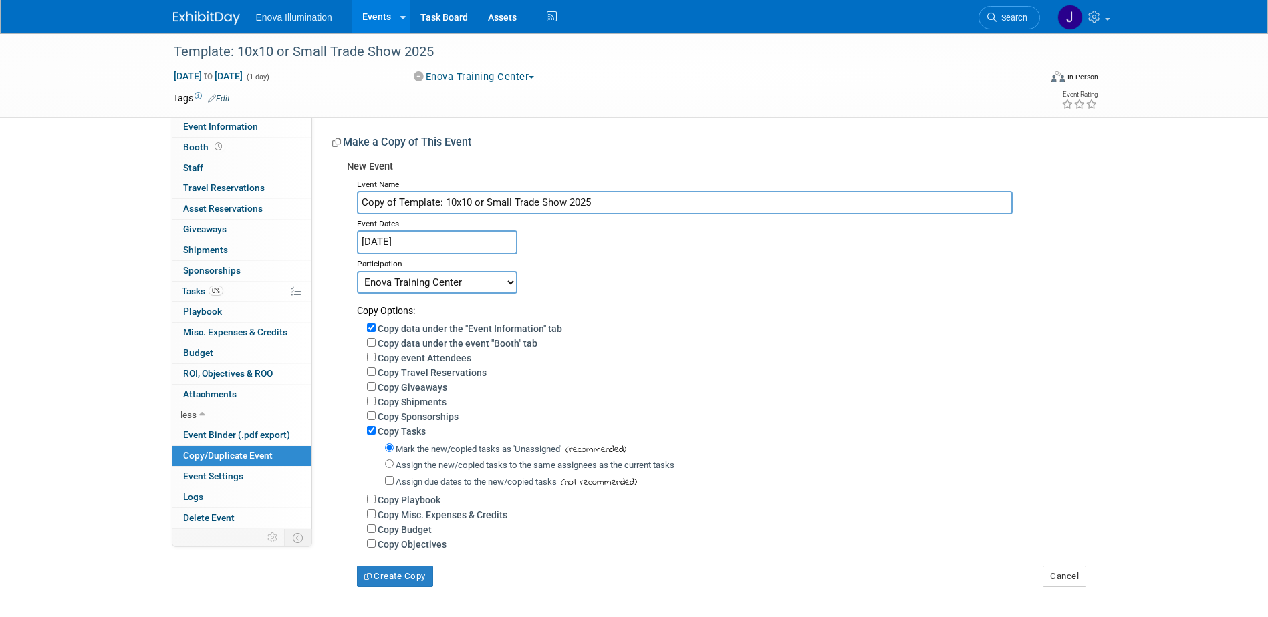
drag, startPoint x: 622, startPoint y: 203, endPoint x: 347, endPoint y: 196, distance: 275.4
click at [347, 196] on div "Event Name Copy of Template: 10x10 or Small Trade Show 2025 Event Dates Jan 1, …" at bounding box center [716, 381] width 738 height 412
paste input "Massachusetts Association of Endodontists - Fall Meeting"
click at [359, 199] on input "Massachusetts Association of Endodontists - Fall Meeting" at bounding box center [685, 202] width 656 height 23
type input "MAE - [US_STATE] Association of Endodontists - Fall Meeting"
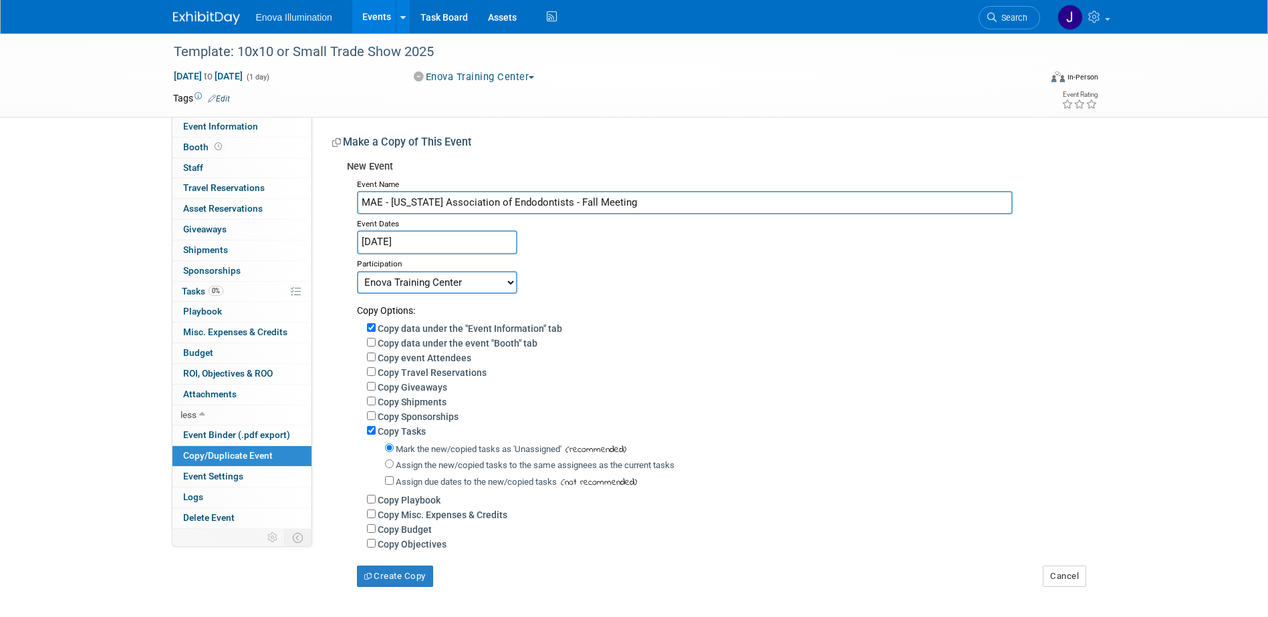
click at [364, 244] on input "Jan 1, 2025" at bounding box center [437, 242] width 160 height 23
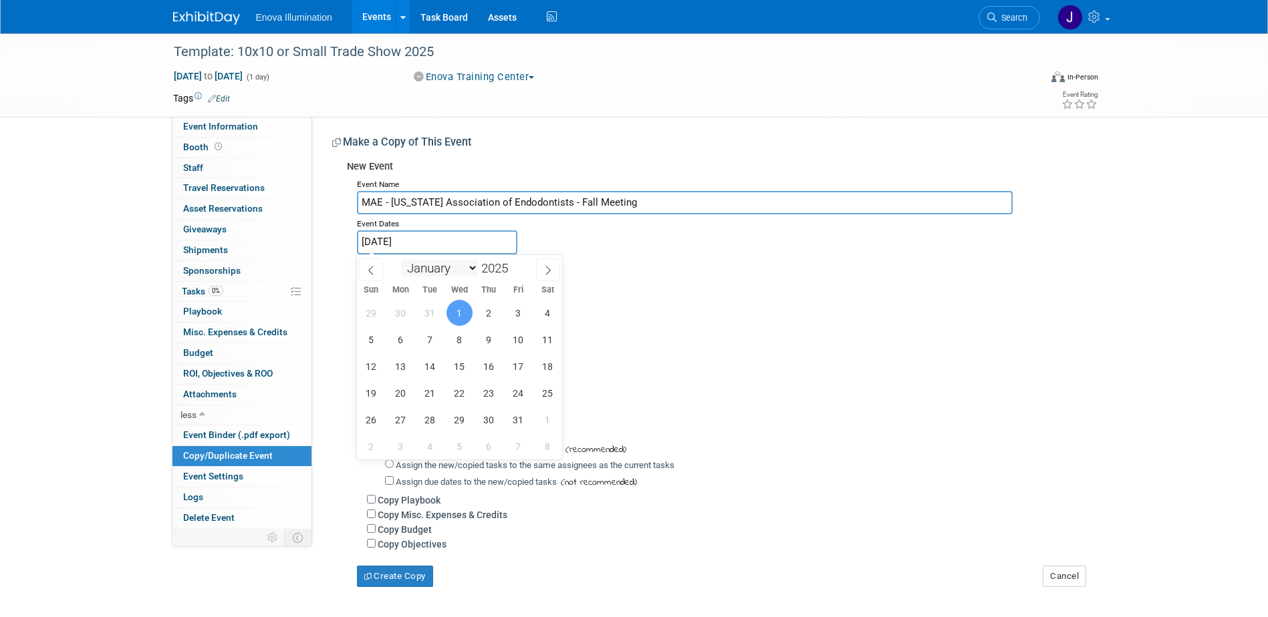
click at [420, 261] on select "January February March April May June July August September October November De…" at bounding box center [439, 268] width 77 height 17
select select "10"
click at [401, 260] on select "January February March April May June July August September October November De…" at bounding box center [439, 268] width 77 height 17
click at [409, 337] on span "3" at bounding box center [401, 340] width 26 height 26
type input "Nov 3, 2025"
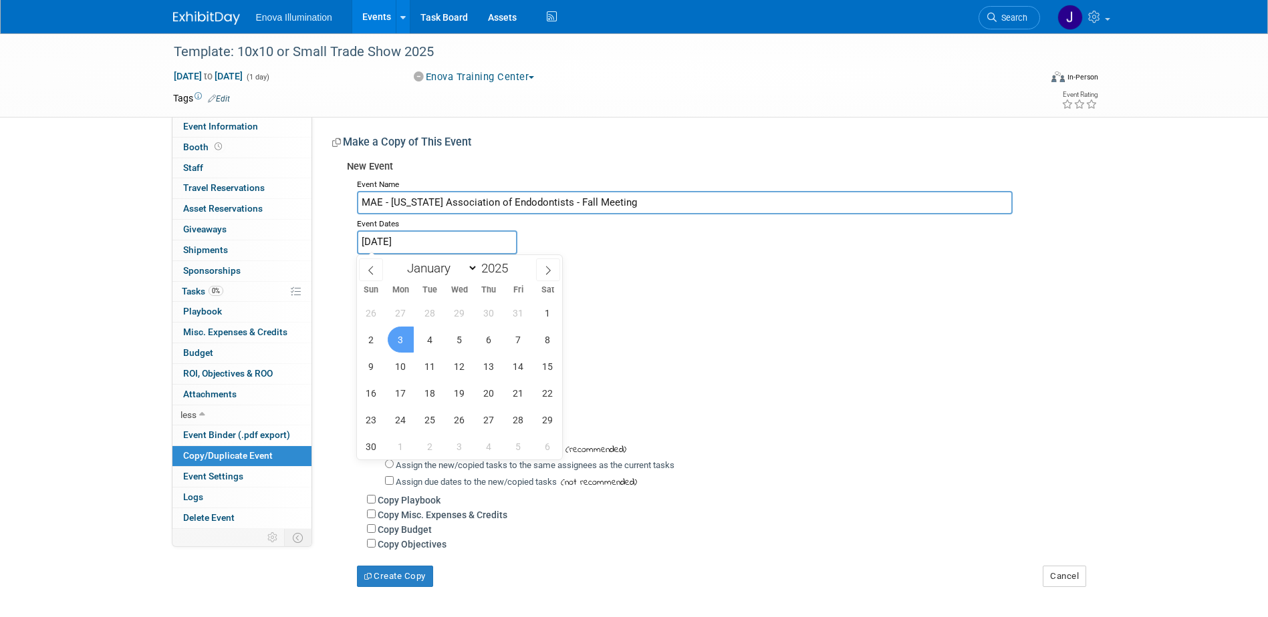
click at [408, 337] on span "3" at bounding box center [401, 340] width 26 height 26
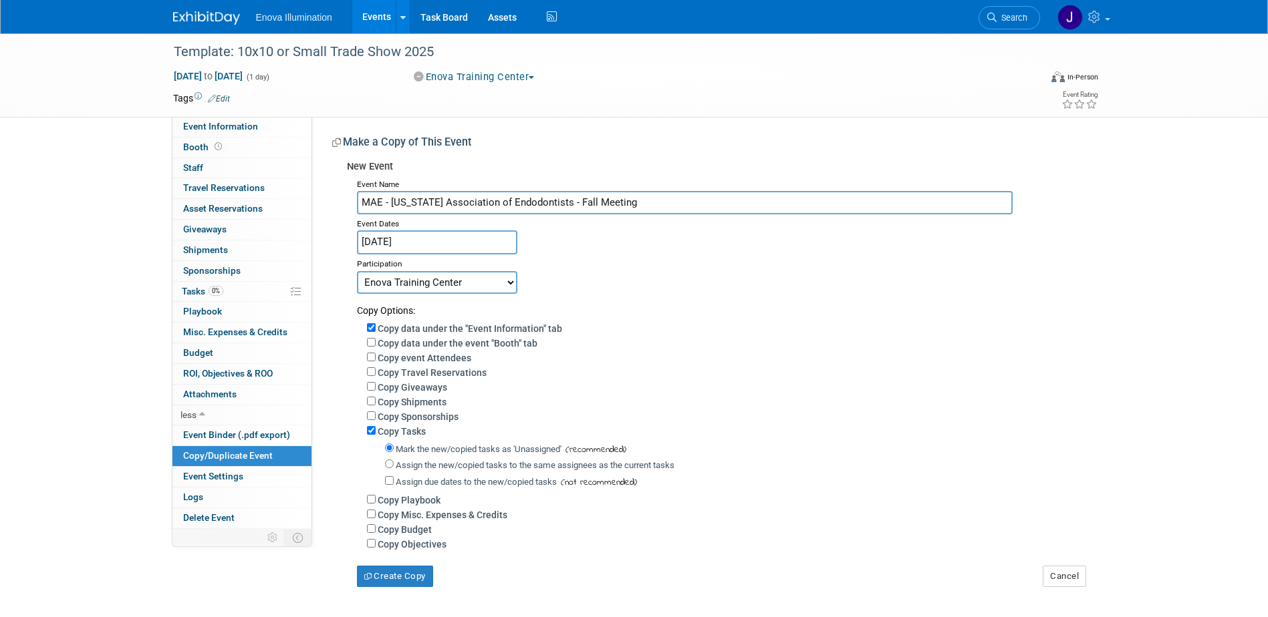
click at [442, 282] on select "Committed Considering Not Going Canceled Enova Training Center University Event…" at bounding box center [437, 282] width 160 height 23
select select "2"
click at [357, 271] on select "Committed Considering Not Going Canceled Enova Training Center University Event…" at bounding box center [437, 282] width 160 height 23
click at [388, 467] on input "Assign the new/copied tasks to the same assignees as the current tasks" at bounding box center [389, 464] width 9 height 9
radio input "true"
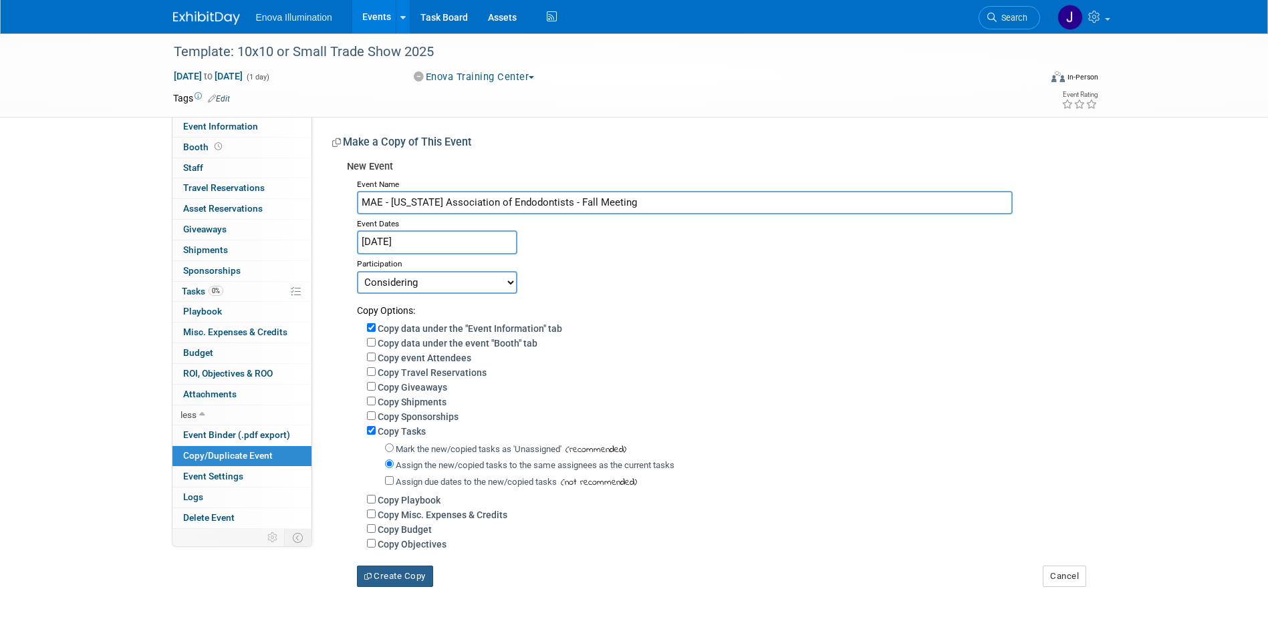
click at [394, 581] on button "Create Copy" at bounding box center [395, 576] width 76 height 21
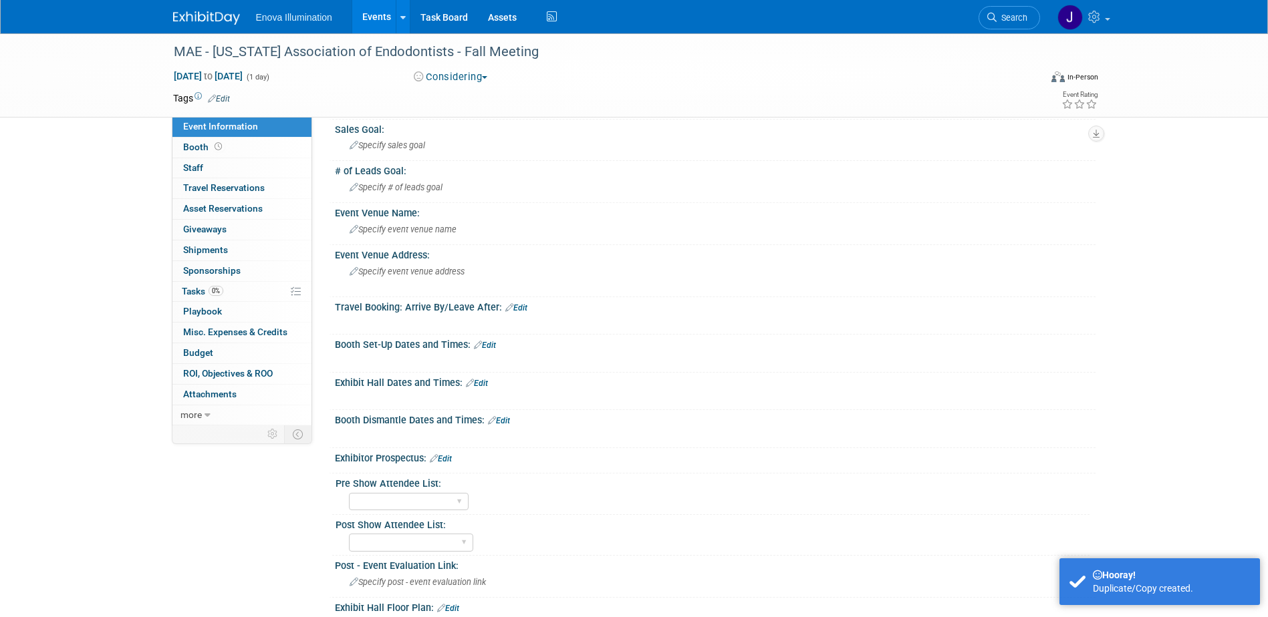
scroll to position [134, 0]
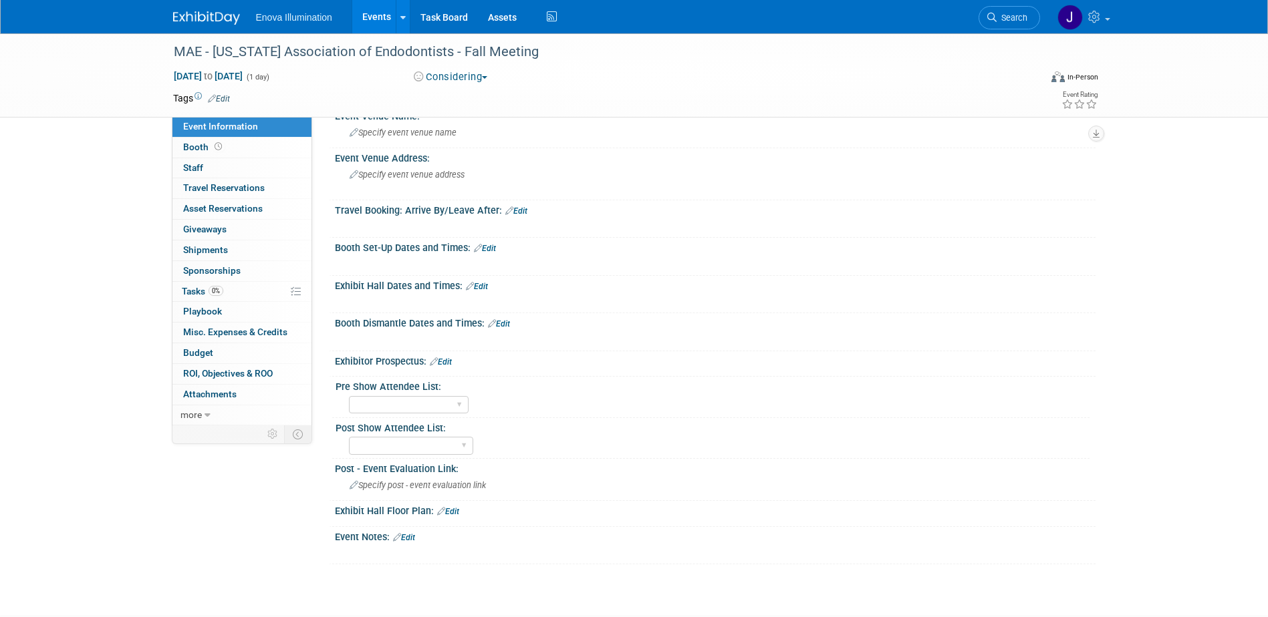
click at [406, 538] on link "Edit" at bounding box center [404, 537] width 22 height 9
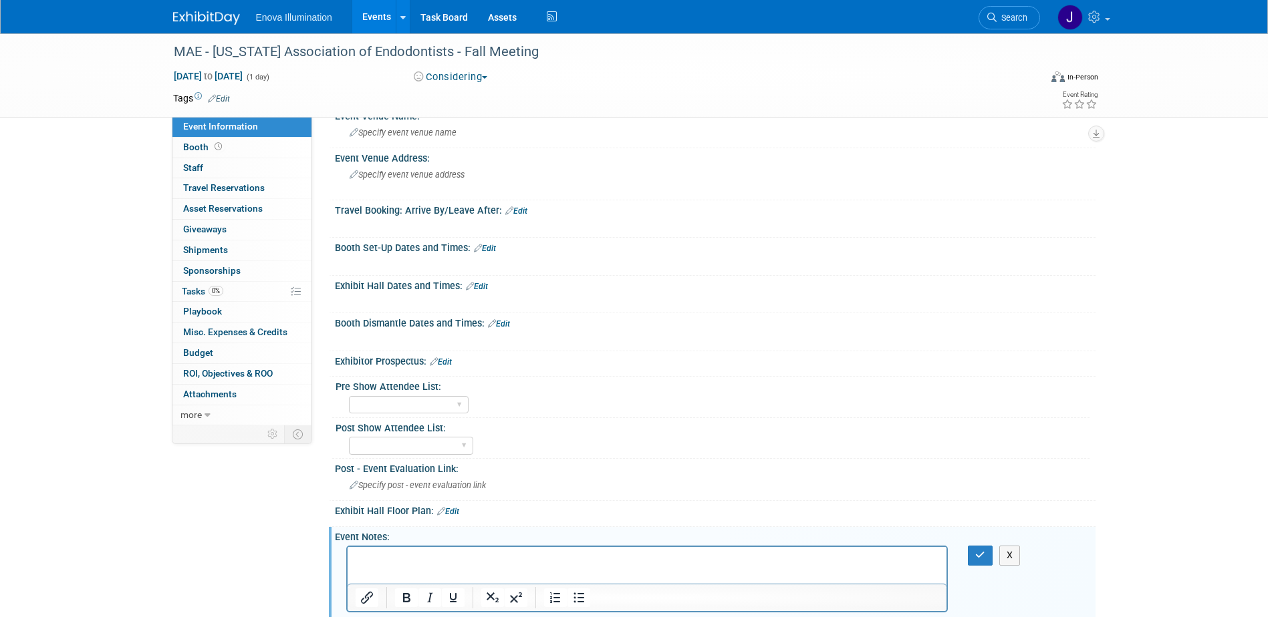
scroll to position [0, 0]
click at [396, 557] on p "Rich Text Area. Press ALT-0 for help." at bounding box center [647, 559] width 584 height 13
click at [974, 558] on button "button" at bounding box center [980, 555] width 25 height 19
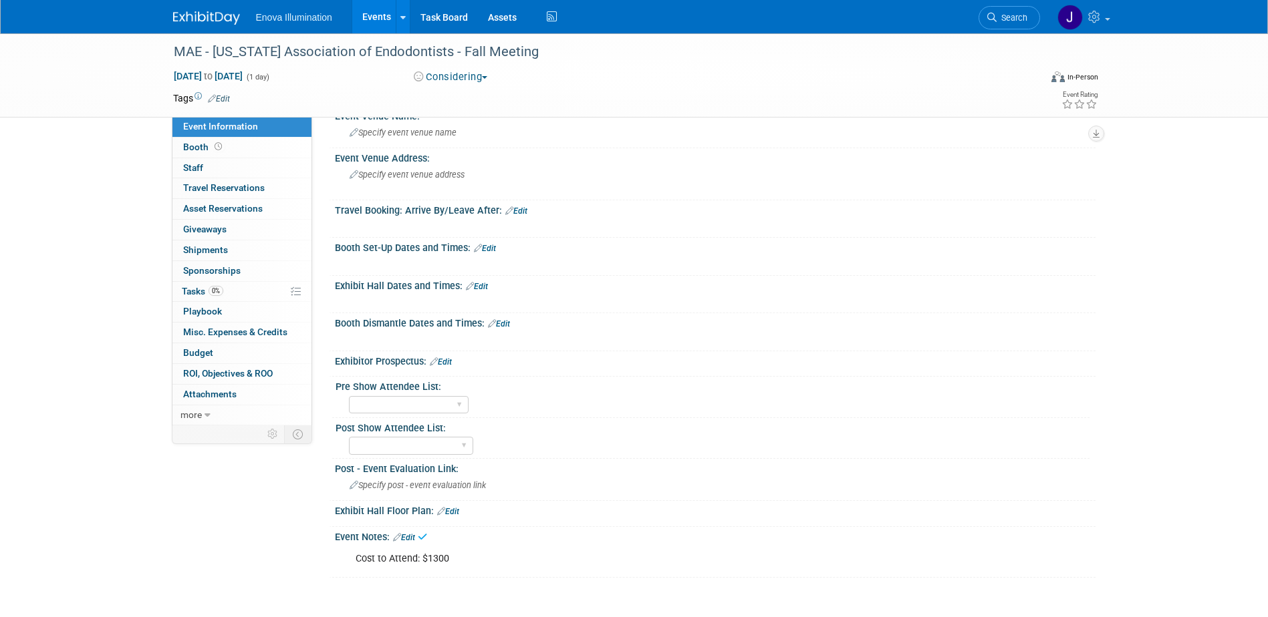
click at [219, 15] on img at bounding box center [206, 17] width 67 height 13
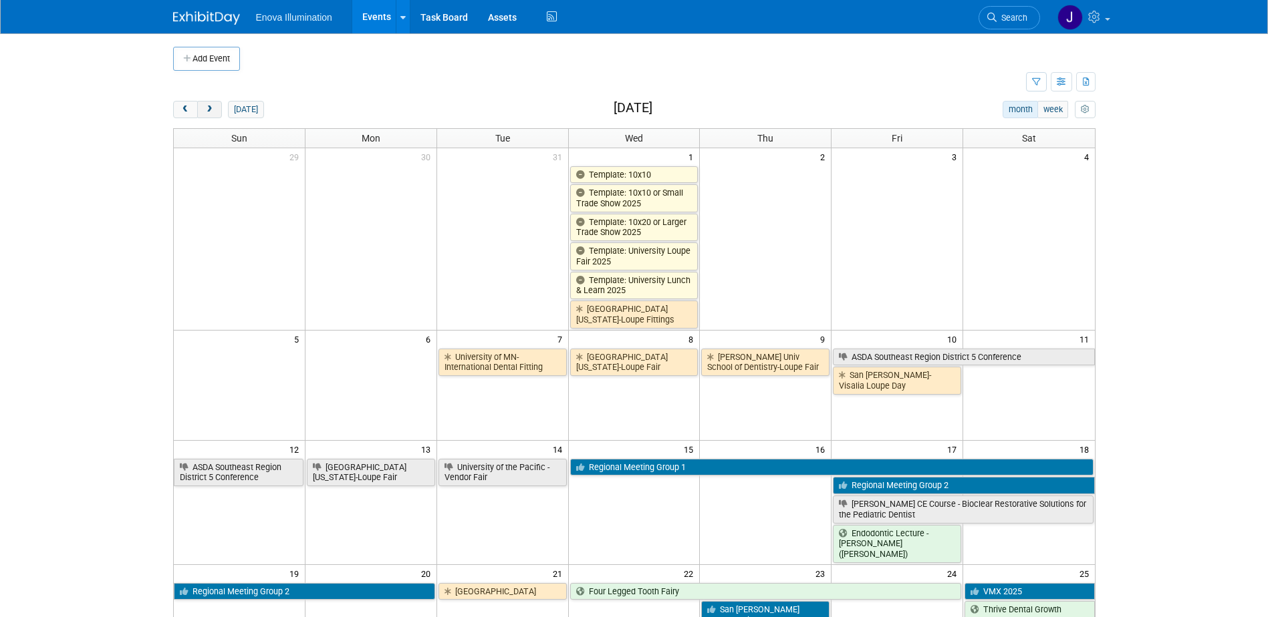
click at [207, 114] on button "next" at bounding box center [209, 109] width 25 height 17
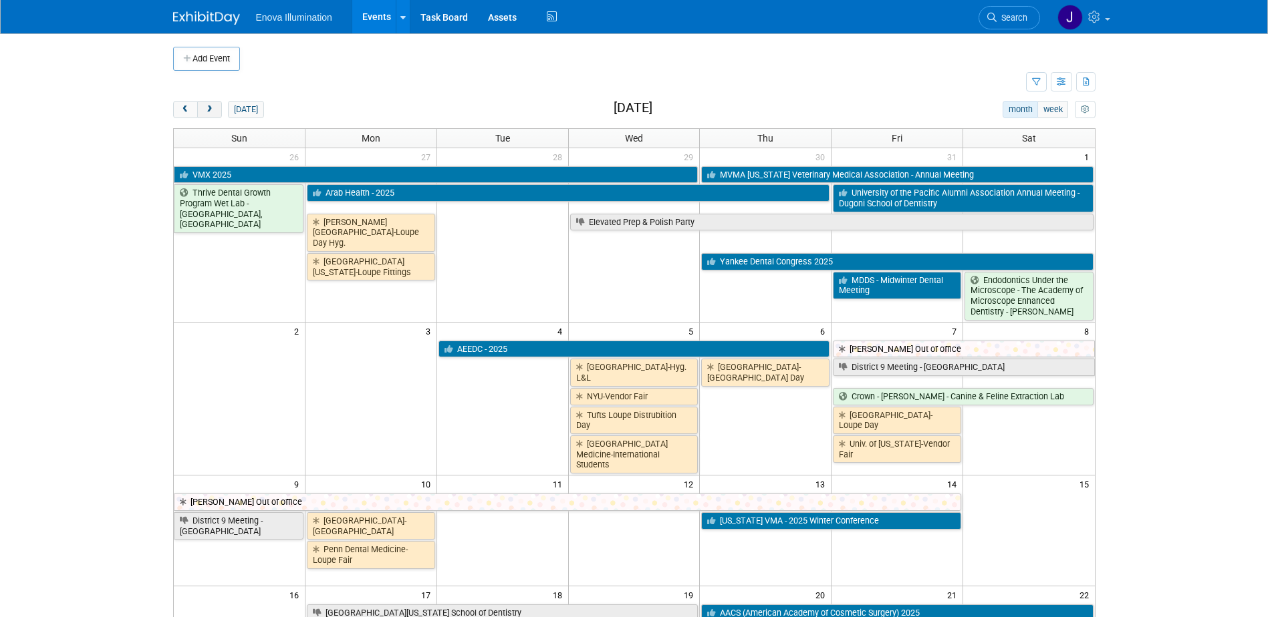
click at [207, 114] on button "next" at bounding box center [209, 109] width 25 height 17
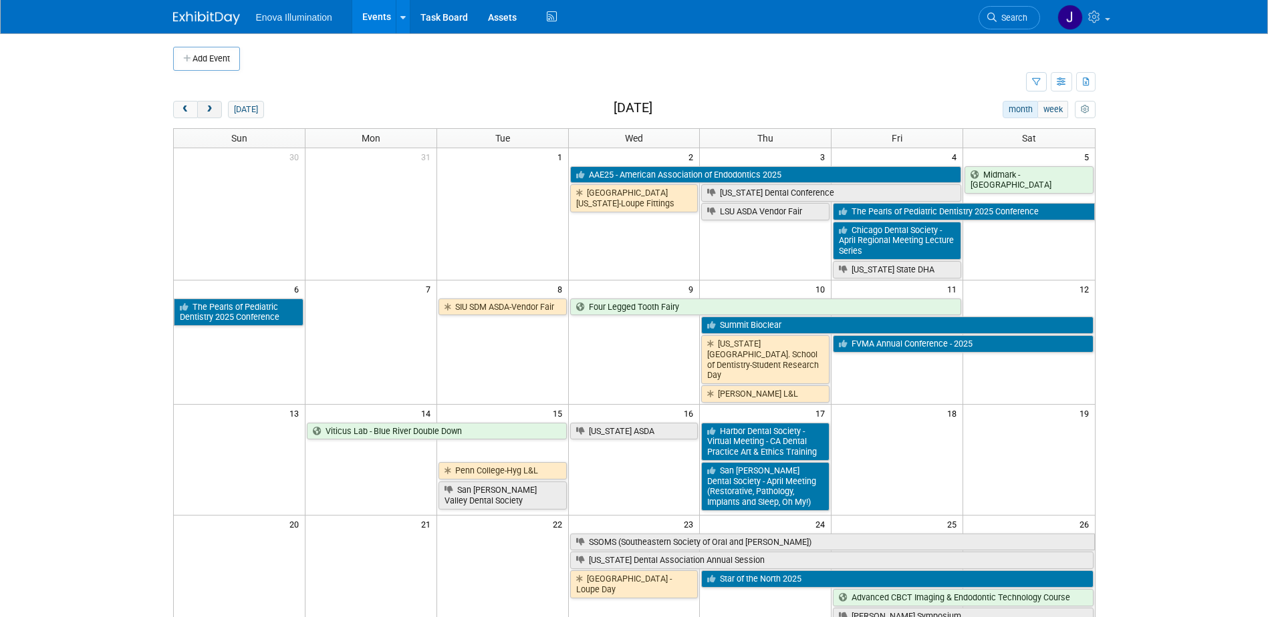
click at [207, 114] on button "next" at bounding box center [209, 109] width 25 height 17
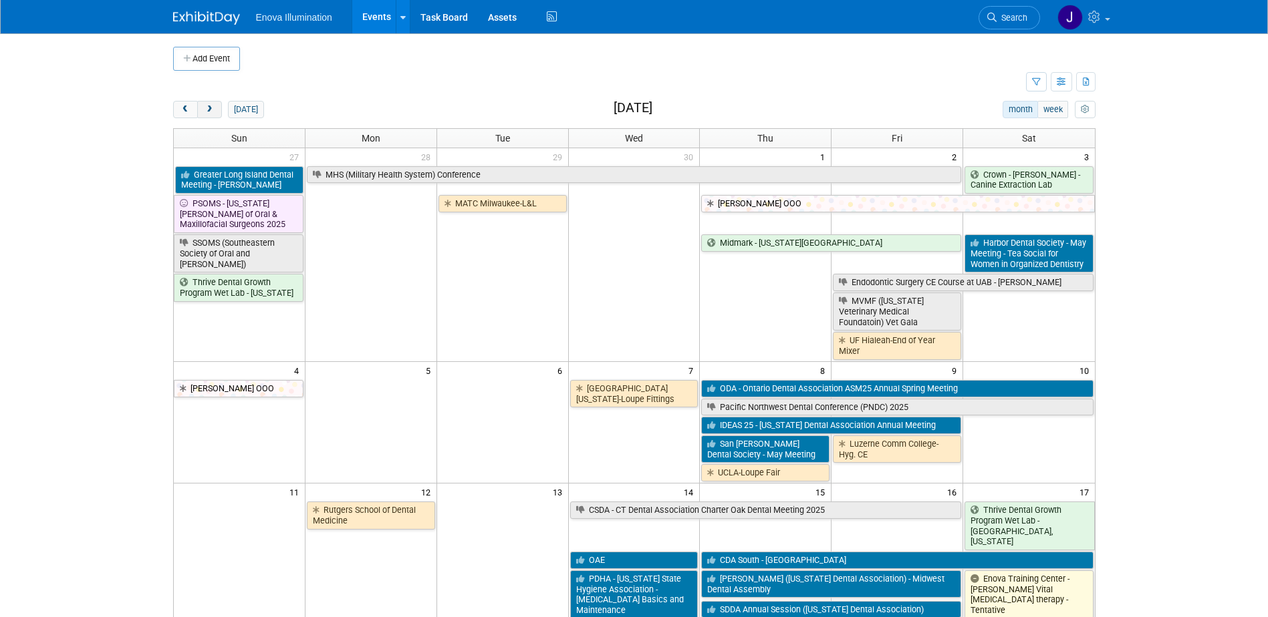
click at [207, 114] on button "next" at bounding box center [209, 109] width 25 height 17
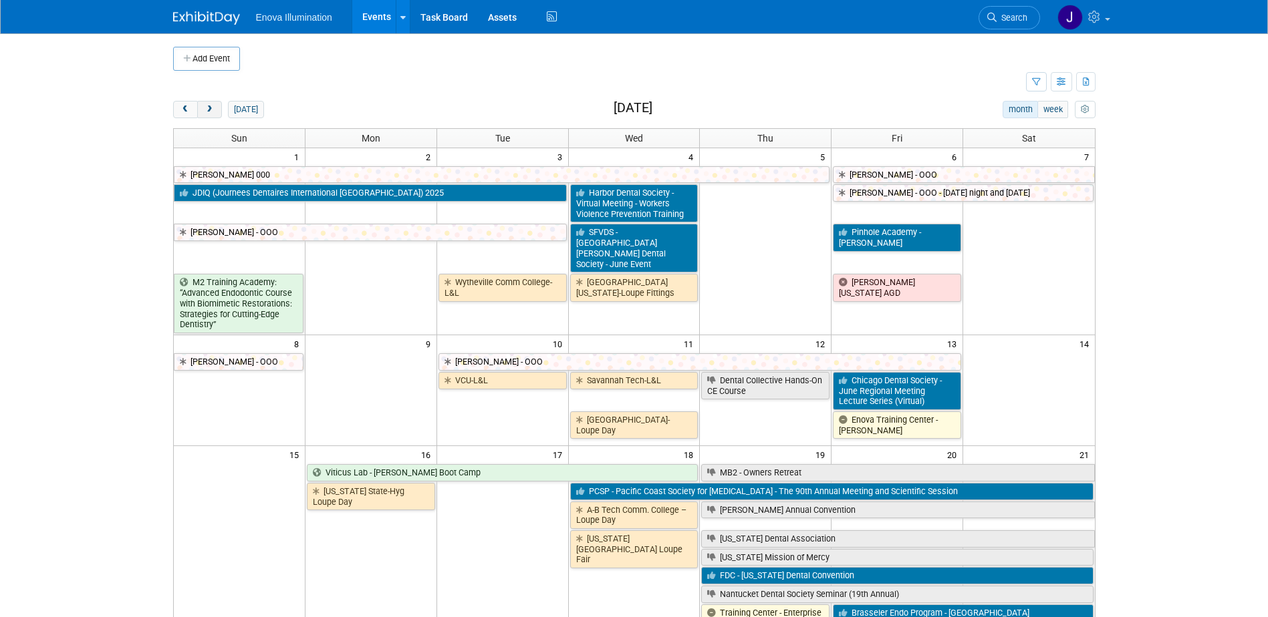
click at [207, 114] on button "next" at bounding box center [209, 109] width 25 height 17
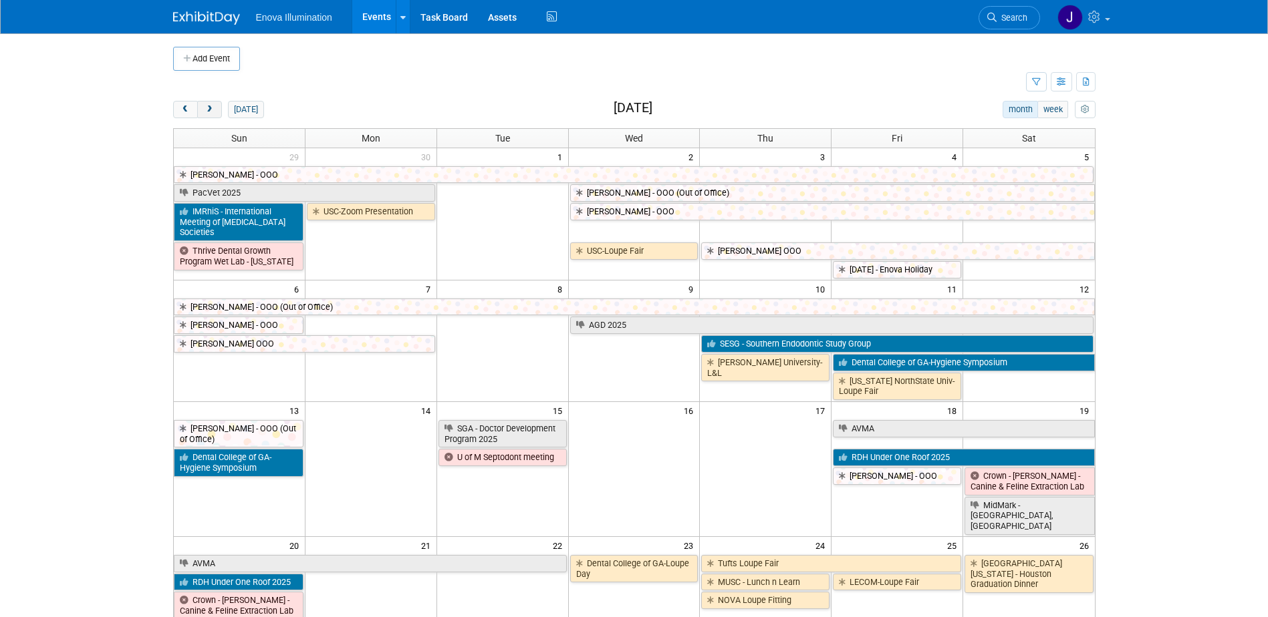
click at [207, 114] on button "next" at bounding box center [209, 109] width 25 height 17
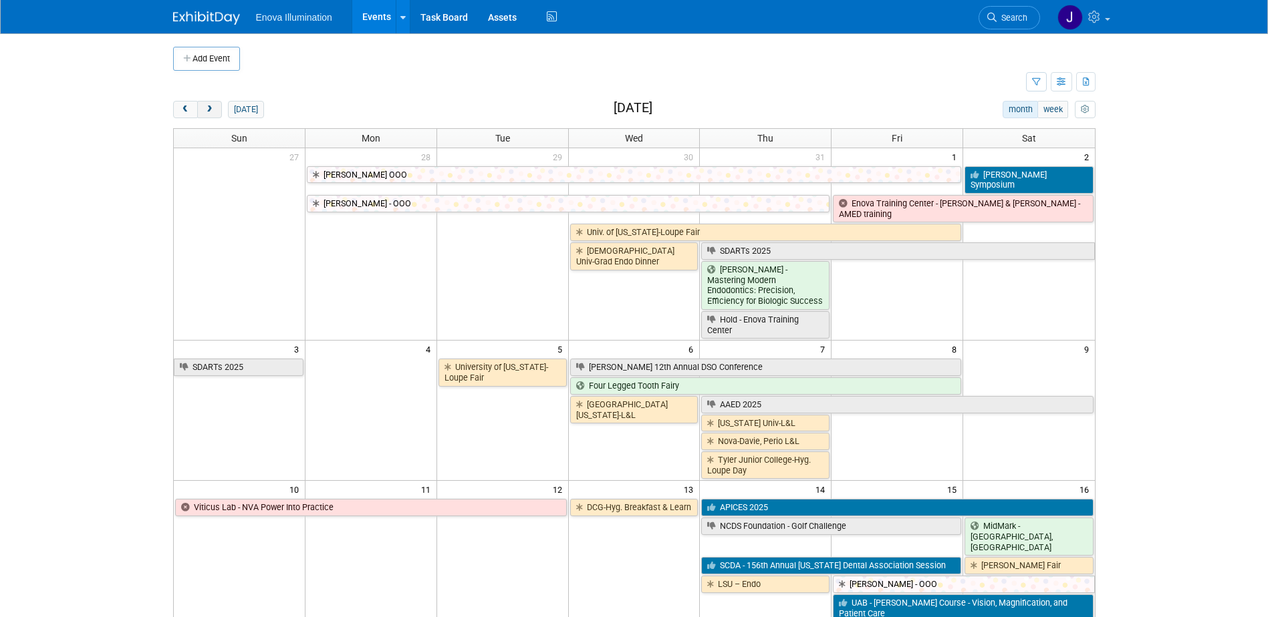
click at [207, 114] on button "next" at bounding box center [209, 109] width 25 height 17
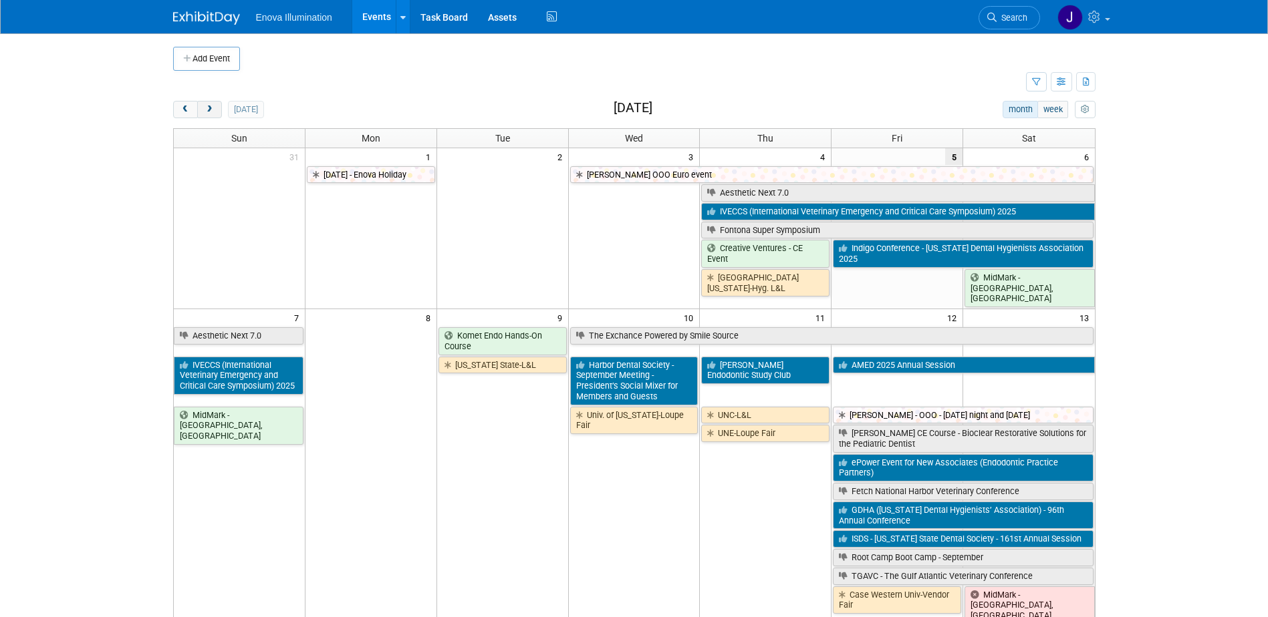
click at [207, 114] on button "next" at bounding box center [209, 109] width 25 height 17
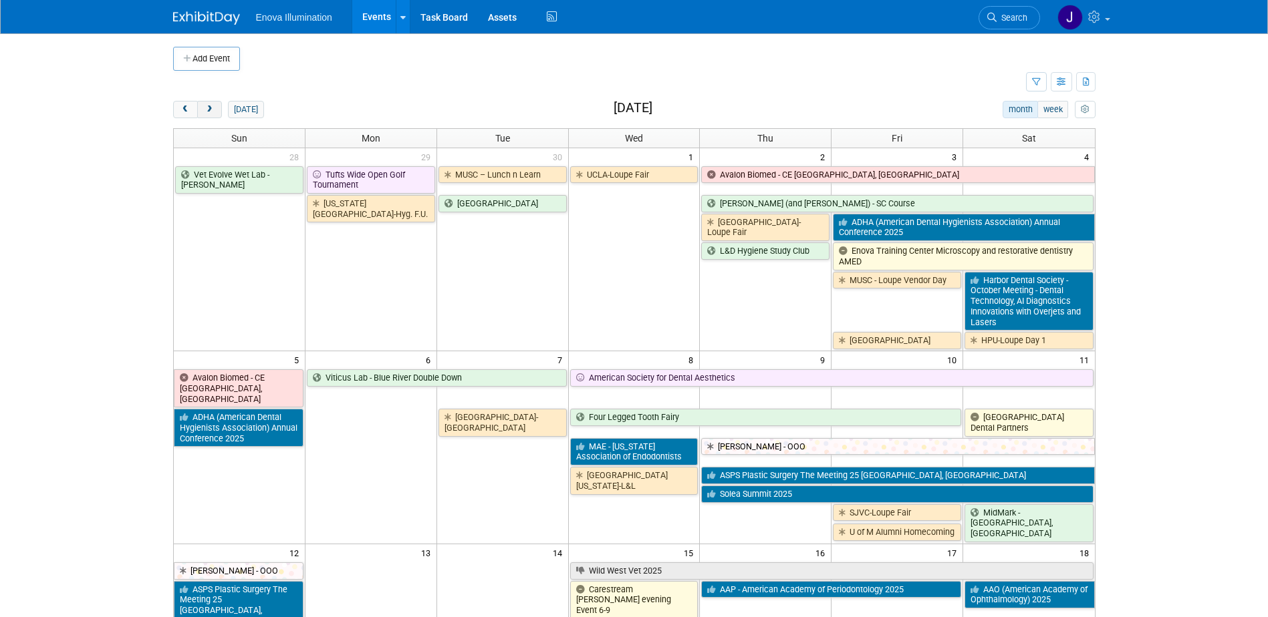
click at [207, 114] on button "next" at bounding box center [209, 109] width 25 height 17
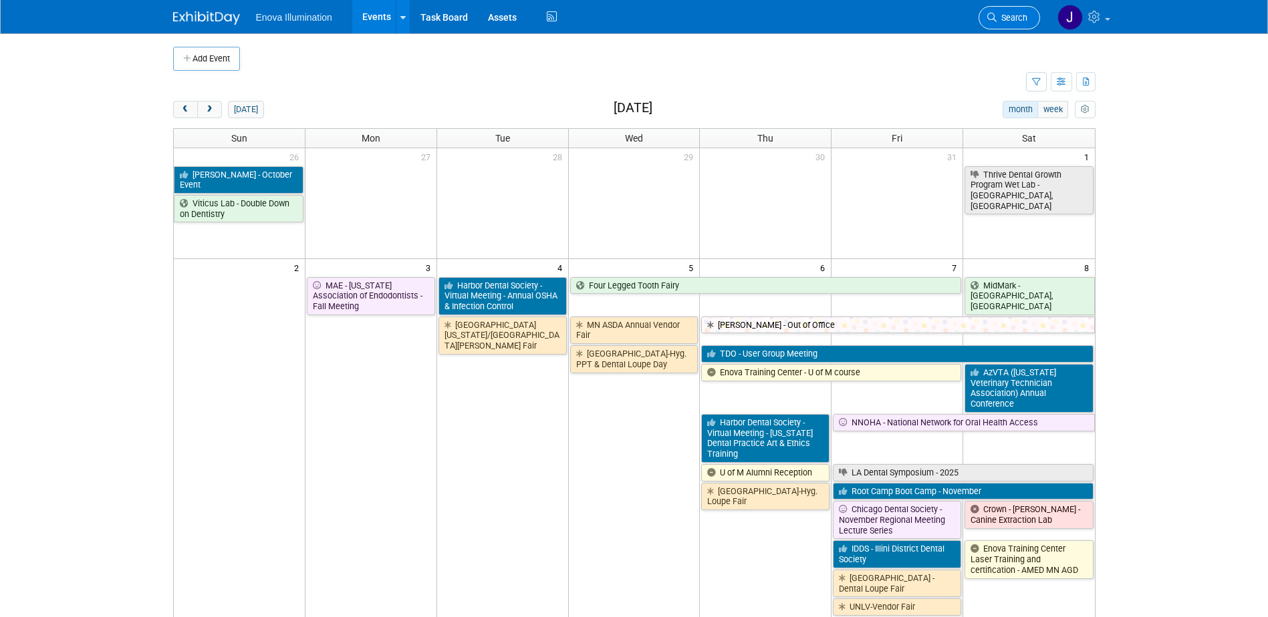
click at [1014, 12] on link "Search" at bounding box center [1008, 17] width 61 height 23
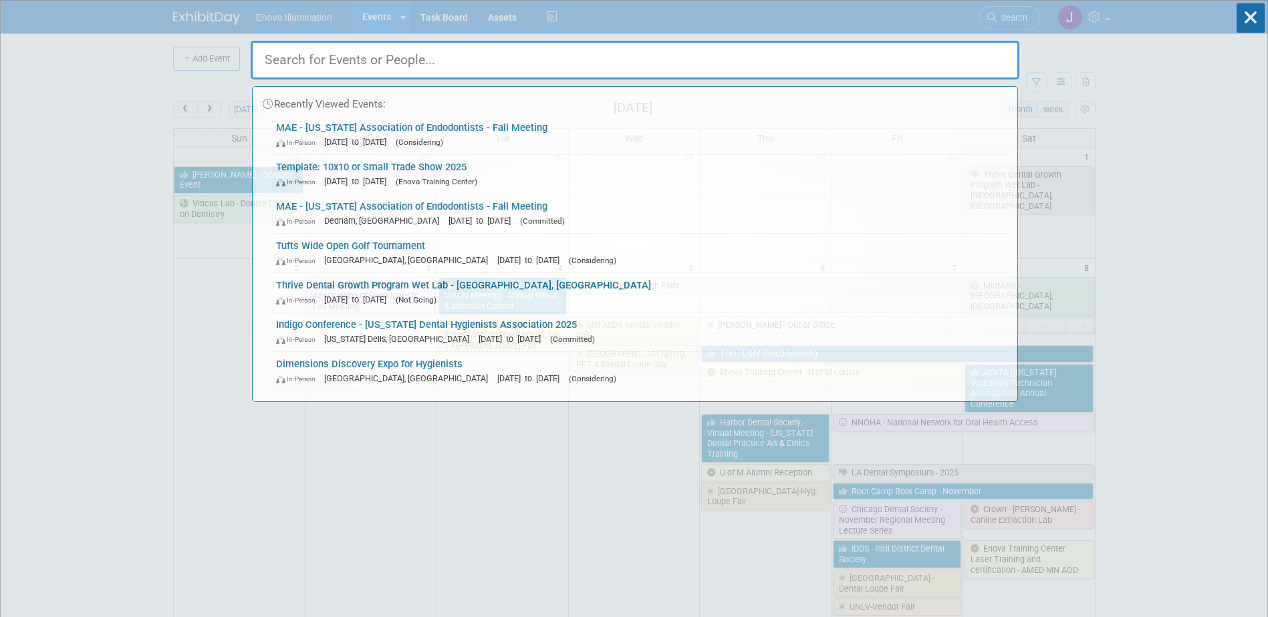
click at [903, 65] on input "text" at bounding box center [635, 60] width 768 height 39
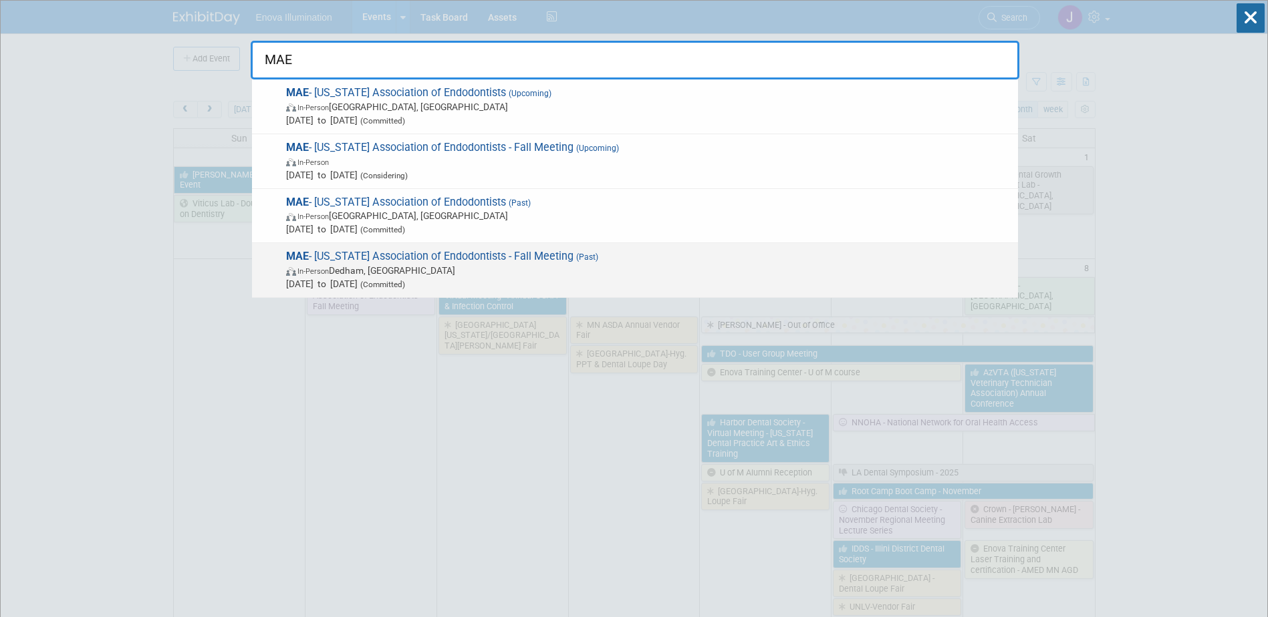
type input "MAE"
click at [373, 258] on span "MAE - Massachusetts Association of Endodontists - Fall Meeting (Past) In-Person…" at bounding box center [646, 270] width 729 height 41
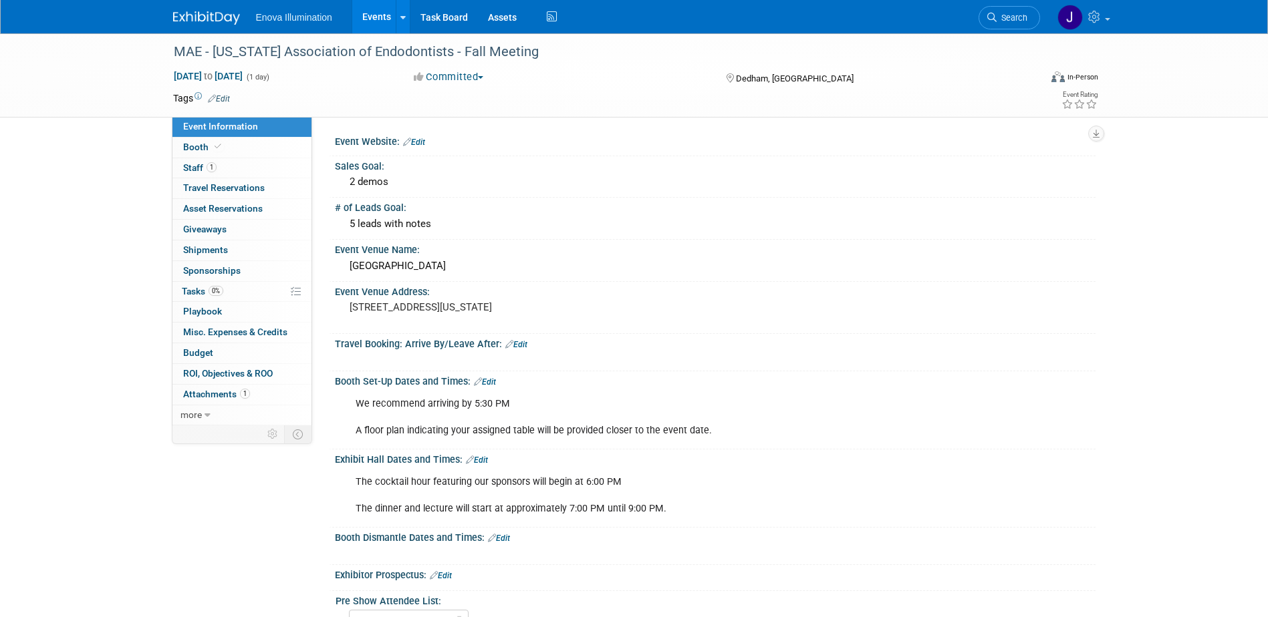
click at [208, 9] on link at bounding box center [214, 11] width 83 height 11
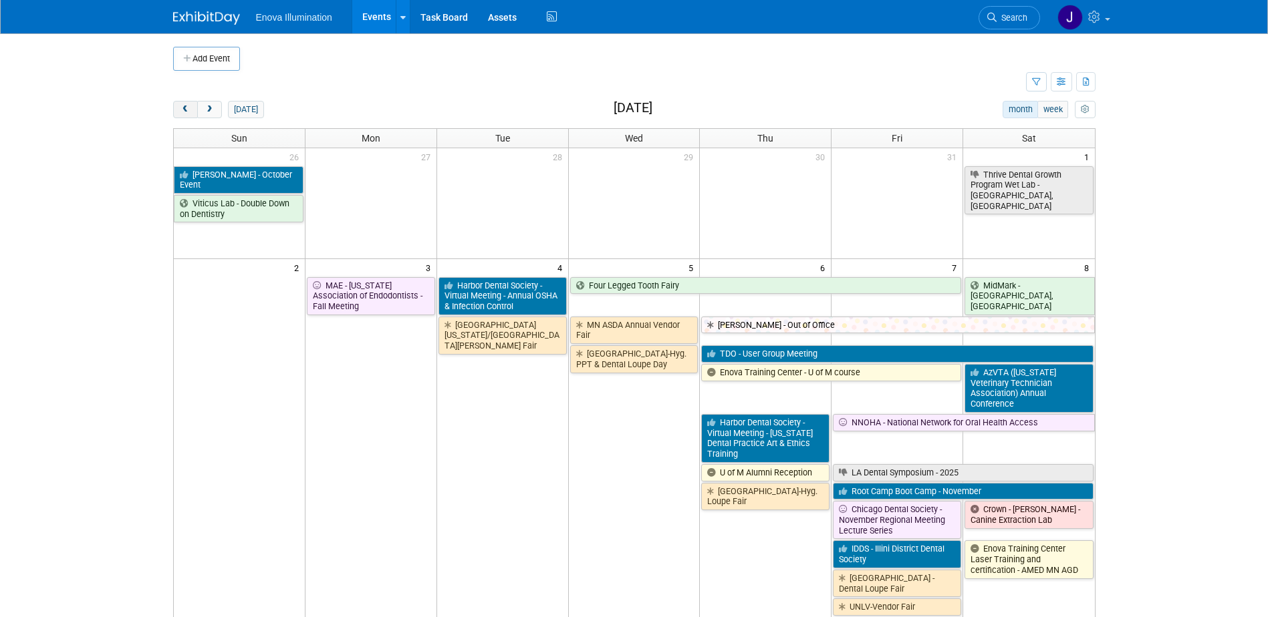
click at [189, 110] on span "prev" at bounding box center [185, 110] width 10 height 9
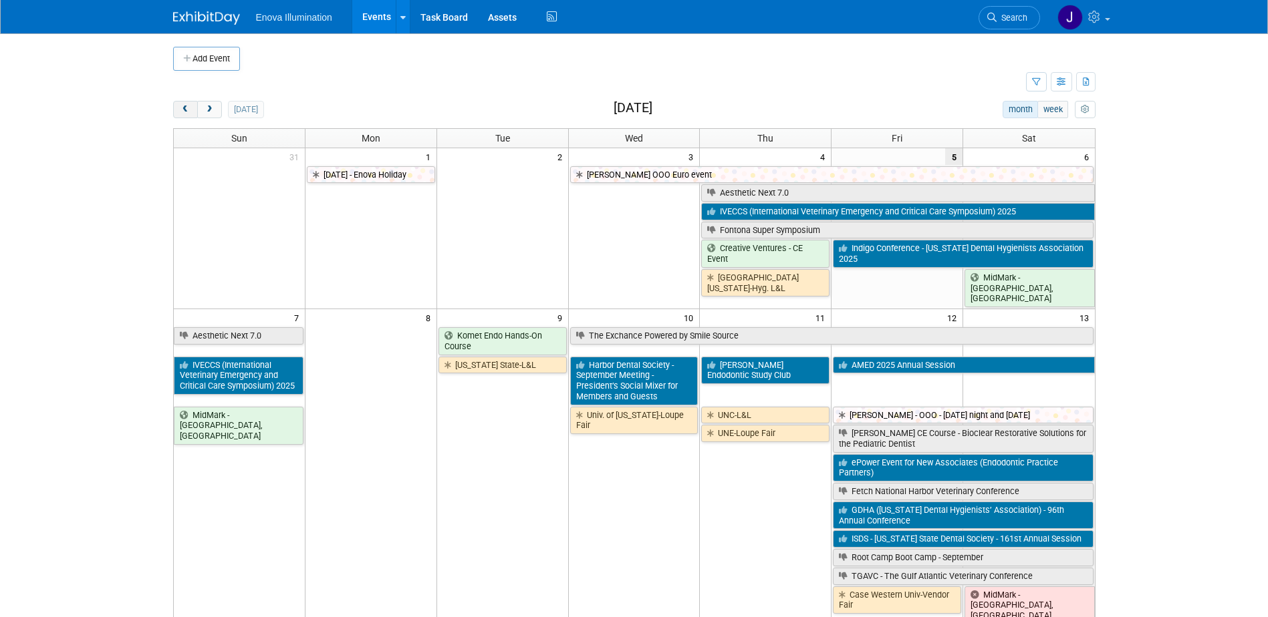
click at [189, 110] on span "prev" at bounding box center [185, 110] width 10 height 9
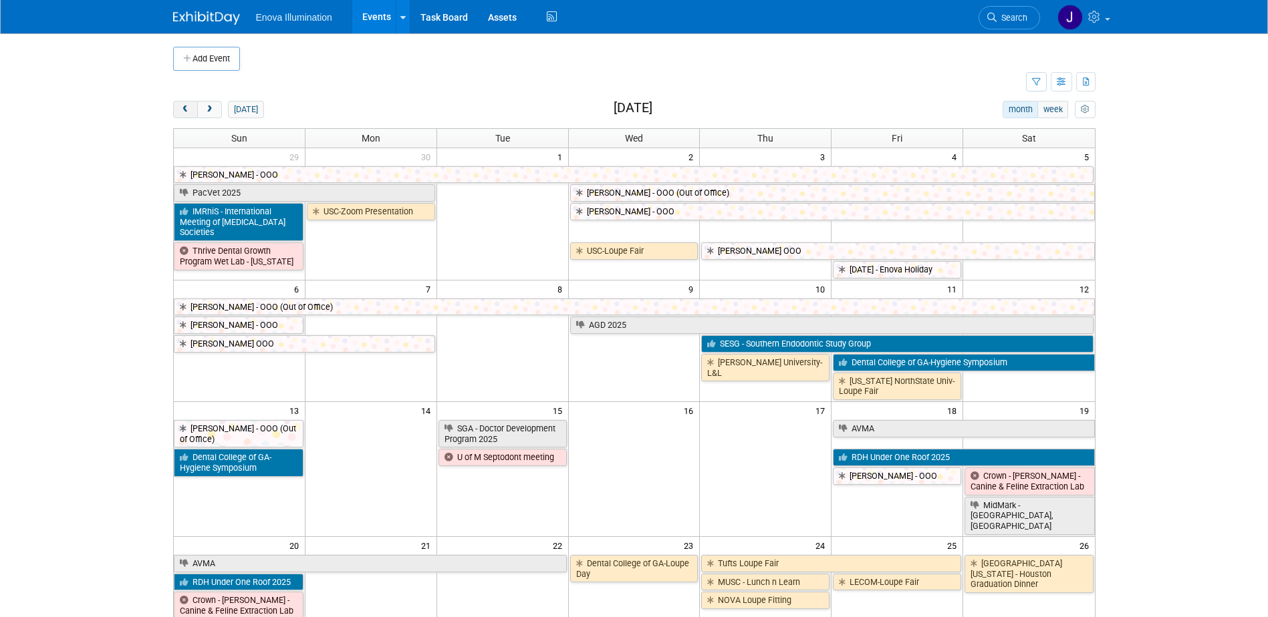
click at [189, 110] on span "prev" at bounding box center [185, 110] width 10 height 9
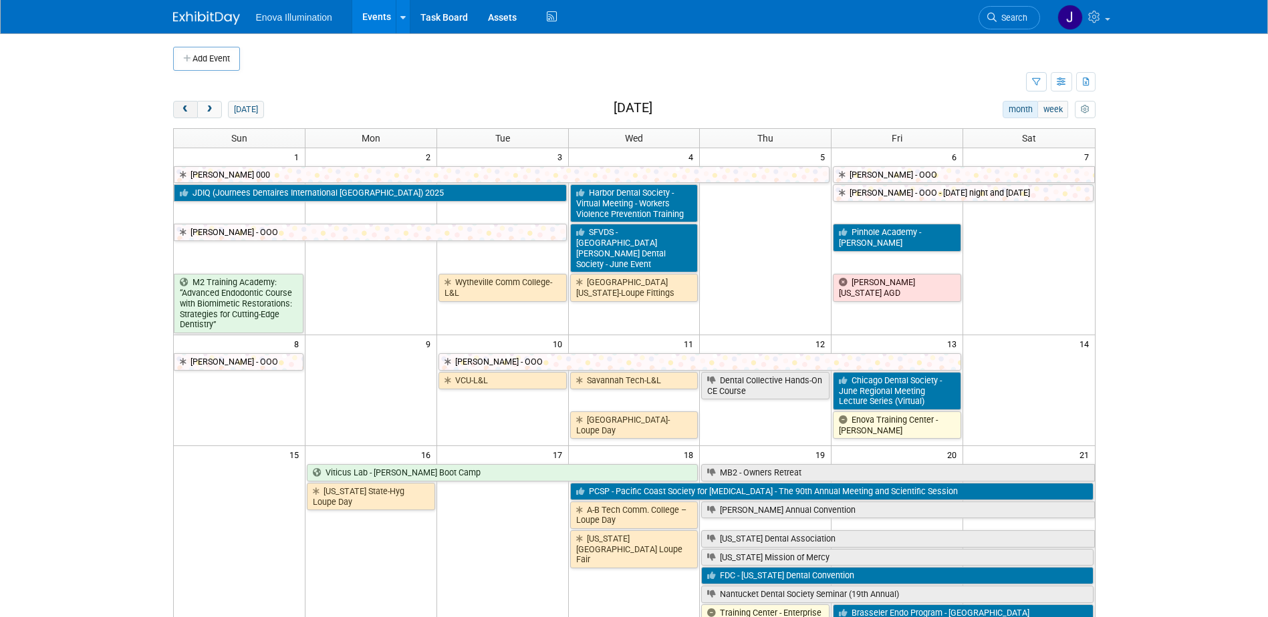
click at [189, 110] on span "prev" at bounding box center [185, 110] width 10 height 9
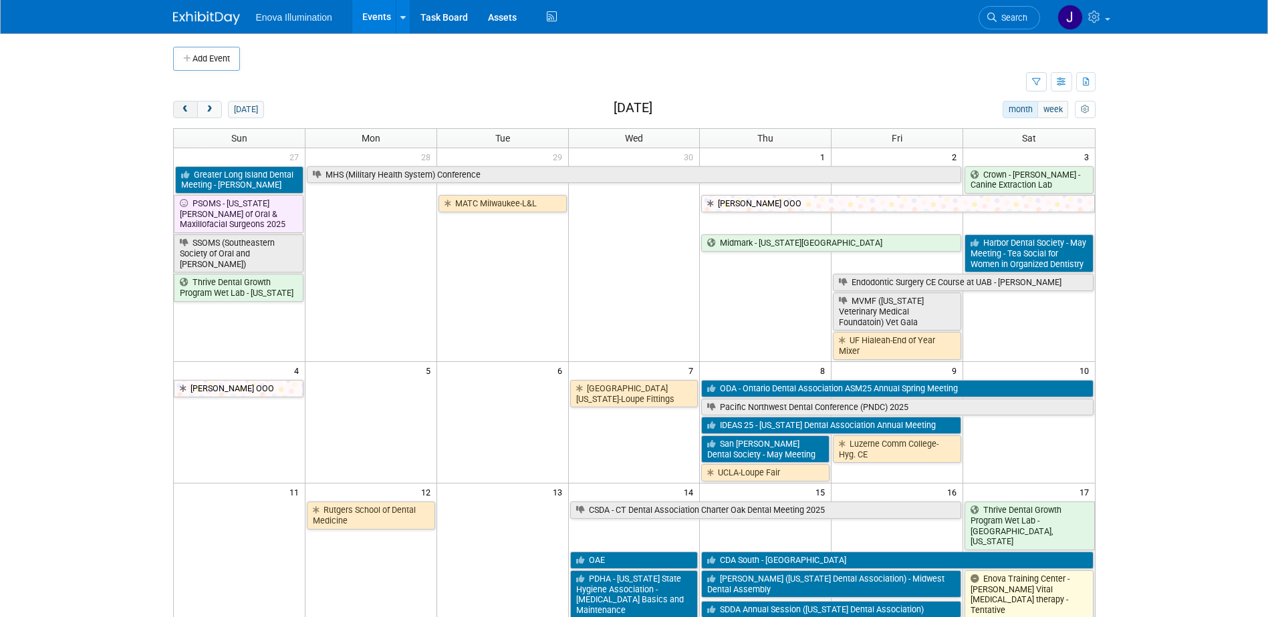
click at [189, 110] on span "prev" at bounding box center [185, 110] width 10 height 9
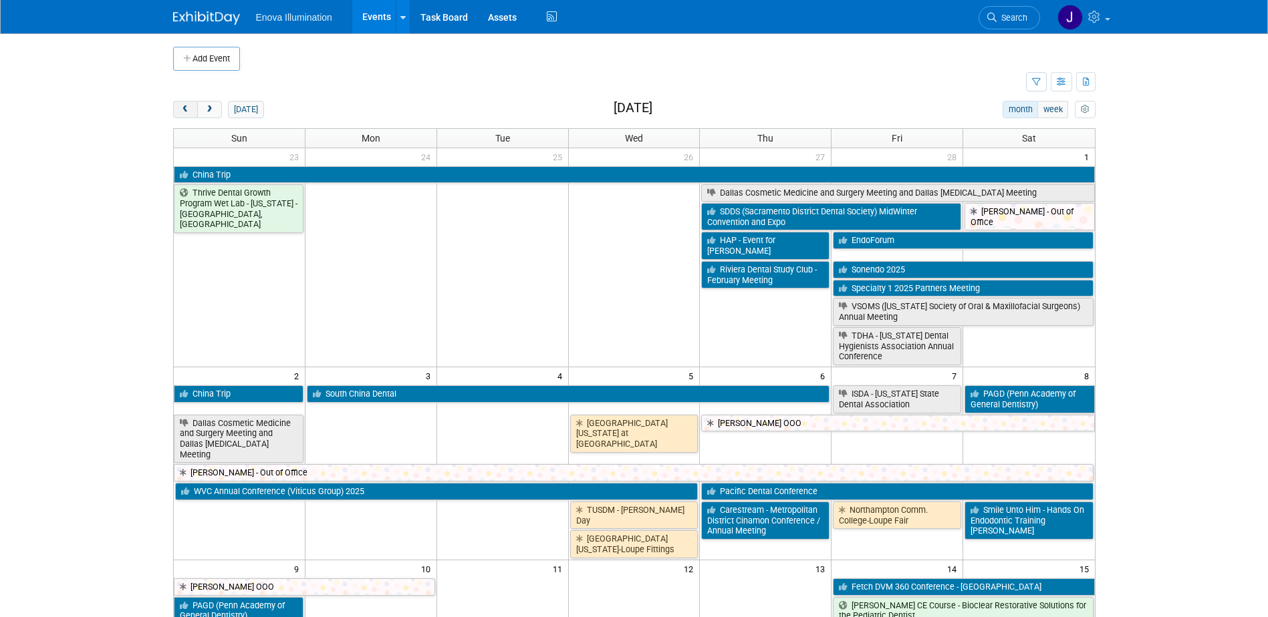
click at [189, 110] on span "prev" at bounding box center [185, 110] width 10 height 9
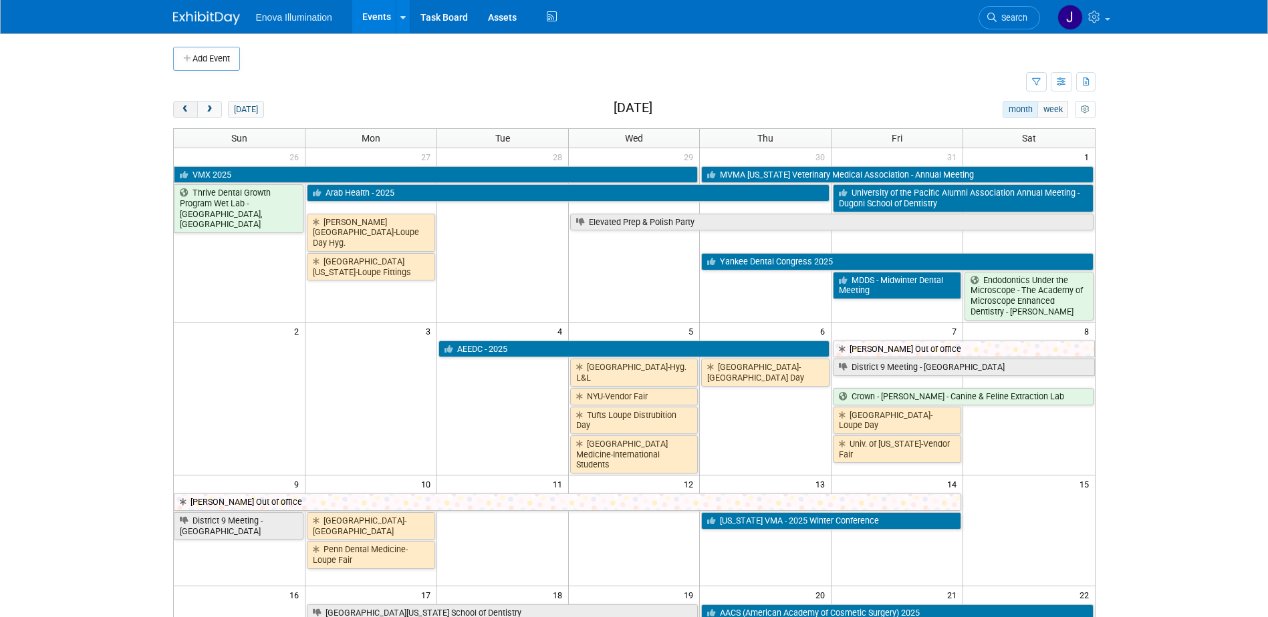
click at [189, 110] on span "prev" at bounding box center [185, 110] width 10 height 9
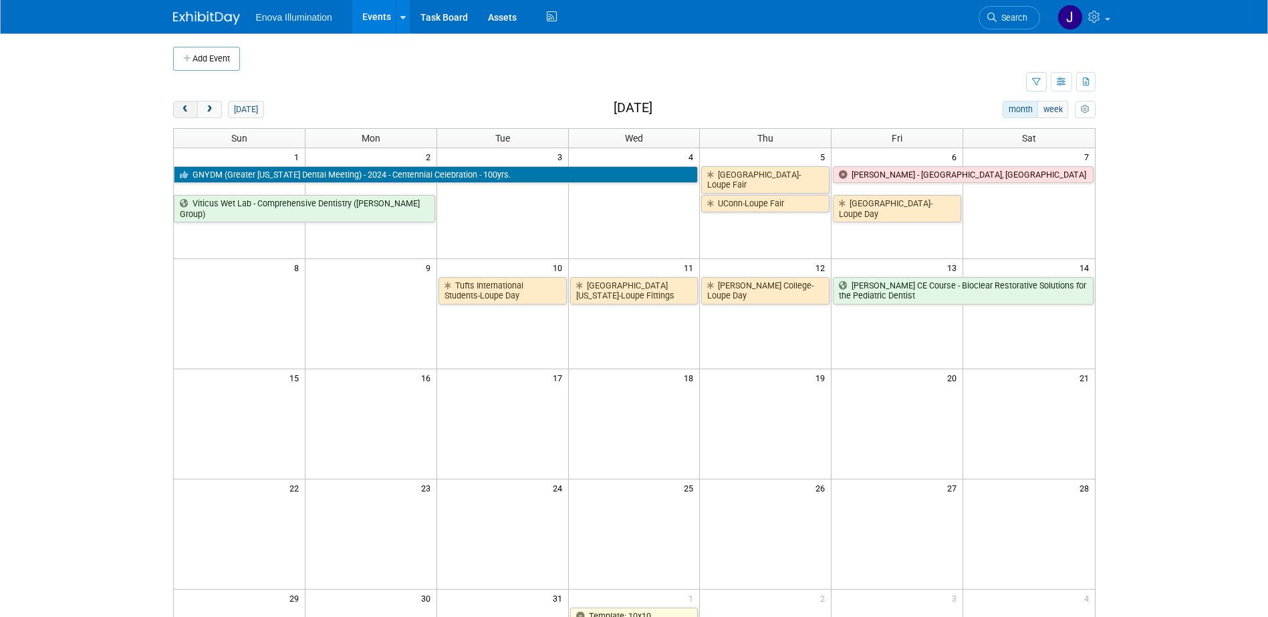
click at [189, 110] on span "prev" at bounding box center [185, 110] width 10 height 9
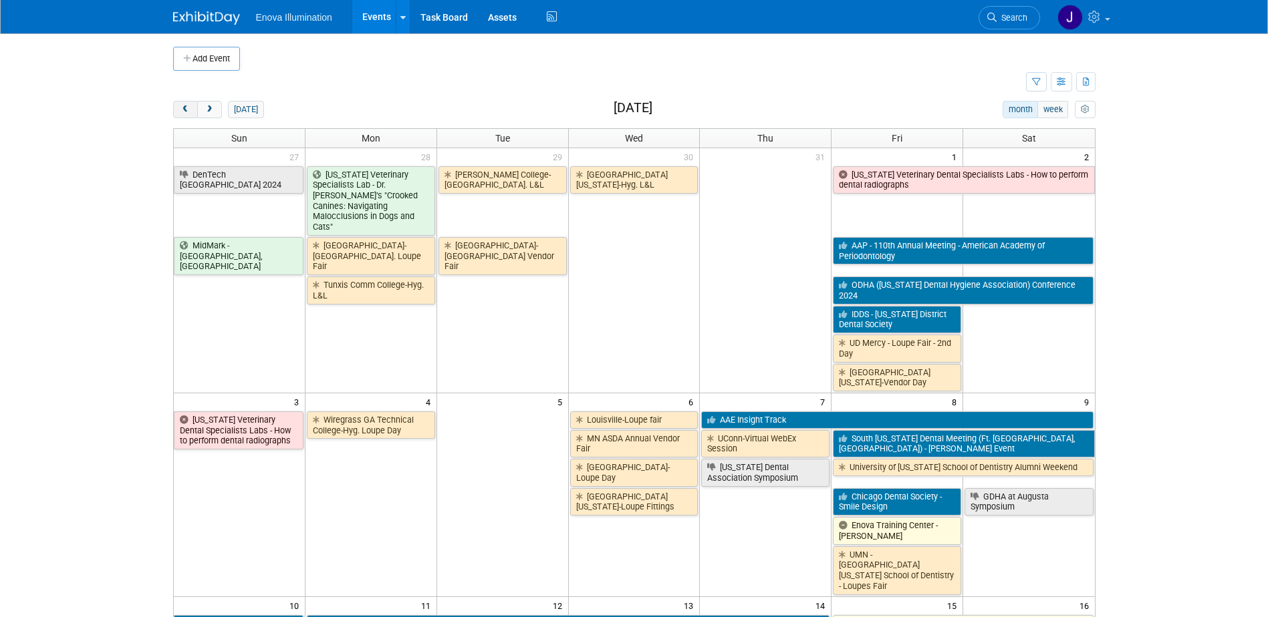
click at [189, 110] on span "prev" at bounding box center [185, 110] width 10 height 9
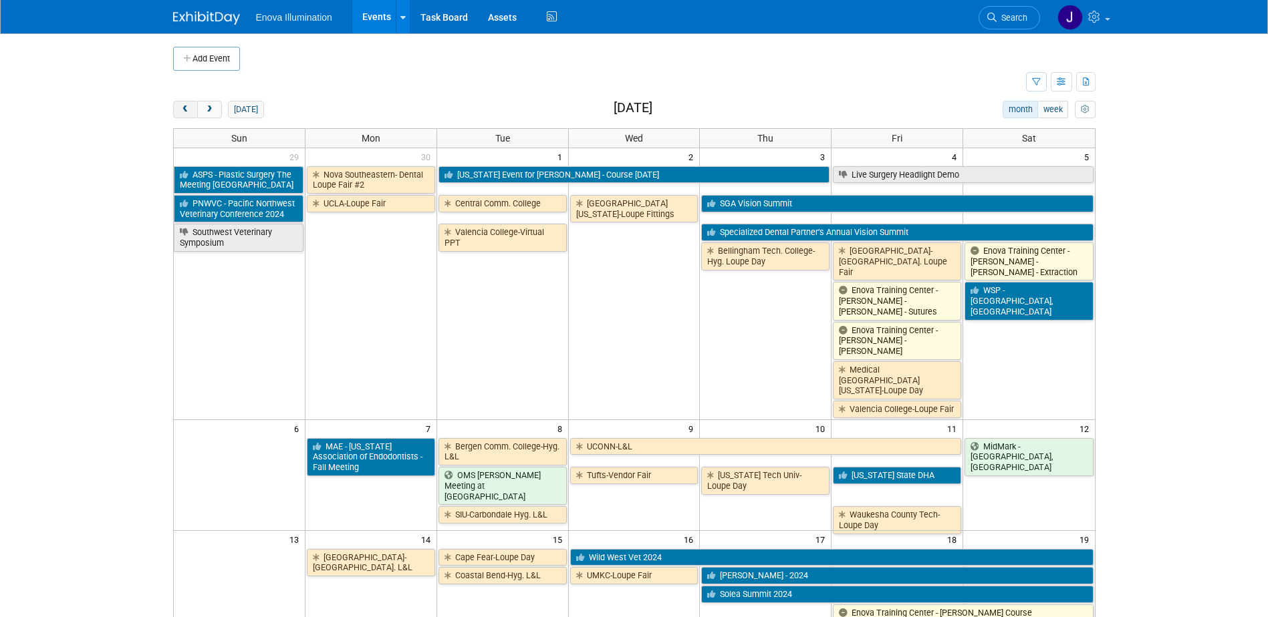
click at [189, 110] on span "prev" at bounding box center [185, 110] width 10 height 9
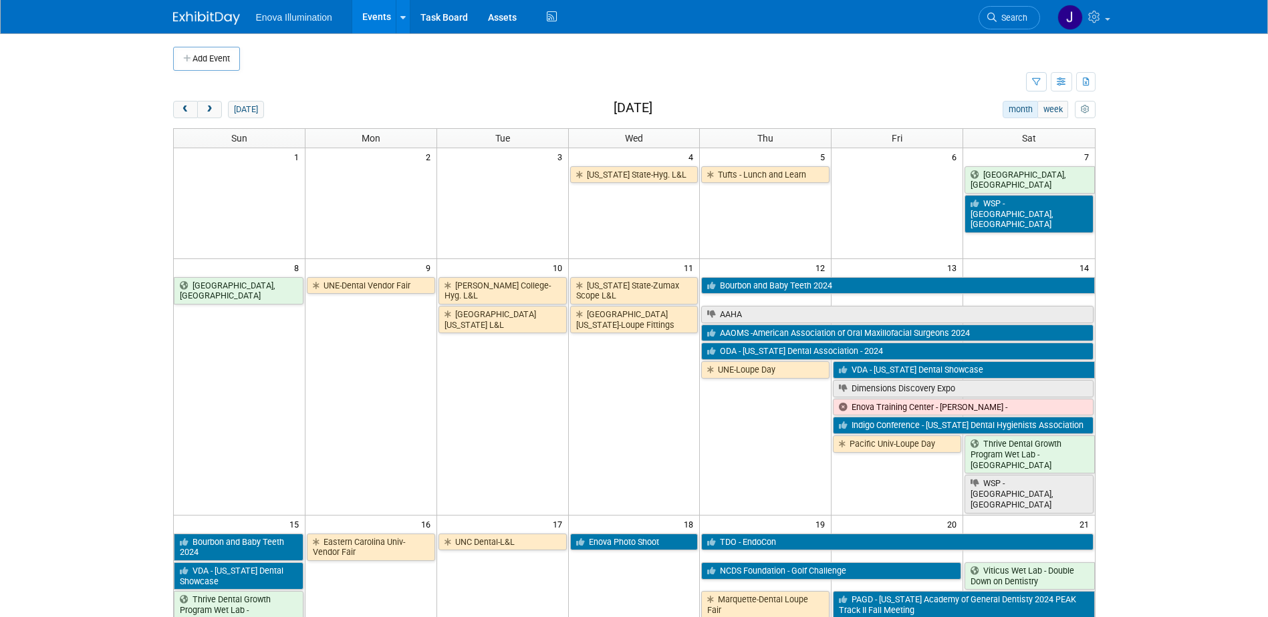
click at [223, 110] on div "[DATE]" at bounding box center [218, 109] width 91 height 17
click at [219, 106] on button "next" at bounding box center [209, 109] width 25 height 17
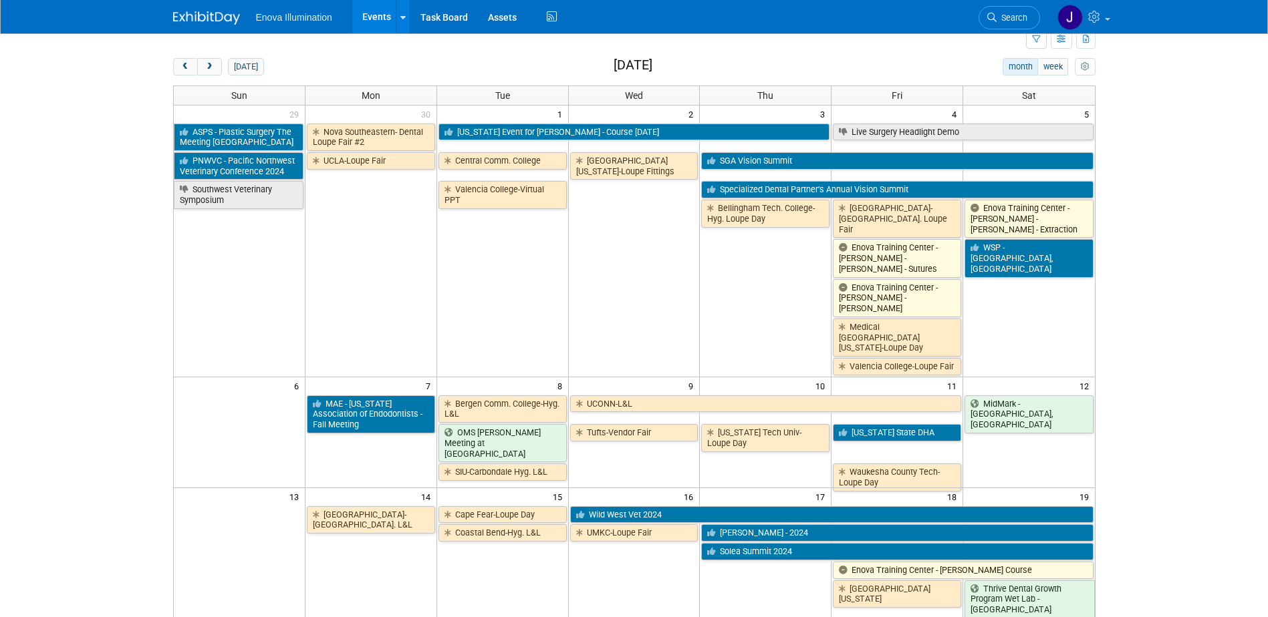
scroll to position [67, 0]
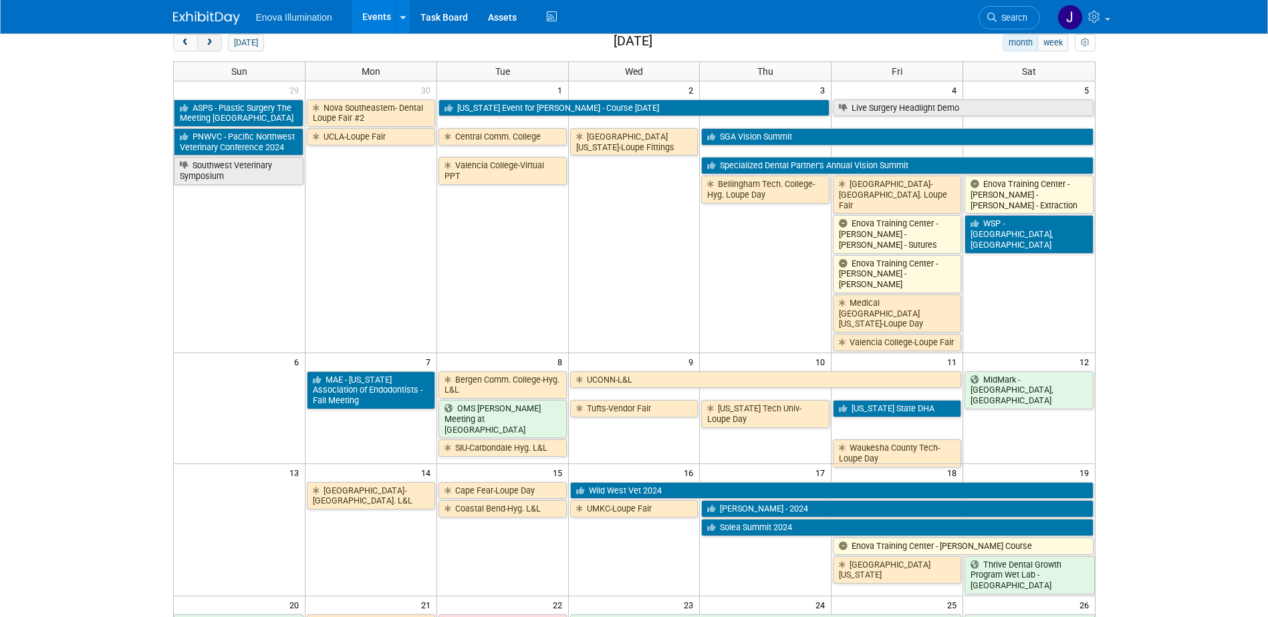
click at [206, 41] on span "next" at bounding box center [209, 43] width 10 height 9
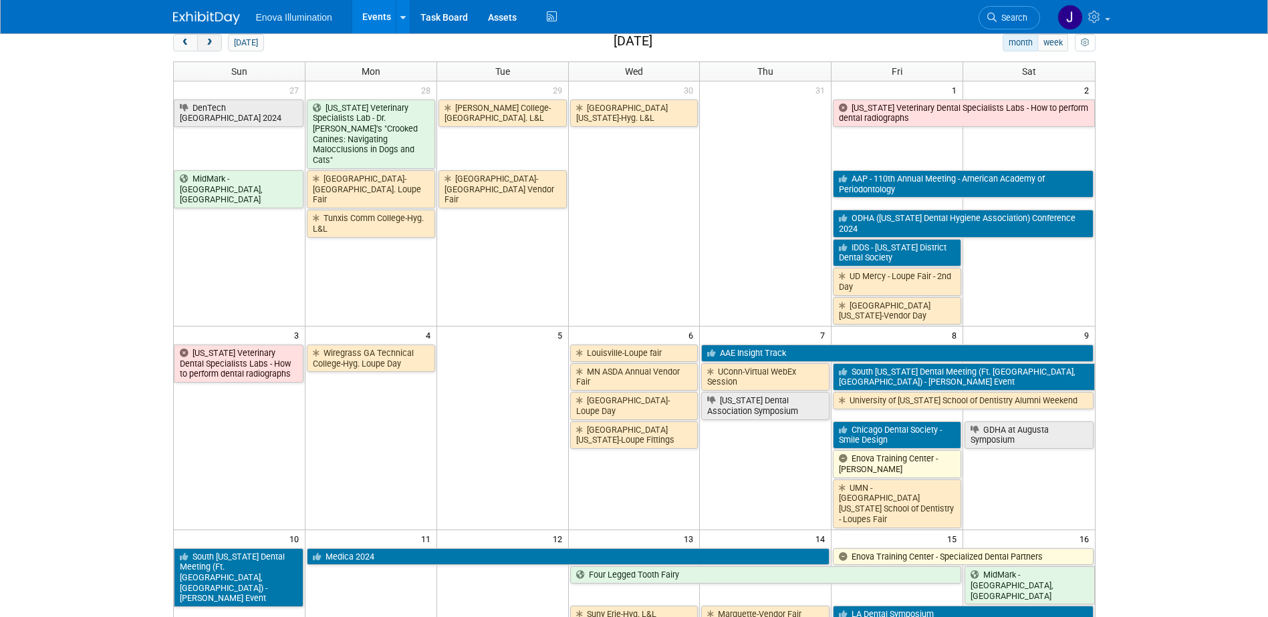
click at [206, 41] on span "next" at bounding box center [209, 43] width 10 height 9
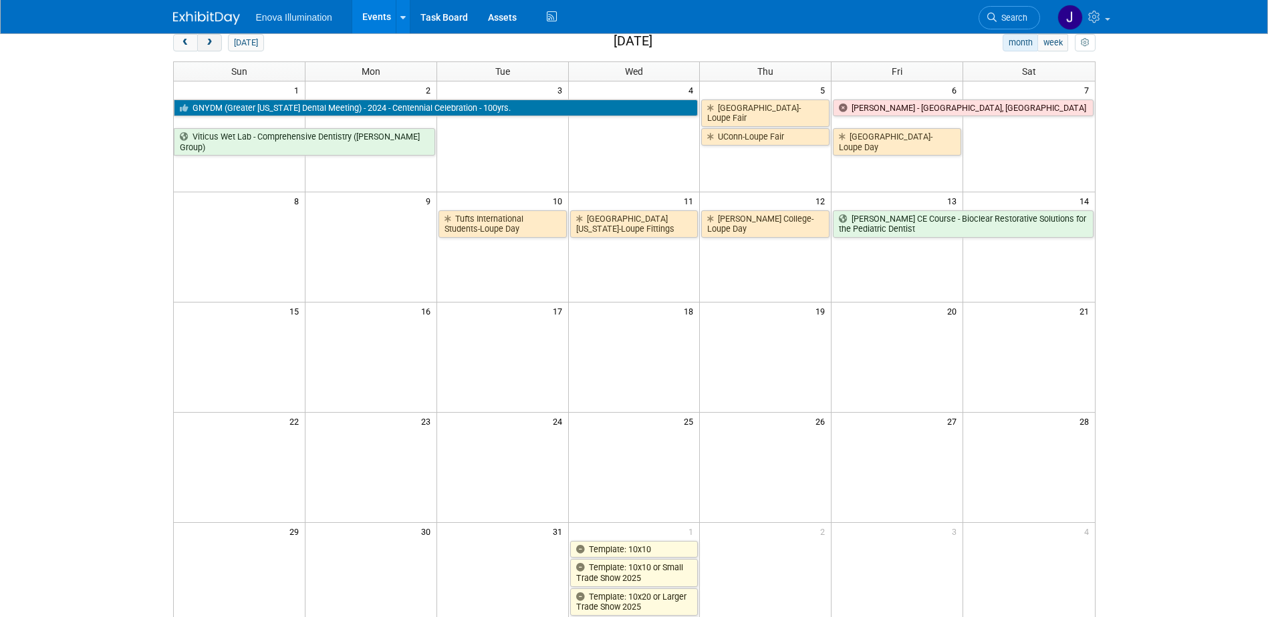
click at [206, 41] on span "next" at bounding box center [209, 43] width 10 height 9
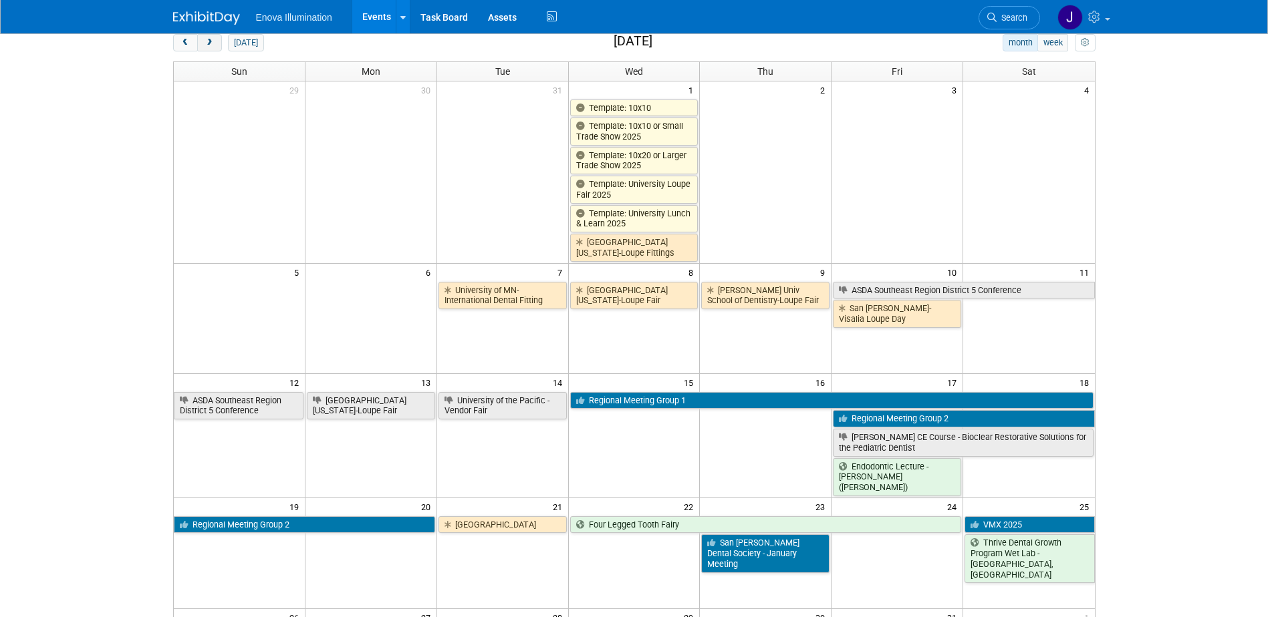
click at [206, 41] on span "next" at bounding box center [209, 43] width 10 height 9
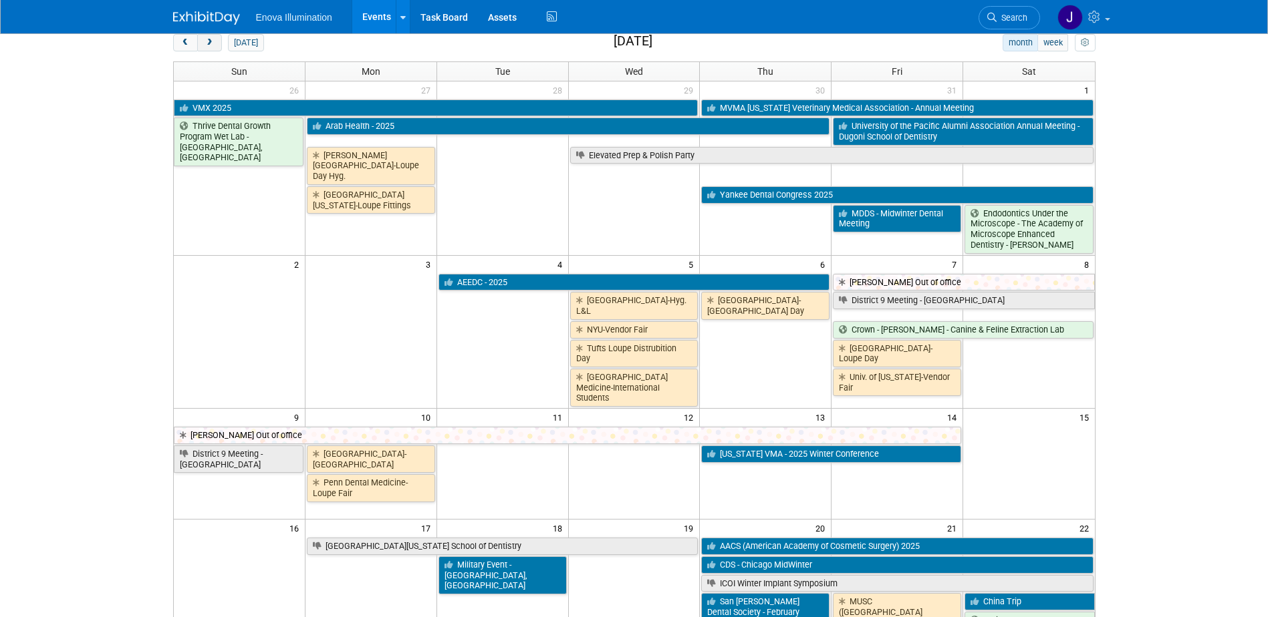
click at [206, 41] on span "next" at bounding box center [209, 43] width 10 height 9
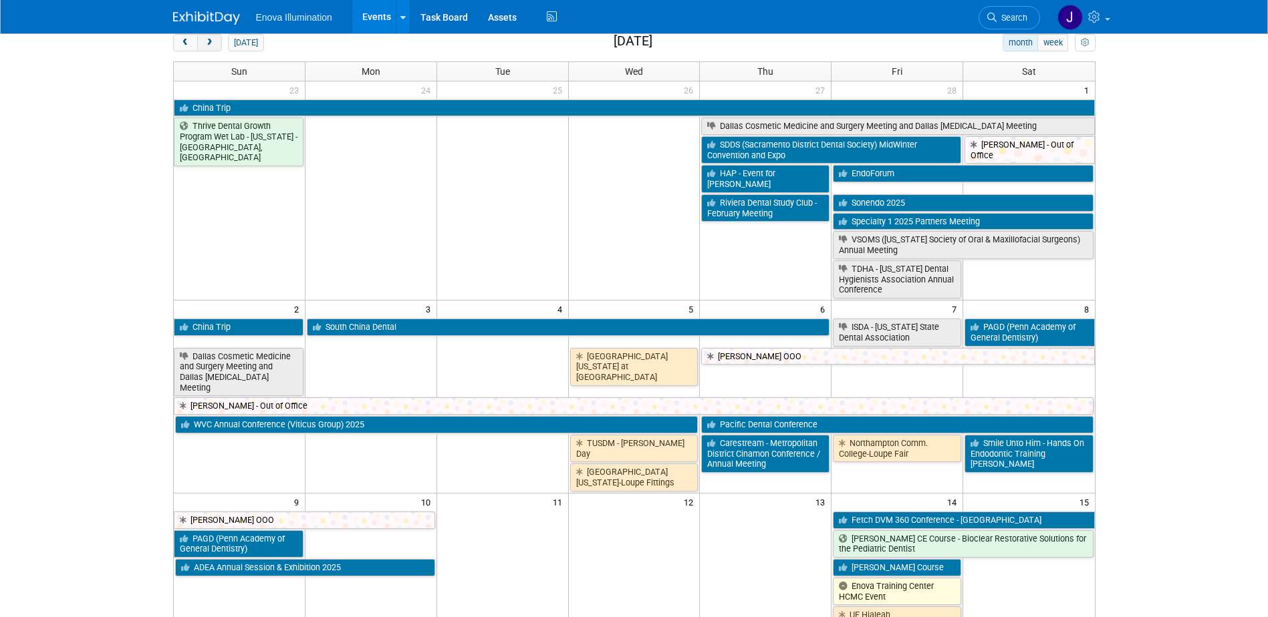
click at [206, 41] on span "next" at bounding box center [209, 43] width 10 height 9
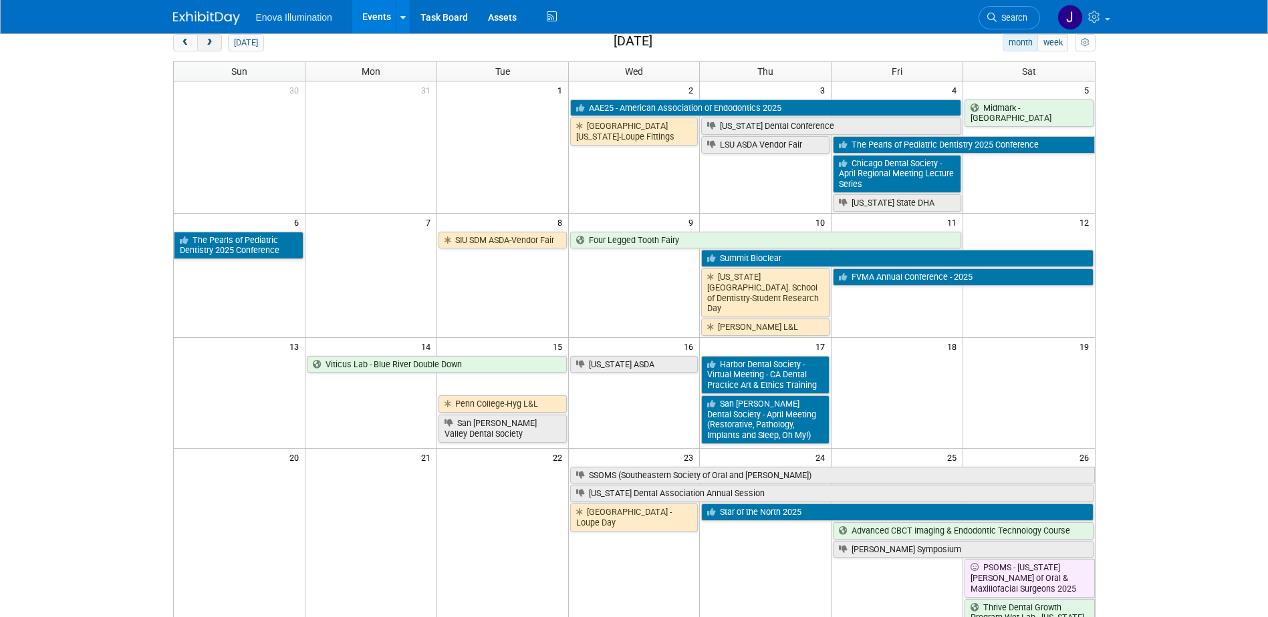
click at [206, 41] on span "next" at bounding box center [209, 43] width 10 height 9
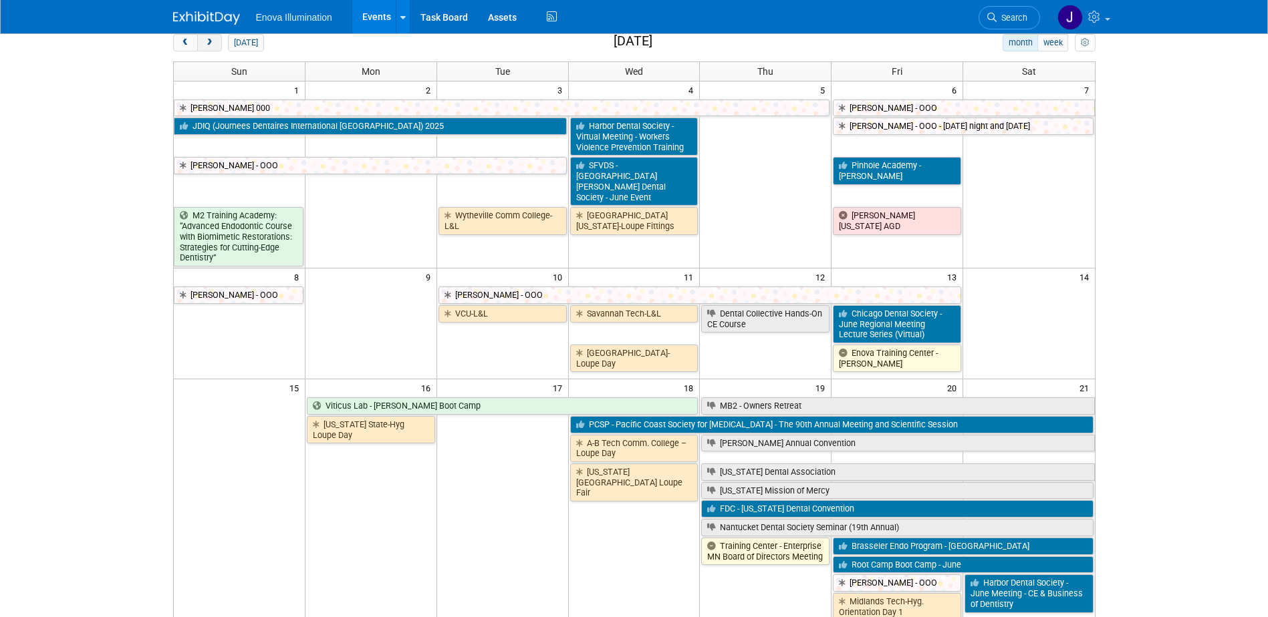
click at [206, 41] on span "next" at bounding box center [209, 43] width 10 height 9
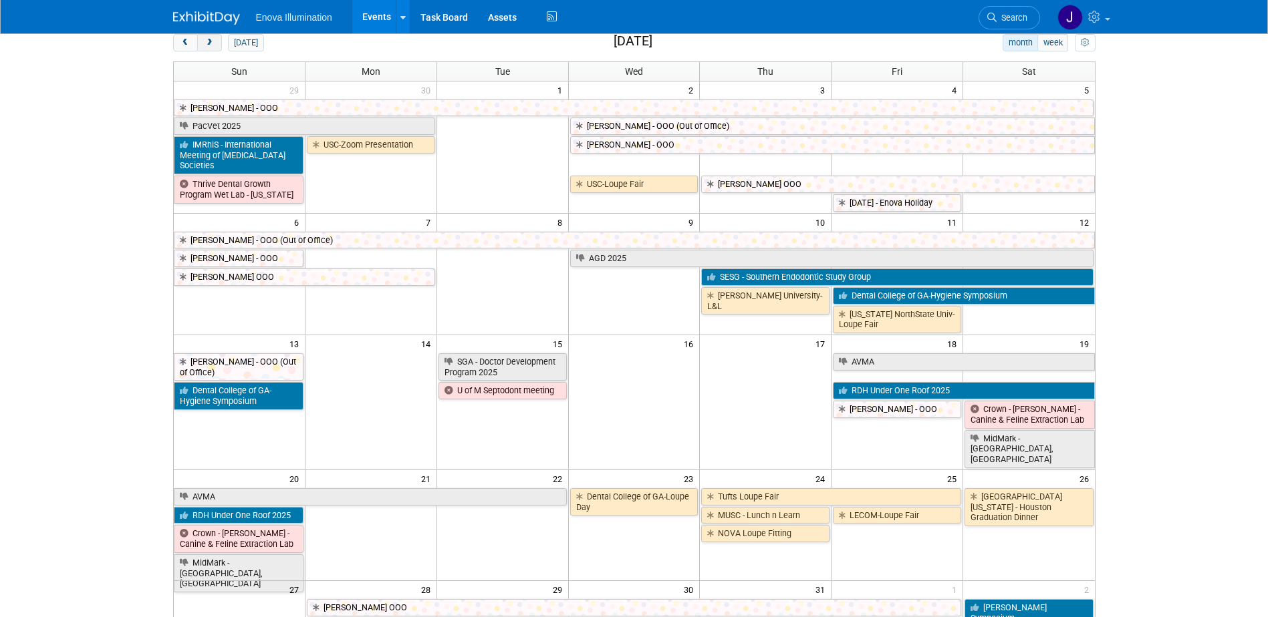
click at [206, 41] on span "next" at bounding box center [209, 43] width 10 height 9
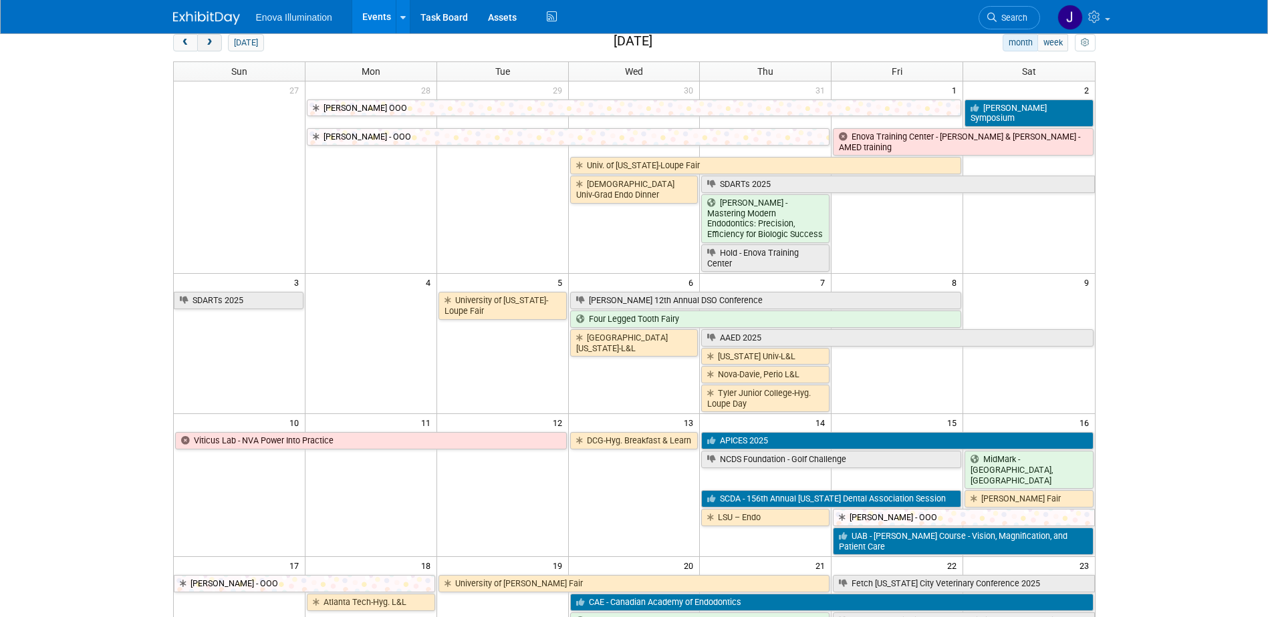
click at [206, 41] on span "next" at bounding box center [209, 43] width 10 height 9
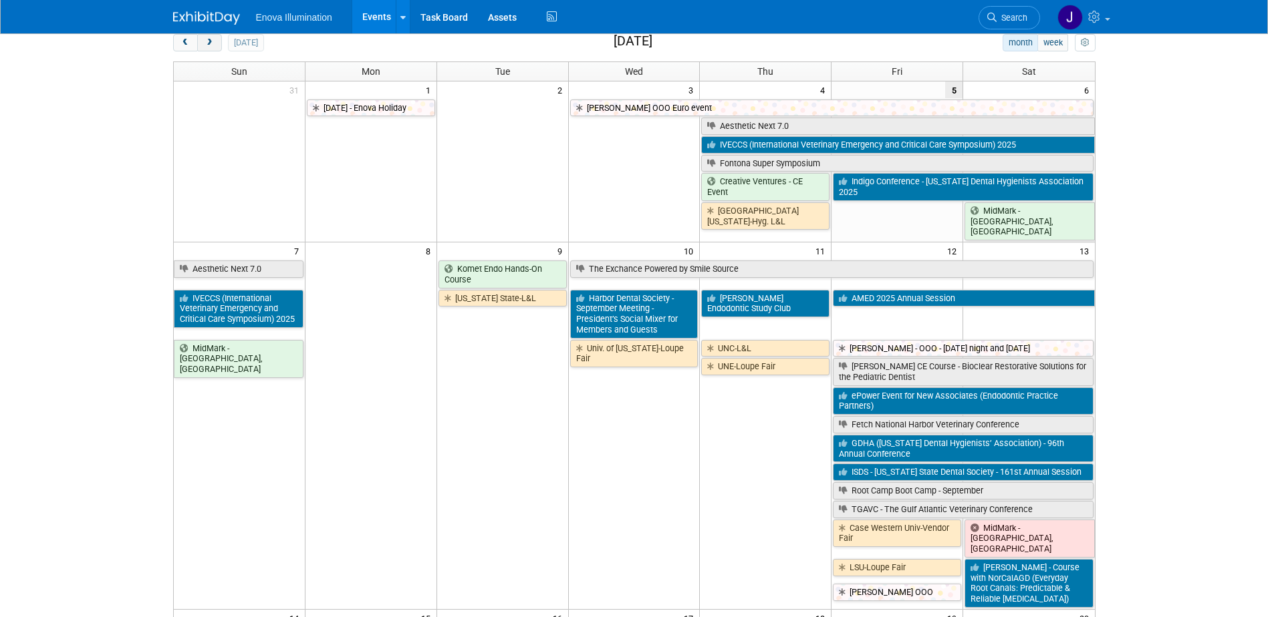
click at [206, 41] on span "next" at bounding box center [209, 43] width 10 height 9
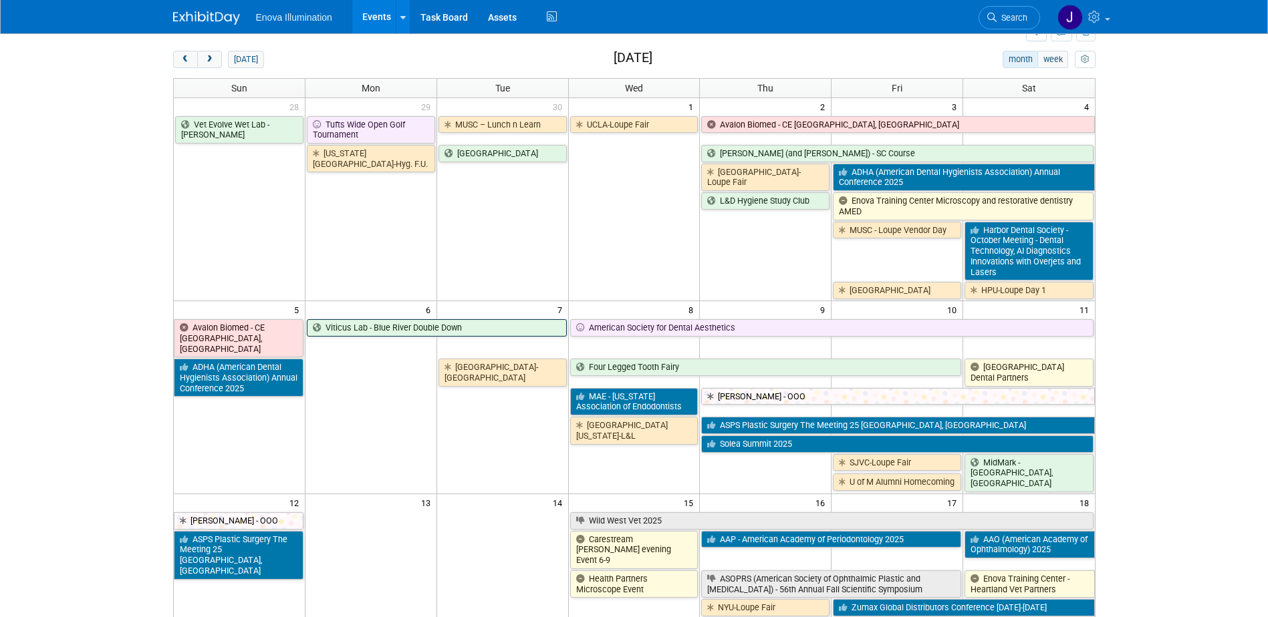
scroll to position [0, 0]
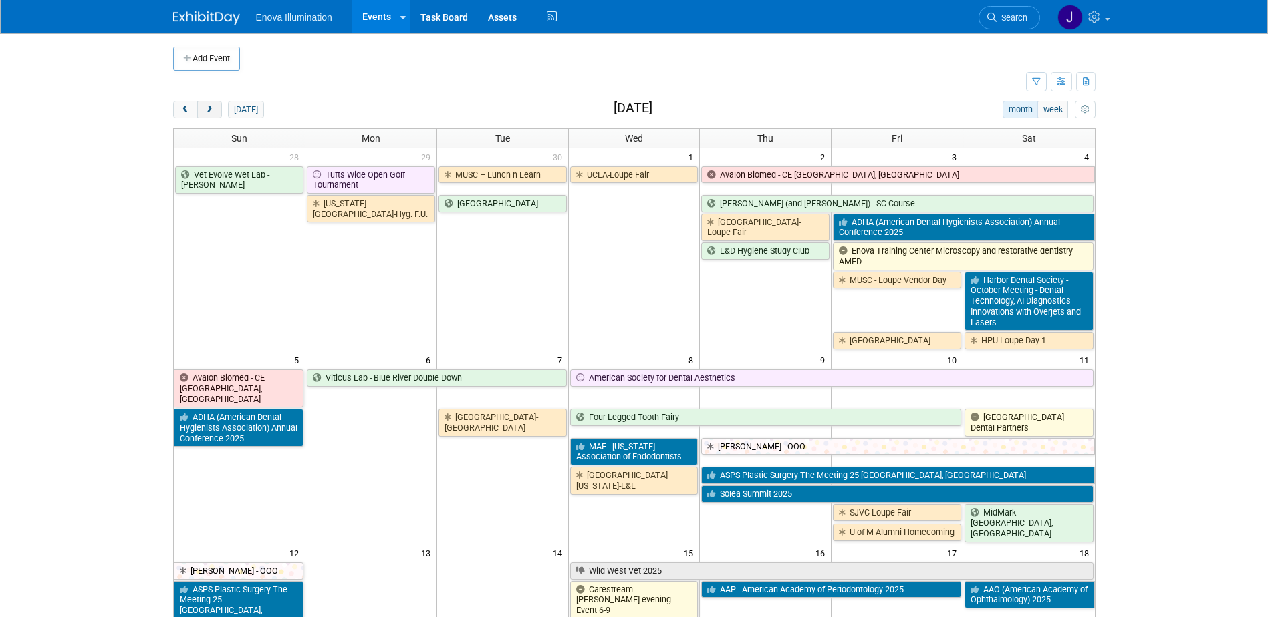
click at [216, 112] on button "next" at bounding box center [209, 109] width 25 height 17
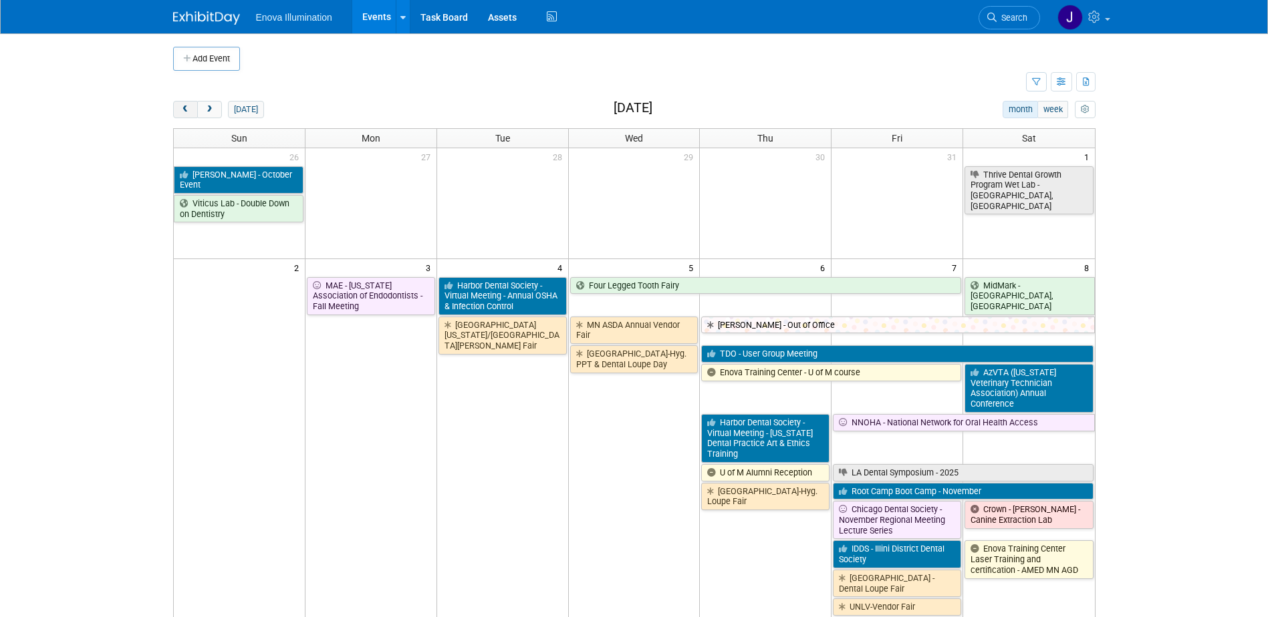
click at [187, 110] on span "prev" at bounding box center [185, 110] width 10 height 9
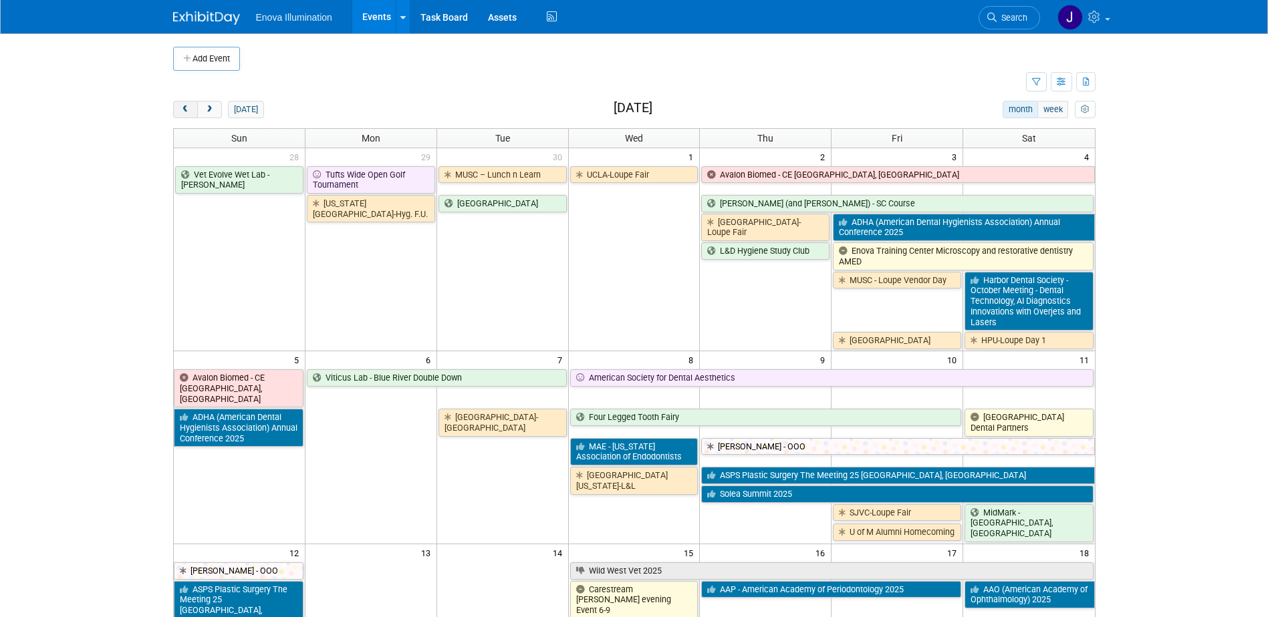
click at [187, 110] on span "prev" at bounding box center [185, 110] width 10 height 9
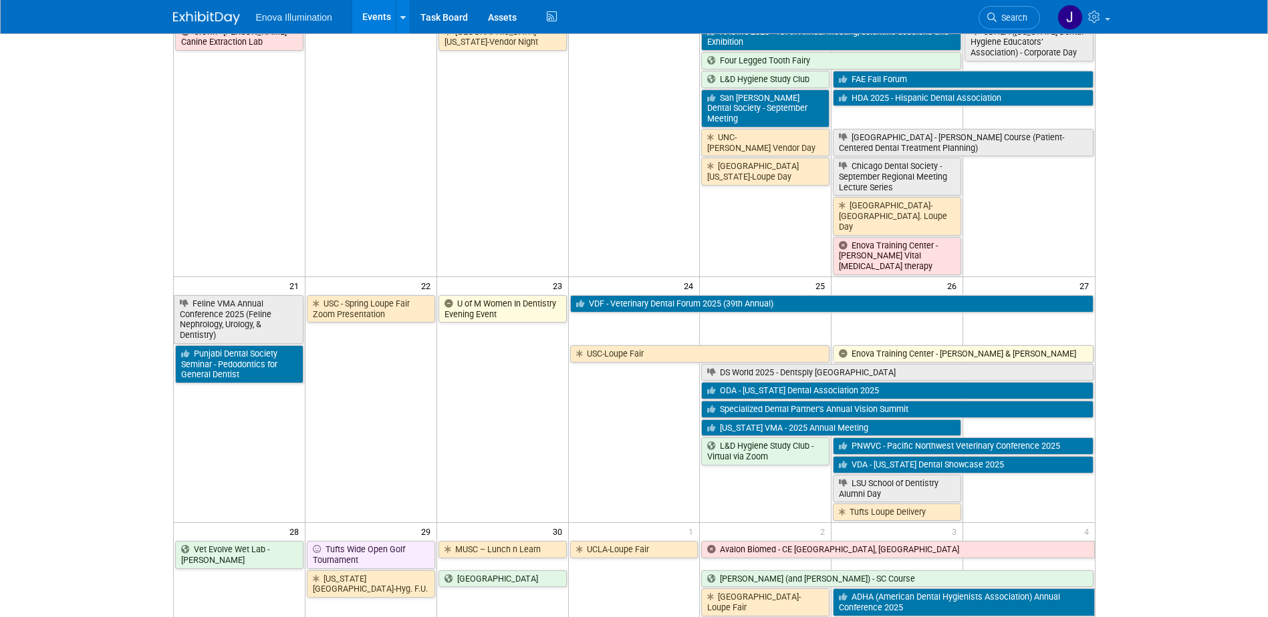
scroll to position [735, 0]
